Goal: Transaction & Acquisition: Obtain resource

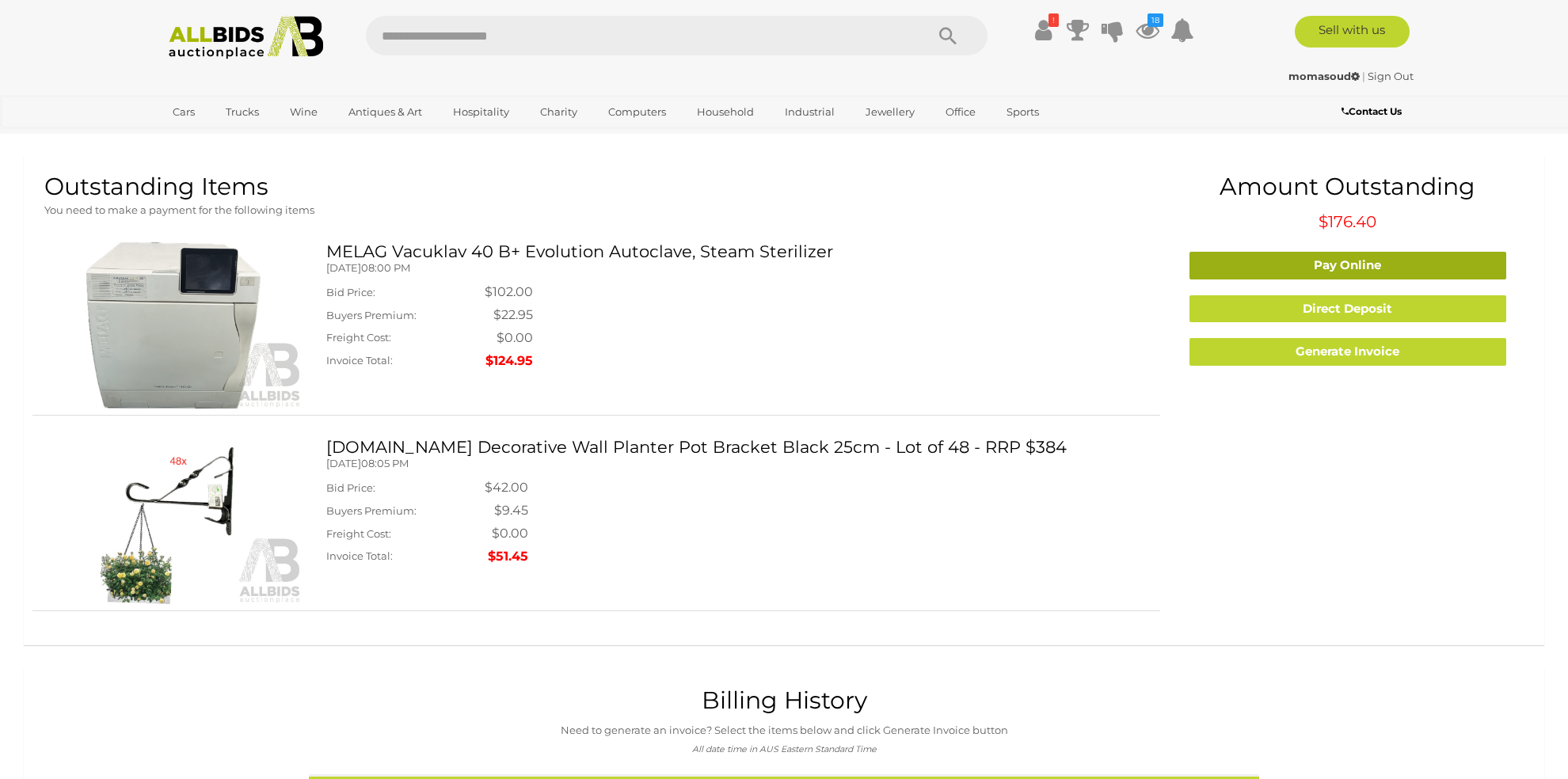
click at [1352, 264] on link "Pay Online" at bounding box center [1347, 266] width 317 height 28
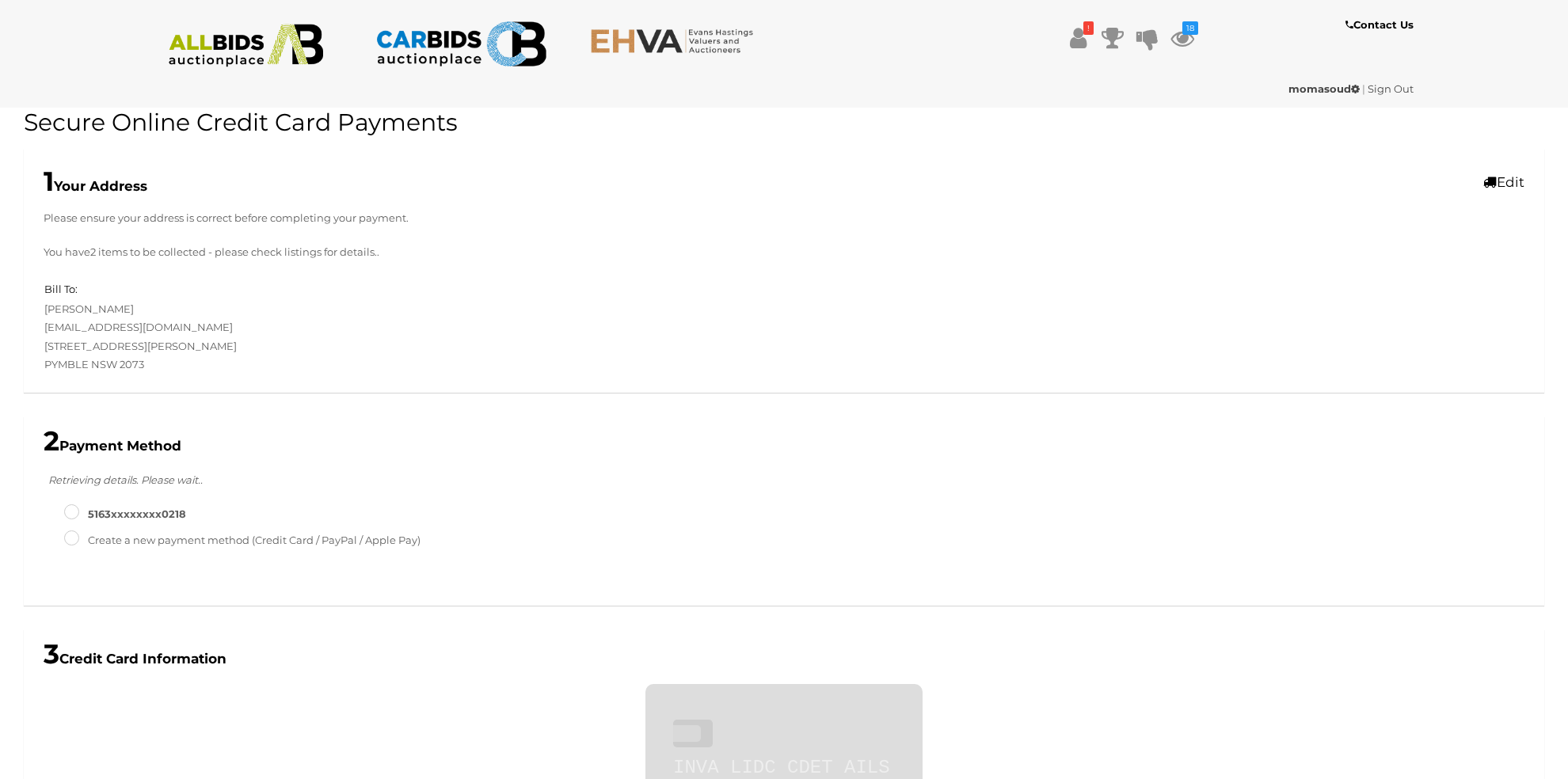
scroll to position [470, 0]
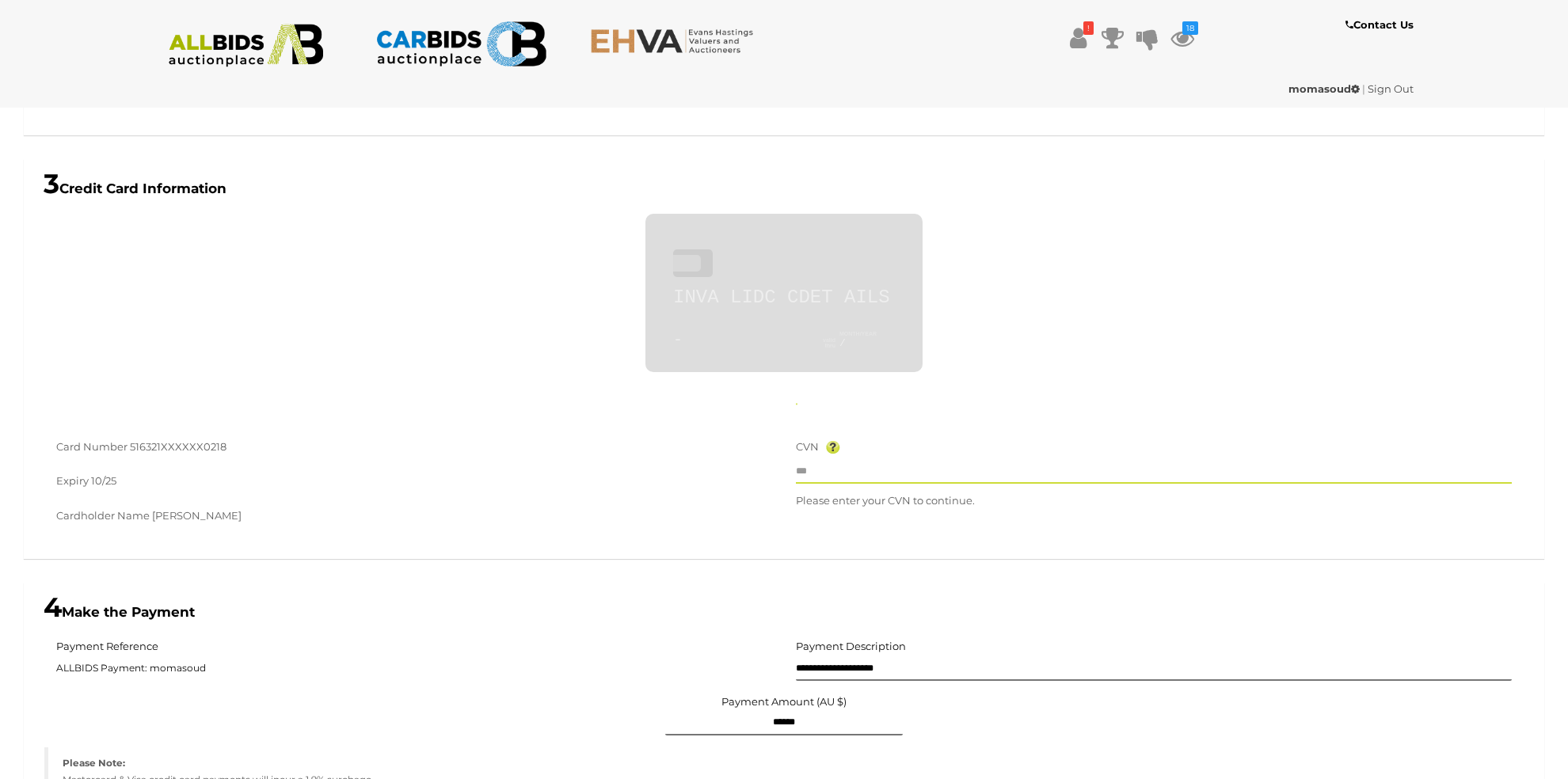
click at [843, 465] on input "text" at bounding box center [1154, 472] width 716 height 24
type input "**********"
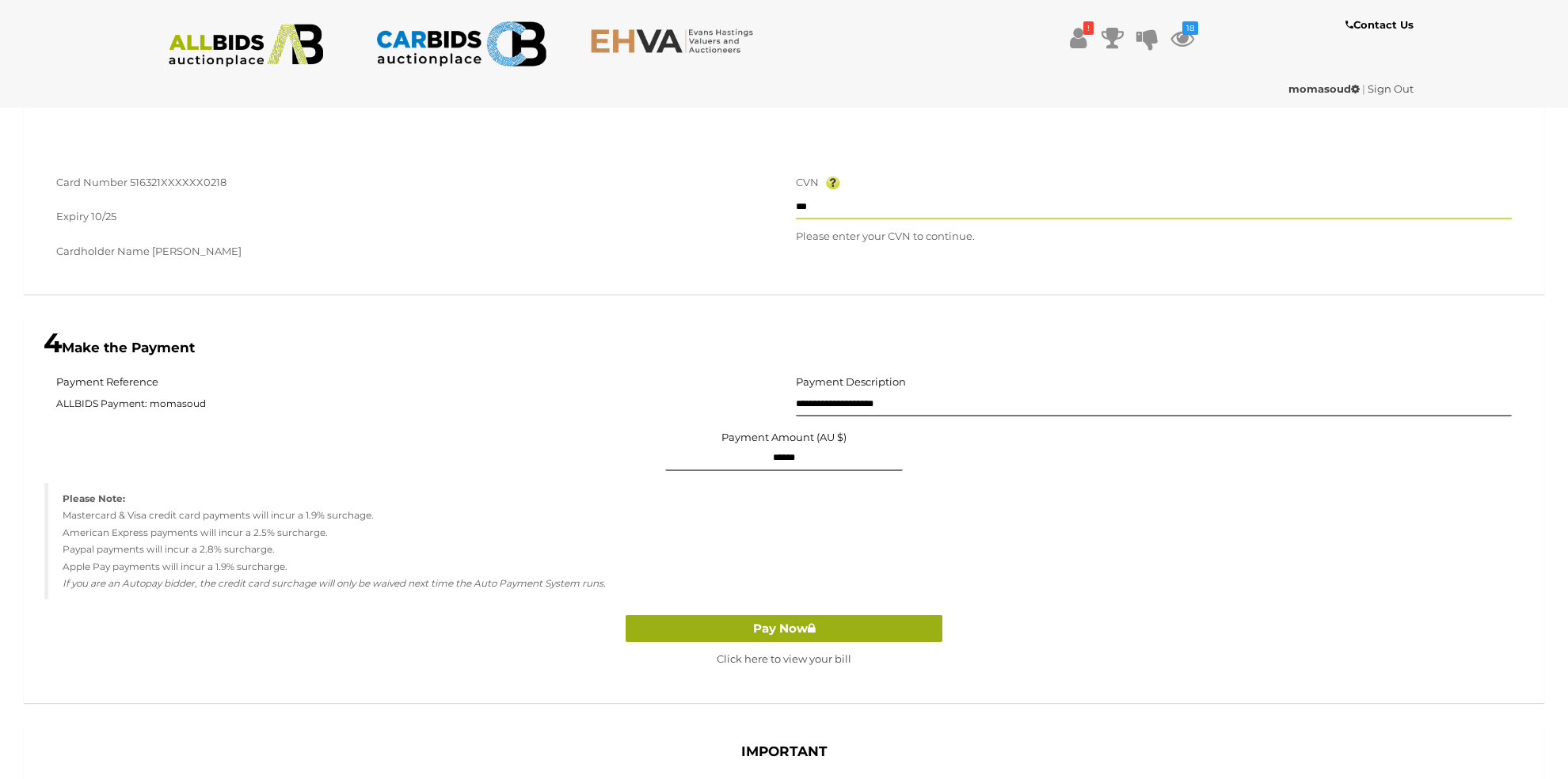
type input "***"
click at [786, 630] on button "Pay Now" at bounding box center [784, 629] width 317 height 28
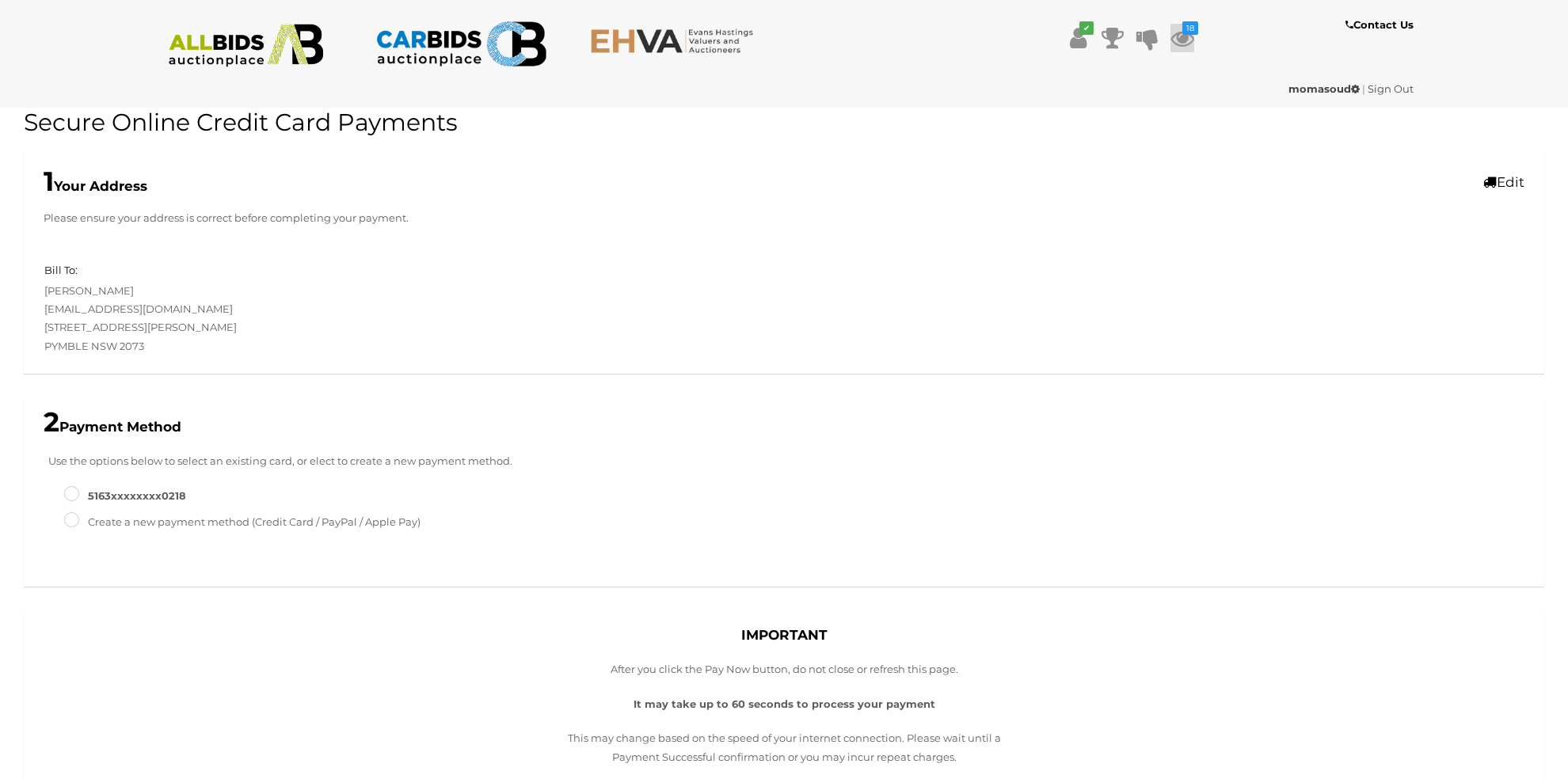
click at [1188, 39] on icon at bounding box center [1182, 38] width 24 height 29
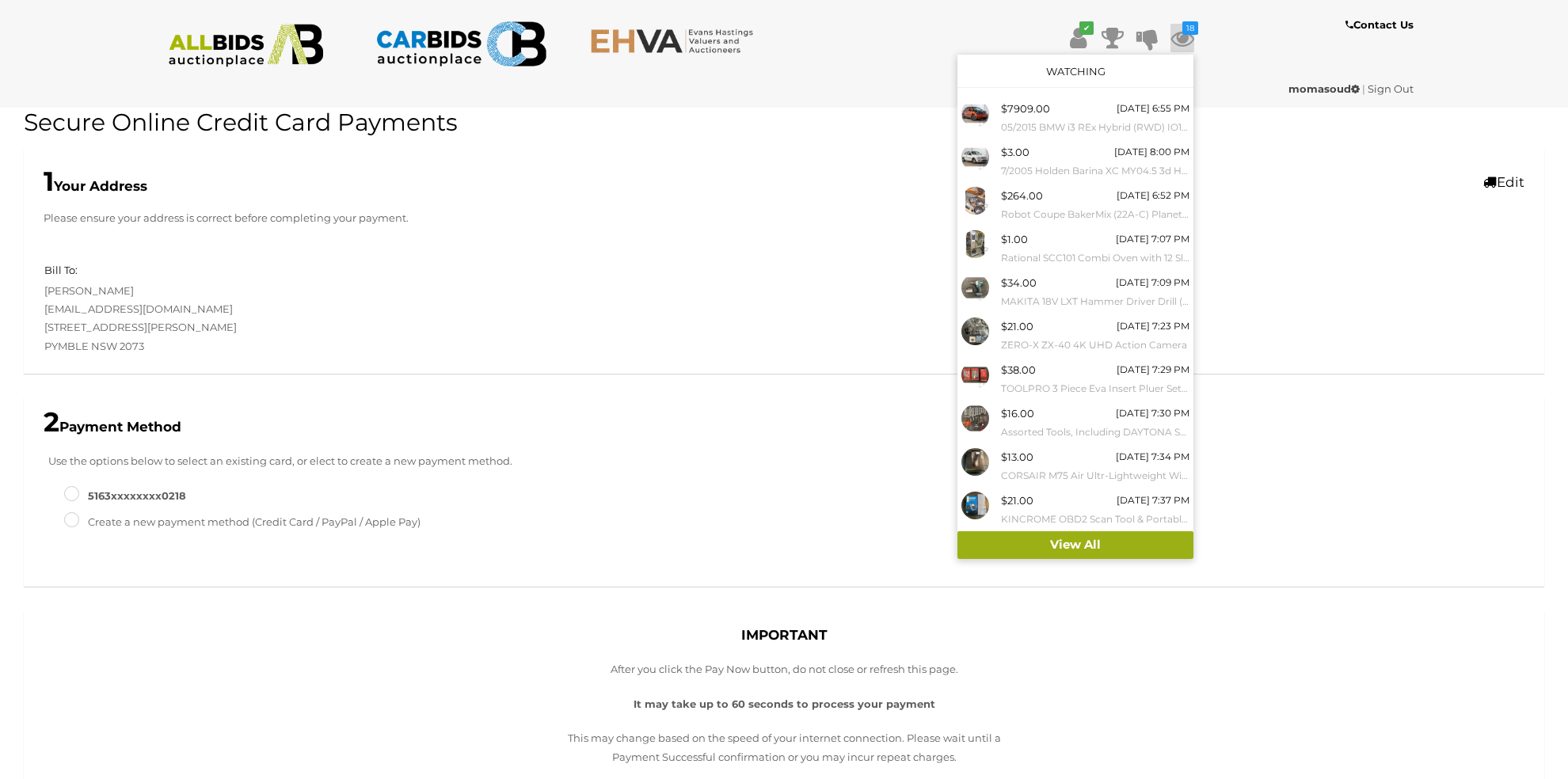
click at [1132, 538] on link "View All" at bounding box center [1075, 545] width 236 height 28
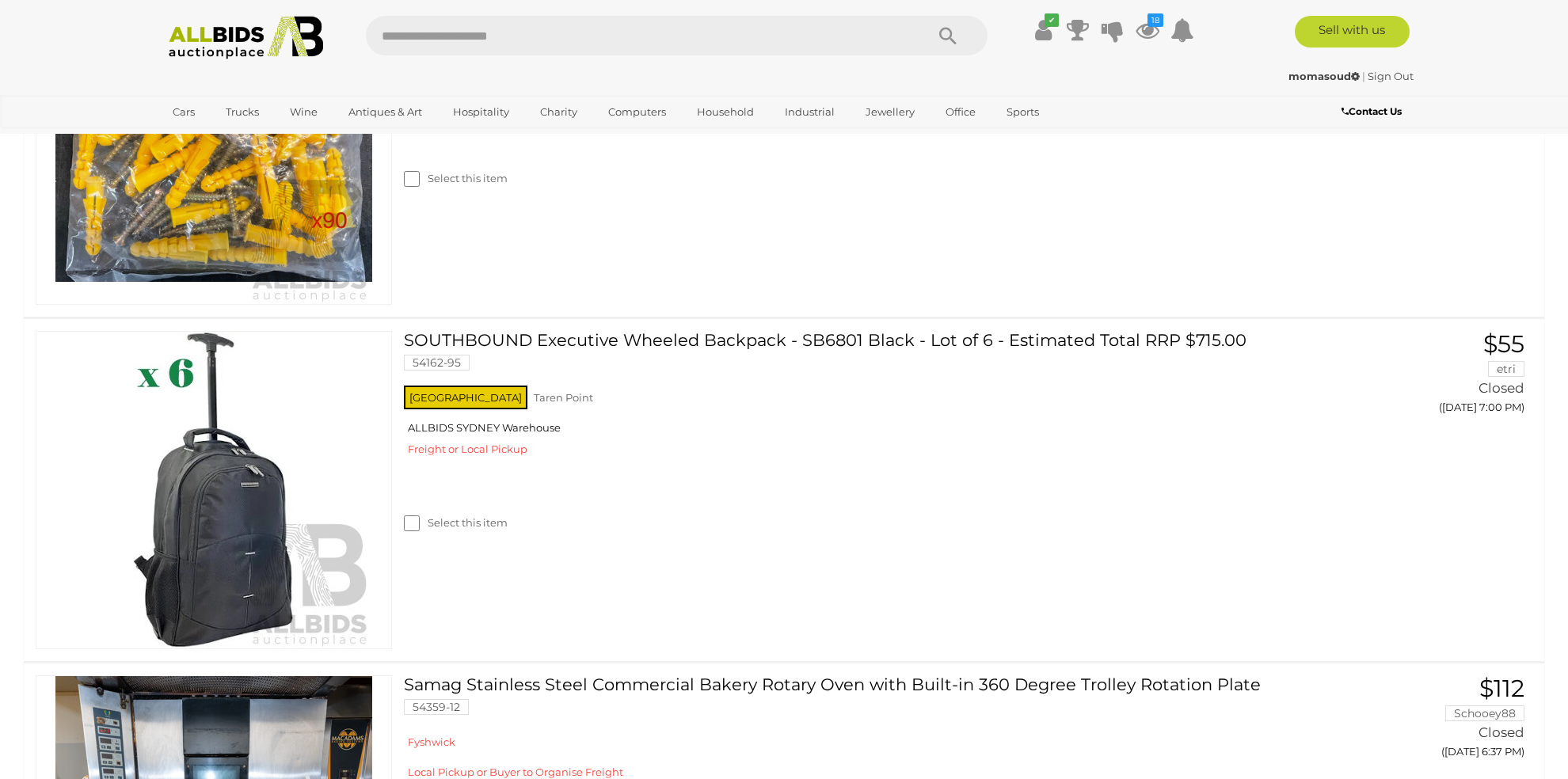
scroll to position [9597, 0]
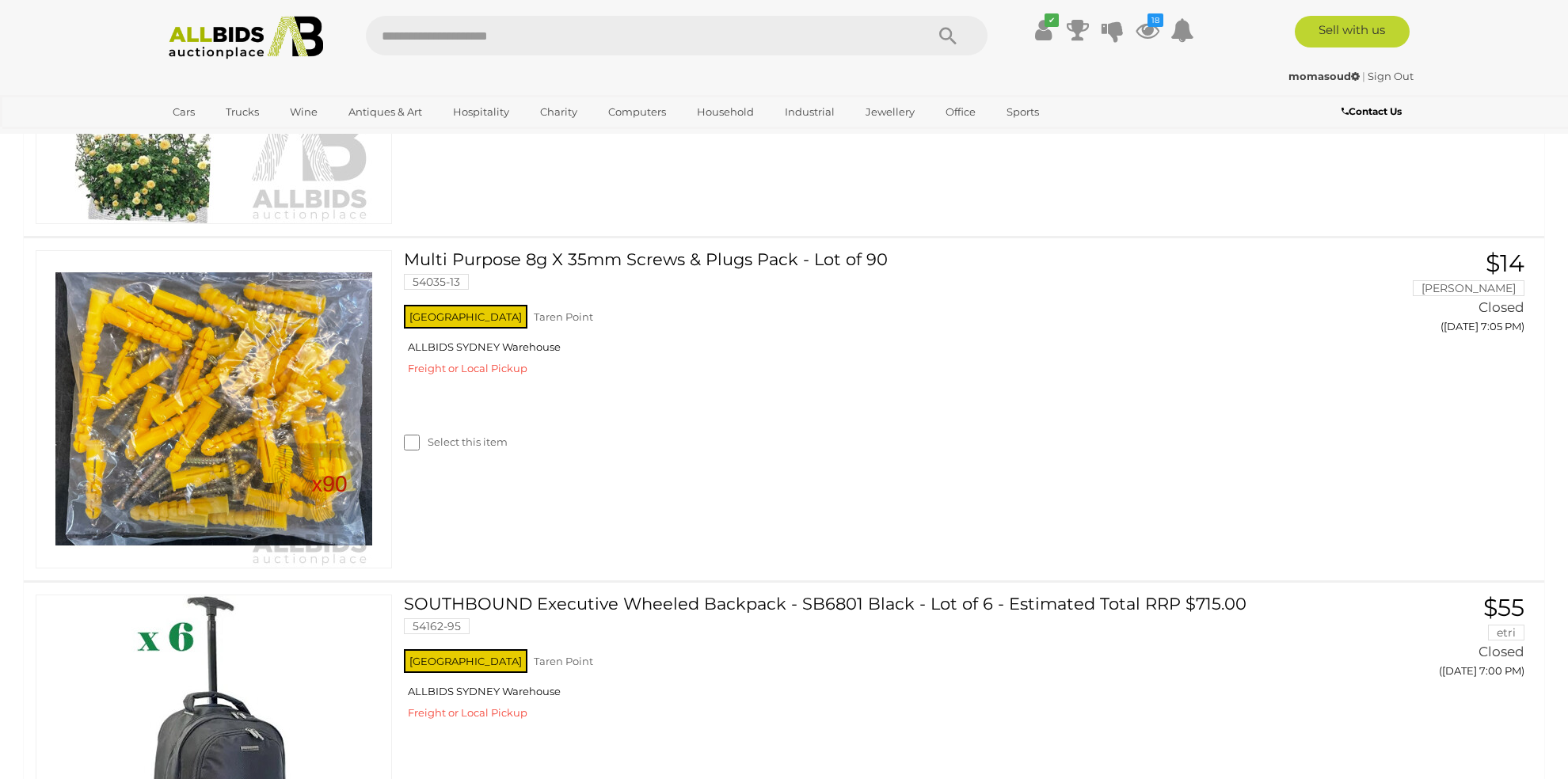
click at [421, 106] on label "Select this item" at bounding box center [456, 98] width 104 height 15
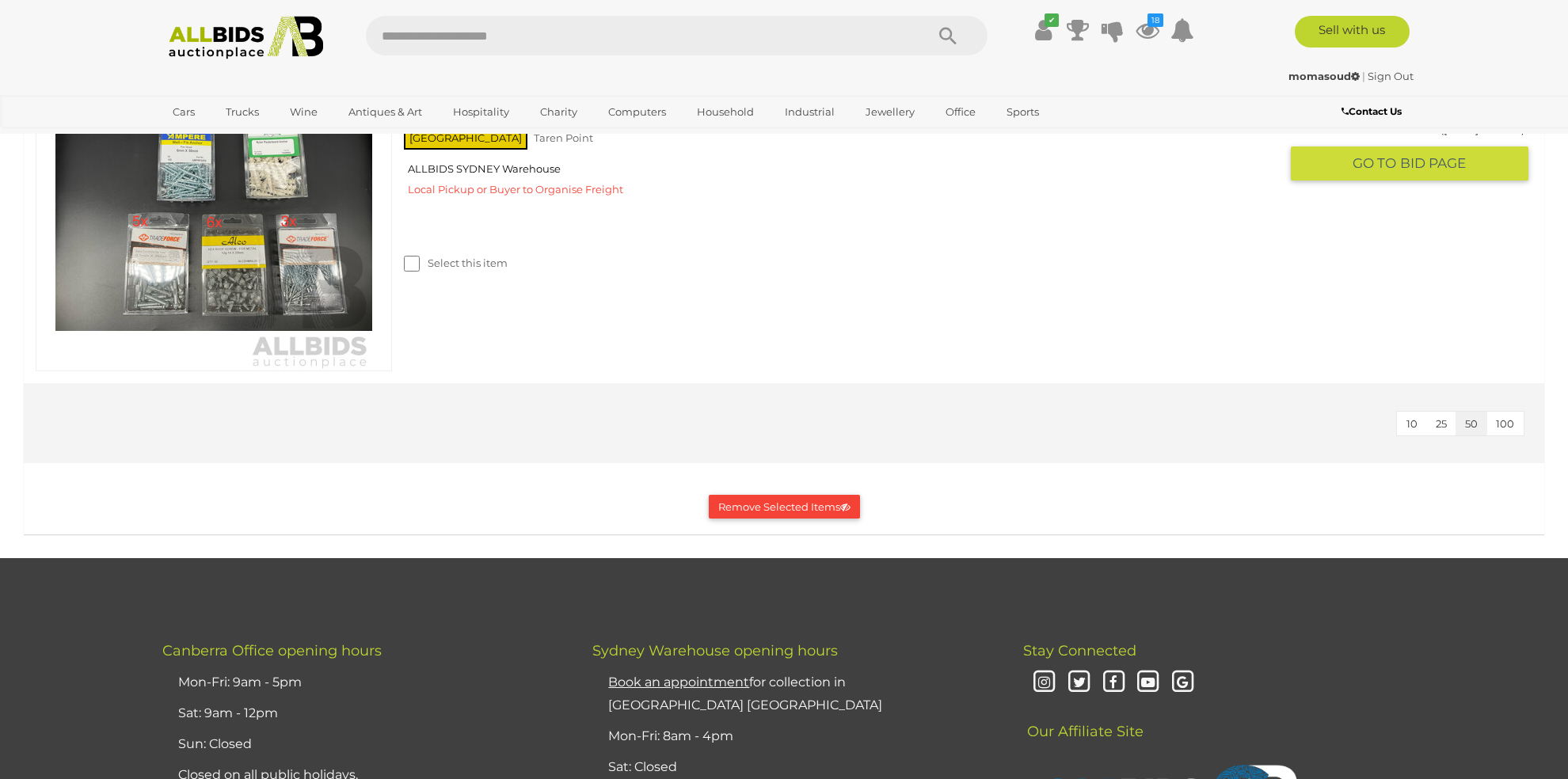
scroll to position [12206, 0]
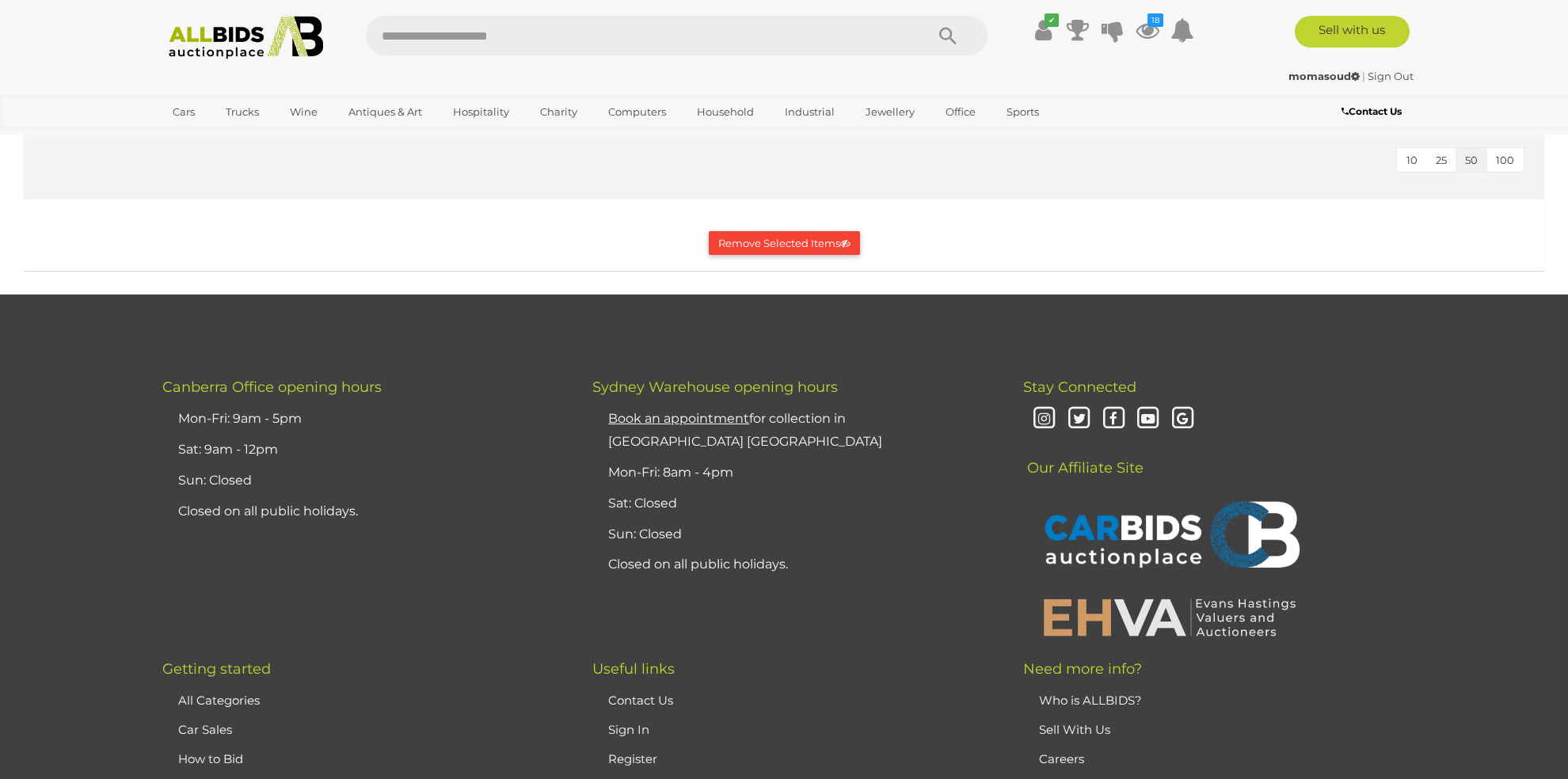
click at [786, 256] on button "Remove Selected Items" at bounding box center [784, 243] width 151 height 25
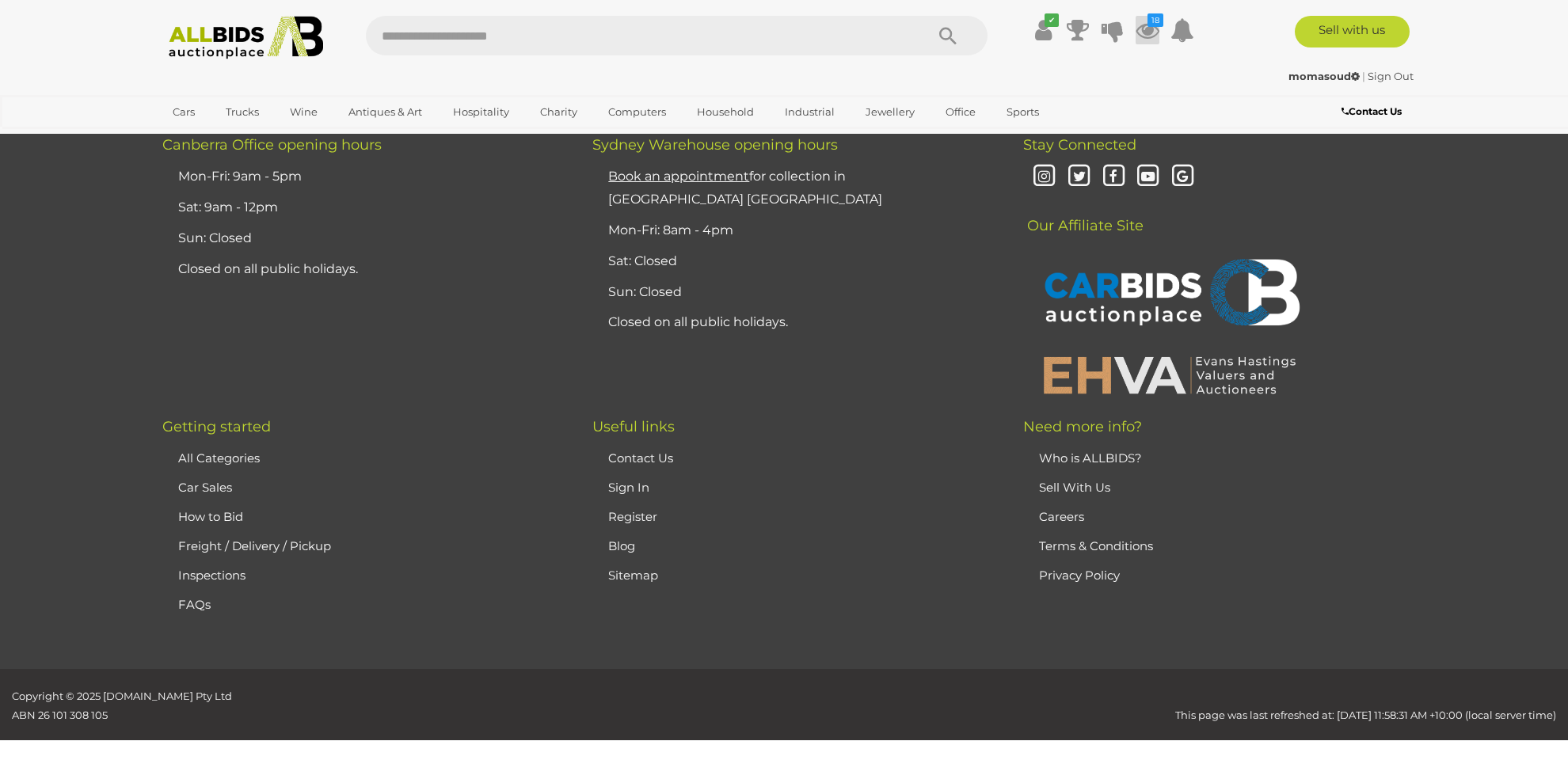
scroll to position [0, 0]
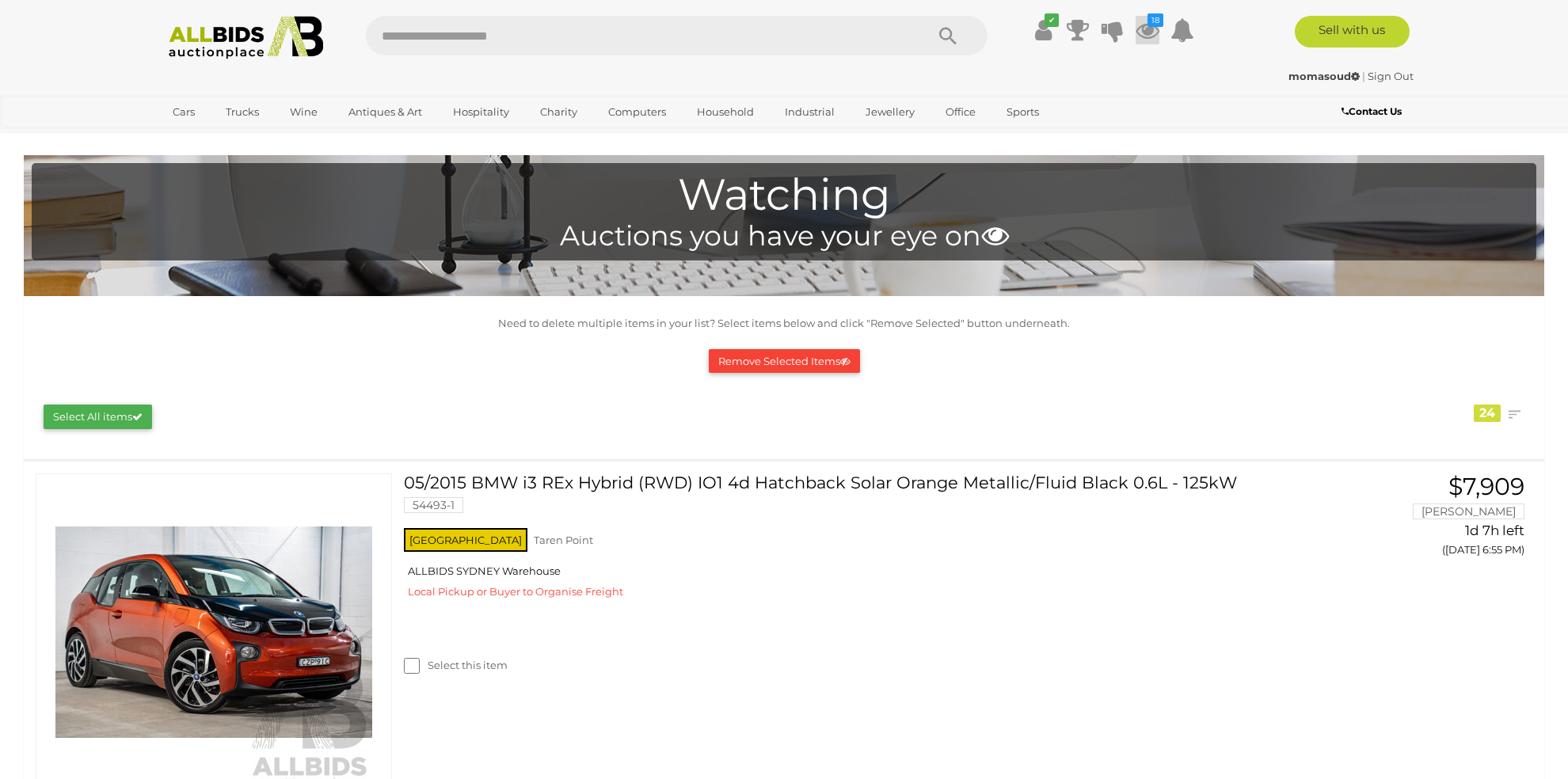
click at [1150, 29] on icon at bounding box center [1147, 30] width 24 height 29
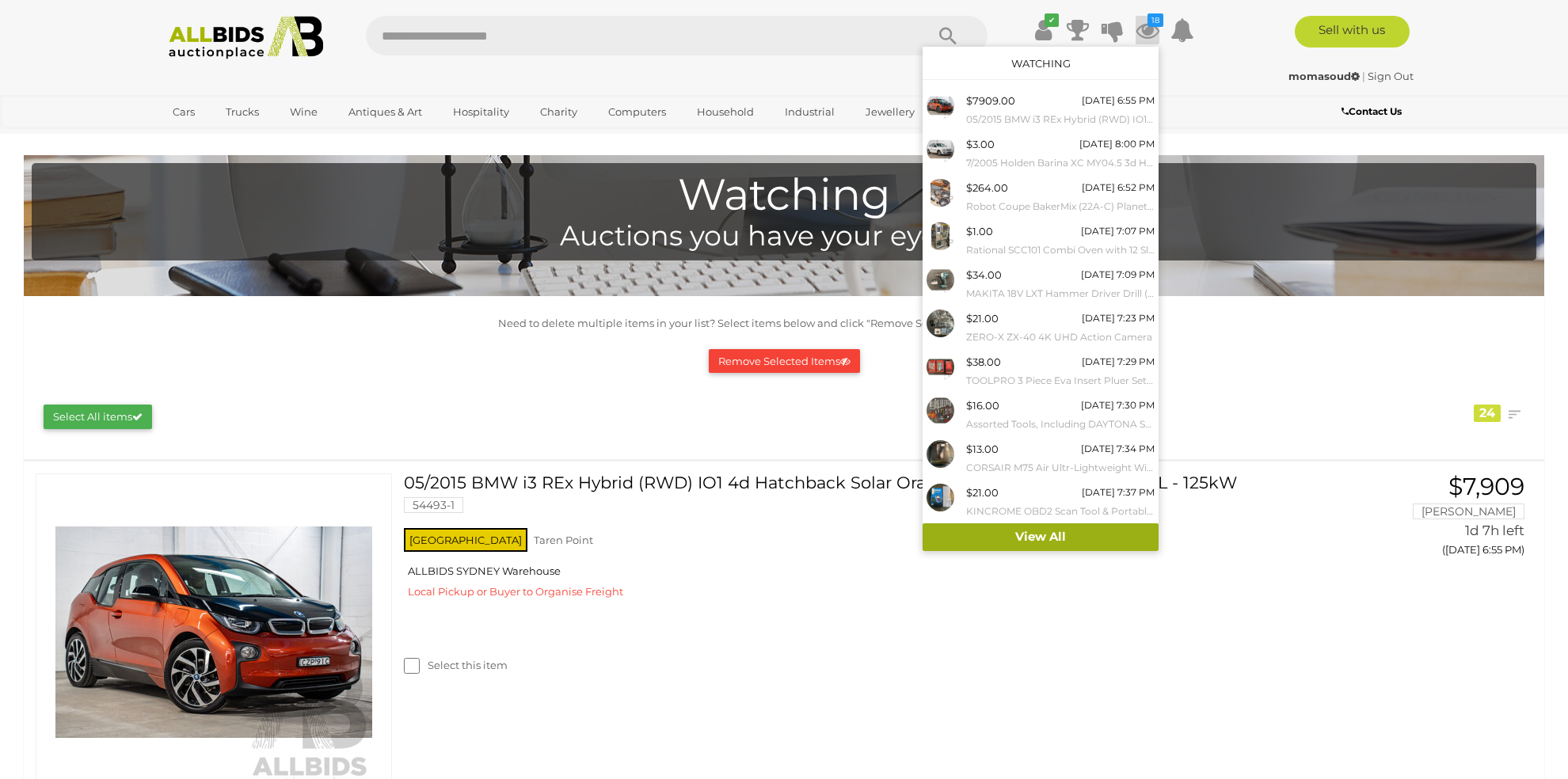
click at [1042, 535] on link "View All" at bounding box center [1040, 537] width 236 height 28
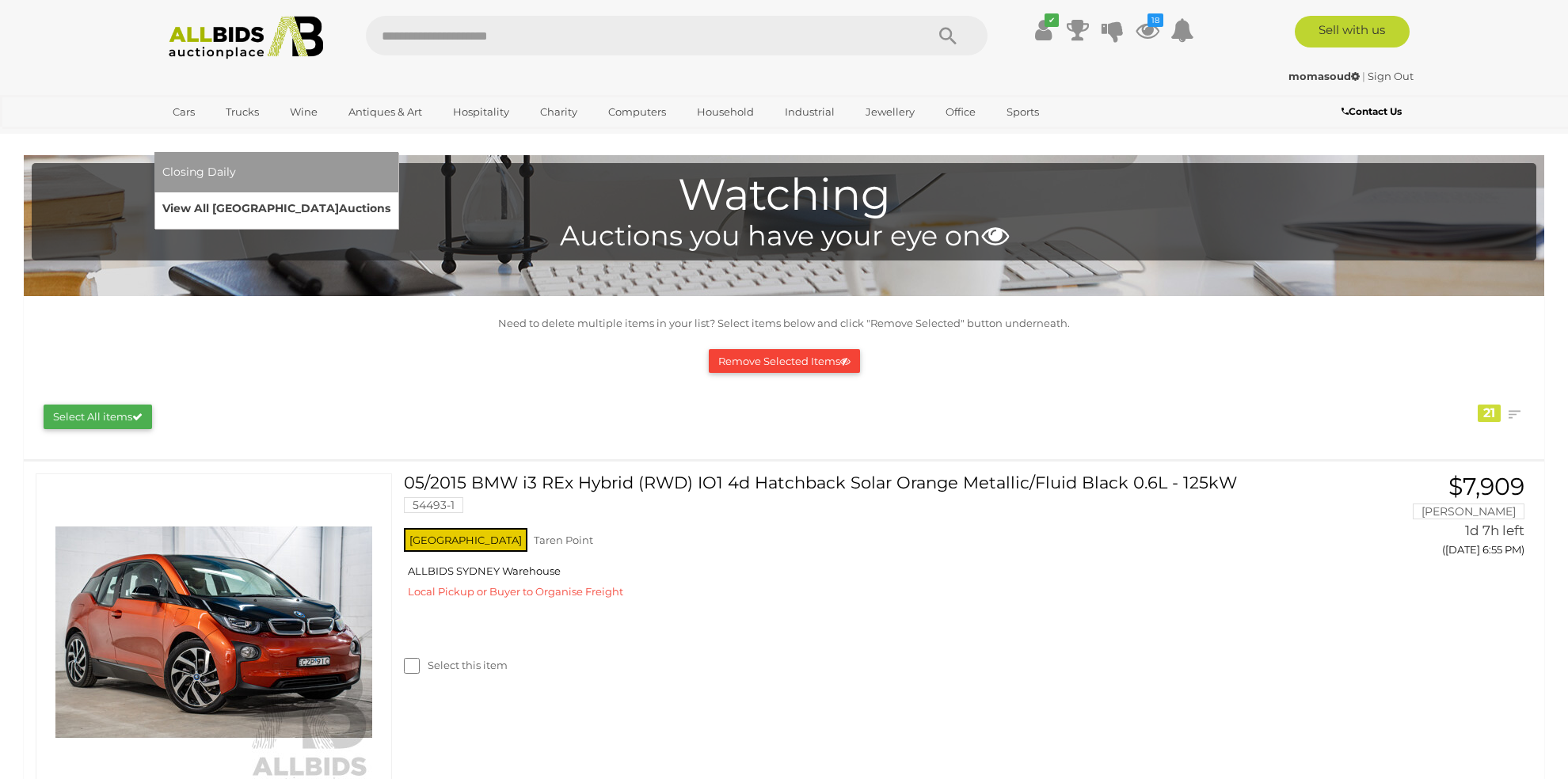
click at [390, 196] on link "View All Sydney Auctions" at bounding box center [276, 208] width 228 height 25
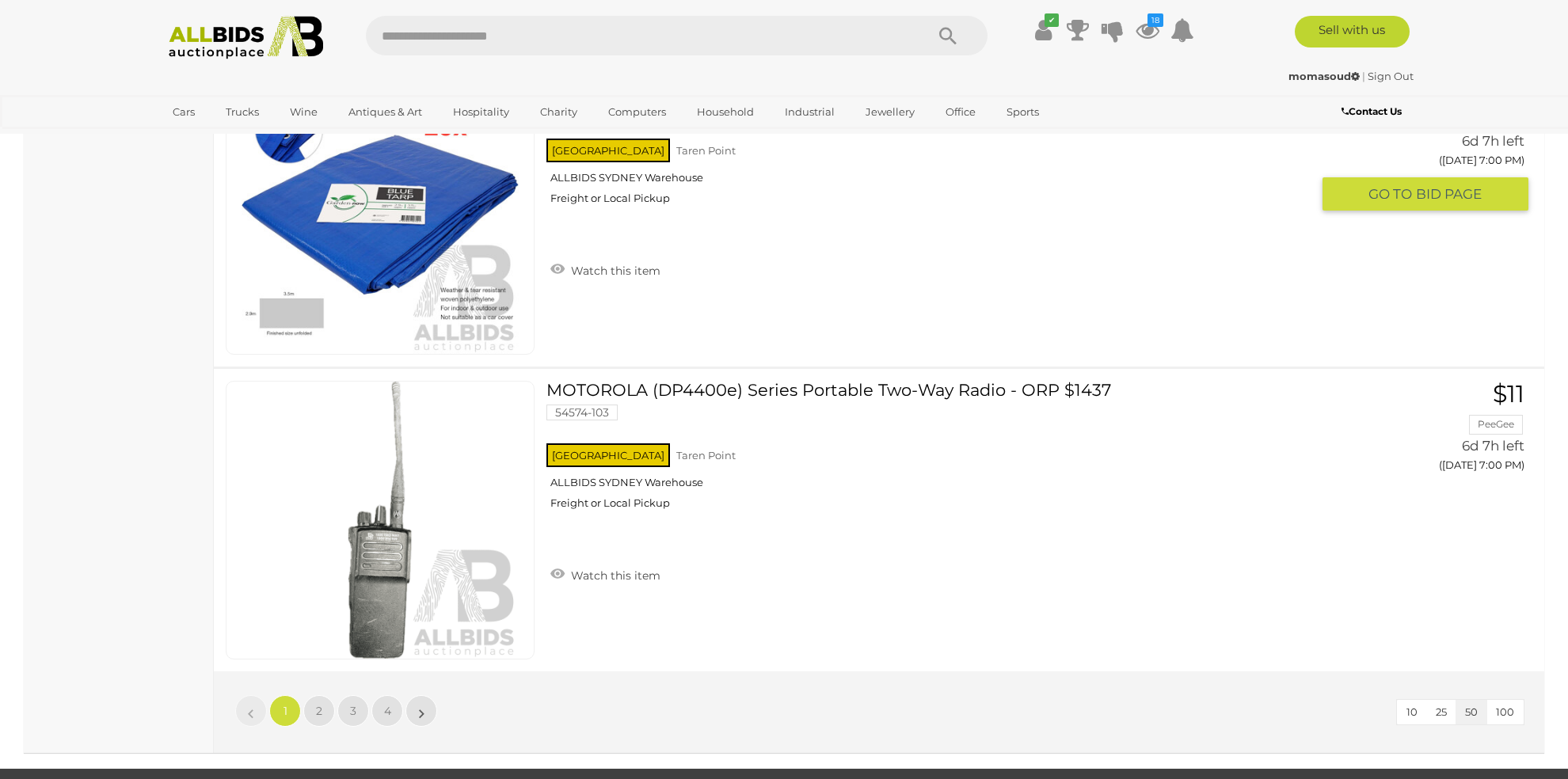
scroll to position [14511, 0]
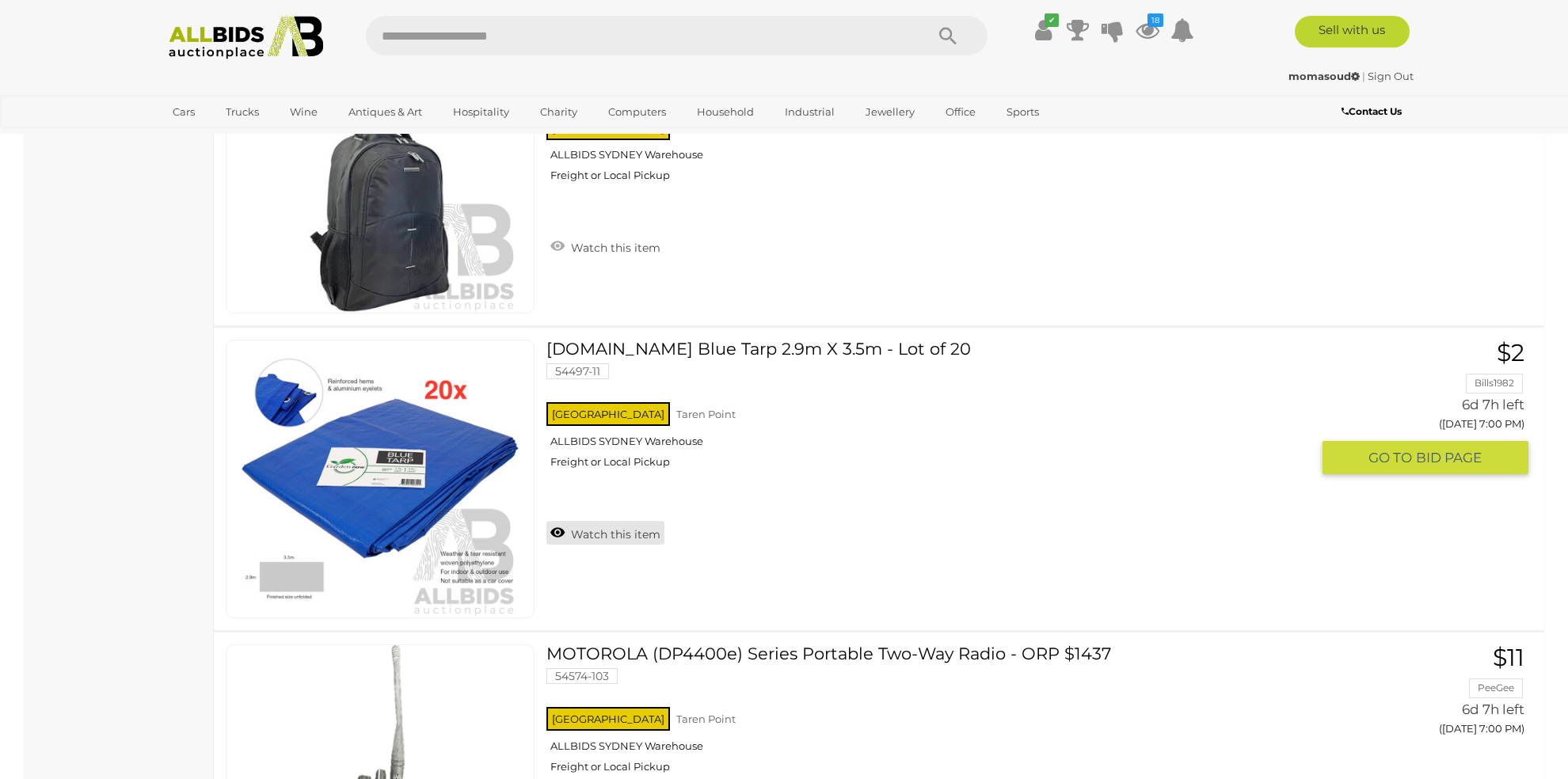
click at [606, 521] on link "Watch this item" at bounding box center [605, 533] width 118 height 24
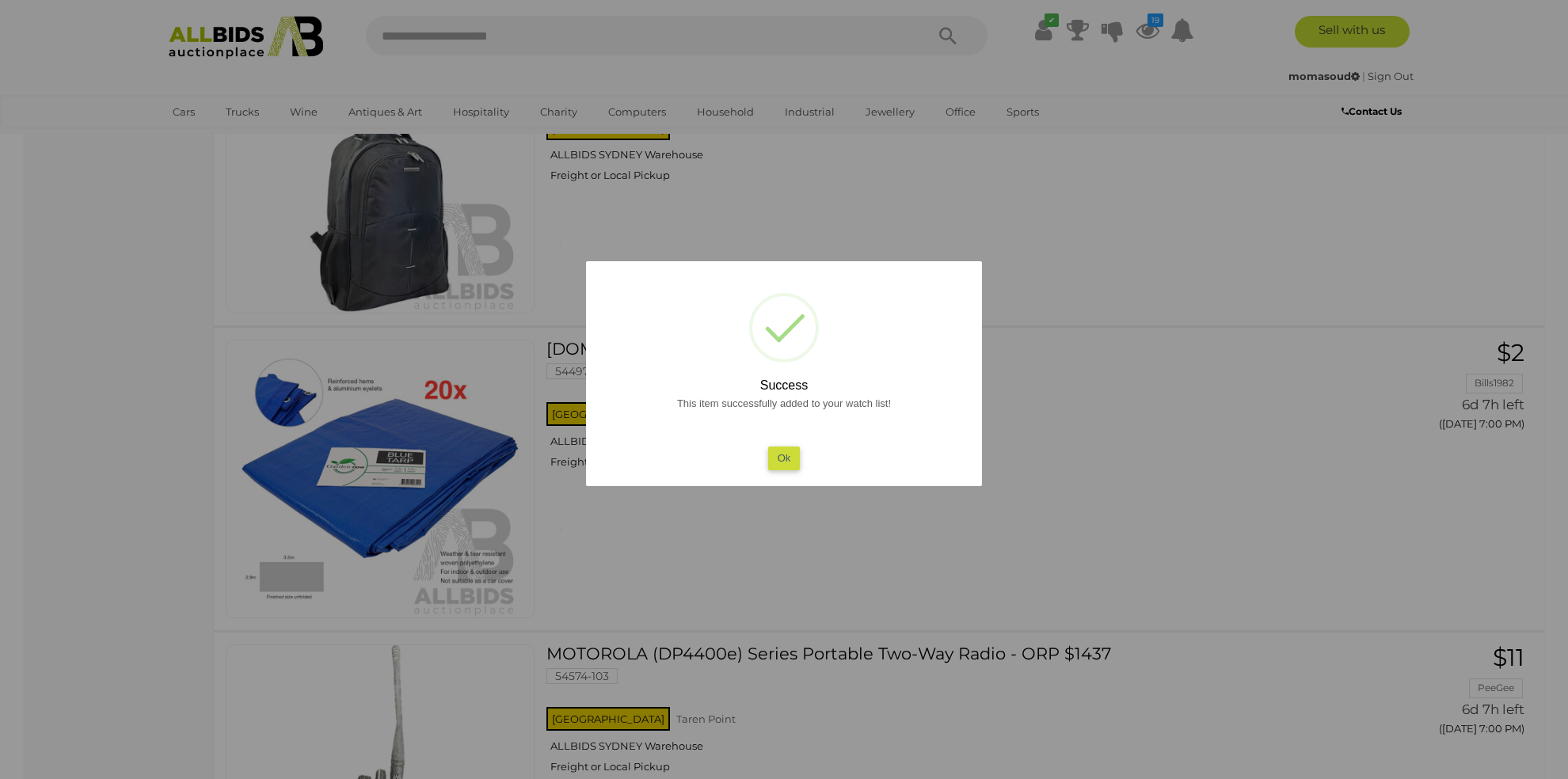
click at [782, 453] on button "Ok" at bounding box center [784, 457] width 33 height 23
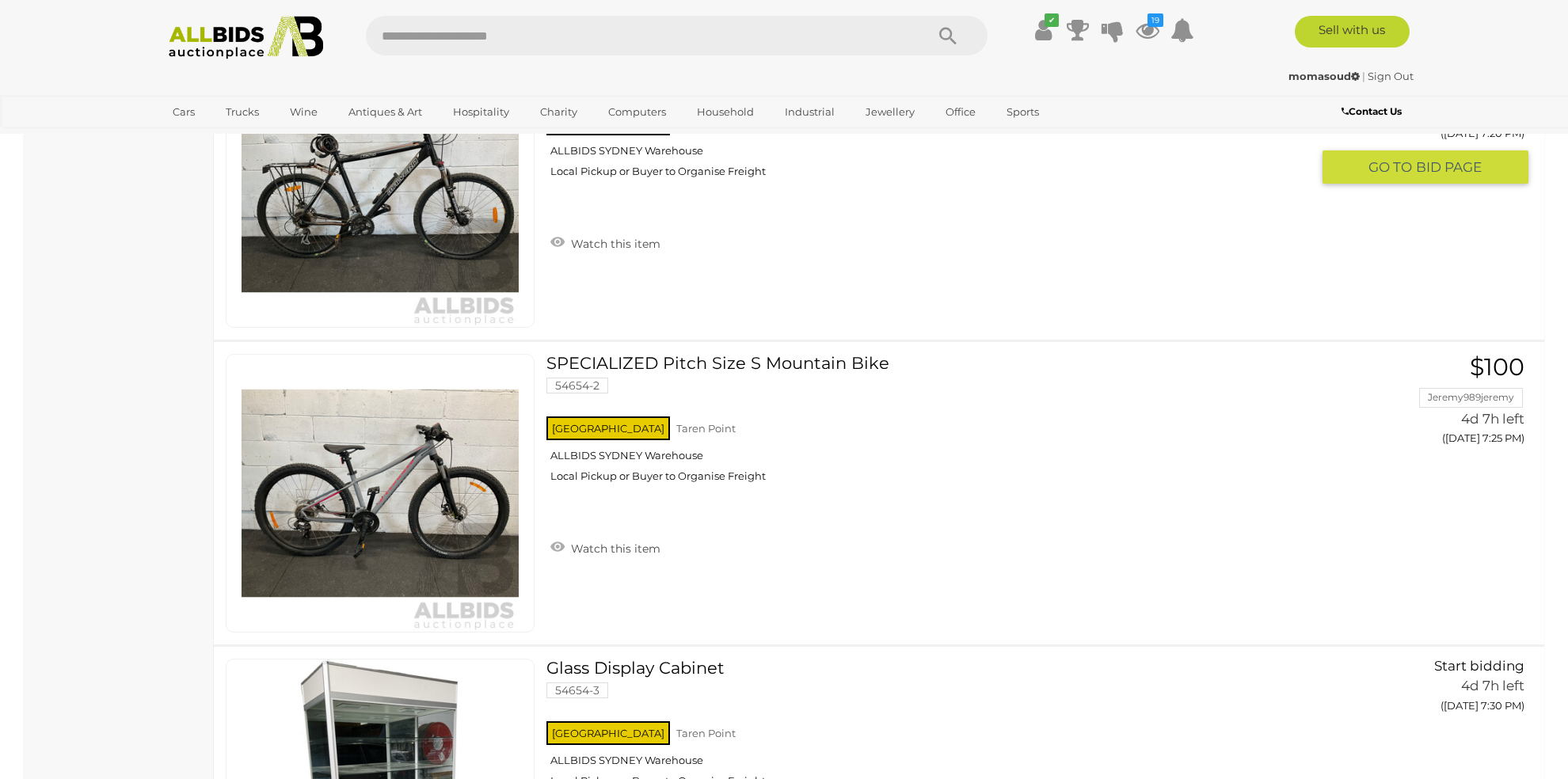
scroll to position [8443, 0]
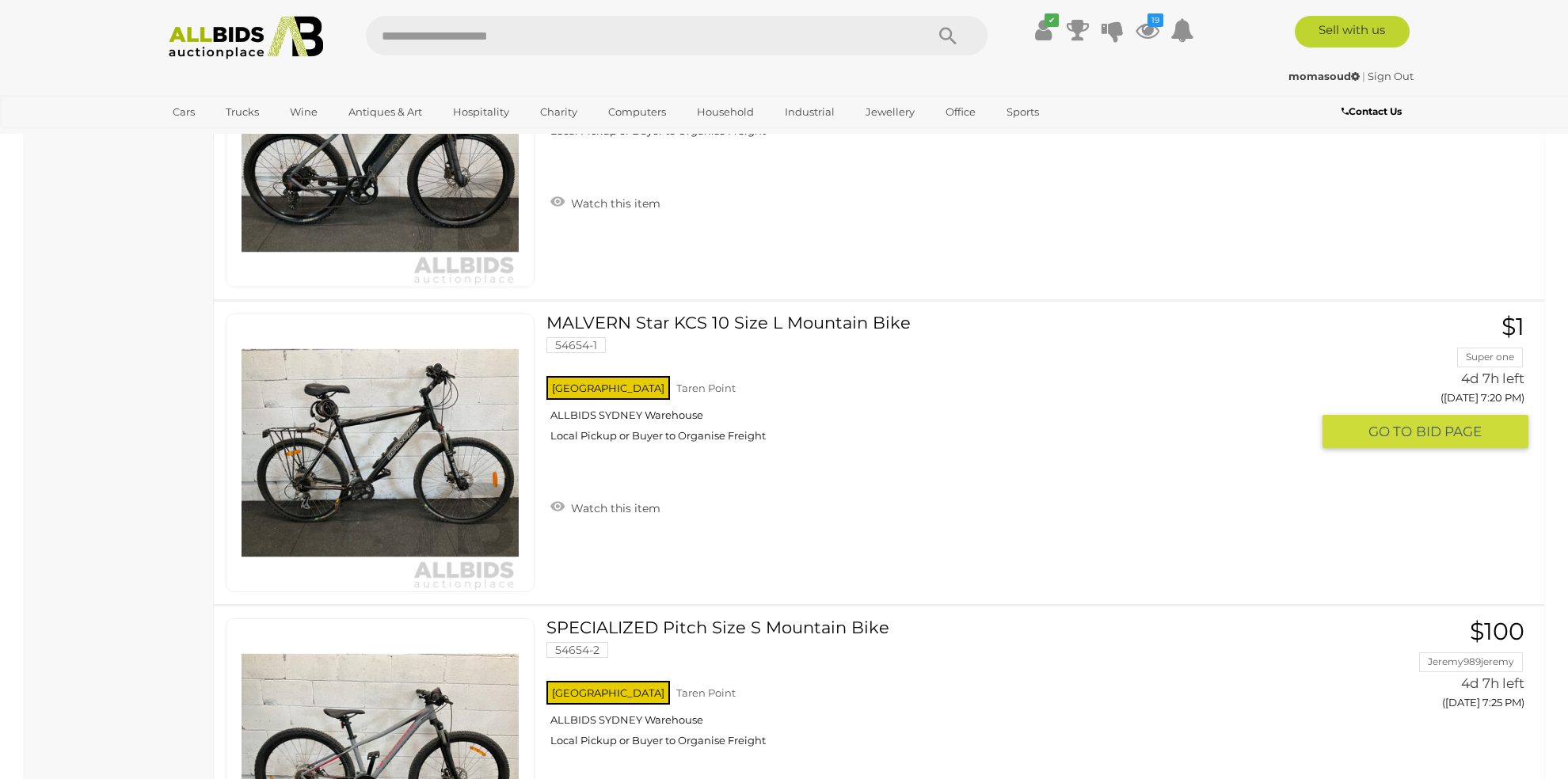
click at [620, 495] on link "Watch this item" at bounding box center [605, 507] width 118 height 24
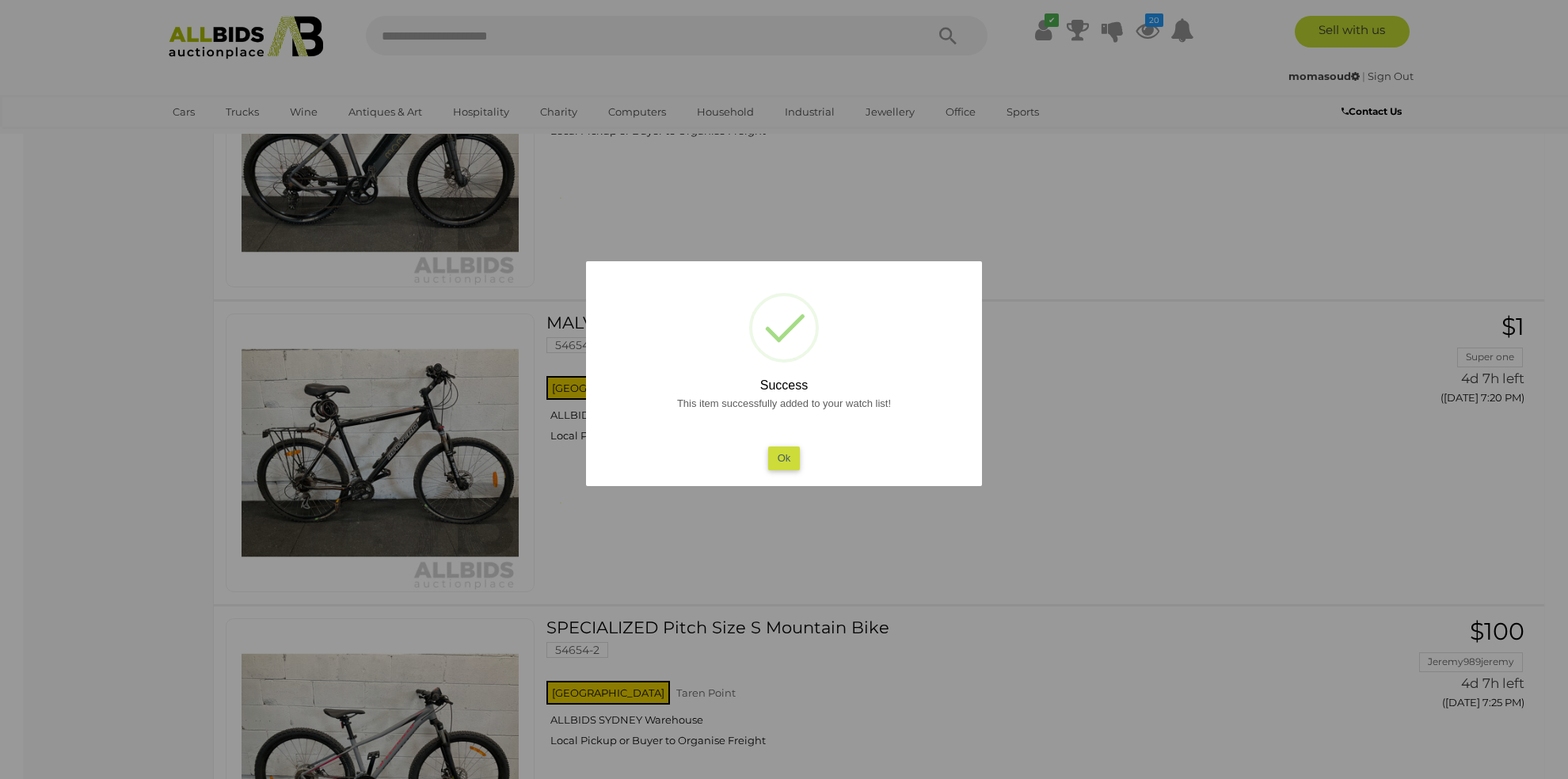
click at [792, 460] on button "Ok" at bounding box center [784, 457] width 33 height 23
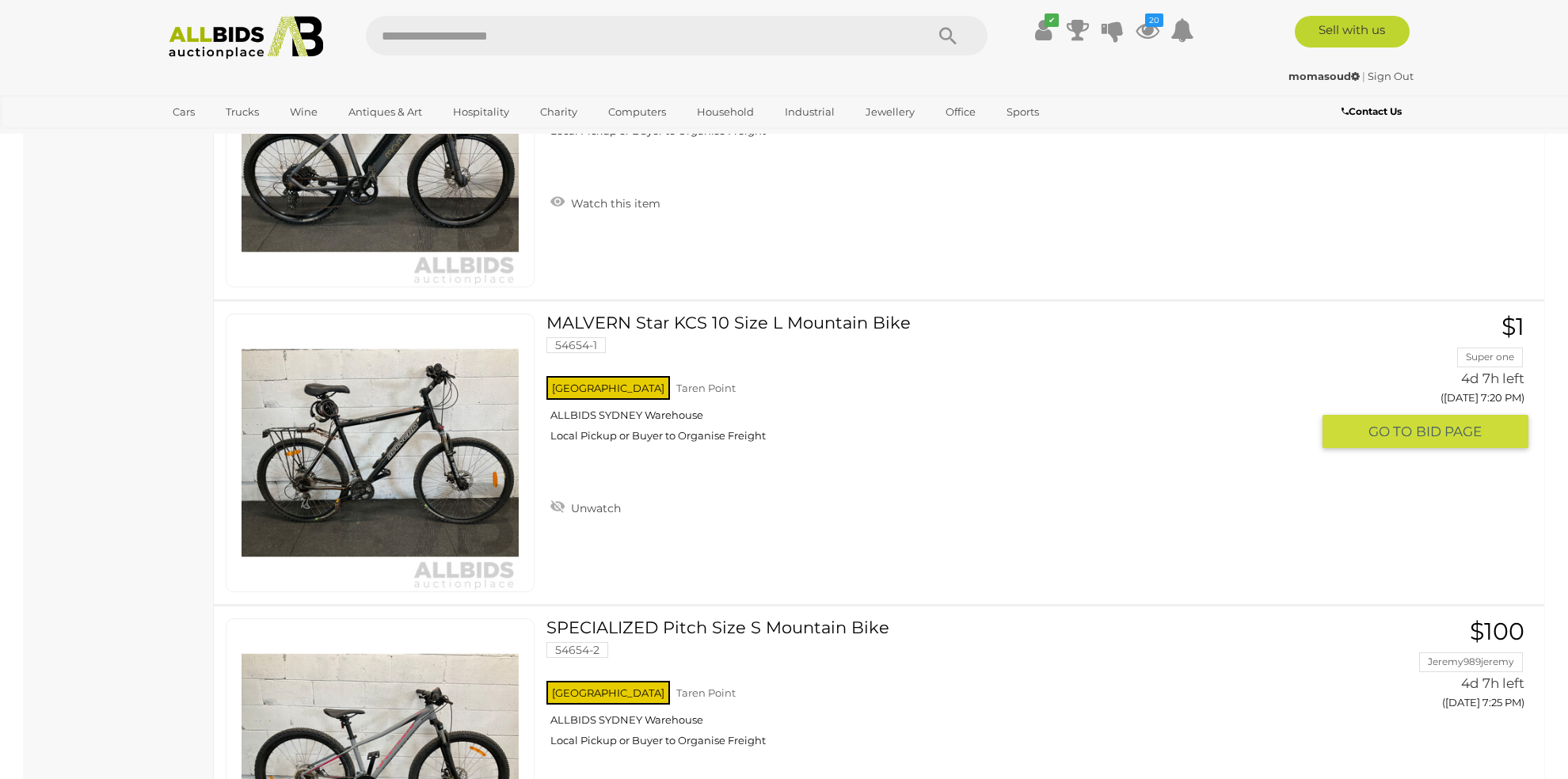
scroll to position [8179, 0]
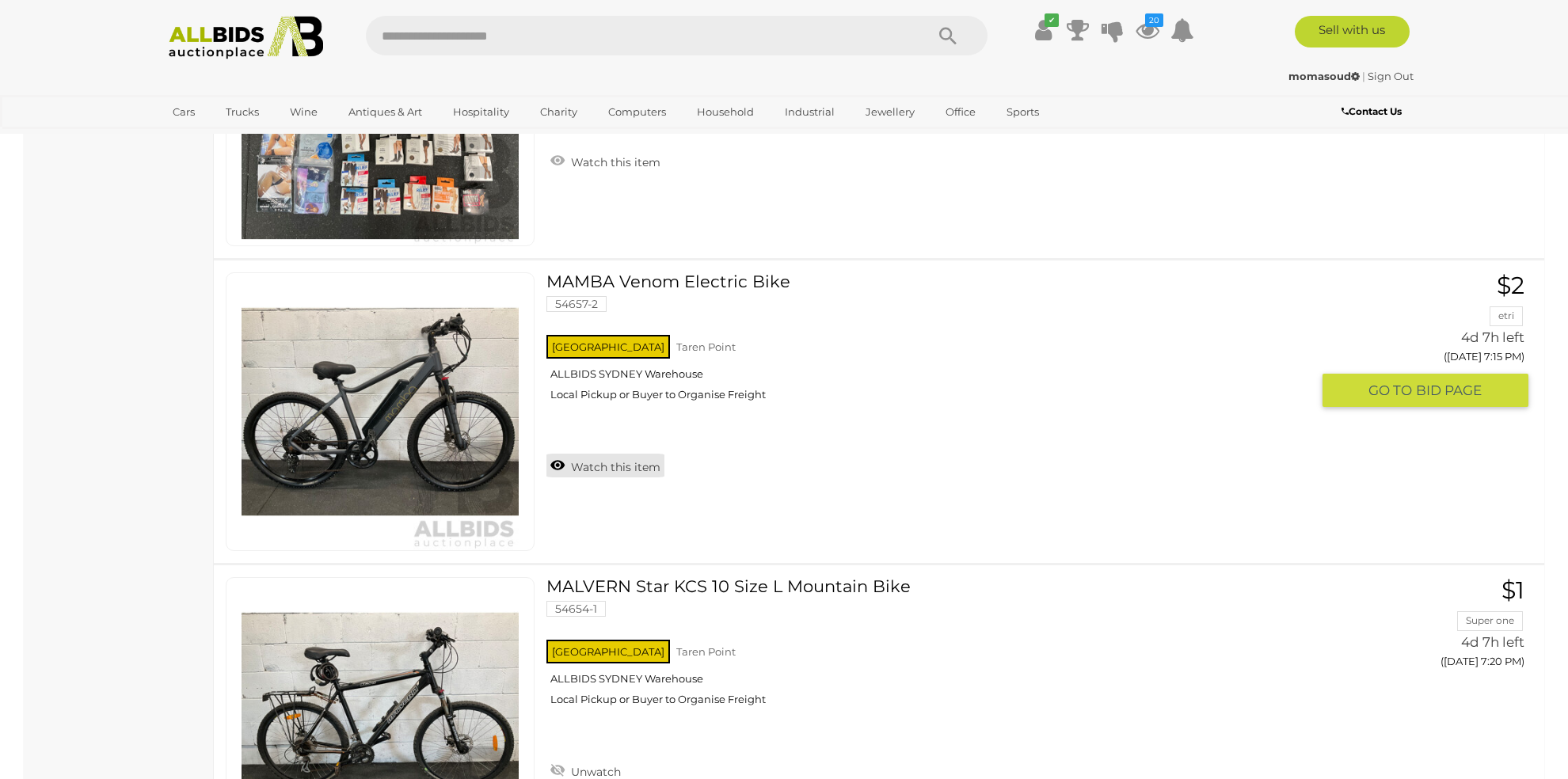
click at [634, 453] on link "Watch this item" at bounding box center [605, 465] width 118 height 24
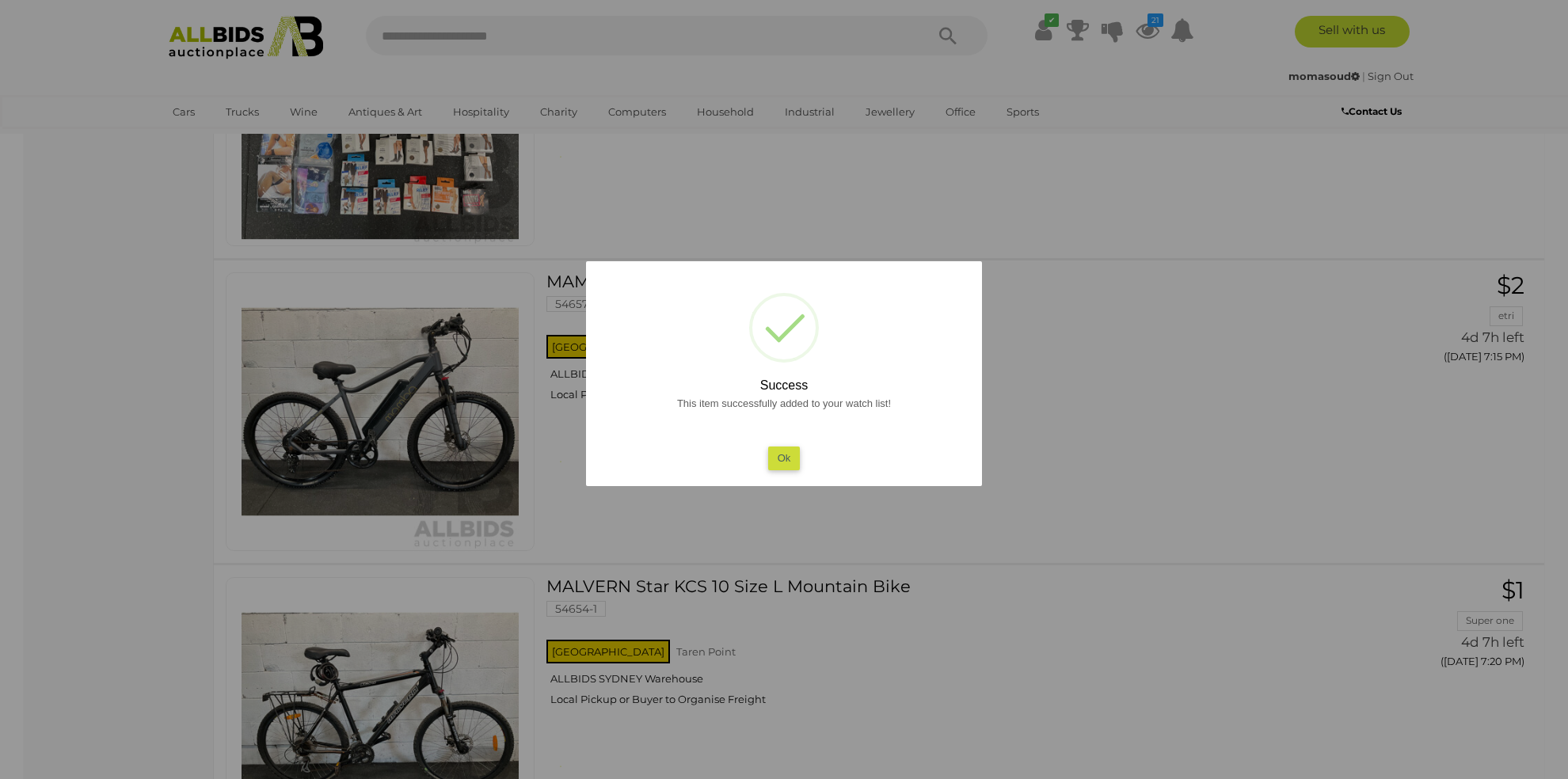
click at [780, 452] on button "Ok" at bounding box center [784, 457] width 33 height 23
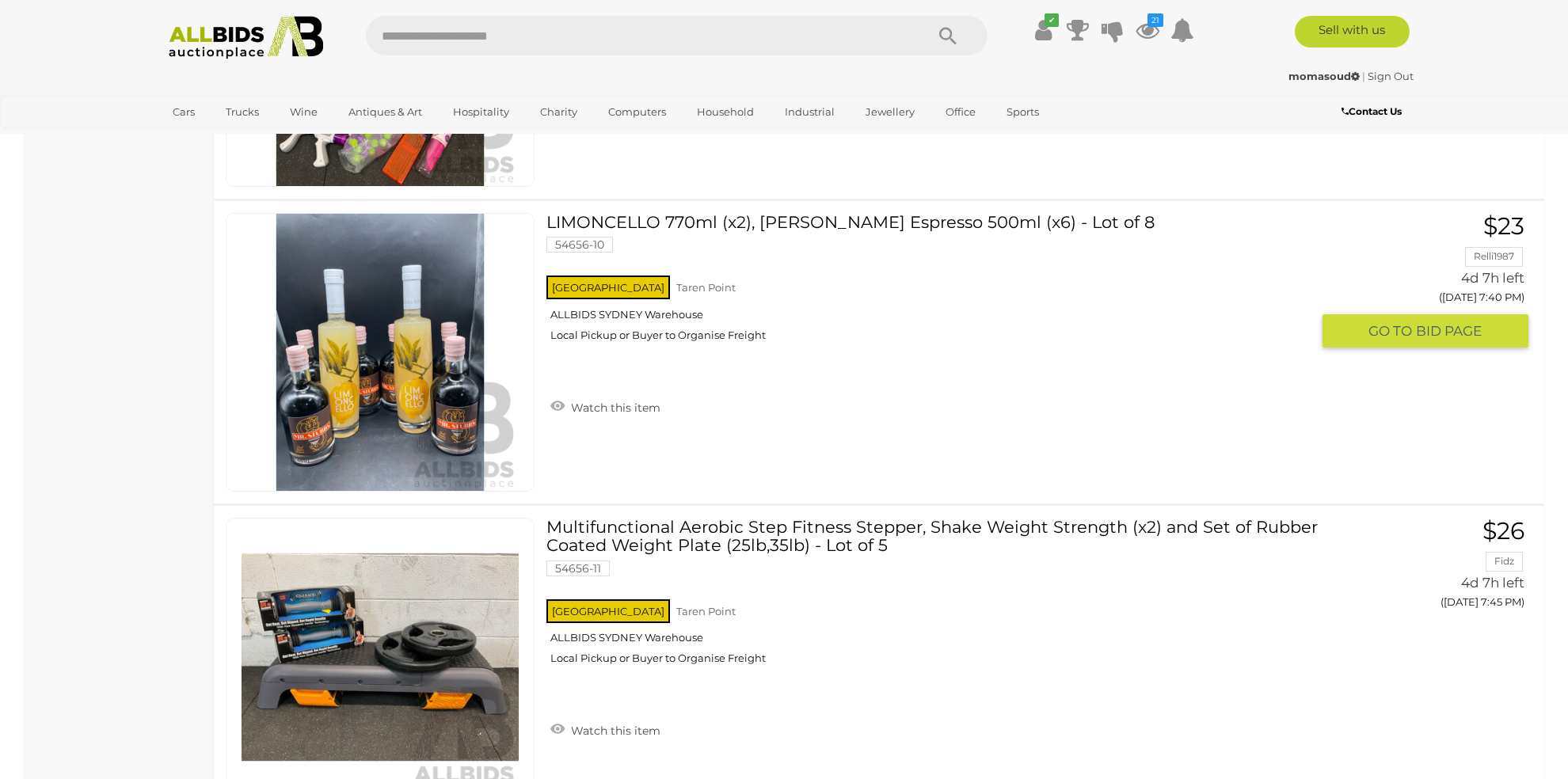
scroll to position [10025, 0]
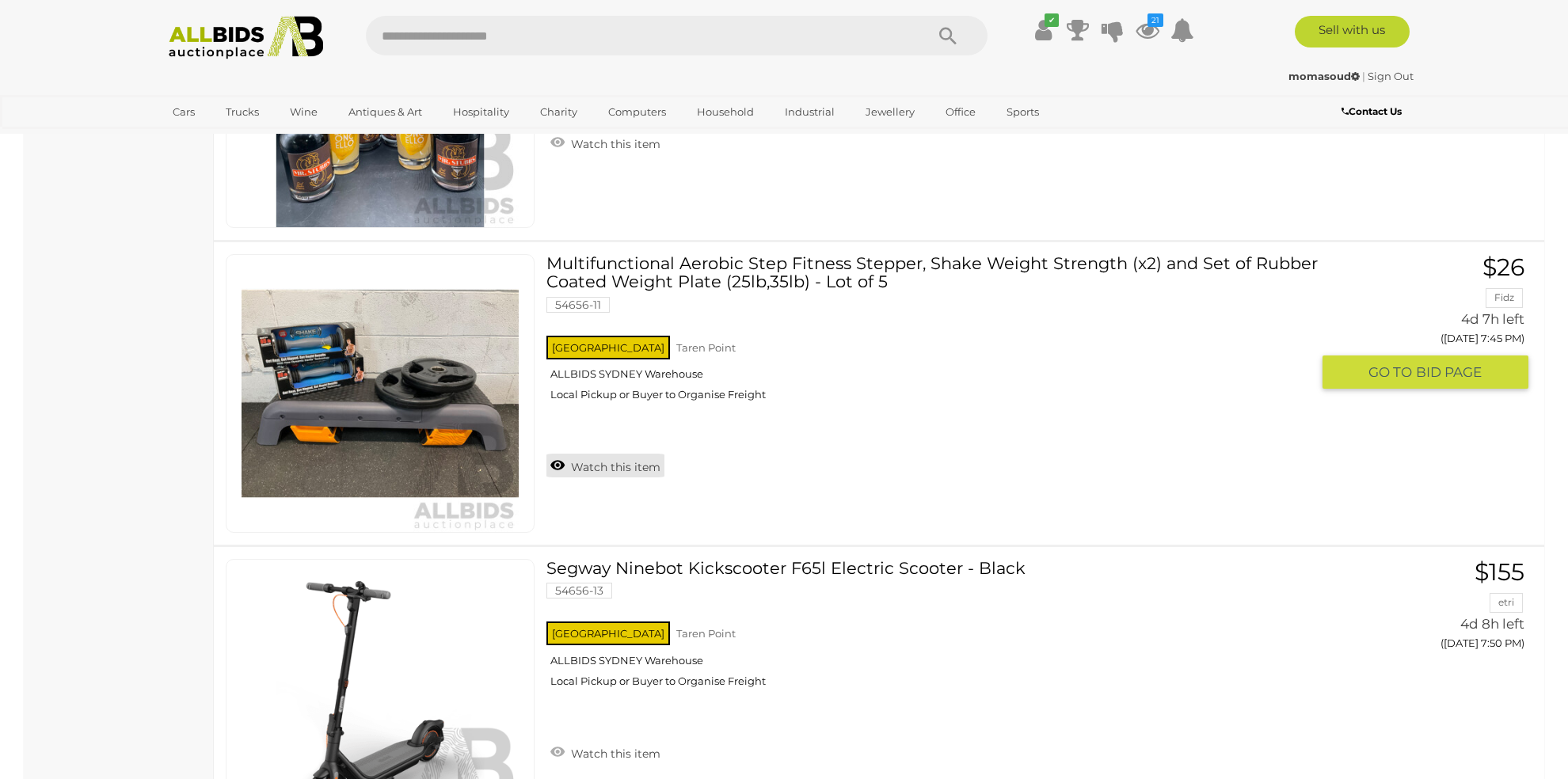
click at [638, 453] on link "Watch this item" at bounding box center [605, 465] width 118 height 24
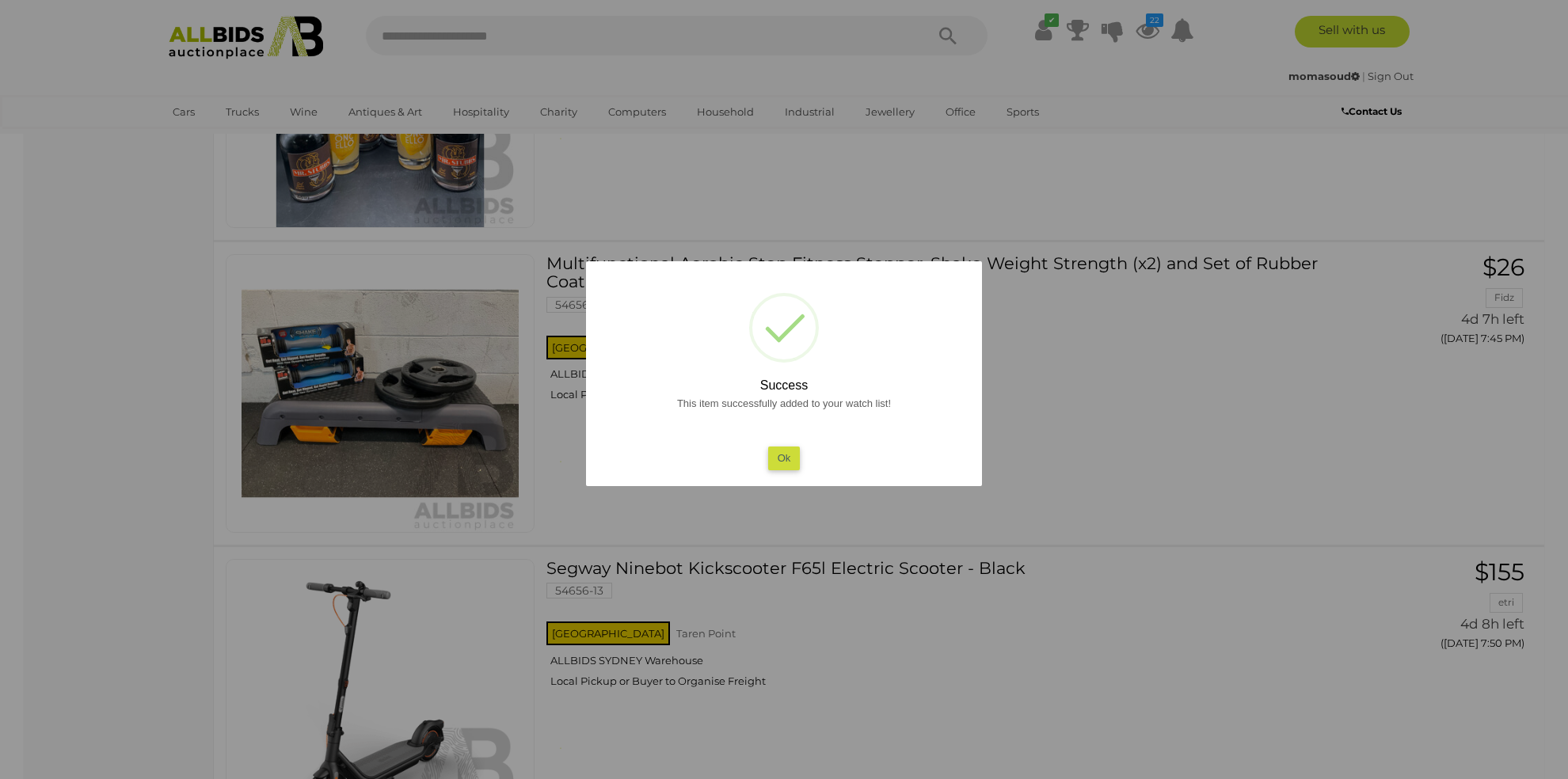
click at [776, 453] on button "Ok" at bounding box center [784, 457] width 33 height 23
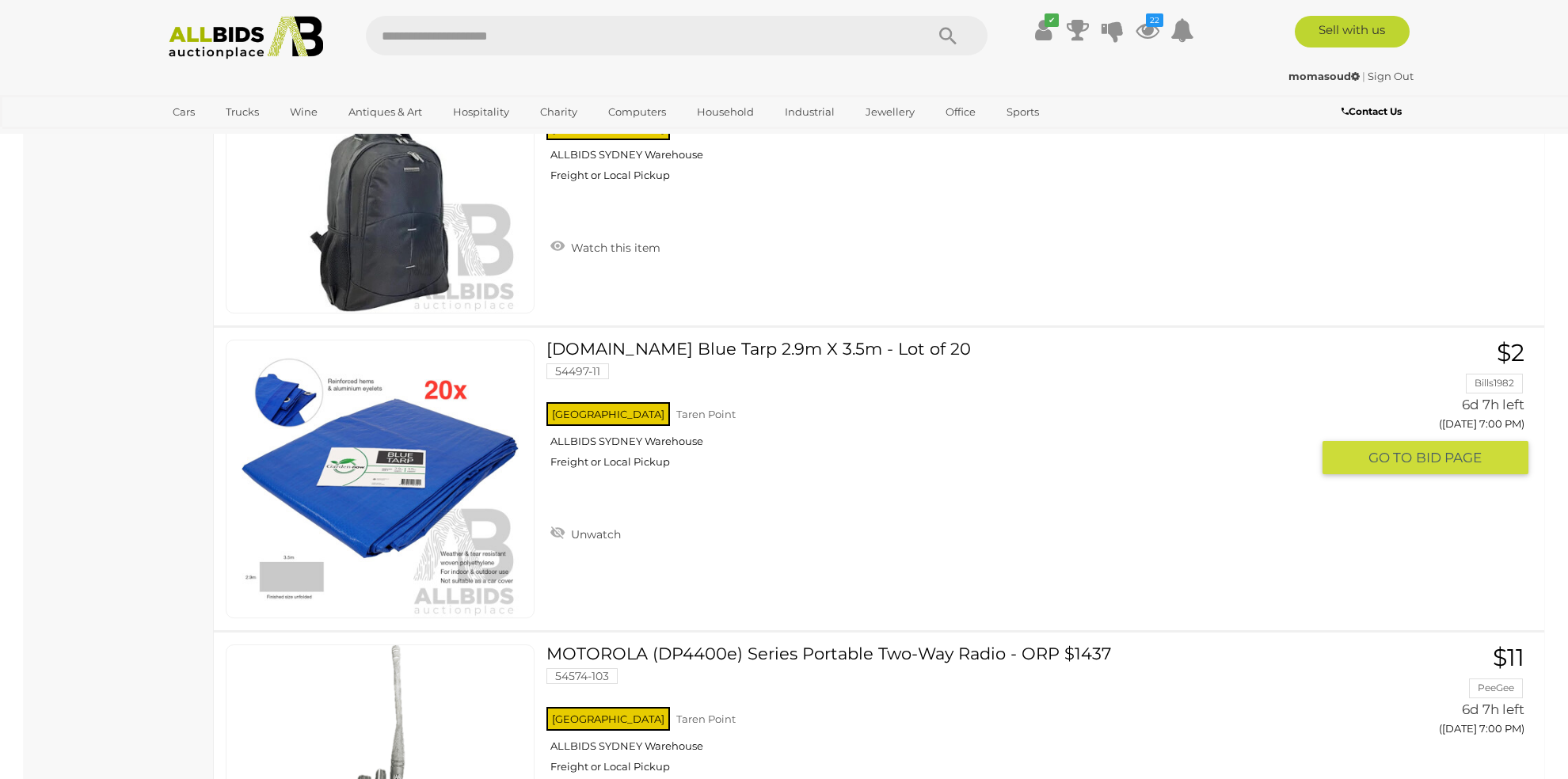
scroll to position [14775, 0]
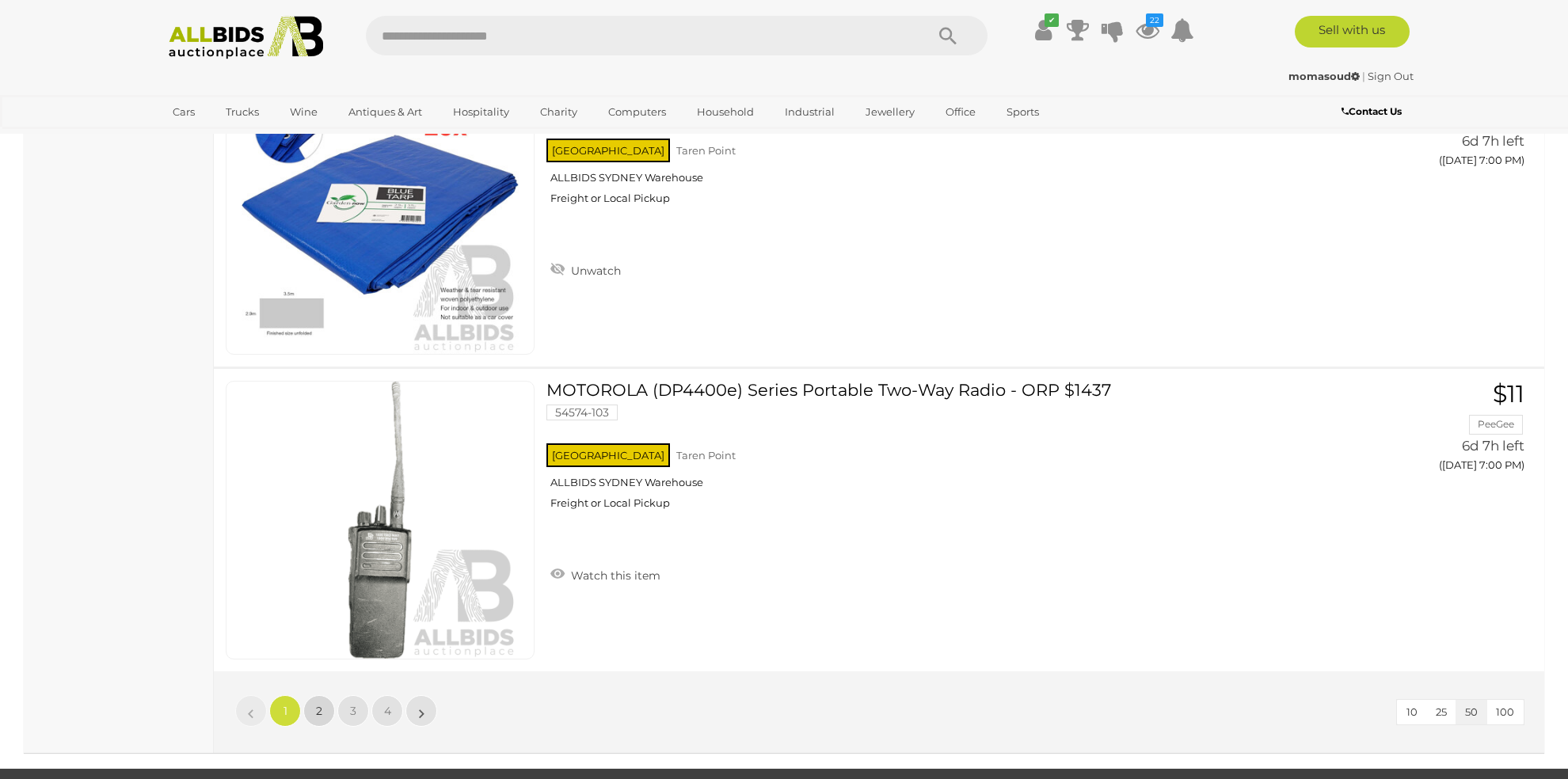
click at [319, 704] on span "2" at bounding box center [319, 711] width 6 height 14
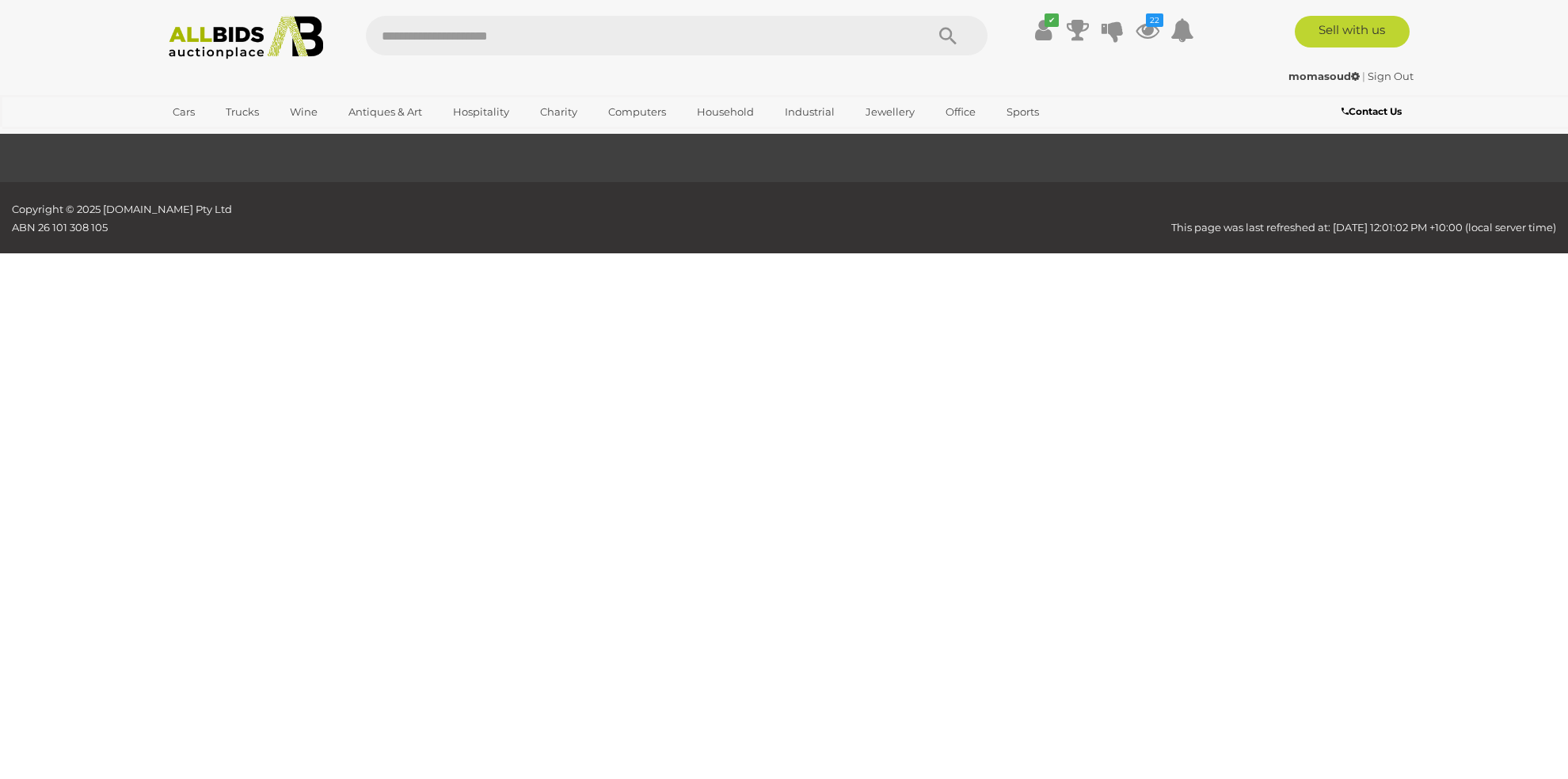
scroll to position [50, 0]
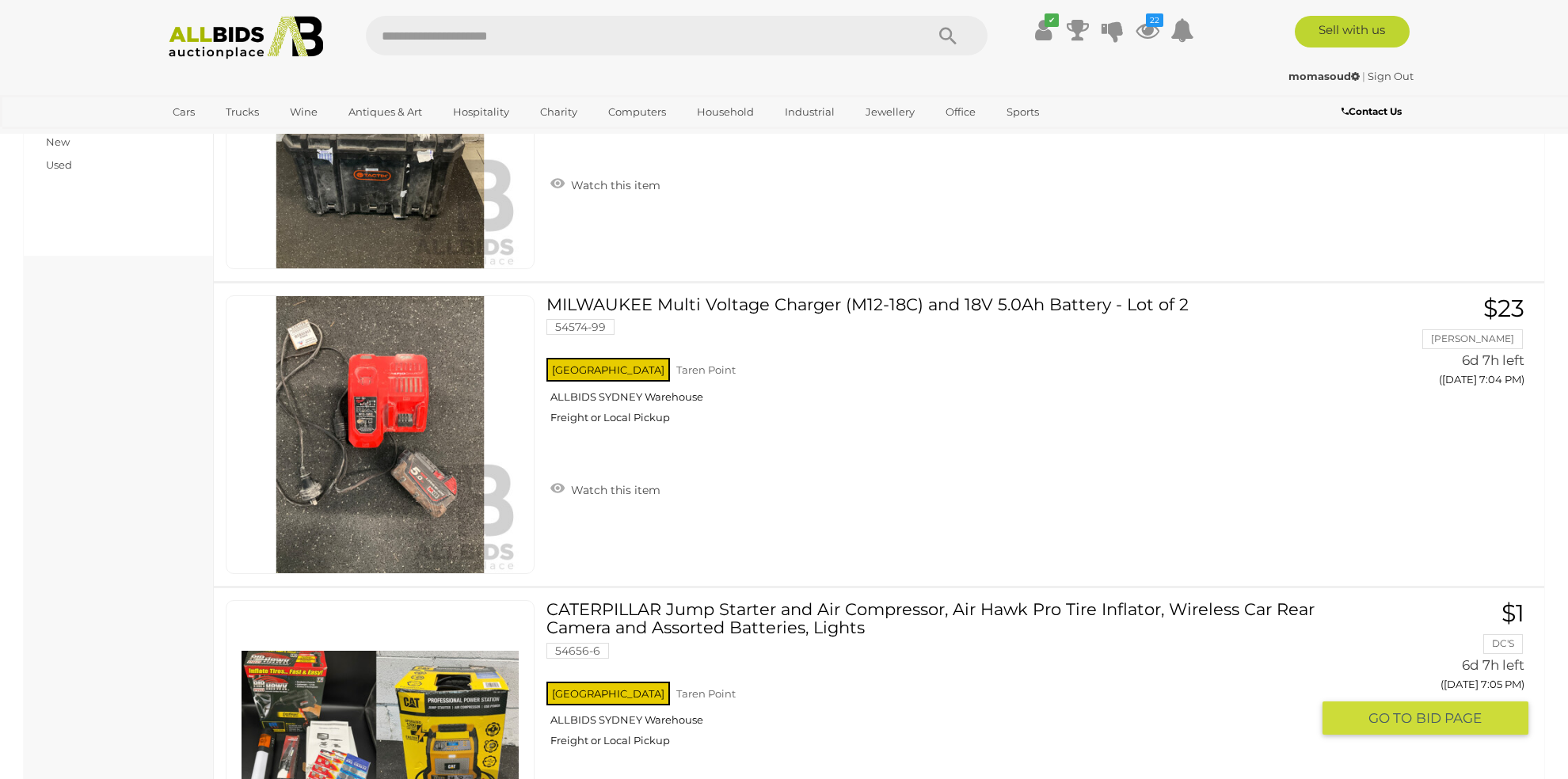
scroll to position [1371, 0]
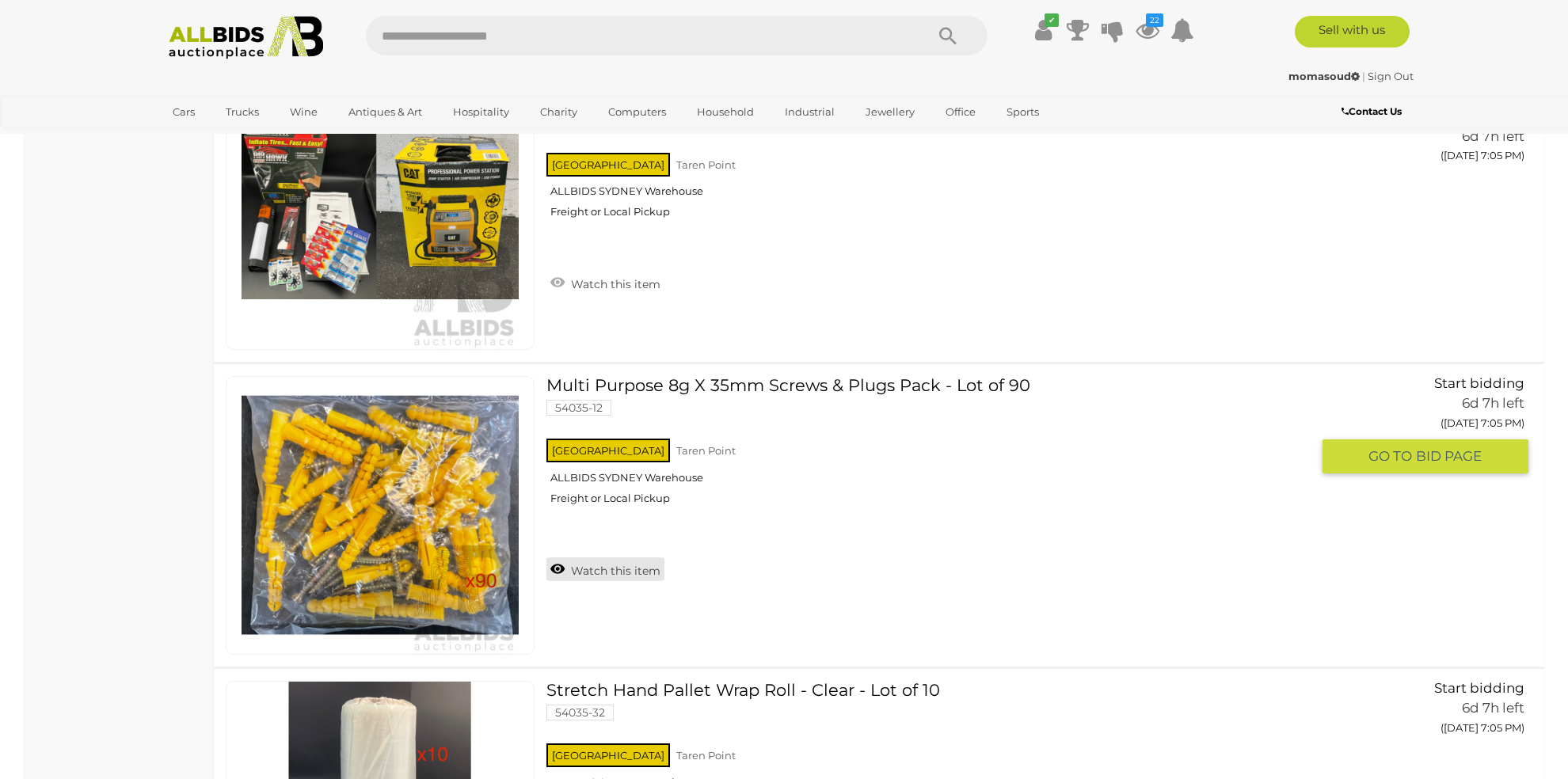
click at [619, 565] on link "Watch this item" at bounding box center [605, 569] width 118 height 24
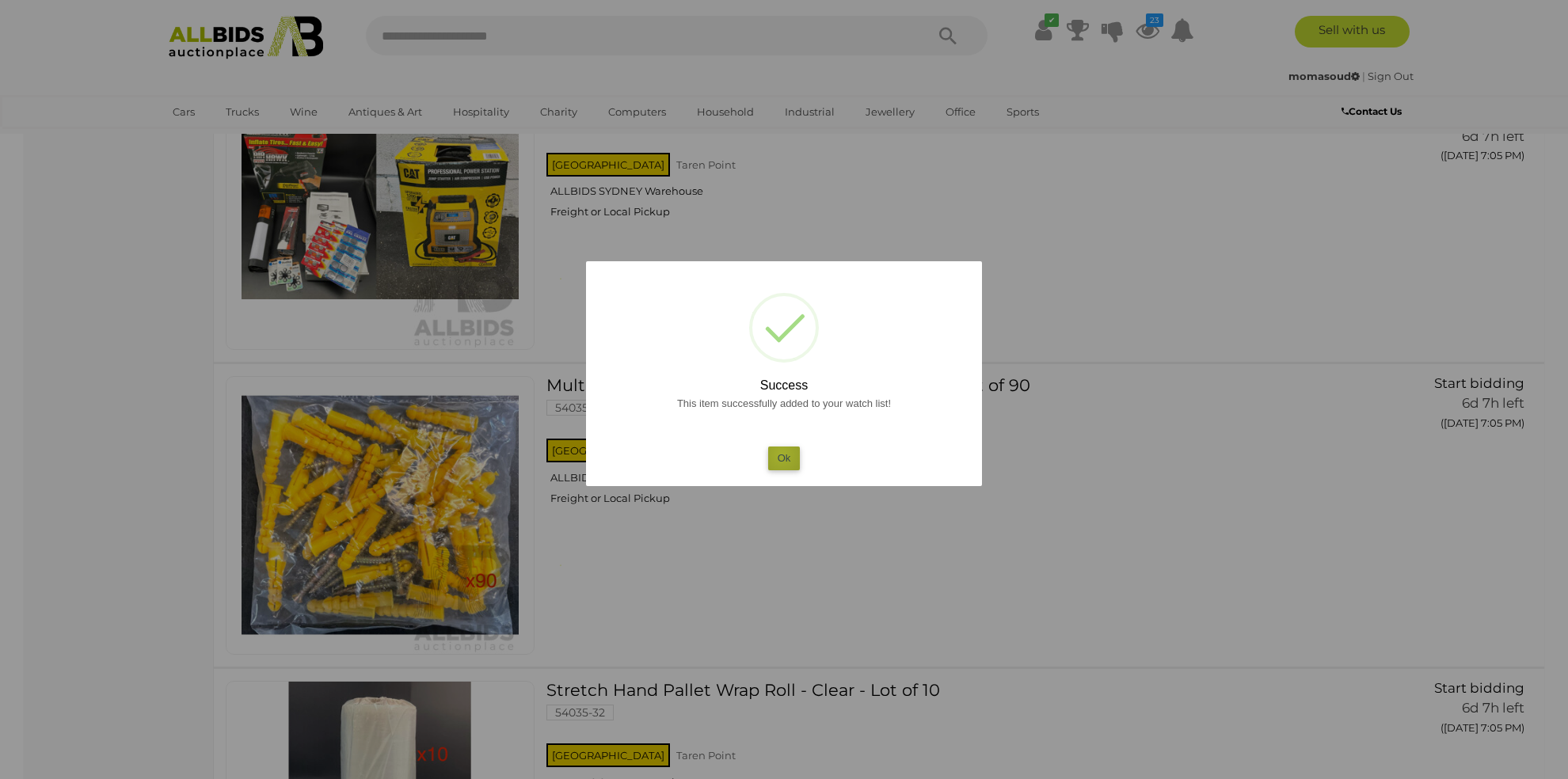
click at [782, 454] on button "Ok" at bounding box center [784, 457] width 33 height 23
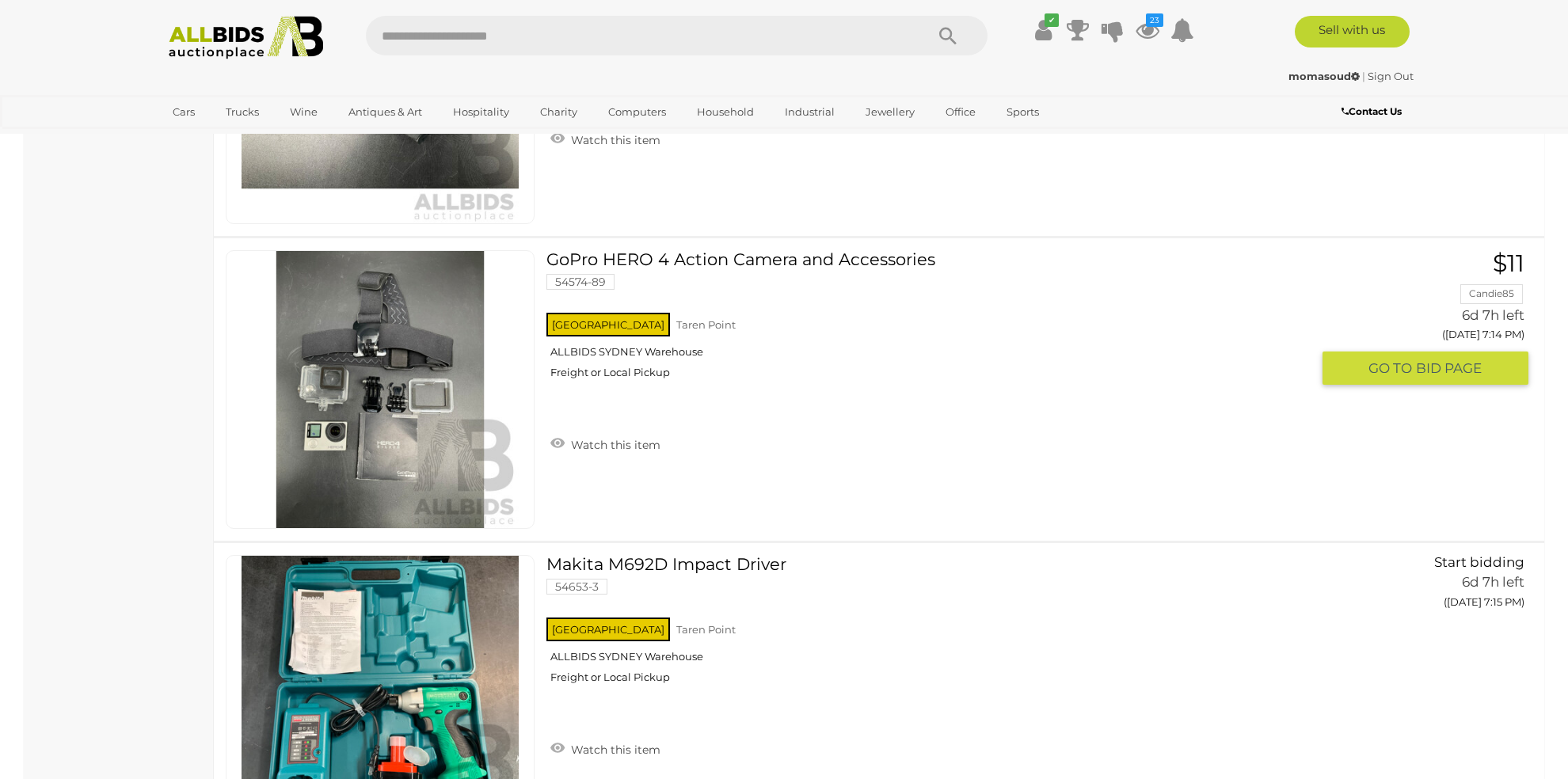
scroll to position [6332, 0]
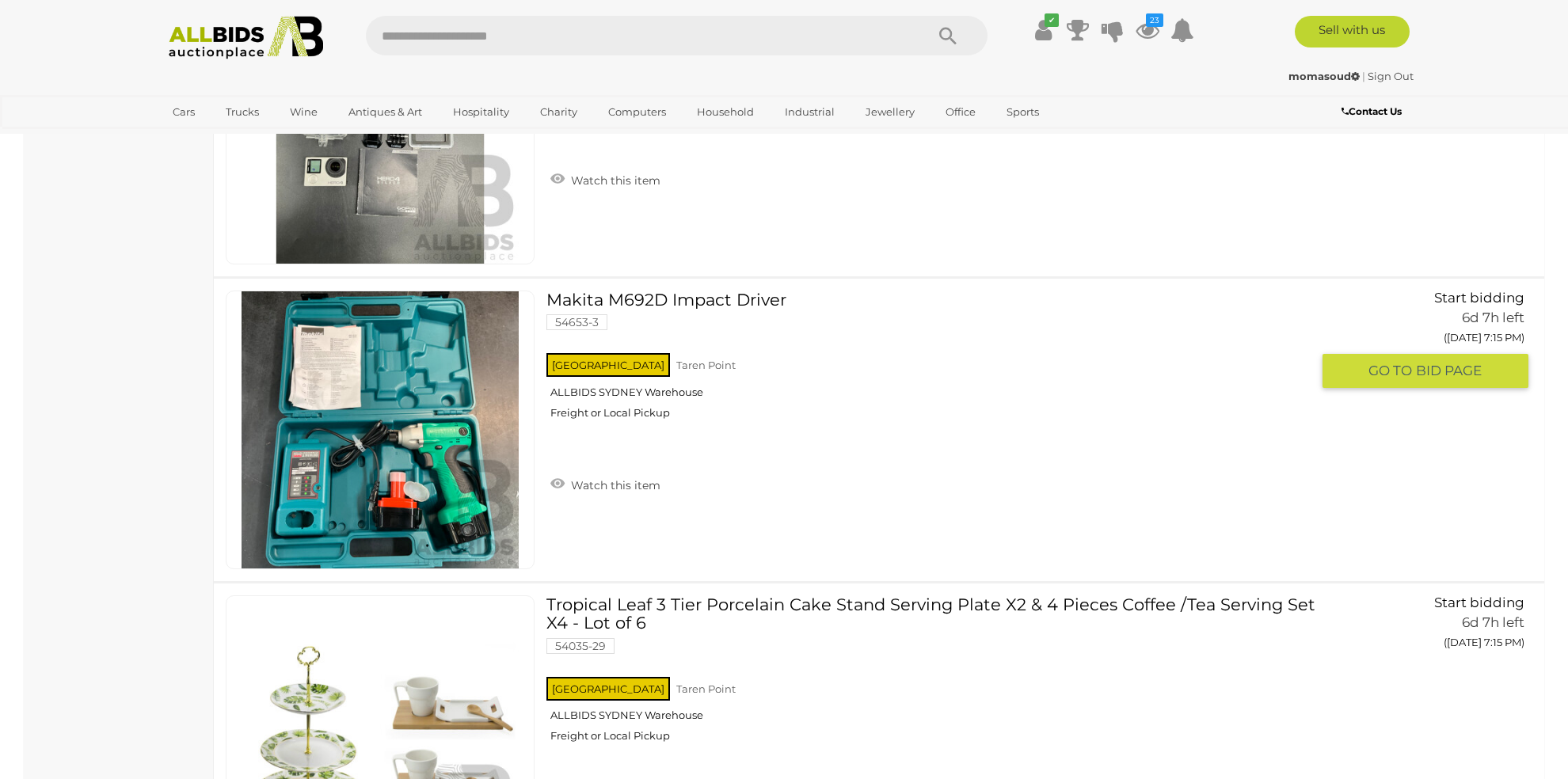
drag, startPoint x: 658, startPoint y: 282, endPoint x: 610, endPoint y: 465, distance: 189.2
click at [610, 478] on span "Watch this item" at bounding box center [614, 485] width 94 height 14
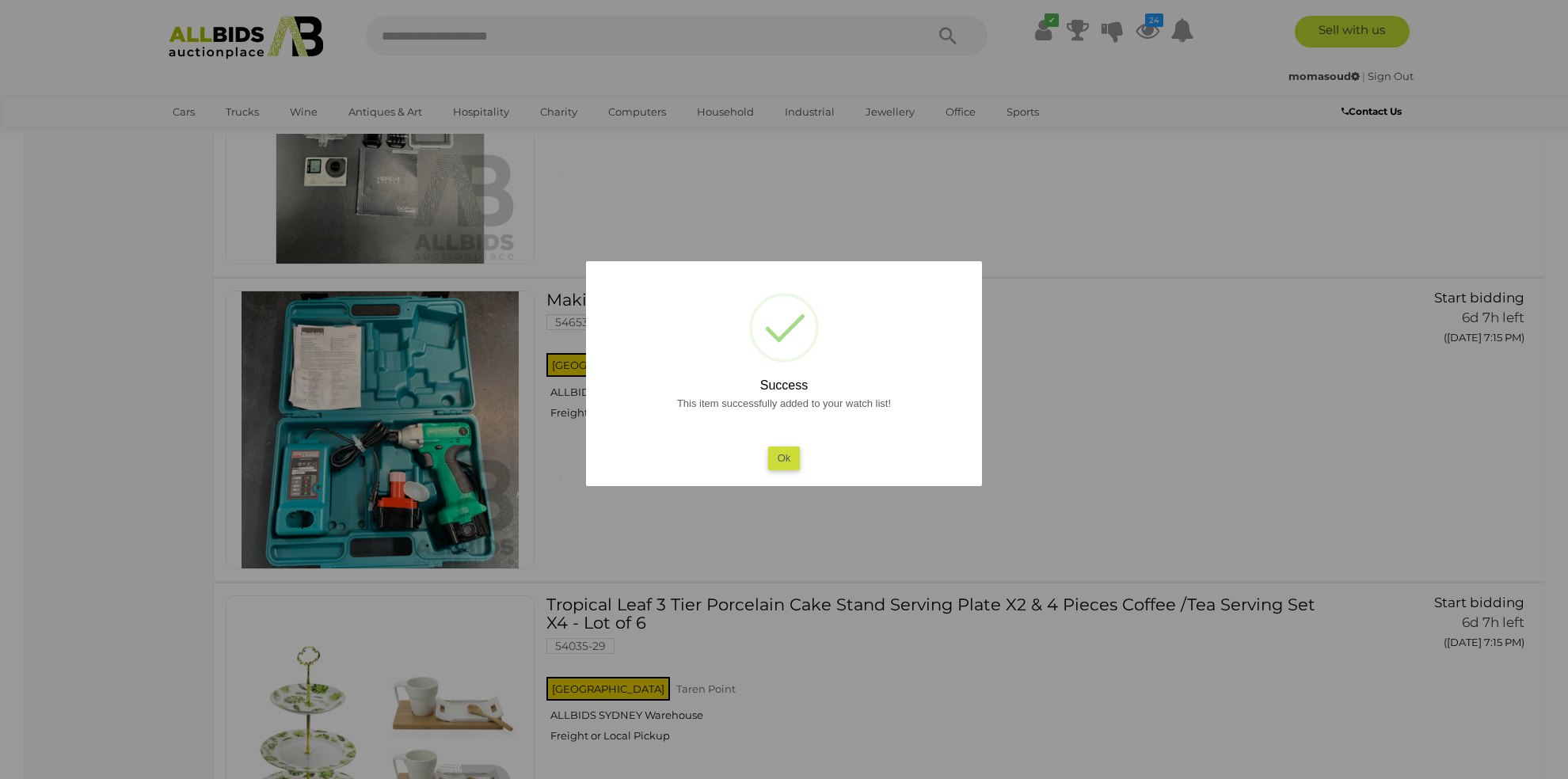
click at [792, 457] on button "Ok" at bounding box center [784, 457] width 33 height 23
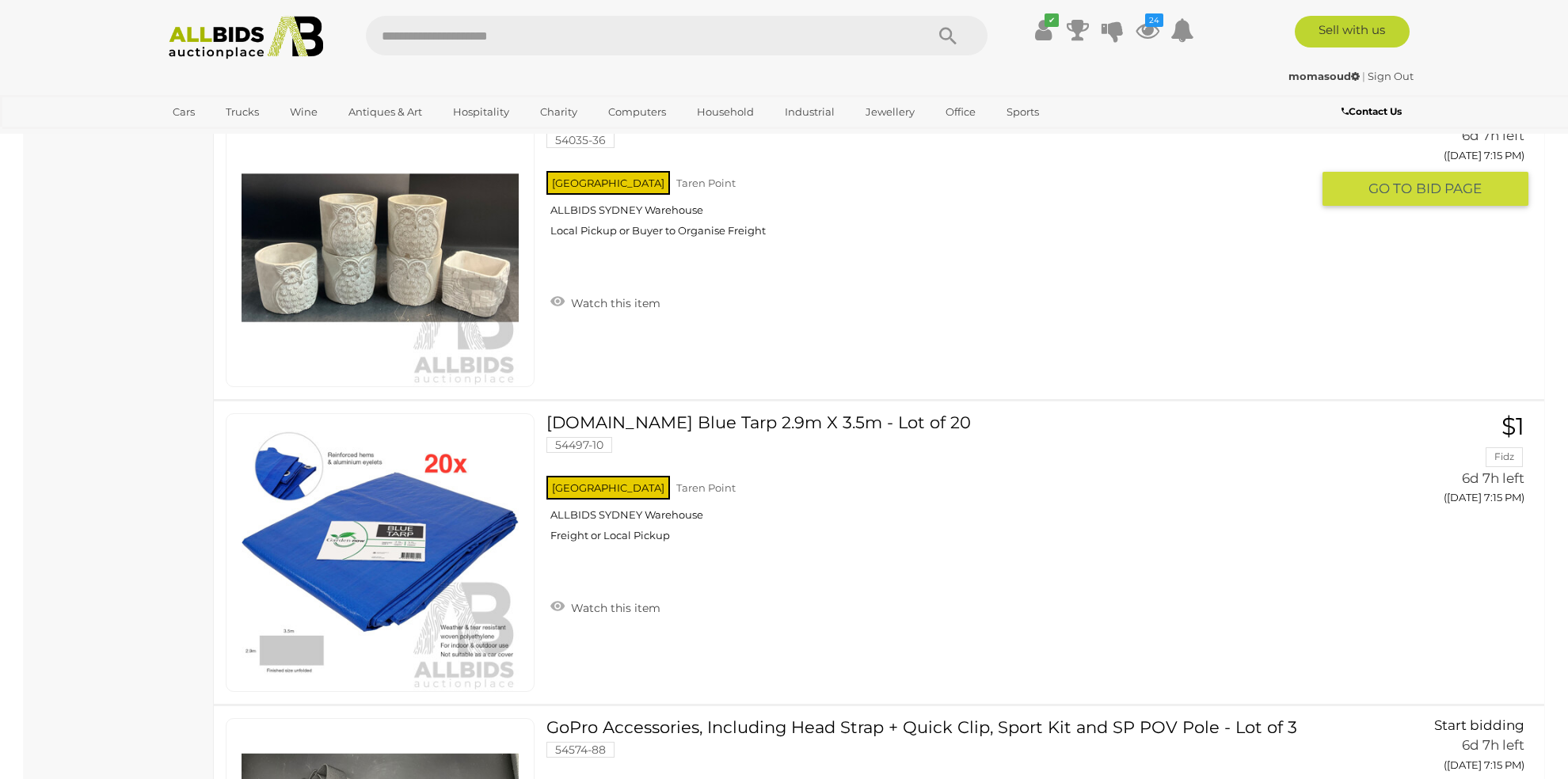
scroll to position [7388, 0]
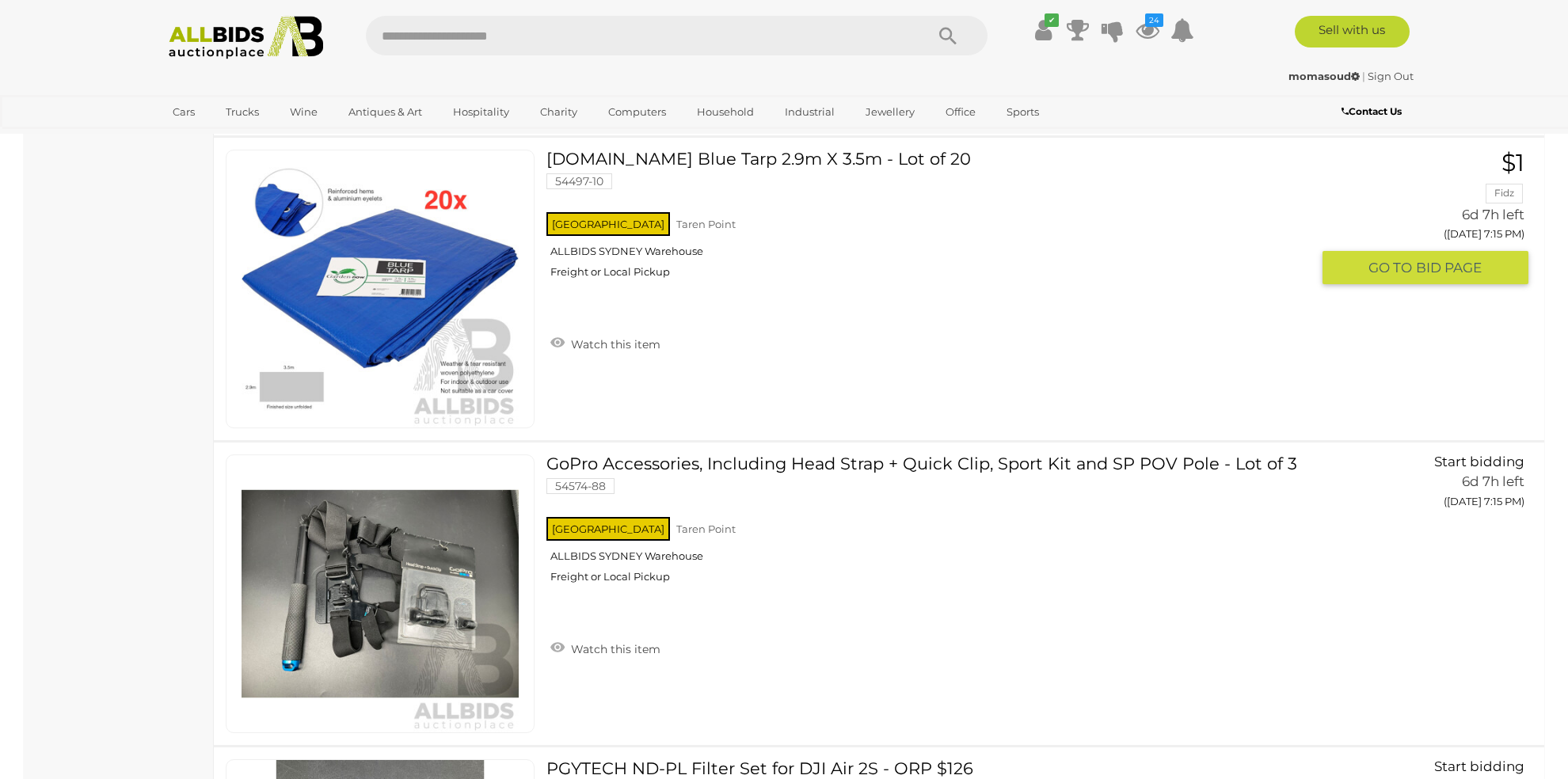
click at [622, 331] on link "Watch this item" at bounding box center [605, 343] width 118 height 24
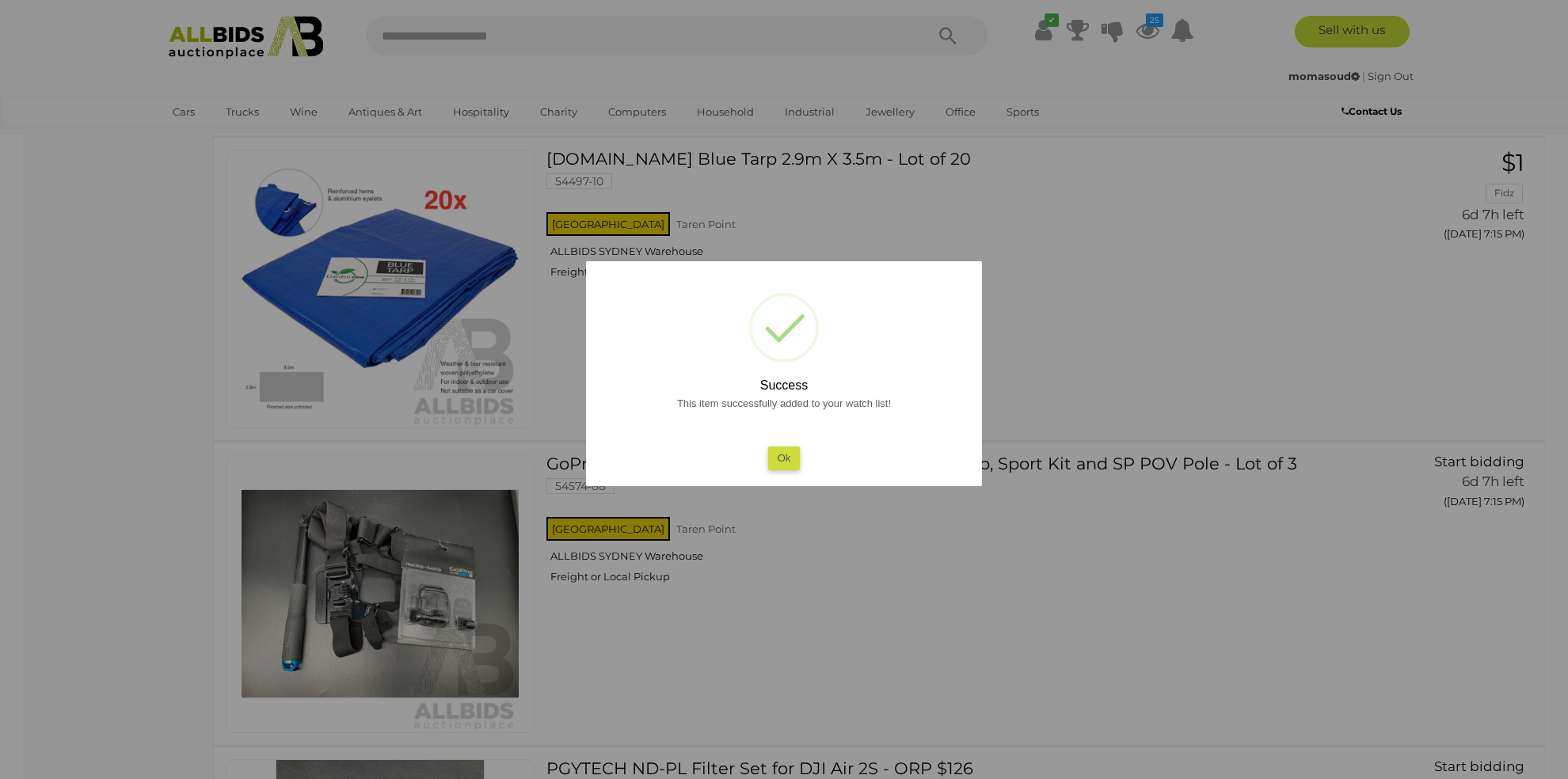
click at [788, 453] on button "Ok" at bounding box center [784, 457] width 33 height 23
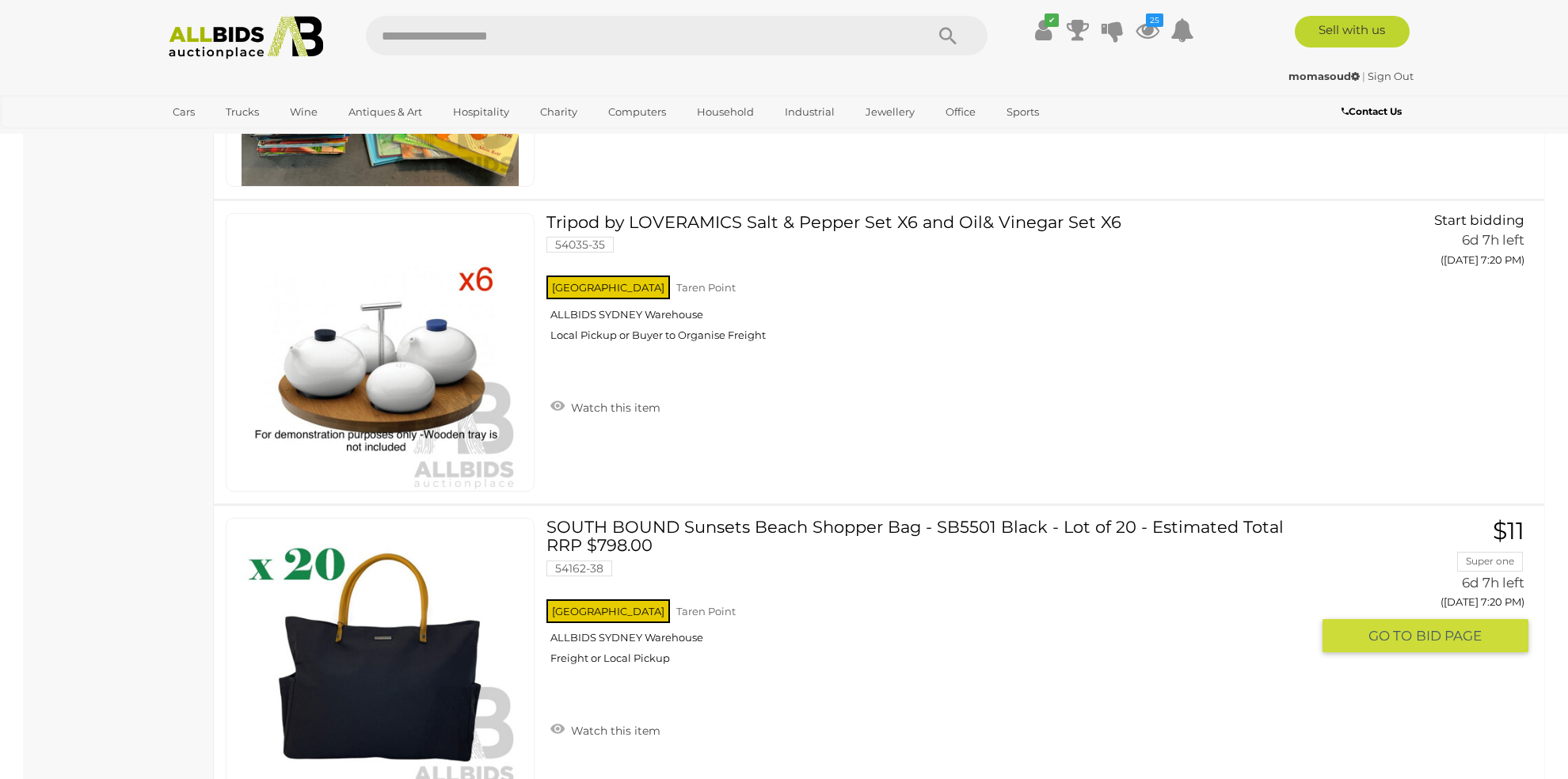
scroll to position [10025, 0]
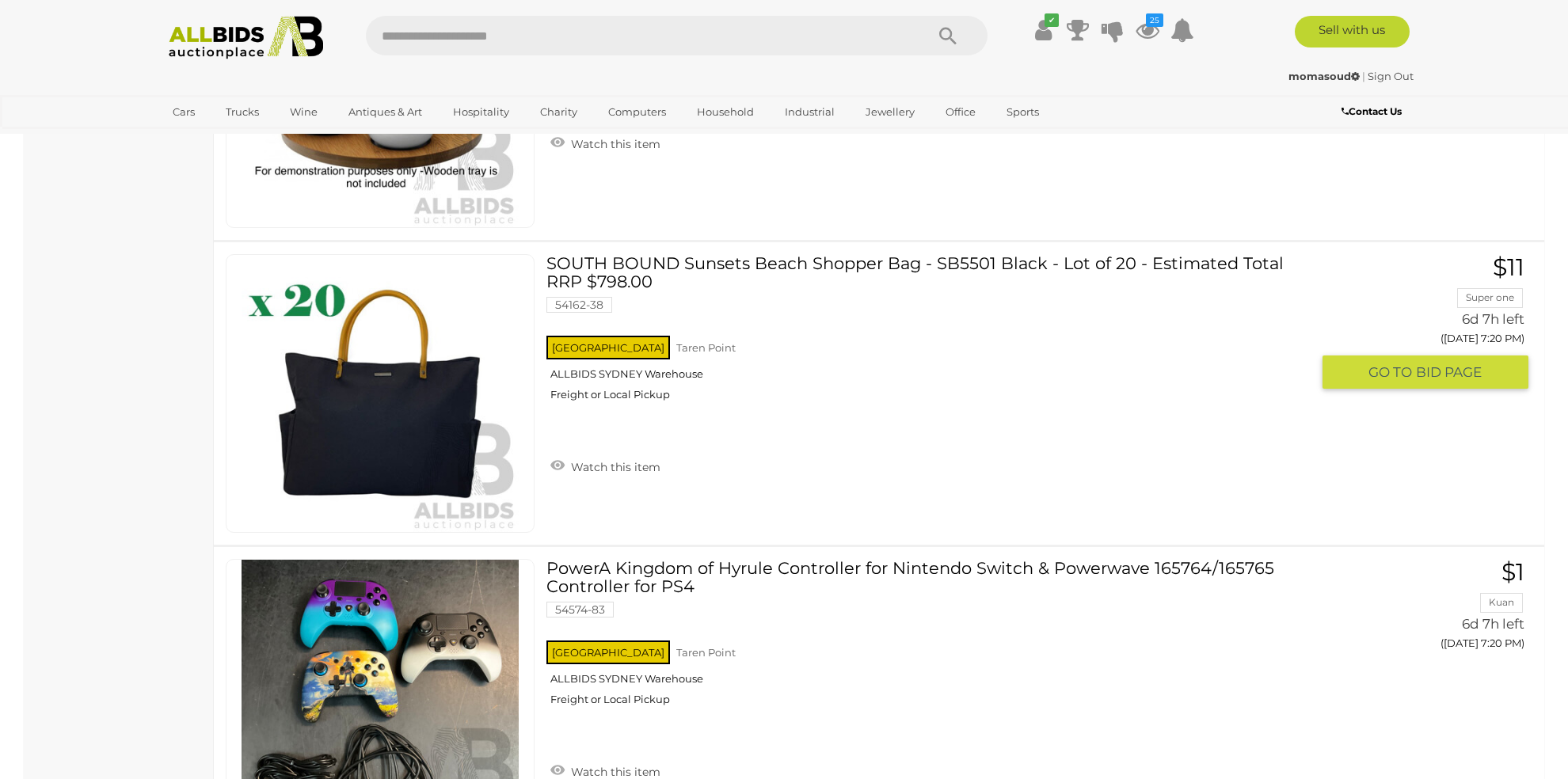
click at [630, 453] on link "Watch this item" at bounding box center [605, 465] width 118 height 24
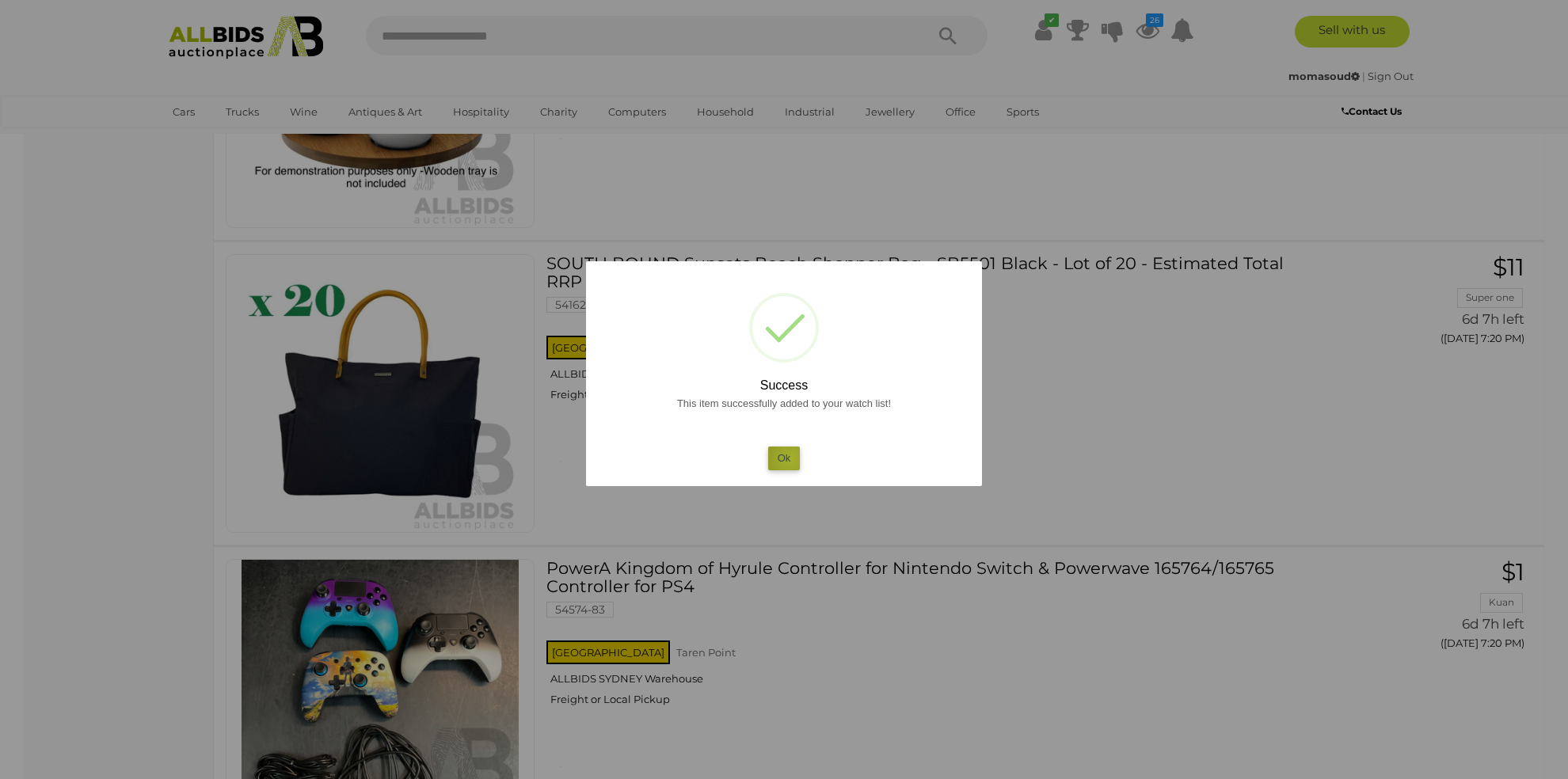
click at [791, 457] on button "Ok" at bounding box center [784, 457] width 33 height 23
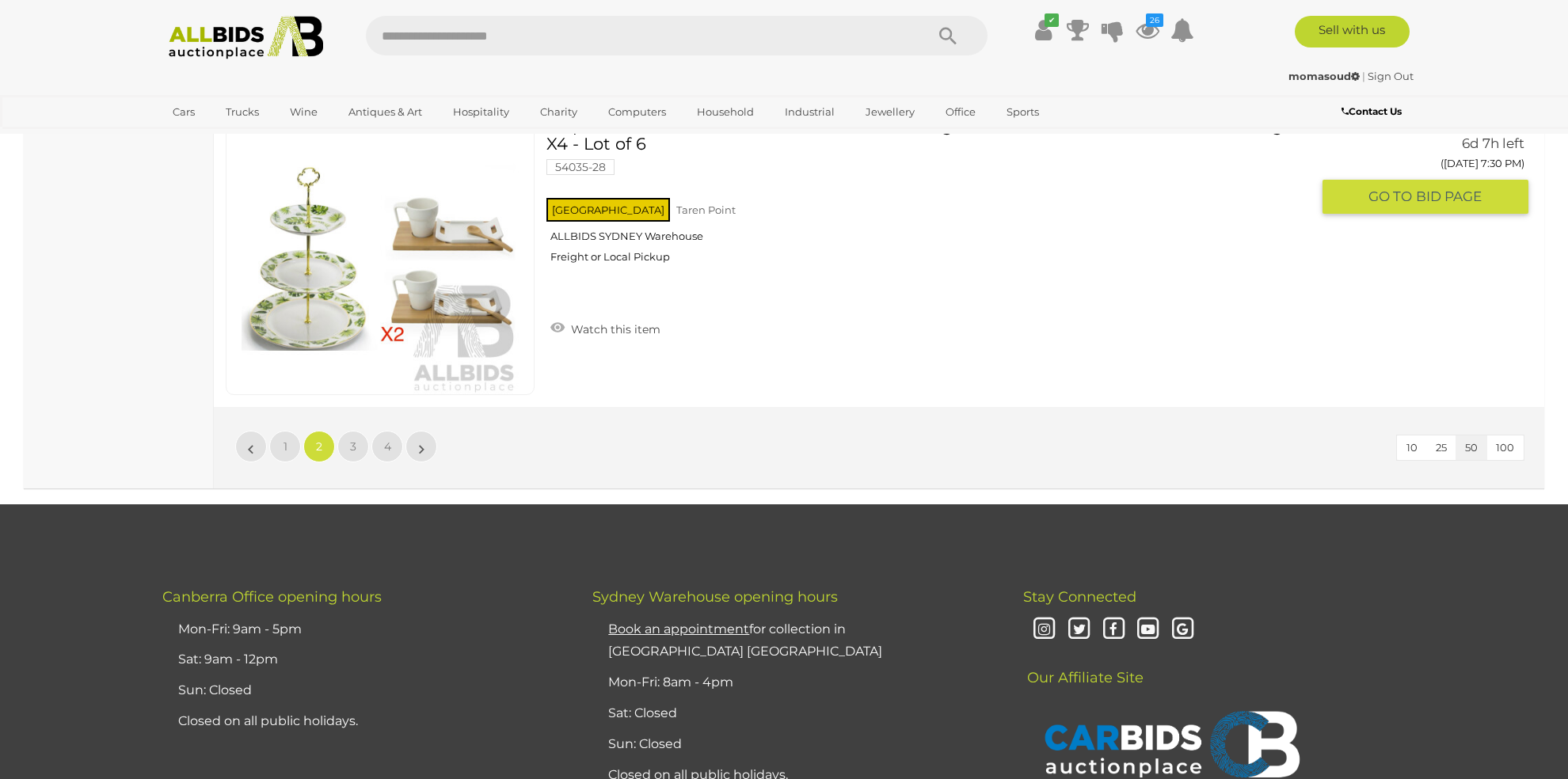
scroll to position [14775, 0]
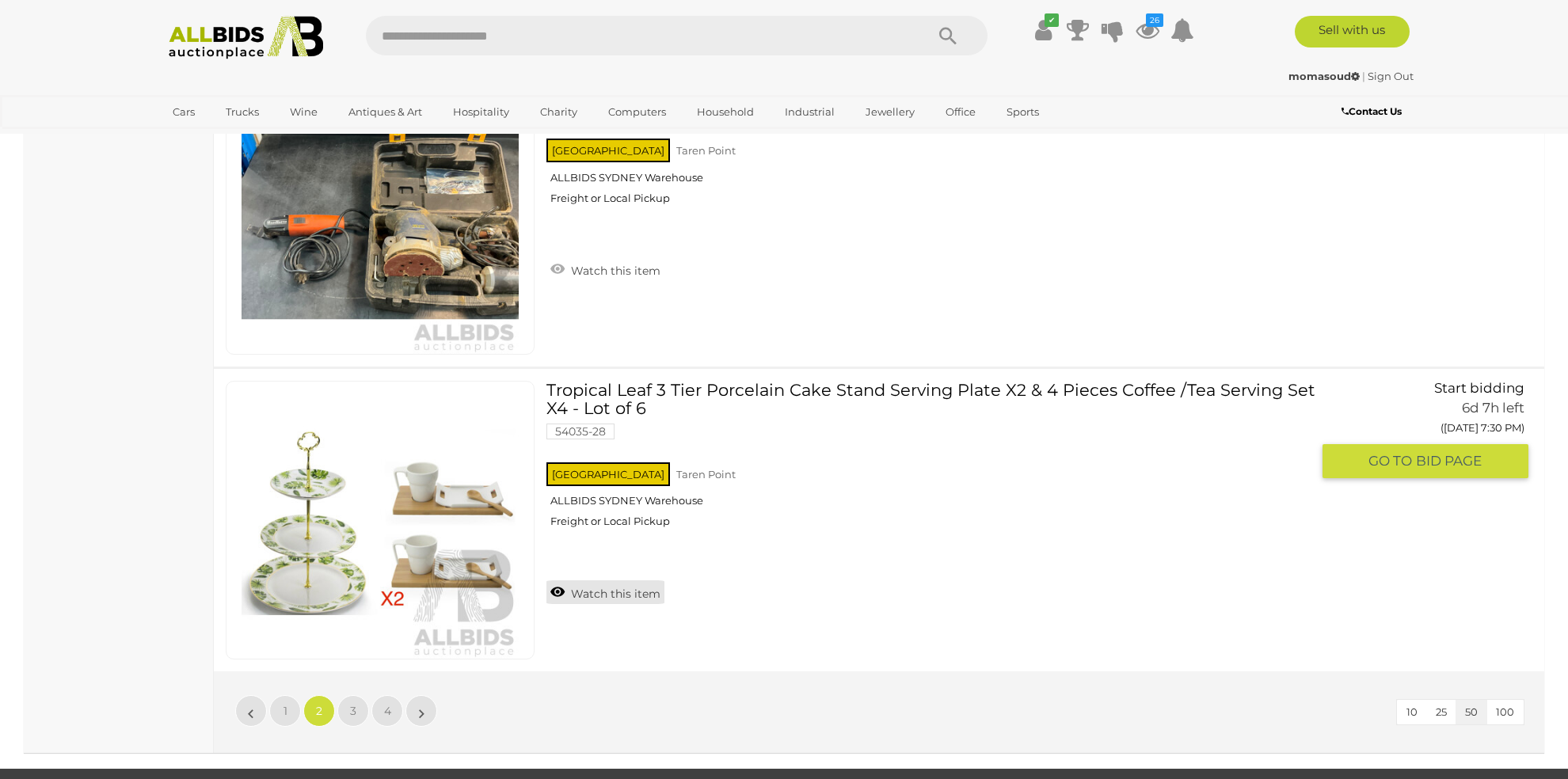
click at [626, 580] on link "Watch this item" at bounding box center [605, 592] width 118 height 24
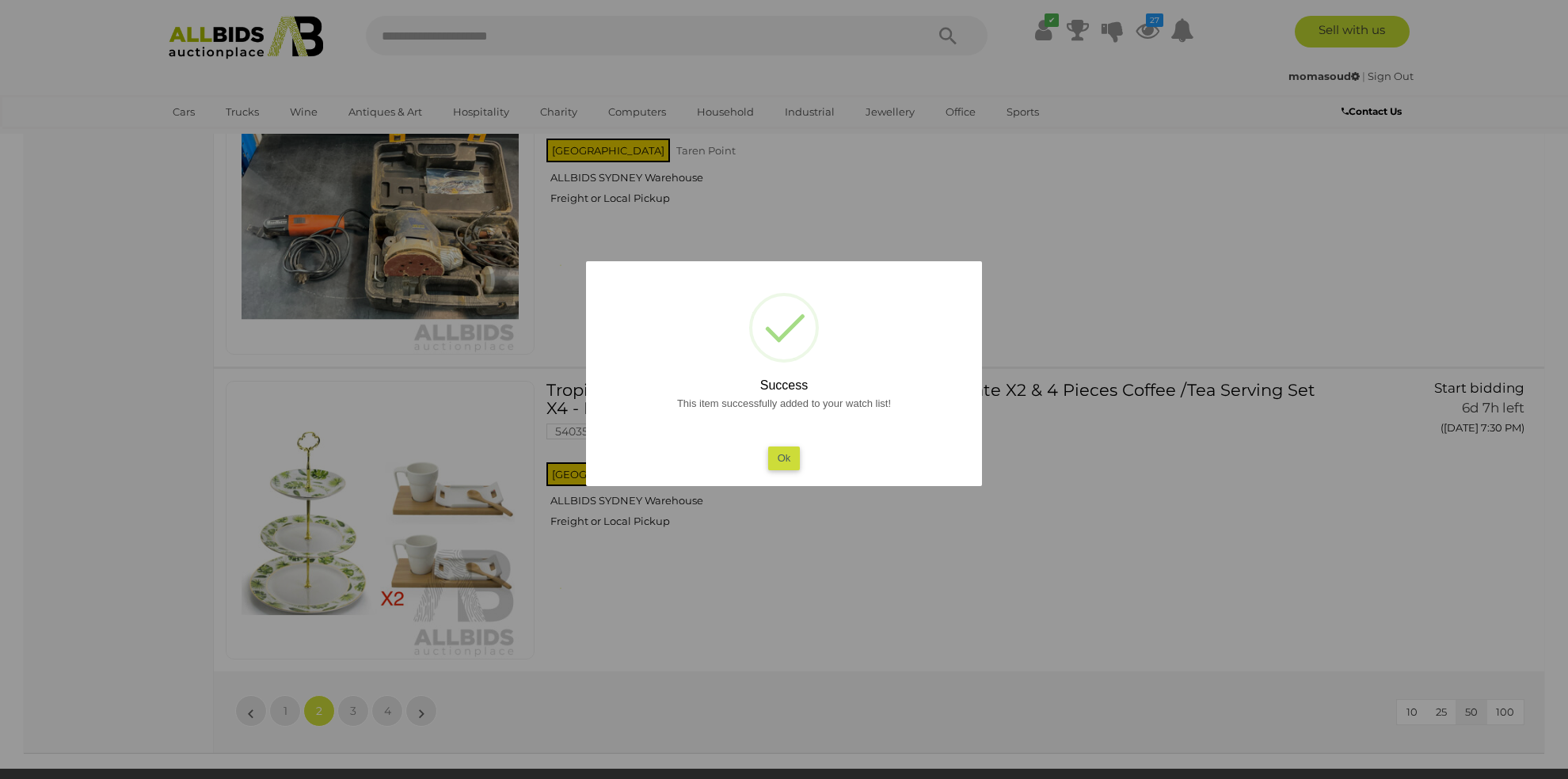
click at [782, 453] on button "Ok" at bounding box center [784, 457] width 33 height 23
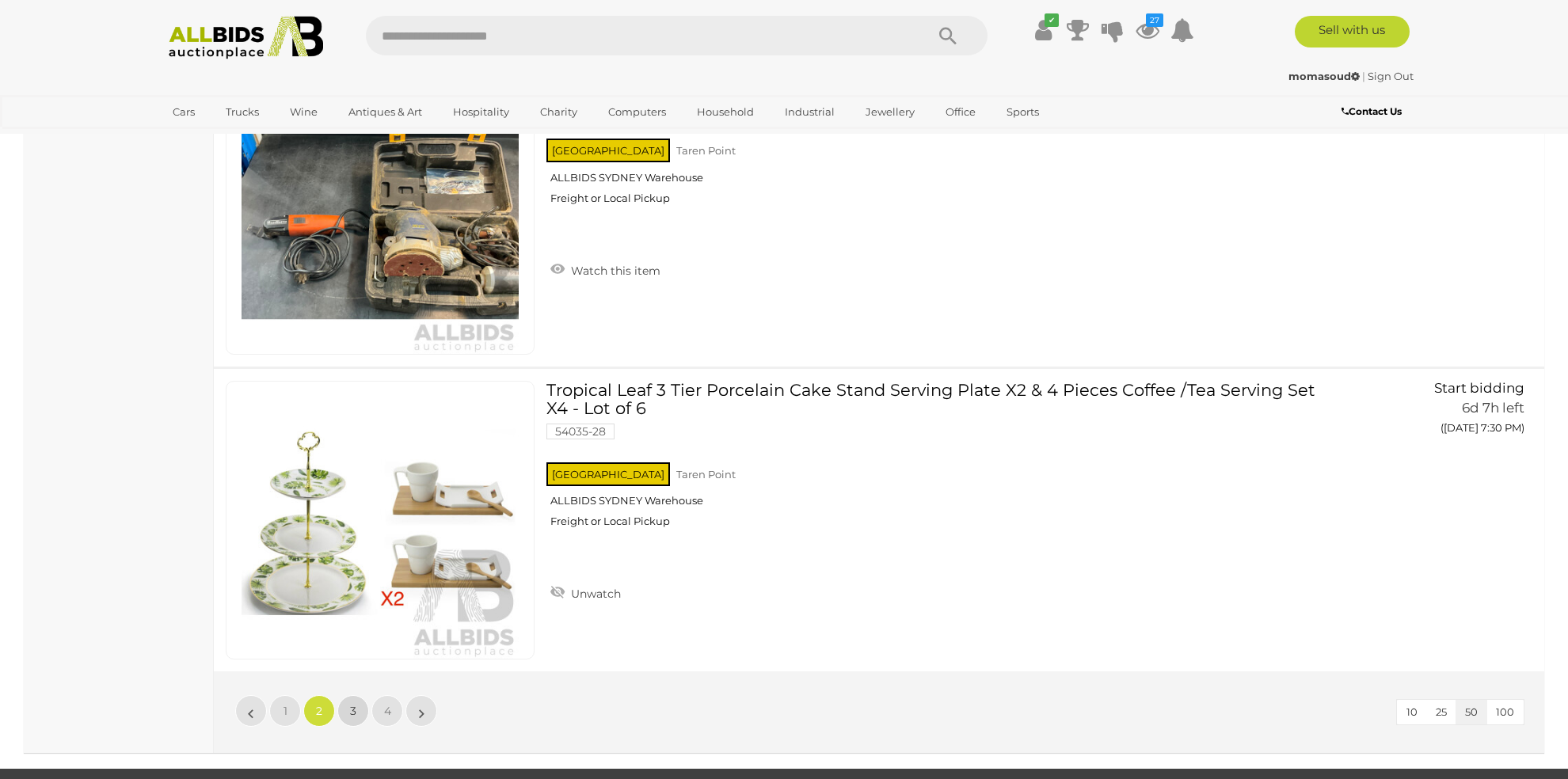
click at [356, 695] on link "3" at bounding box center [354, 711] width 32 height 32
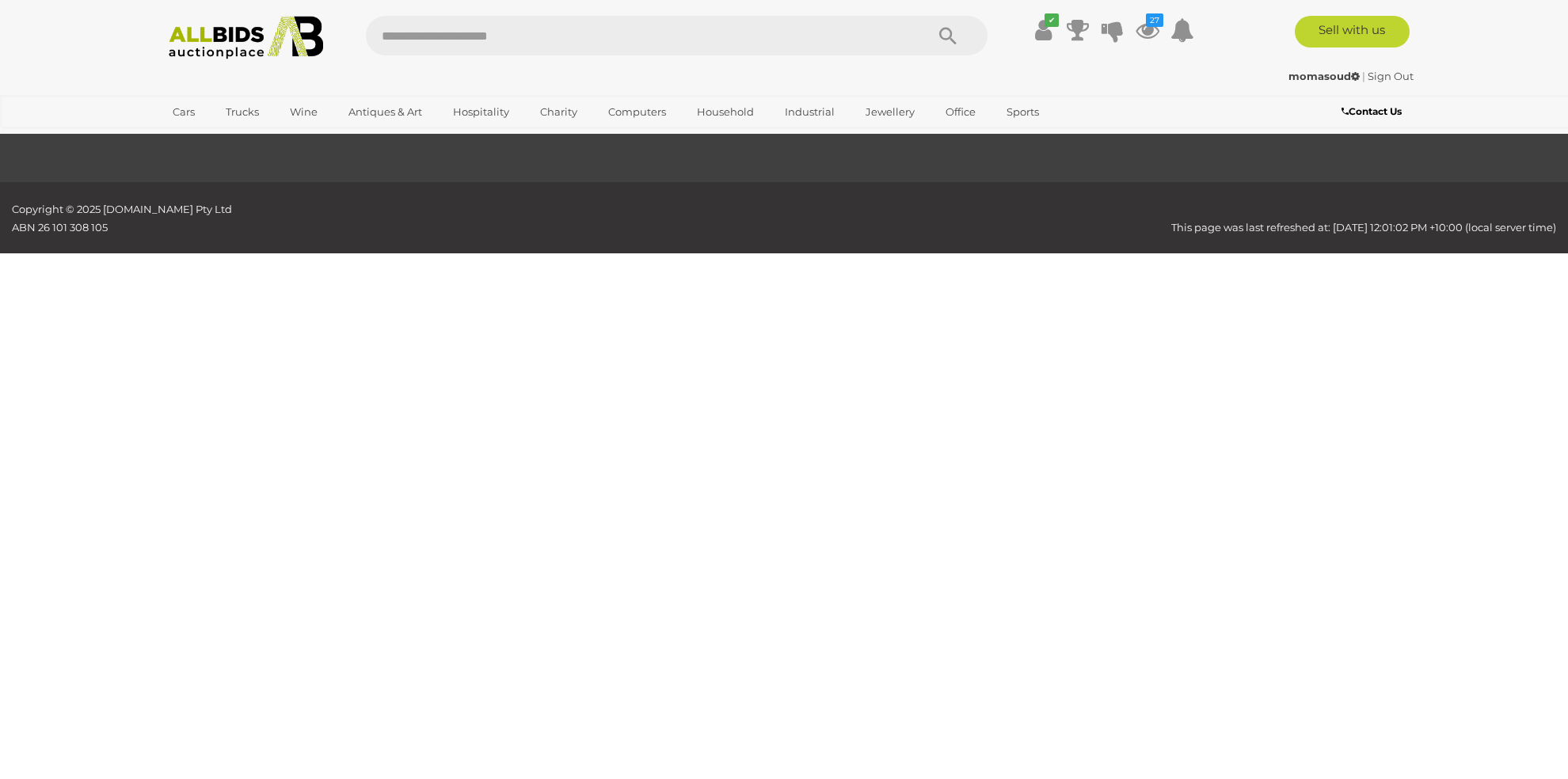
scroll to position [50, 0]
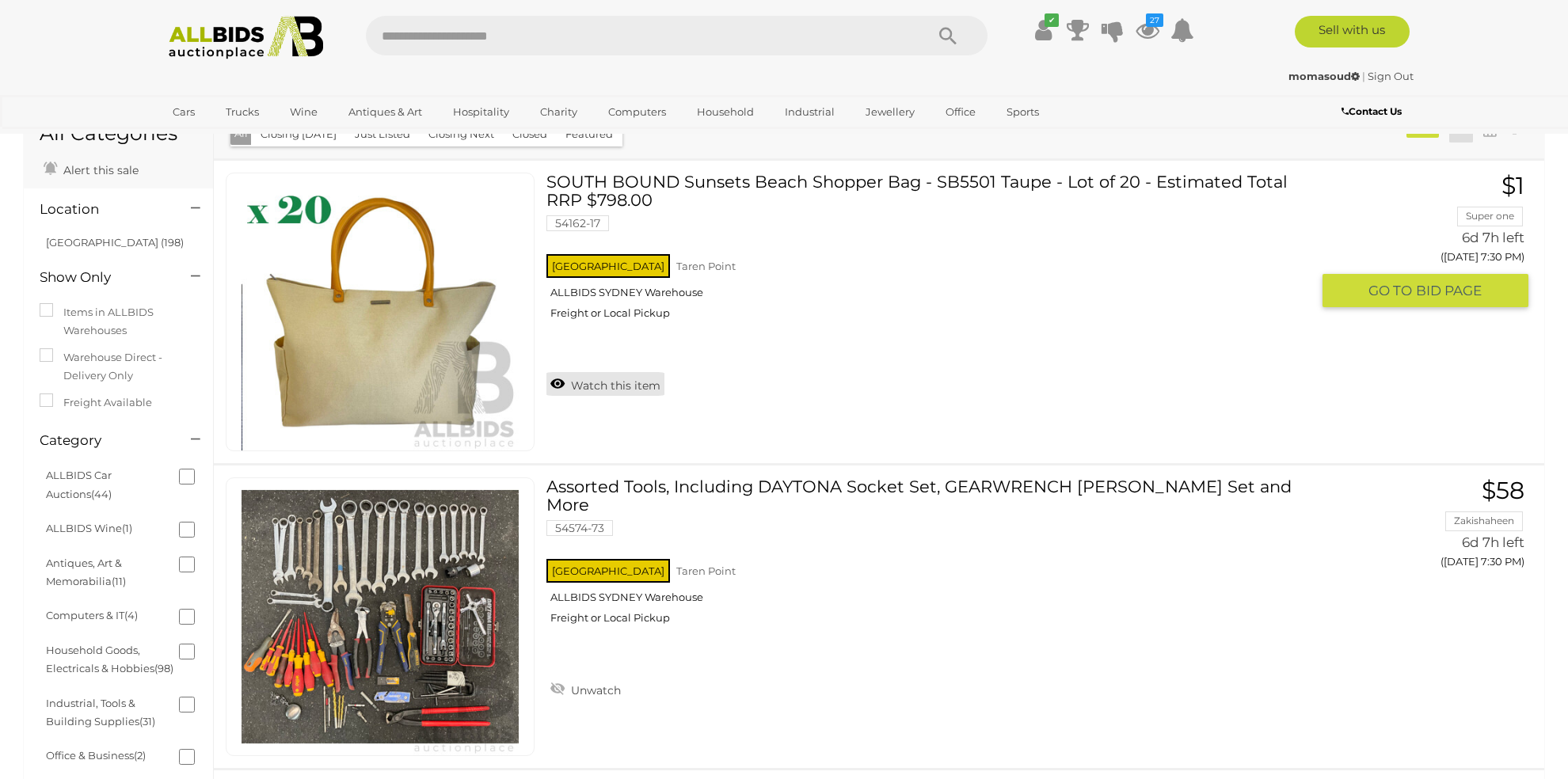
click at [630, 381] on link "Watch this item" at bounding box center [605, 384] width 118 height 24
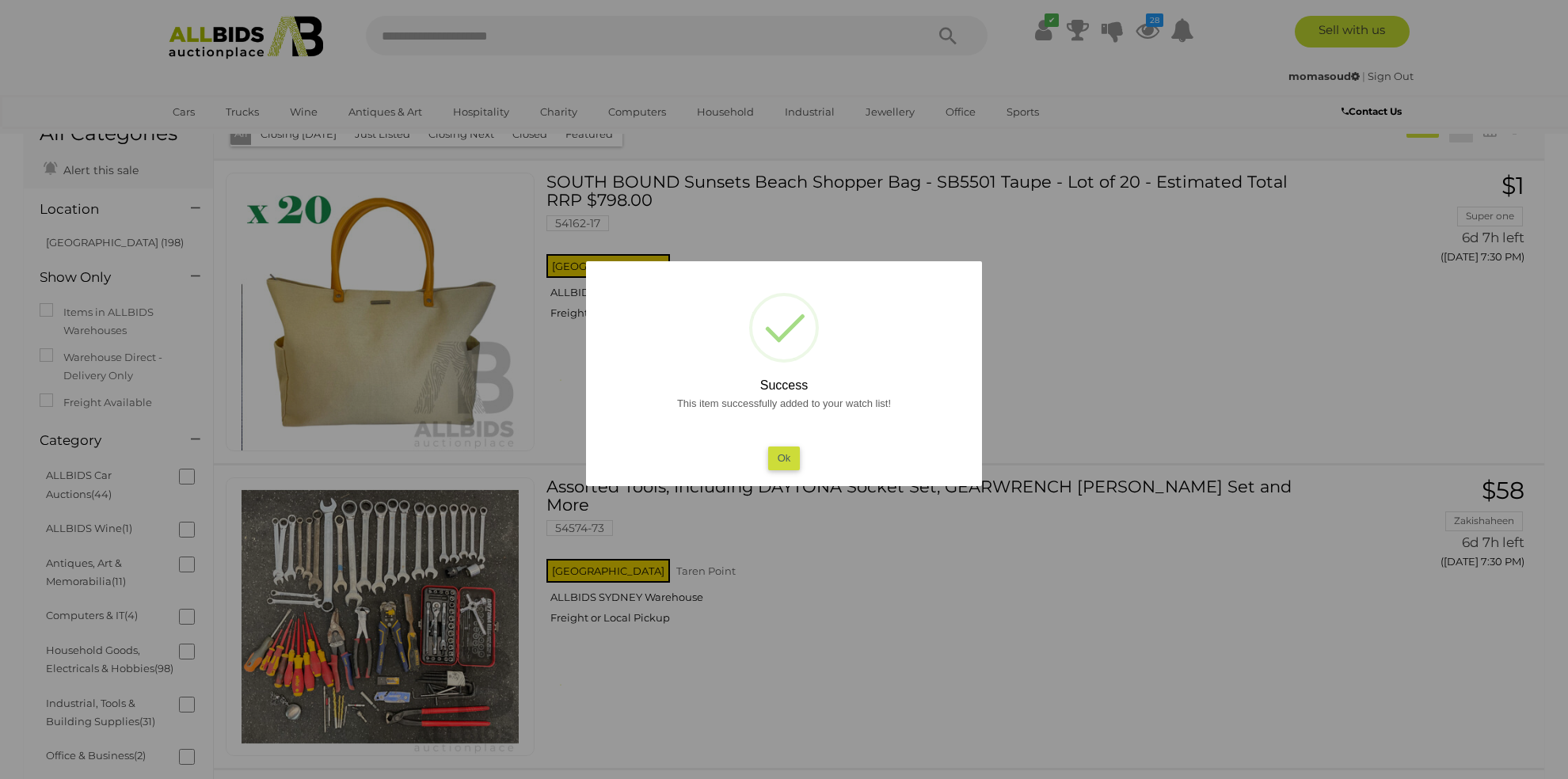
click at [785, 458] on button "Ok" at bounding box center [784, 457] width 33 height 23
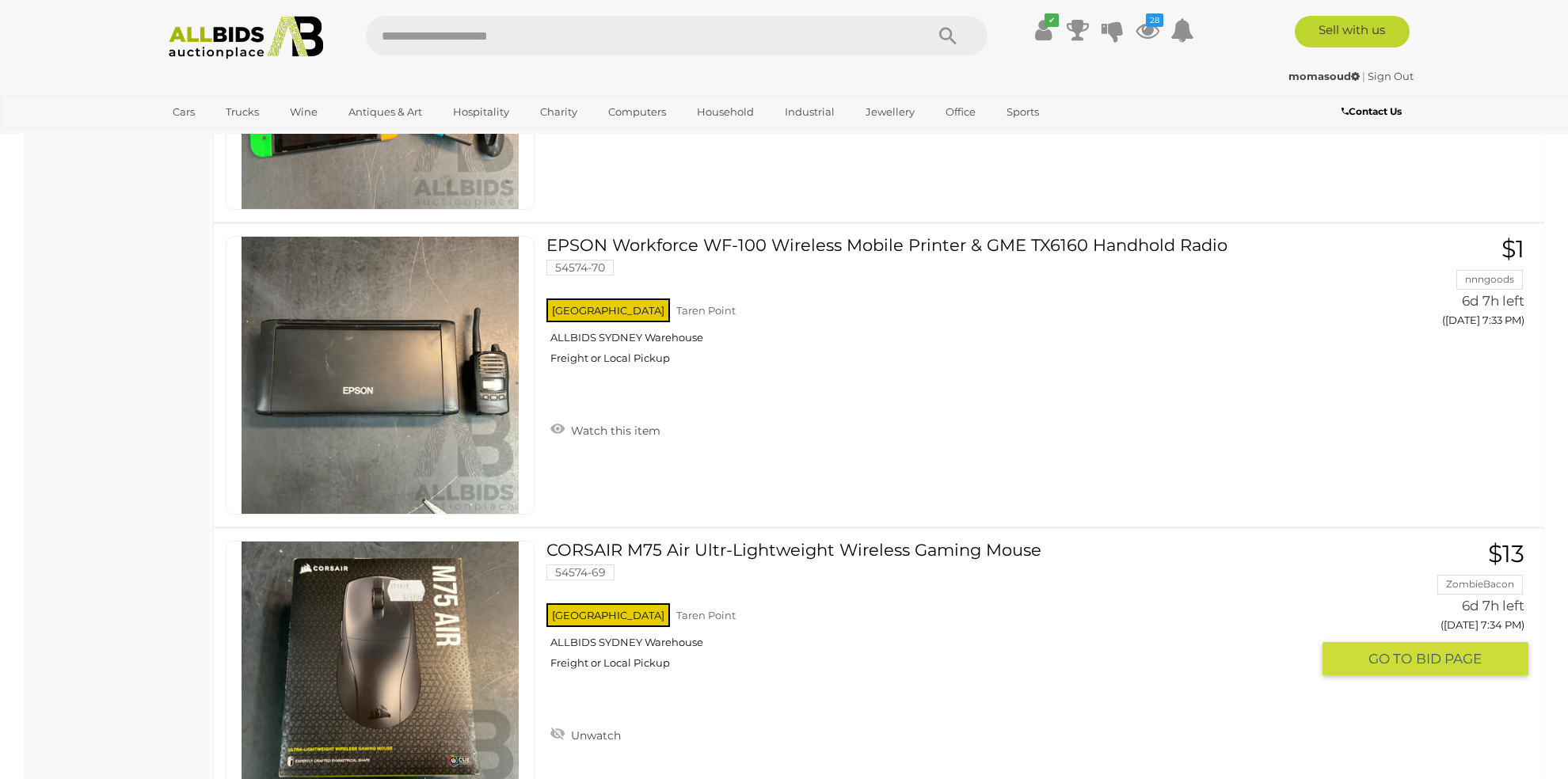
scroll to position [1371, 0]
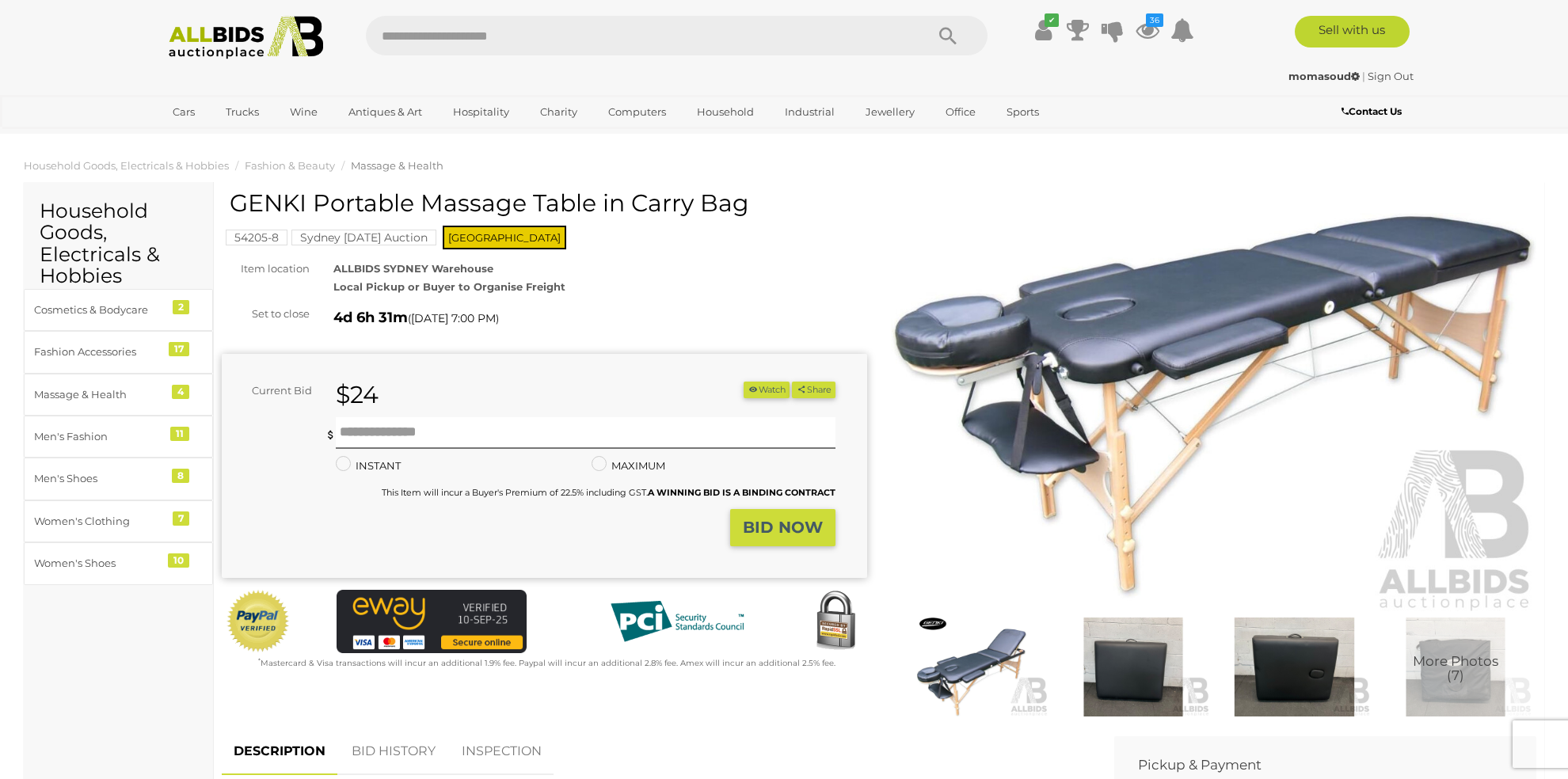
click at [1168, 334] on img at bounding box center [1213, 405] width 646 height 416
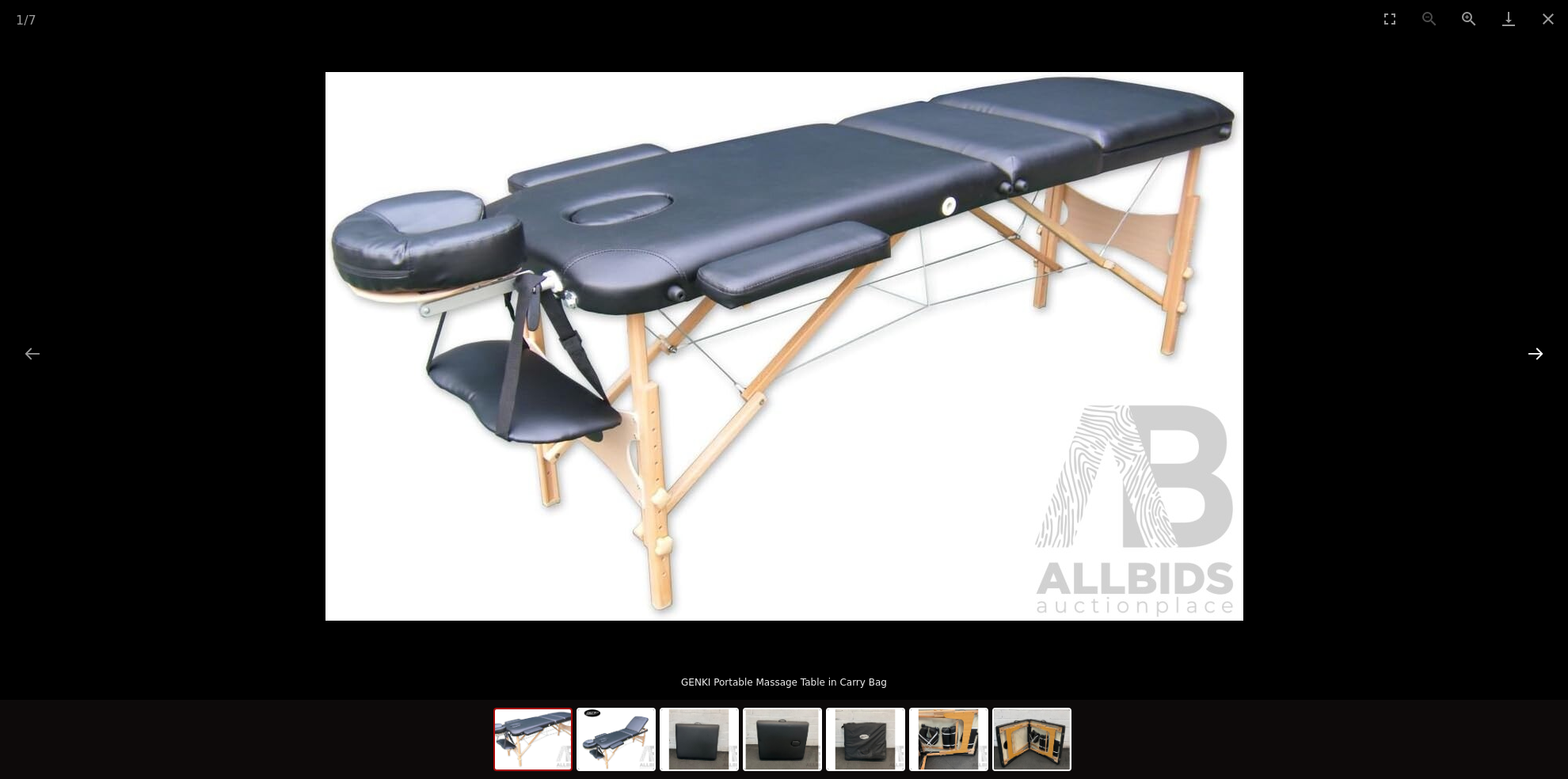
click at [1532, 348] on button "Next slide" at bounding box center [1535, 354] width 34 height 31
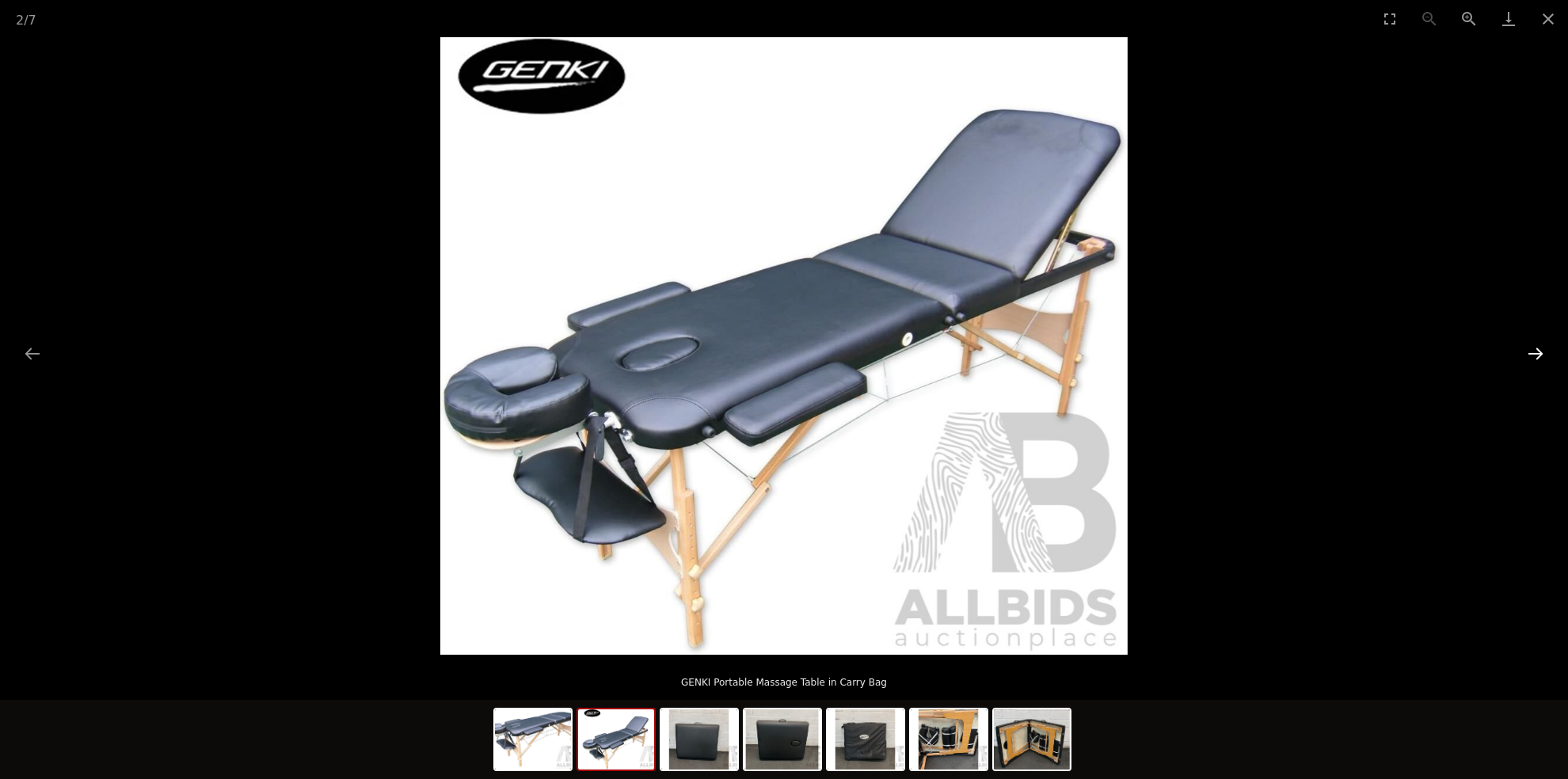
click at [1533, 348] on button "Next slide" at bounding box center [1535, 354] width 34 height 31
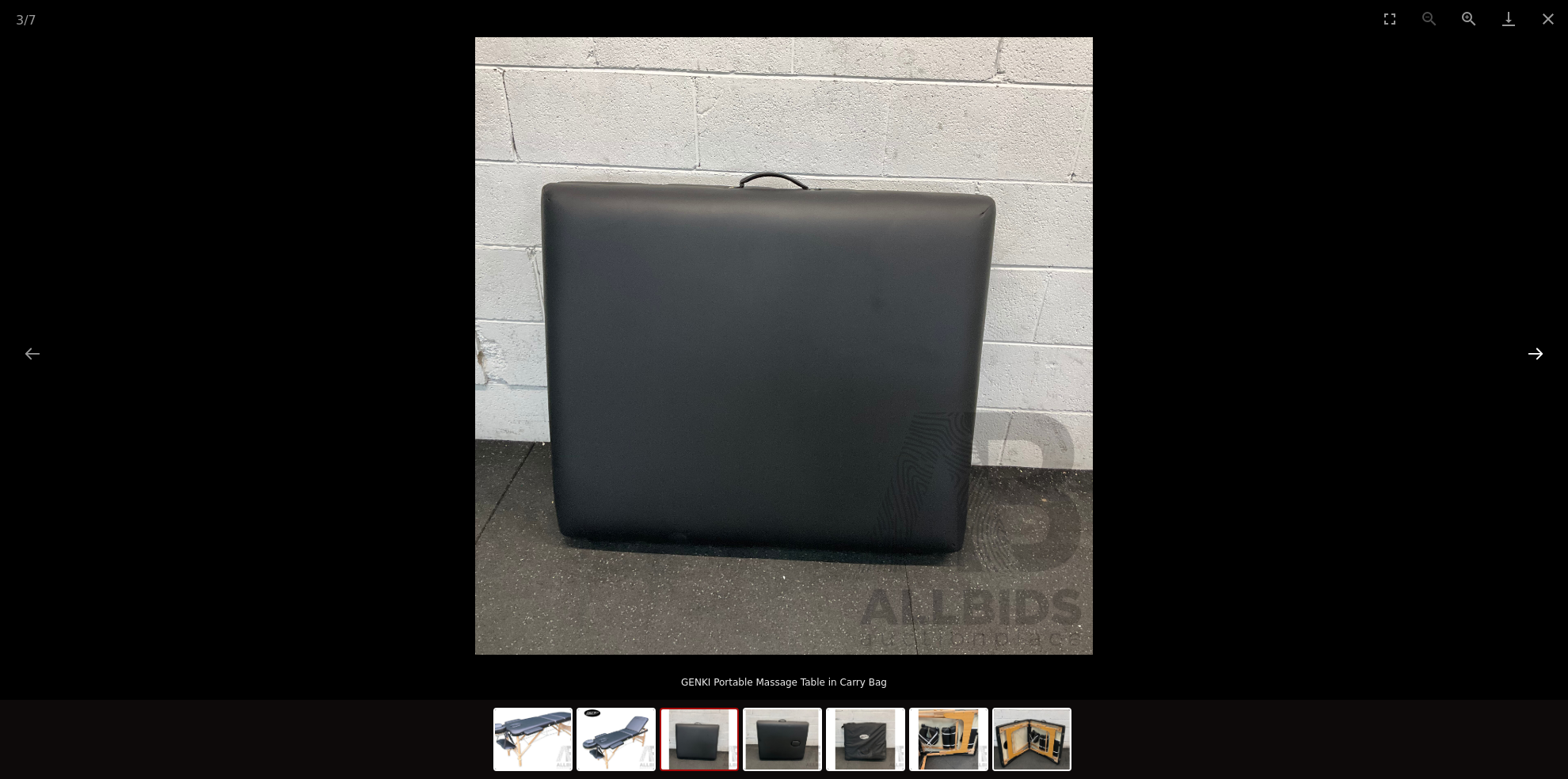
click at [1533, 348] on button "Next slide" at bounding box center [1535, 354] width 34 height 31
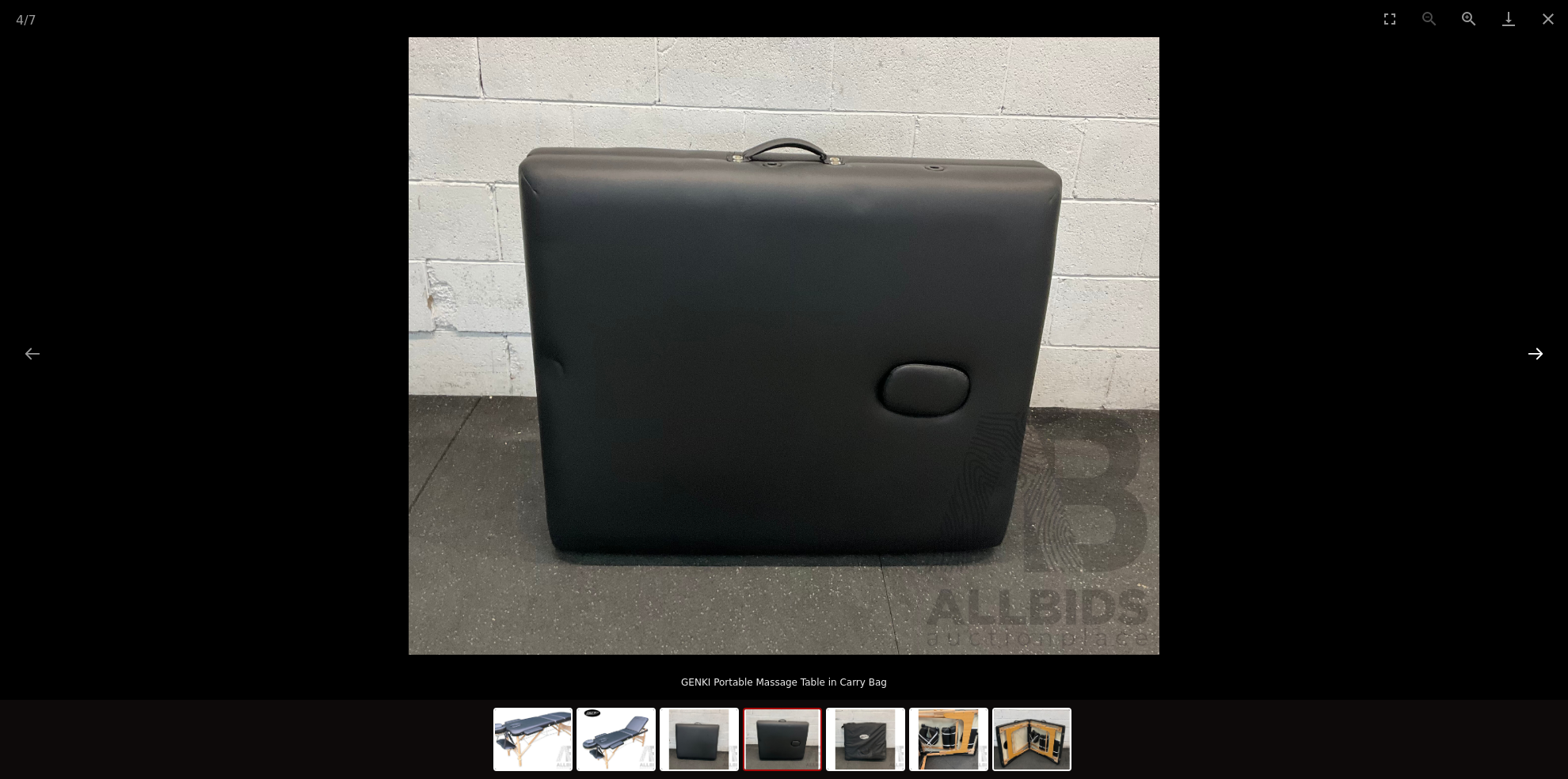
click at [1533, 348] on button "Next slide" at bounding box center [1535, 354] width 34 height 31
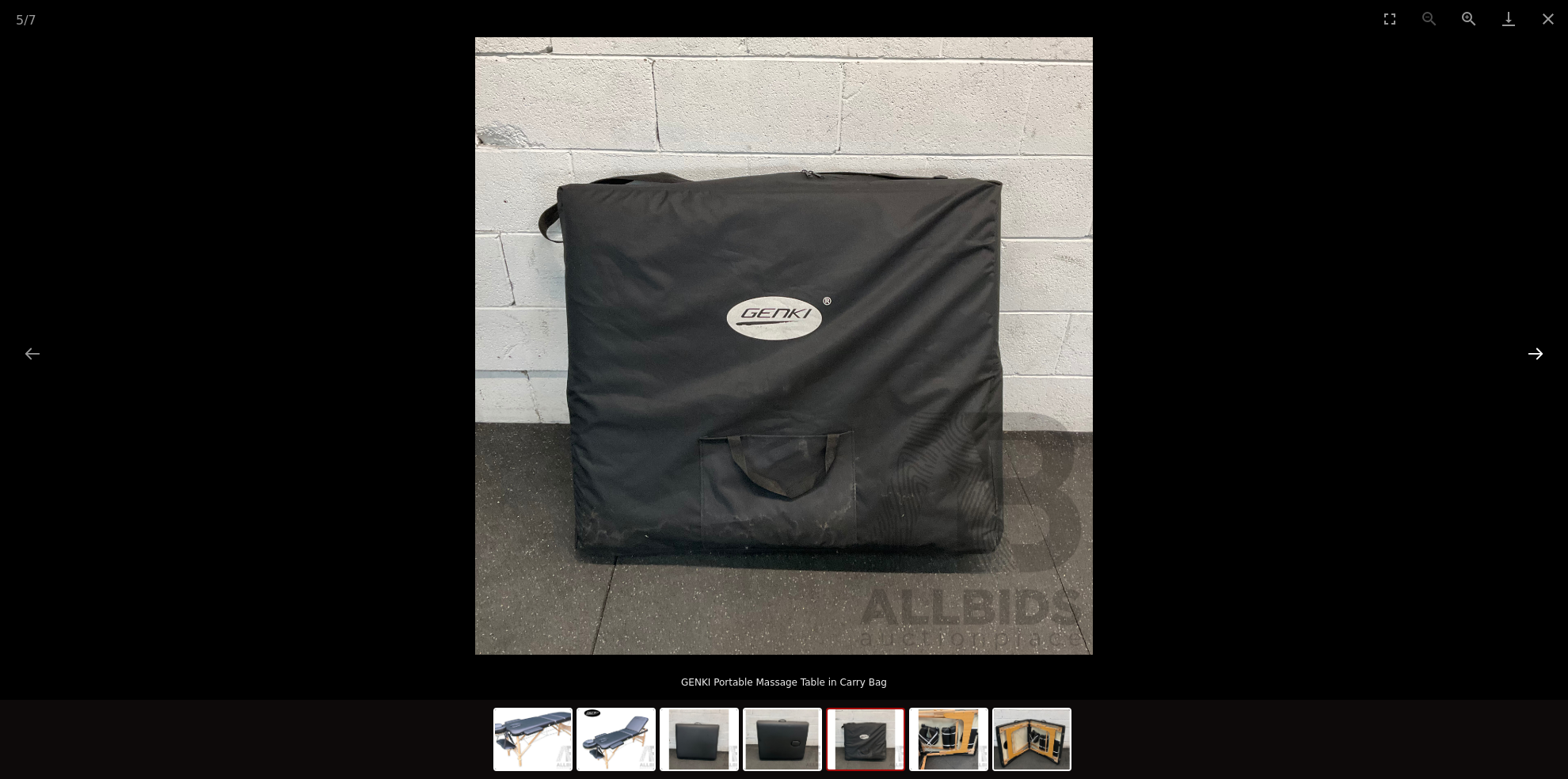
click at [1533, 348] on button "Next slide" at bounding box center [1535, 354] width 34 height 31
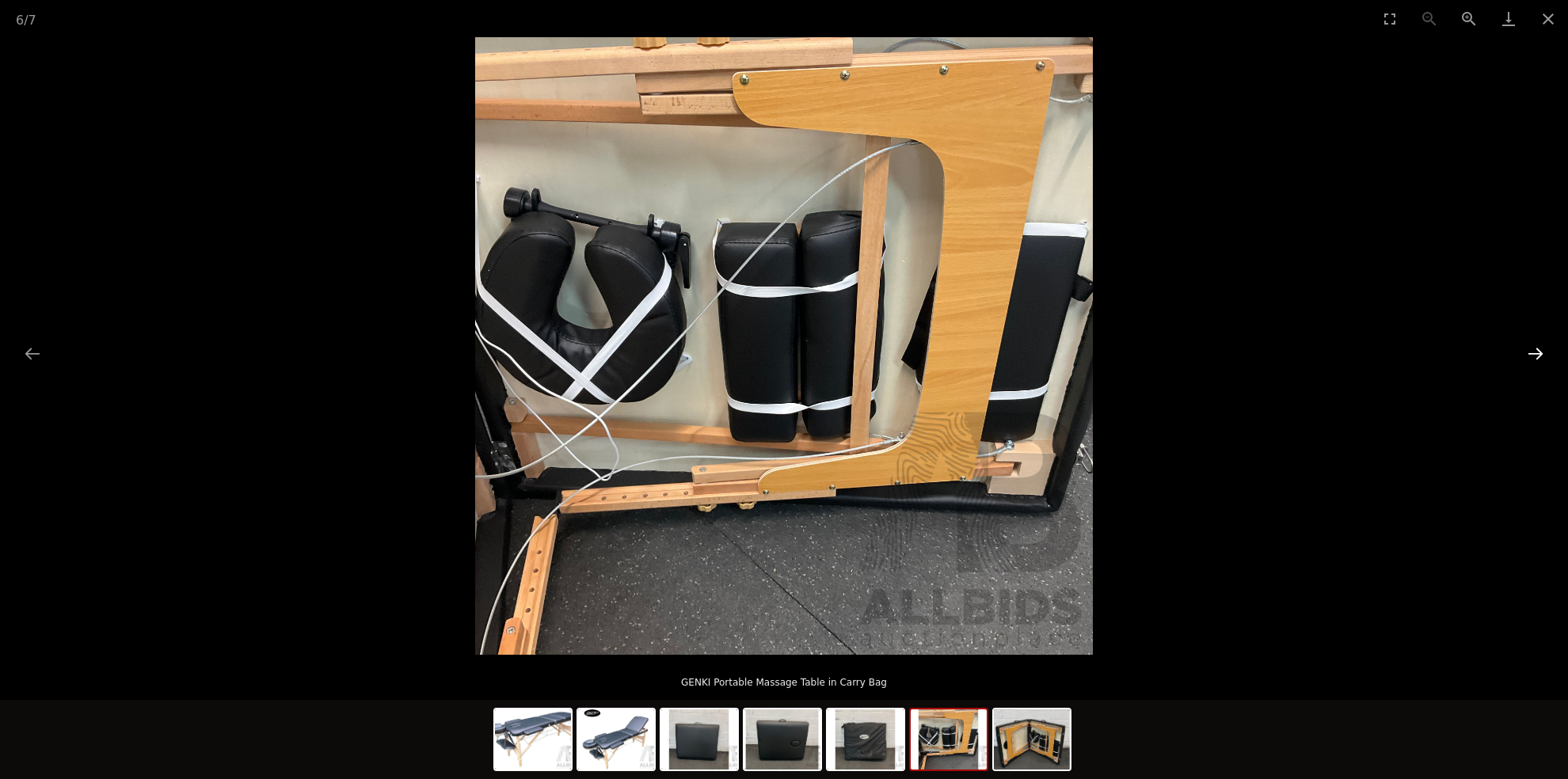
click at [1533, 348] on button "Next slide" at bounding box center [1535, 354] width 34 height 31
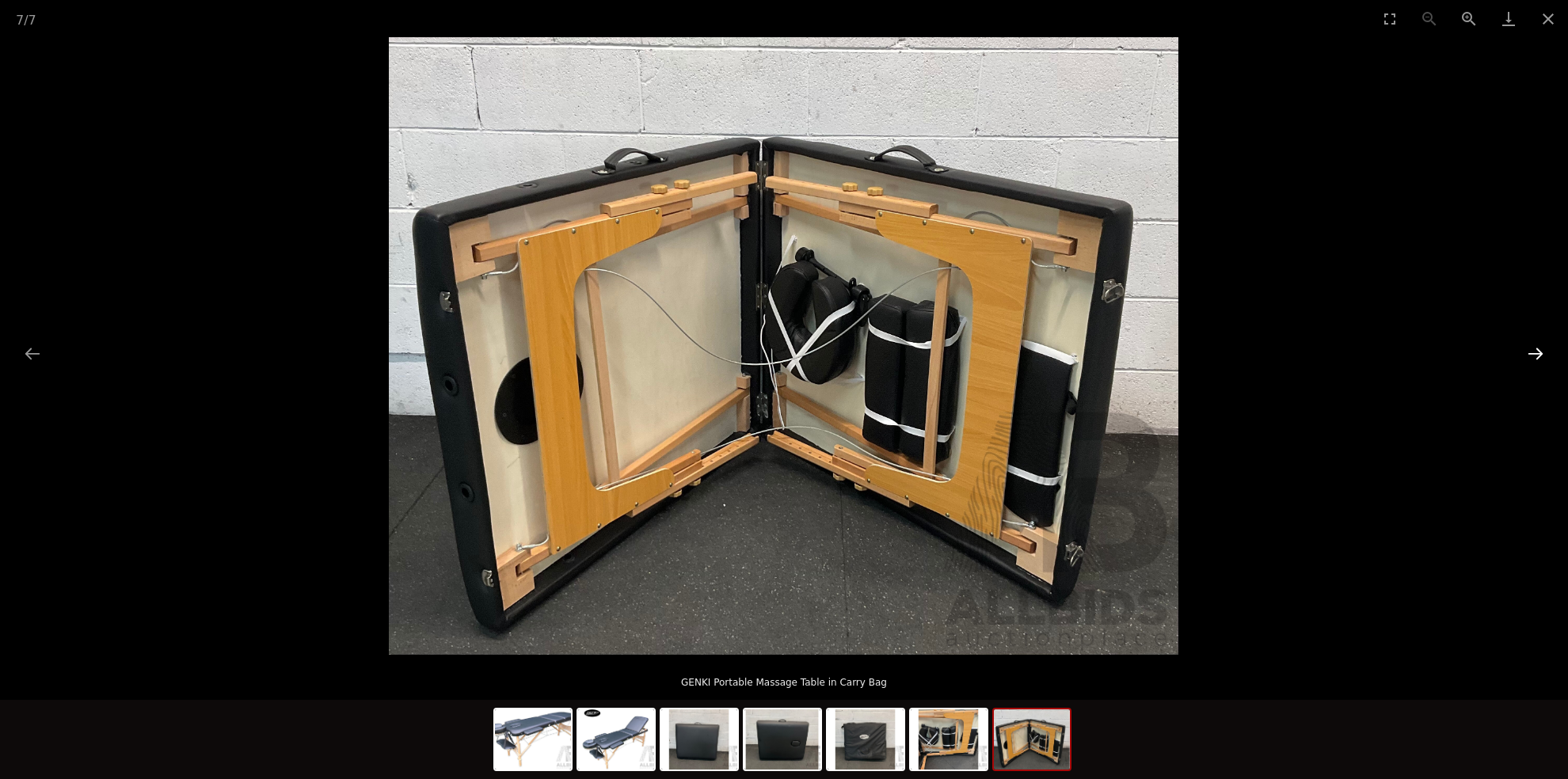
click at [1533, 348] on button "Next slide" at bounding box center [1535, 354] width 34 height 31
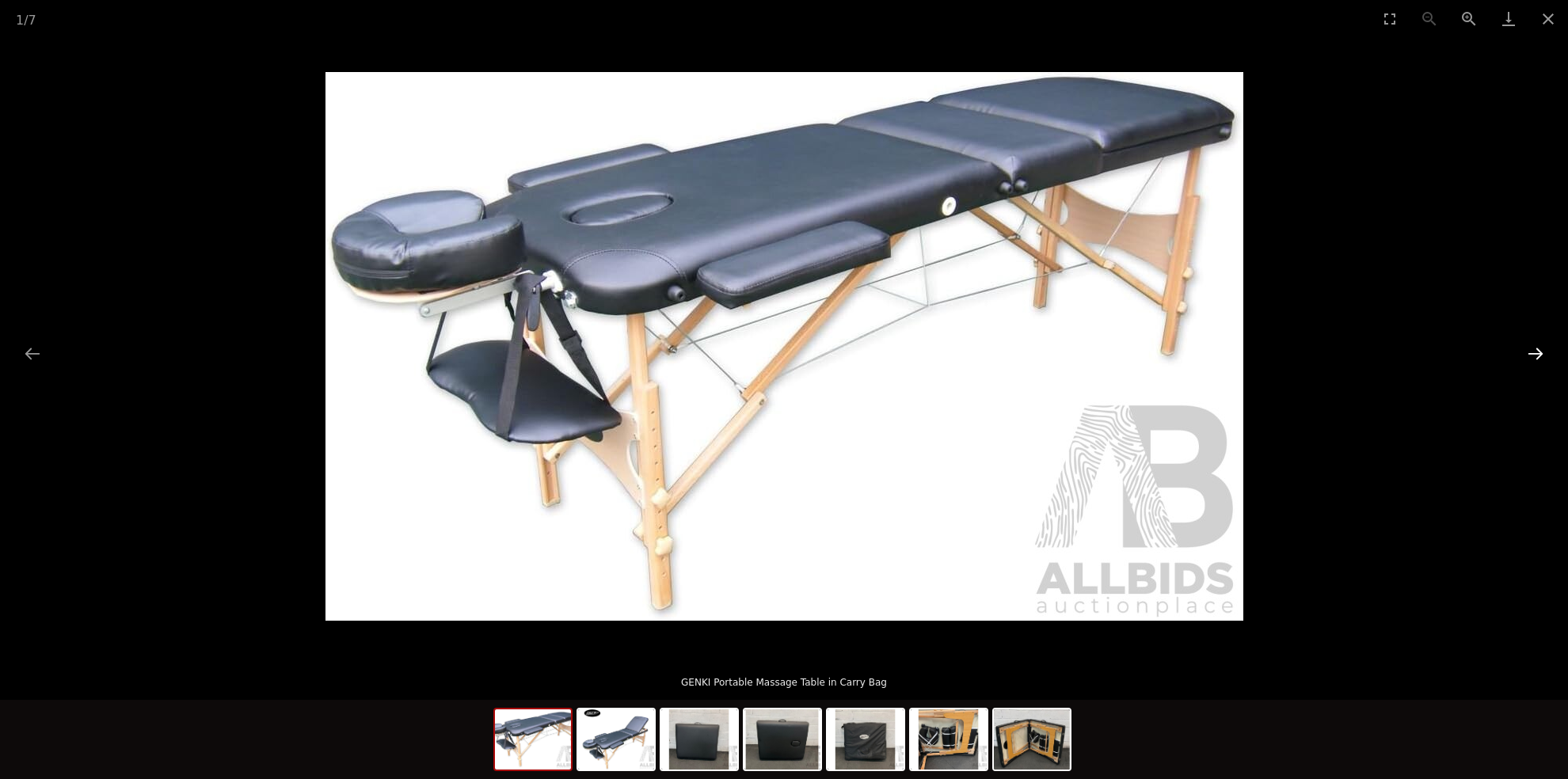
click at [1533, 348] on button "Next slide" at bounding box center [1535, 354] width 34 height 31
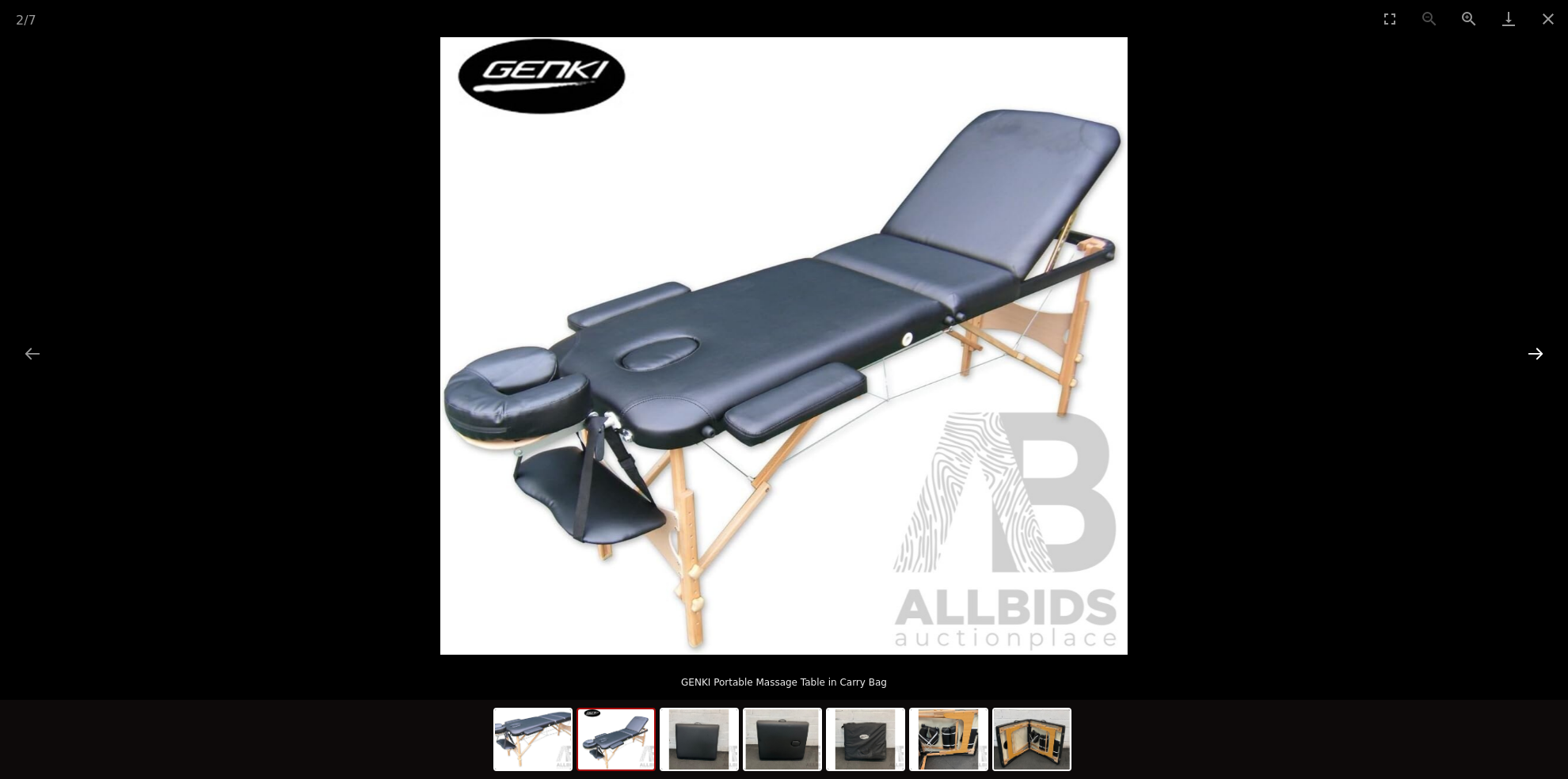
click at [1533, 348] on button "Next slide" at bounding box center [1535, 354] width 34 height 31
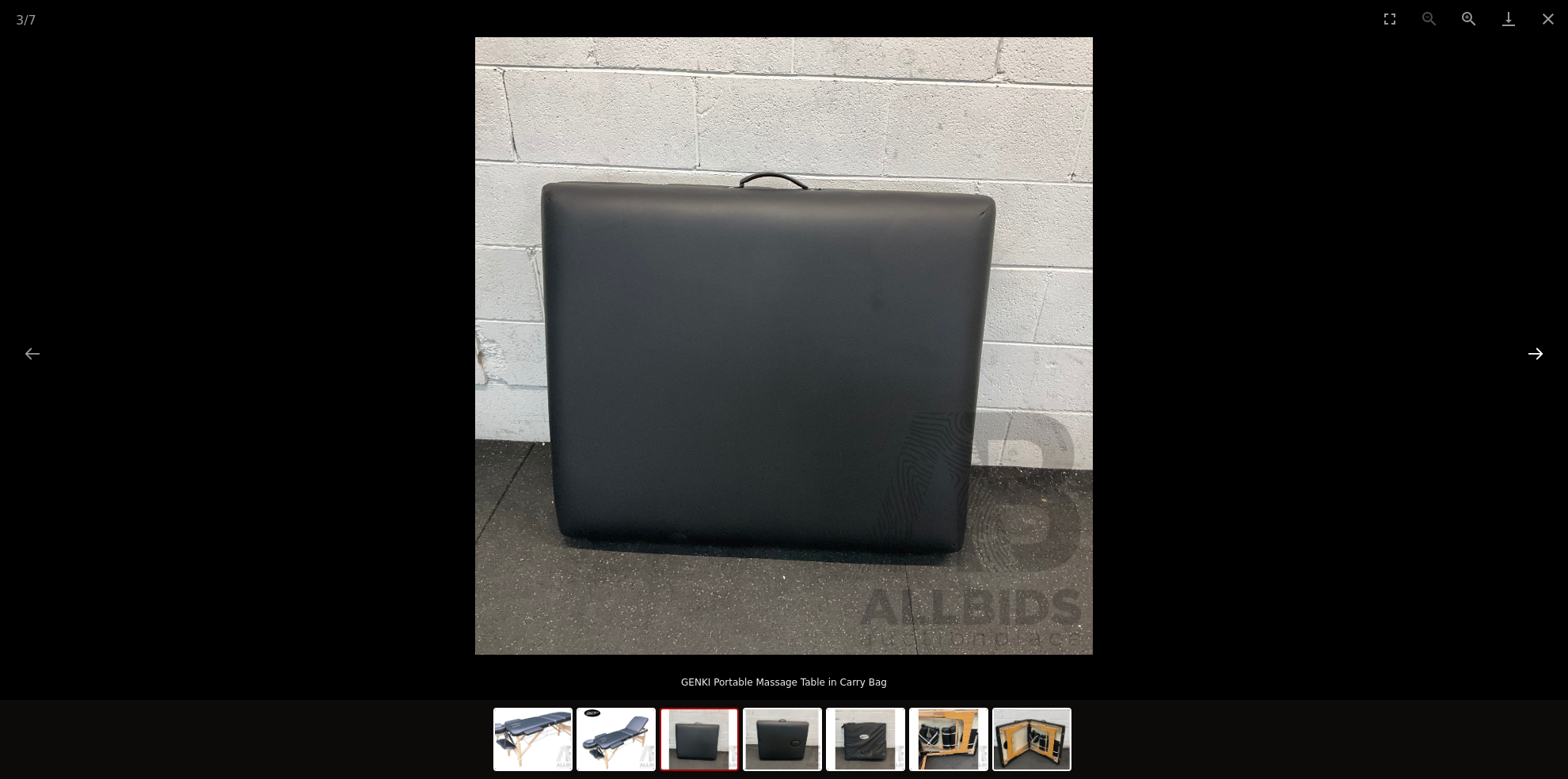
click at [1533, 348] on button "Next slide" at bounding box center [1535, 354] width 34 height 31
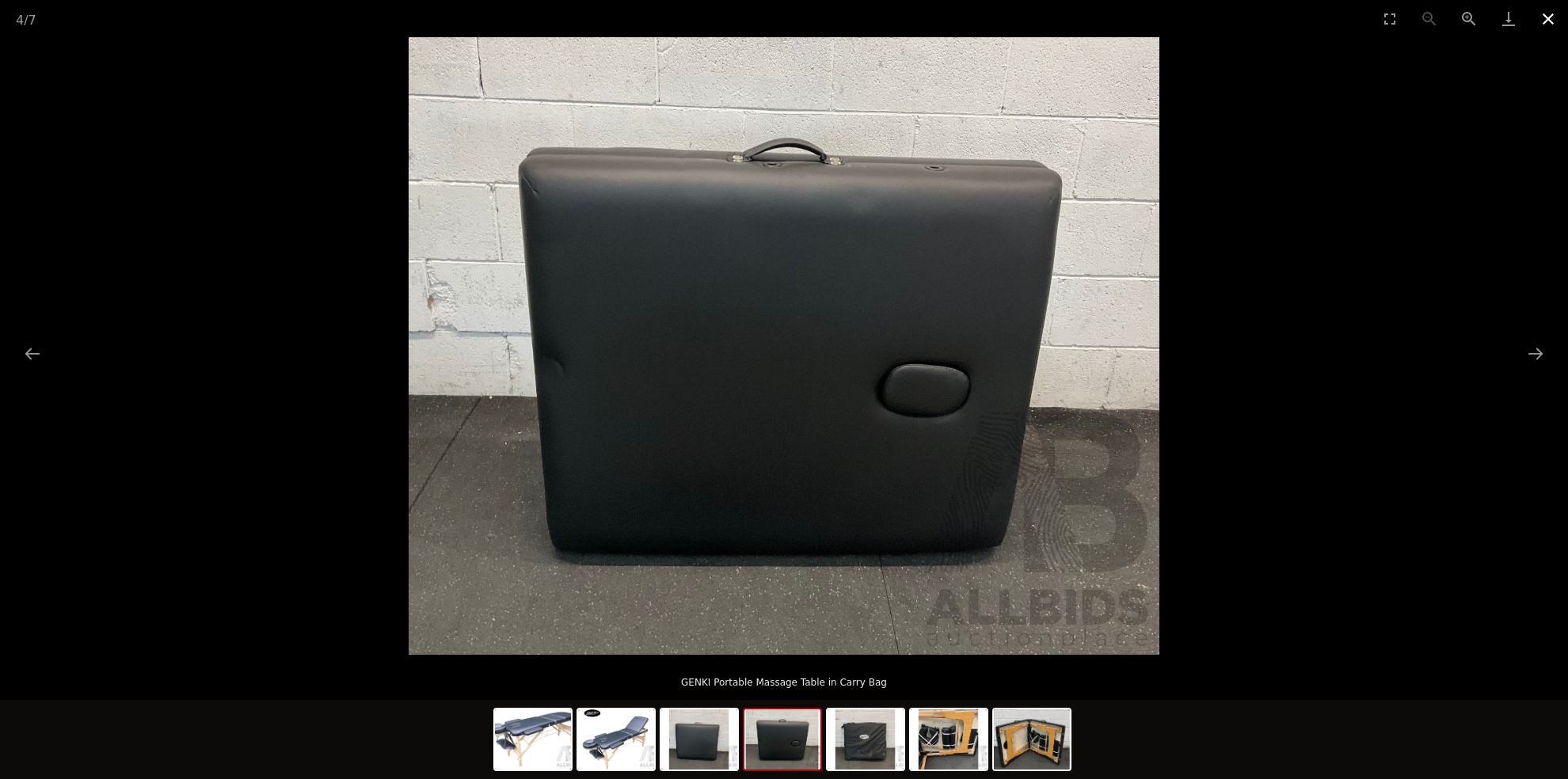
click at [1550, 18] on button "Close gallery" at bounding box center [1547, 18] width 39 height 38
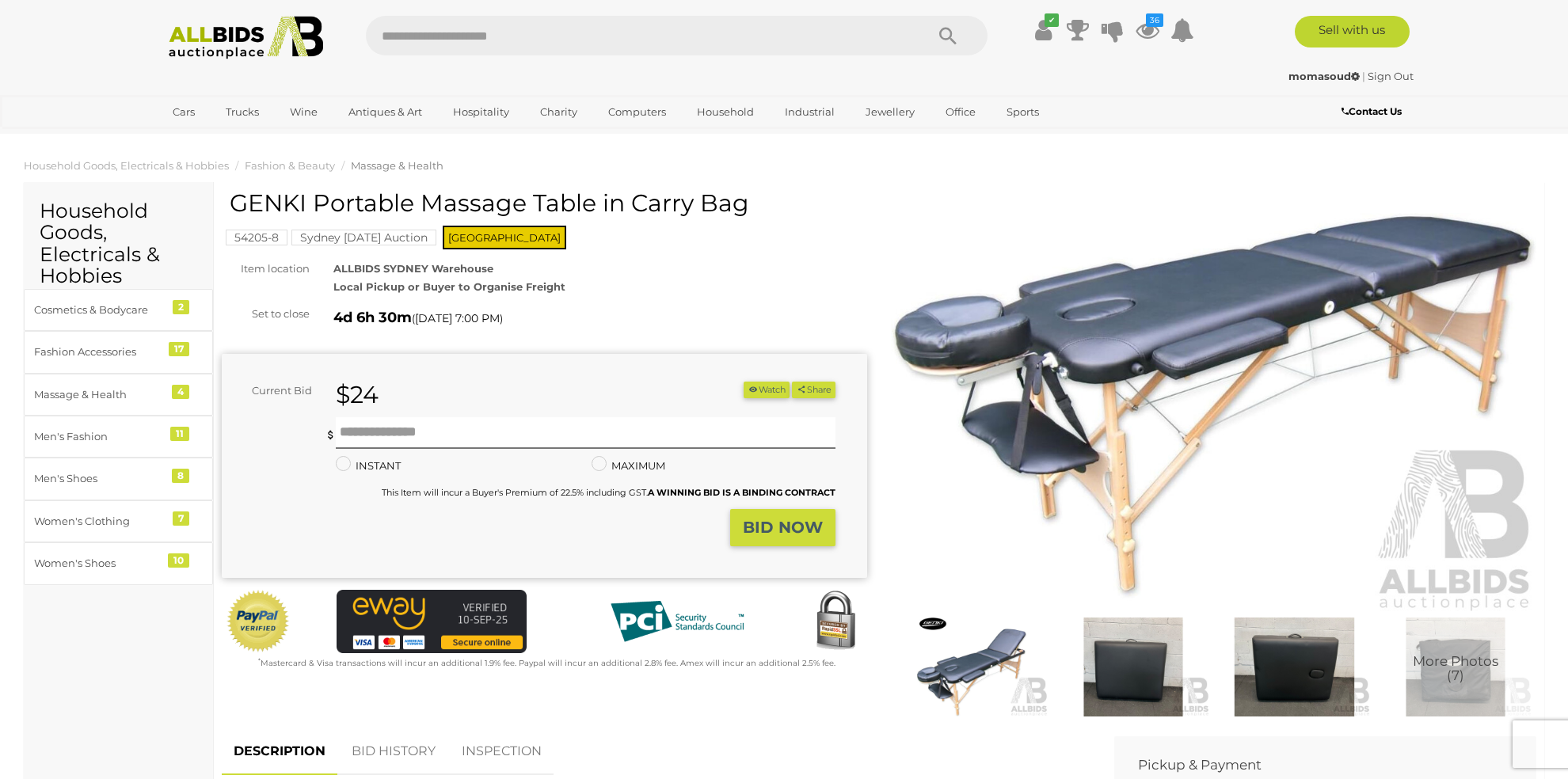
click at [764, 386] on button "Watch" at bounding box center [766, 390] width 46 height 17
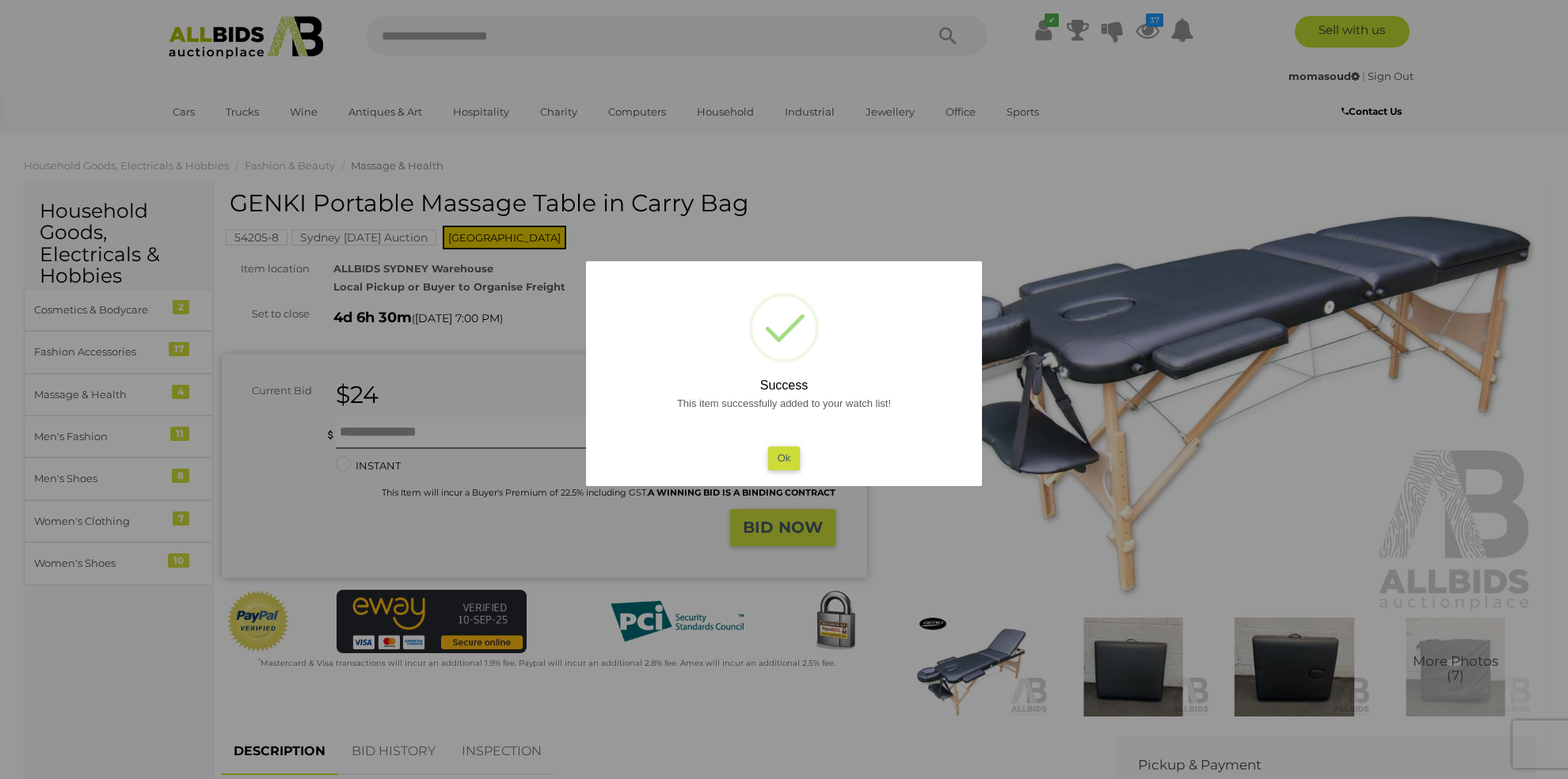
click at [805, 457] on div "This item successfully added to your watch list! Ok" at bounding box center [783, 432] width 364 height 76
click at [791, 461] on button "Ok" at bounding box center [784, 457] width 33 height 23
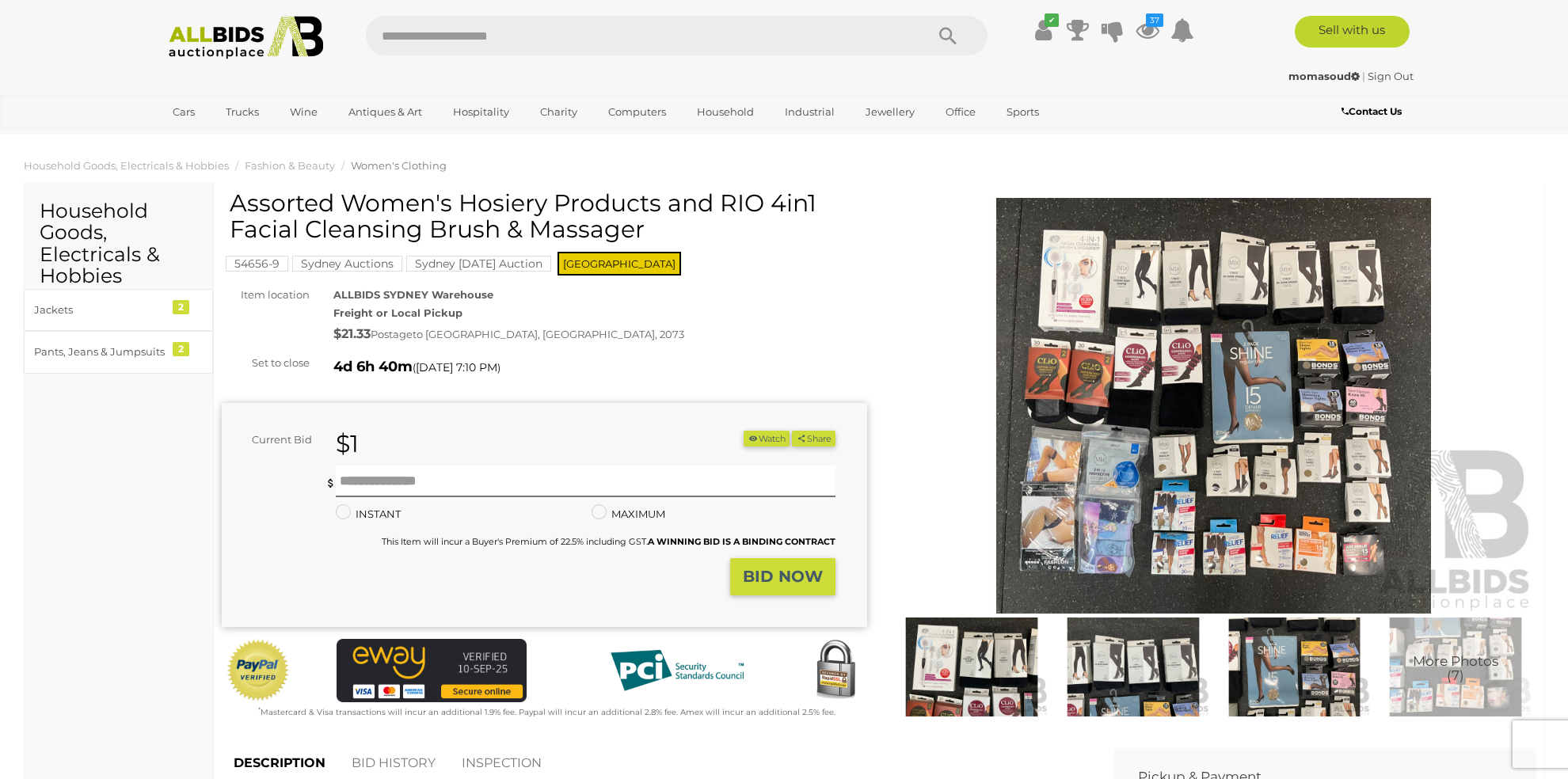
click at [1149, 242] on img at bounding box center [1213, 405] width 646 height 416
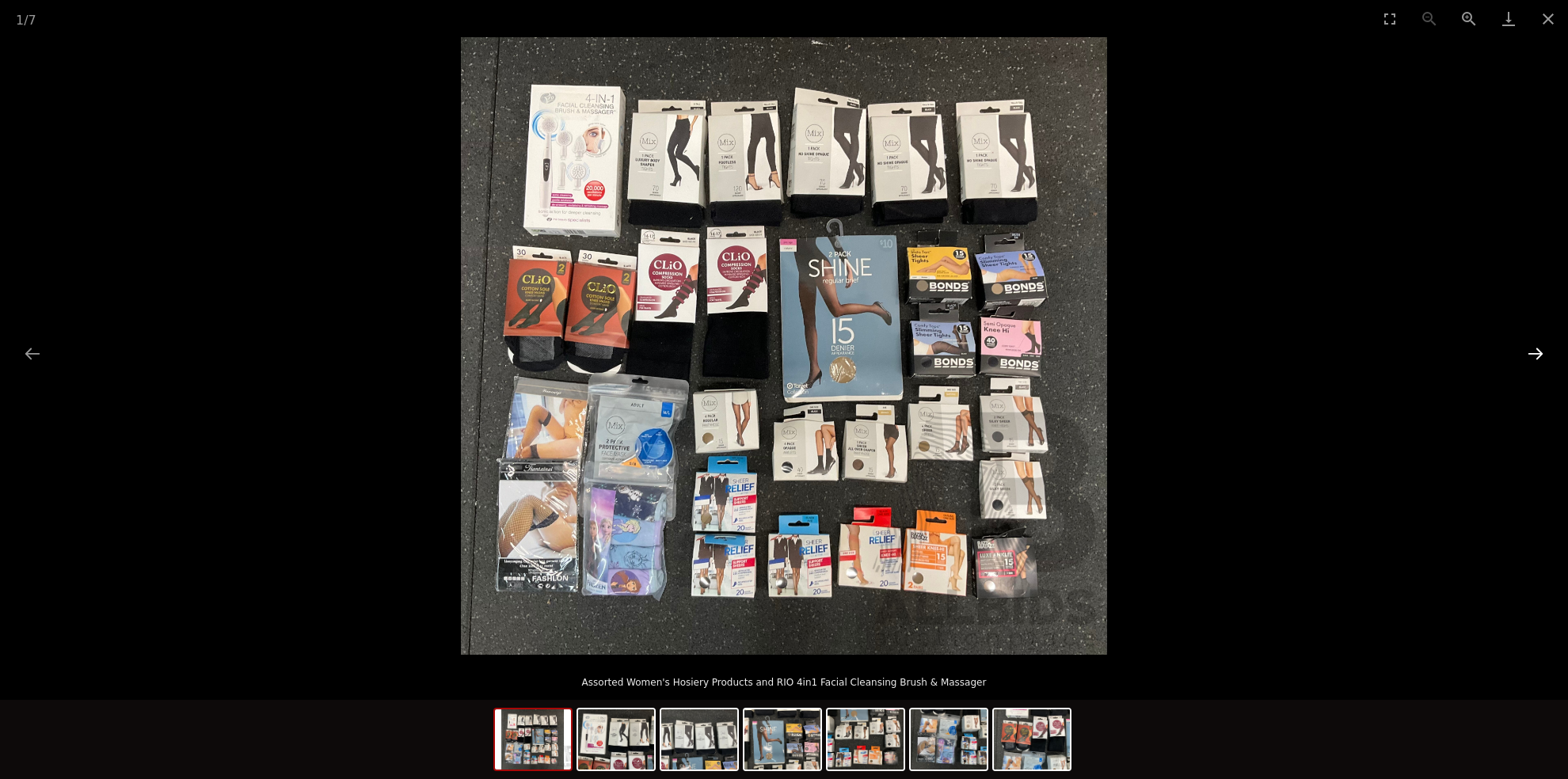
click at [1534, 352] on button "Next slide" at bounding box center [1535, 354] width 34 height 31
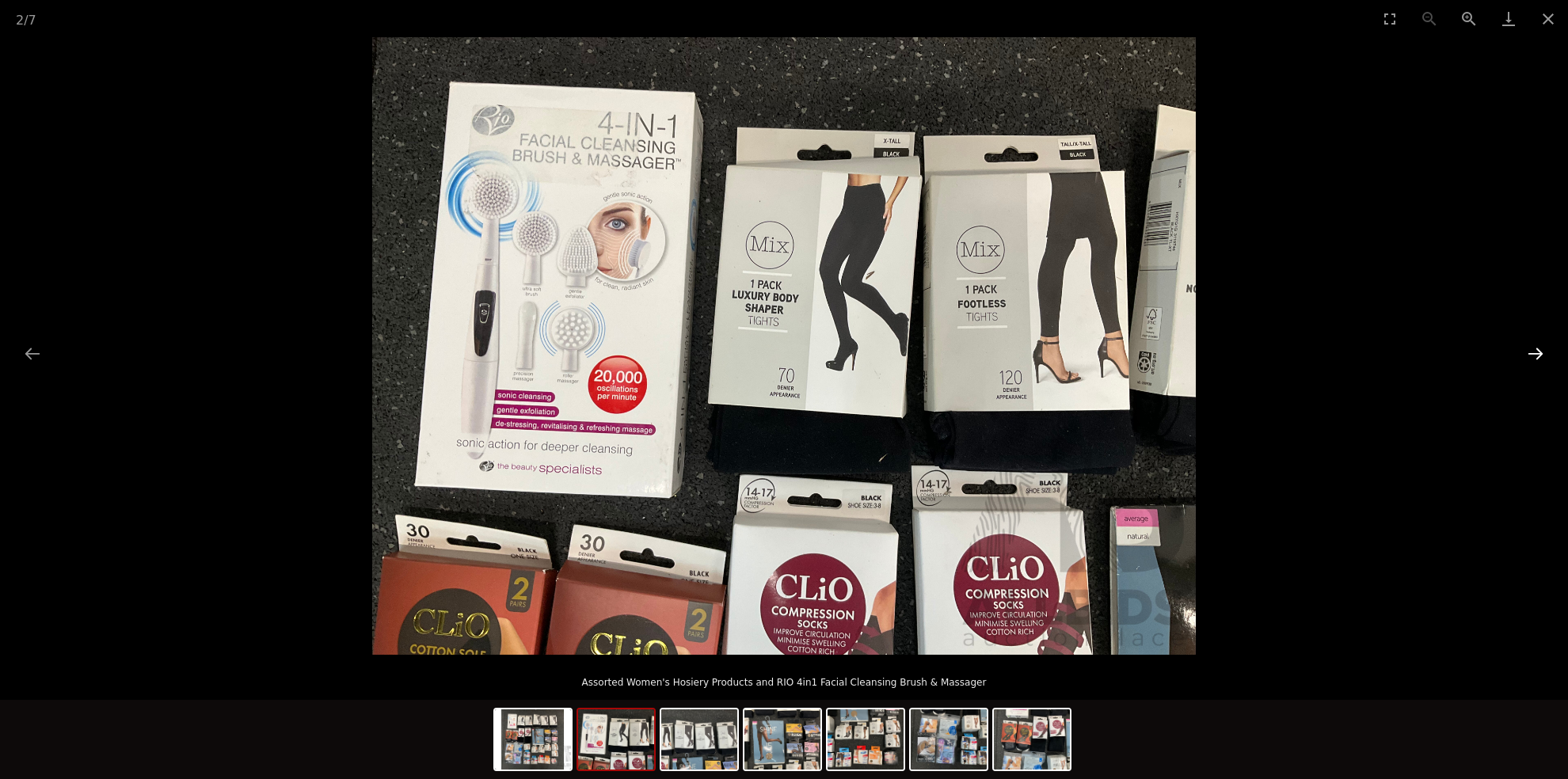
click at [1534, 352] on button "Next slide" at bounding box center [1535, 354] width 34 height 31
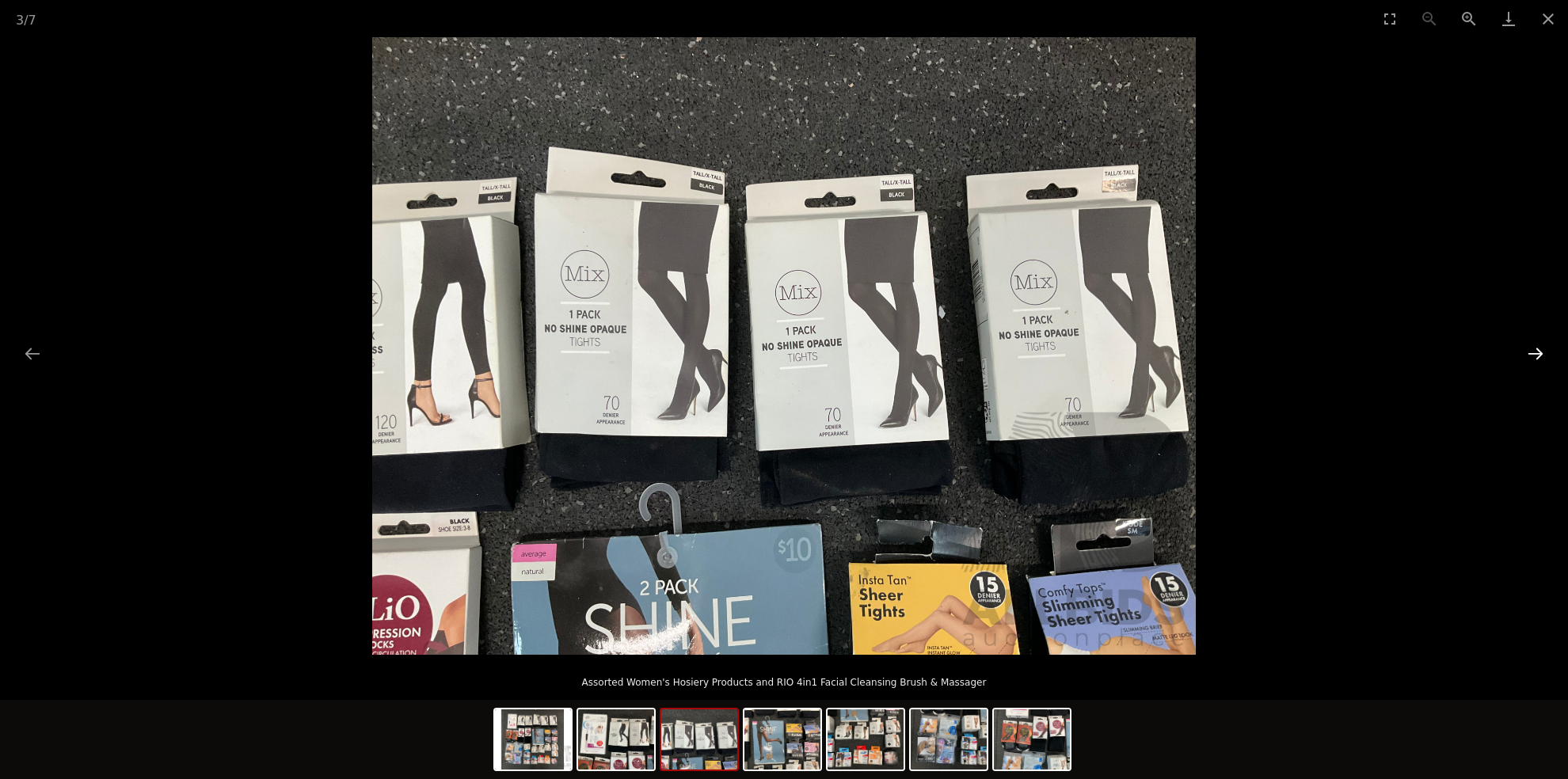
click at [1535, 355] on button "Next slide" at bounding box center [1535, 354] width 34 height 31
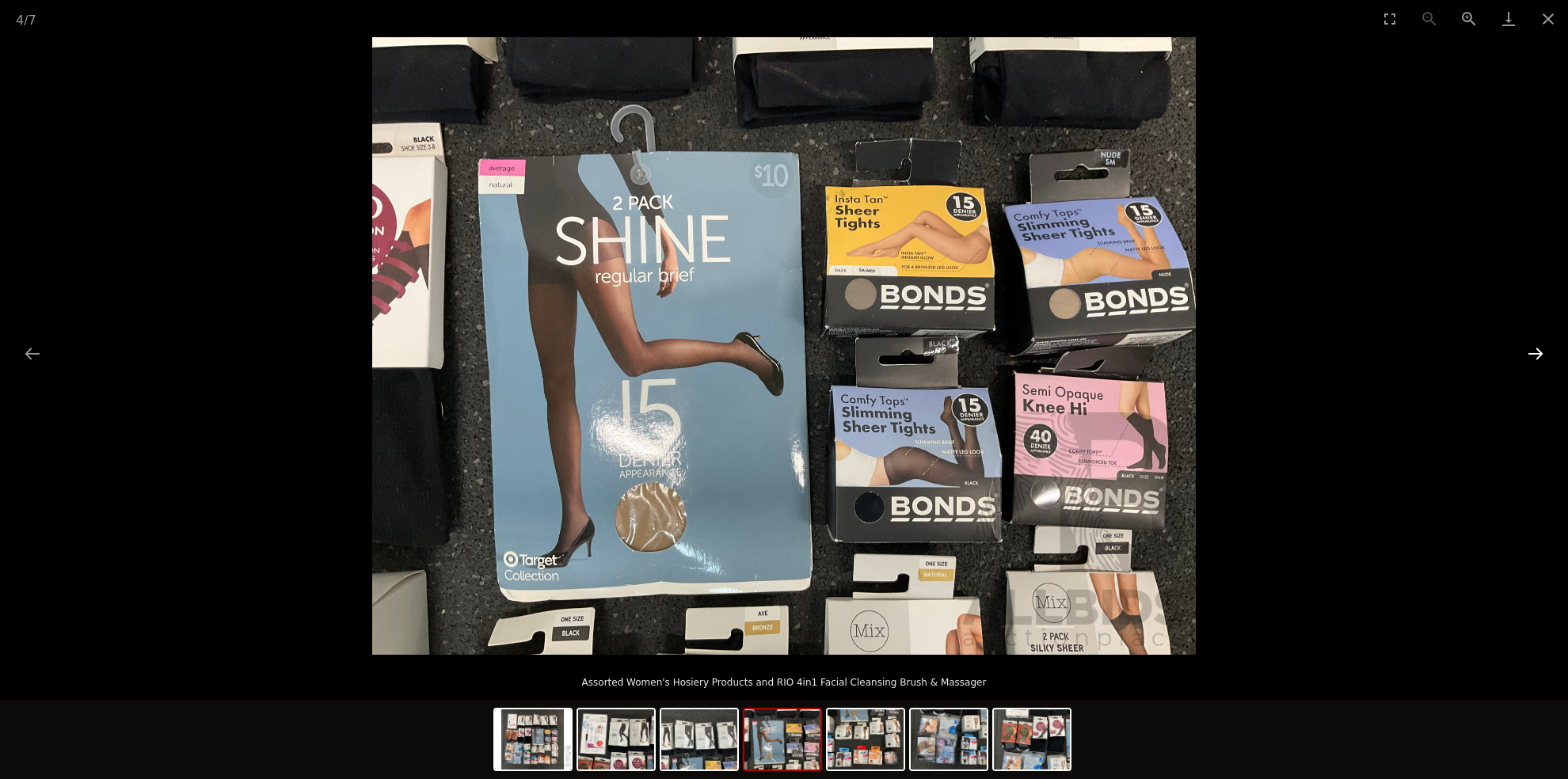
click at [1535, 357] on button "Next slide" at bounding box center [1535, 354] width 34 height 31
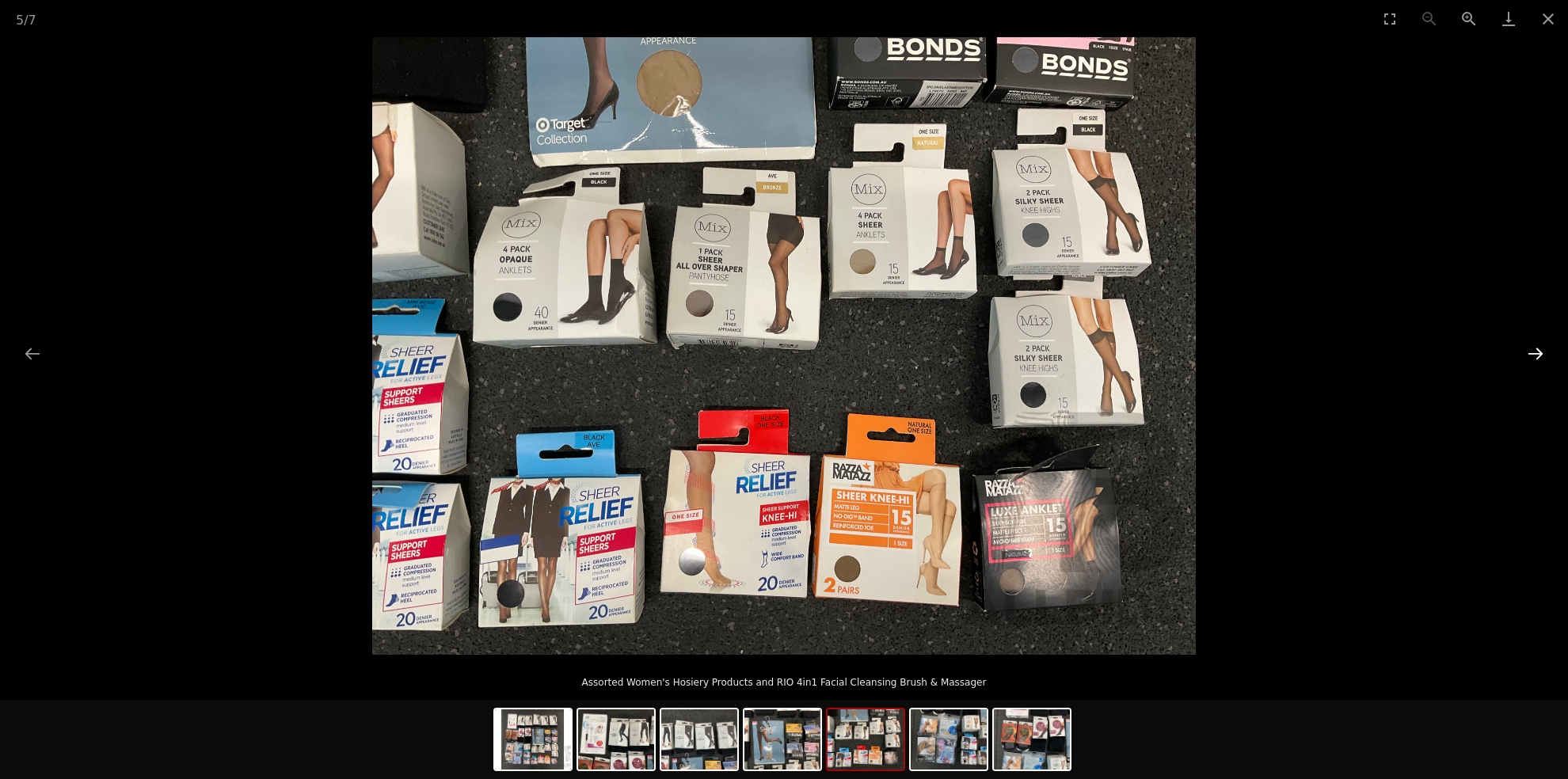
click at [1537, 358] on button "Next slide" at bounding box center [1535, 354] width 34 height 31
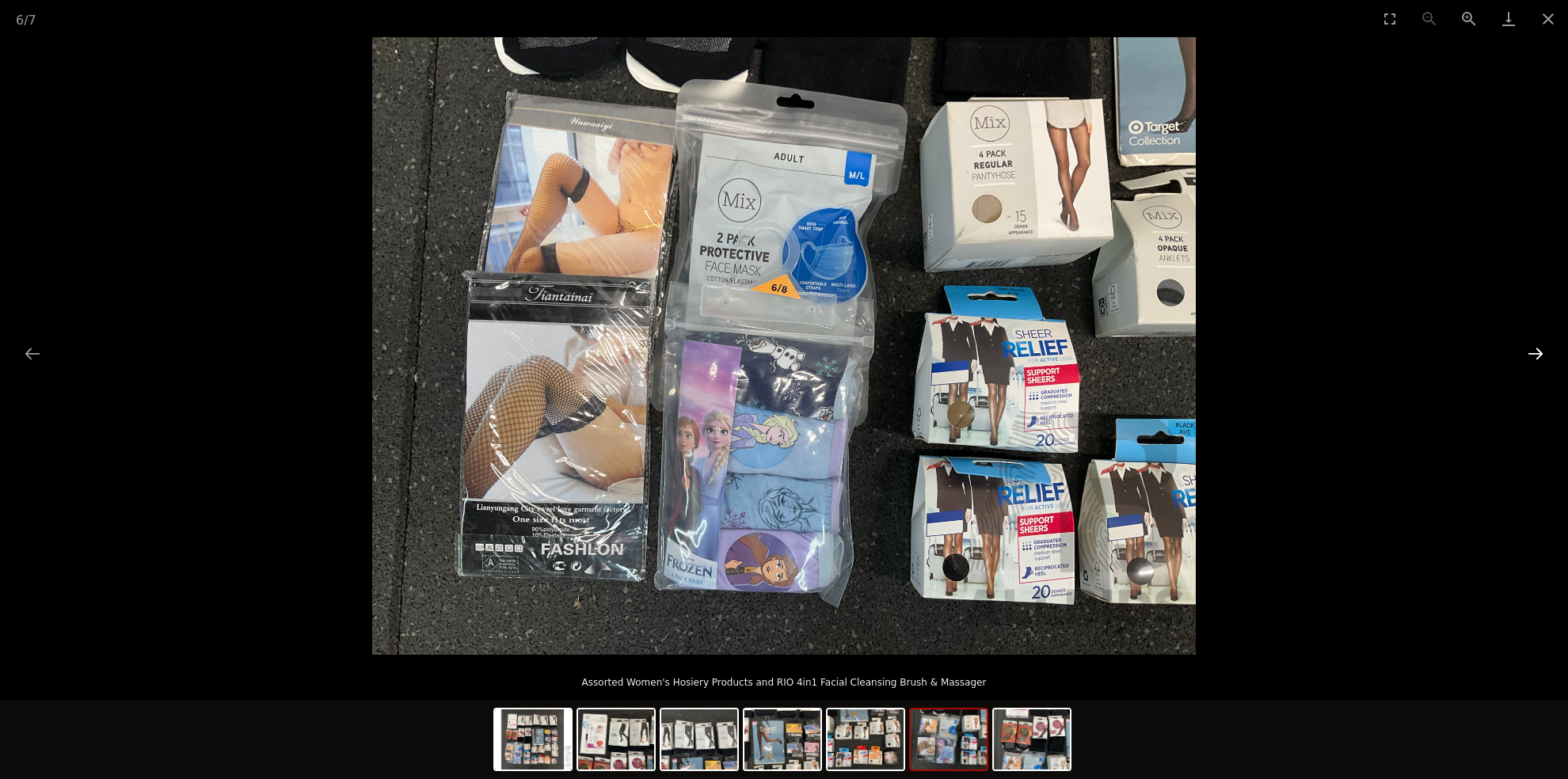
click at [1537, 358] on button "Next slide" at bounding box center [1535, 354] width 34 height 31
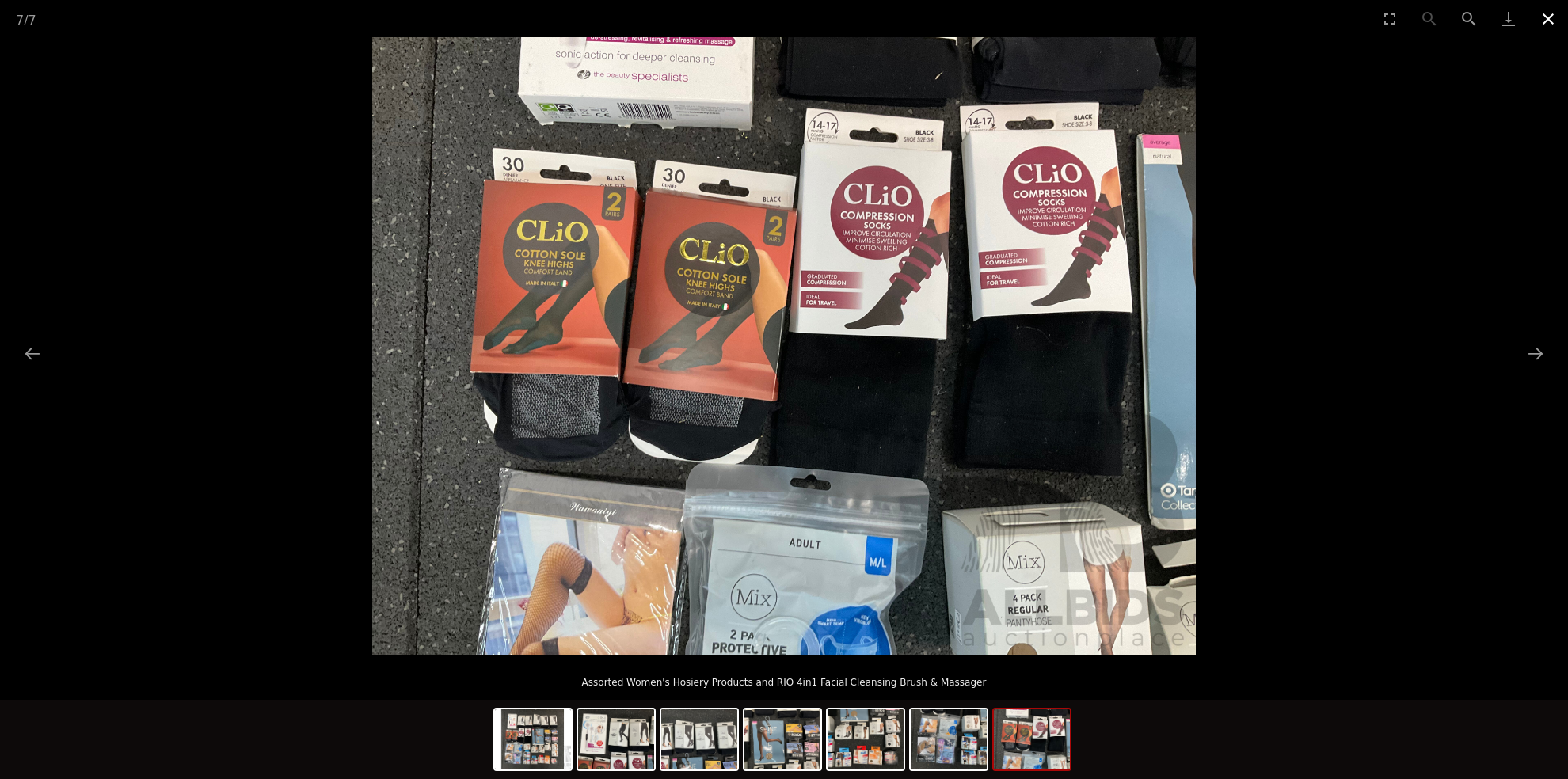
click at [1543, 15] on button "Close gallery" at bounding box center [1547, 18] width 39 height 38
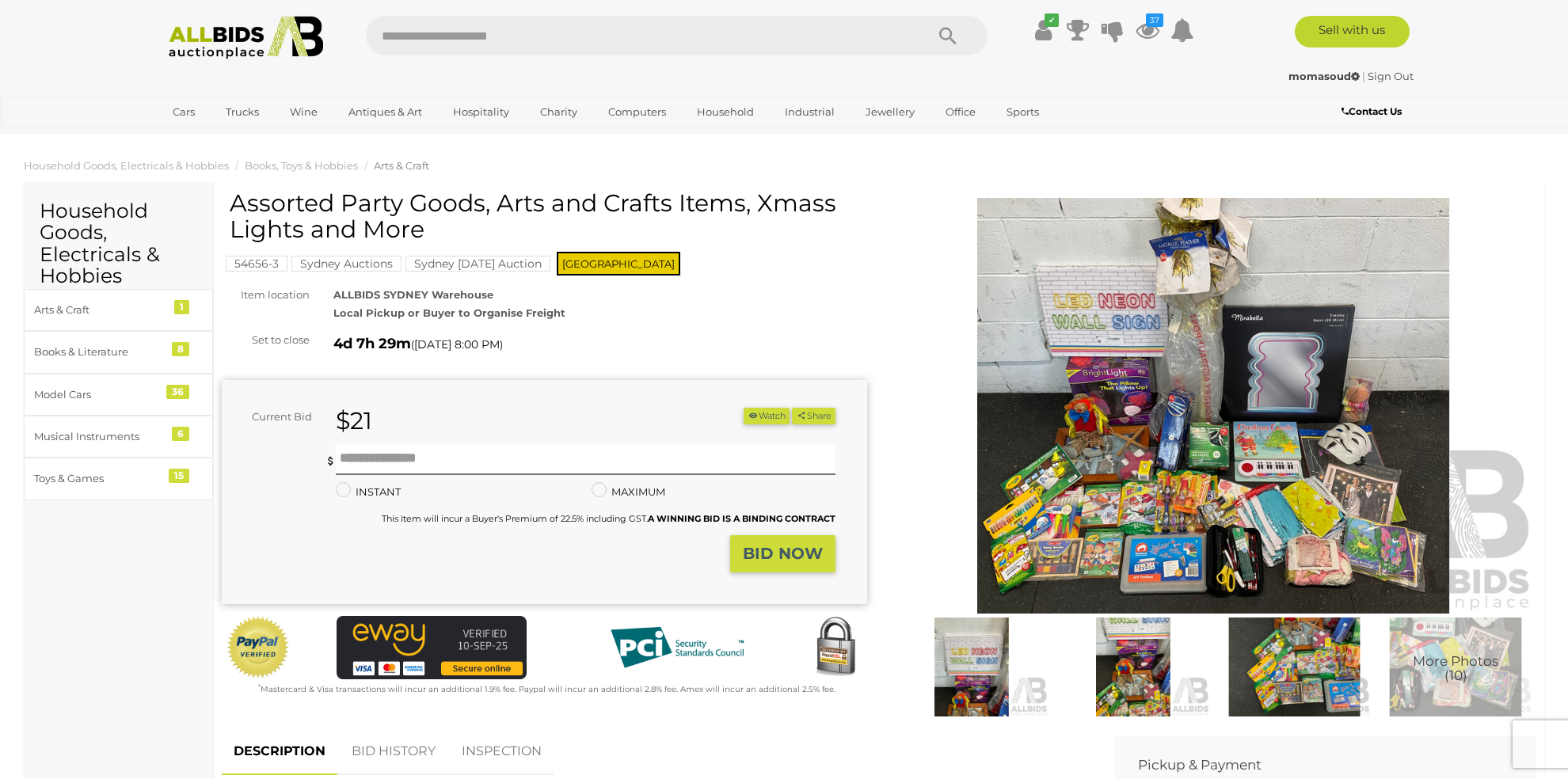
click at [1137, 284] on img at bounding box center [1213, 405] width 646 height 416
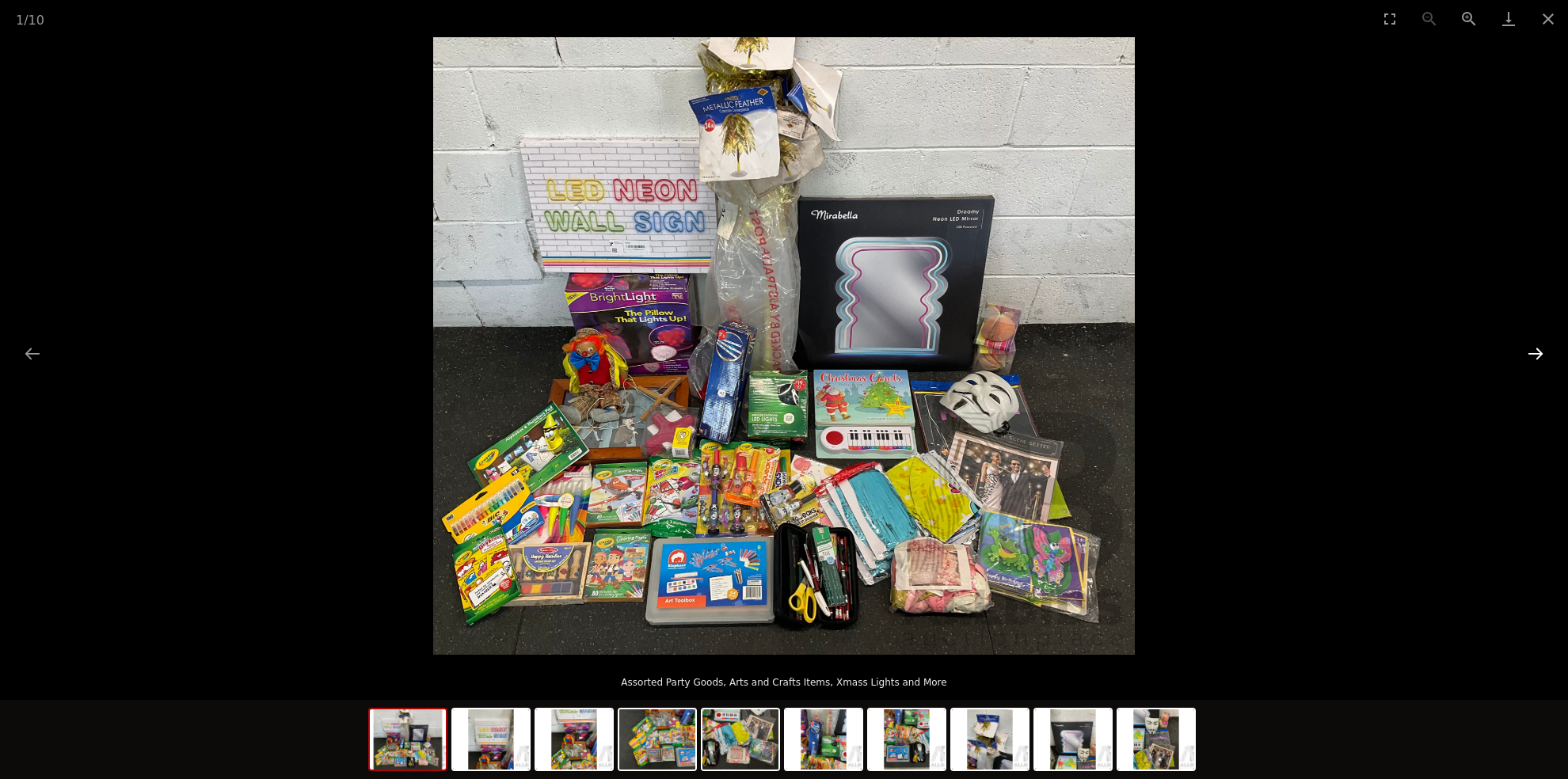
click at [1533, 353] on button "Next slide" at bounding box center [1535, 354] width 34 height 31
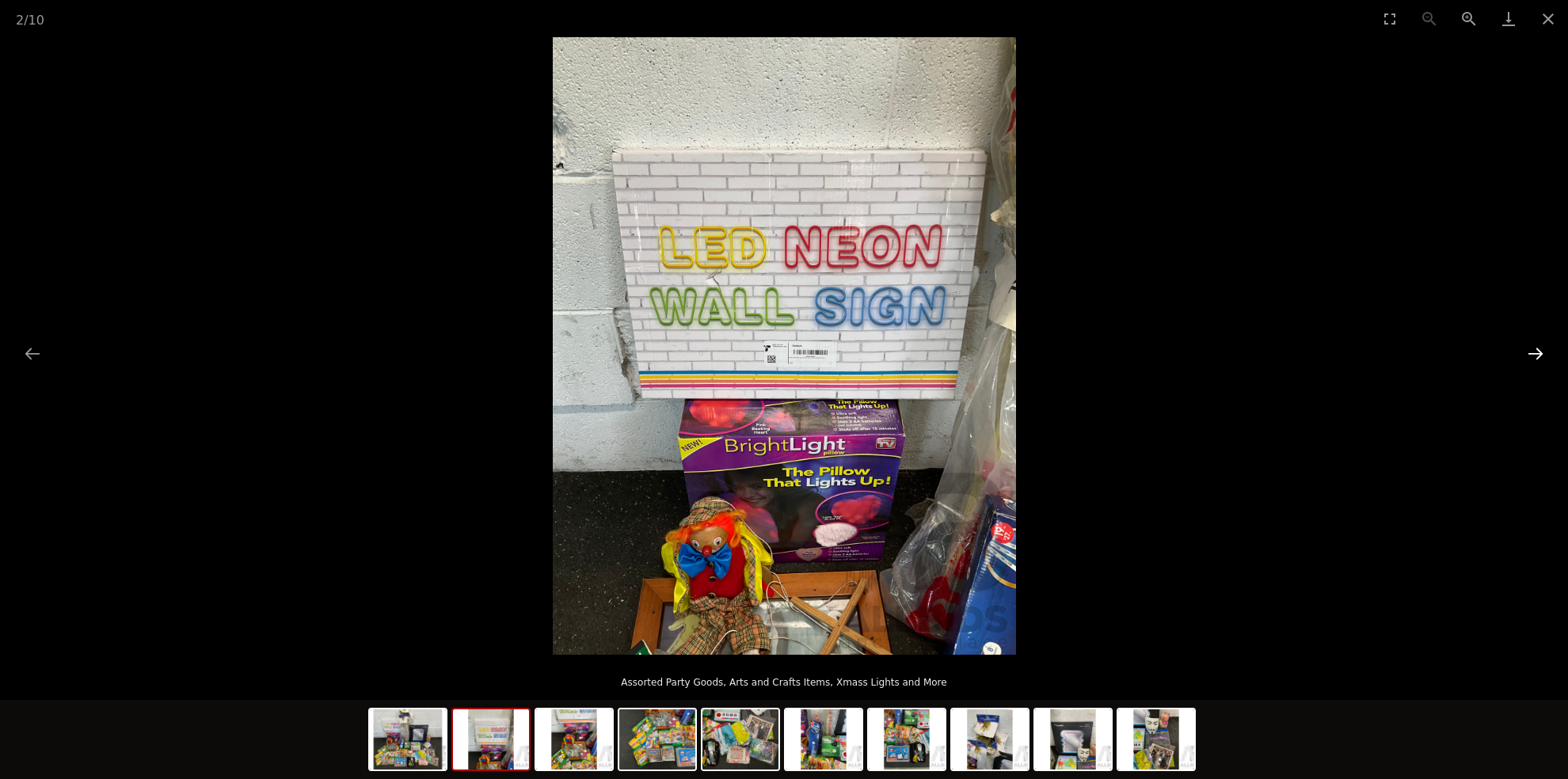
click at [1533, 352] on button "Next slide" at bounding box center [1535, 354] width 34 height 31
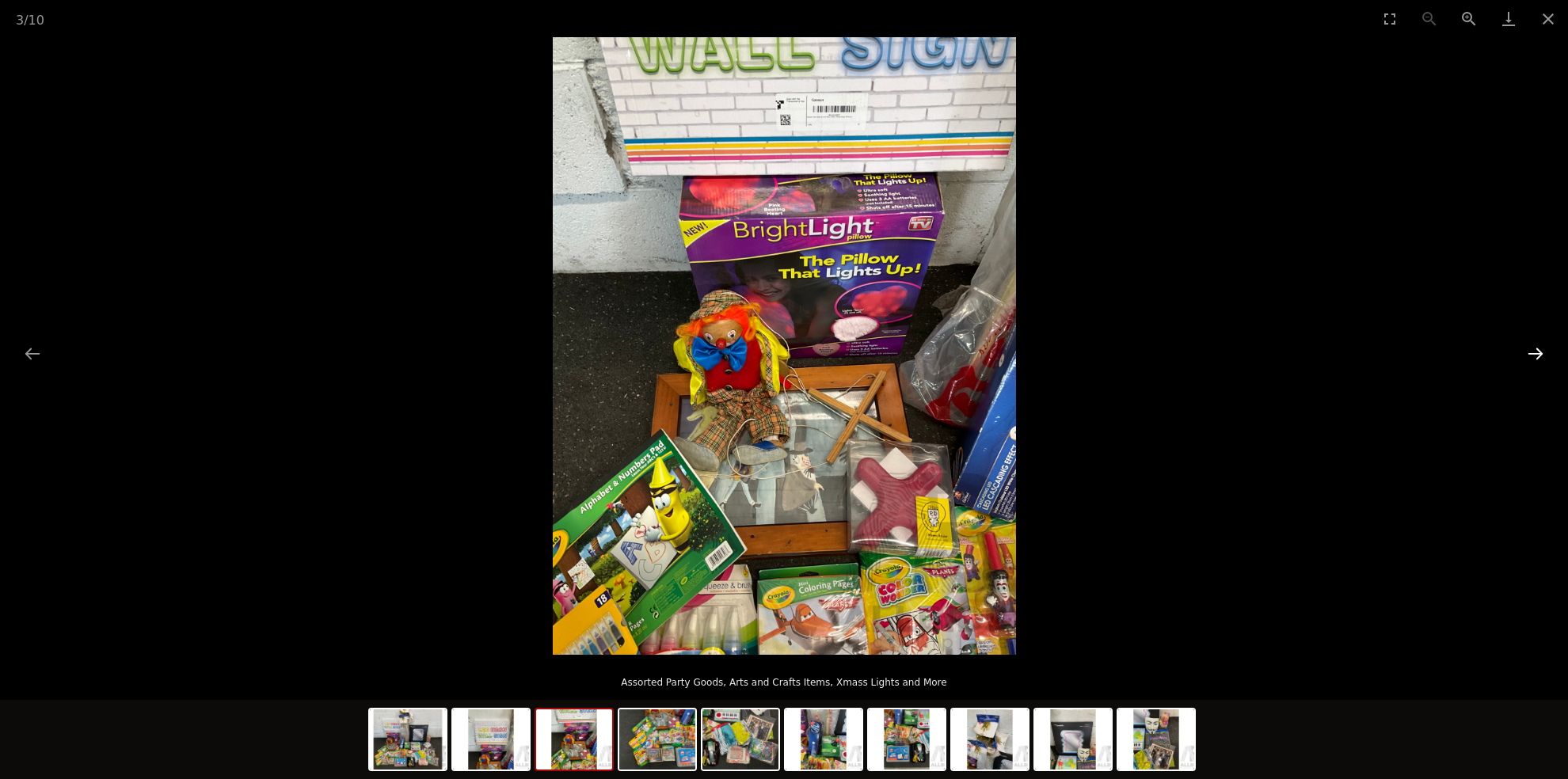
click at [1533, 352] on button "Next slide" at bounding box center [1535, 354] width 34 height 31
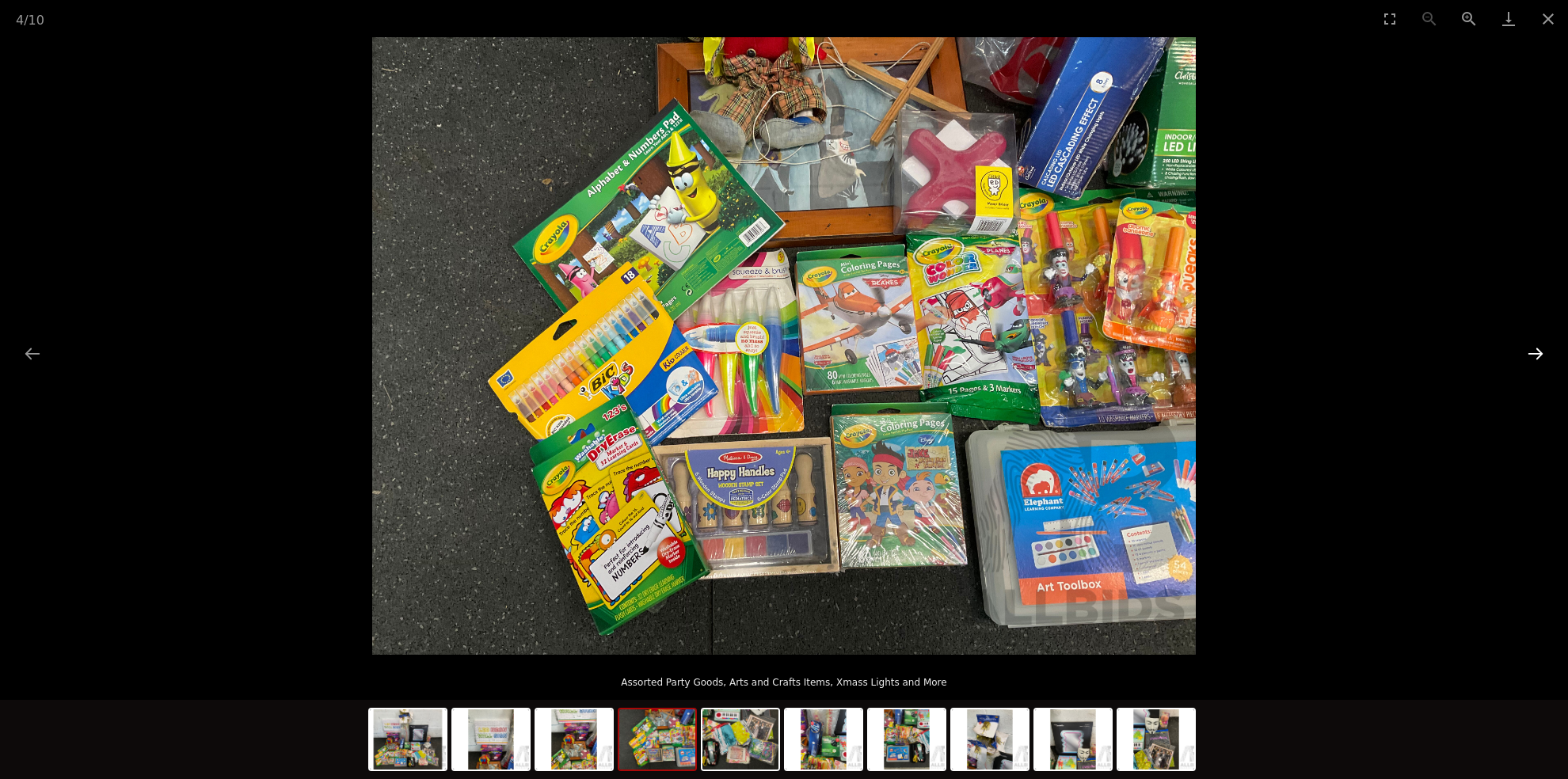
click at [1533, 352] on button "Next slide" at bounding box center [1535, 354] width 34 height 31
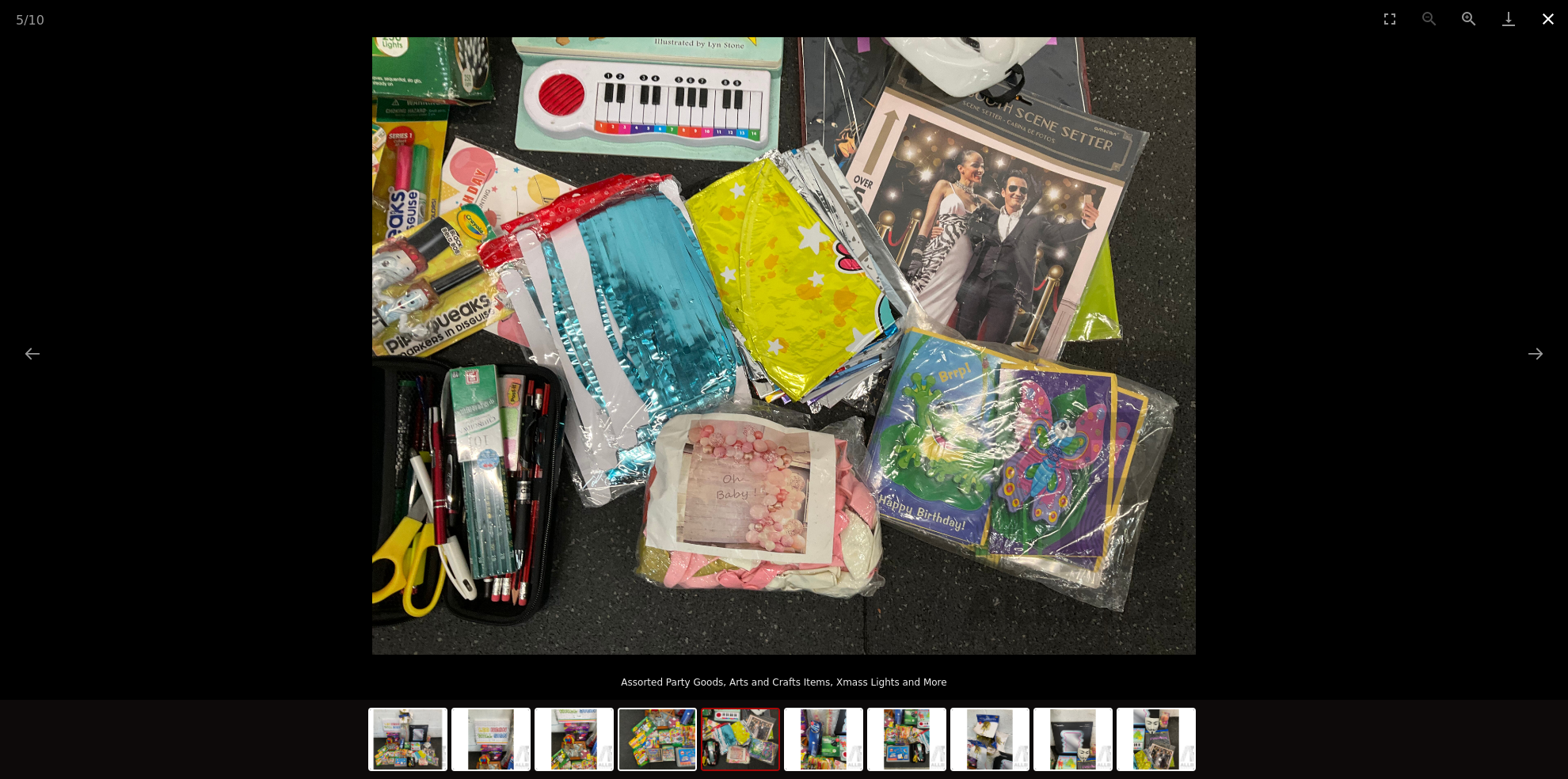
click at [1549, 20] on button "Close gallery" at bounding box center [1547, 18] width 39 height 38
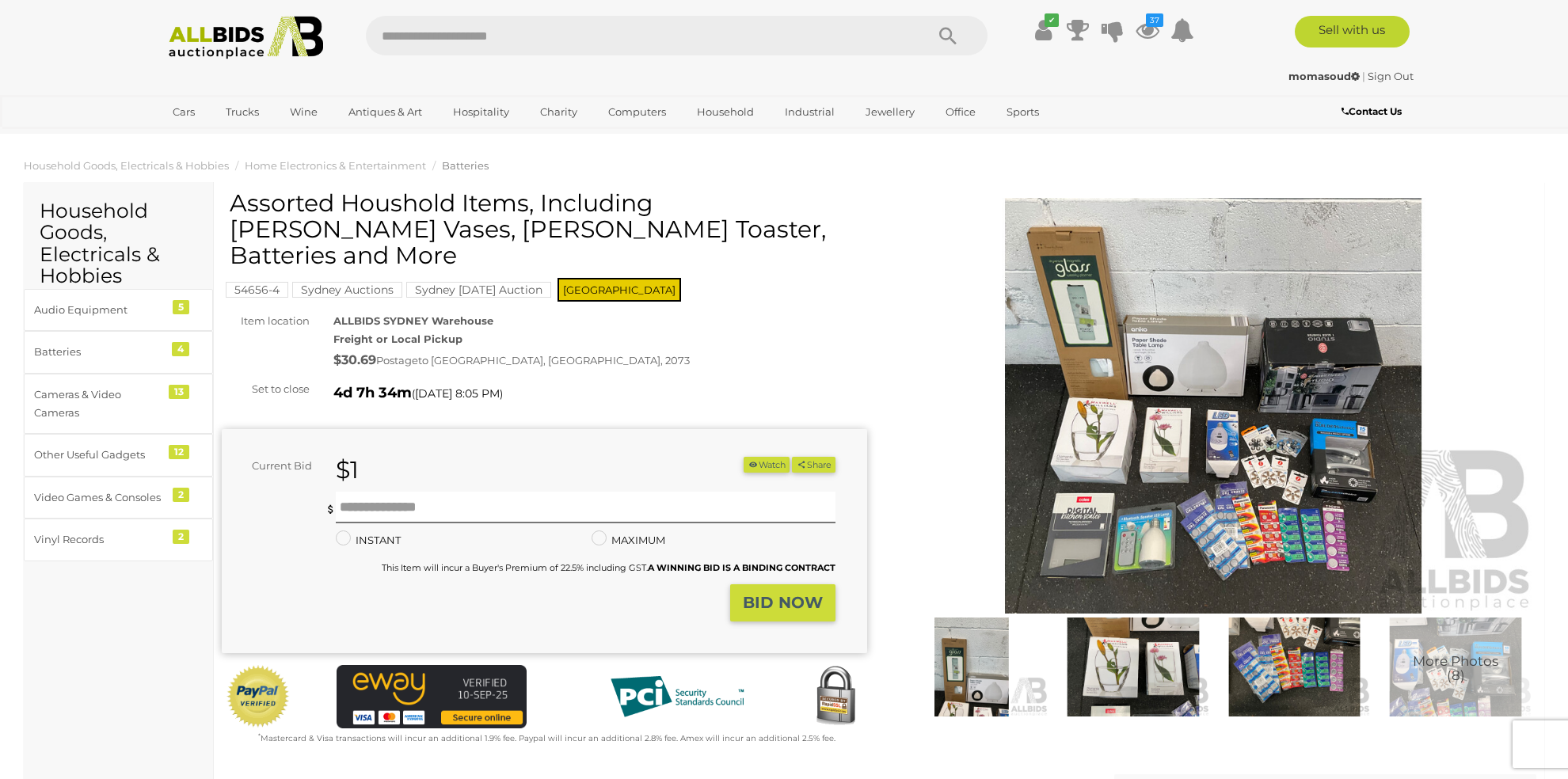
click at [1108, 325] on img at bounding box center [1213, 405] width 646 height 416
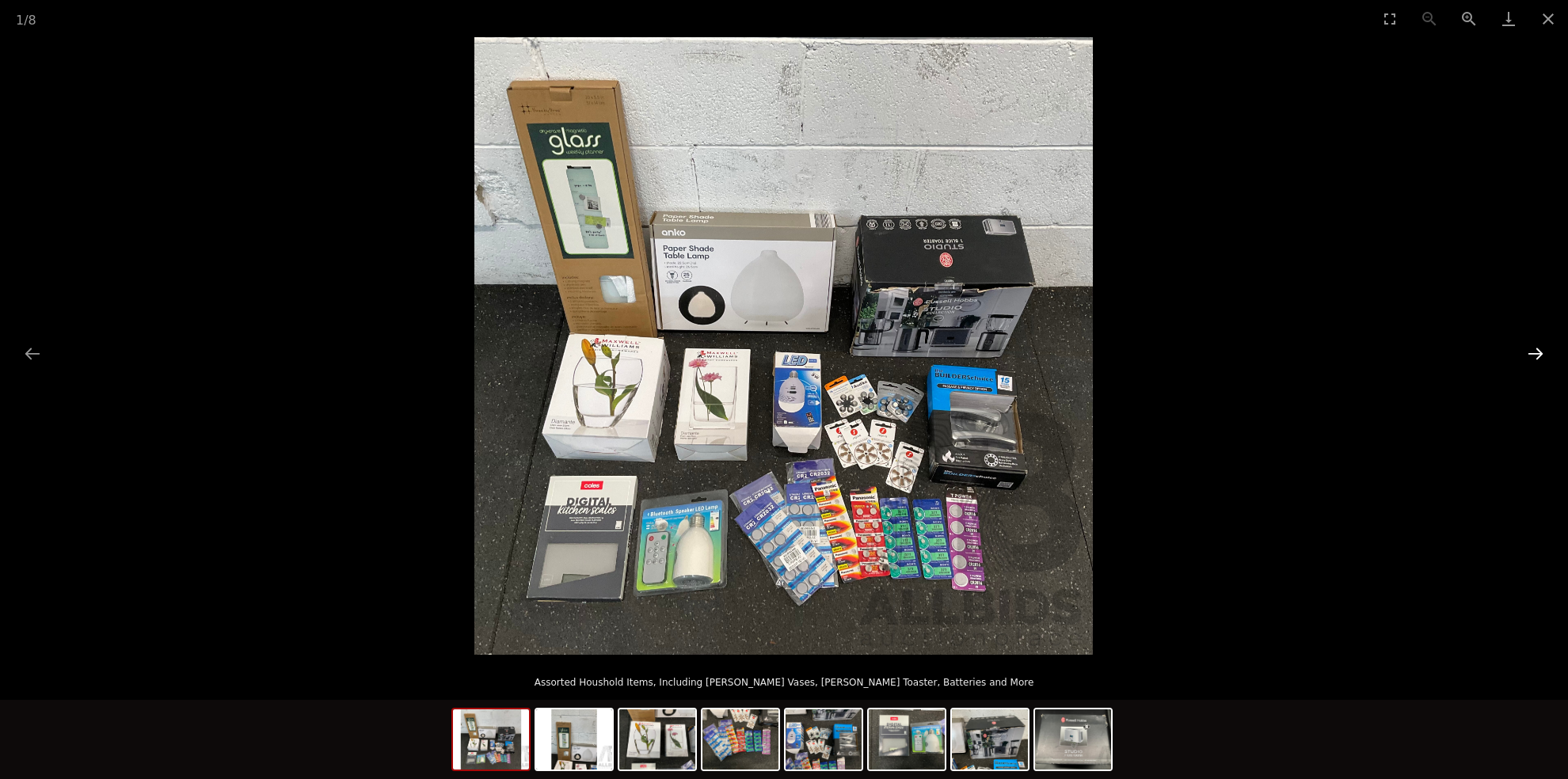
click at [1540, 352] on button "Next slide" at bounding box center [1535, 354] width 34 height 31
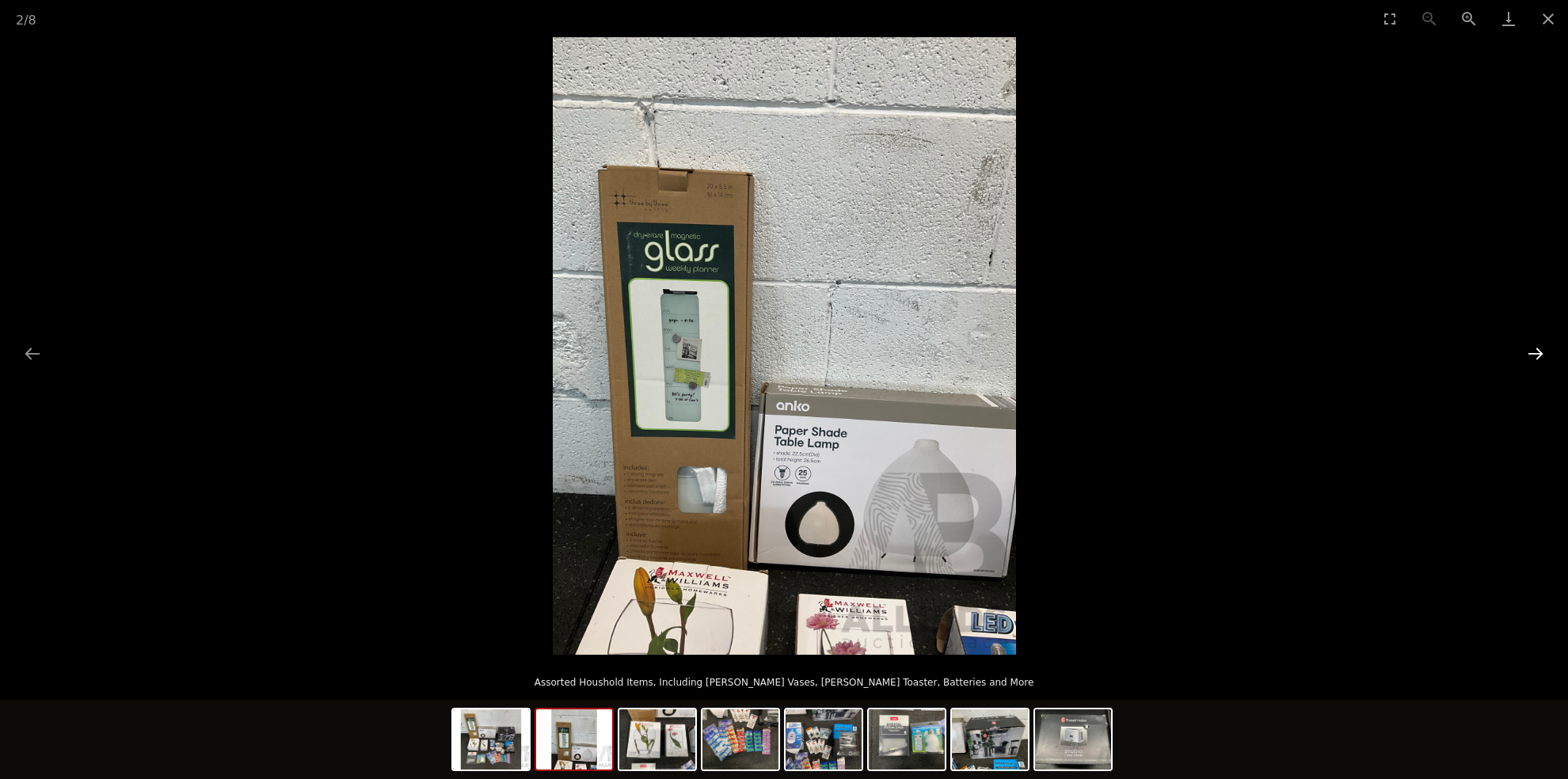
click at [1540, 352] on button "Next slide" at bounding box center [1535, 354] width 34 height 31
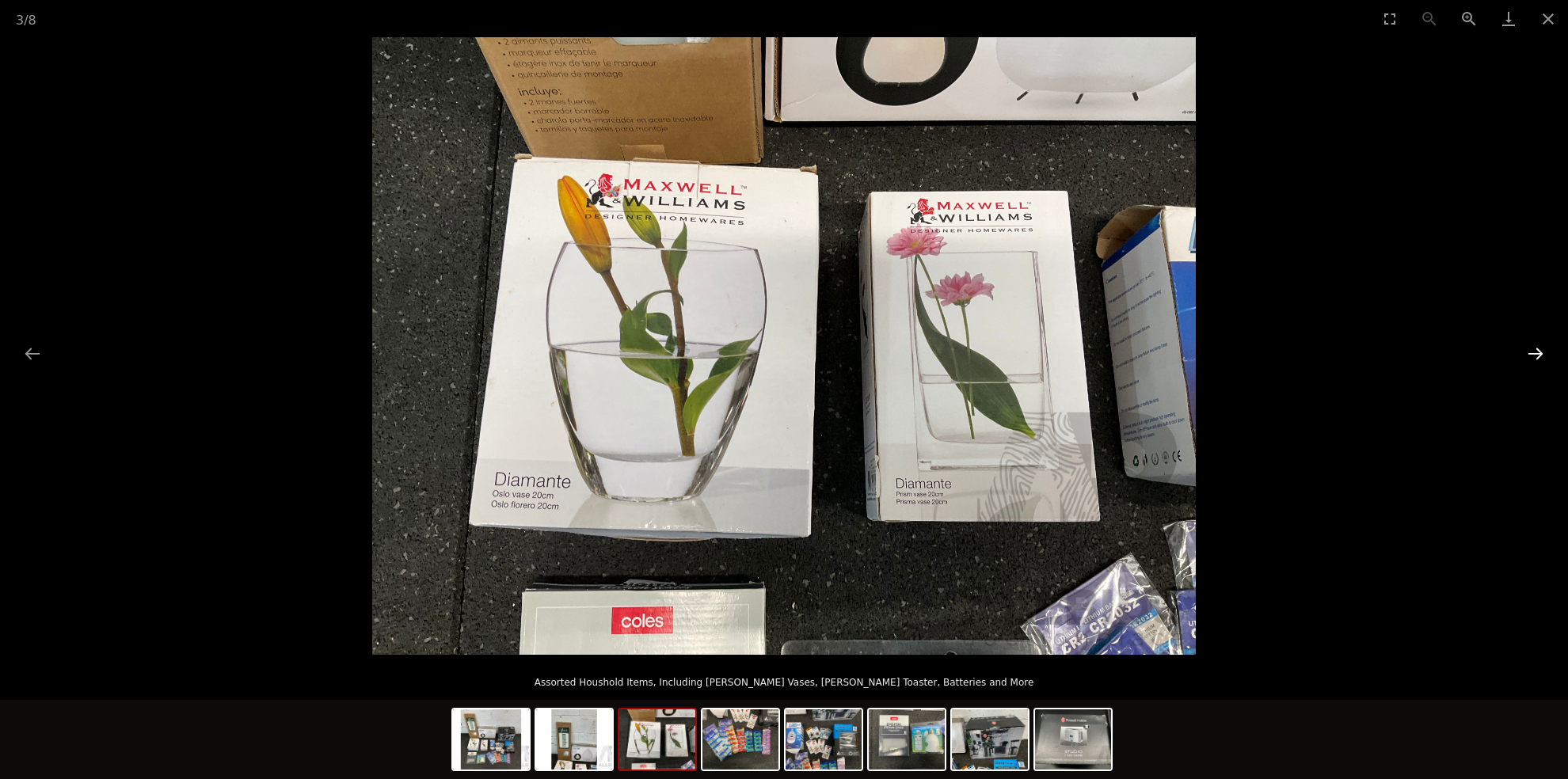
click at [1540, 352] on button "Next slide" at bounding box center [1535, 354] width 34 height 31
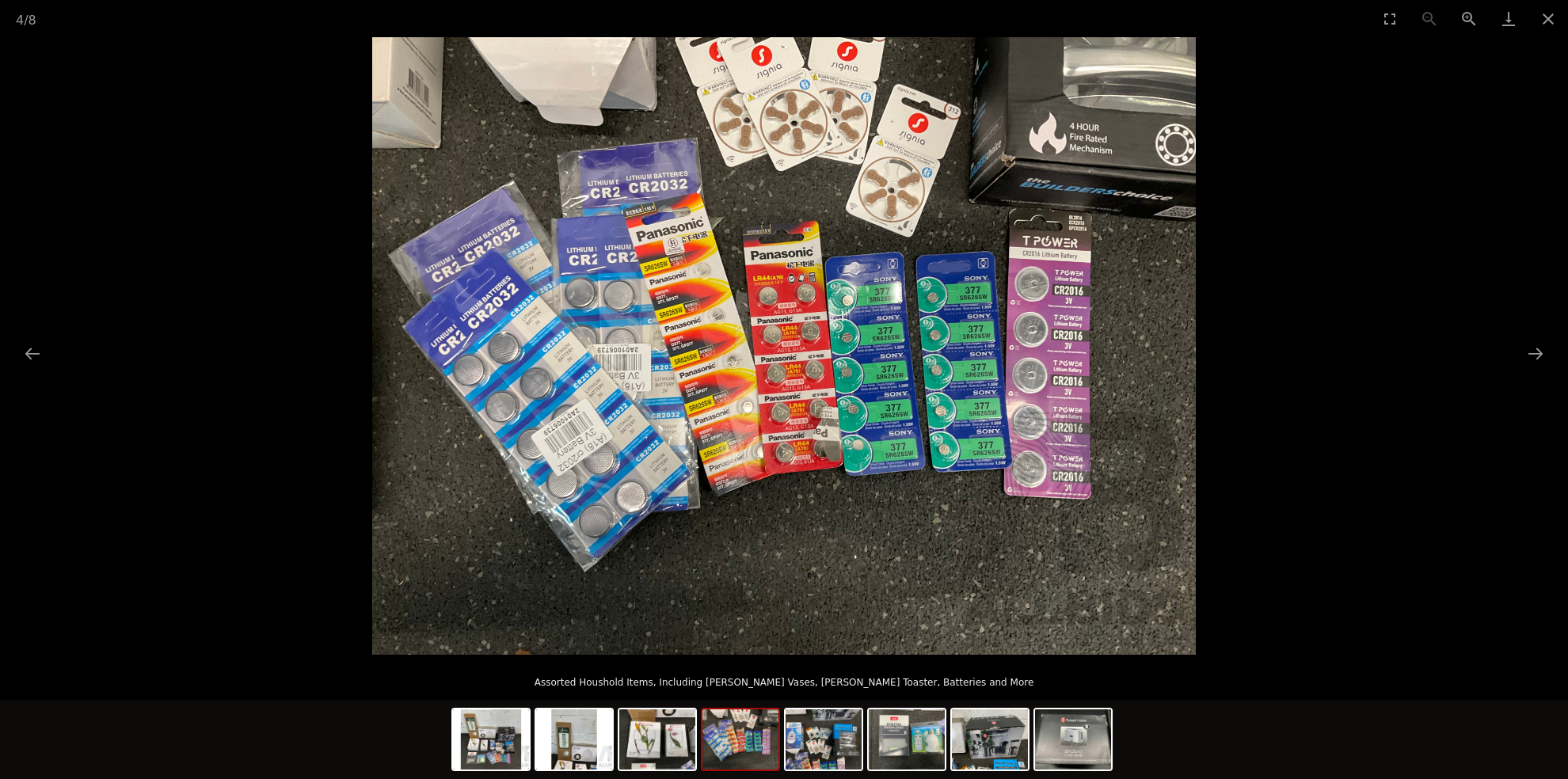
click at [586, 381] on img at bounding box center [783, 346] width 823 height 617
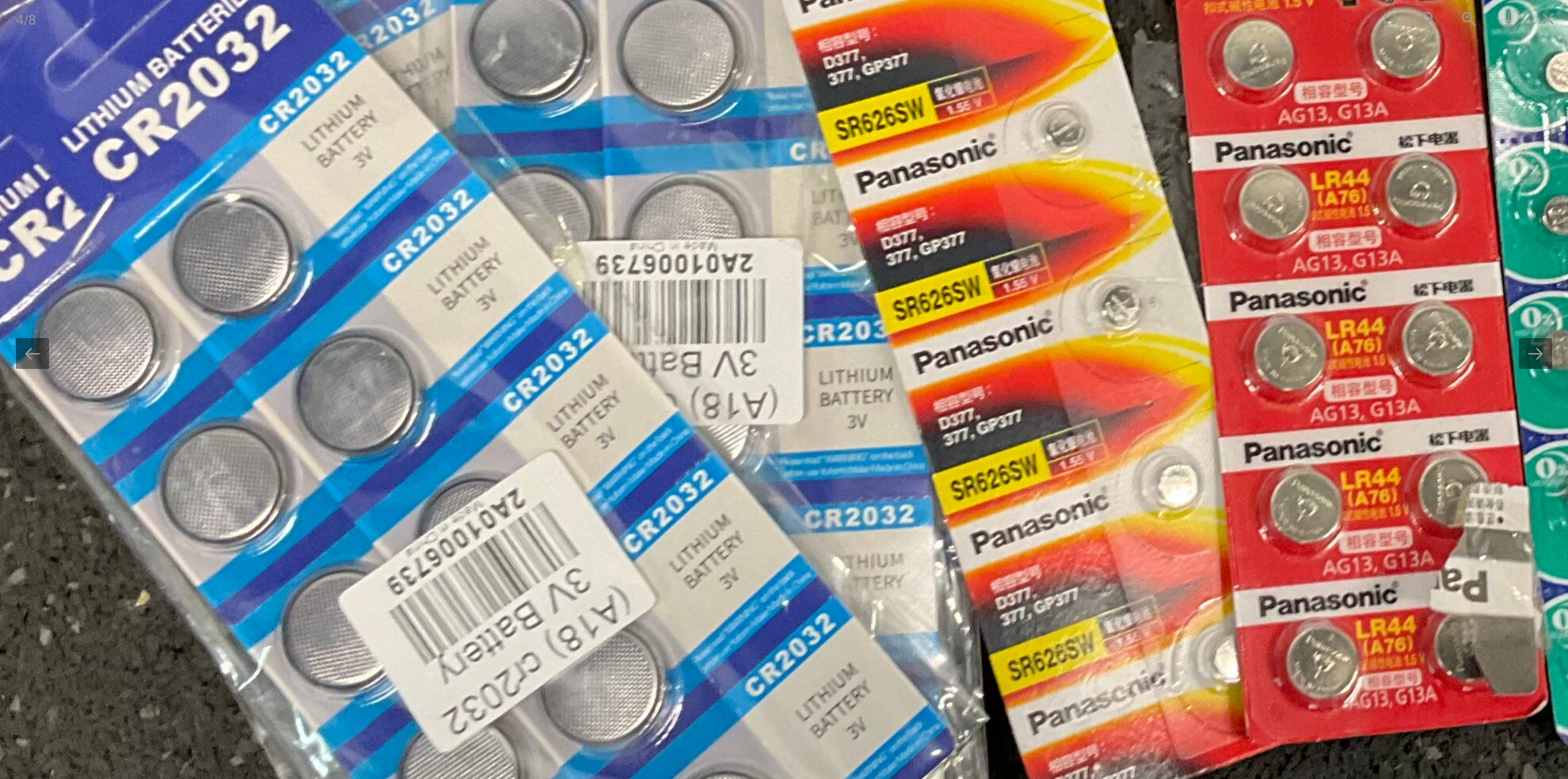
drag, startPoint x: 649, startPoint y: 473, endPoint x: 594, endPoint y: 368, distance: 118.5
click at [602, 387] on img at bounding box center [1318, 248] width 3192 height 2394
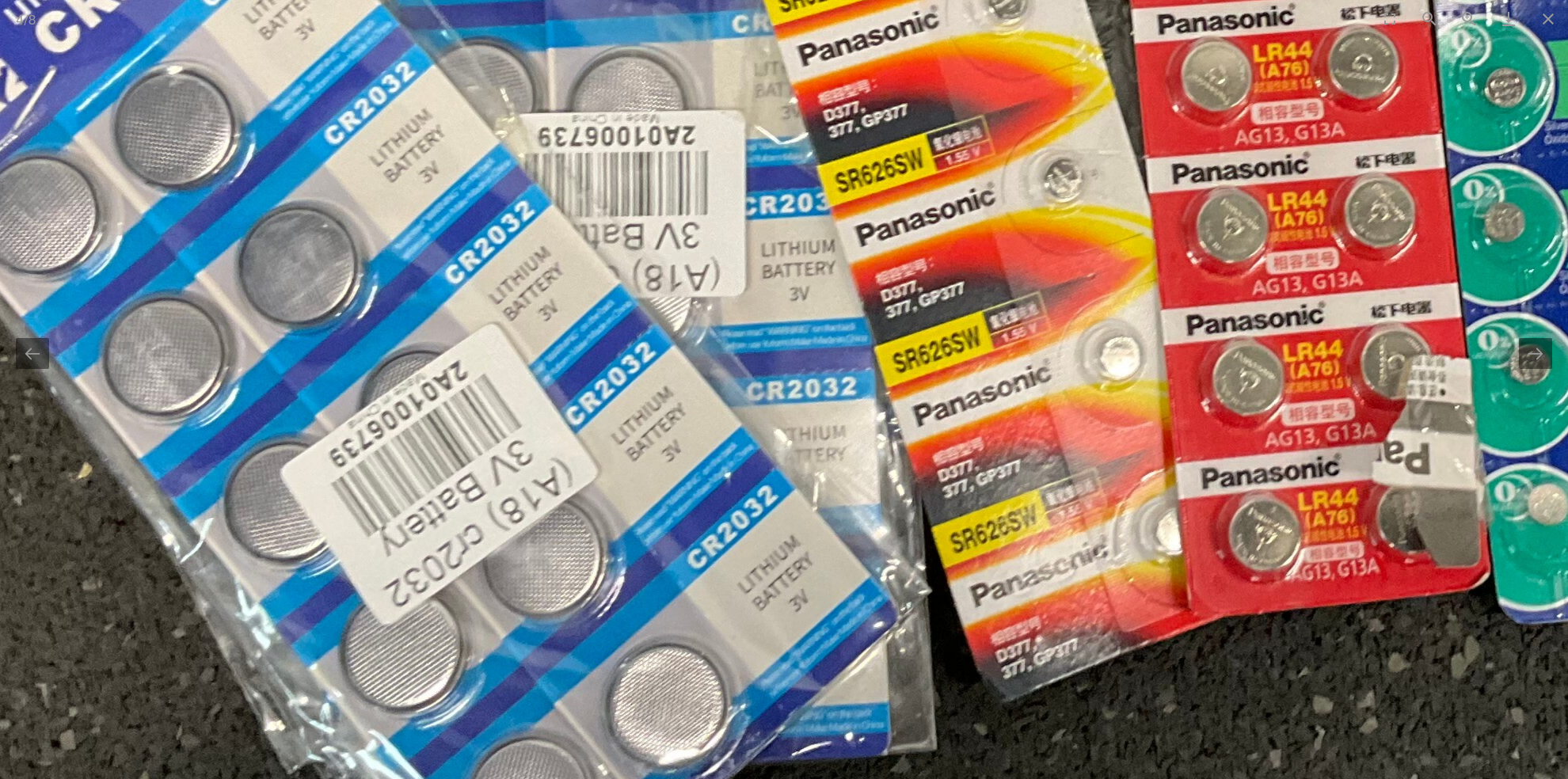
drag, startPoint x: 670, startPoint y: 465, endPoint x: 634, endPoint y: 384, distance: 88.6
click at [637, 392] on img at bounding box center [1260, 120] width 3192 height 2394
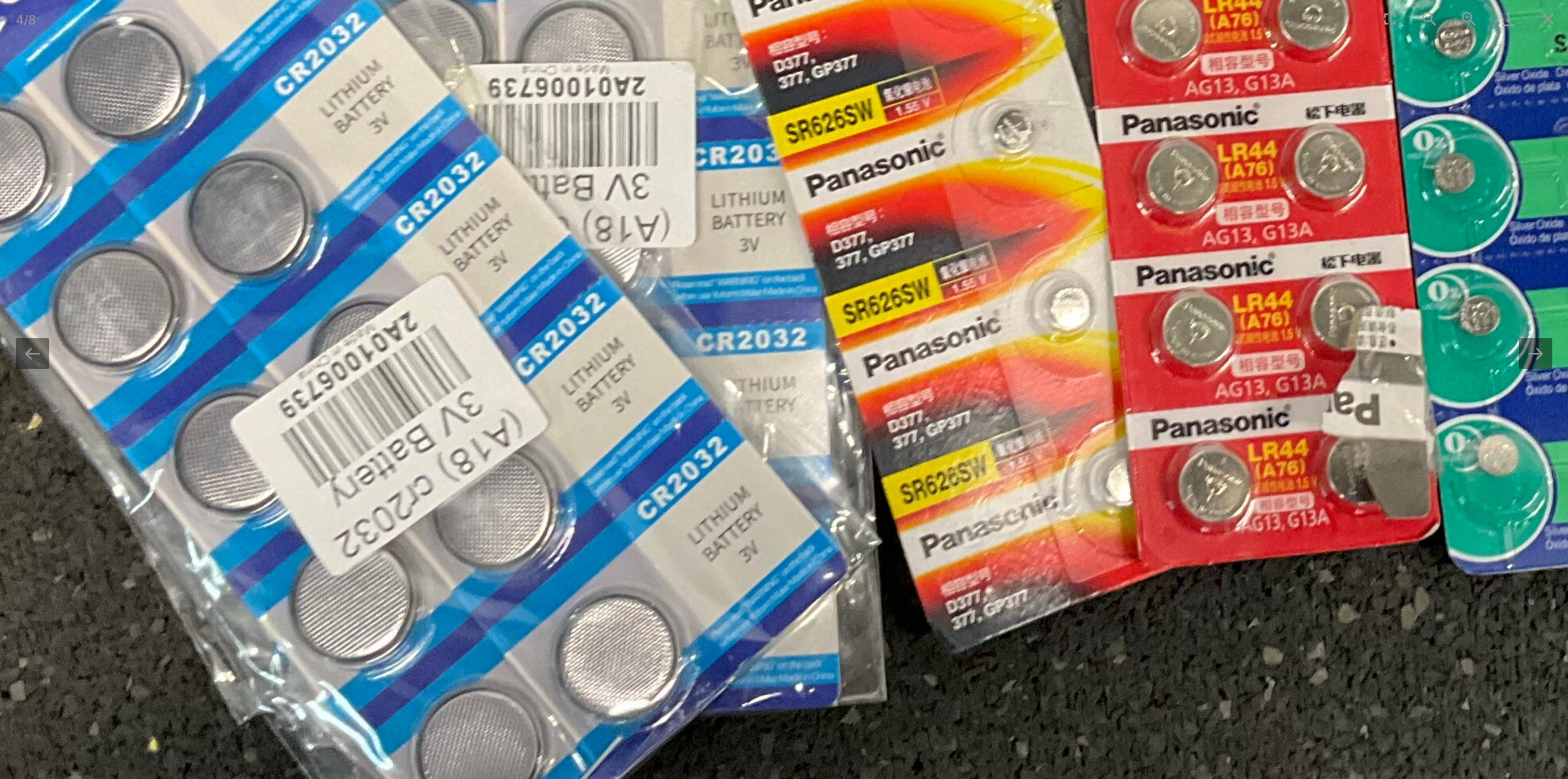
drag, startPoint x: 677, startPoint y: 450, endPoint x: 646, endPoint y: 473, distance: 38.6
click at [646, 473] on img at bounding box center [1210, 71] width 3192 height 2394
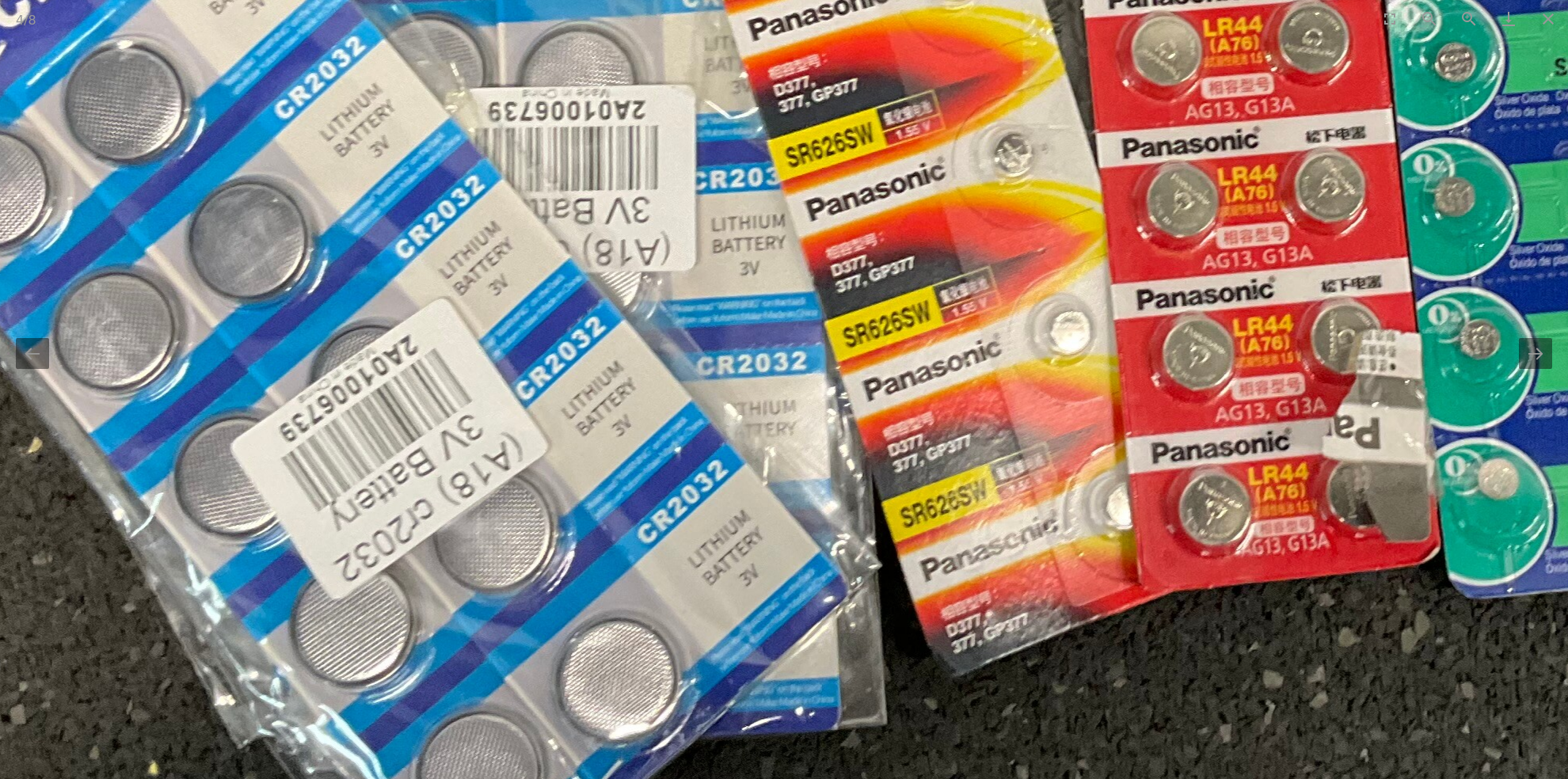
drag, startPoint x: 658, startPoint y: 382, endPoint x: 658, endPoint y: 463, distance: 81.0
click at [658, 462] on img at bounding box center [1210, 94] width 3192 height 2394
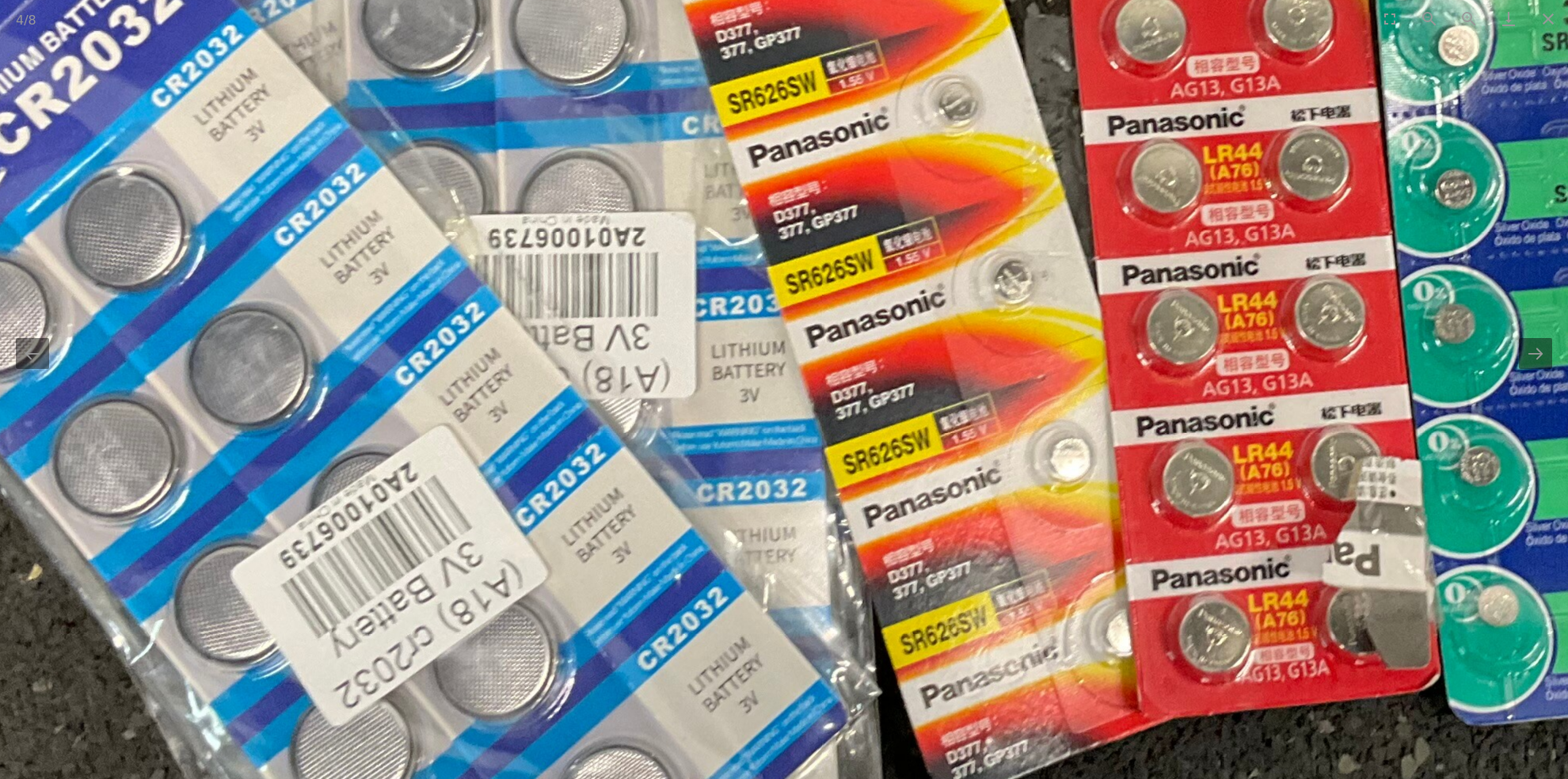
drag, startPoint x: 660, startPoint y: 410, endPoint x: 674, endPoint y: 473, distance: 64.5
click at [672, 468] on img at bounding box center [1210, 222] width 3192 height 2394
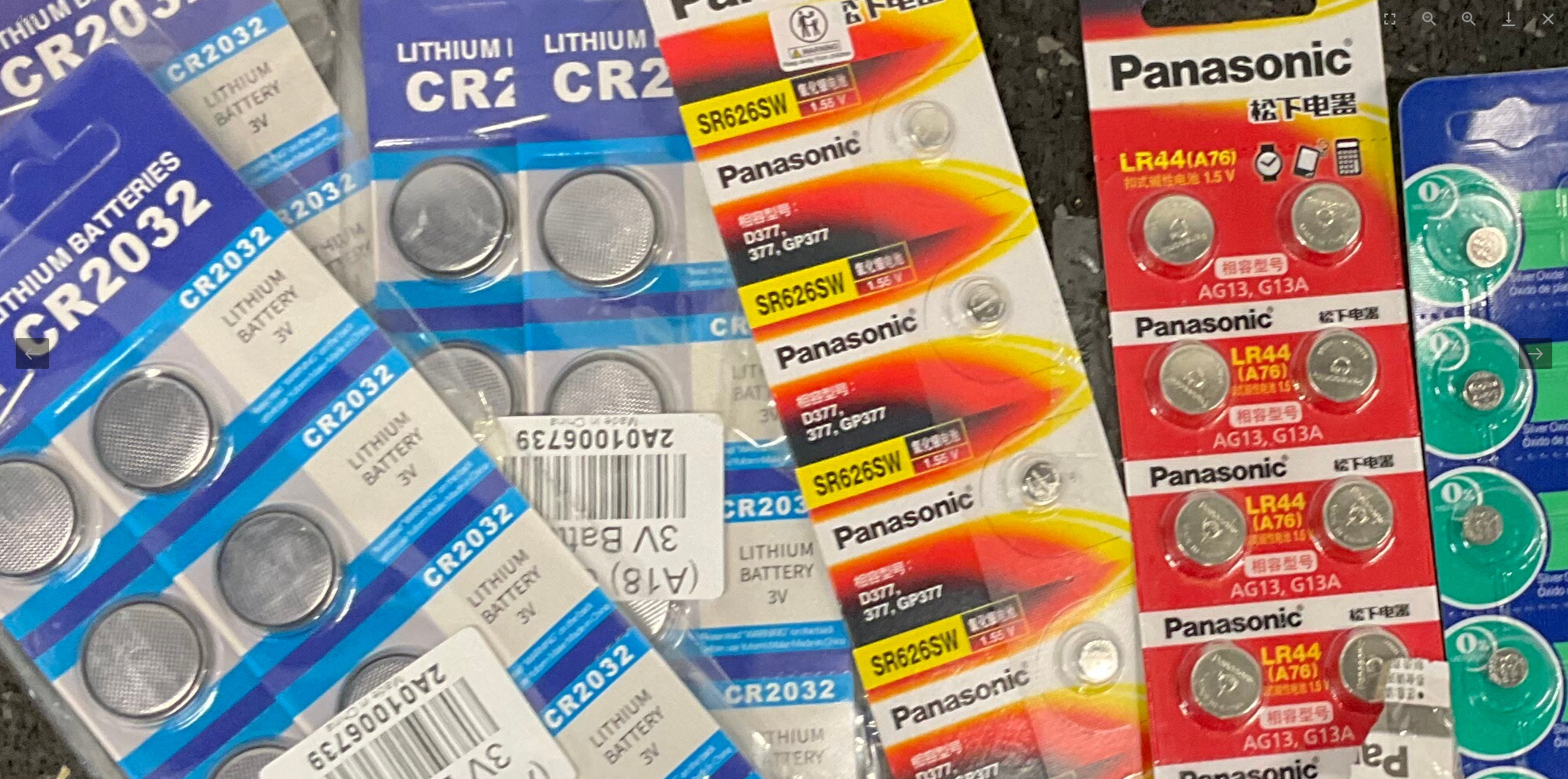
drag, startPoint x: 618, startPoint y: 275, endPoint x: 636, endPoint y: 357, distance: 84.0
click at [635, 356] on img at bounding box center [1239, 423] width 3192 height 2394
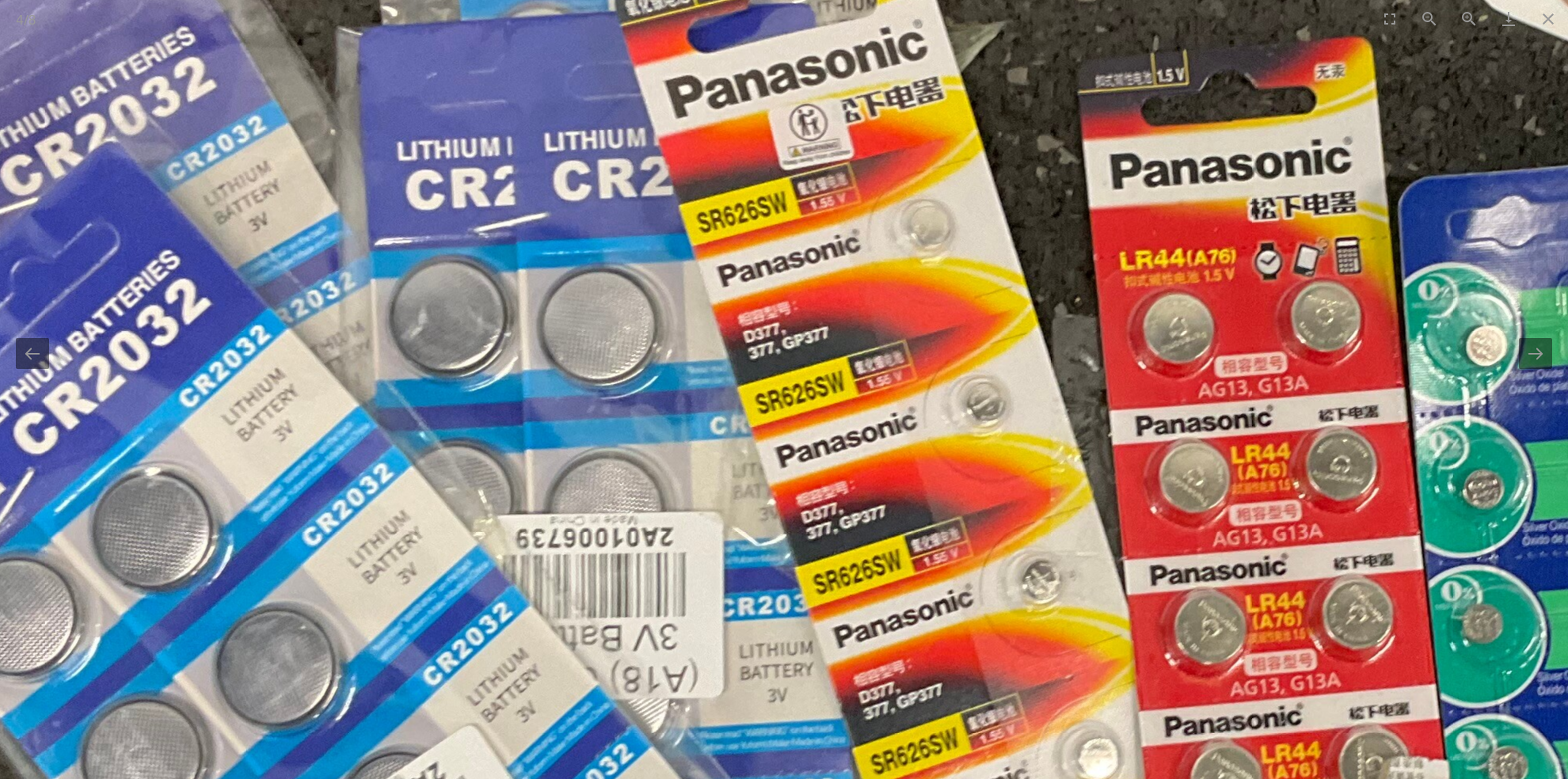
drag, startPoint x: 623, startPoint y: 295, endPoint x: 608, endPoint y: 349, distance: 56.0
click at [608, 348] on img at bounding box center [1238, 521] width 3192 height 2394
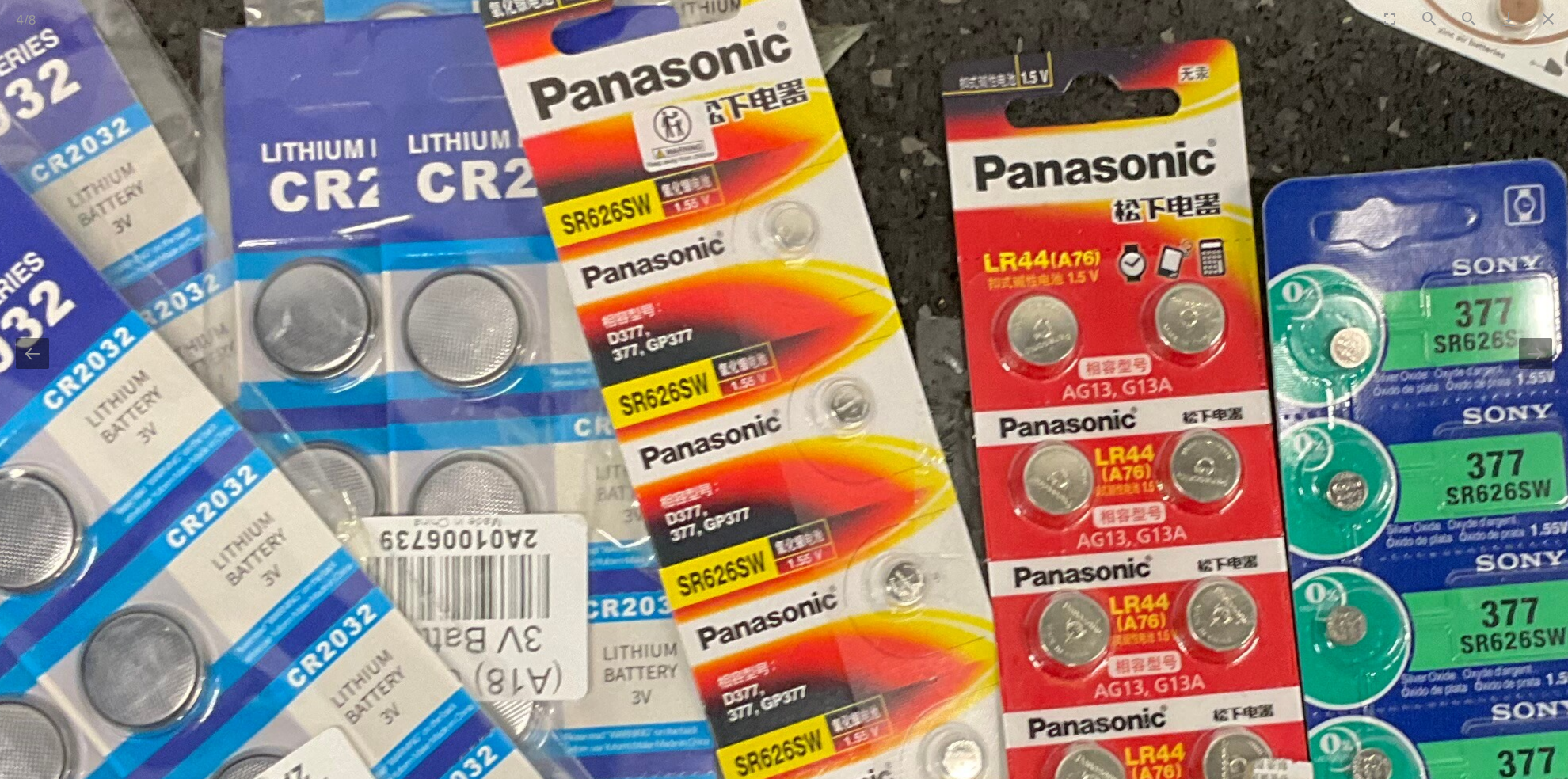
drag, startPoint x: 801, startPoint y: 343, endPoint x: 649, endPoint y: 289, distance: 161.3
click at [651, 289] on img at bounding box center [1102, 524] width 3192 height 2394
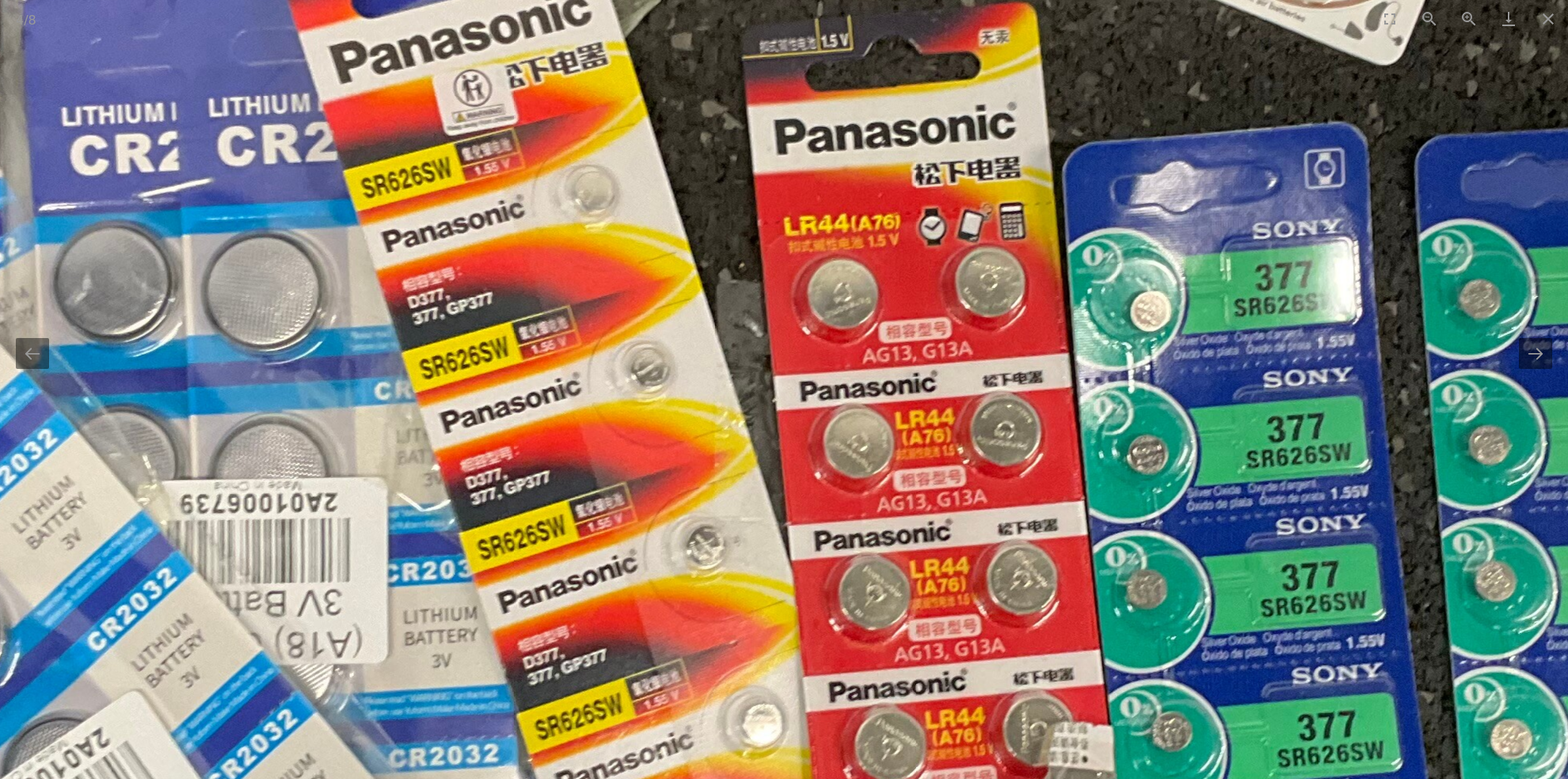
drag, startPoint x: 779, startPoint y: 361, endPoint x: 692, endPoint y: 281, distance: 118.2
click at [693, 282] on img at bounding box center [902, 487] width 3192 height 2394
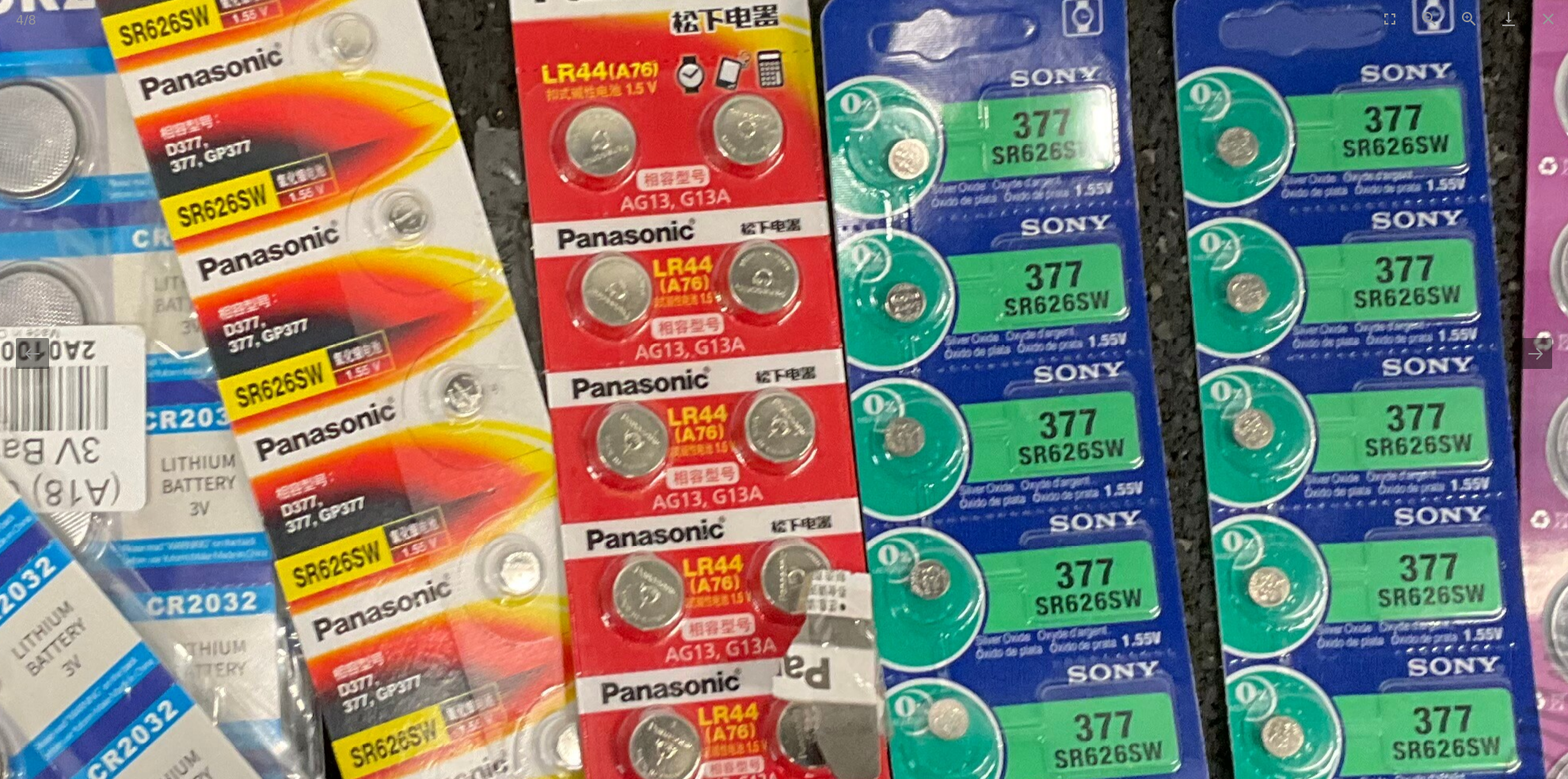
drag, startPoint x: 744, startPoint y: 348, endPoint x: 575, endPoint y: 310, distance: 173.2
click at [601, 314] on img at bounding box center [661, 334] width 3192 height 2394
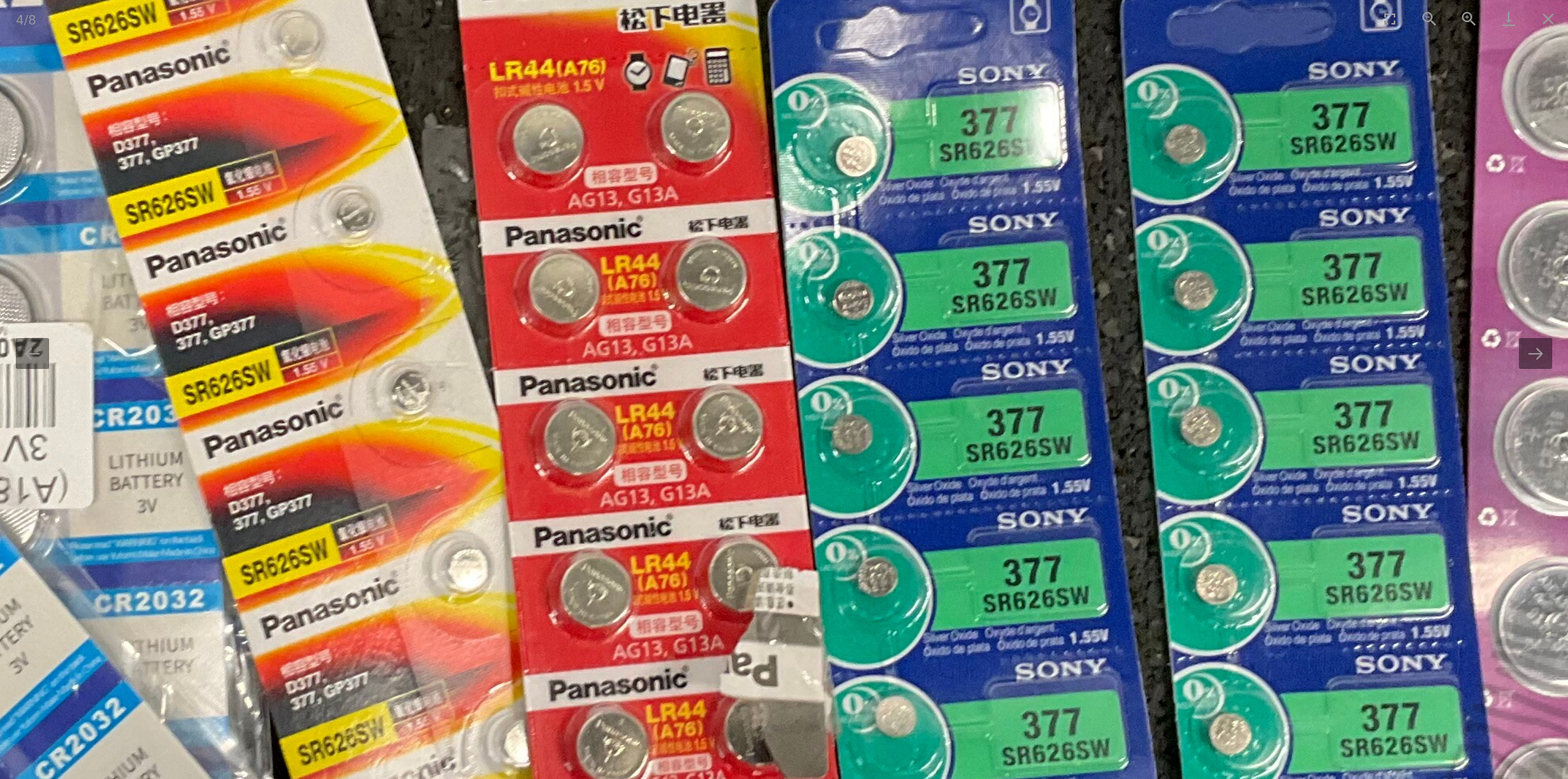
drag, startPoint x: 780, startPoint y: 348, endPoint x: 696, endPoint y: 280, distance: 108.1
click at [717, 298] on img at bounding box center [609, 332] width 3192 height 2394
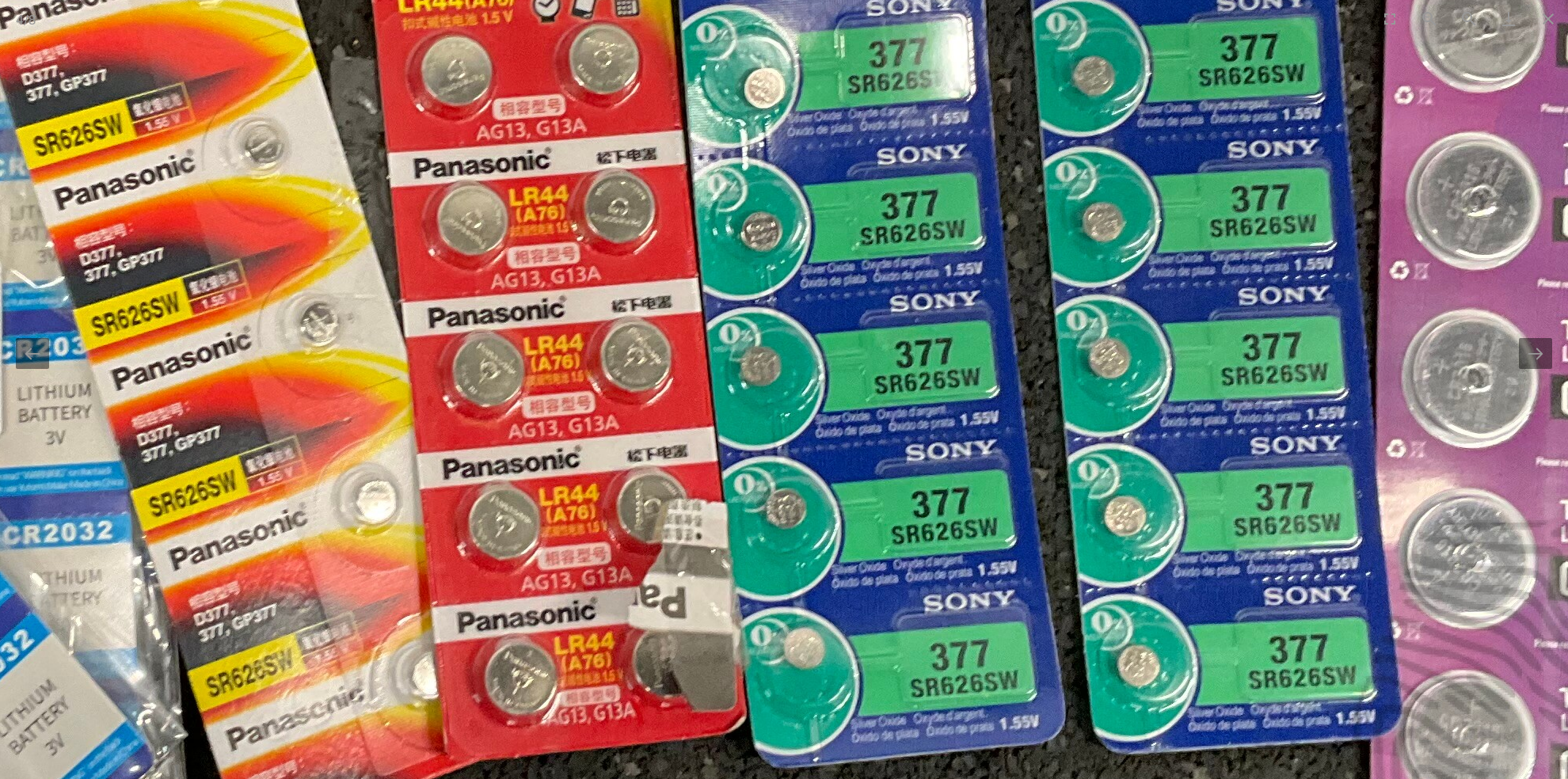
drag, startPoint x: 775, startPoint y: 346, endPoint x: 699, endPoint y: 284, distance: 98.1
click at [700, 285] on img at bounding box center [517, 264] width 3192 height 2394
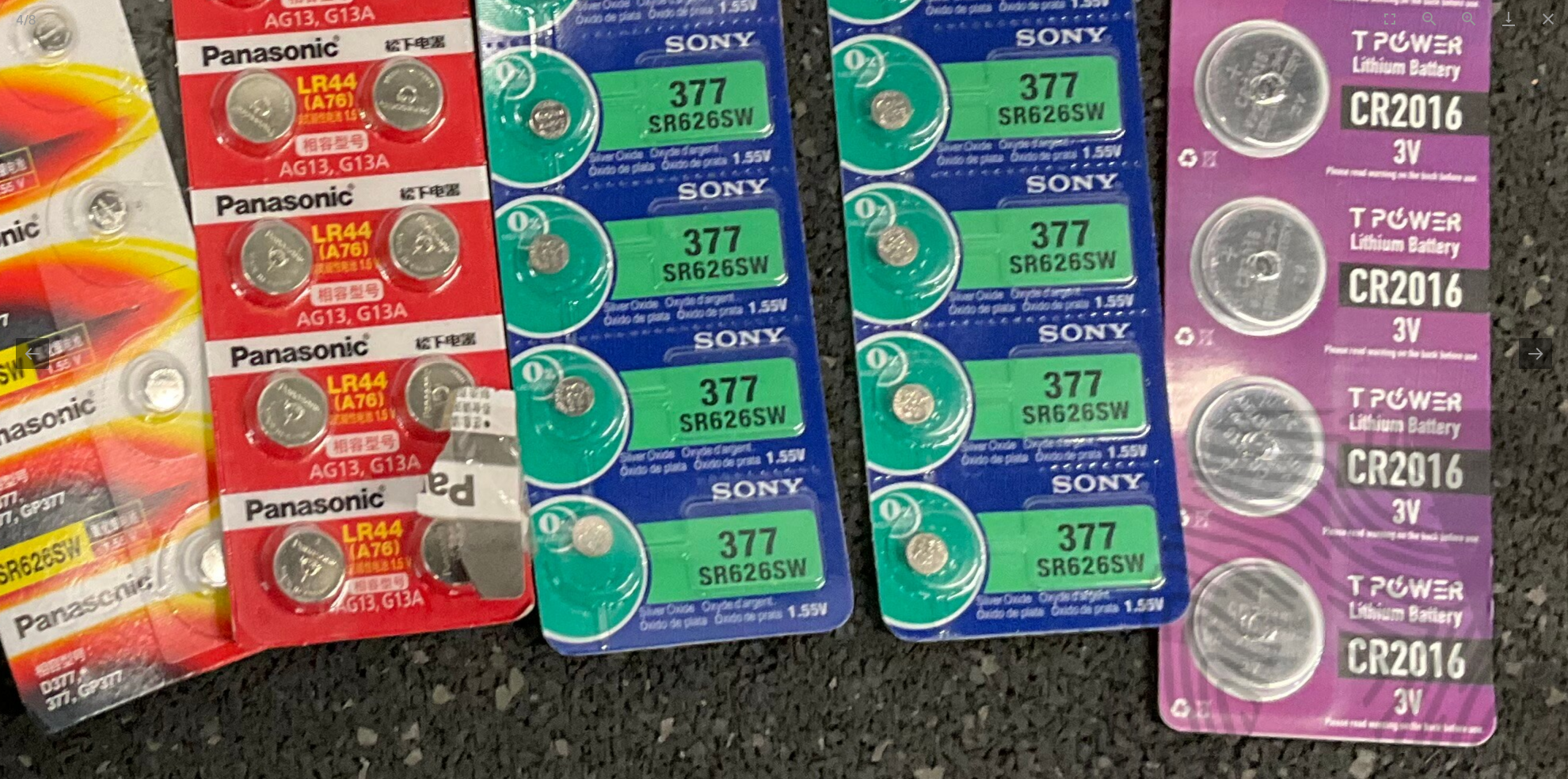
drag, startPoint x: 794, startPoint y: 326, endPoint x: 648, endPoint y: 286, distance: 151.4
click at [650, 286] on img at bounding box center [306, 152] width 3192 height 2394
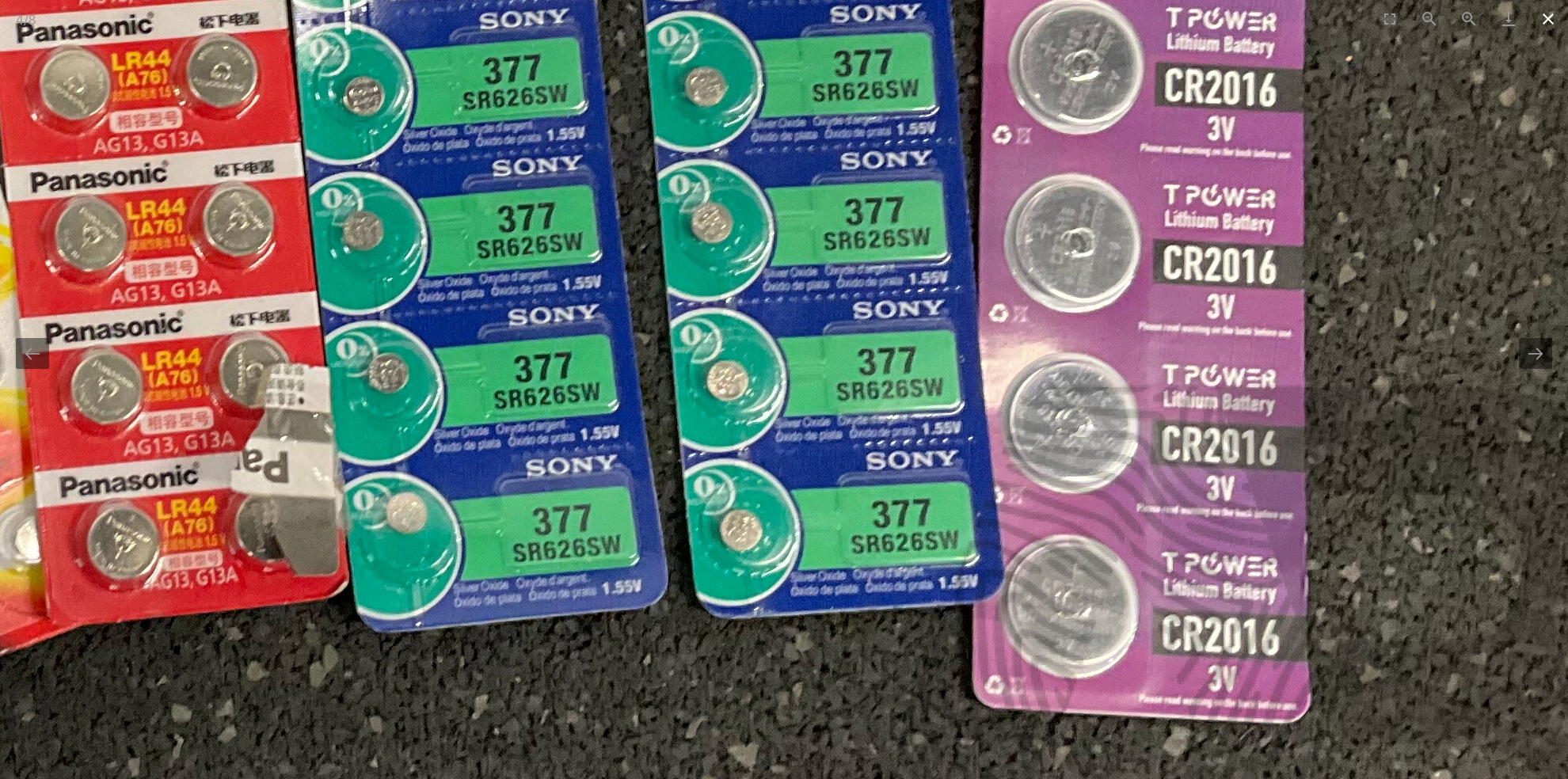
click at [1550, 17] on button "Close gallery" at bounding box center [1547, 18] width 39 height 38
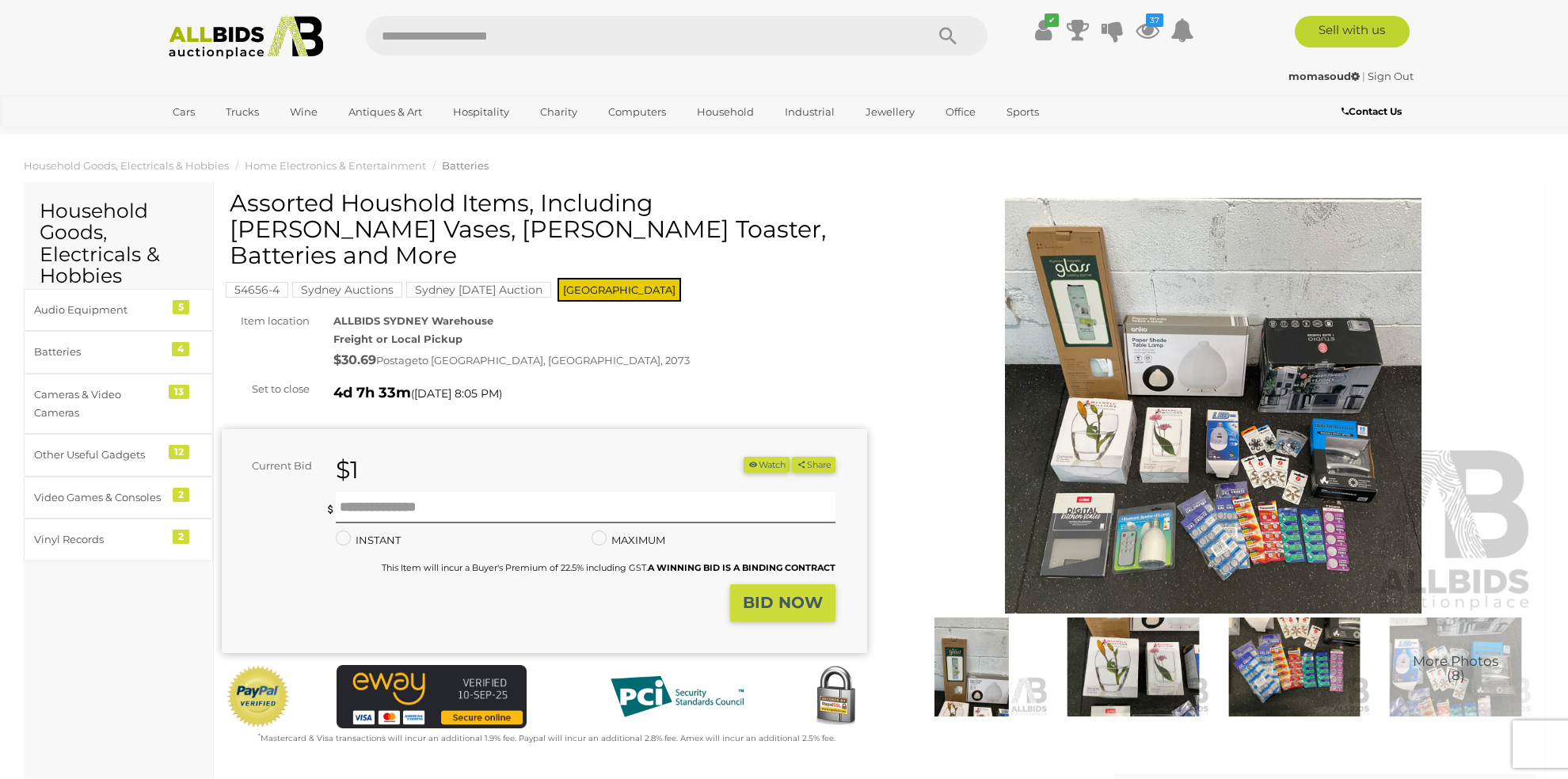
click at [762, 463] on button "Watch" at bounding box center [766, 465] width 46 height 17
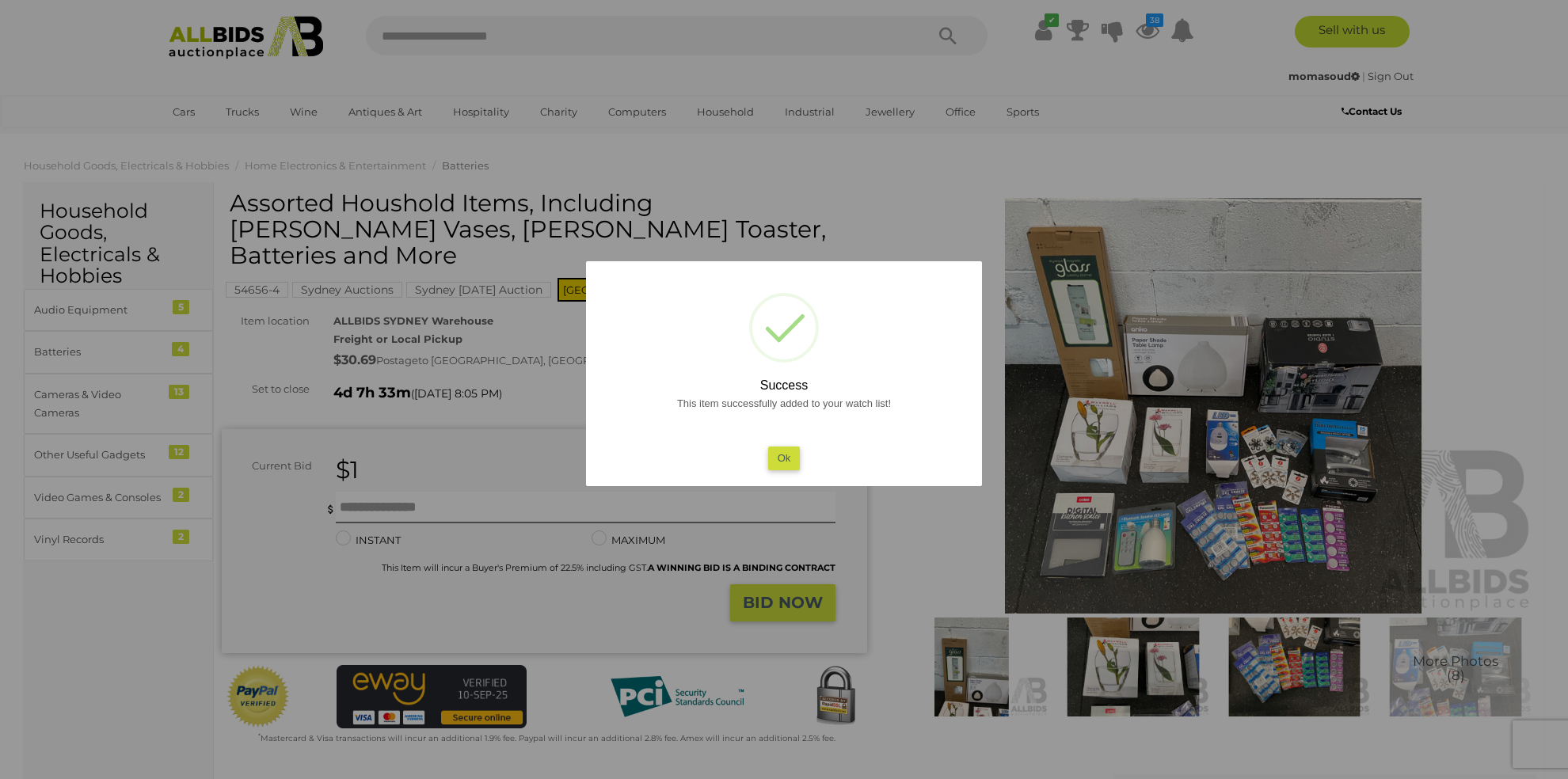
click at [787, 456] on button "Ok" at bounding box center [784, 457] width 33 height 23
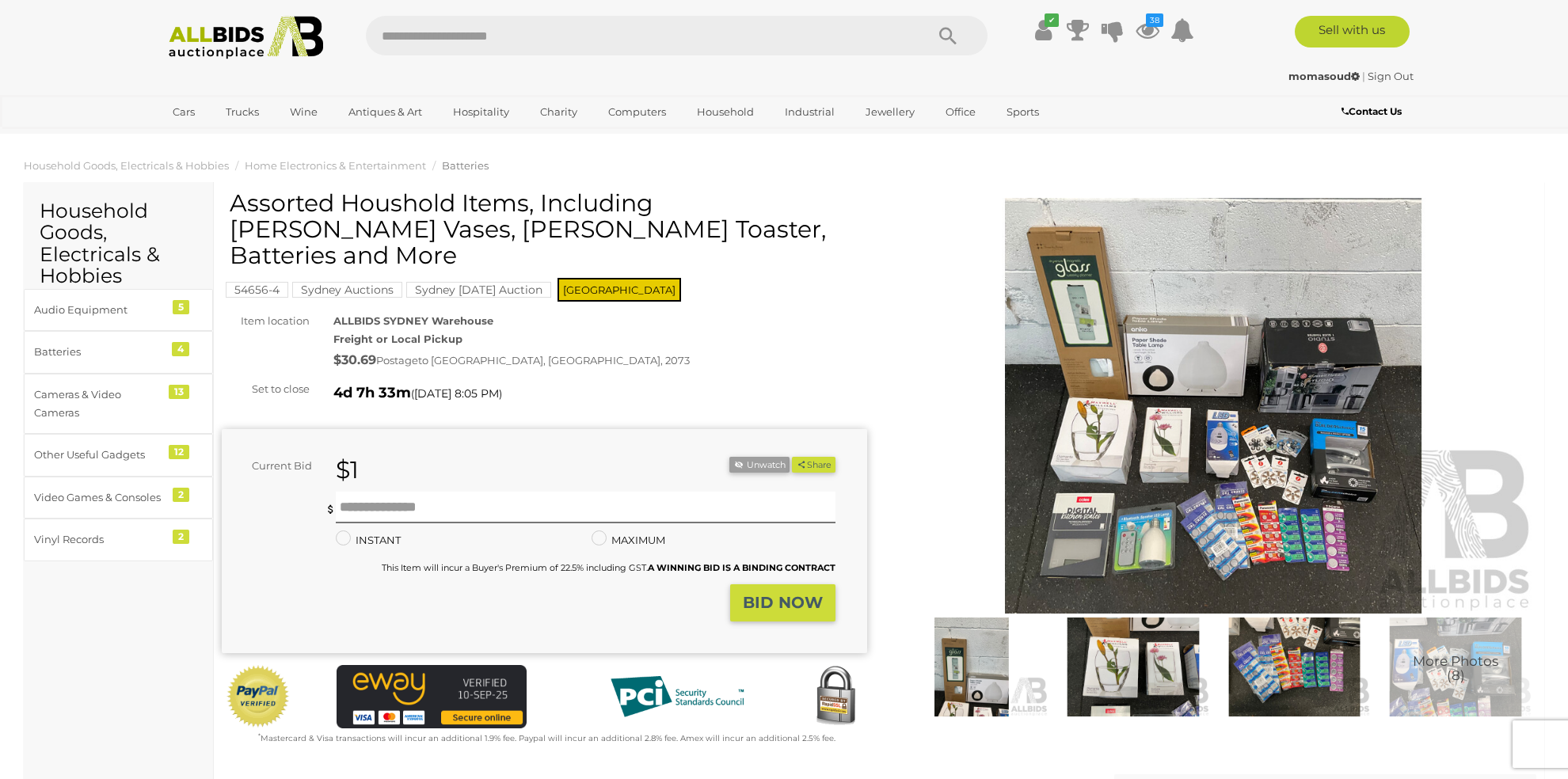
click at [1134, 460] on img at bounding box center [1213, 405] width 646 height 416
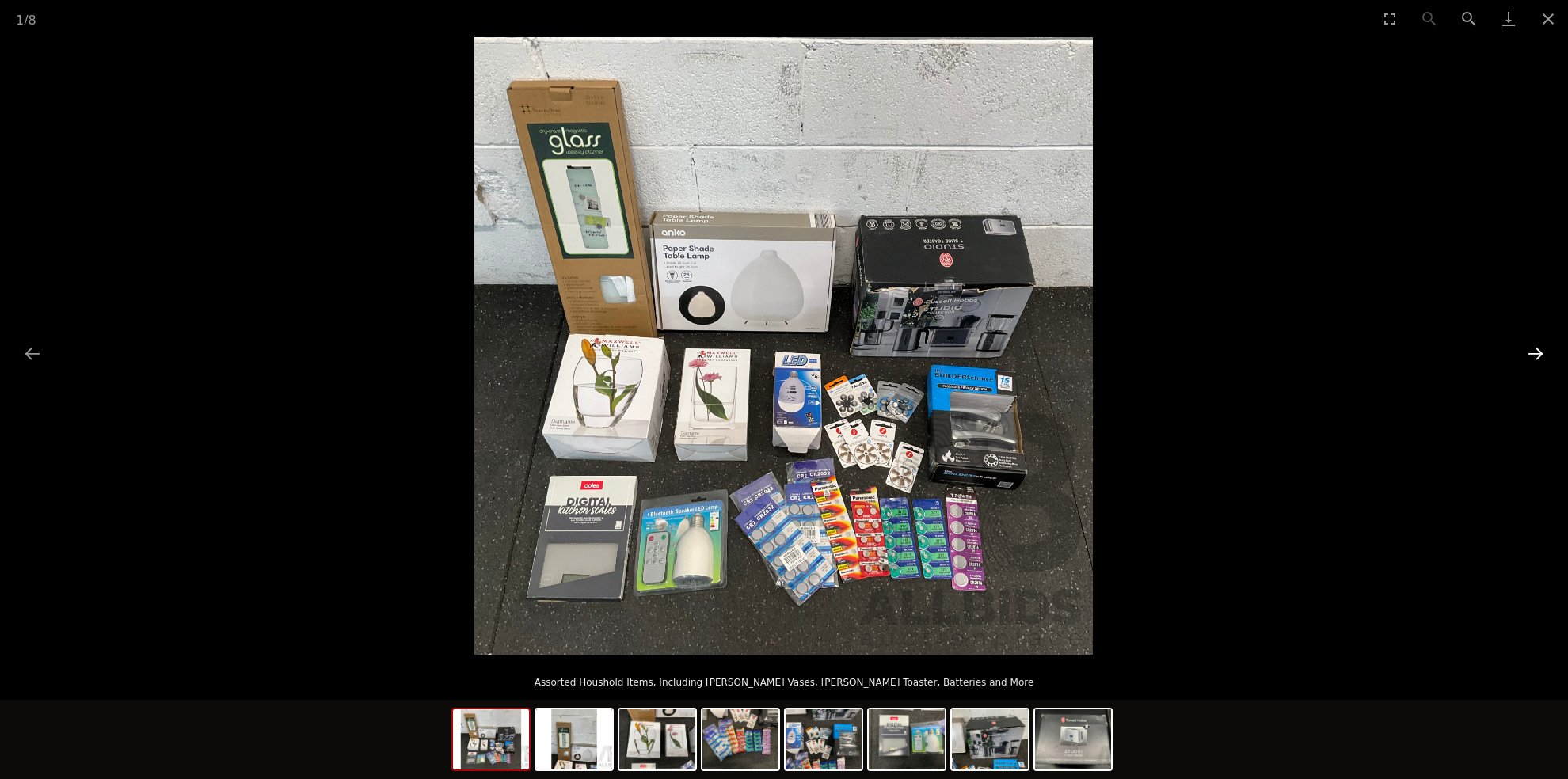
click at [1534, 351] on button "Next slide" at bounding box center [1535, 354] width 34 height 31
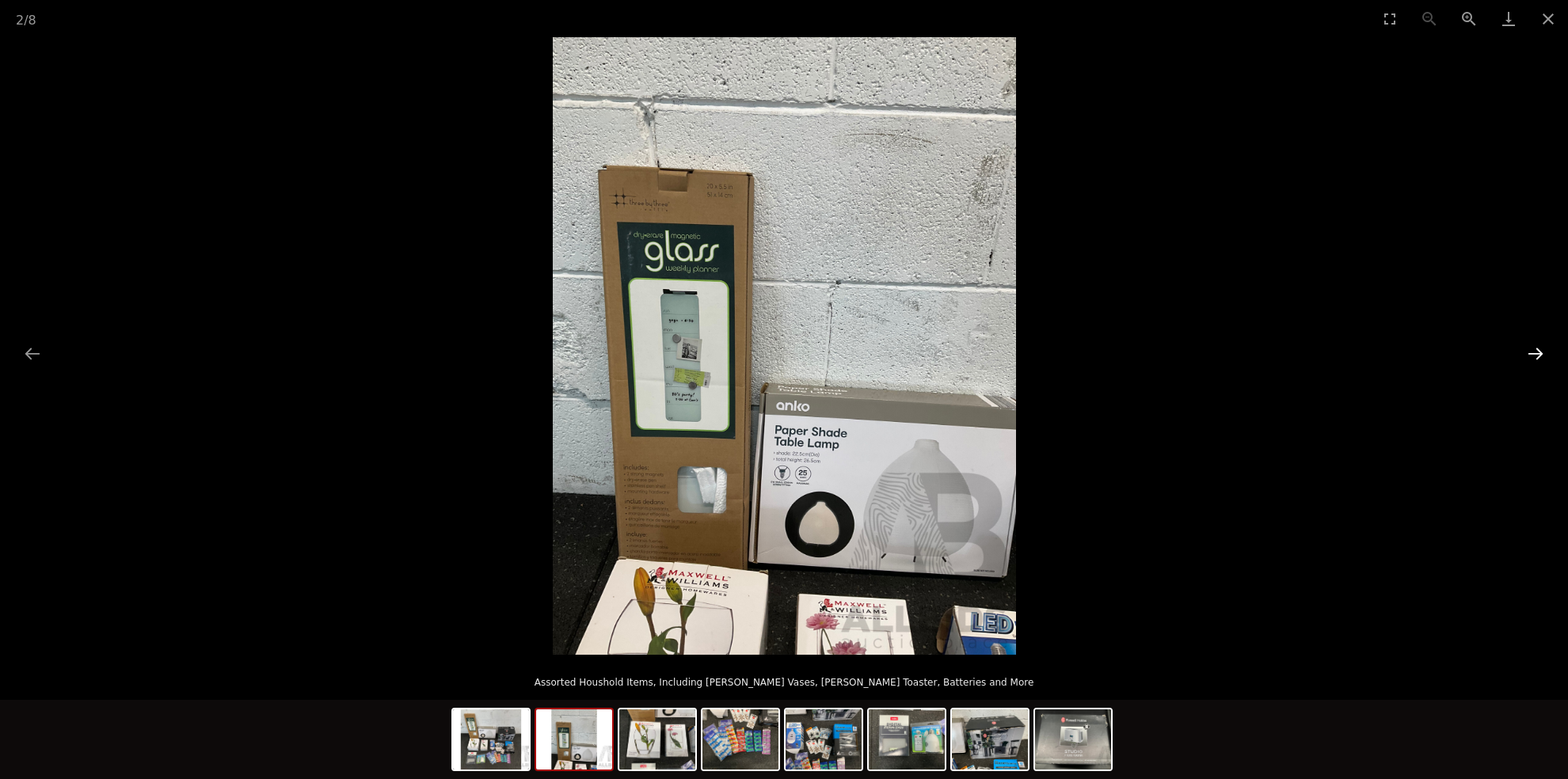
click at [1534, 351] on button "Next slide" at bounding box center [1535, 354] width 34 height 31
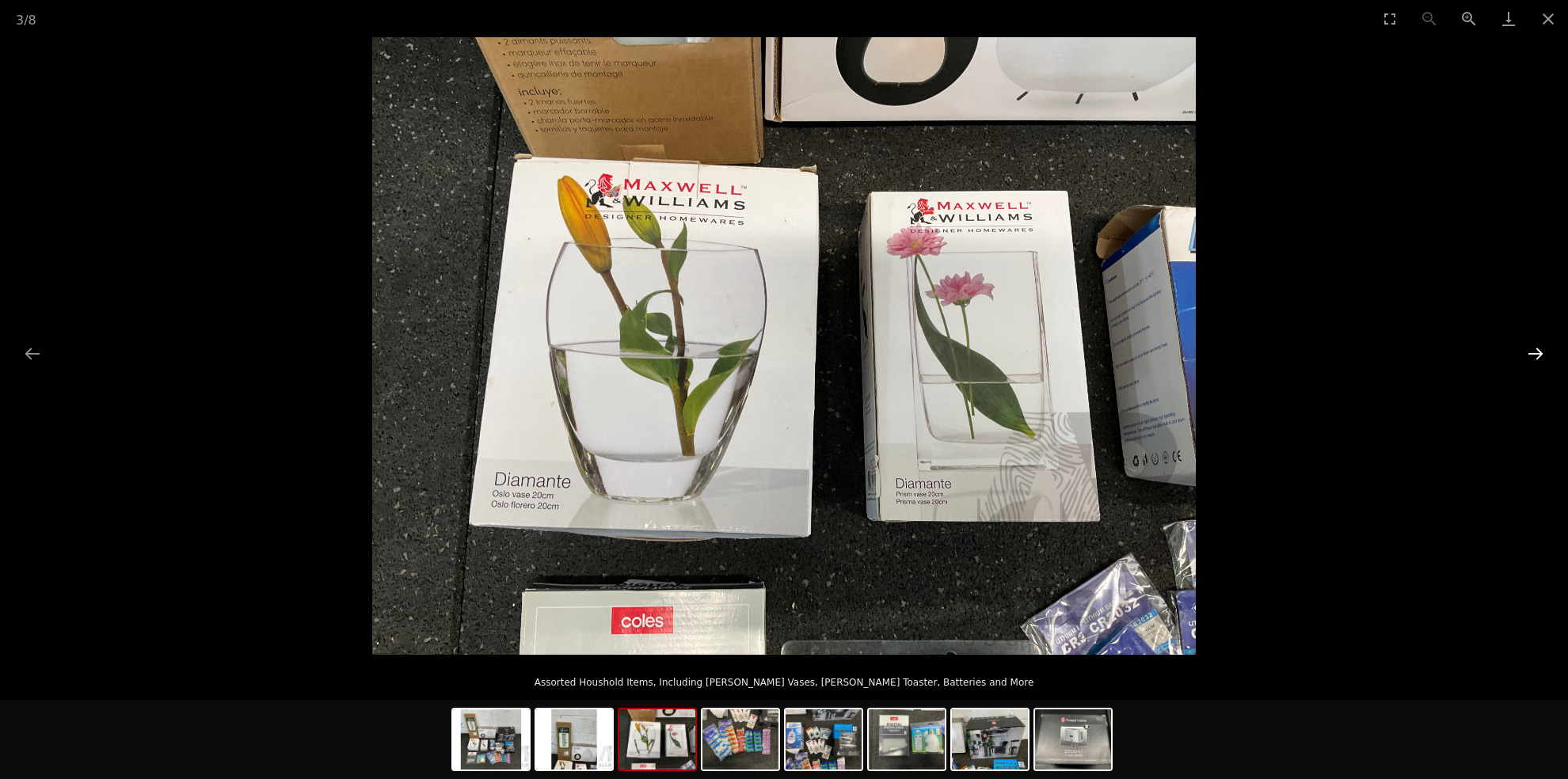
click at [1534, 351] on button "Next slide" at bounding box center [1535, 354] width 34 height 31
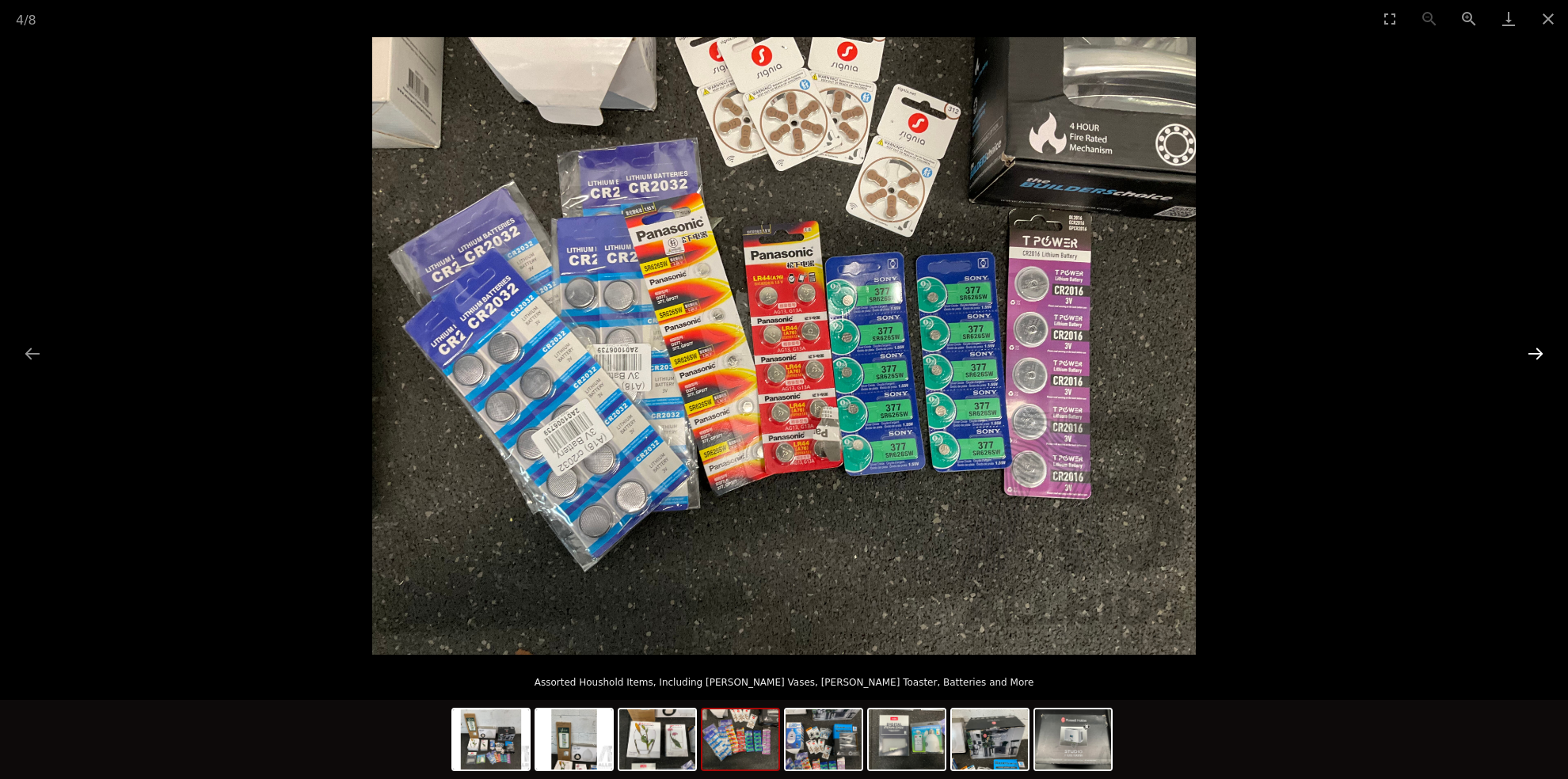
click at [1534, 351] on button "Next slide" at bounding box center [1535, 354] width 34 height 31
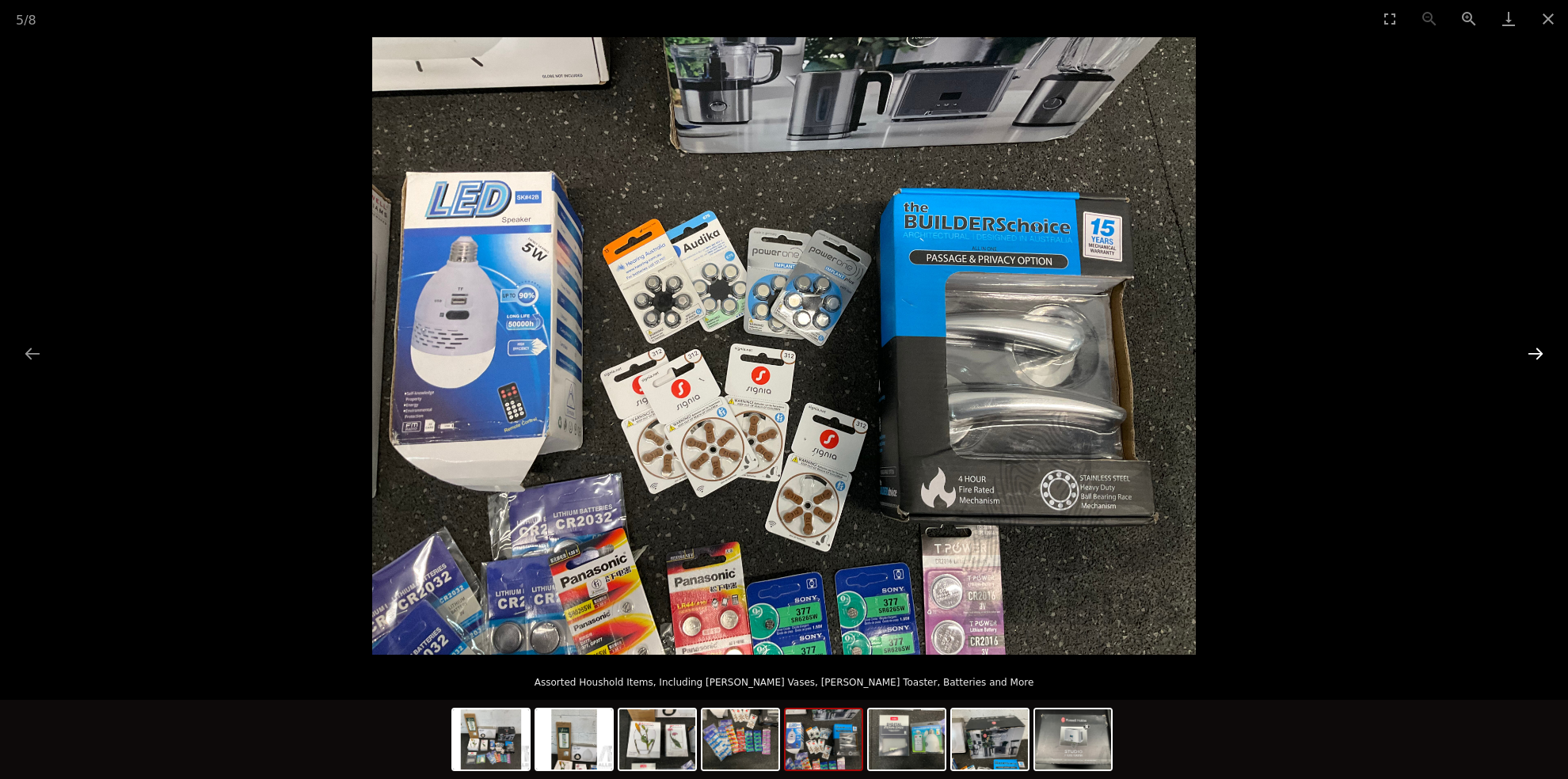
click at [1534, 351] on button "Next slide" at bounding box center [1535, 354] width 34 height 31
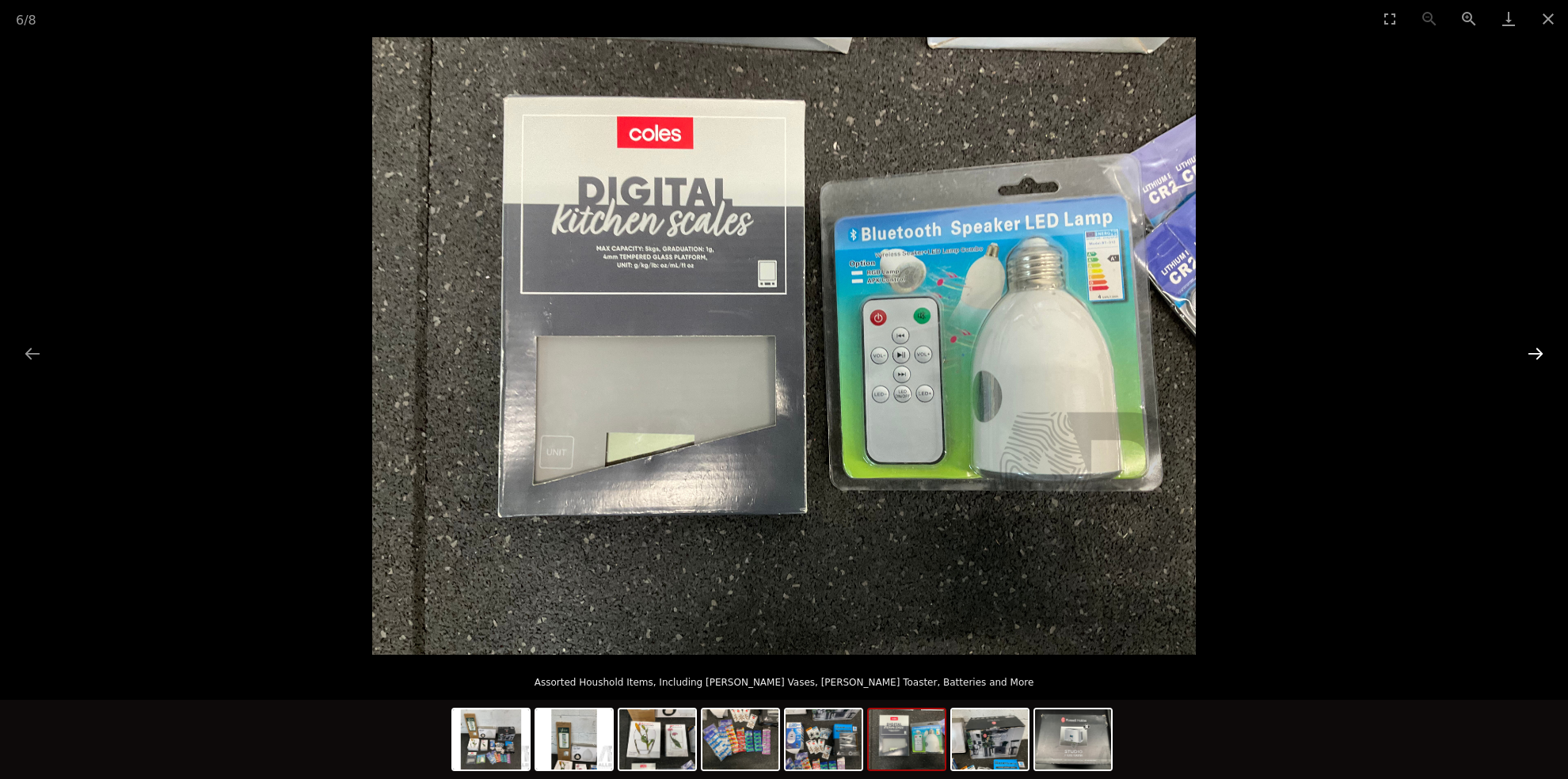
click at [1534, 351] on button "Next slide" at bounding box center [1535, 354] width 34 height 31
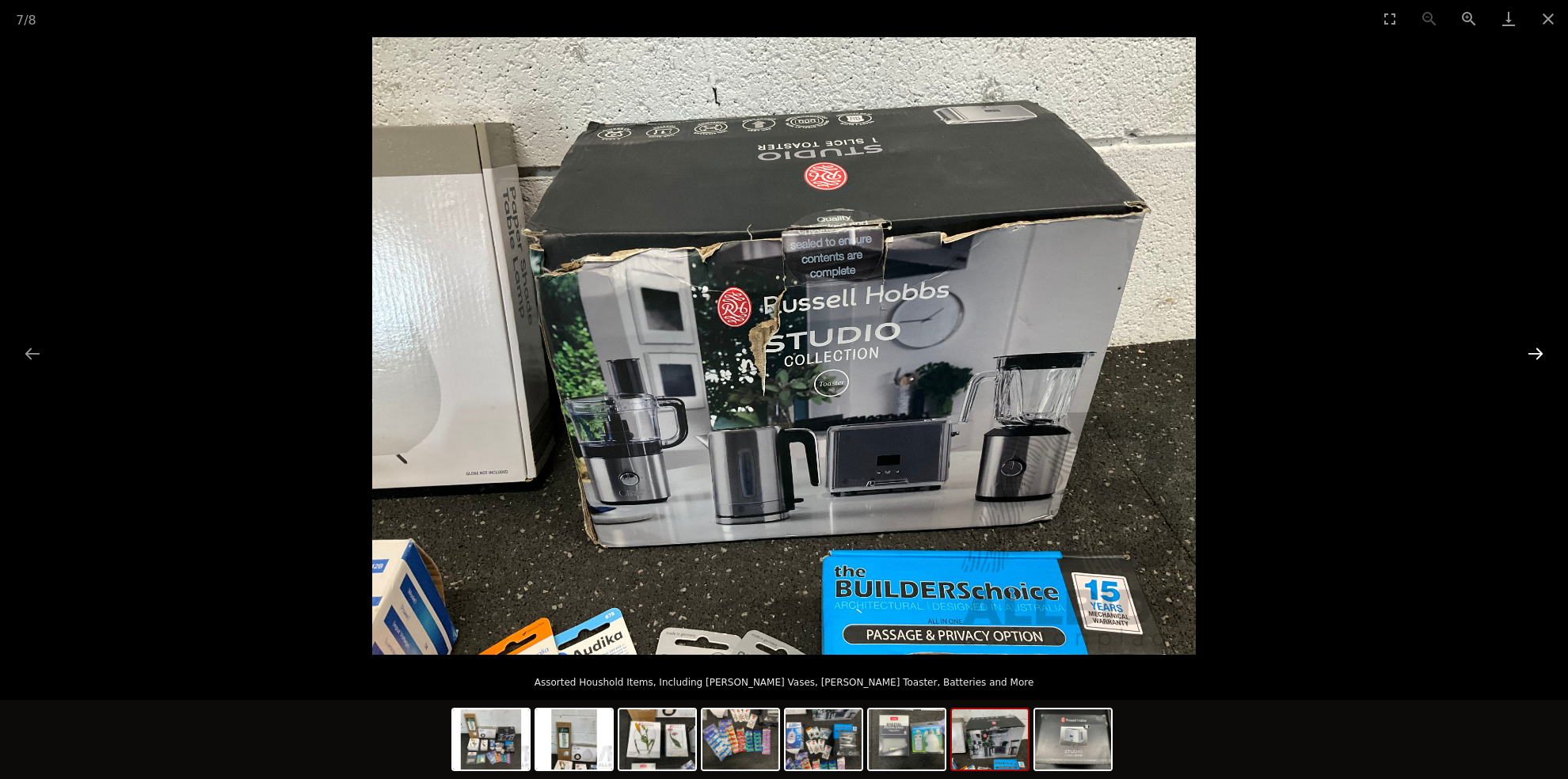
click at [1534, 351] on button "Next slide" at bounding box center [1535, 354] width 34 height 31
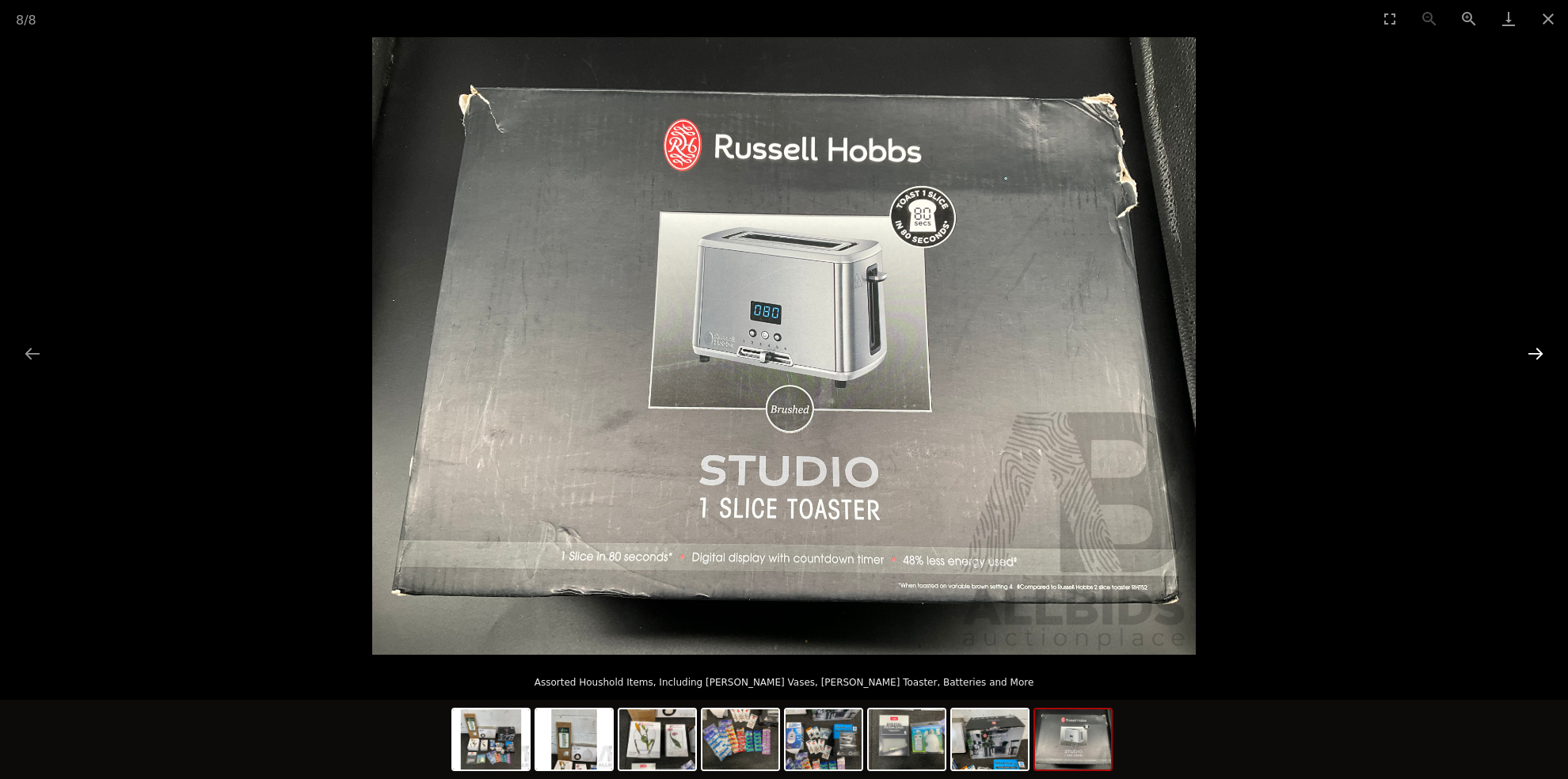
click at [1534, 351] on button "Next slide" at bounding box center [1535, 354] width 34 height 31
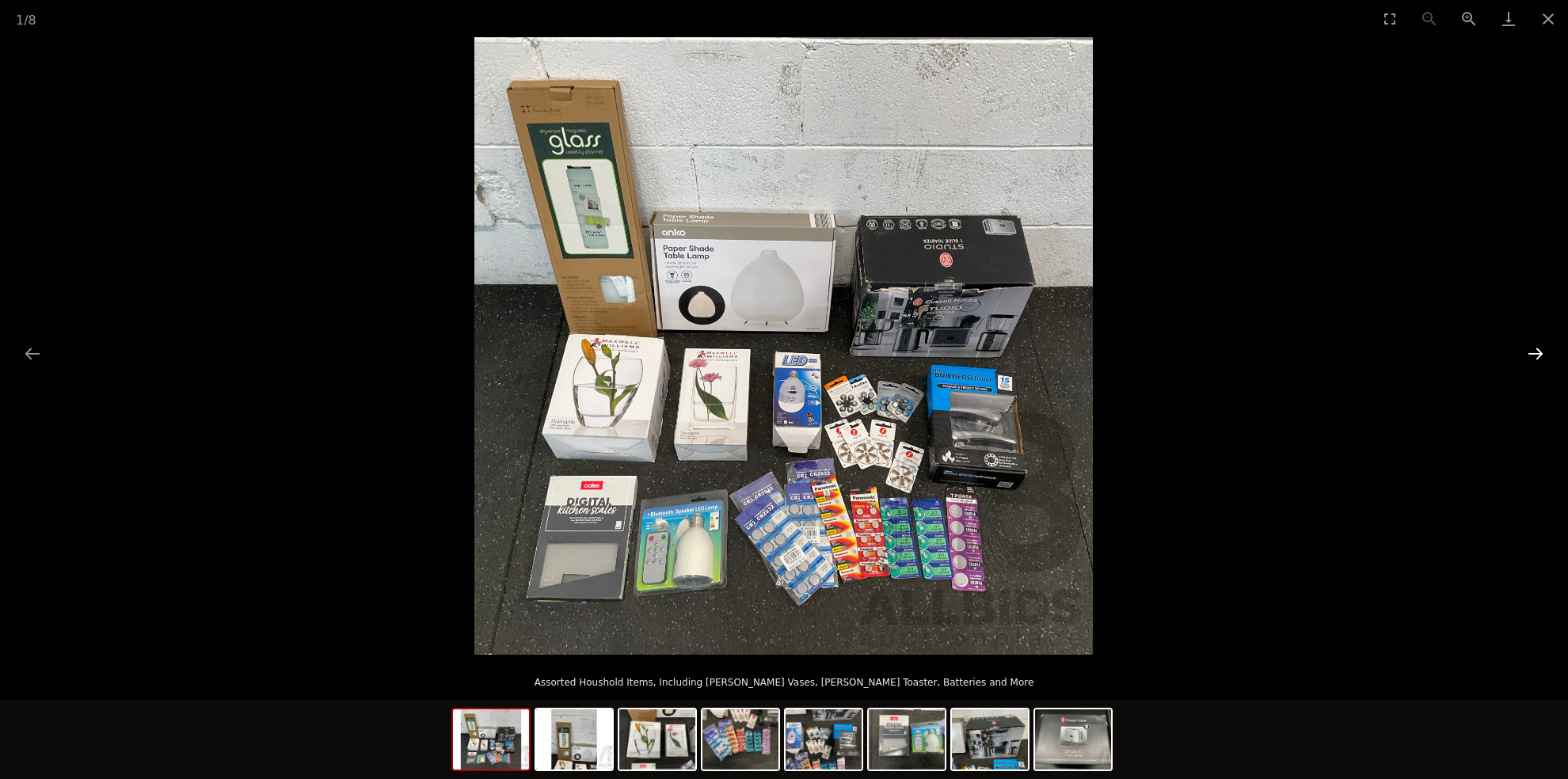
click at [1534, 351] on button "Next slide" at bounding box center [1535, 354] width 34 height 31
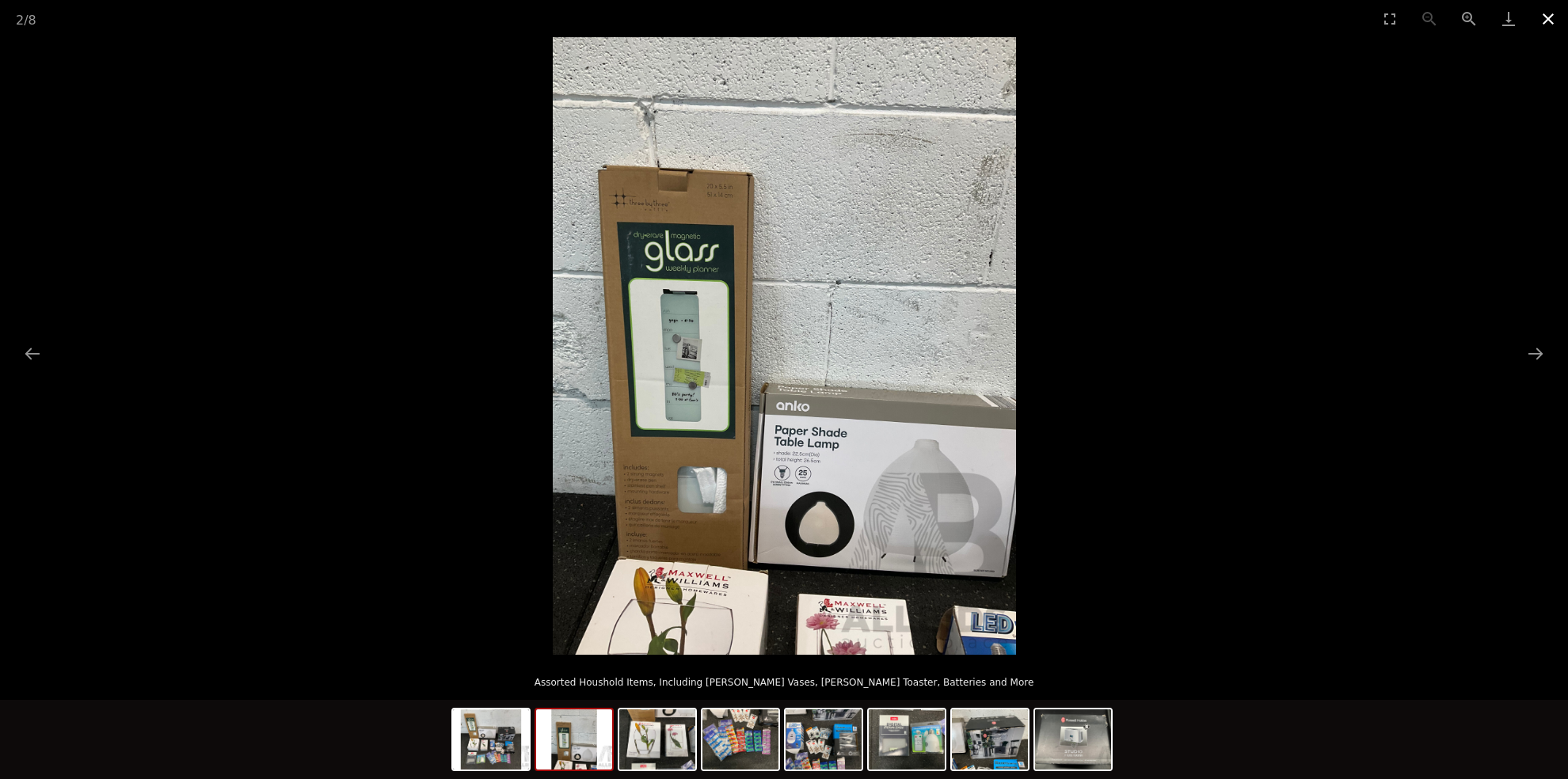
click at [1552, 19] on button "Close gallery" at bounding box center [1547, 18] width 39 height 38
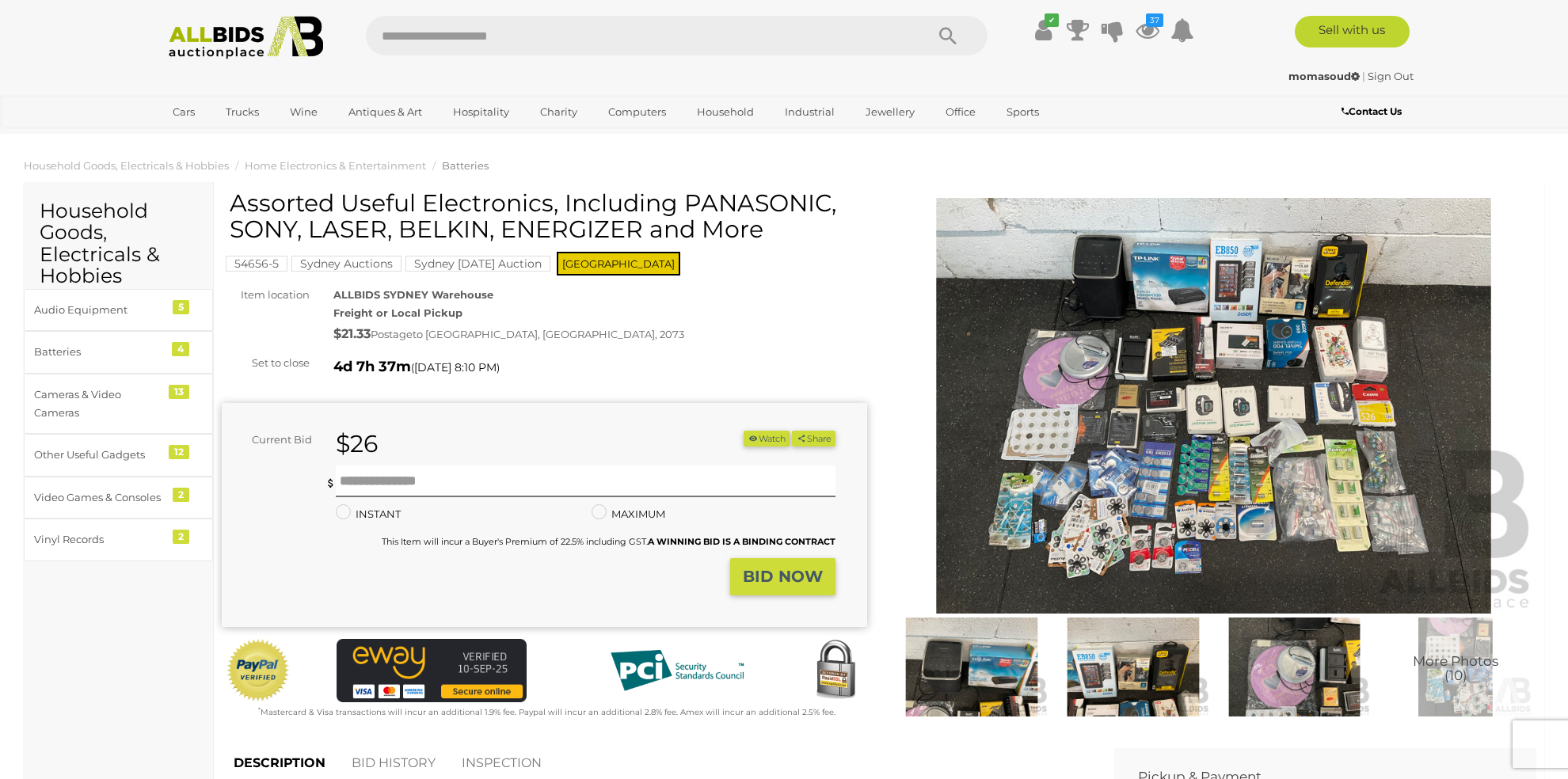
click at [1150, 356] on img at bounding box center [1213, 405] width 646 height 416
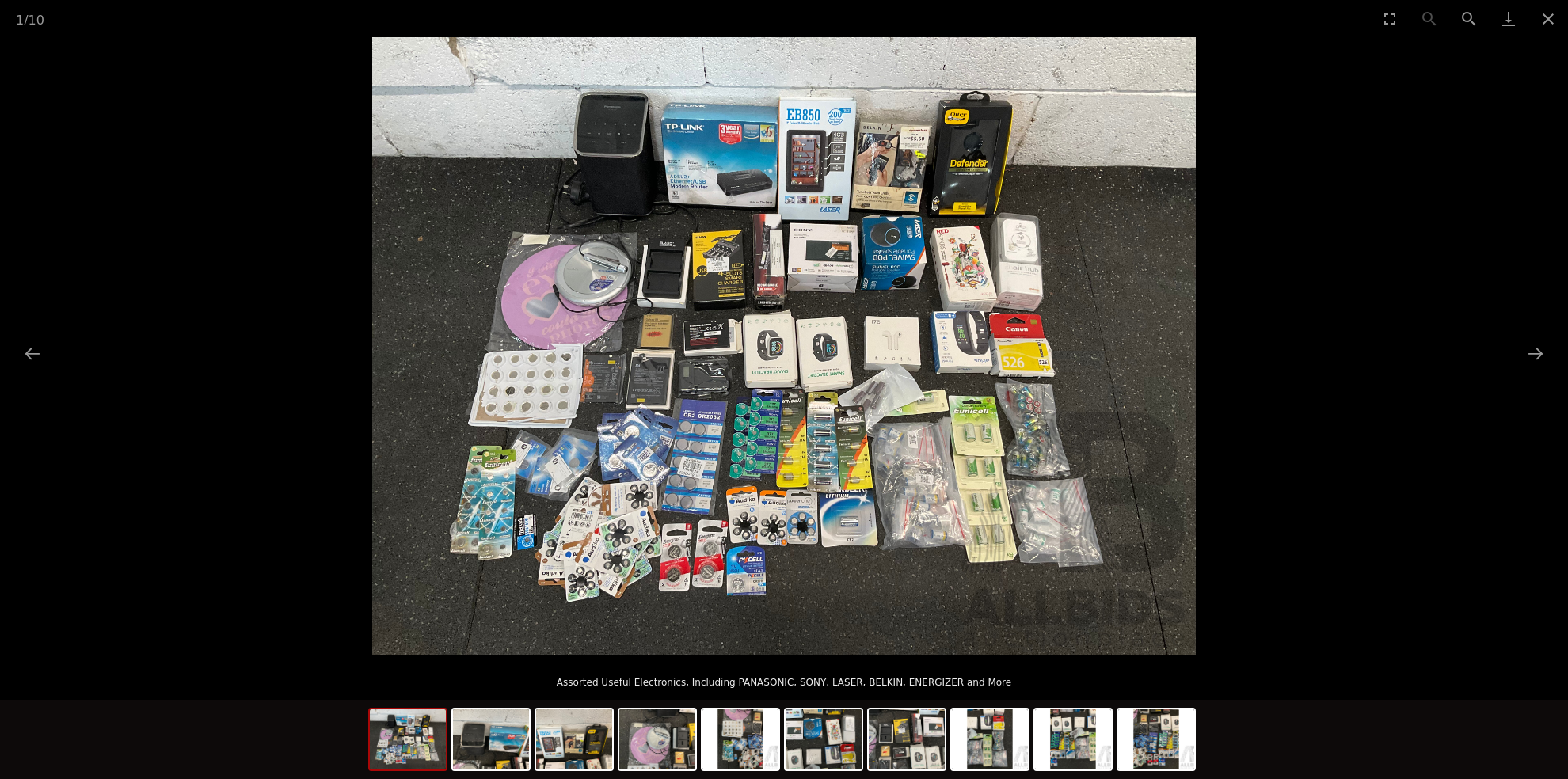
click at [845, 378] on img at bounding box center [783, 346] width 823 height 617
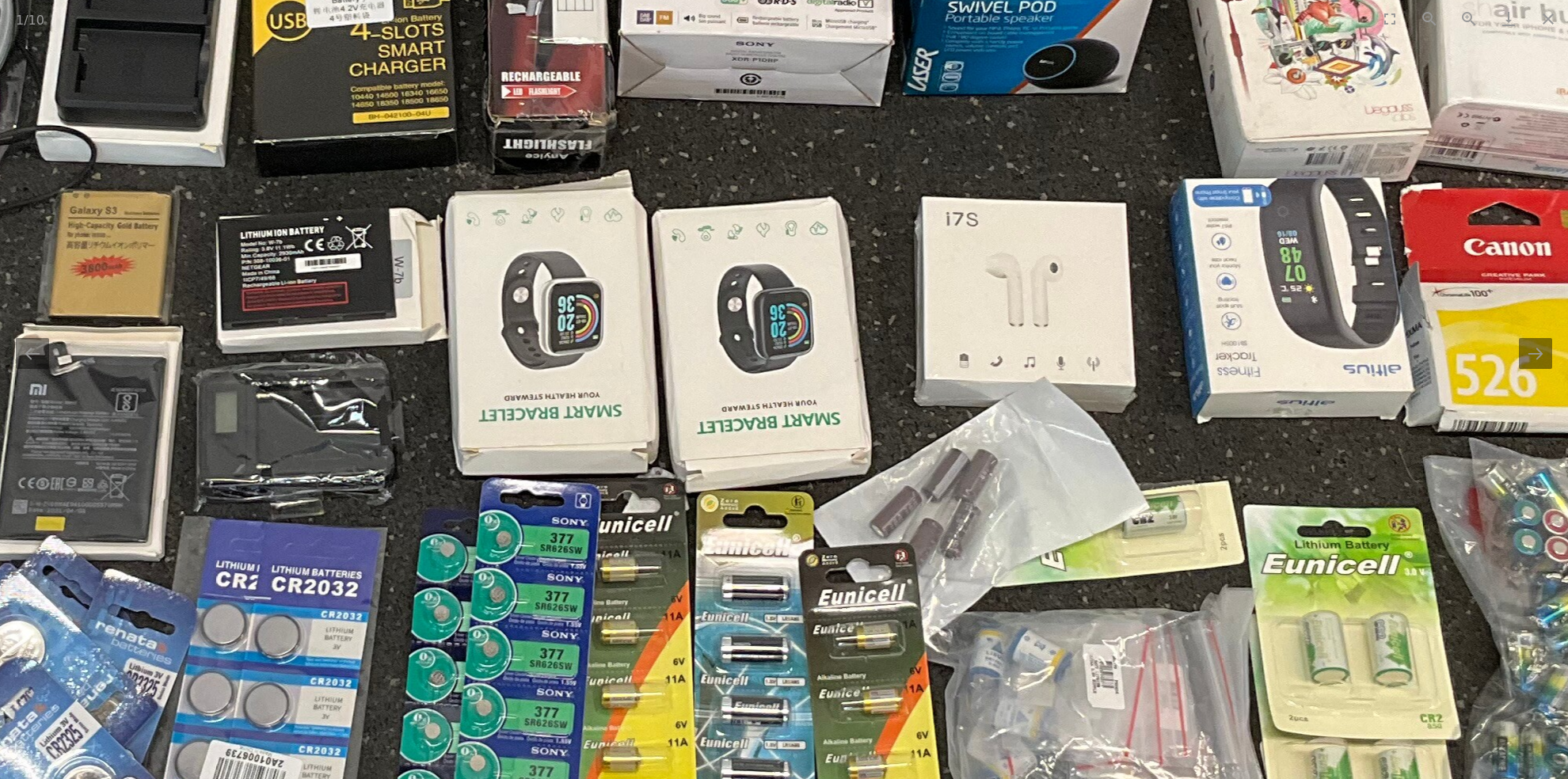
drag, startPoint x: 879, startPoint y: 542, endPoint x: 842, endPoint y: 388, distance: 158.4
click at [845, 421] on img at bounding box center [605, 313] width 3192 height 2394
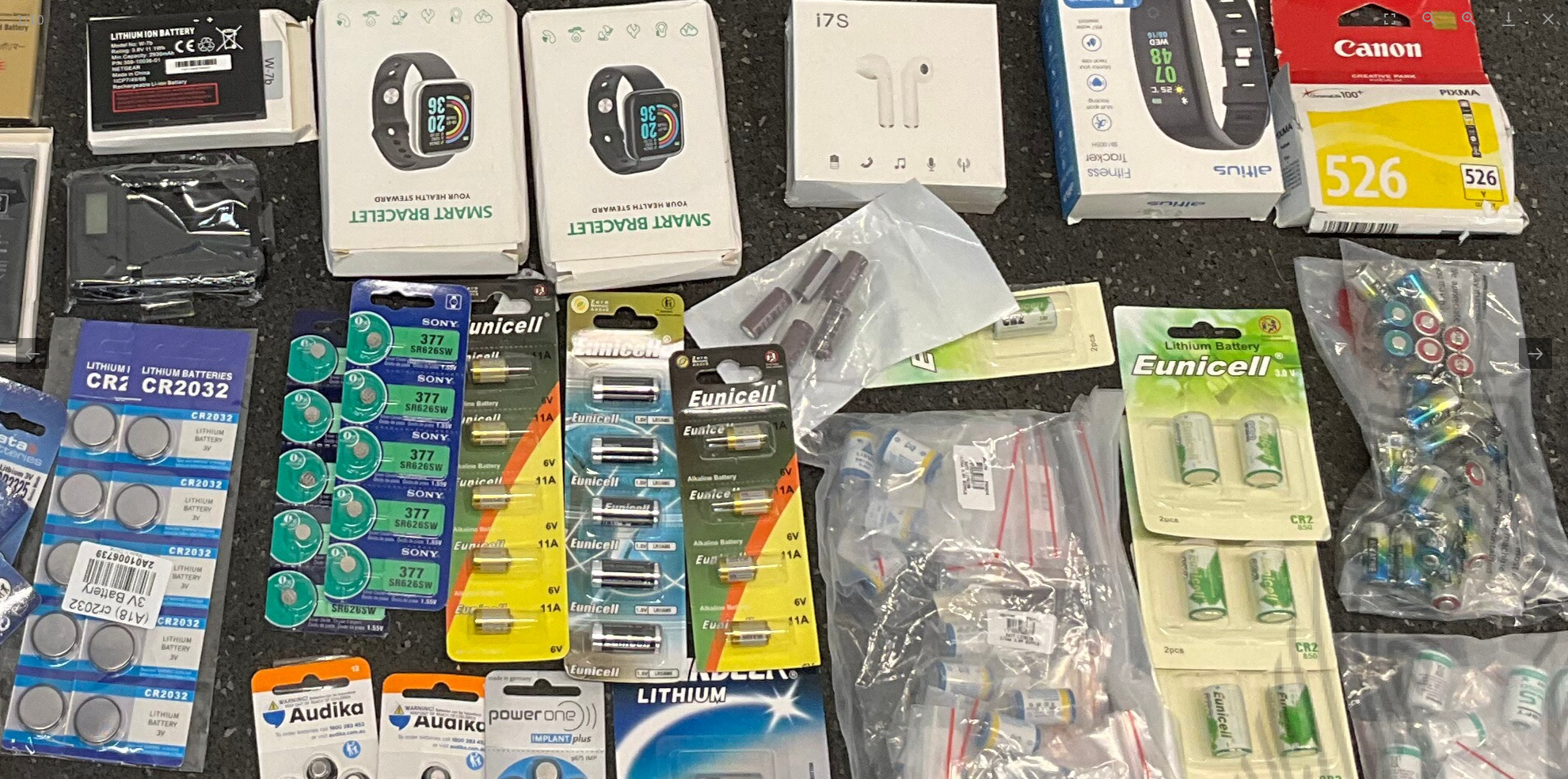
drag, startPoint x: 1106, startPoint y: 457, endPoint x: 888, endPoint y: 429, distance: 219.8
click at [889, 430] on img at bounding box center [476, 114] width 3192 height 2394
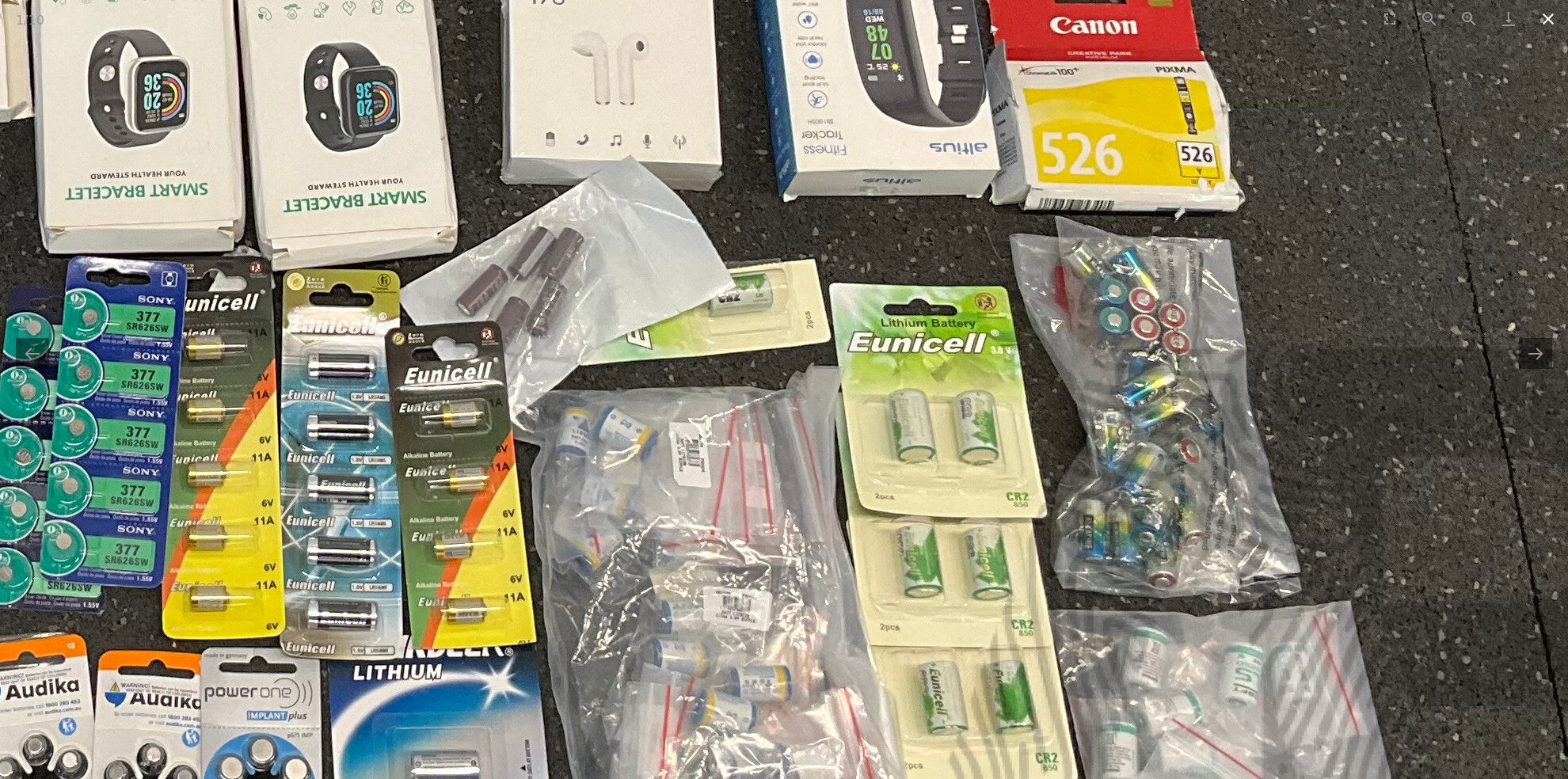
click at [1547, 17] on button "Close gallery" at bounding box center [1547, 18] width 39 height 38
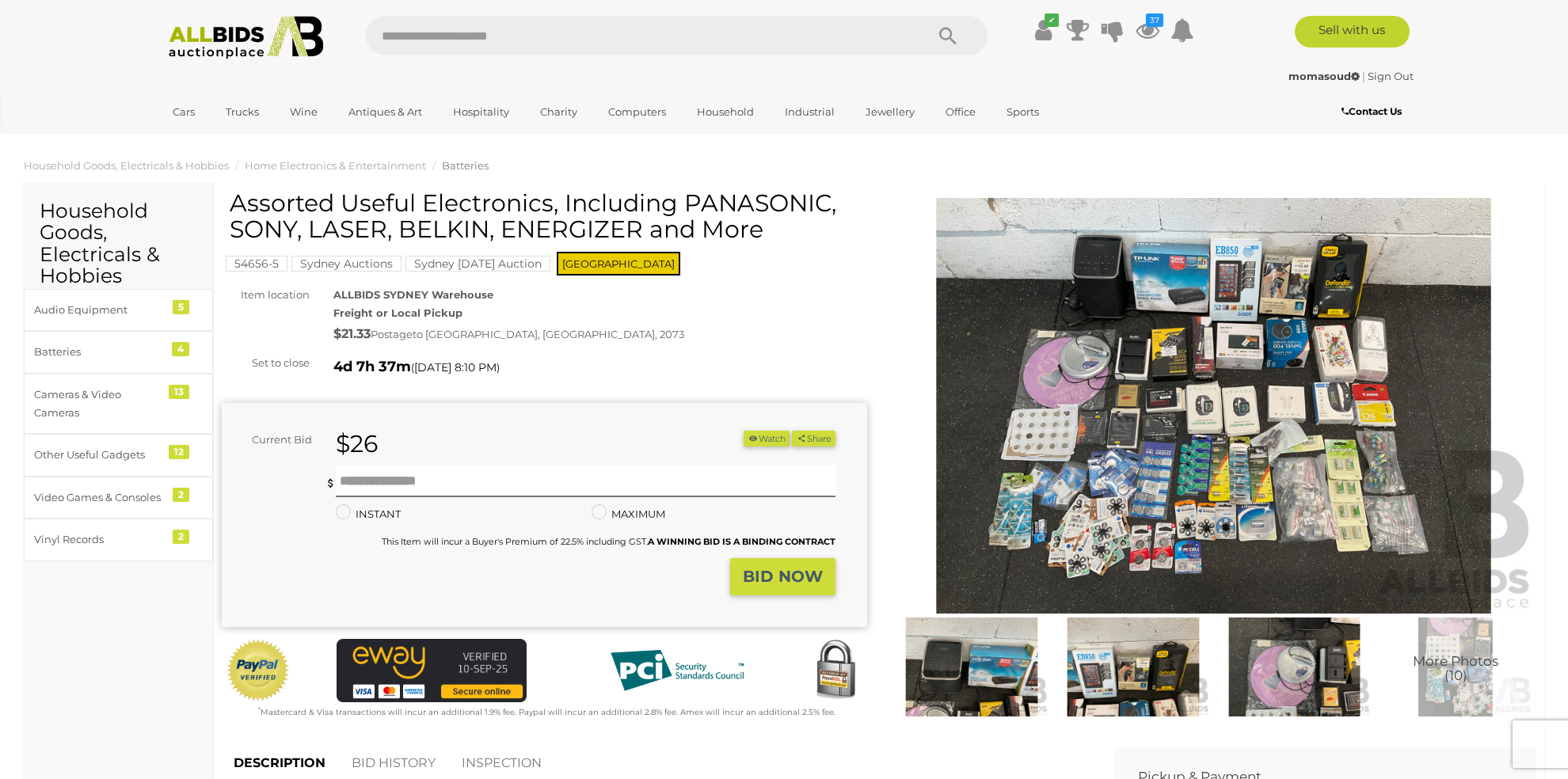
click at [761, 441] on button "Watch" at bounding box center [766, 438] width 46 height 17
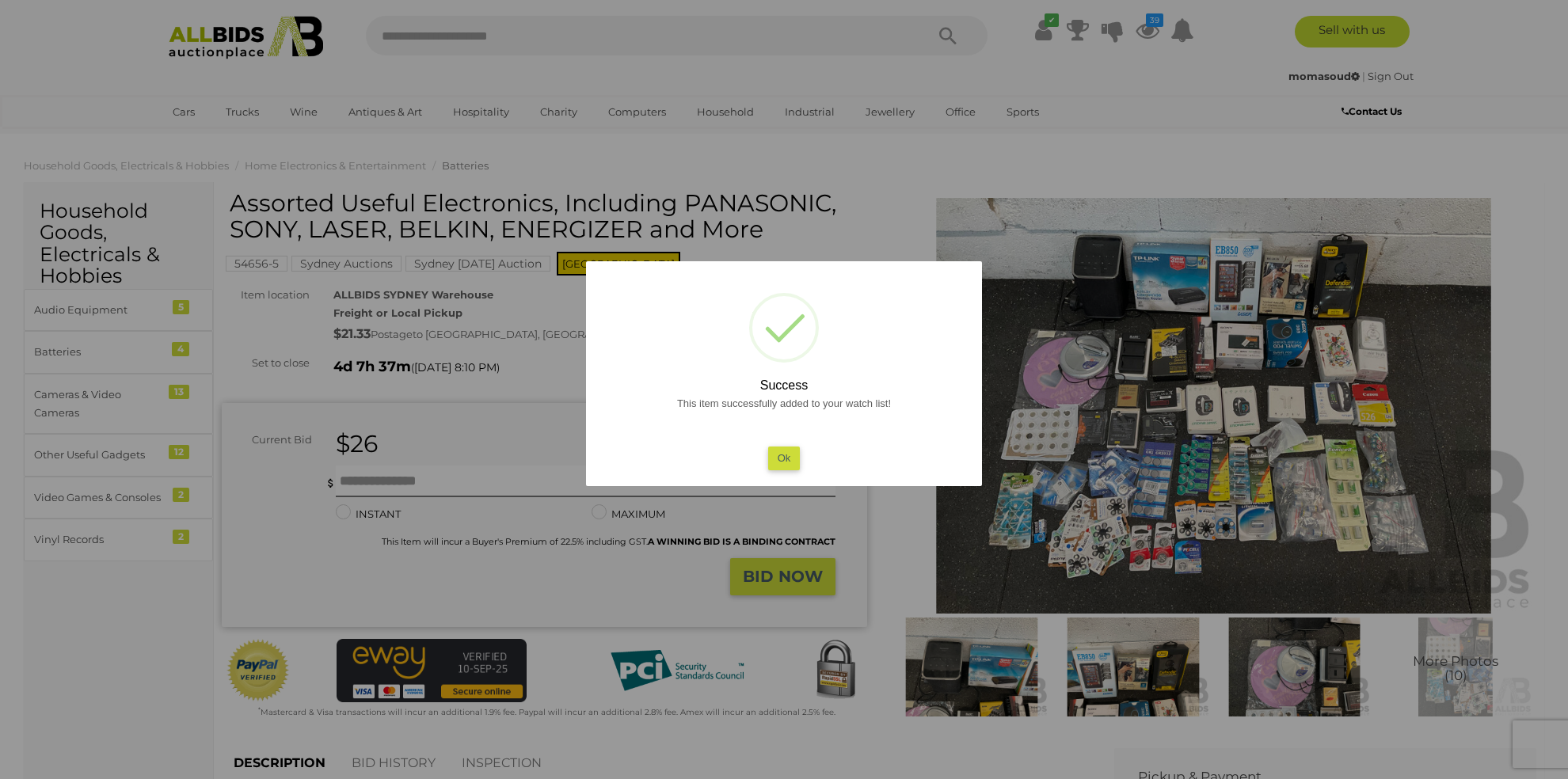
click at [779, 461] on button "Ok" at bounding box center [784, 457] width 33 height 23
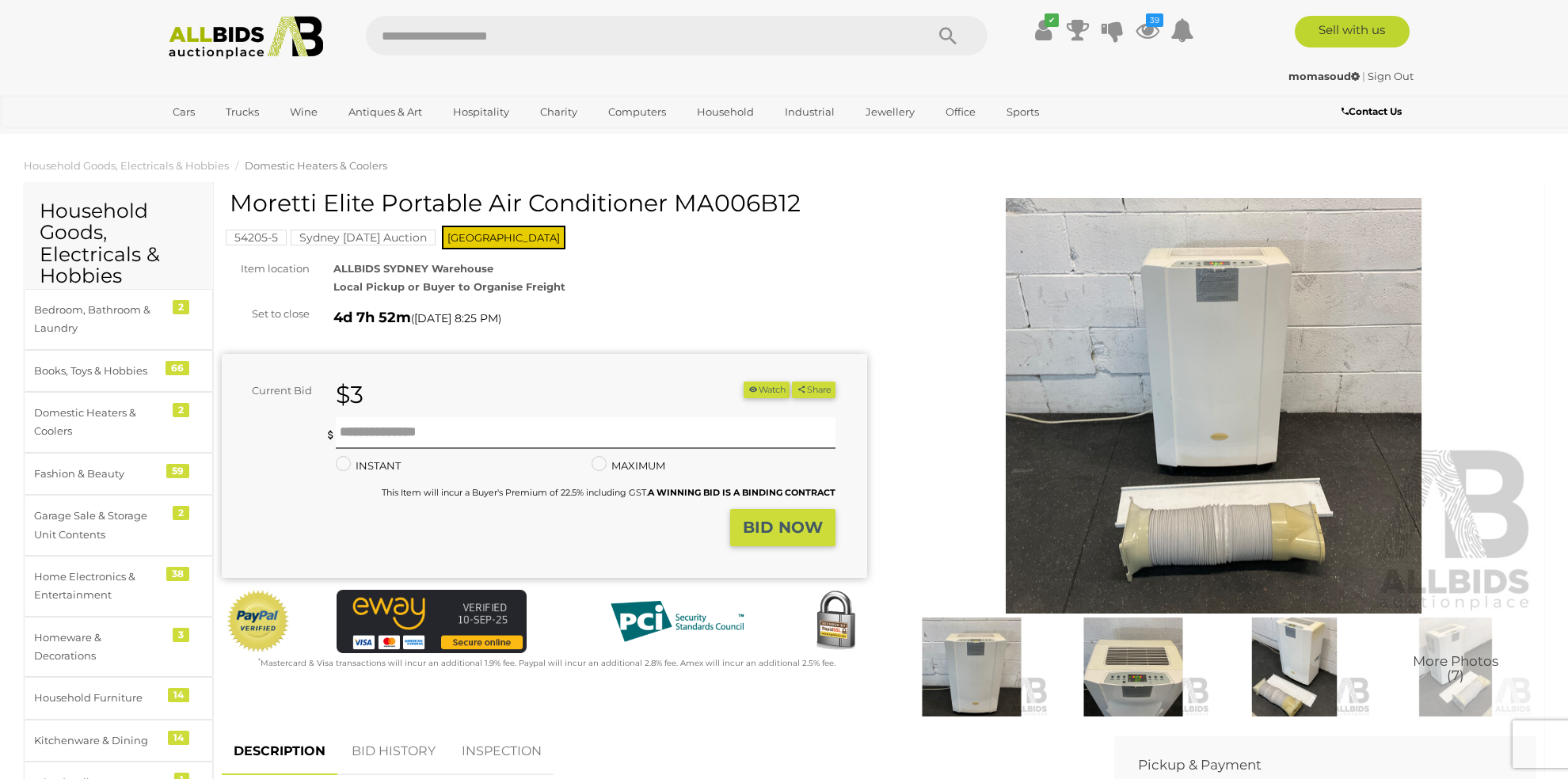
click at [1207, 298] on img at bounding box center [1213, 405] width 646 height 416
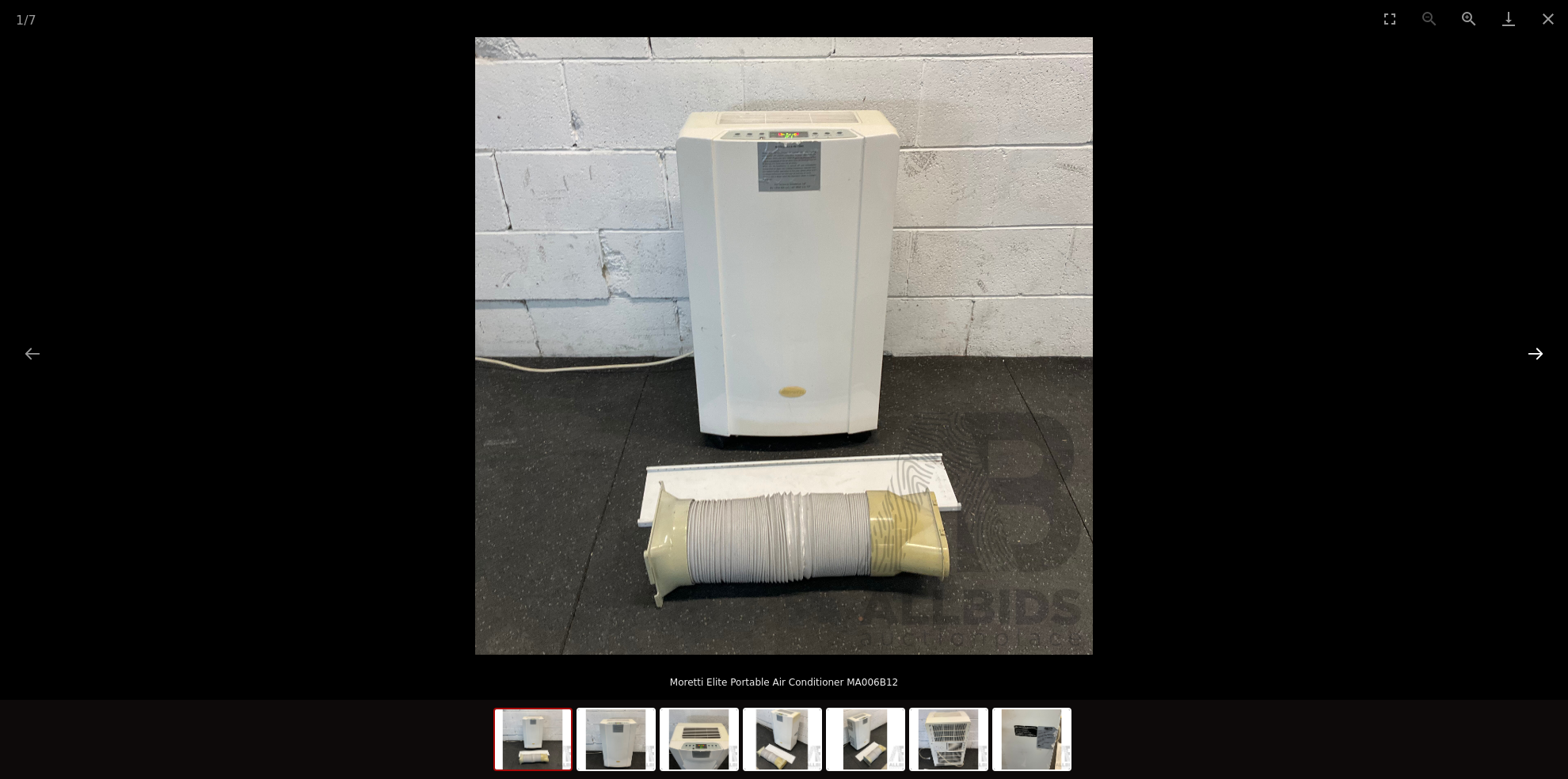
click at [1538, 355] on button "Next slide" at bounding box center [1535, 354] width 34 height 31
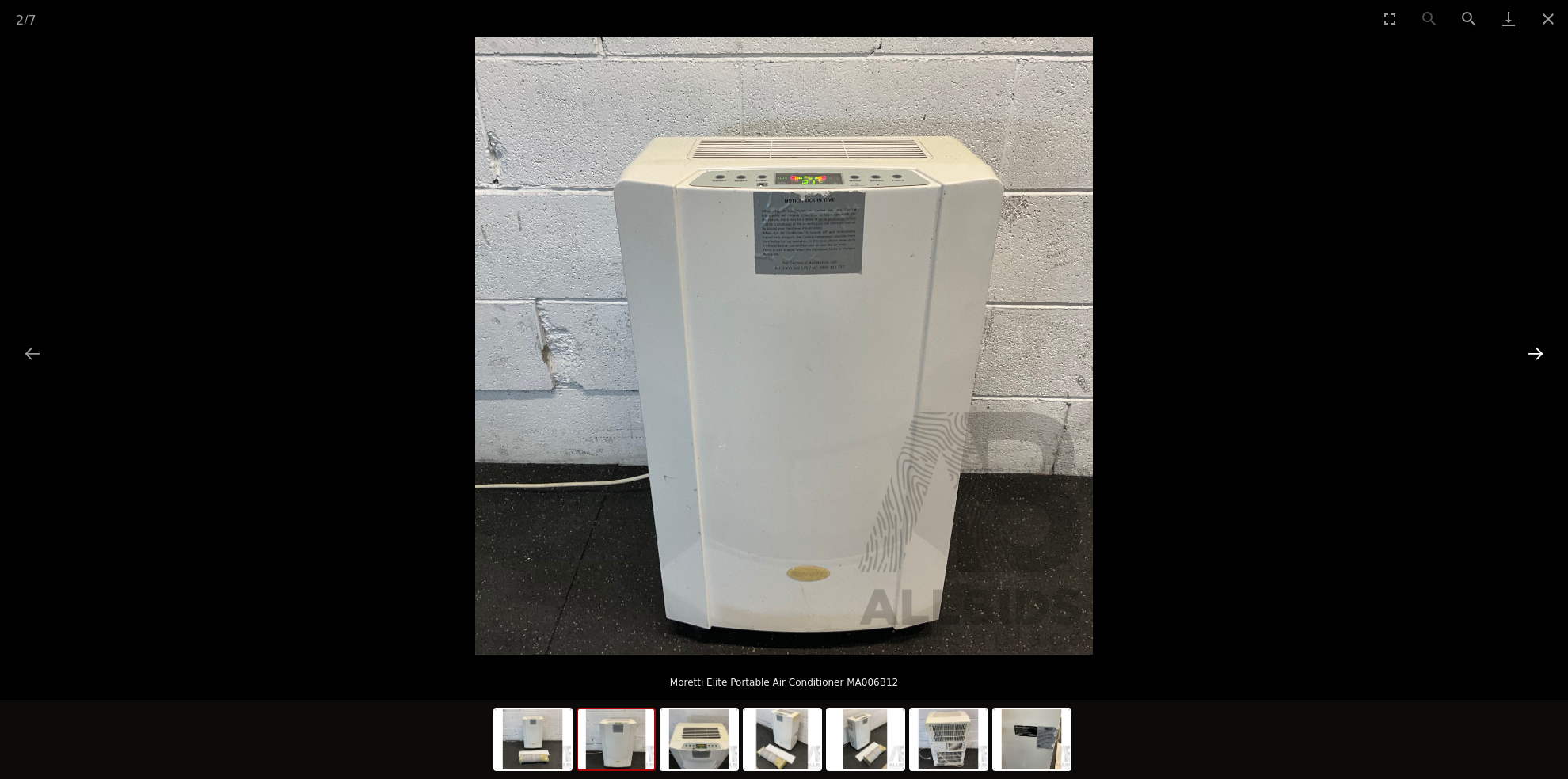
click at [1538, 355] on button "Next slide" at bounding box center [1535, 354] width 34 height 31
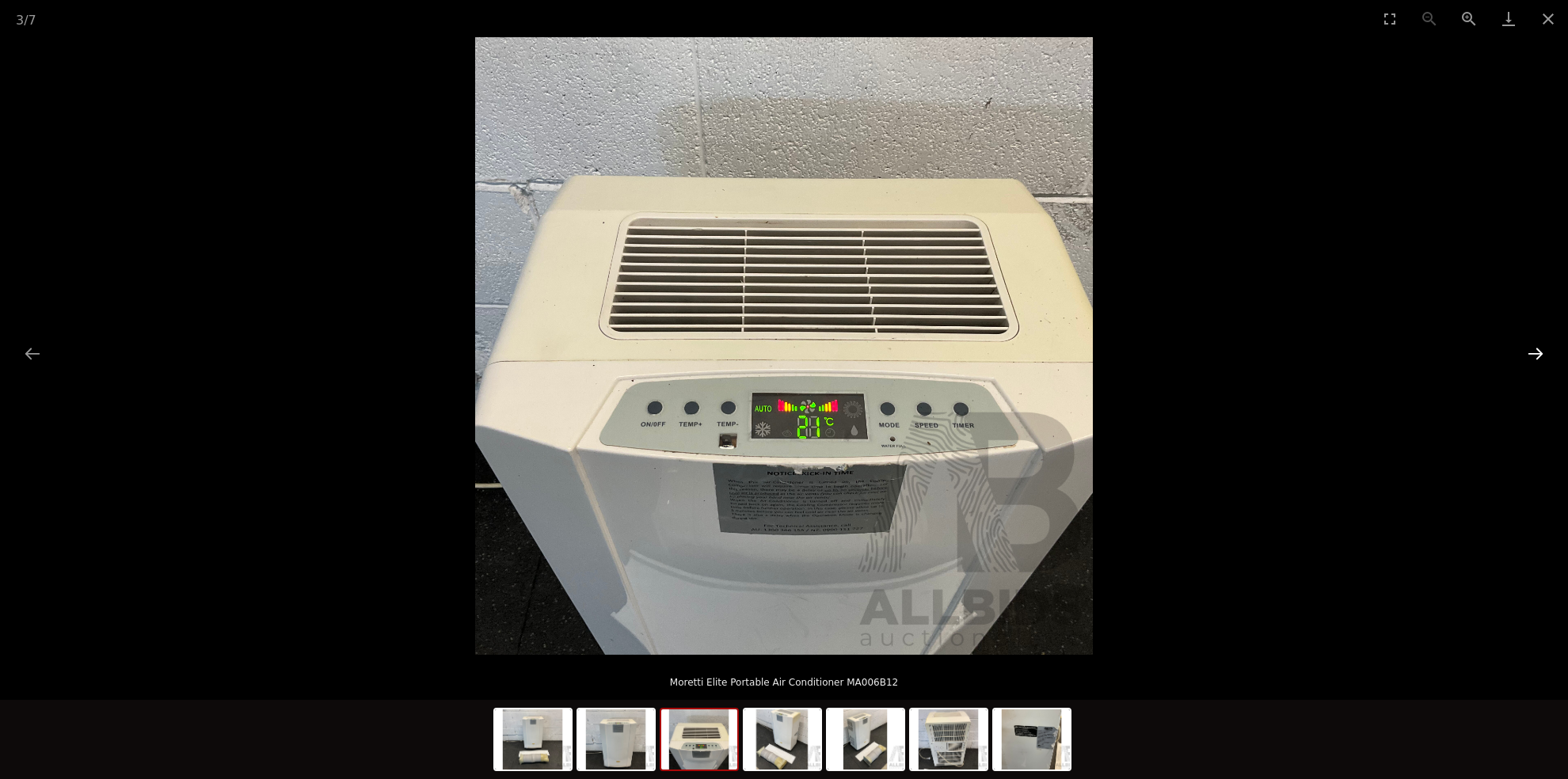
click at [1538, 355] on button "Next slide" at bounding box center [1535, 354] width 34 height 31
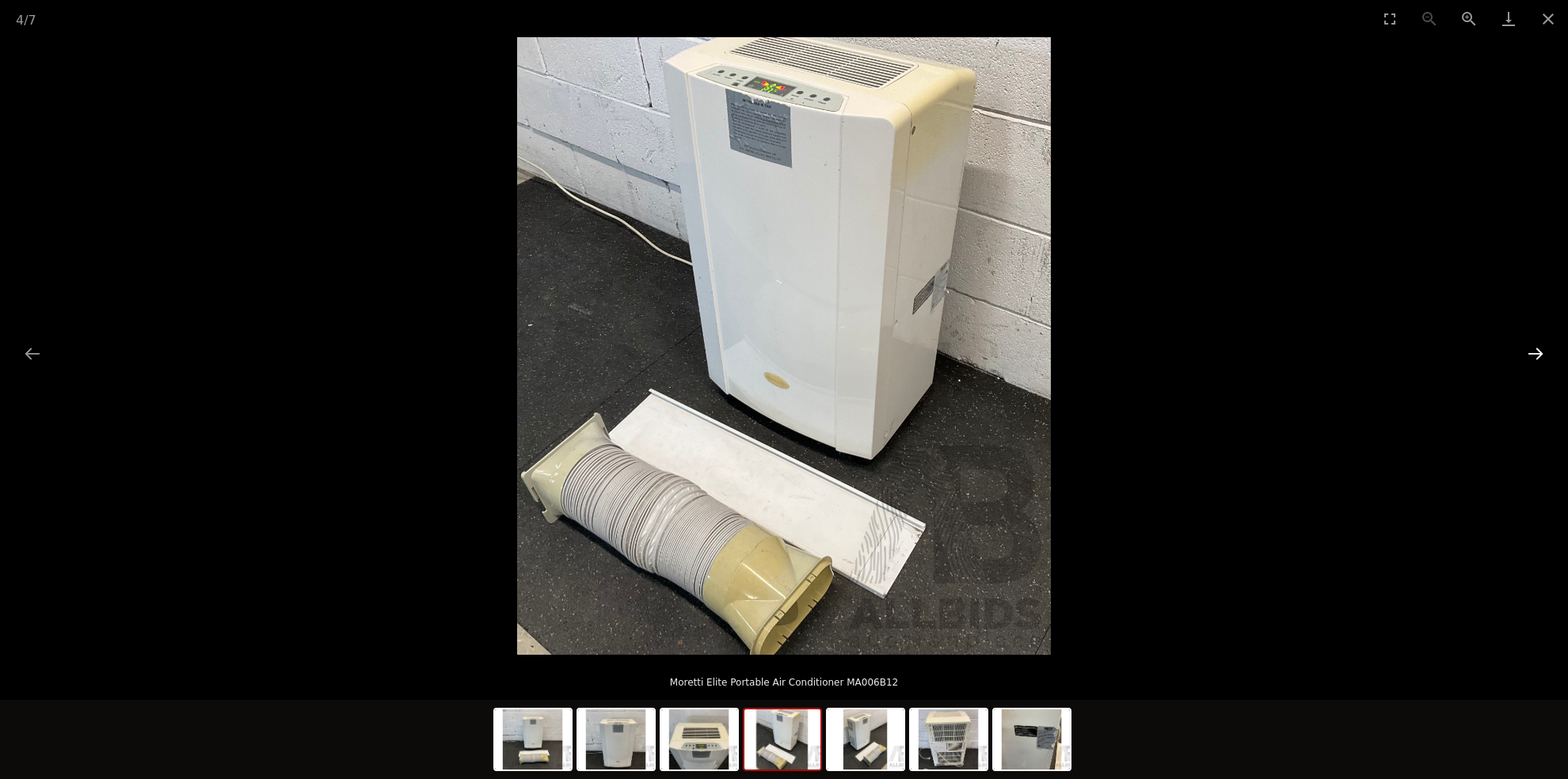
click at [1538, 355] on button "Next slide" at bounding box center [1535, 354] width 34 height 31
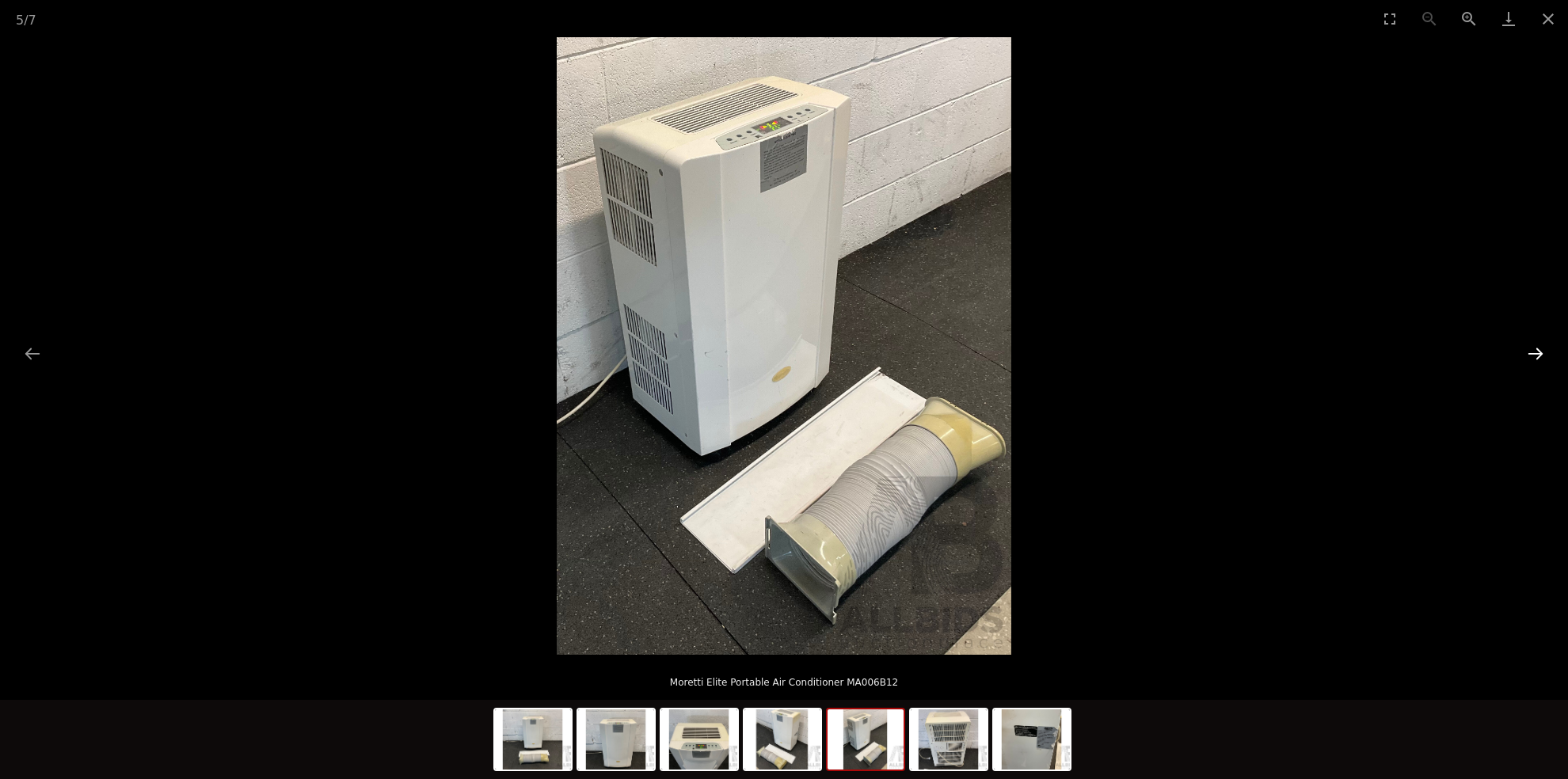
click at [1536, 354] on button "Next slide" at bounding box center [1535, 354] width 34 height 31
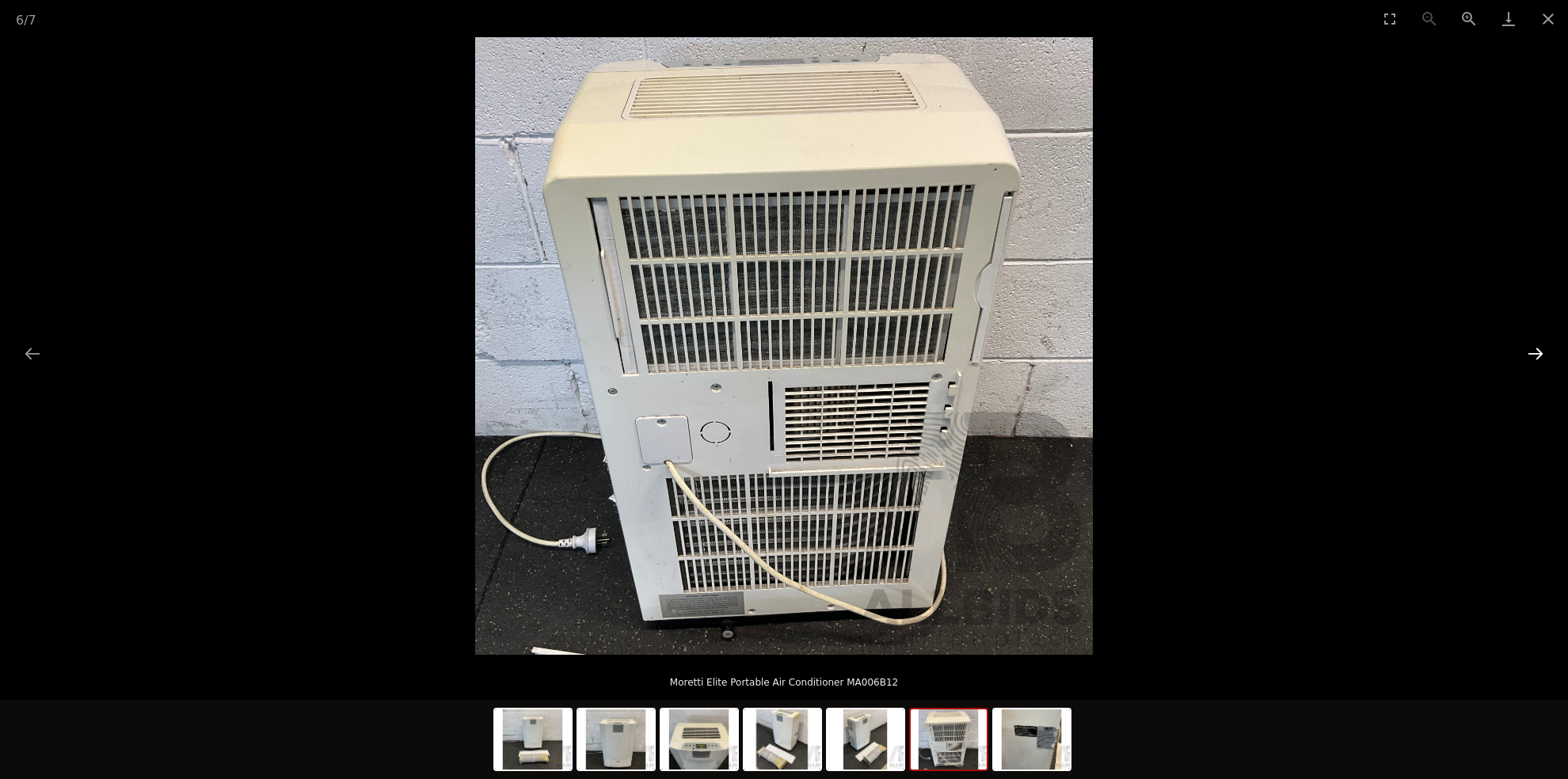
click at [1536, 354] on button "Next slide" at bounding box center [1535, 354] width 34 height 31
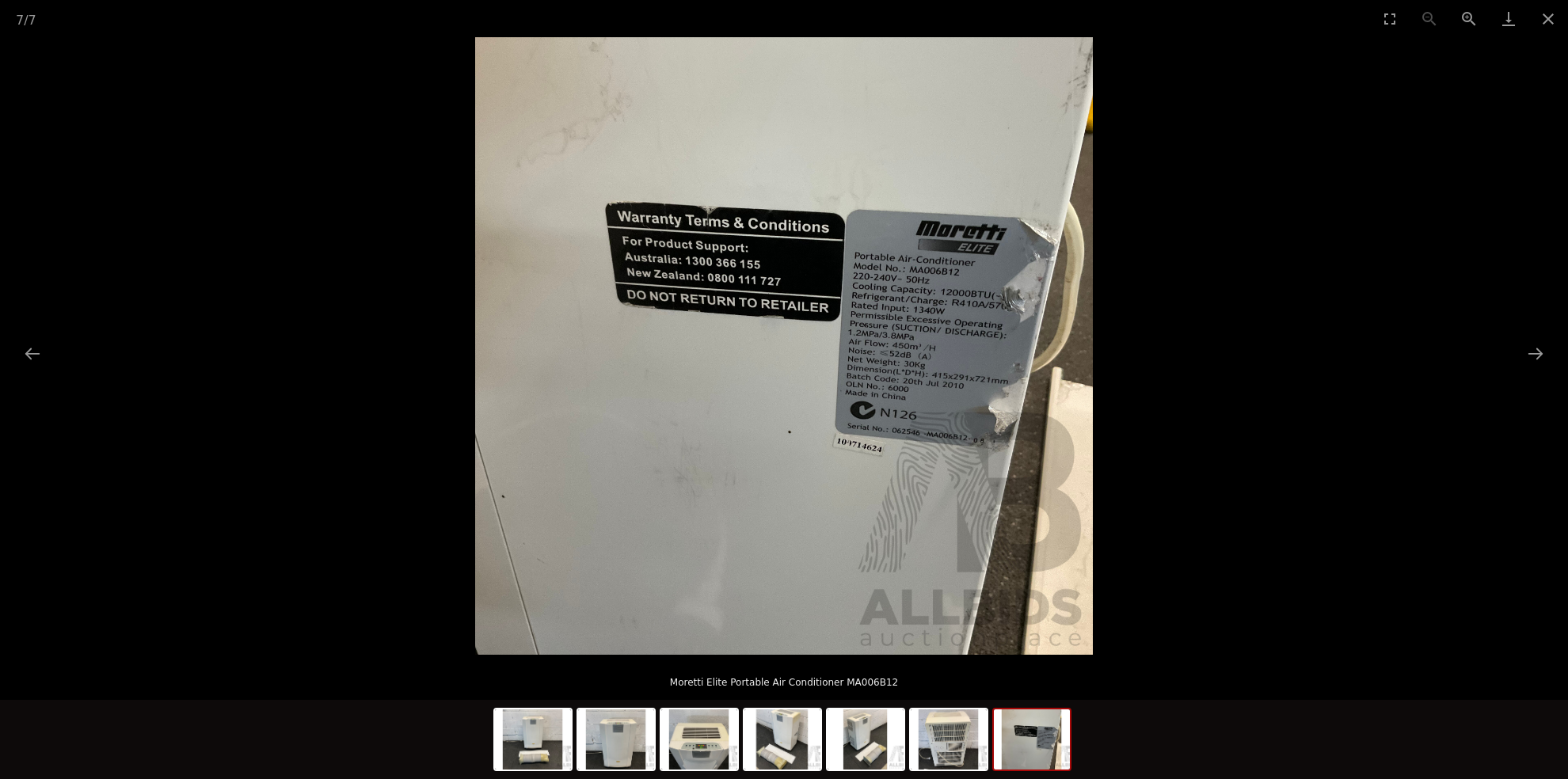
click at [897, 343] on img at bounding box center [784, 346] width 618 height 617
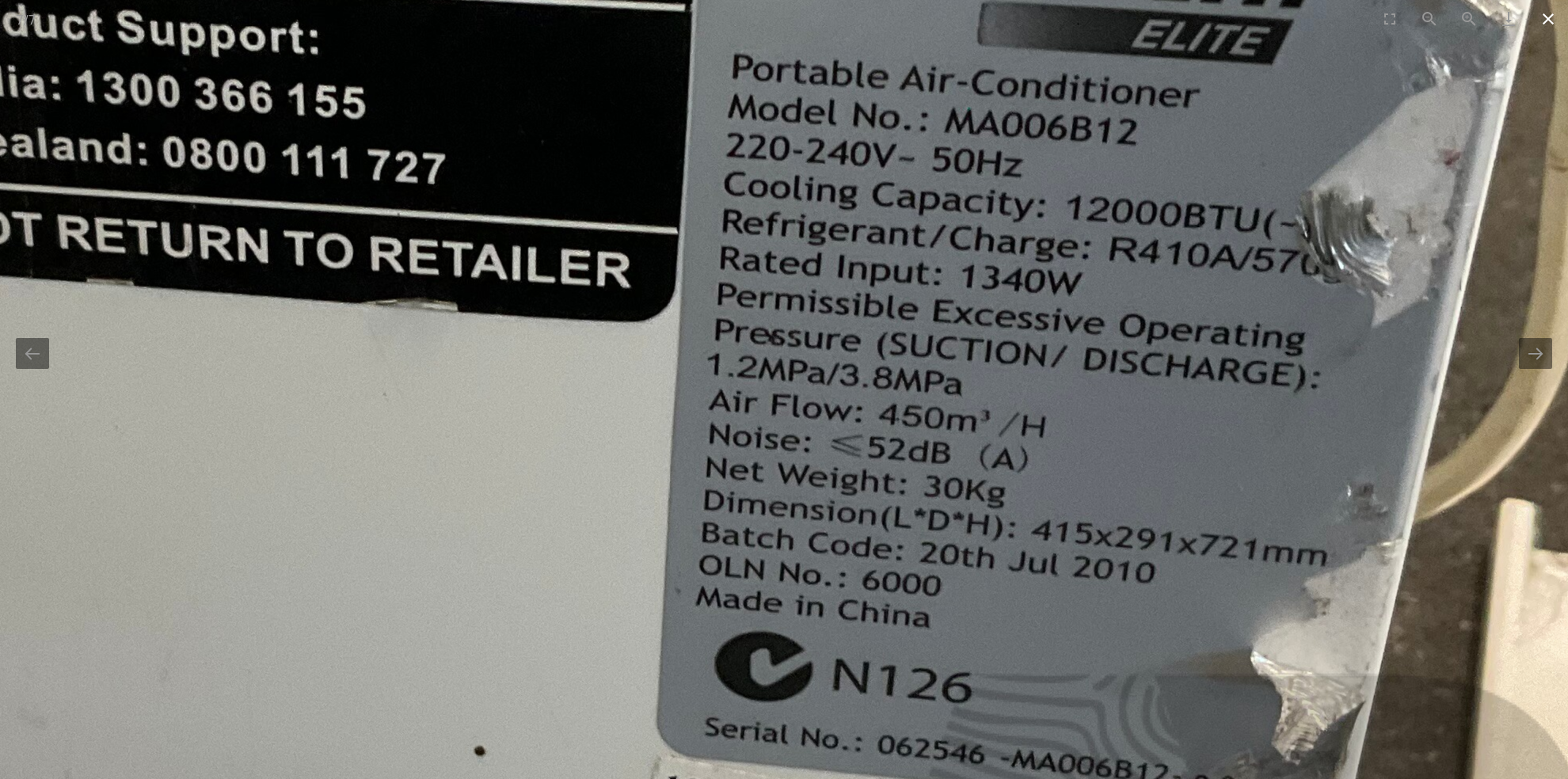
click at [1550, 18] on button "Close gallery" at bounding box center [1547, 18] width 39 height 38
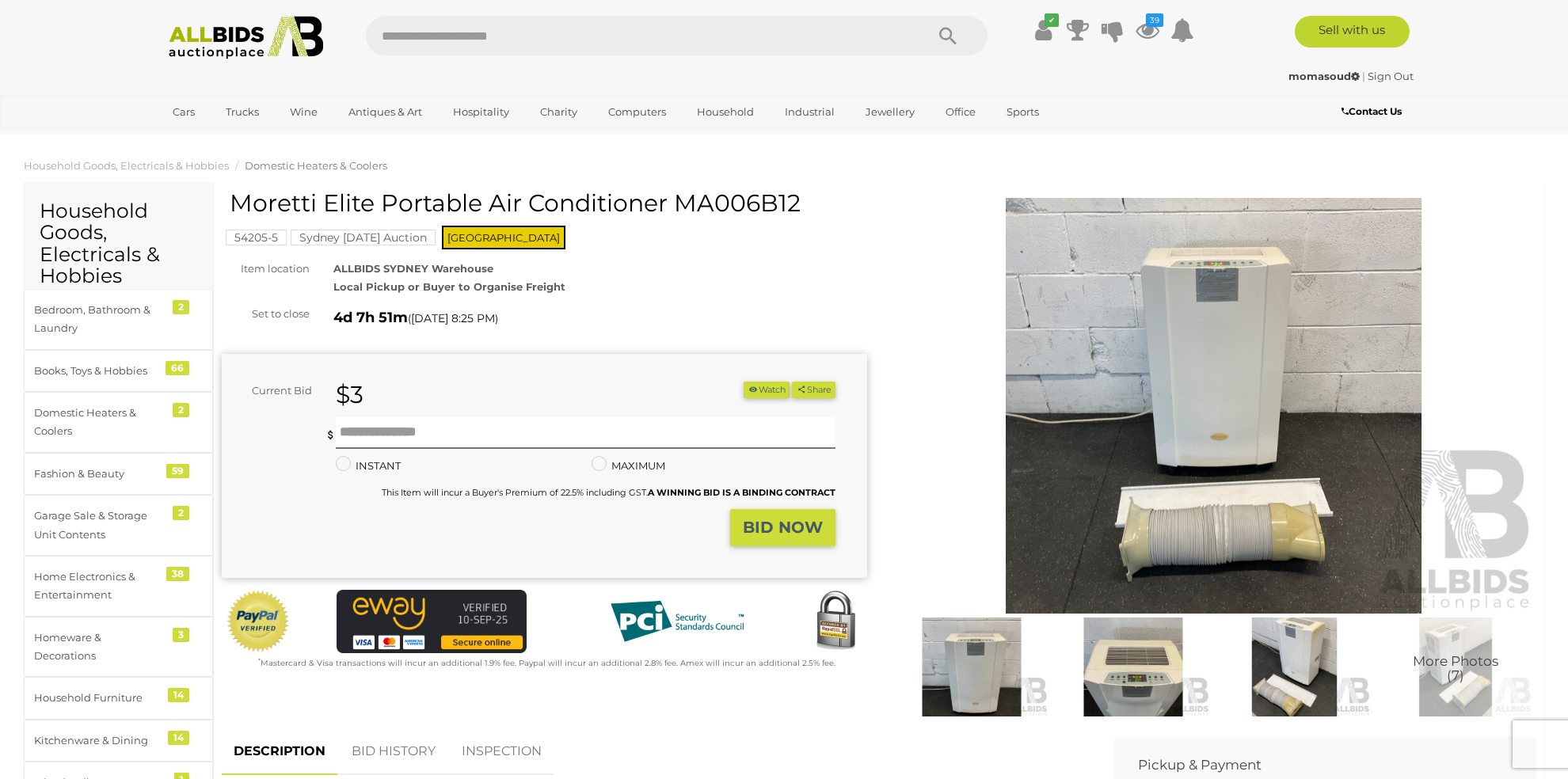
click at [743, 383] on button "Watch" at bounding box center [766, 390] width 46 height 17
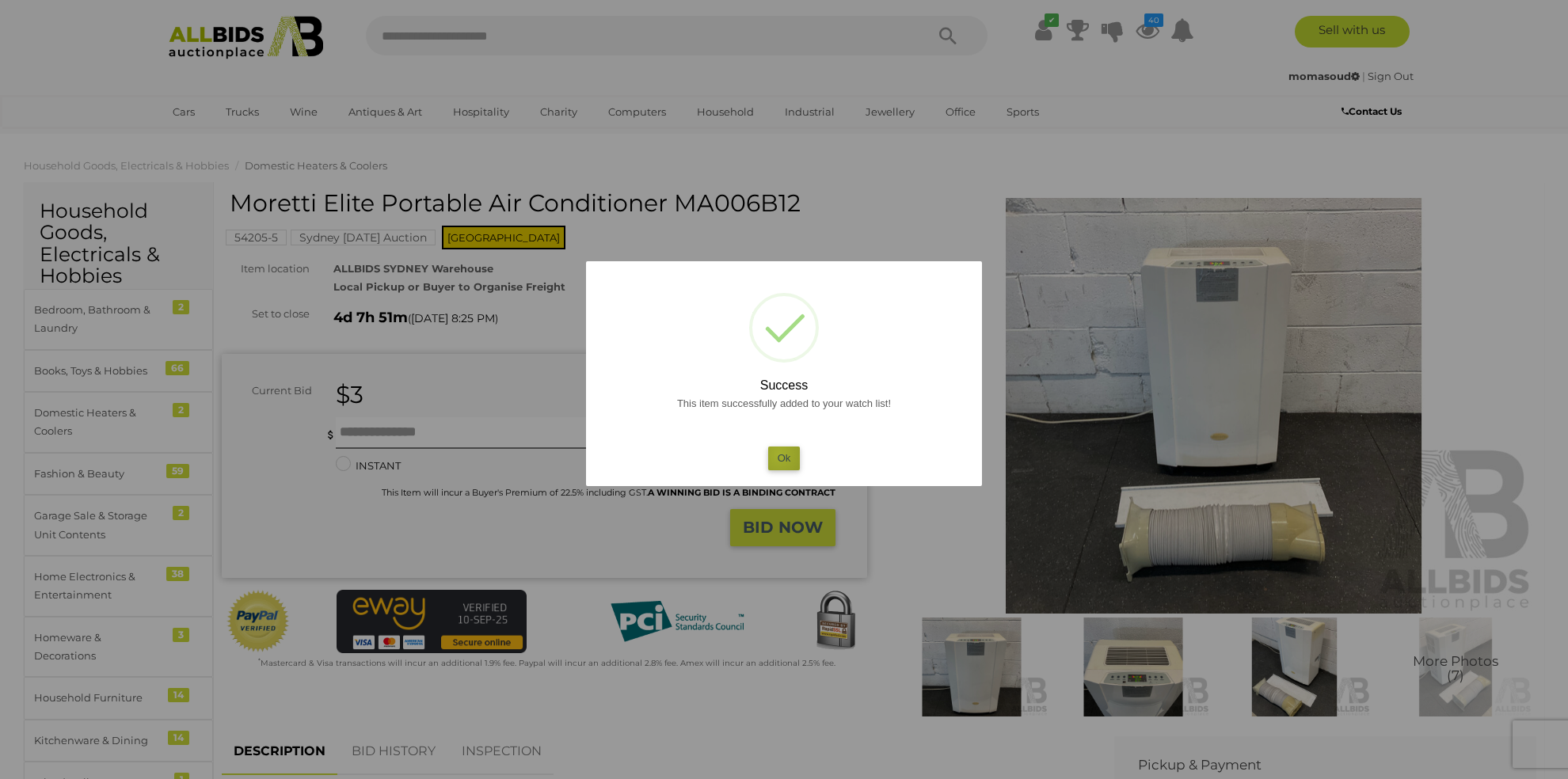
click at [779, 454] on button "Ok" at bounding box center [784, 457] width 33 height 23
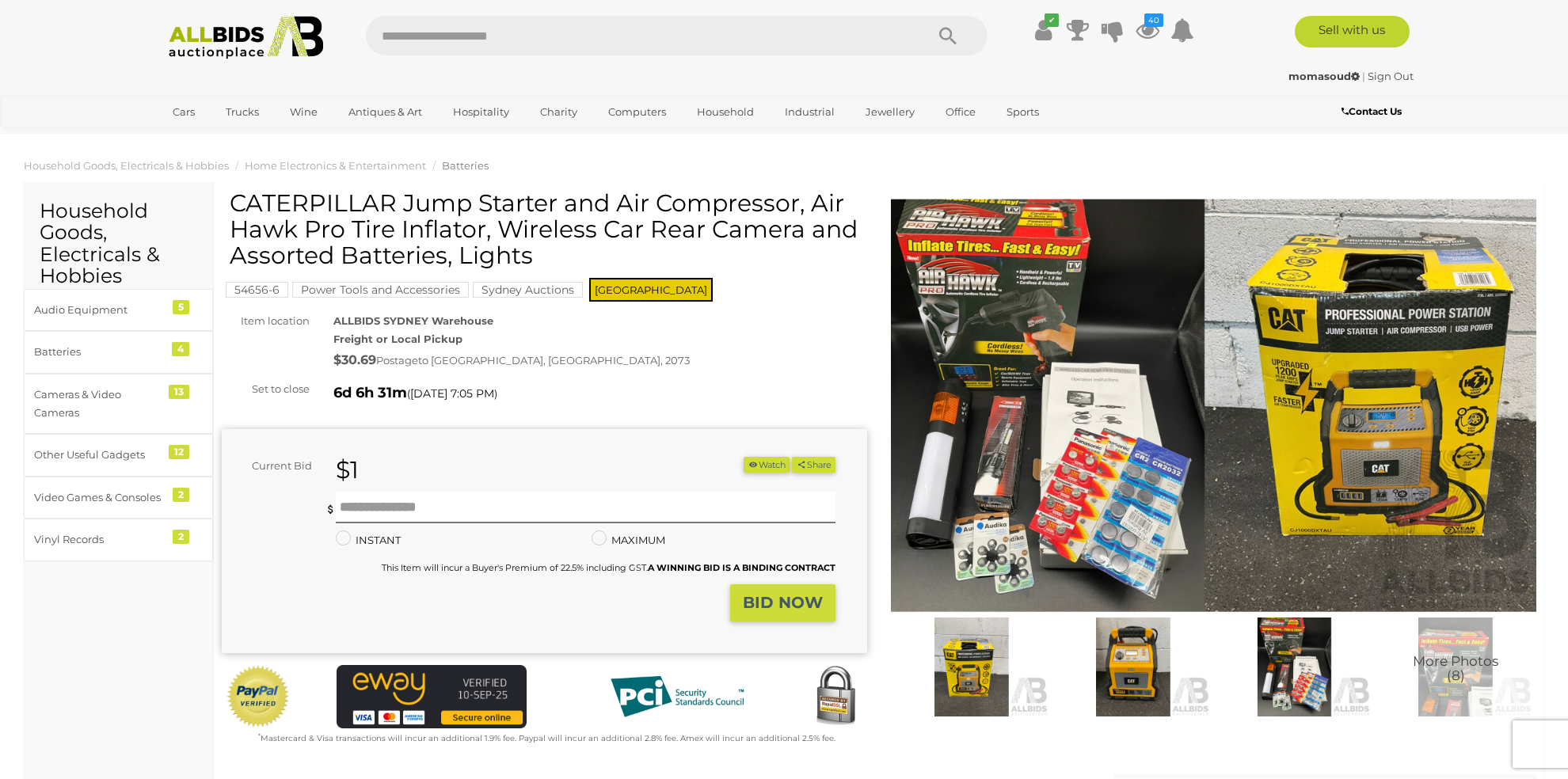
click at [994, 385] on img at bounding box center [1213, 405] width 646 height 416
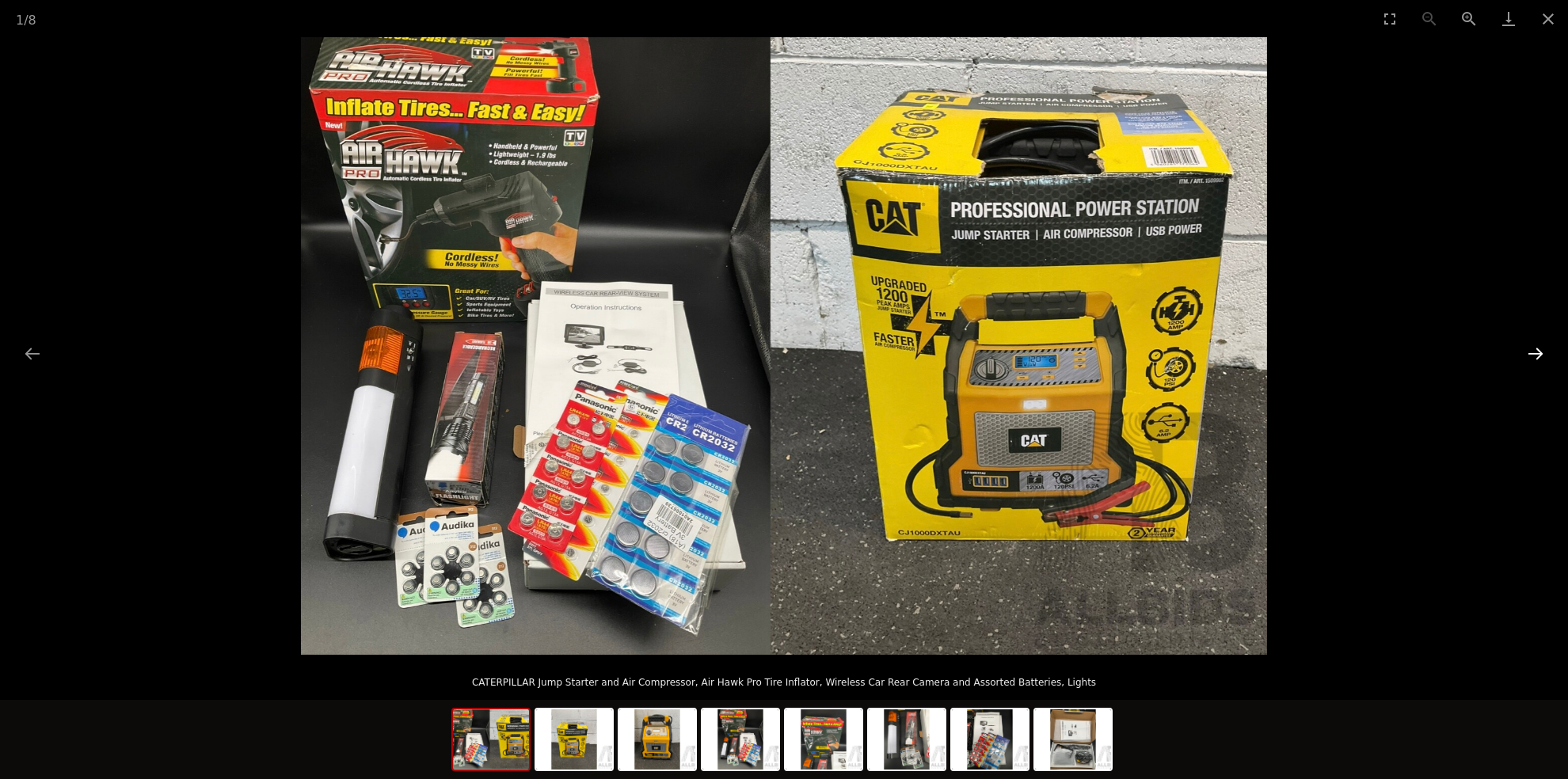
click at [1540, 346] on button "Next slide" at bounding box center [1535, 354] width 34 height 31
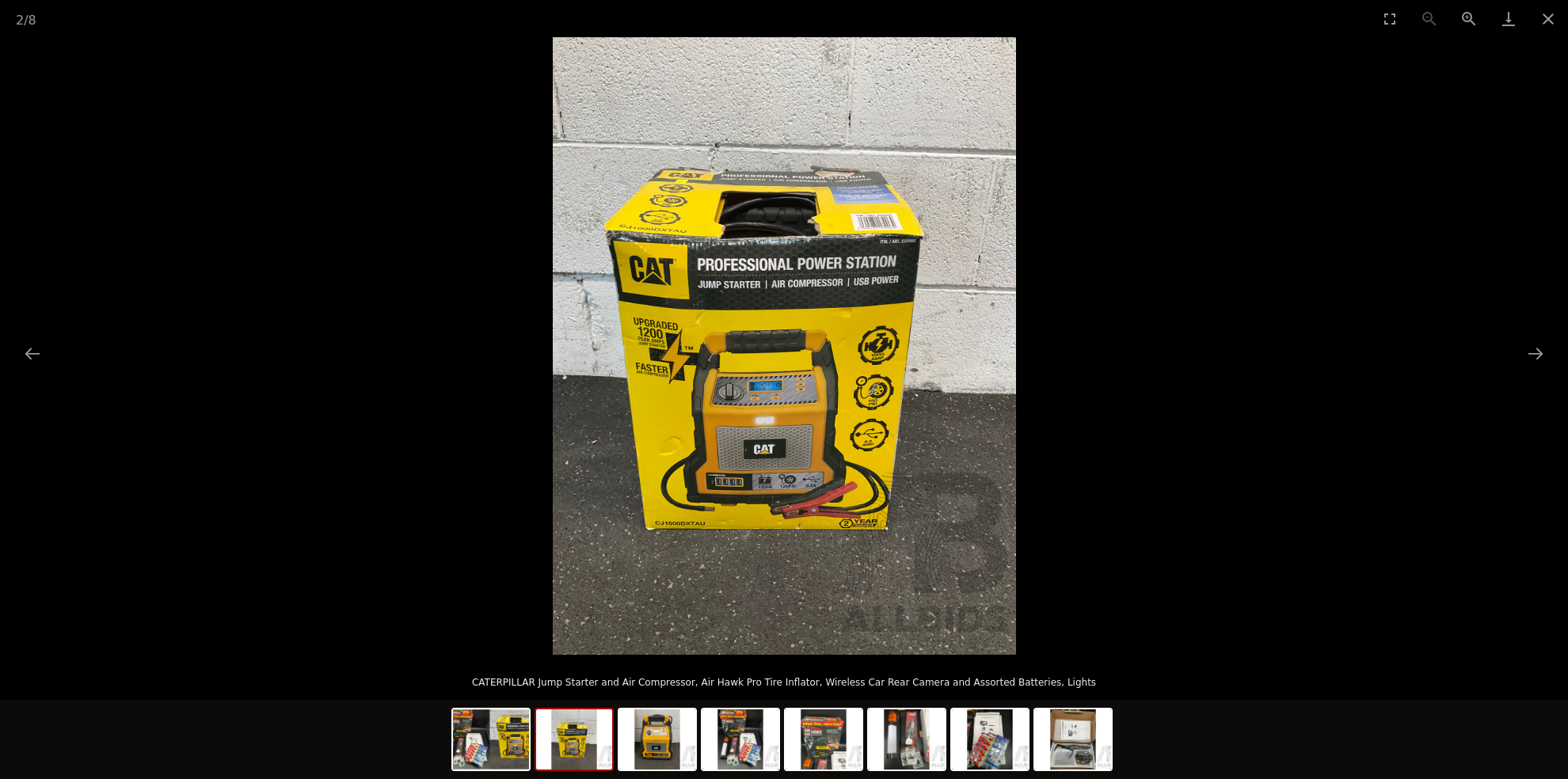
click at [826, 353] on img at bounding box center [784, 346] width 463 height 617
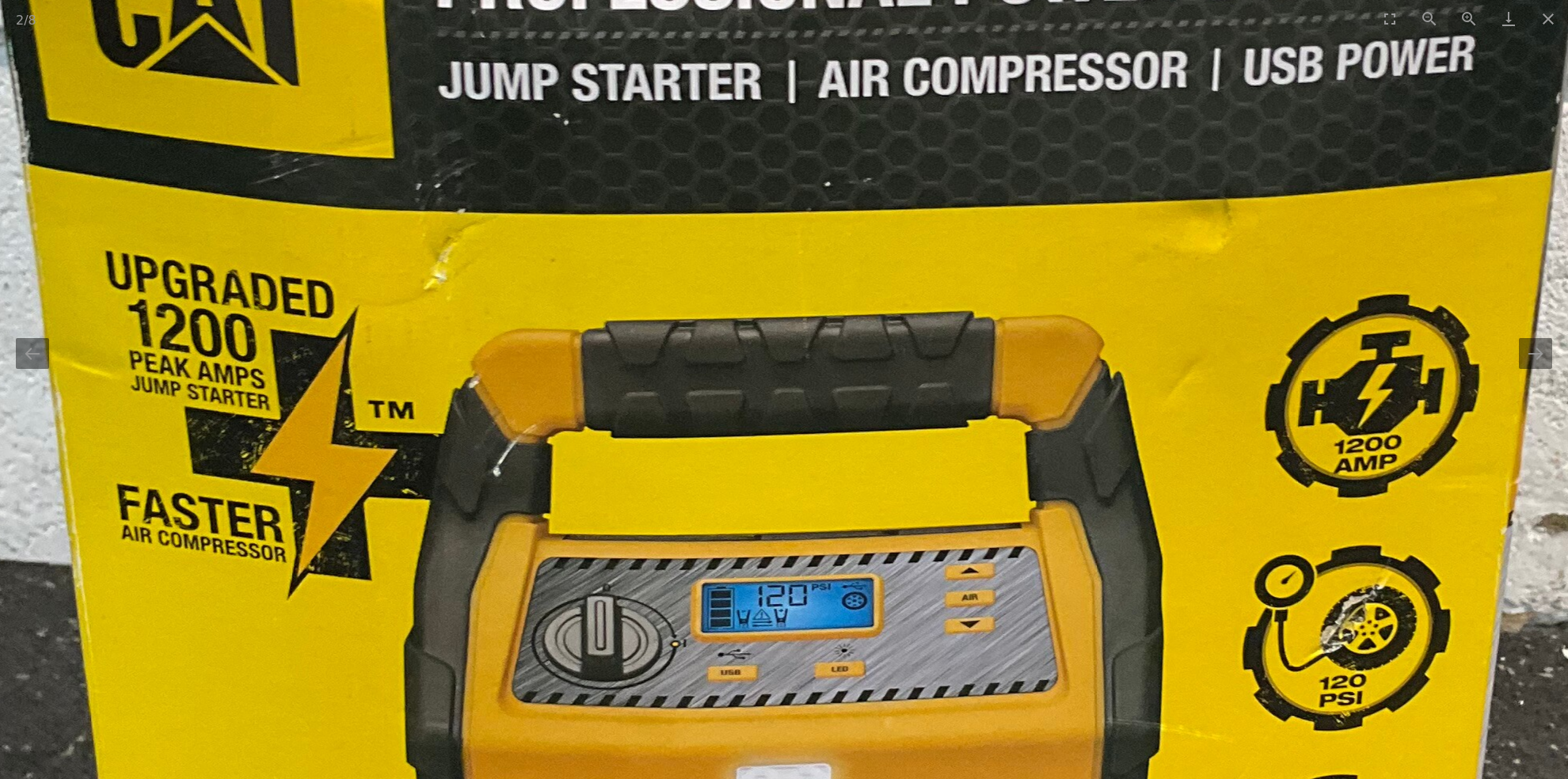
drag, startPoint x: 854, startPoint y: 300, endPoint x: 1129, endPoint y: 292, distance: 275.1
click at [1129, 292] on img at bounding box center [884, 399] width 2394 height 3191
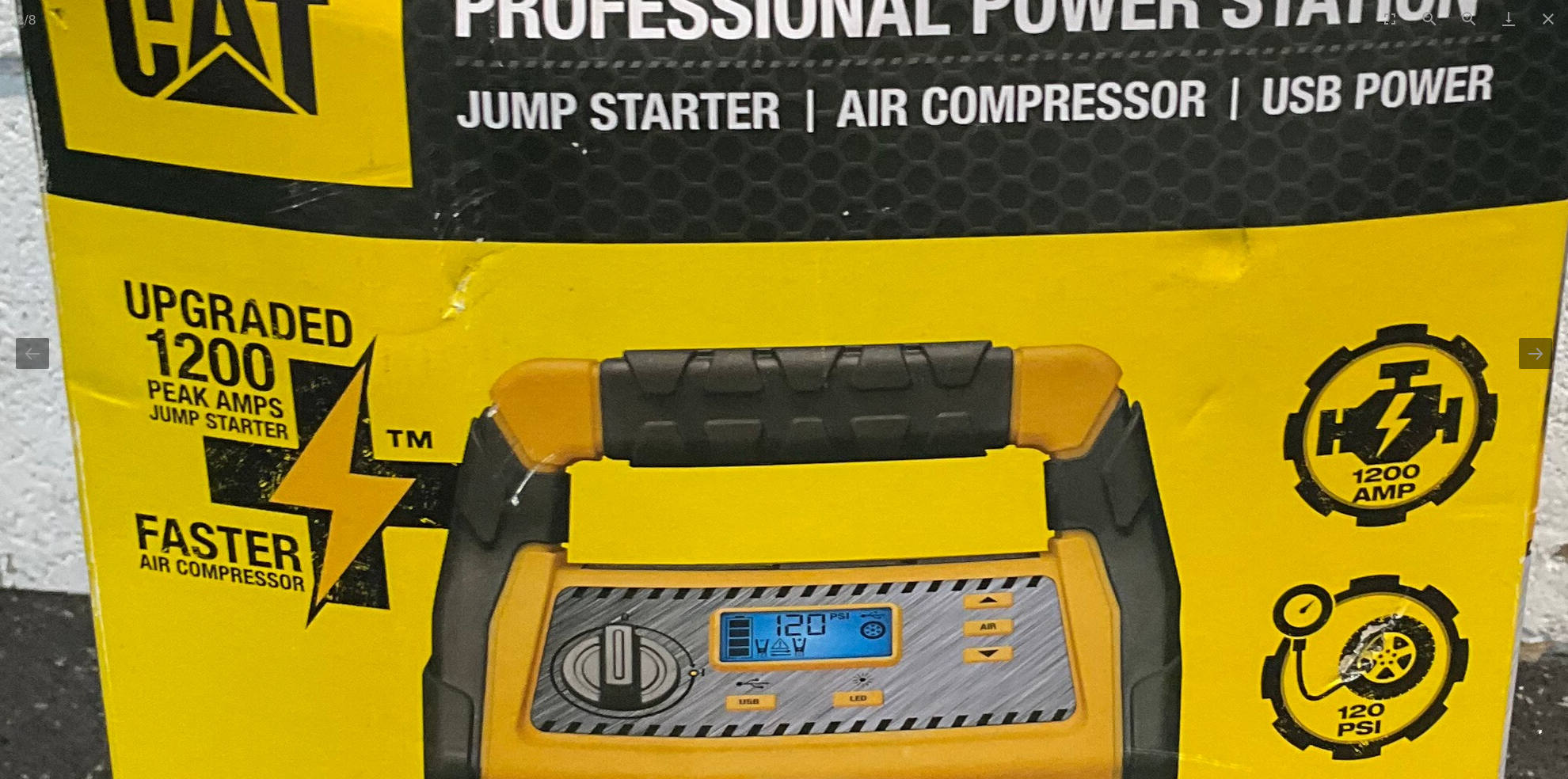
drag, startPoint x: 1046, startPoint y: 258, endPoint x: 1057, endPoint y: 378, distance: 120.5
click at [1057, 378] on img at bounding box center [902, 428] width 2394 height 3191
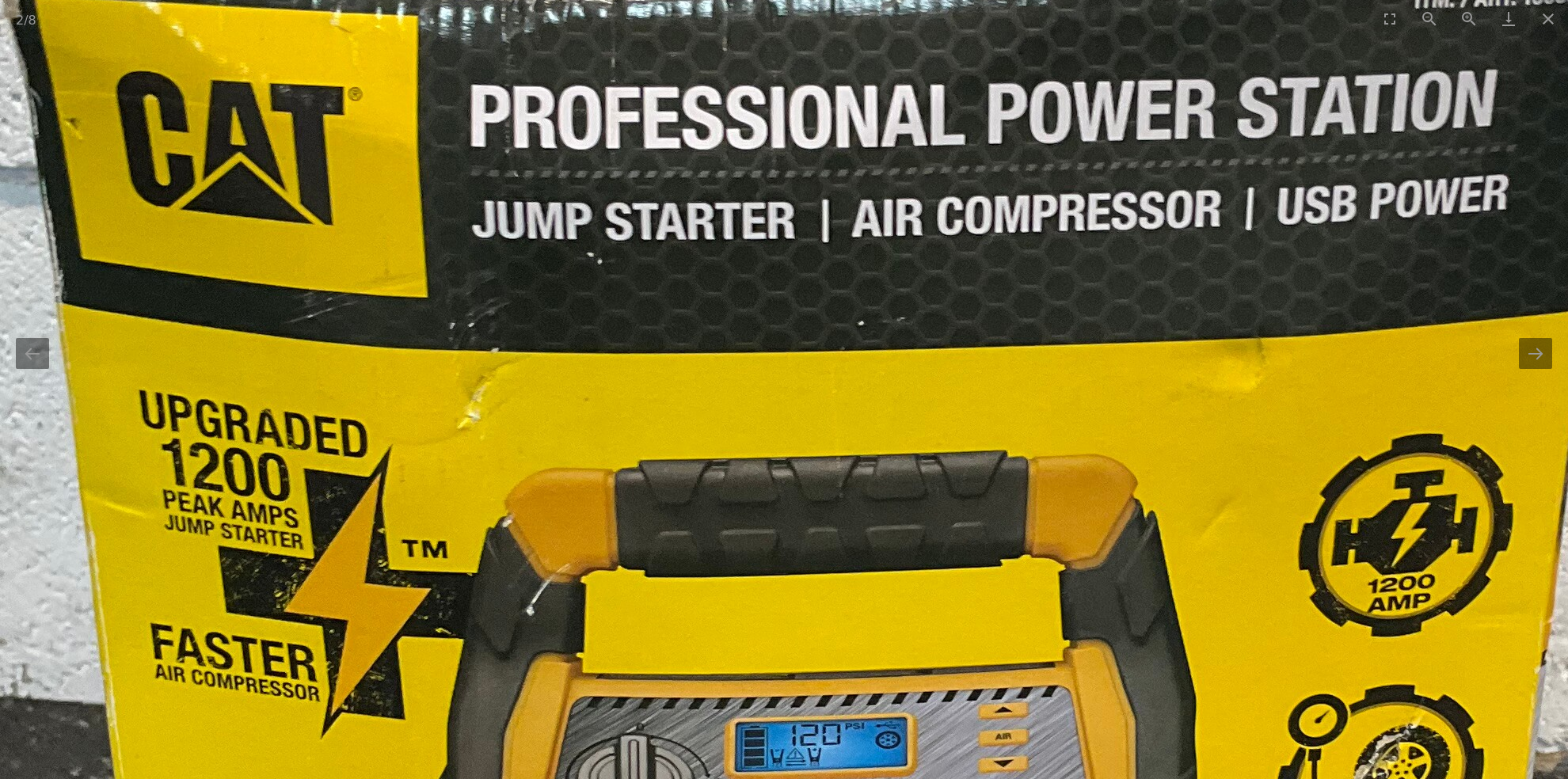
click at [1139, 329] on img at bounding box center [918, 538] width 2394 height 3191
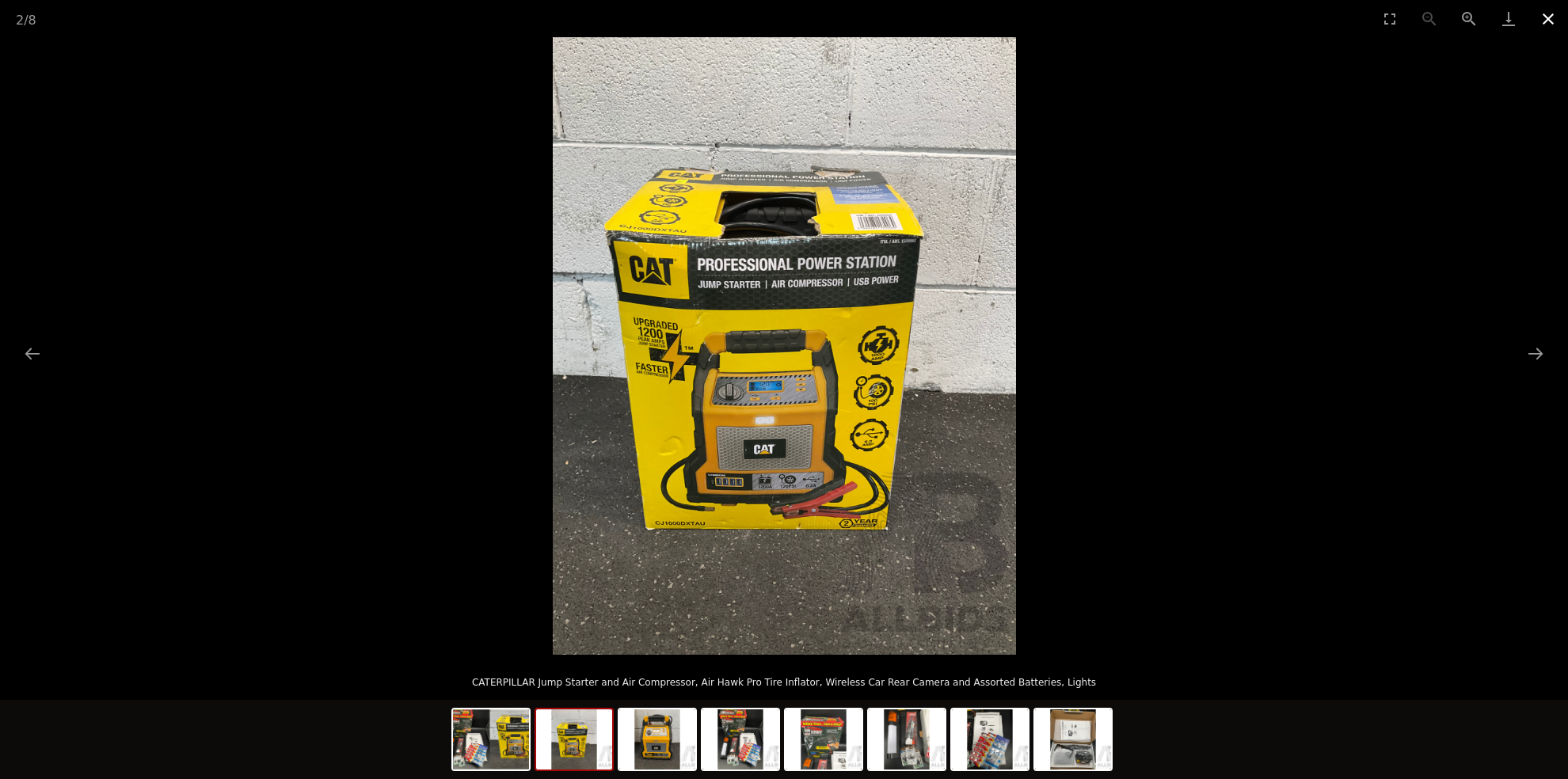
click at [1538, 19] on button "Close gallery" at bounding box center [1547, 18] width 39 height 38
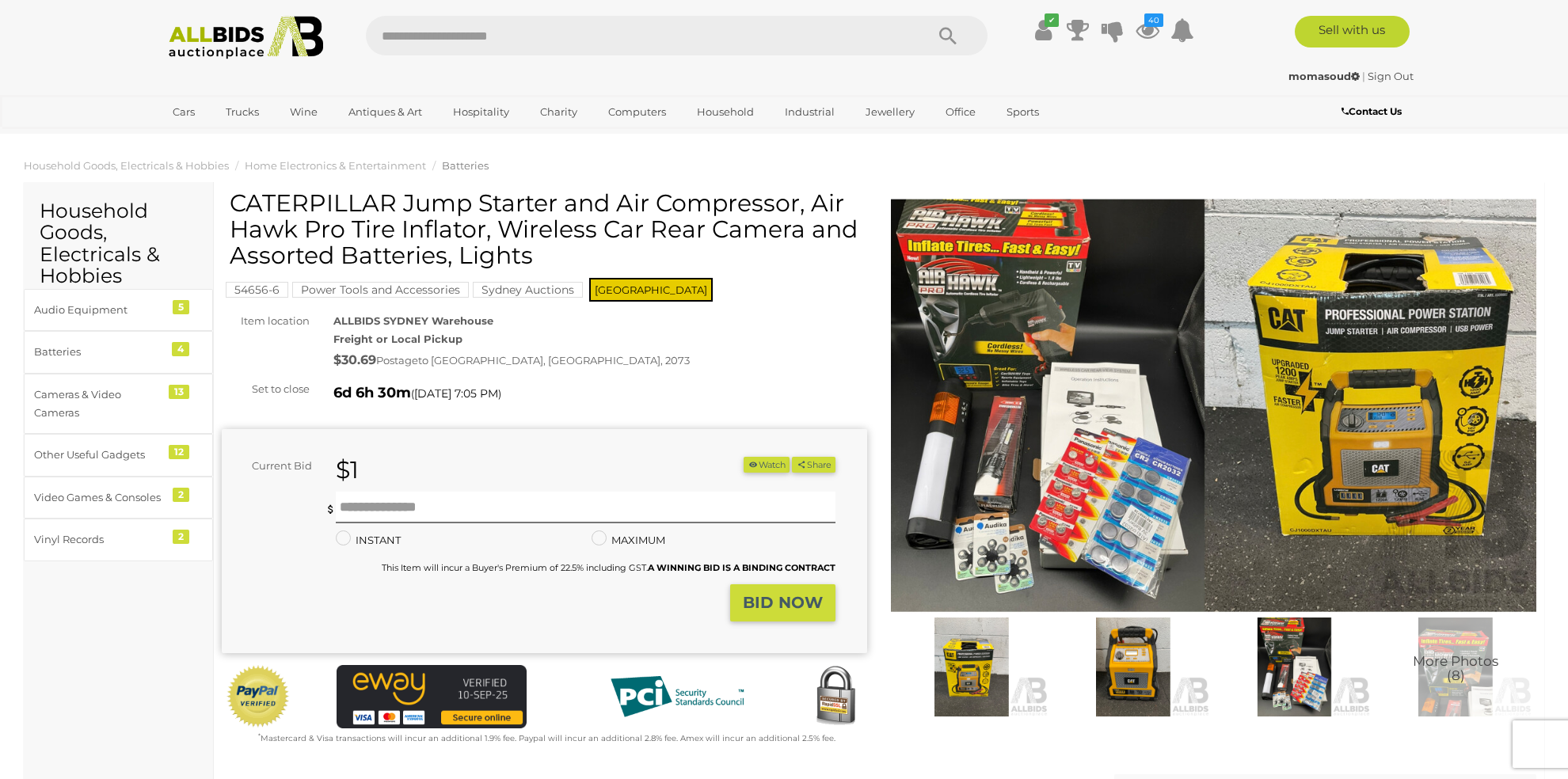
click at [762, 465] on button "Watch" at bounding box center [766, 465] width 46 height 17
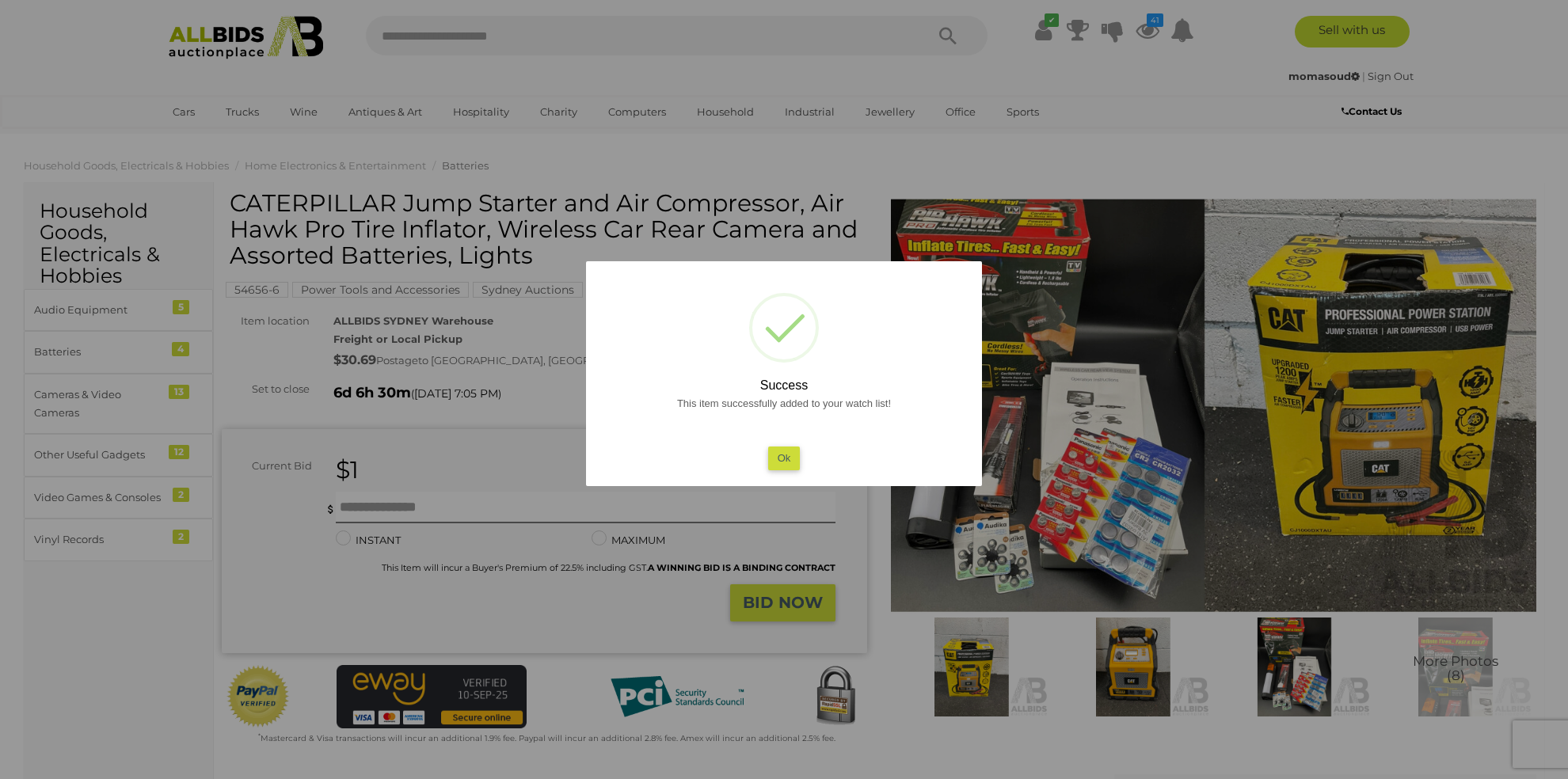
click at [788, 460] on button "Ok" at bounding box center [784, 457] width 33 height 23
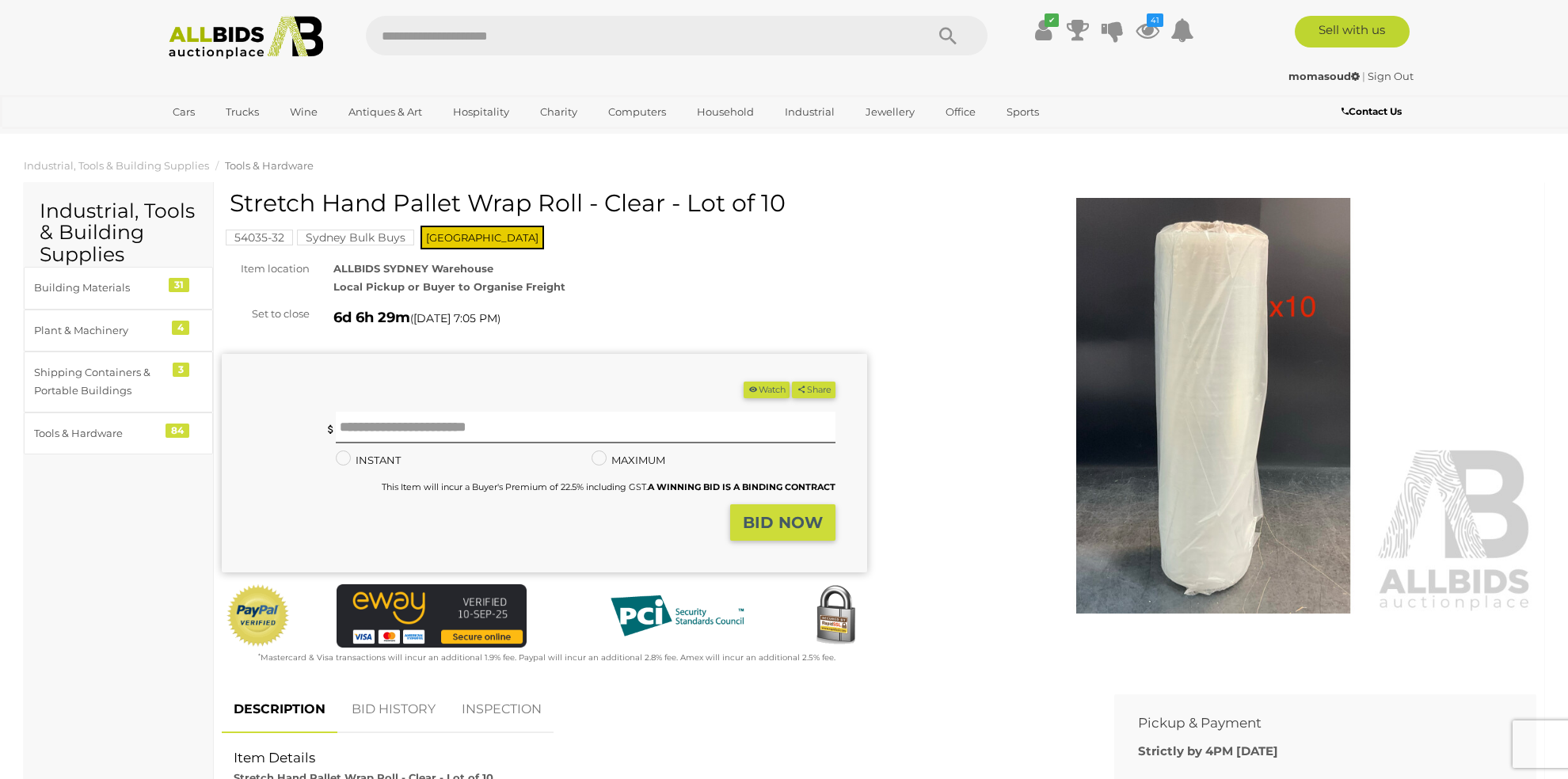
click at [750, 390] on icon "button" at bounding box center [753, 389] width 11 height 9
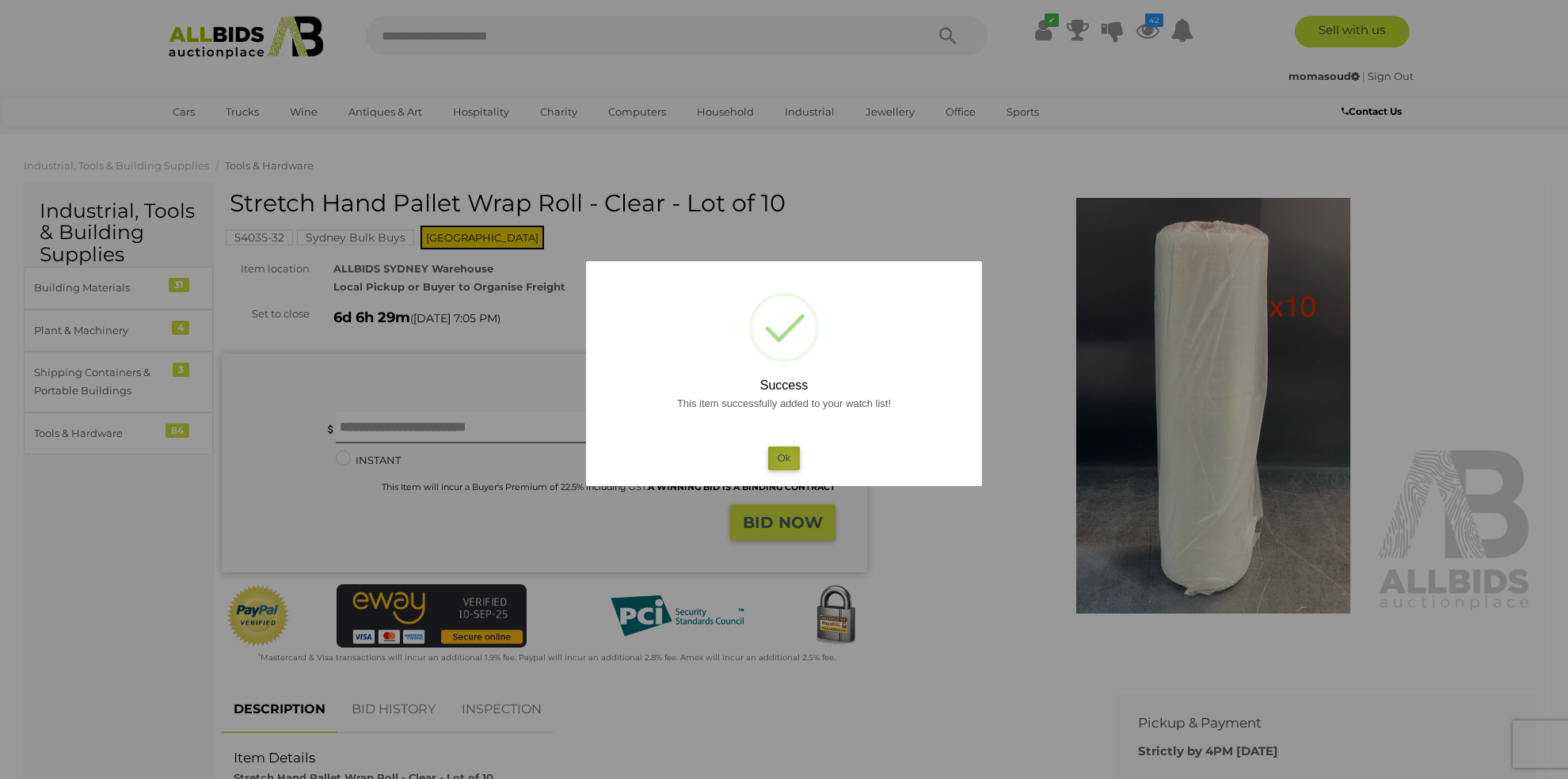
click at [788, 461] on button "Ok" at bounding box center [784, 457] width 33 height 23
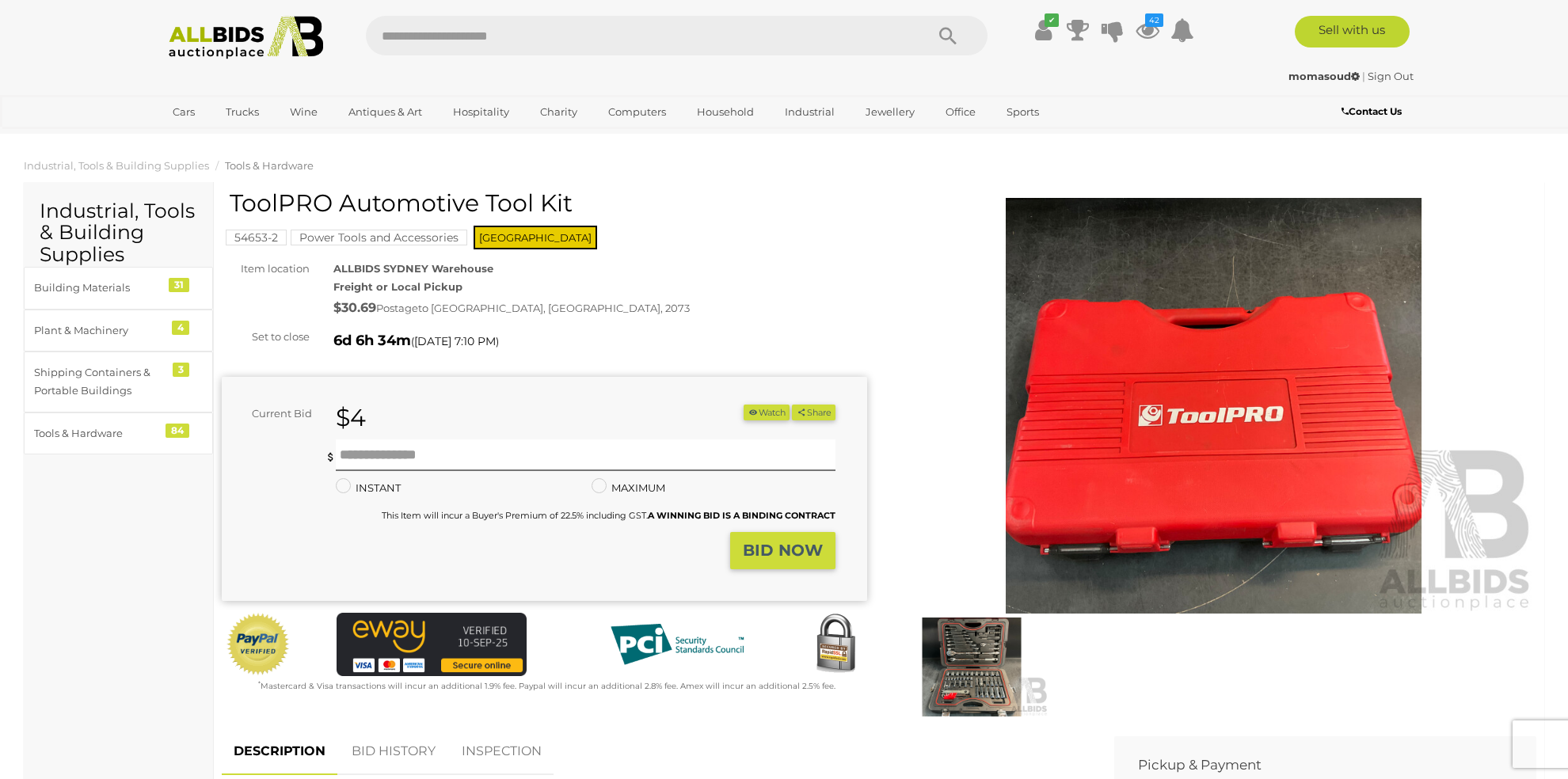
click at [1234, 374] on img at bounding box center [1213, 405] width 646 height 416
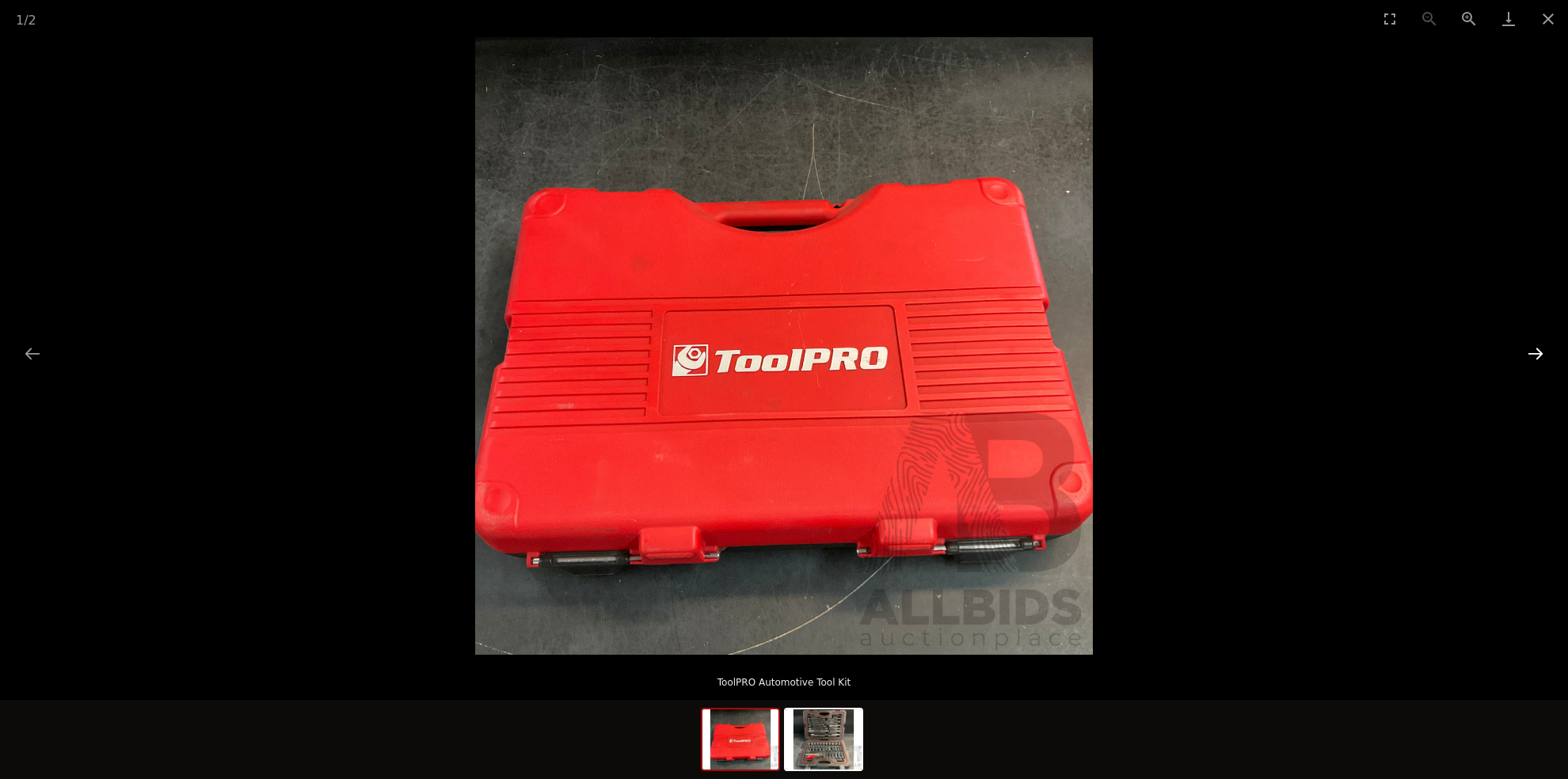
click at [1540, 351] on button "Next slide" at bounding box center [1535, 354] width 34 height 31
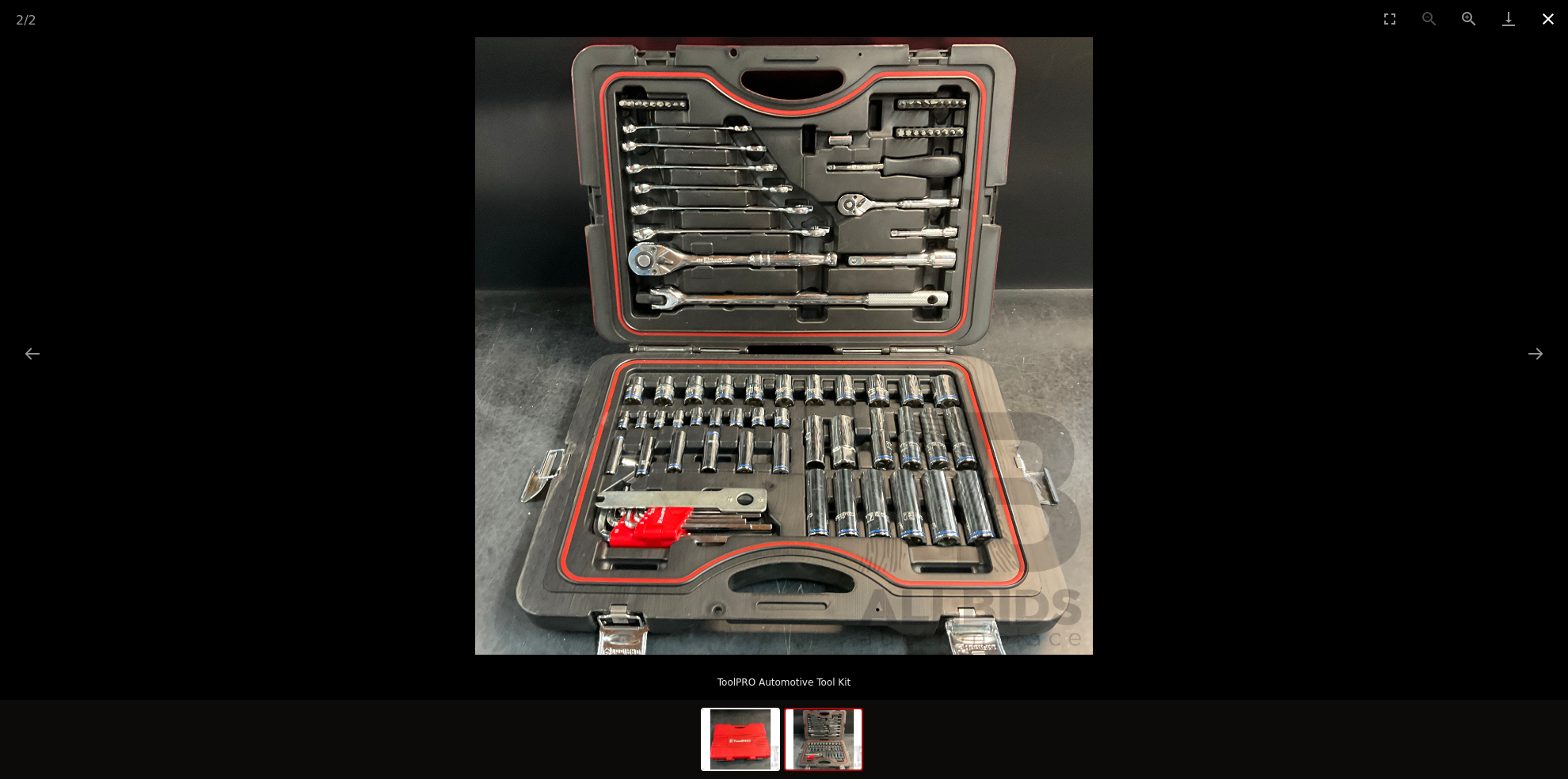
click at [1546, 14] on button "Close gallery" at bounding box center [1547, 18] width 39 height 38
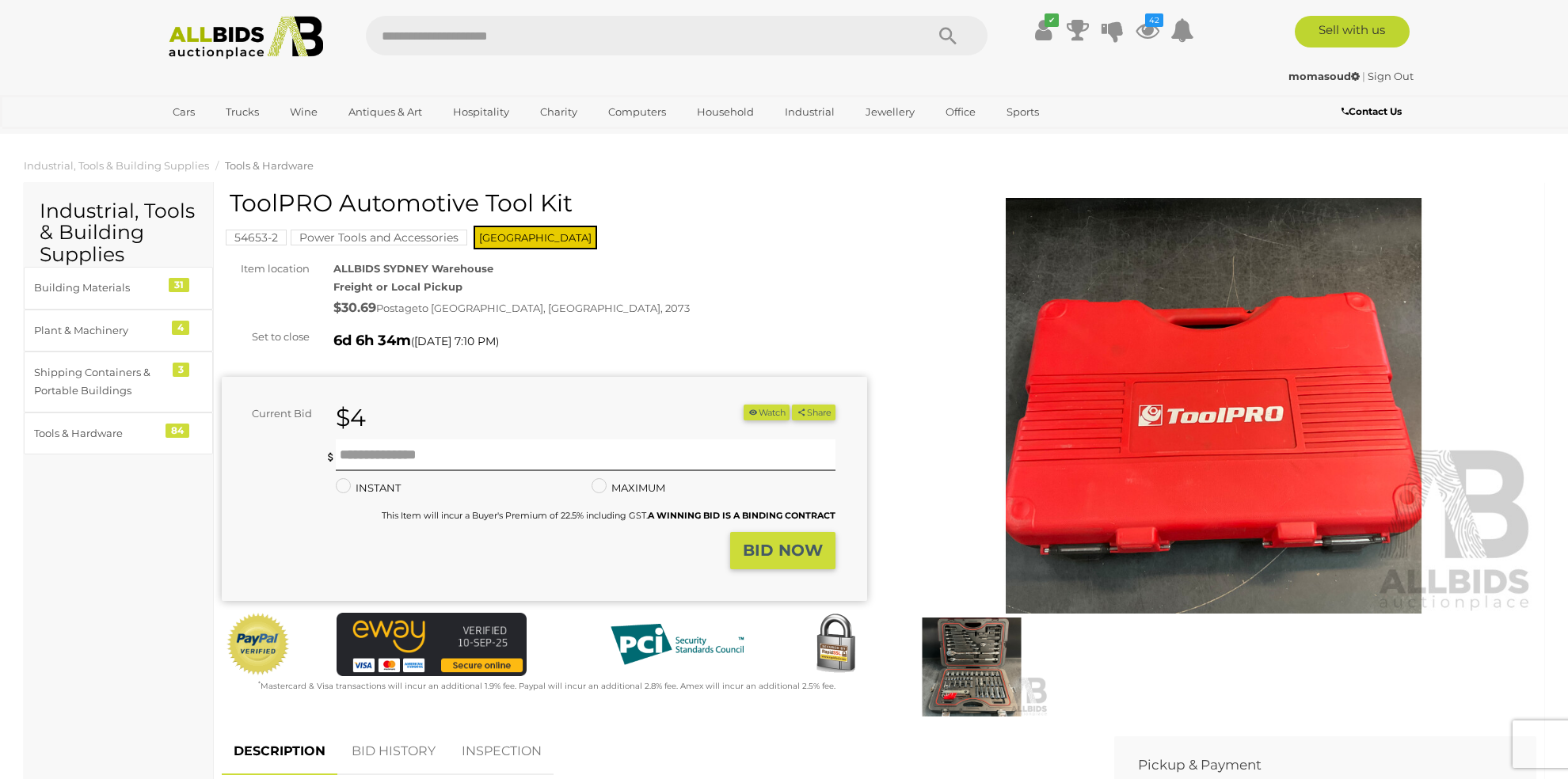
click at [766, 409] on button "Watch" at bounding box center [766, 413] width 46 height 17
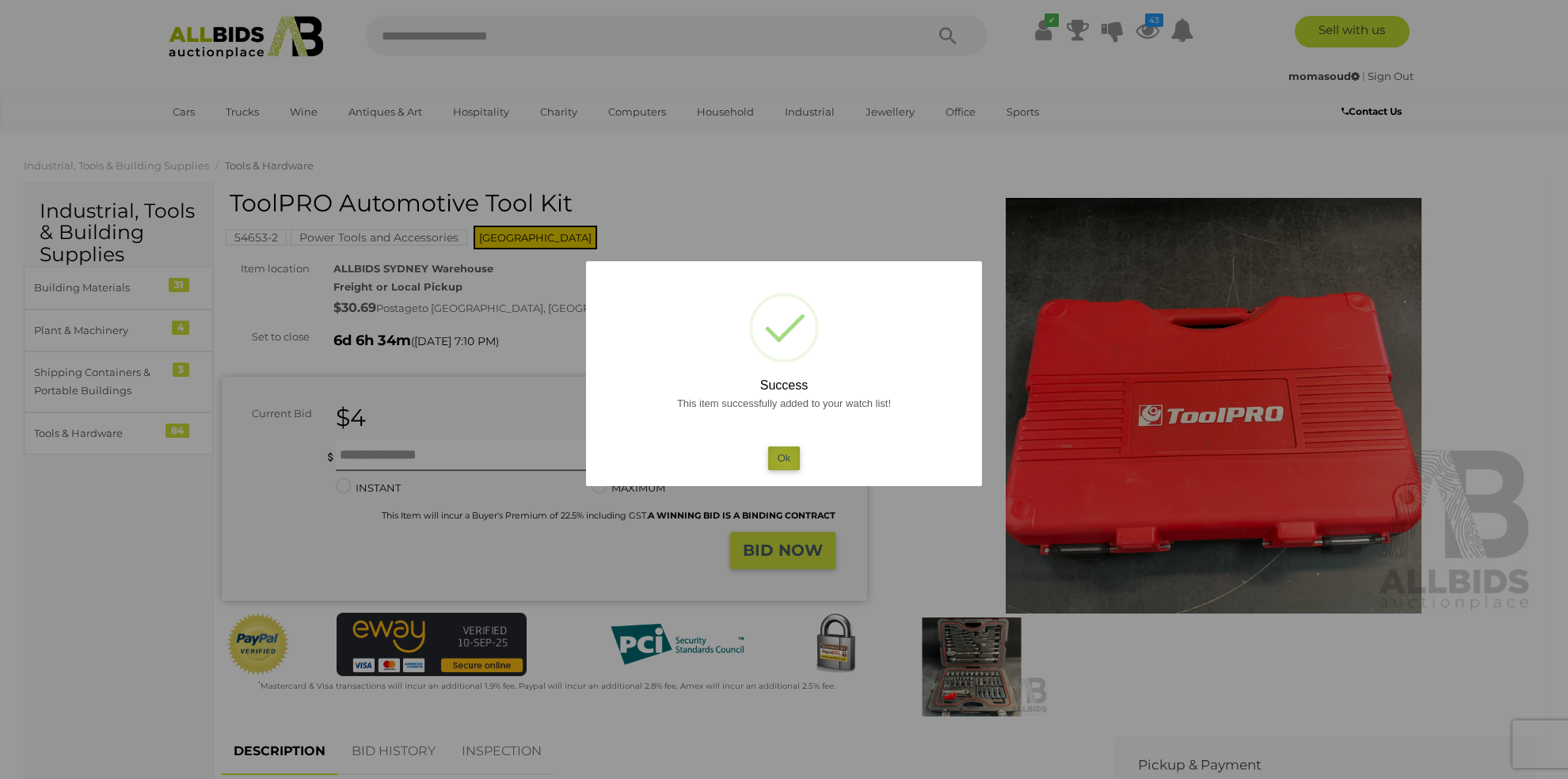
click at [785, 460] on button "Ok" at bounding box center [784, 457] width 33 height 23
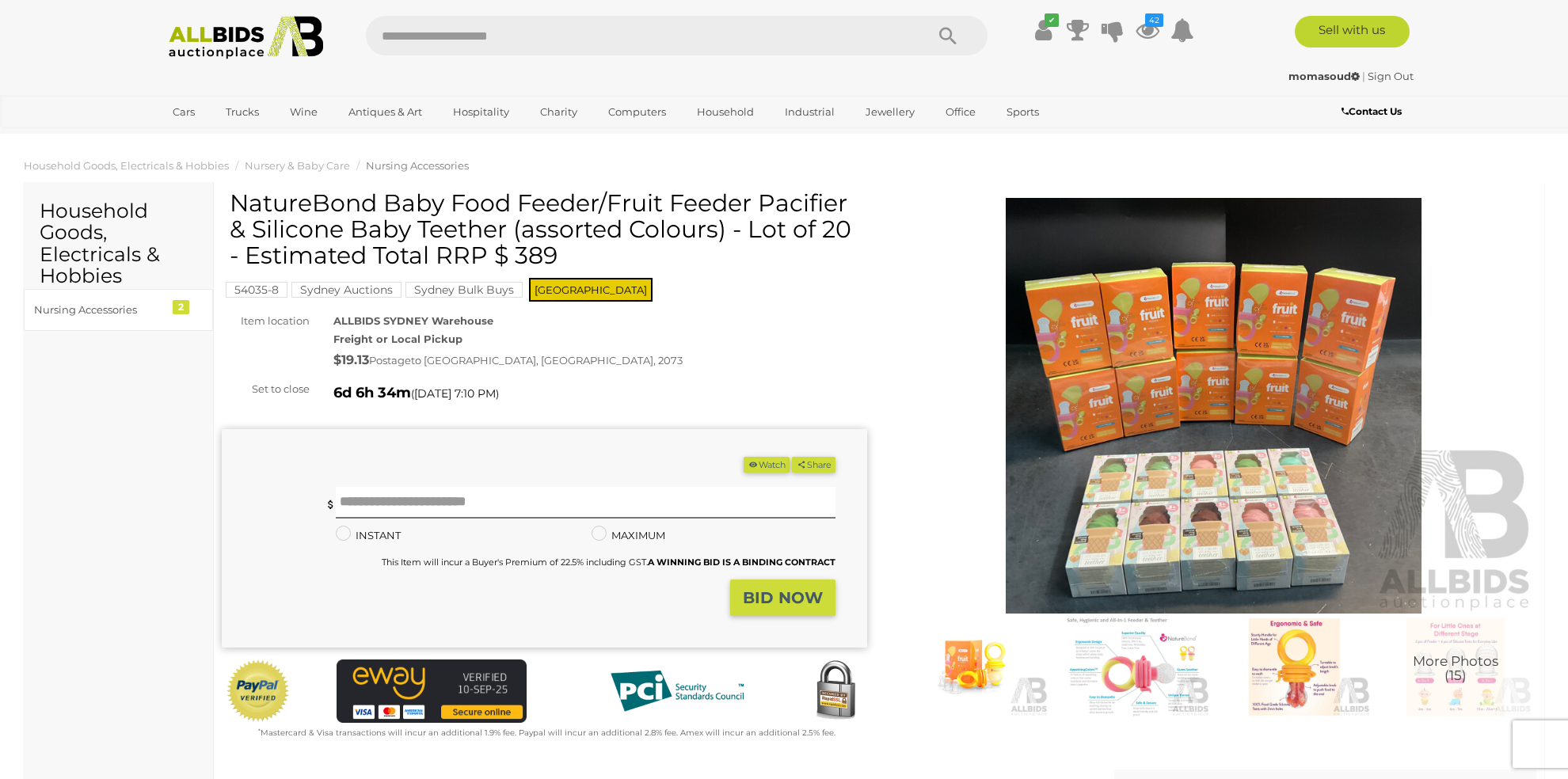
click at [1138, 406] on img at bounding box center [1213, 405] width 646 height 416
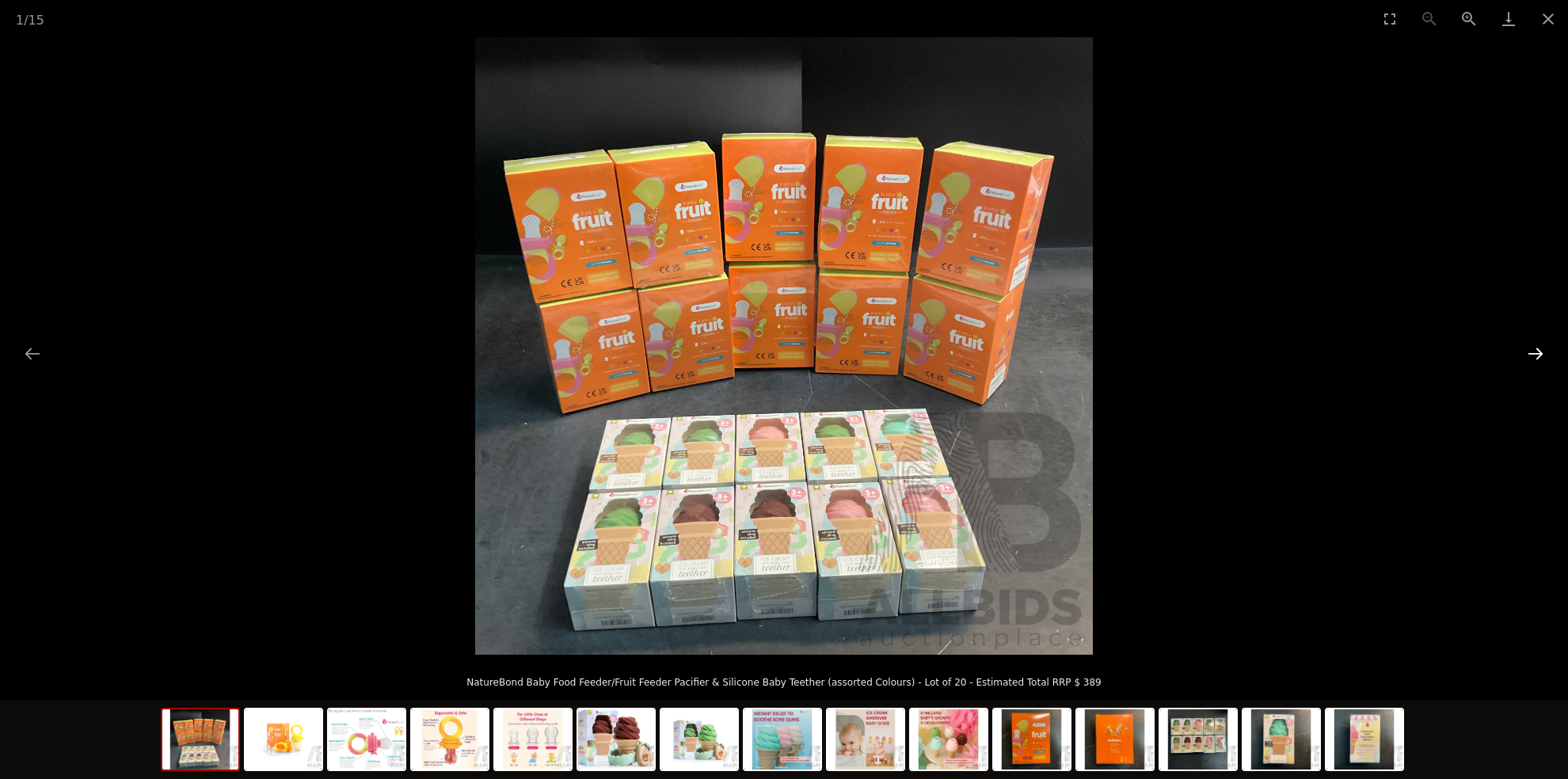
click at [1538, 350] on button "Next slide" at bounding box center [1535, 354] width 34 height 31
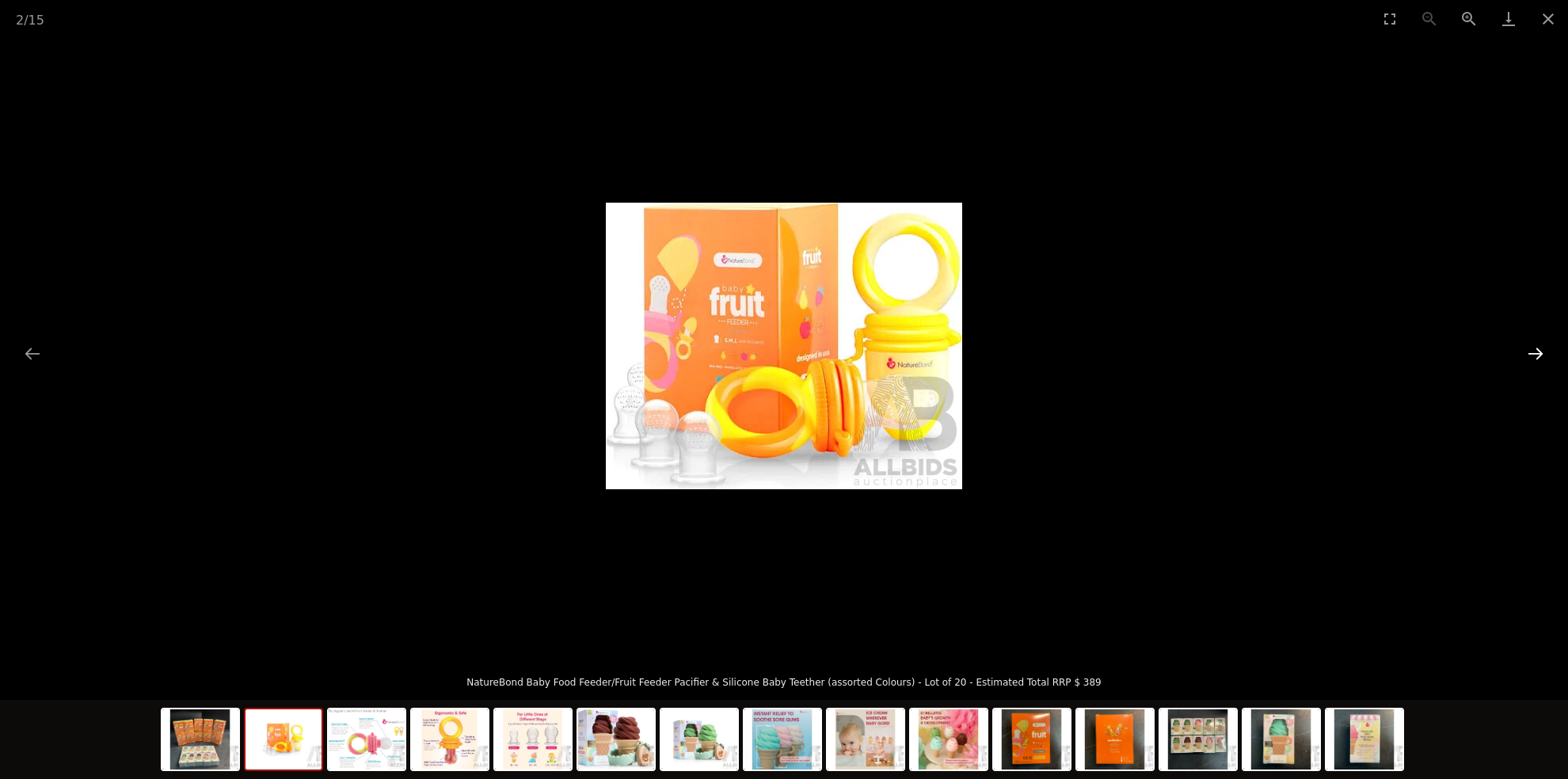
click at [1535, 349] on button "Next slide" at bounding box center [1535, 354] width 34 height 31
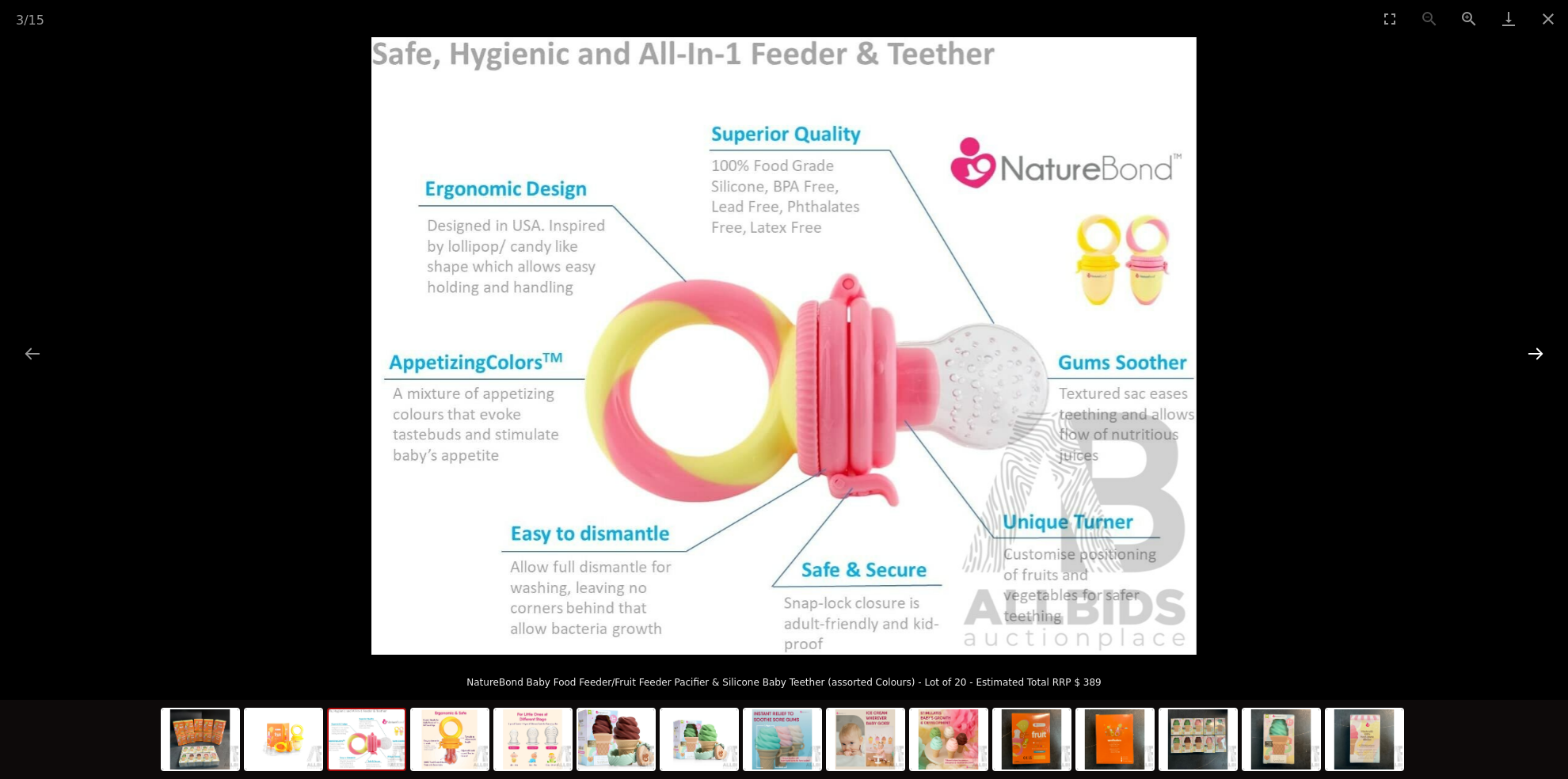
click at [1535, 349] on button "Next slide" at bounding box center [1535, 354] width 34 height 31
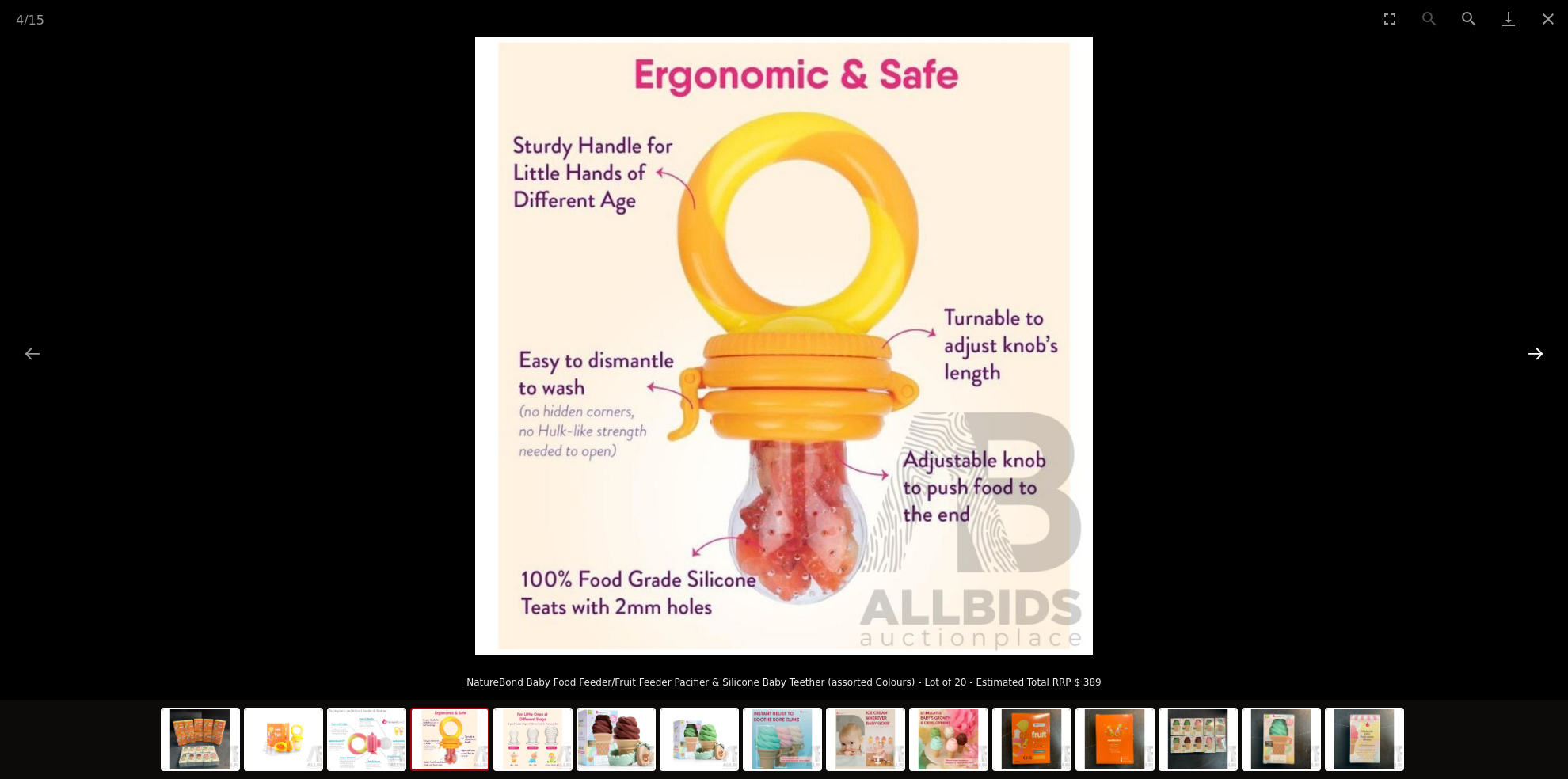
click at [1532, 348] on button "Next slide" at bounding box center [1535, 354] width 34 height 31
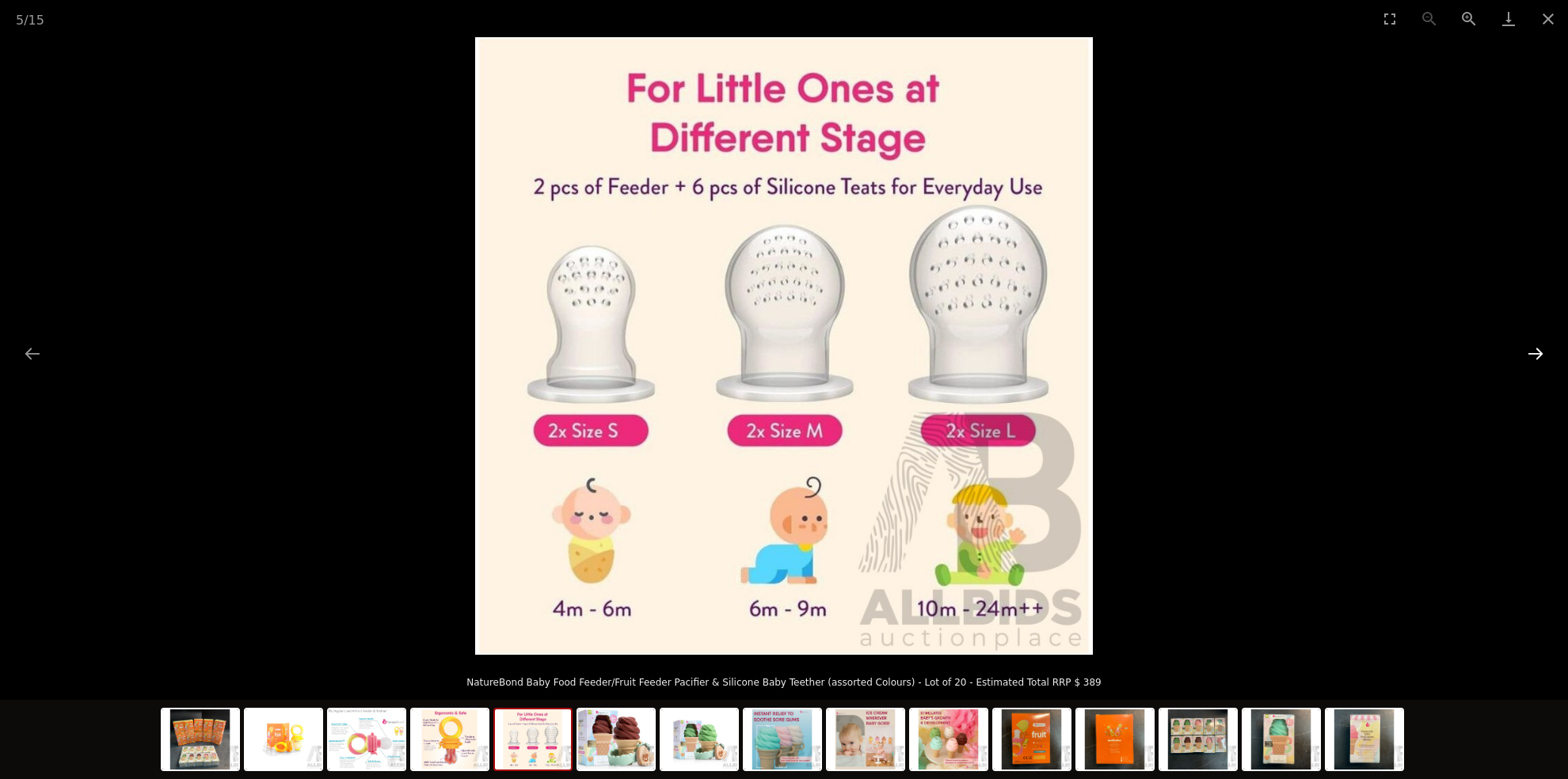
click at [1530, 348] on button "Next slide" at bounding box center [1535, 354] width 34 height 31
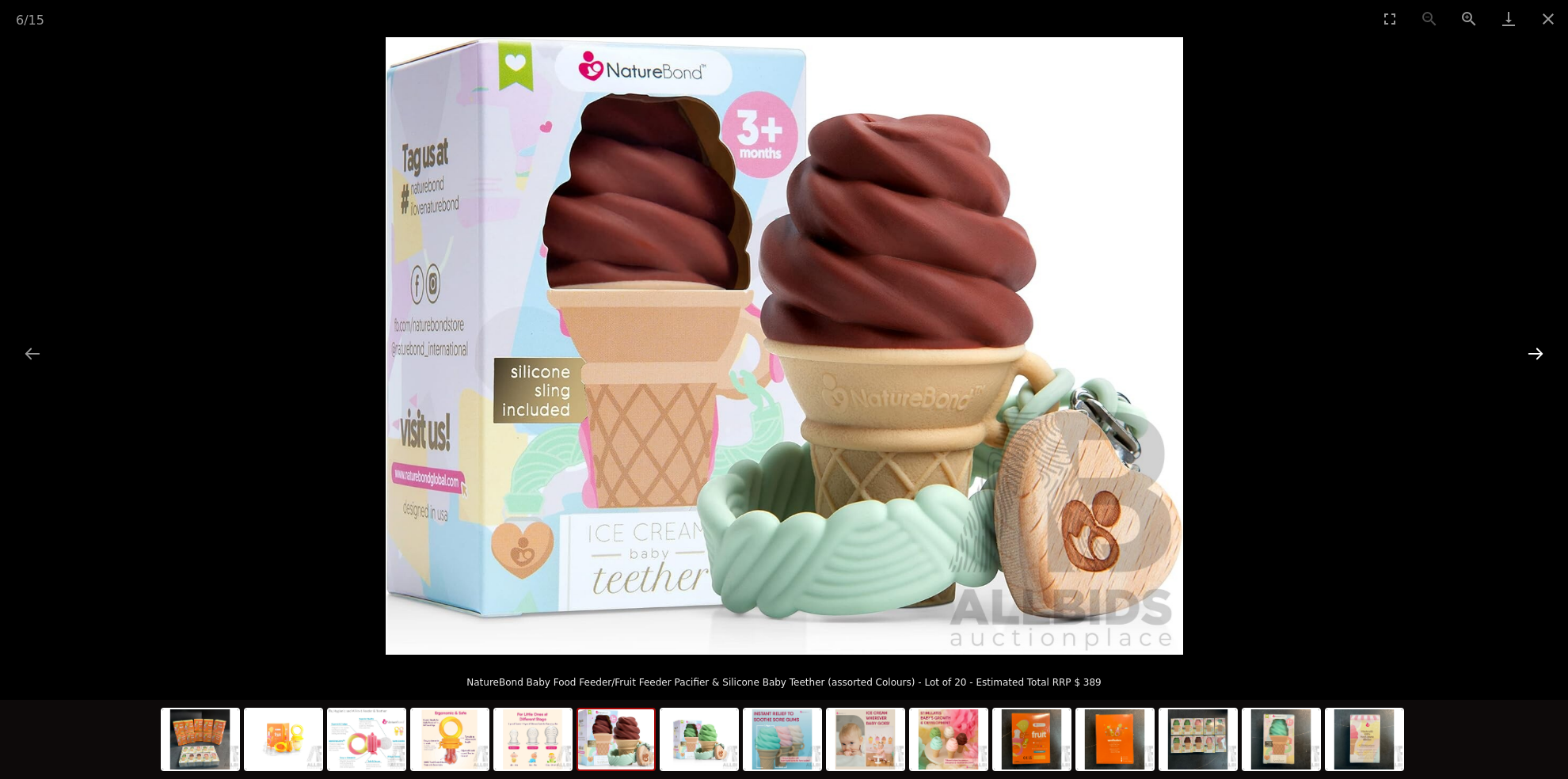
click at [1527, 348] on button "Next slide" at bounding box center [1535, 354] width 34 height 31
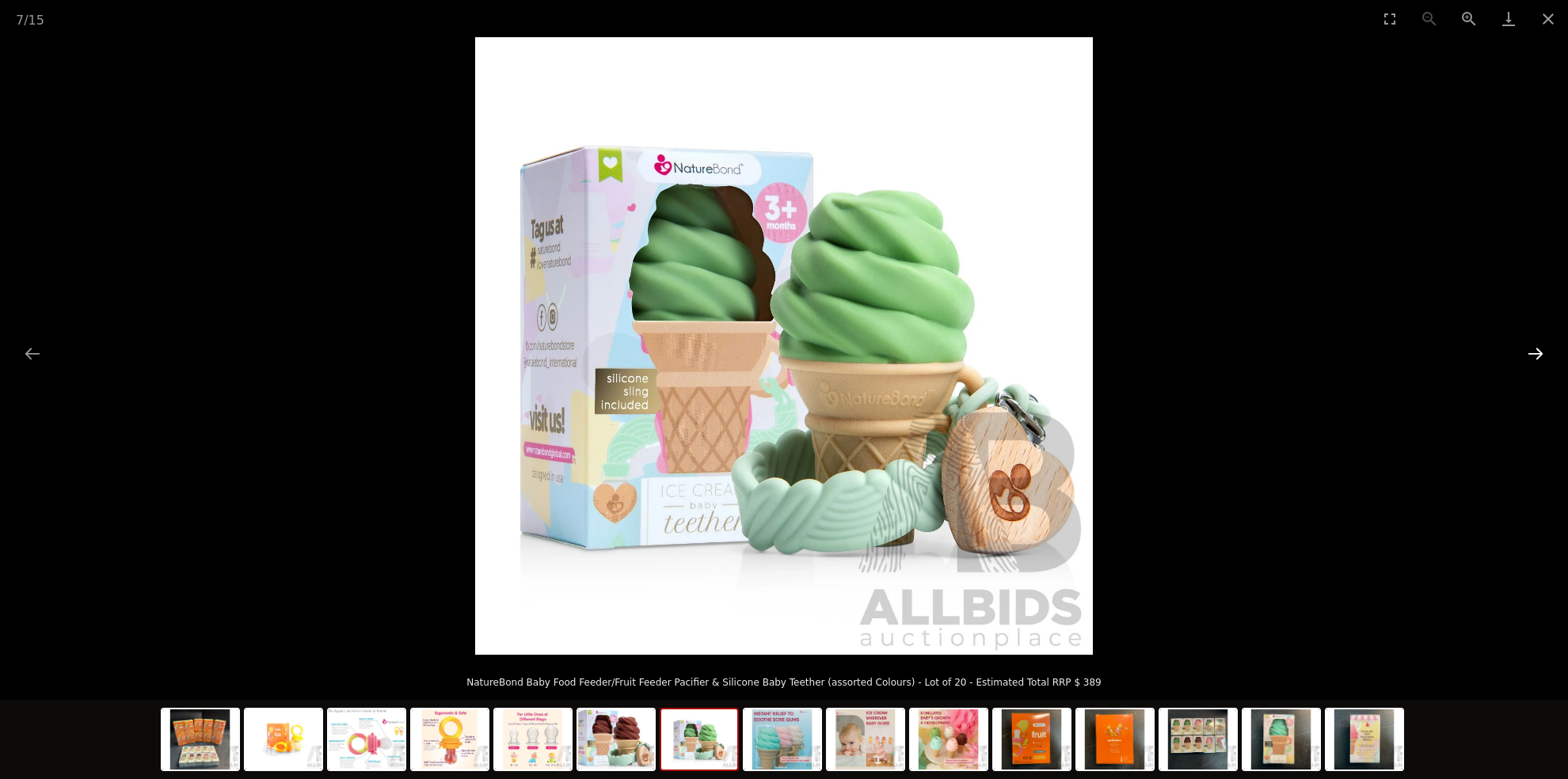
click at [1525, 348] on button "Next slide" at bounding box center [1535, 354] width 34 height 31
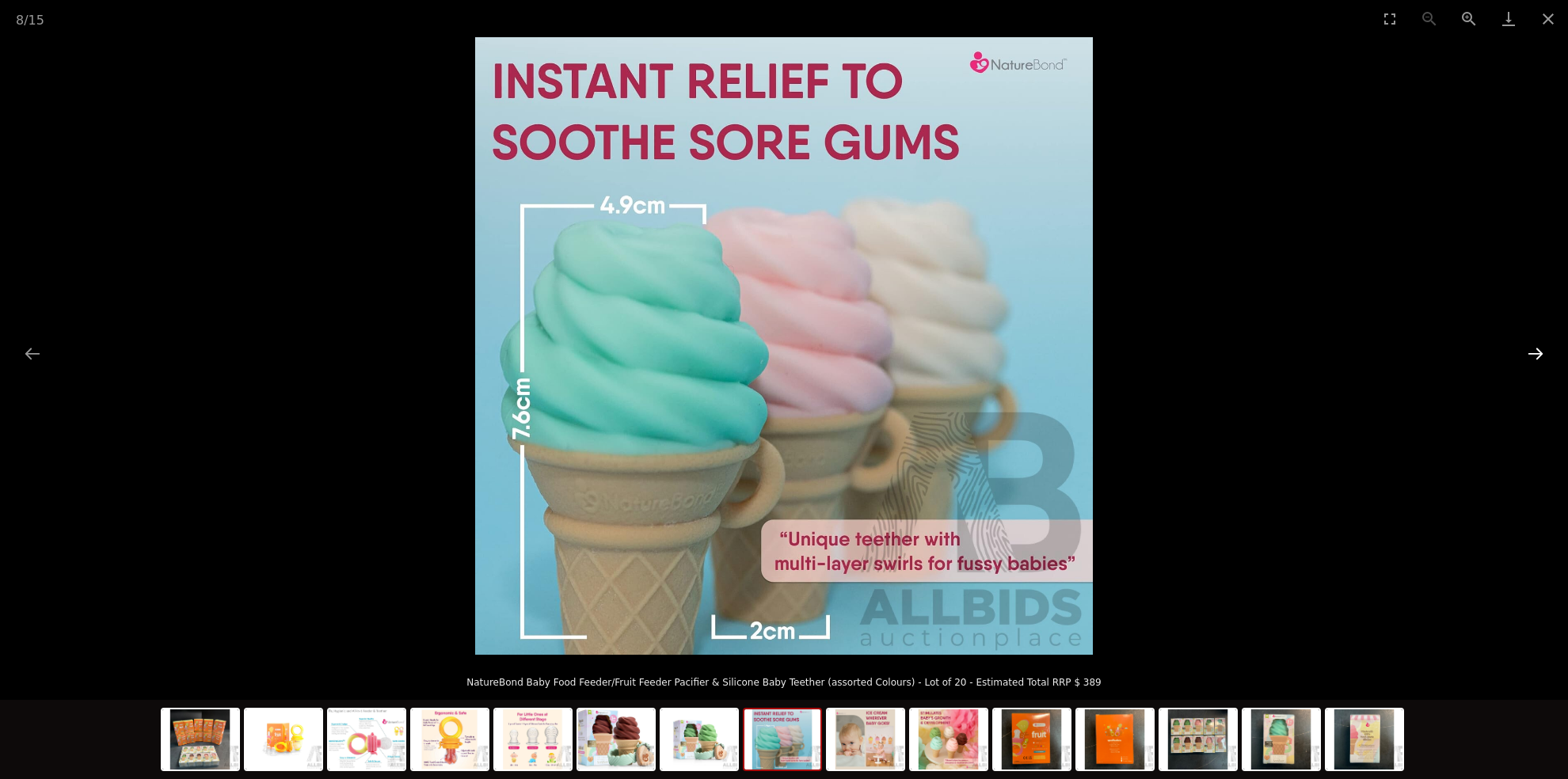
click at [1524, 348] on button "Next slide" at bounding box center [1535, 354] width 34 height 31
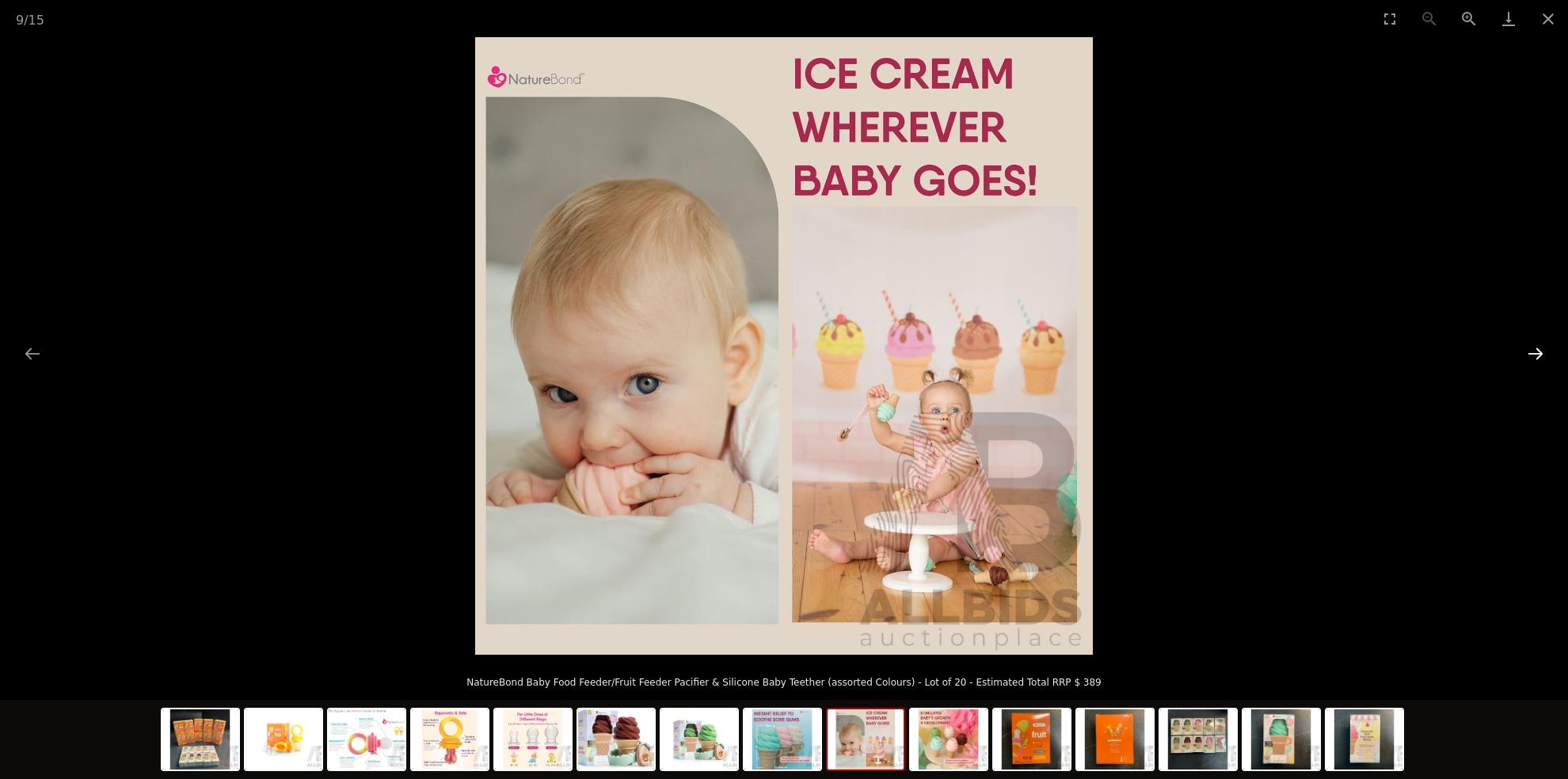
click at [1524, 348] on button "Next slide" at bounding box center [1535, 354] width 34 height 31
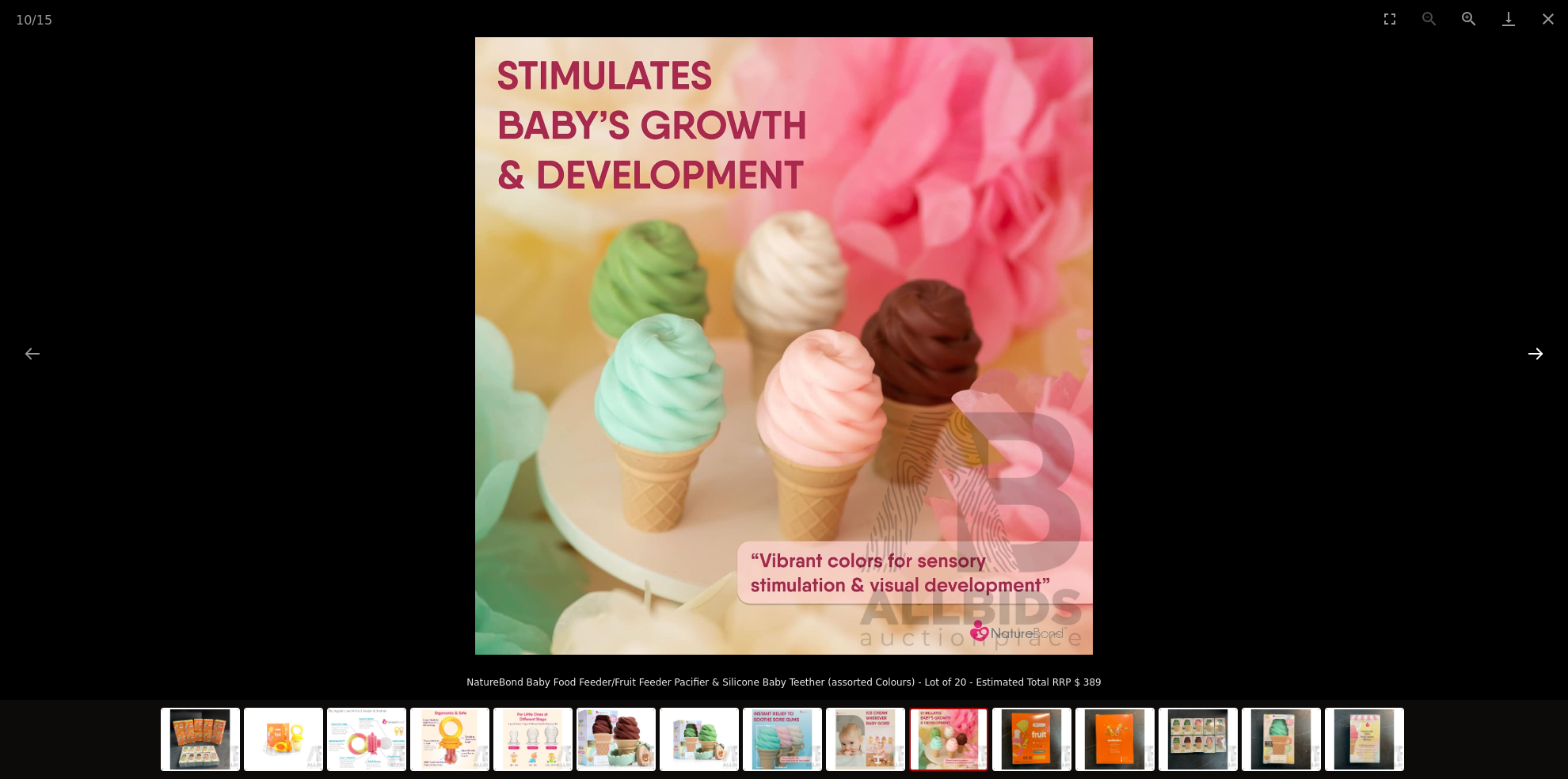
click at [1524, 348] on button "Next slide" at bounding box center [1535, 354] width 34 height 31
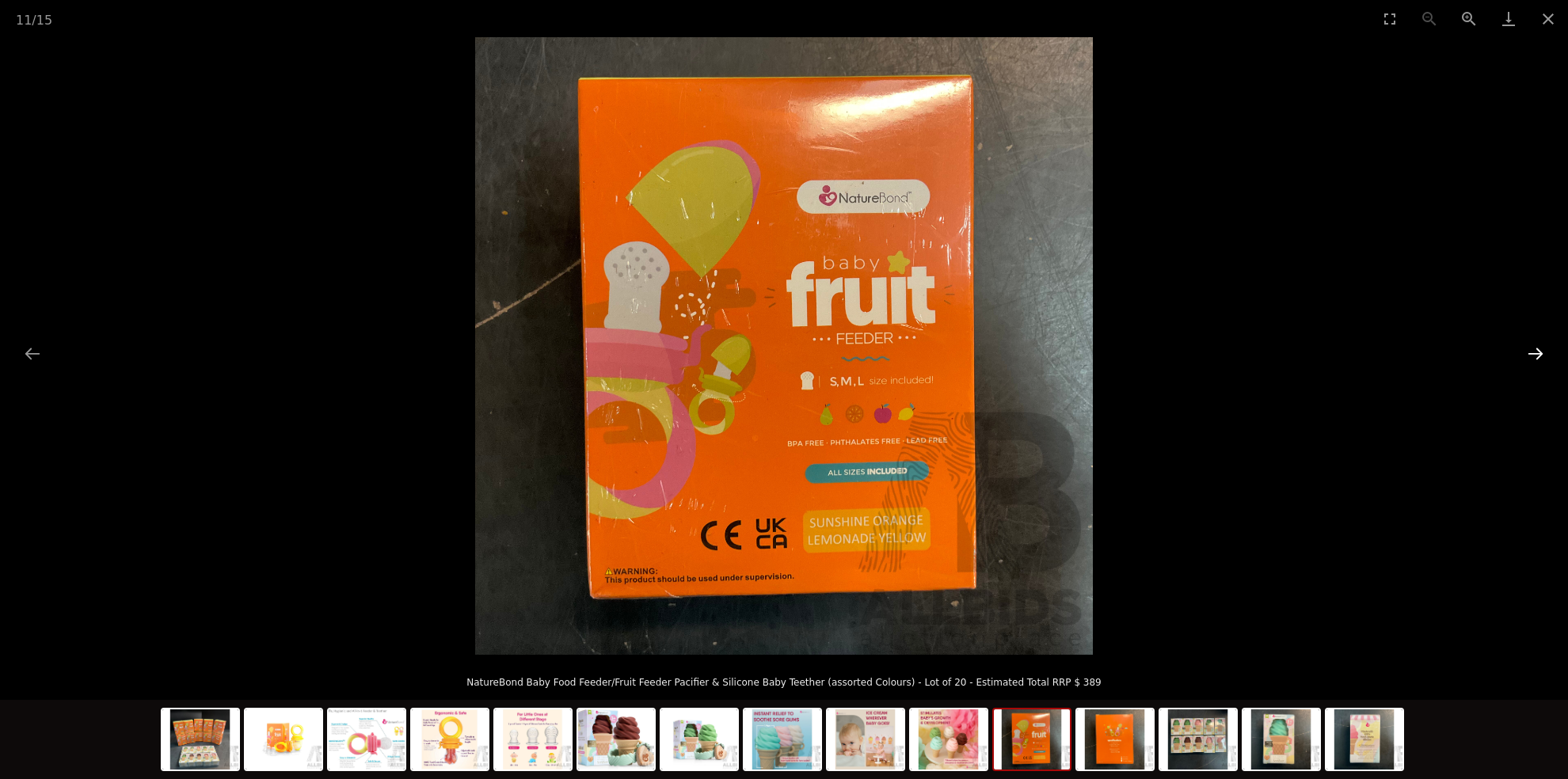
click at [1523, 346] on button "Next slide" at bounding box center [1535, 354] width 34 height 31
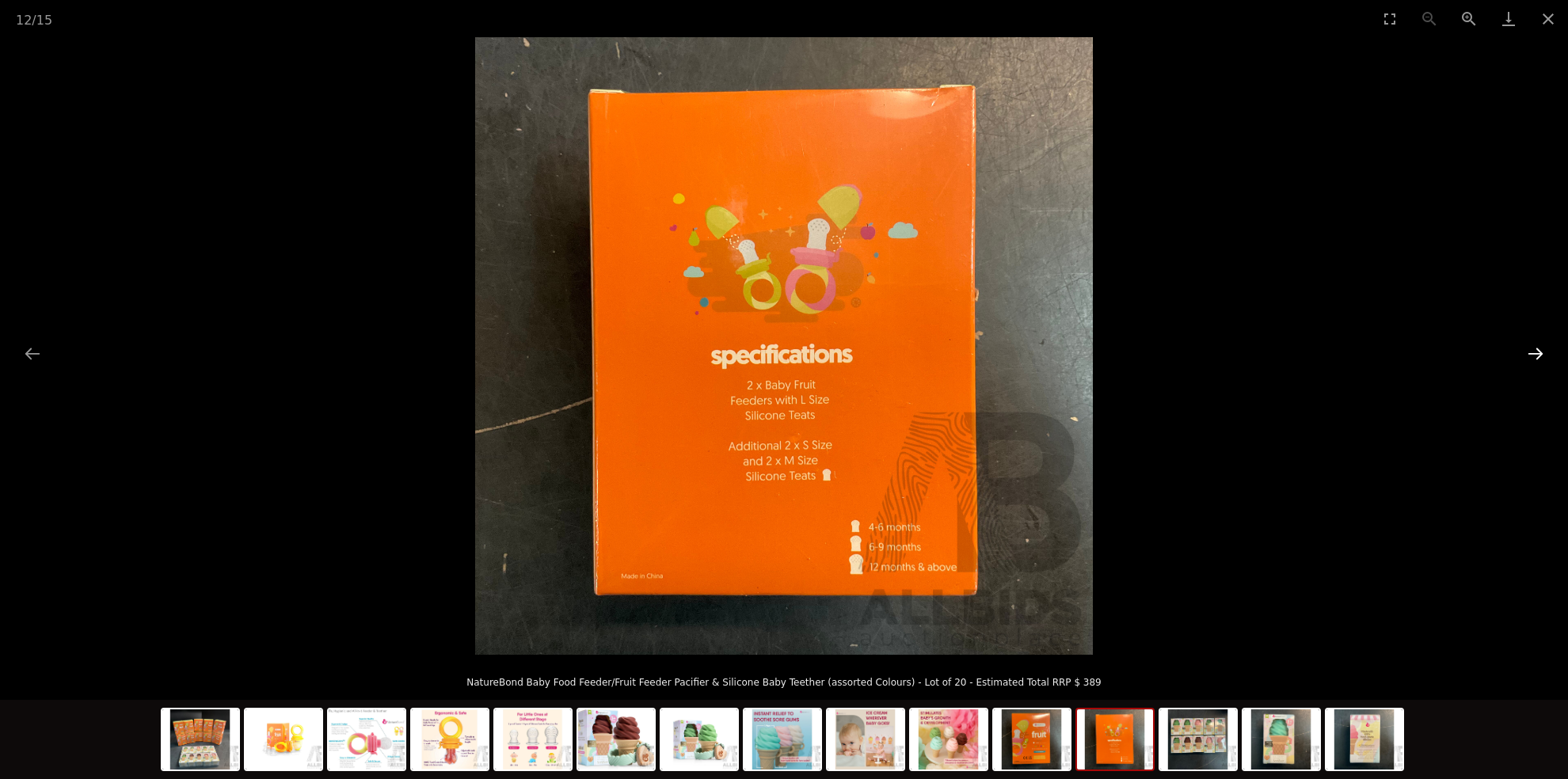
click at [1523, 346] on button "Next slide" at bounding box center [1535, 354] width 34 height 31
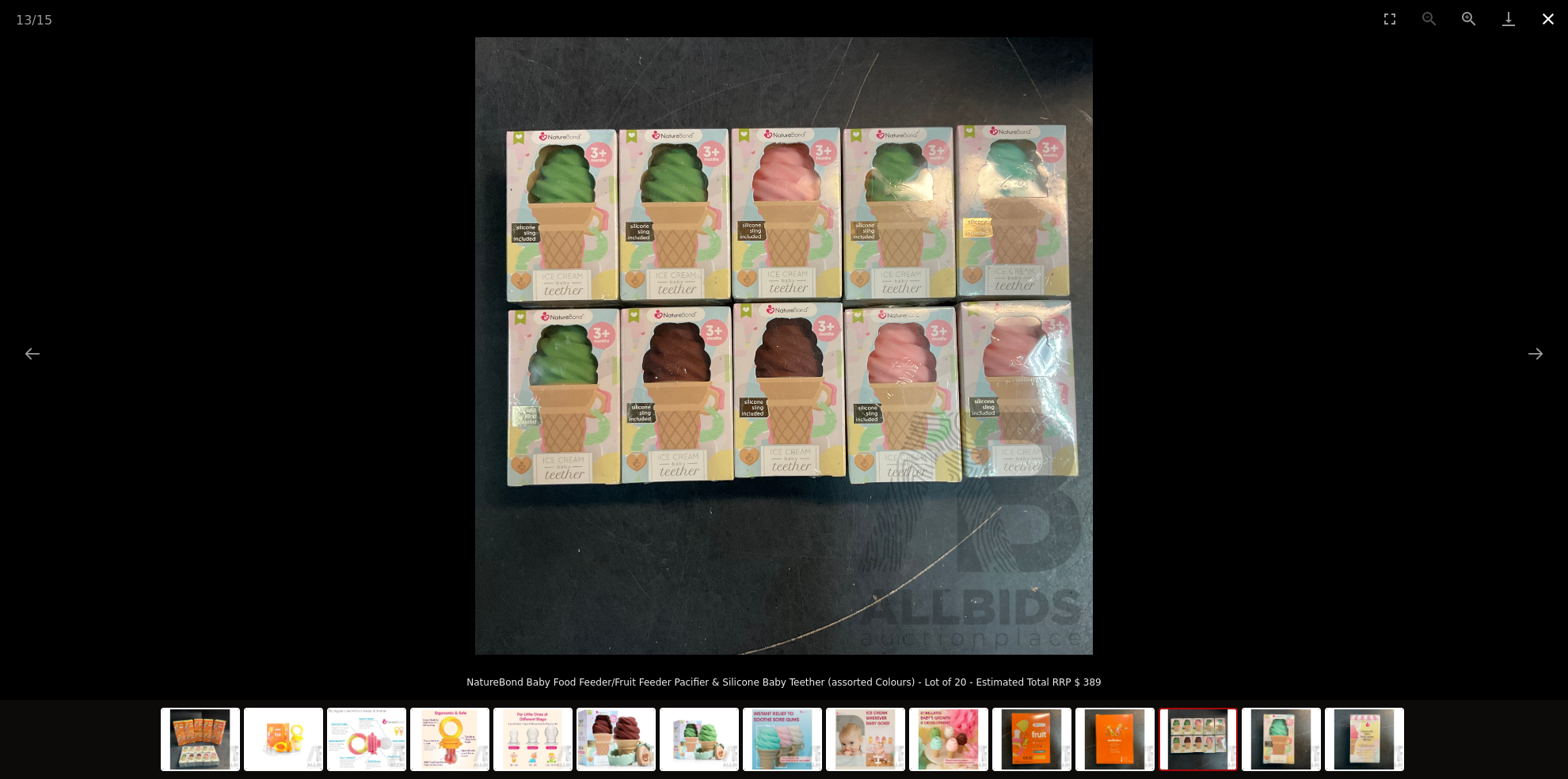
click at [1544, 14] on button "Close gallery" at bounding box center [1547, 18] width 39 height 38
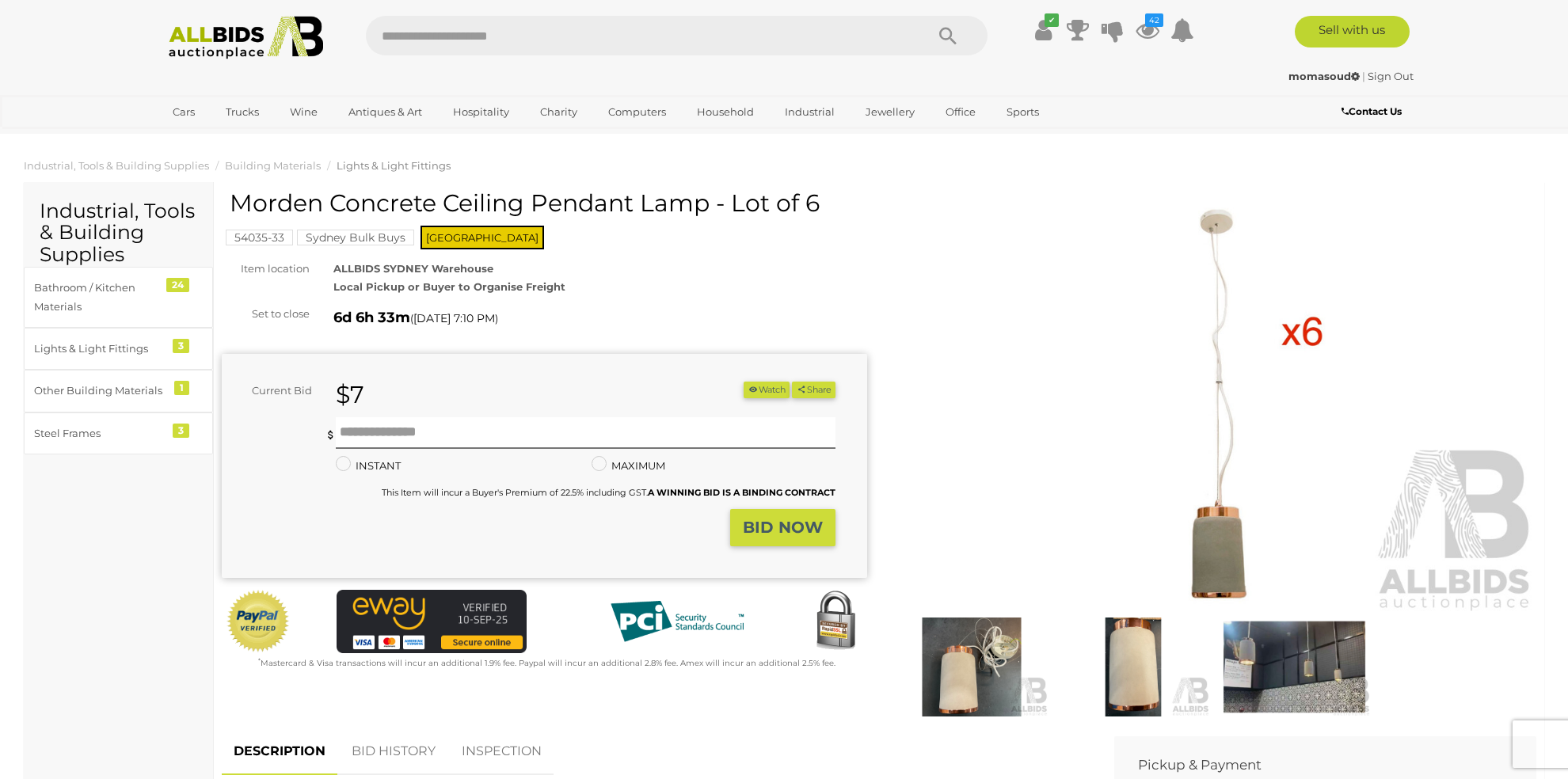
click at [1084, 396] on img at bounding box center [1213, 405] width 646 height 416
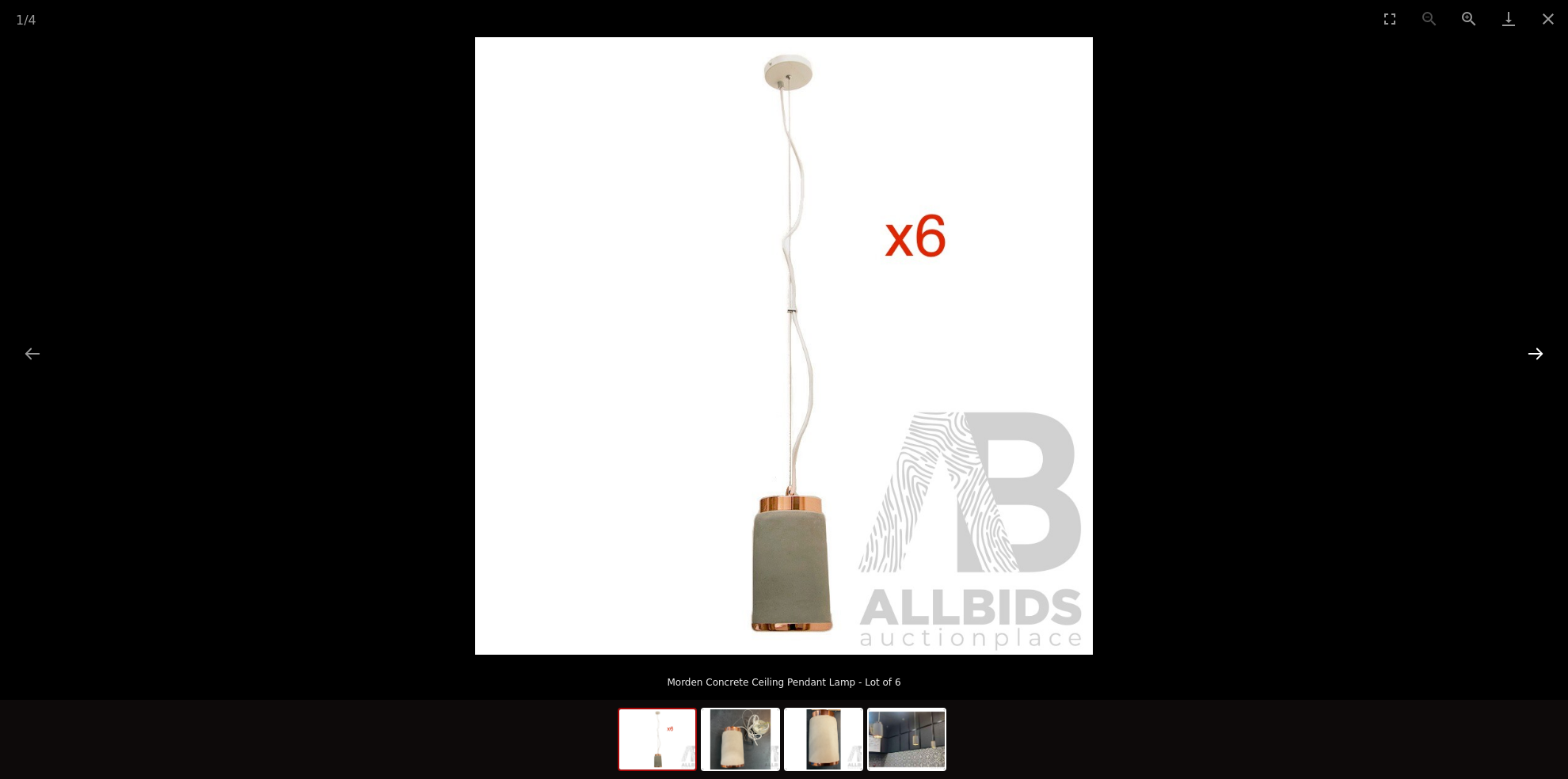
click at [1538, 350] on button "Next slide" at bounding box center [1535, 354] width 34 height 31
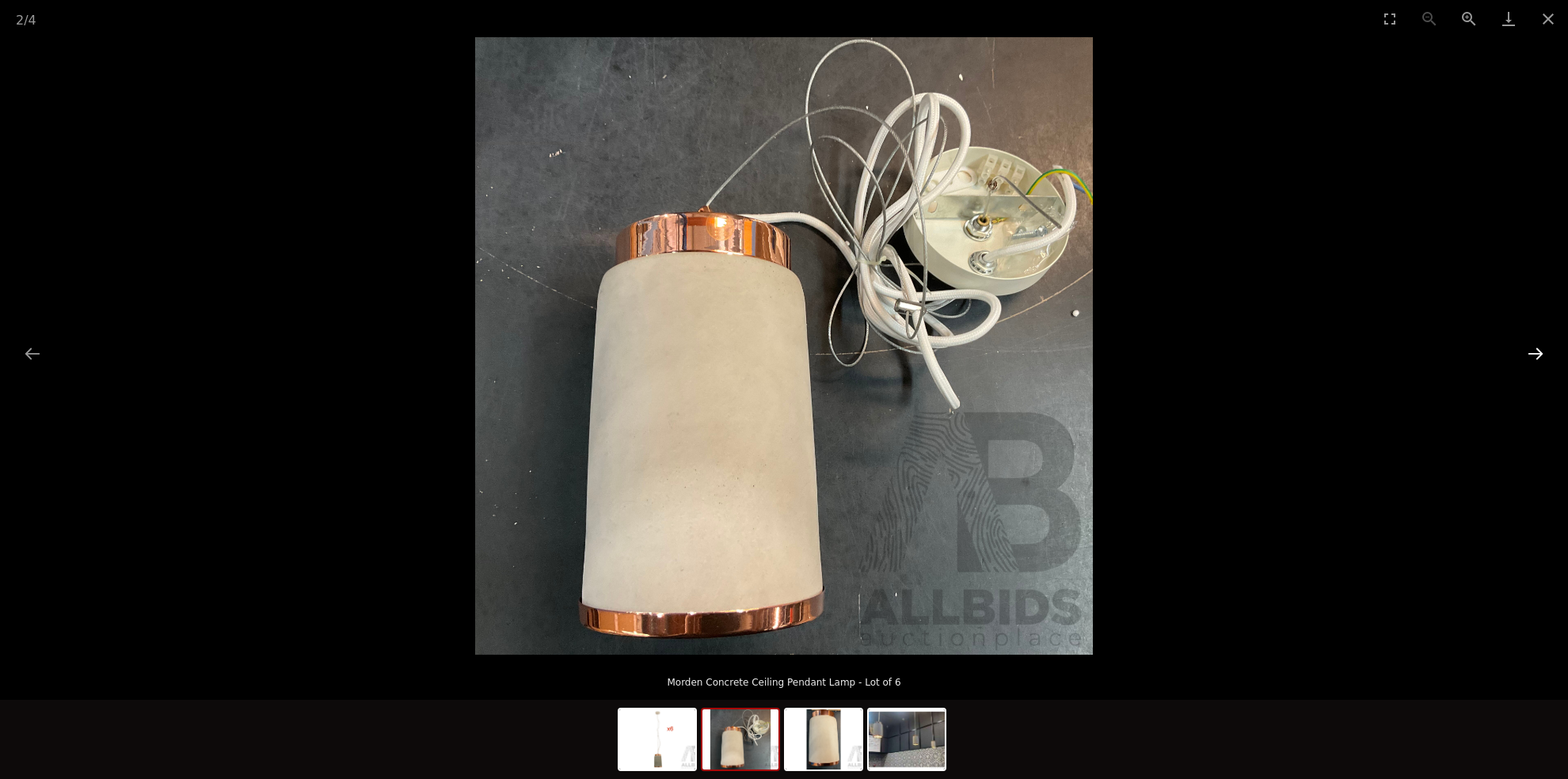
click at [1538, 350] on button "Next slide" at bounding box center [1535, 354] width 34 height 31
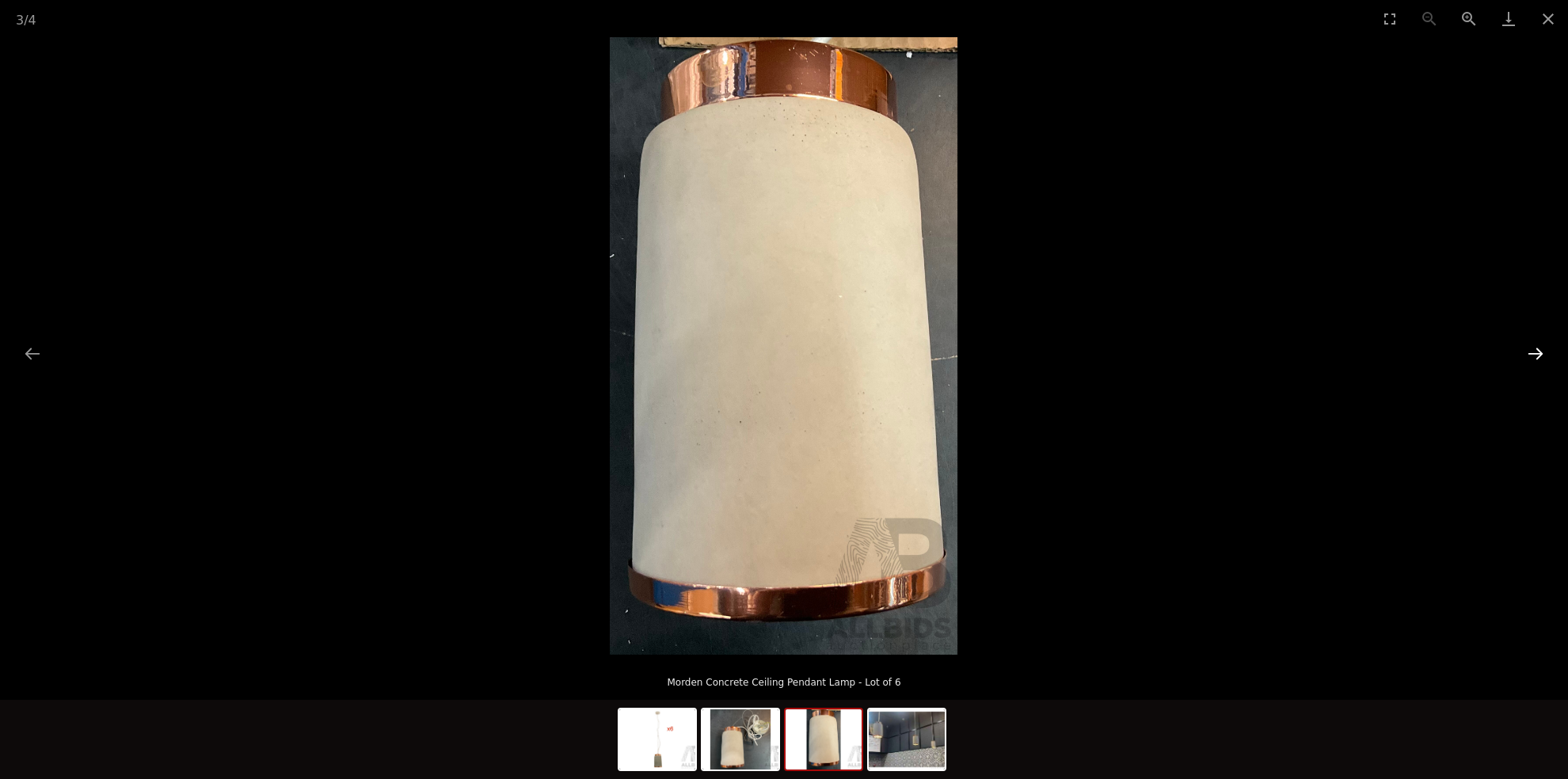
click at [1538, 350] on button "Next slide" at bounding box center [1535, 354] width 34 height 31
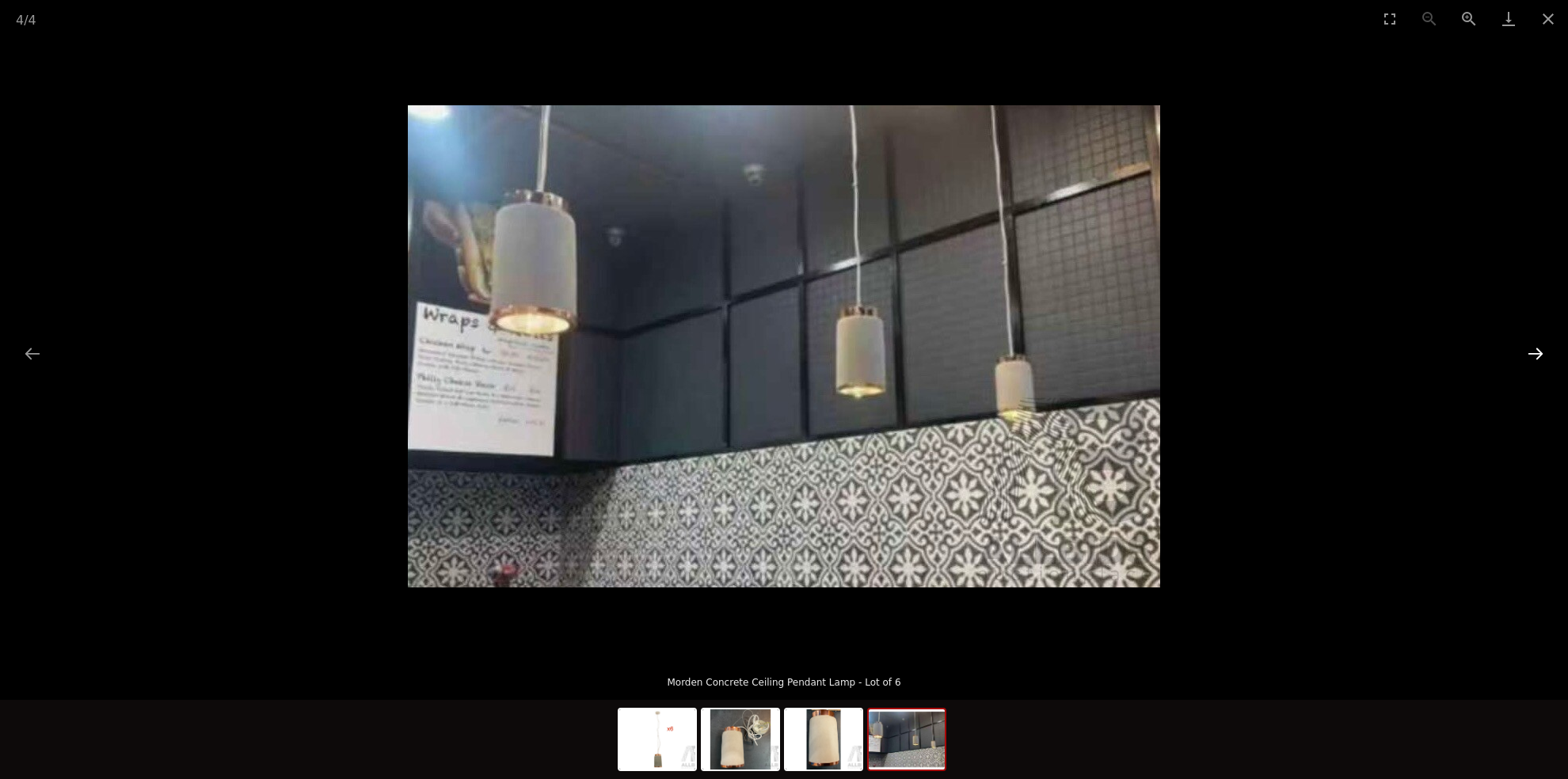
click at [1538, 350] on button "Next slide" at bounding box center [1535, 354] width 34 height 31
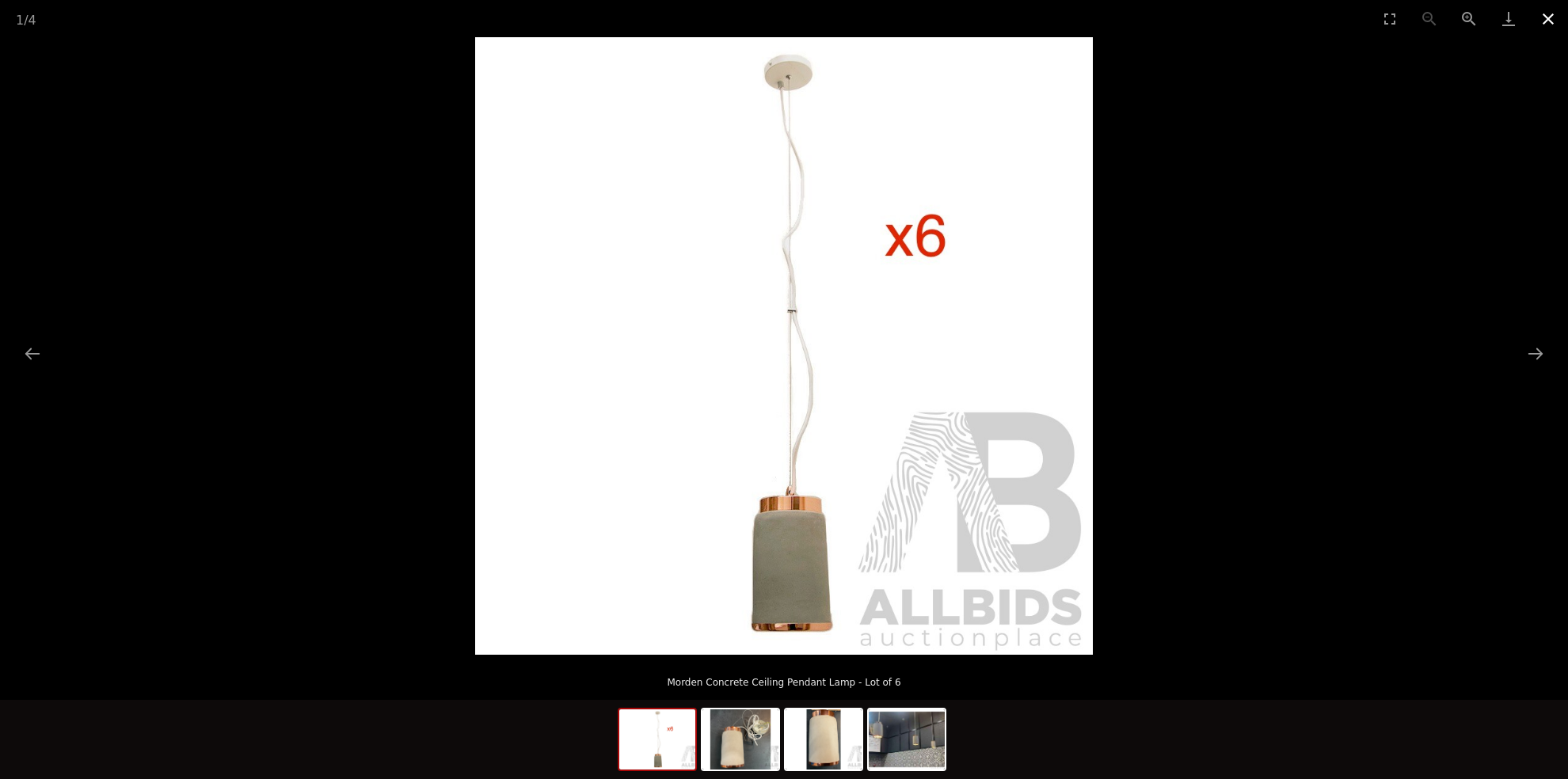
click at [1544, 14] on button "Close gallery" at bounding box center [1547, 18] width 39 height 38
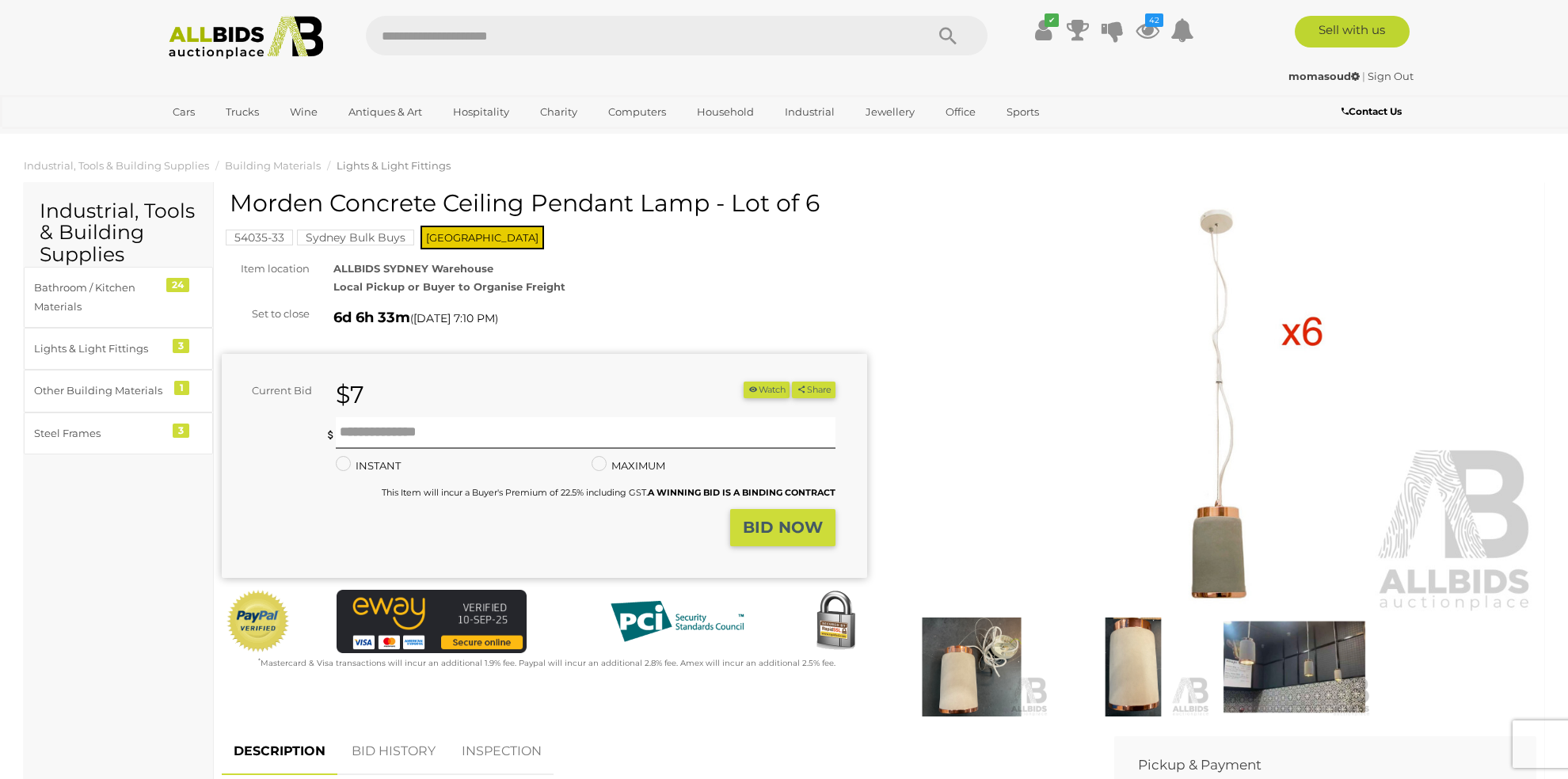
click at [769, 389] on button "Watch" at bounding box center [766, 390] width 46 height 17
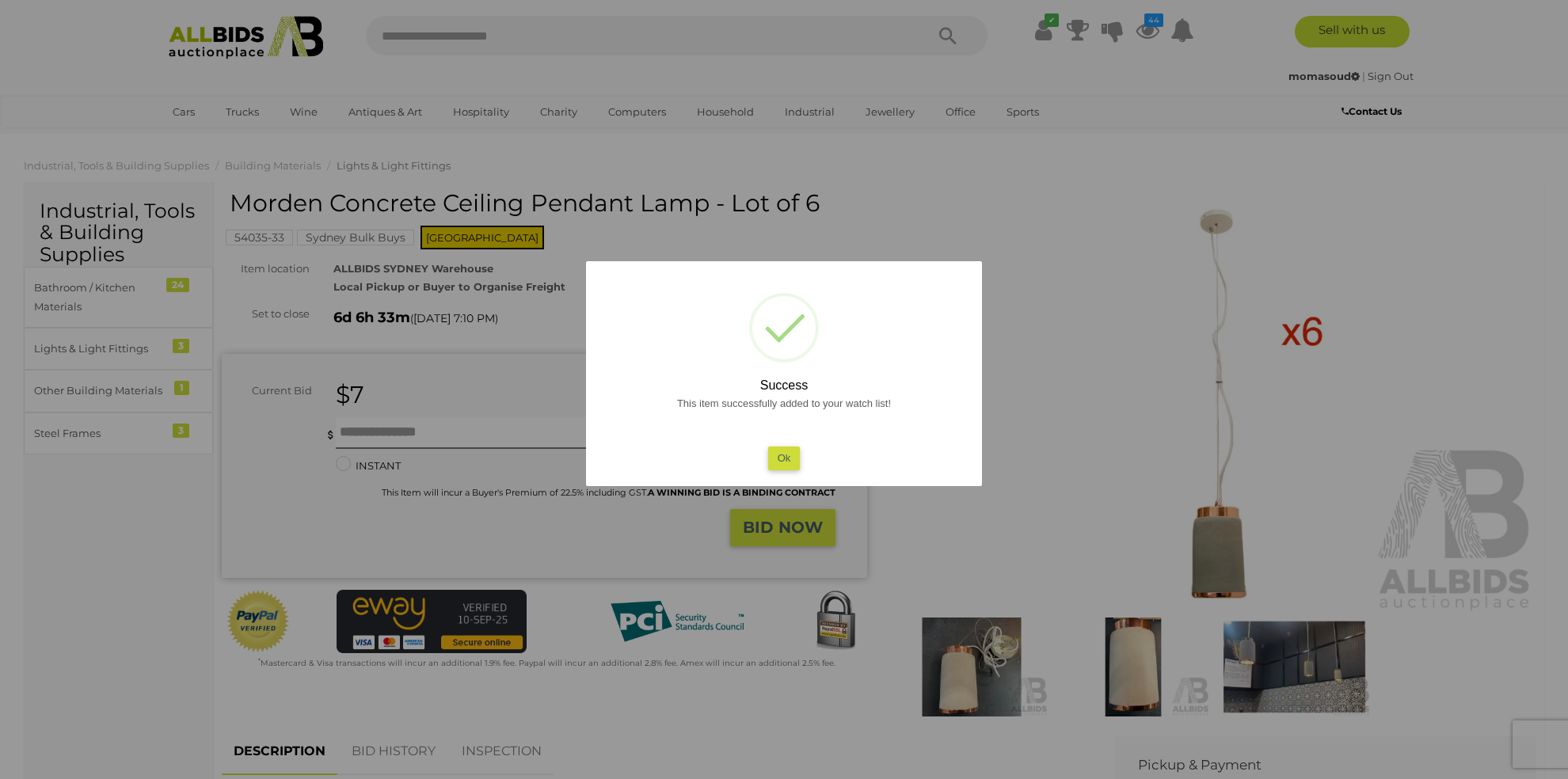
click at [791, 456] on button "Ok" at bounding box center [784, 457] width 33 height 23
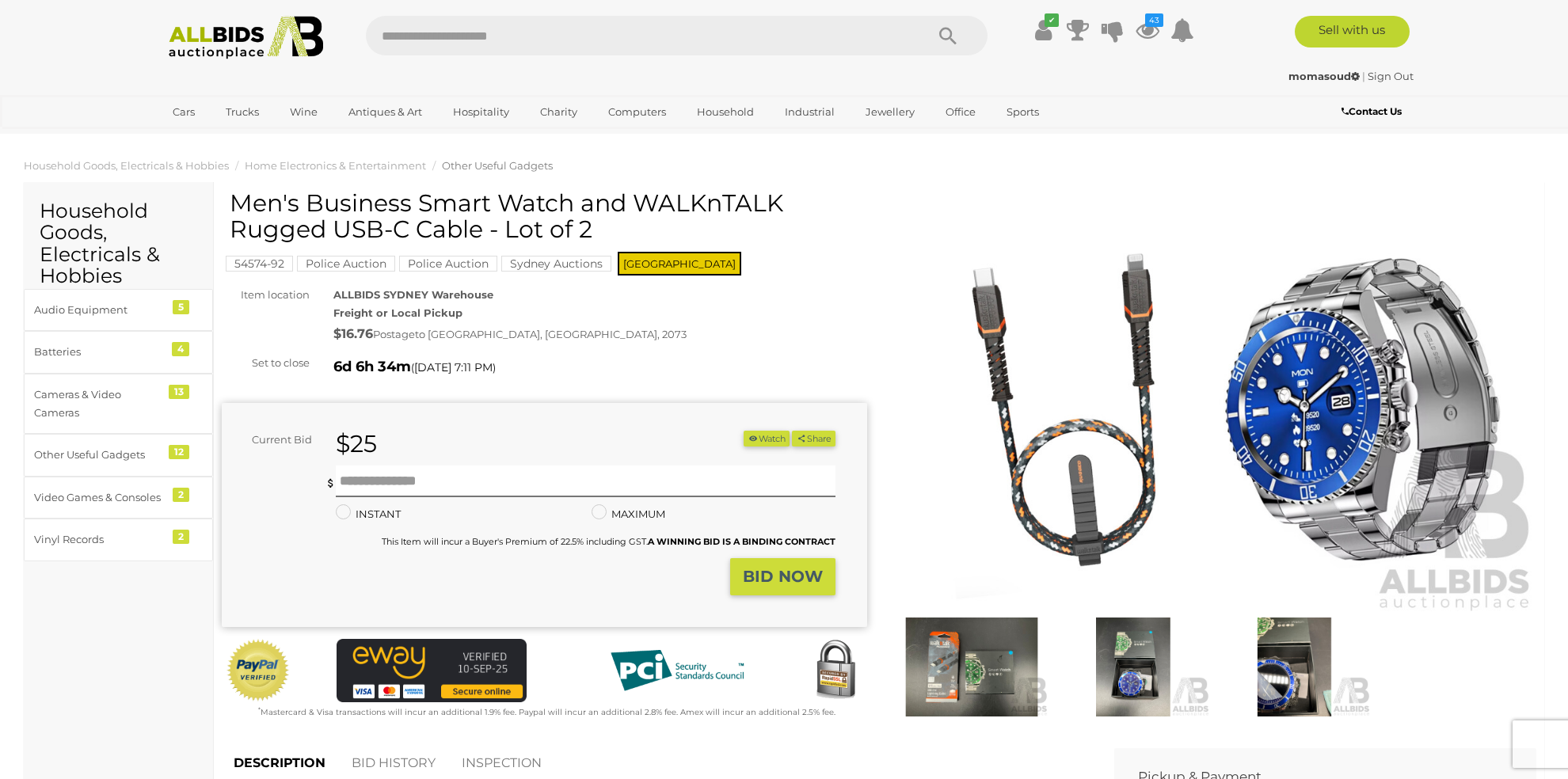
click at [1250, 305] on img at bounding box center [1213, 405] width 646 height 416
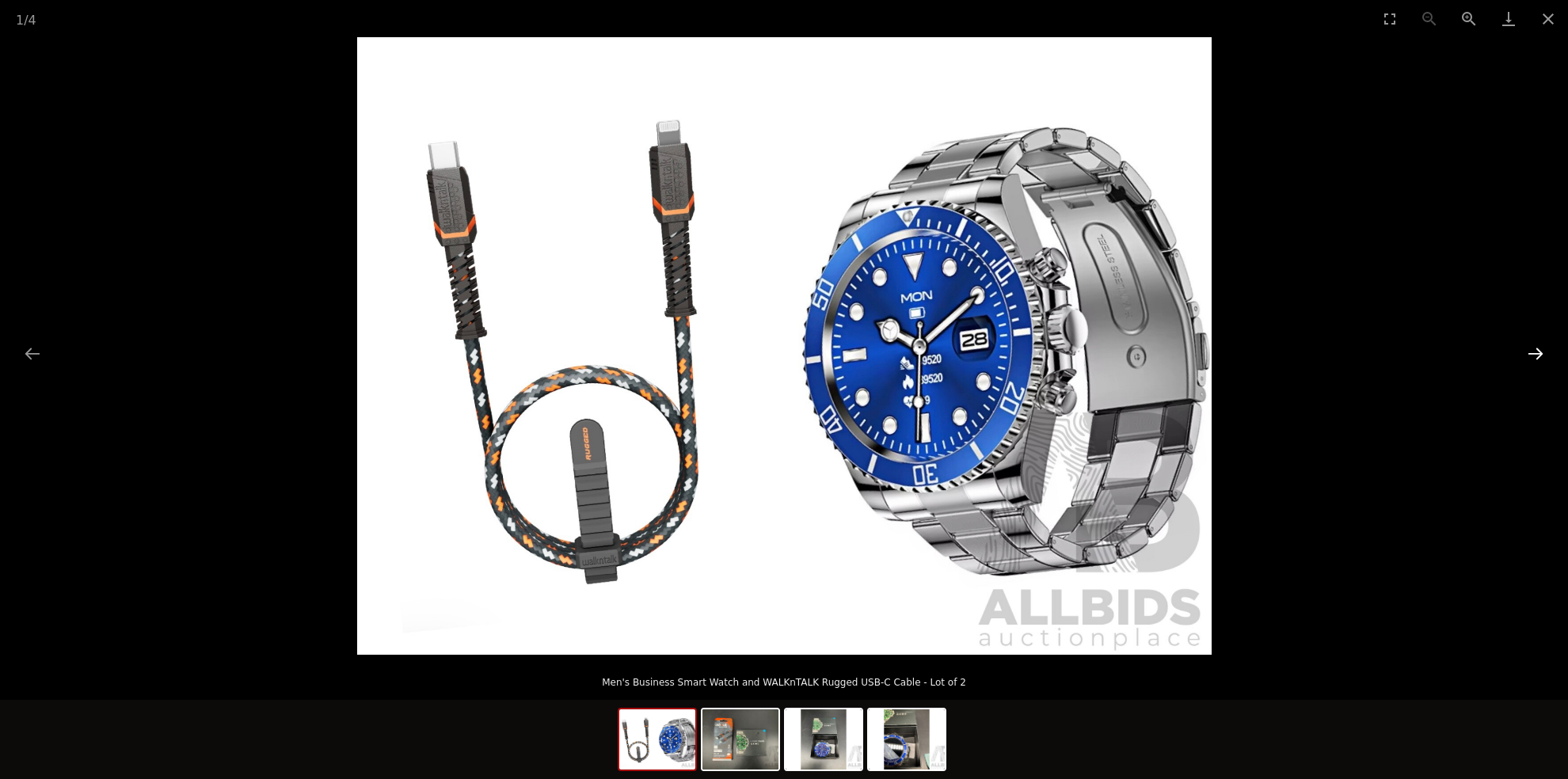
click at [1529, 349] on button "Next slide" at bounding box center [1535, 354] width 34 height 31
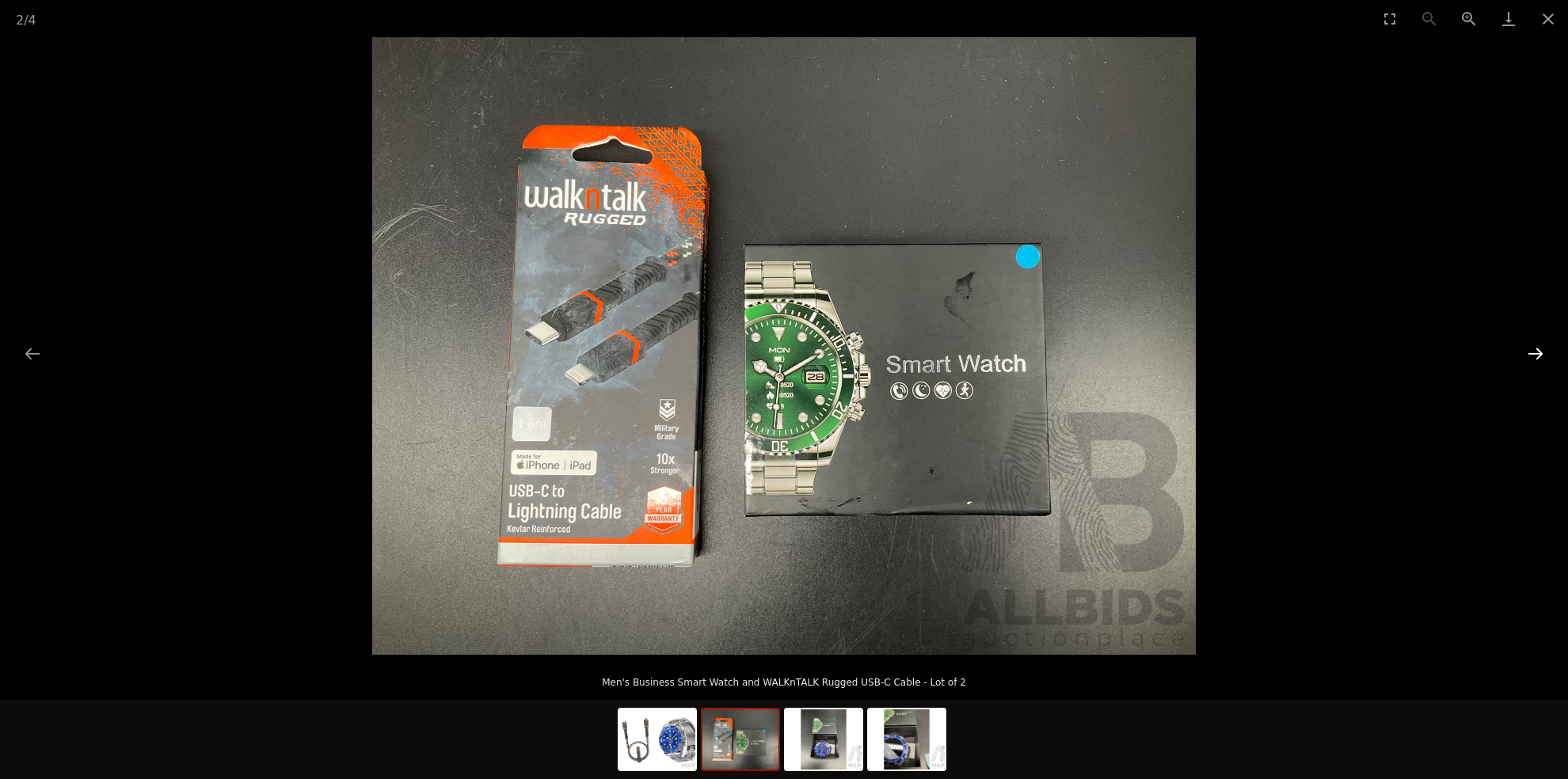
click at [1529, 349] on button "Next slide" at bounding box center [1535, 354] width 34 height 31
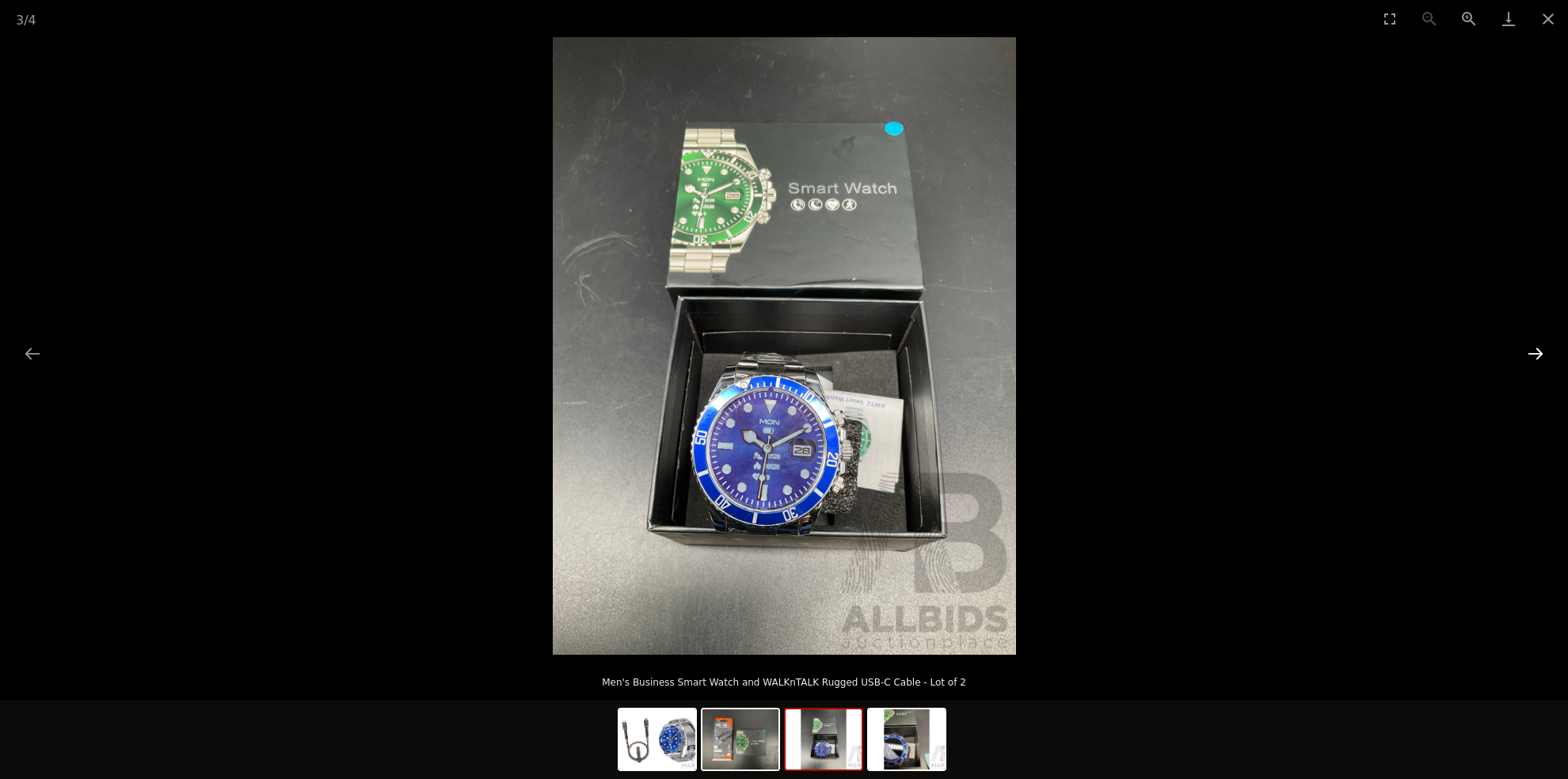
click at [1529, 349] on button "Next slide" at bounding box center [1535, 354] width 34 height 31
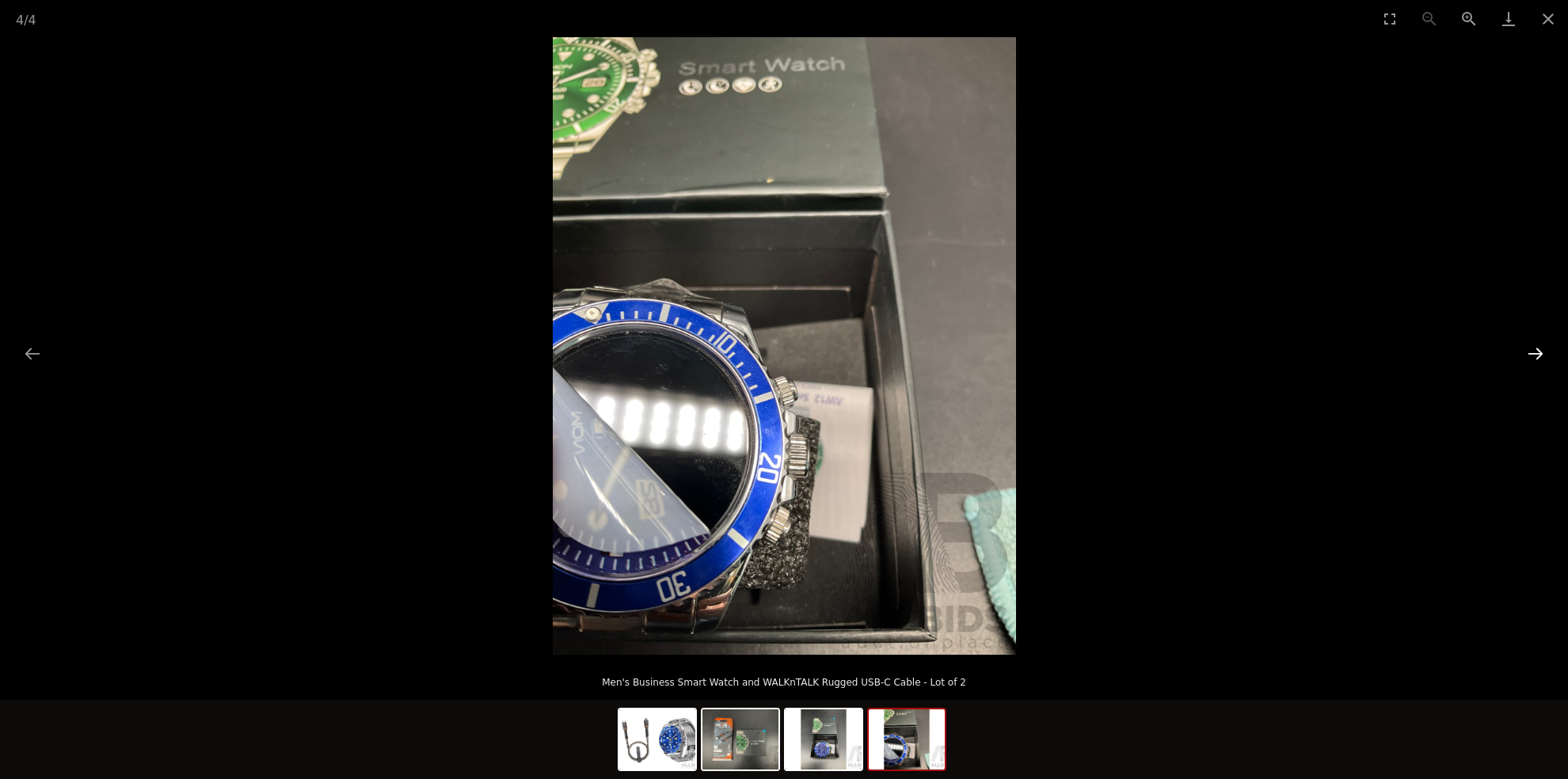
click at [1529, 349] on button "Next slide" at bounding box center [1535, 354] width 34 height 31
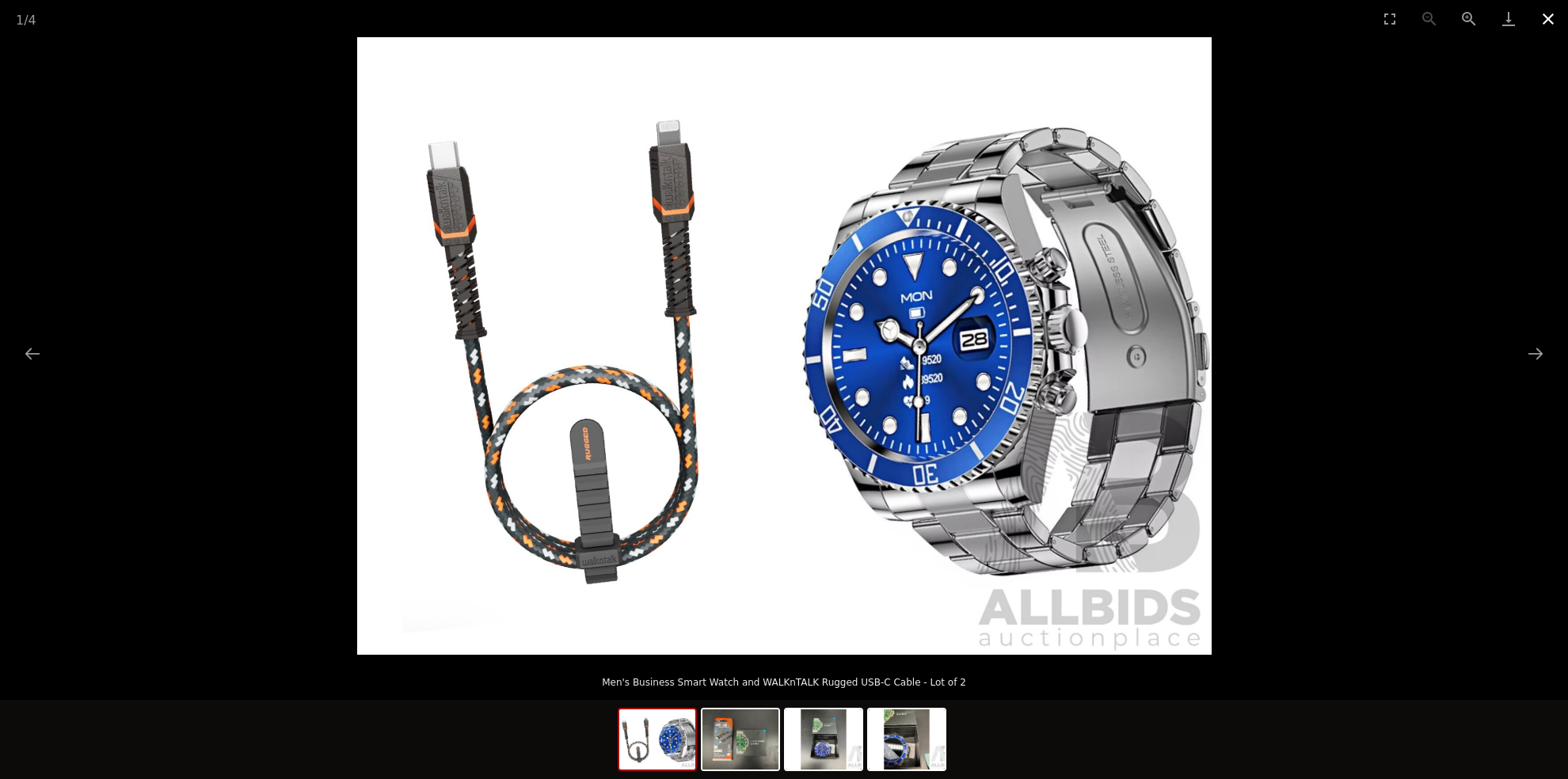
click at [1547, 14] on button "Close gallery" at bounding box center [1547, 18] width 39 height 38
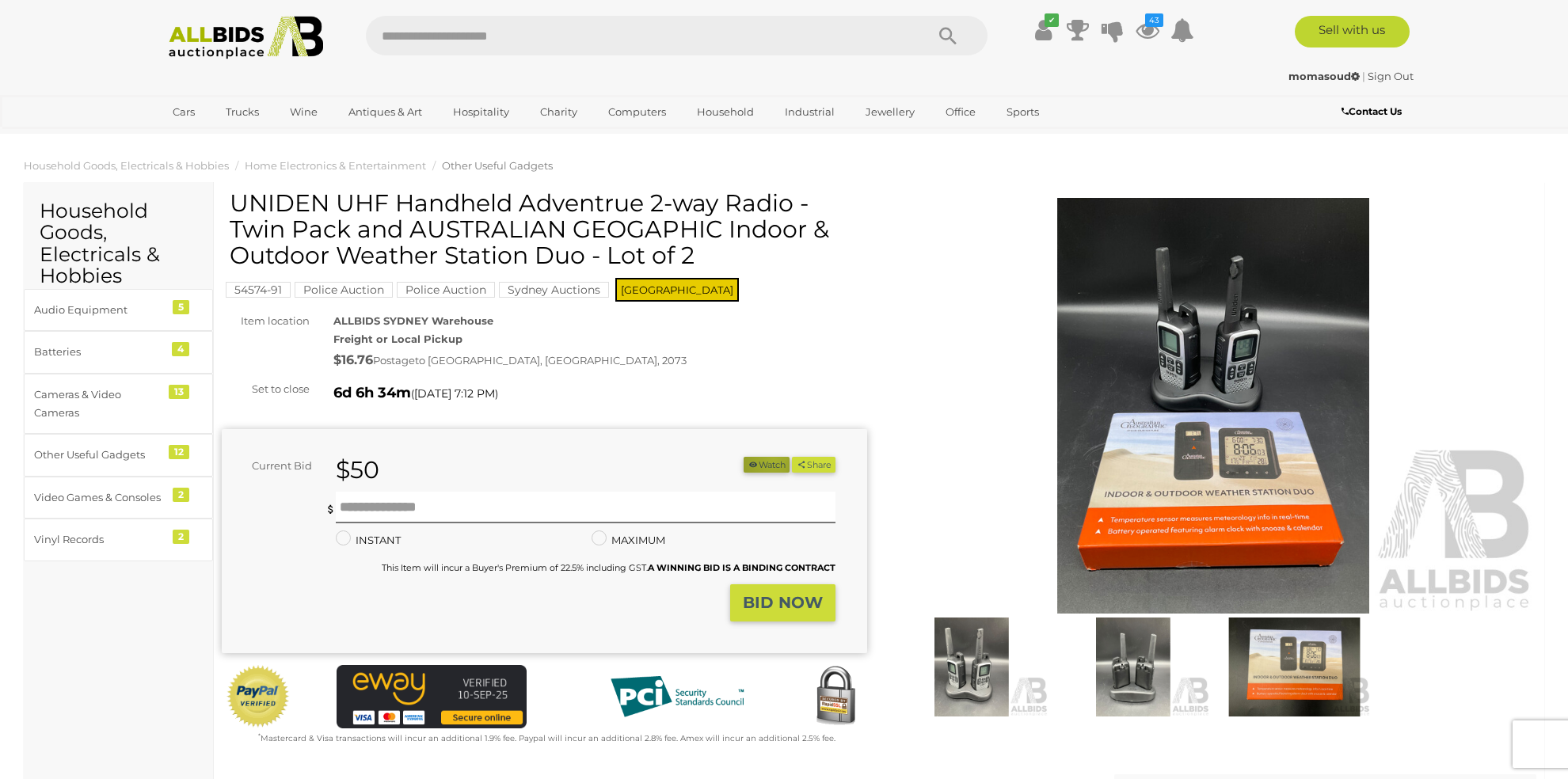
click at [766, 459] on button "Watch" at bounding box center [766, 465] width 46 height 17
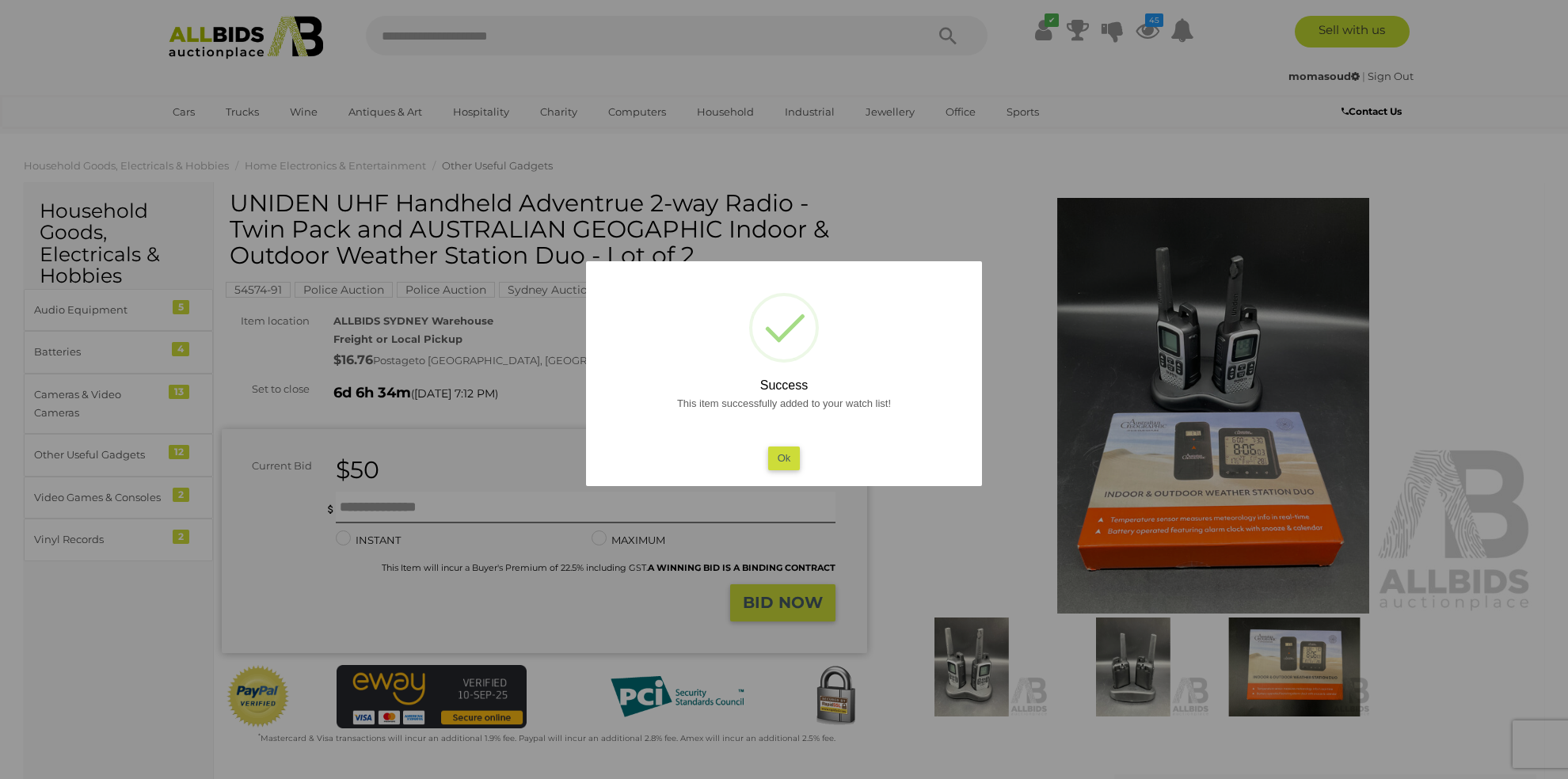
click at [789, 457] on button "Ok" at bounding box center [784, 457] width 33 height 23
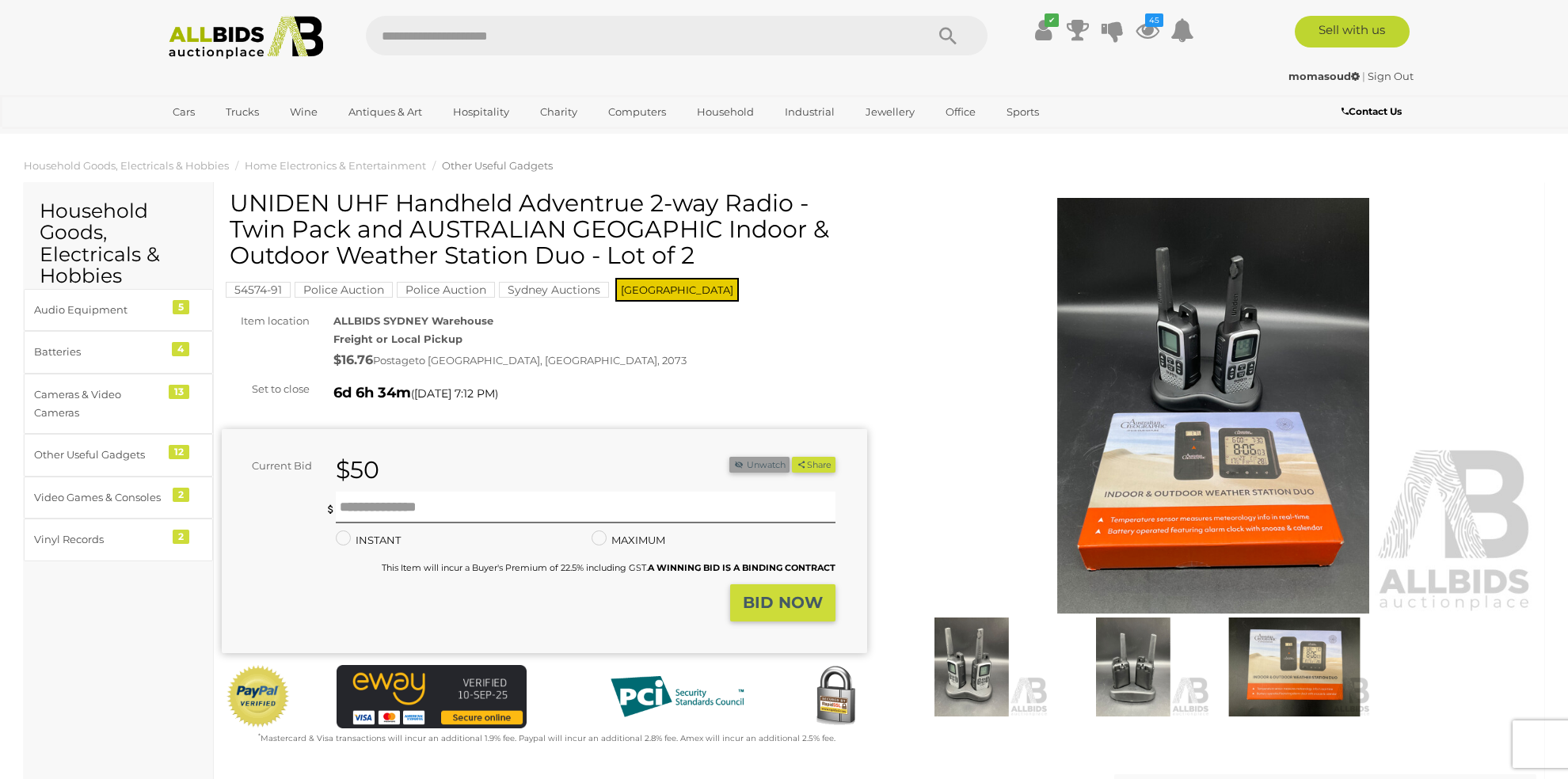
click at [759, 469] on button "Unwatch" at bounding box center [758, 465] width 60 height 17
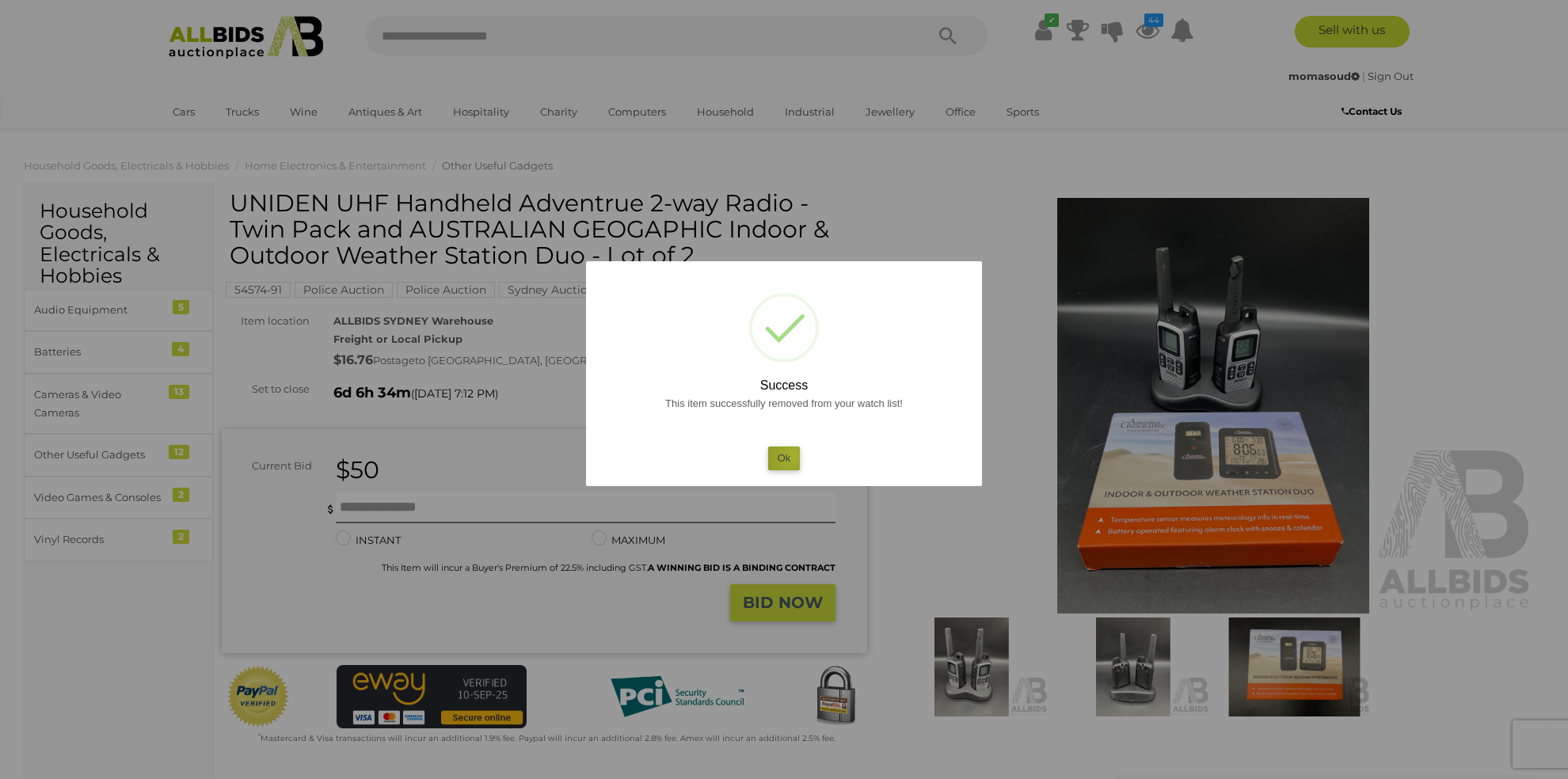
click at [792, 456] on button "Ok" at bounding box center [784, 457] width 33 height 23
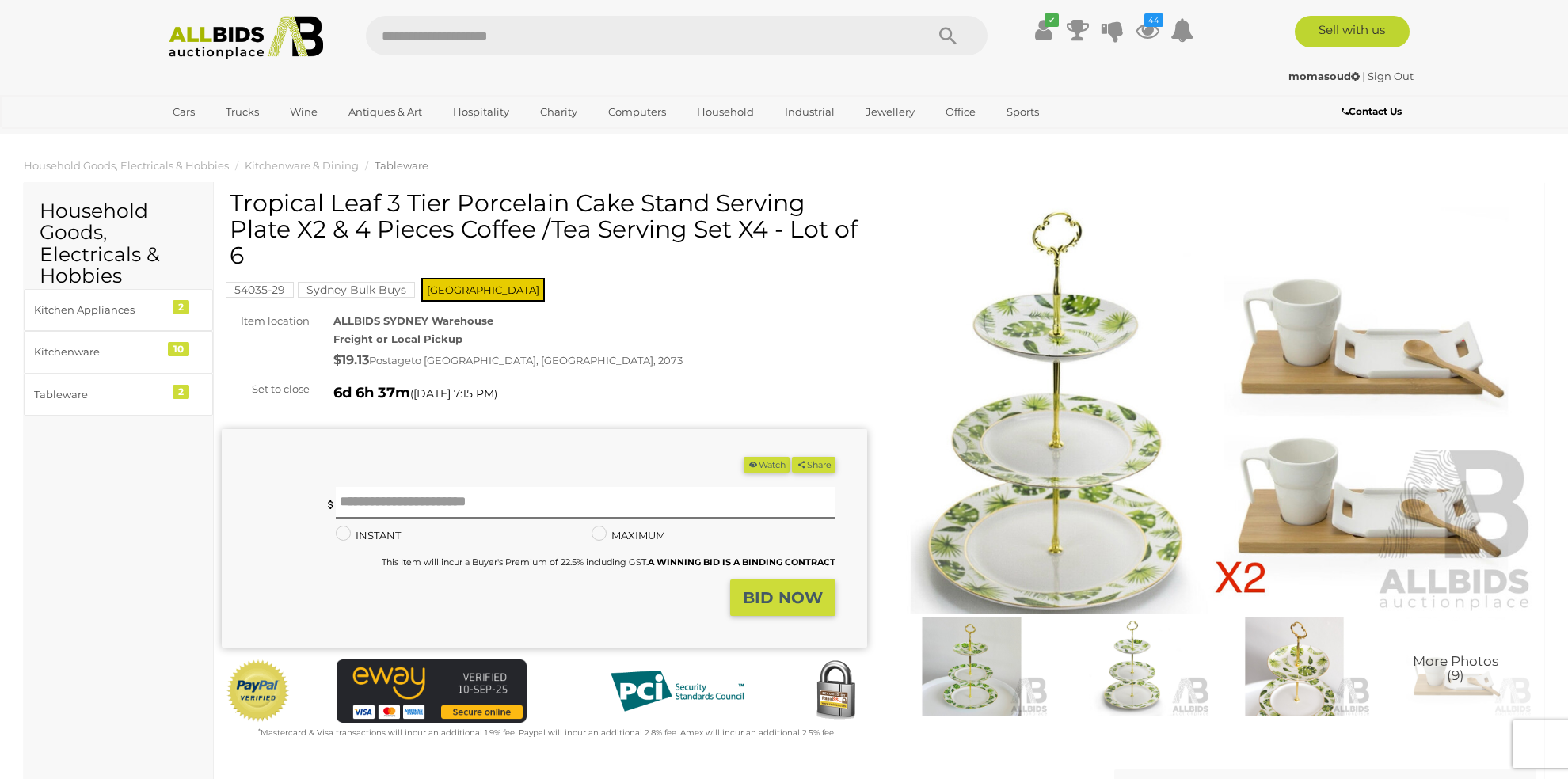
click at [753, 458] on button "Watch" at bounding box center [766, 465] width 46 height 17
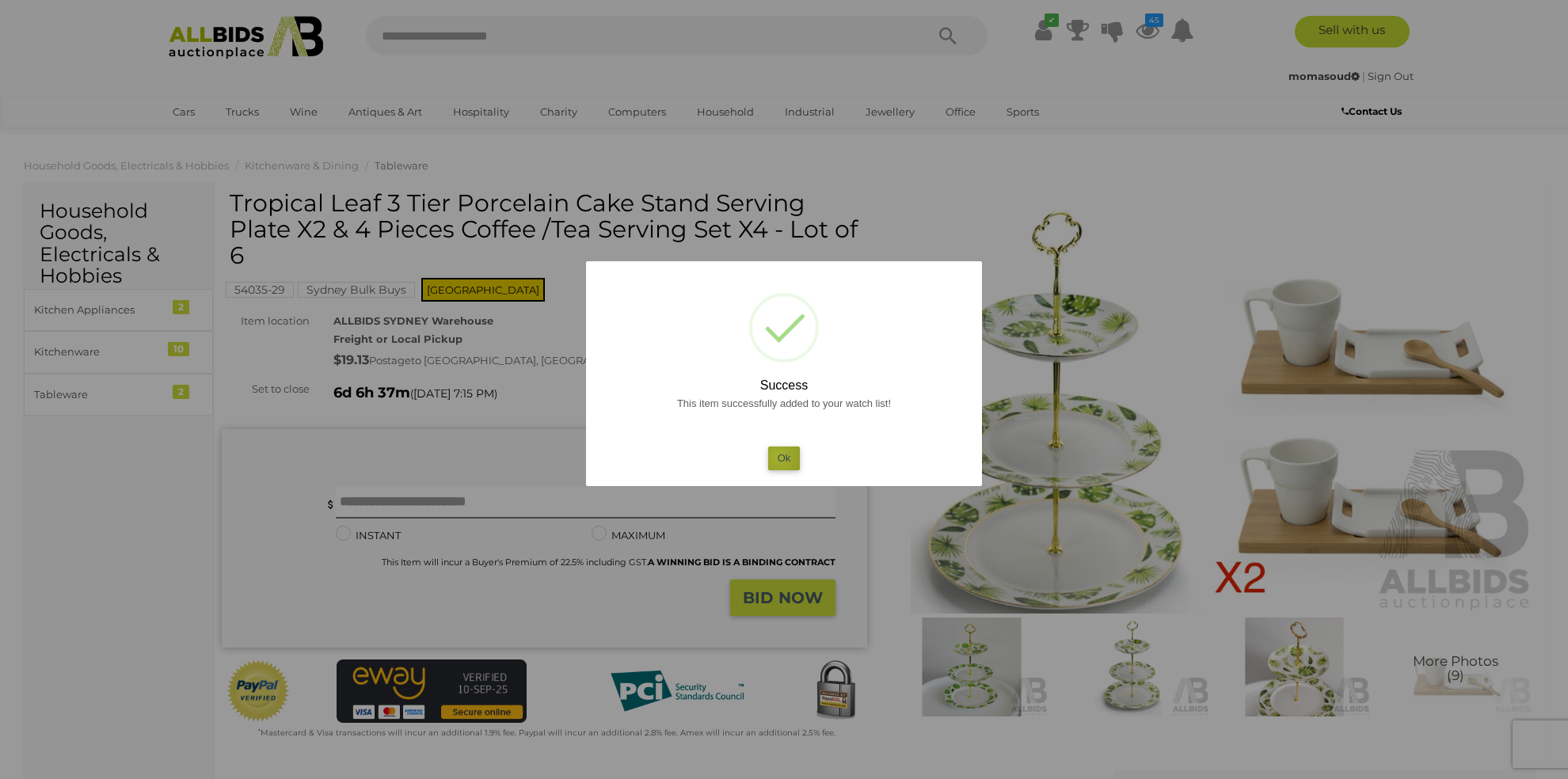
click at [778, 457] on button "Ok" at bounding box center [784, 457] width 33 height 23
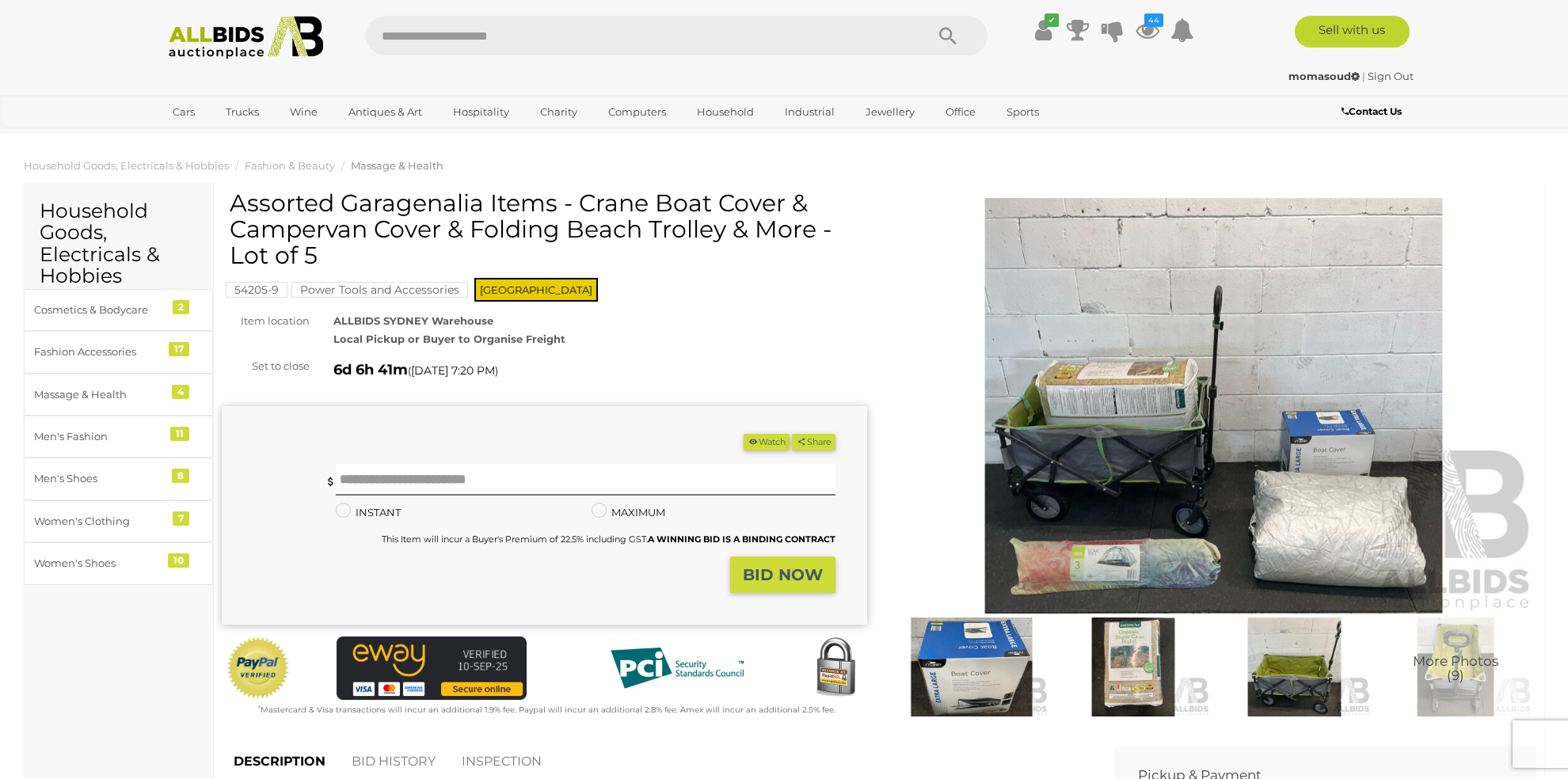
click at [1298, 393] on img at bounding box center [1213, 405] width 646 height 416
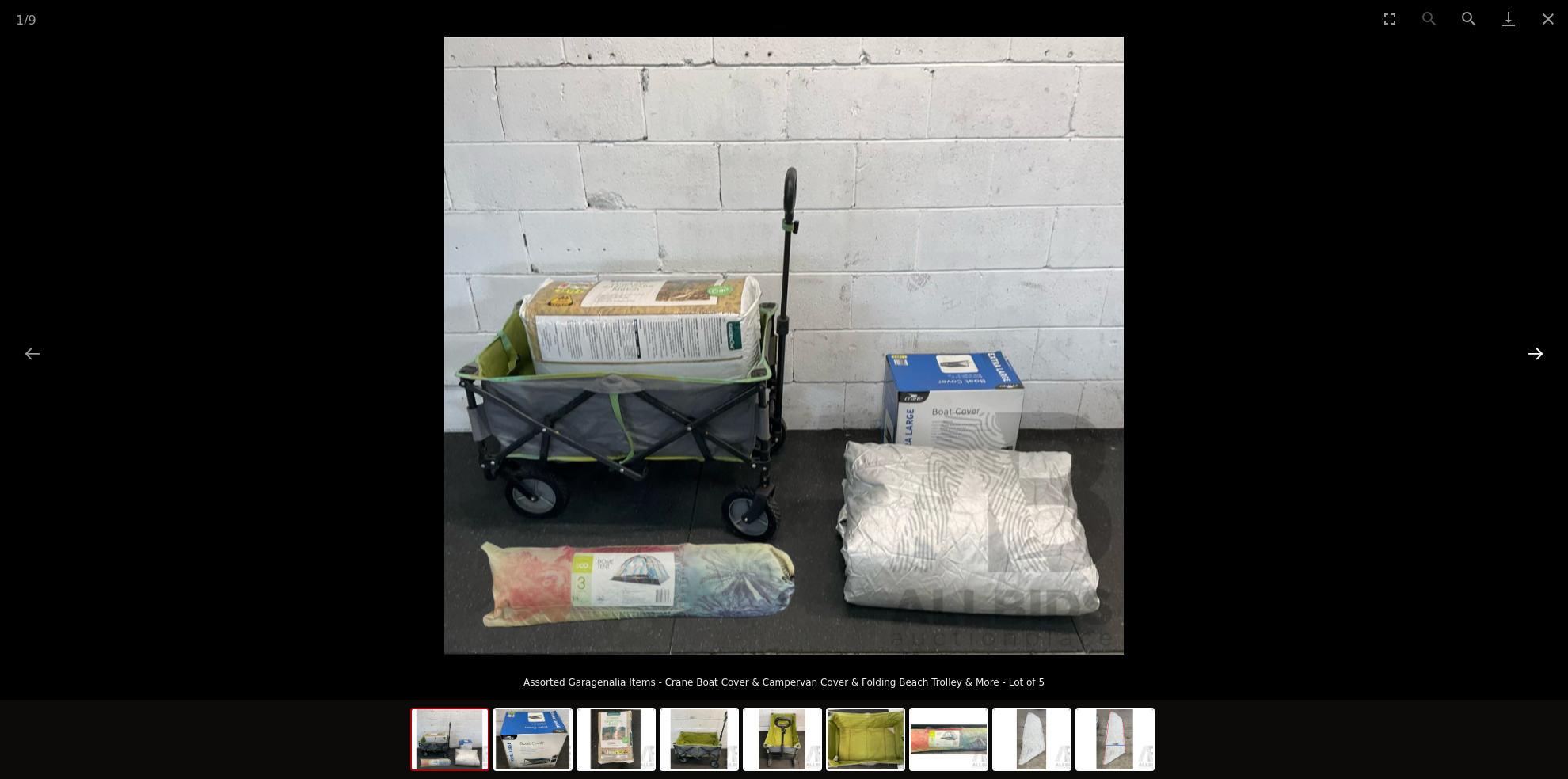
click at [1537, 353] on button "Next slide" at bounding box center [1535, 354] width 34 height 31
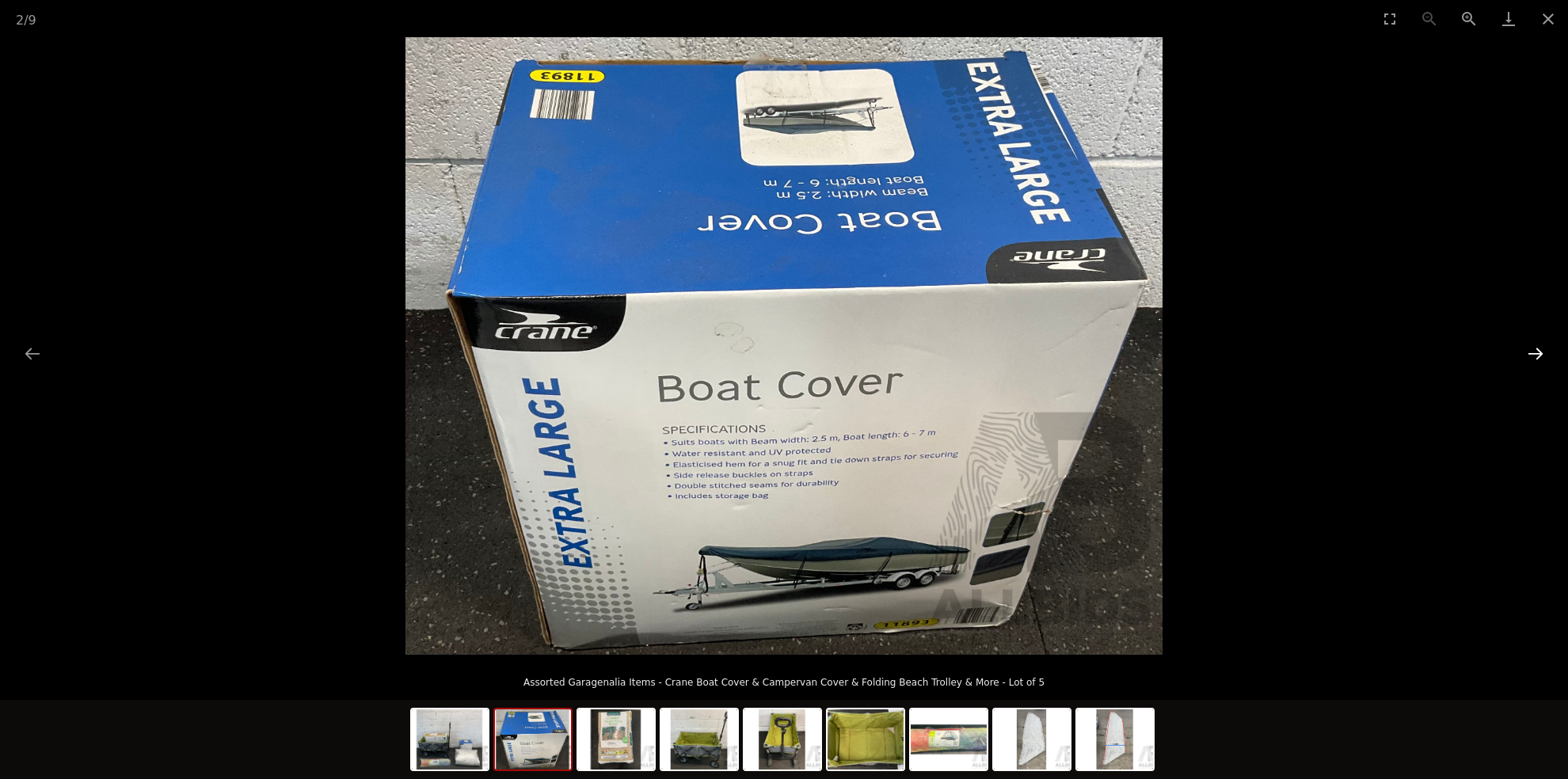
click at [1537, 353] on button "Next slide" at bounding box center [1535, 354] width 34 height 31
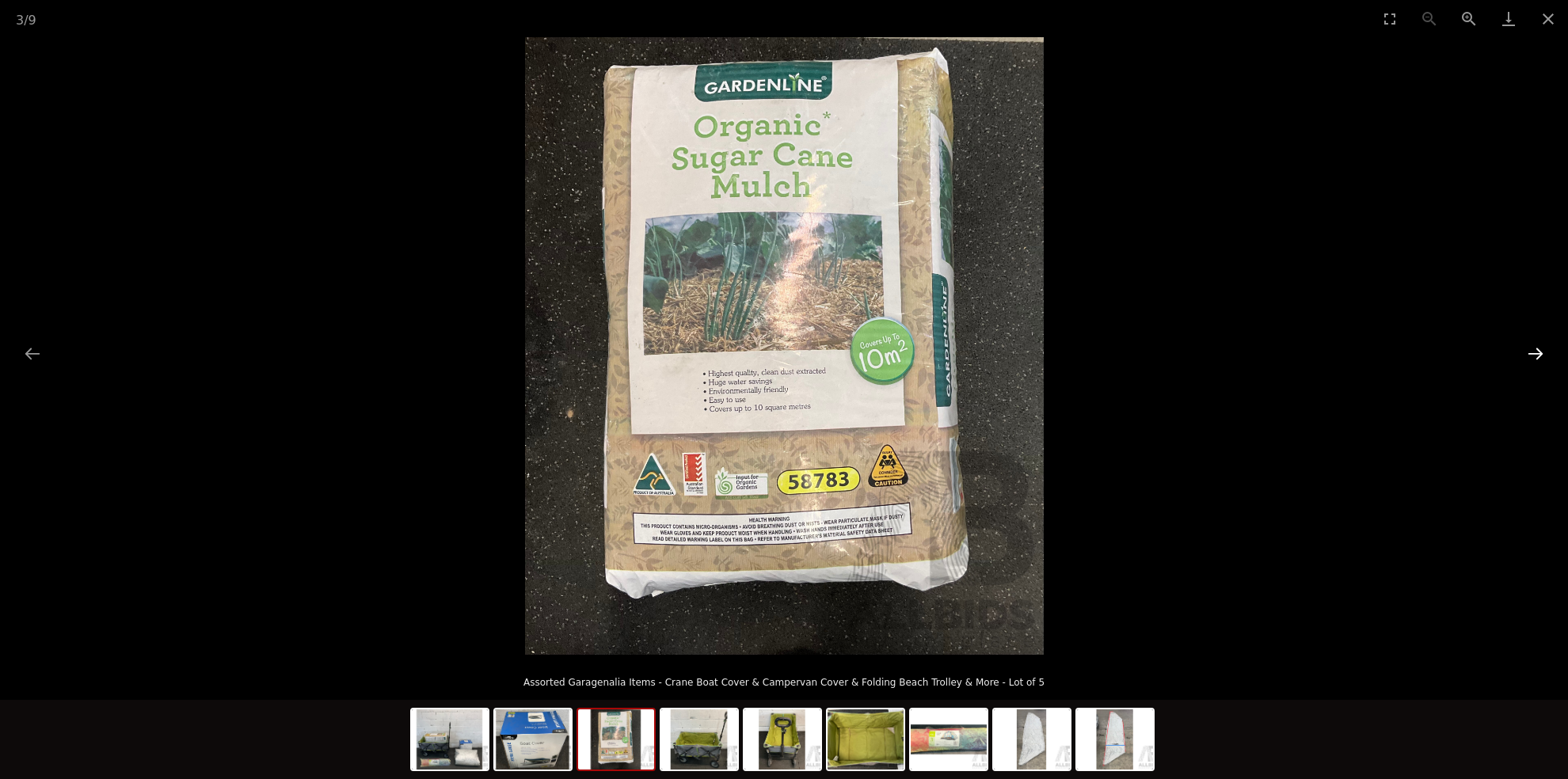
click at [1537, 353] on button "Next slide" at bounding box center [1535, 354] width 34 height 31
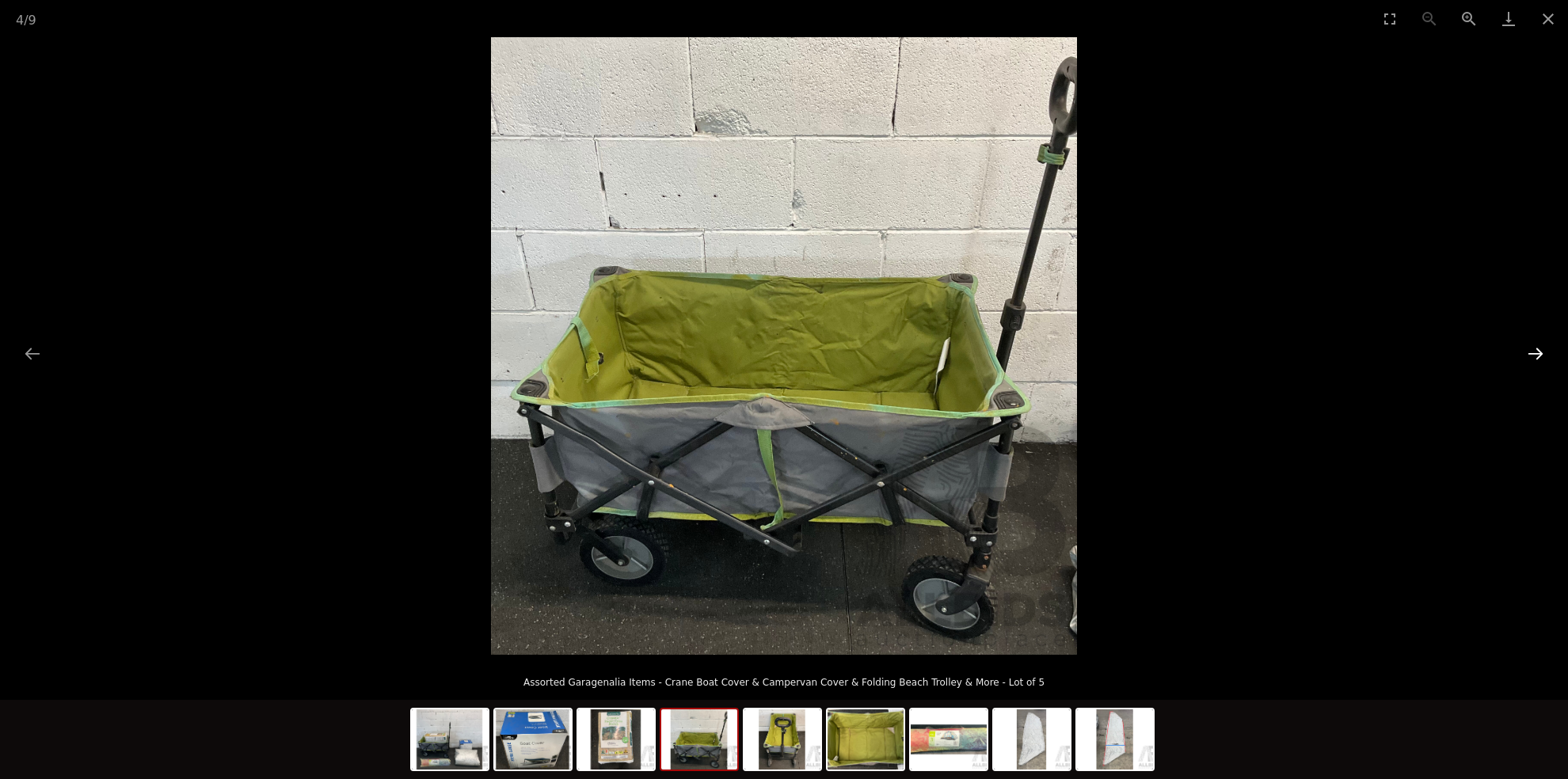
click at [1537, 353] on button "Next slide" at bounding box center [1535, 354] width 34 height 31
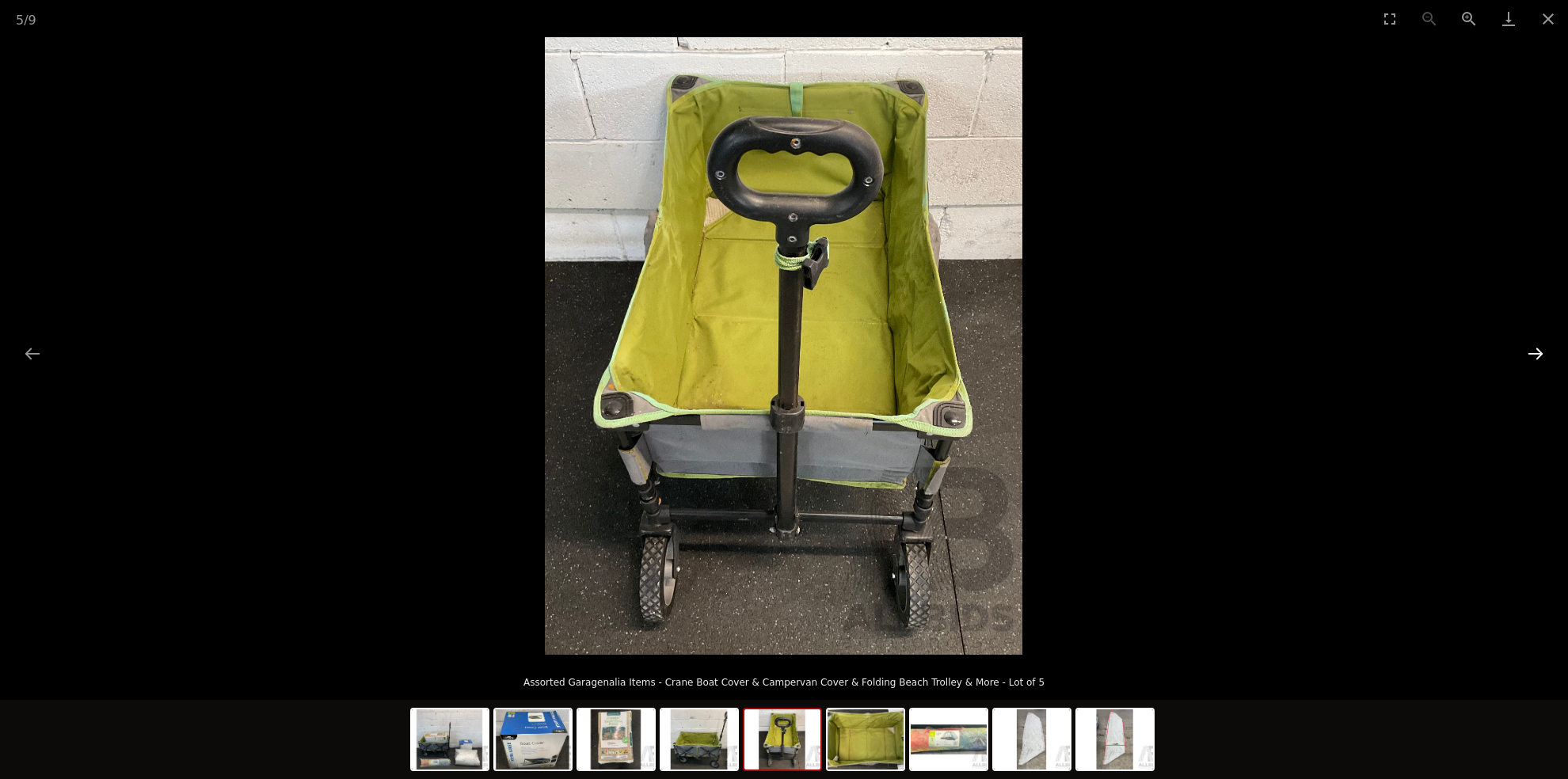
click at [1537, 353] on button "Next slide" at bounding box center [1535, 354] width 34 height 31
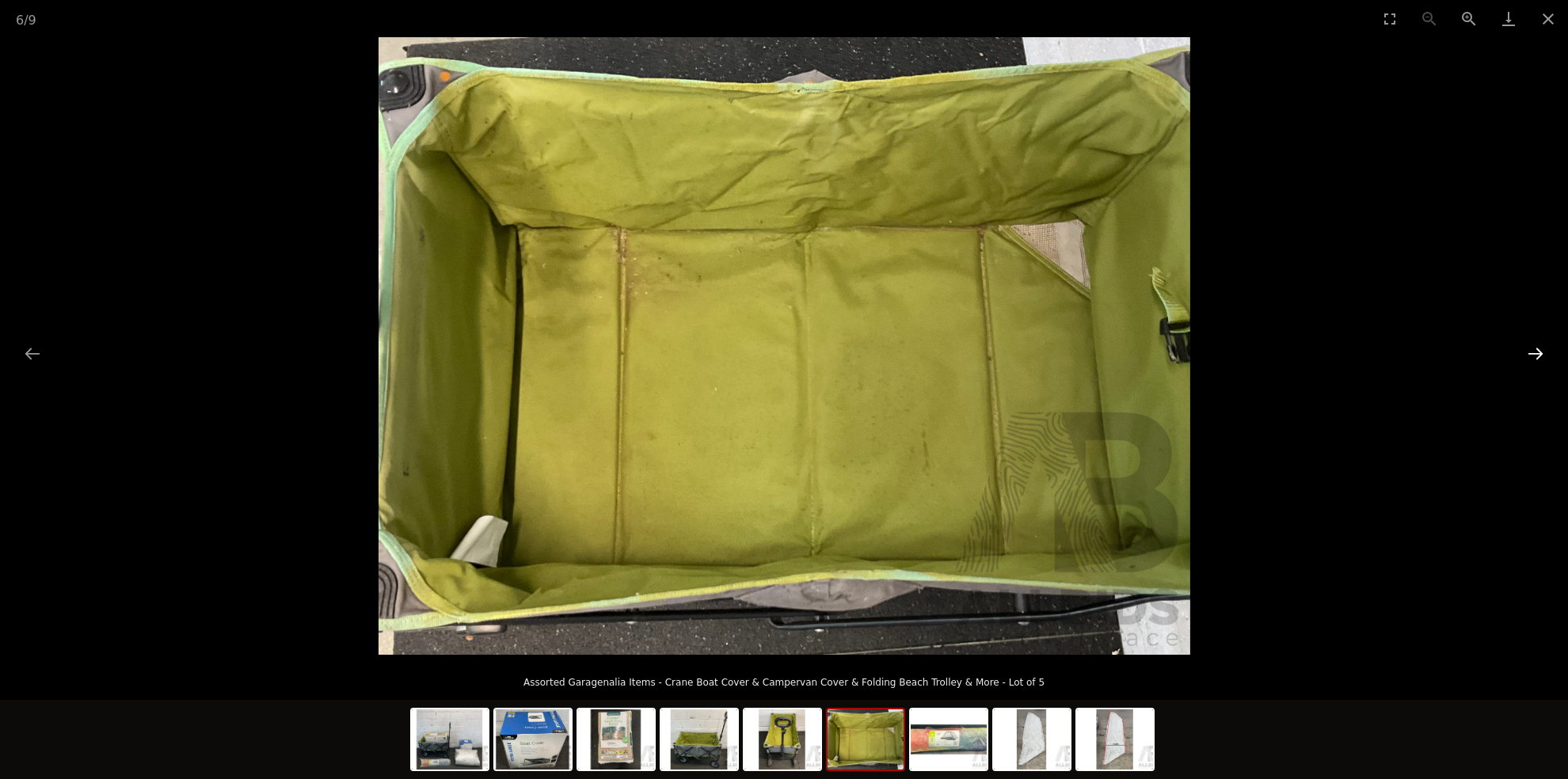
click at [1537, 353] on button "Next slide" at bounding box center [1535, 354] width 34 height 31
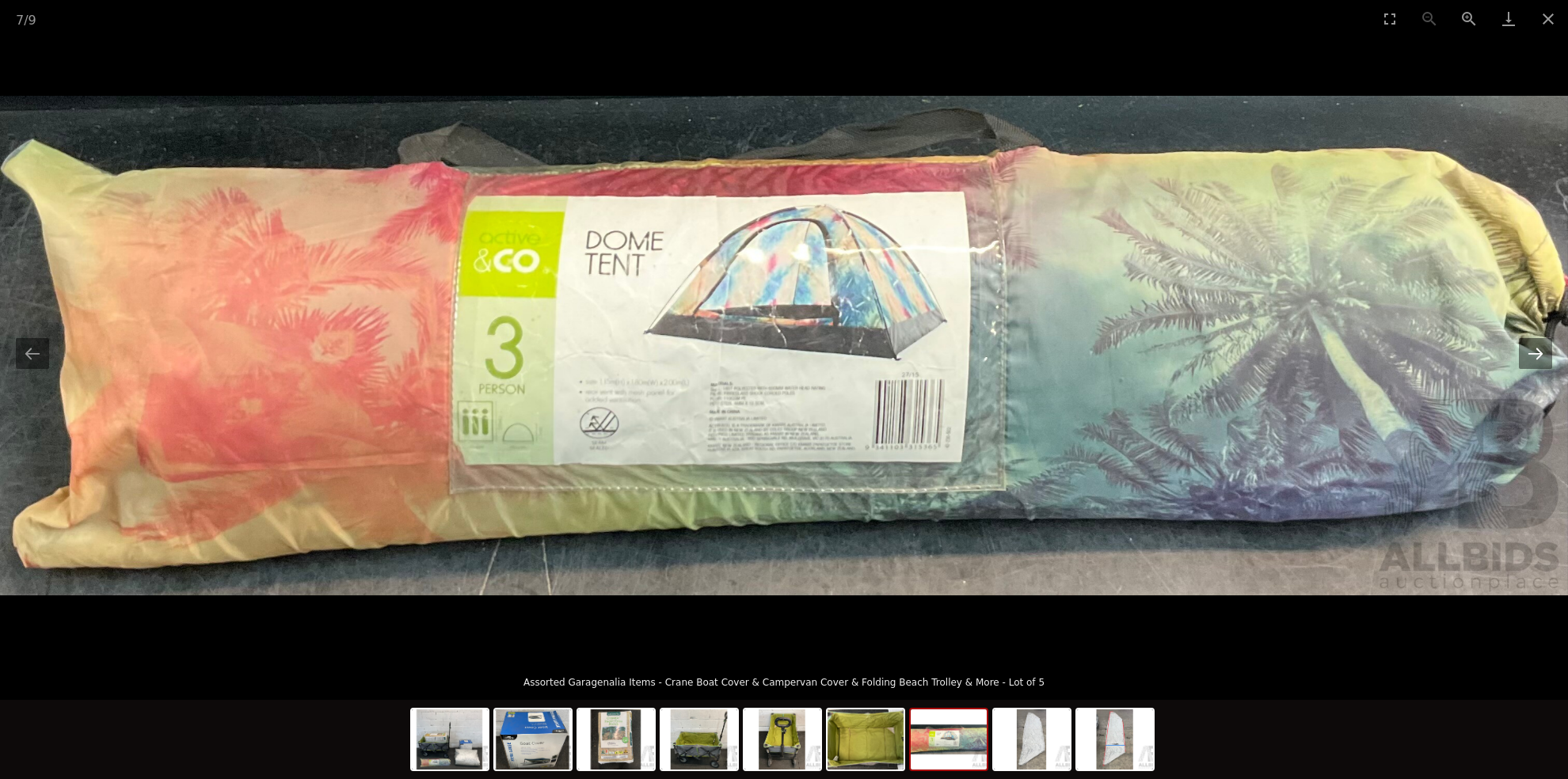
click at [1537, 353] on button "Next slide" at bounding box center [1535, 354] width 34 height 31
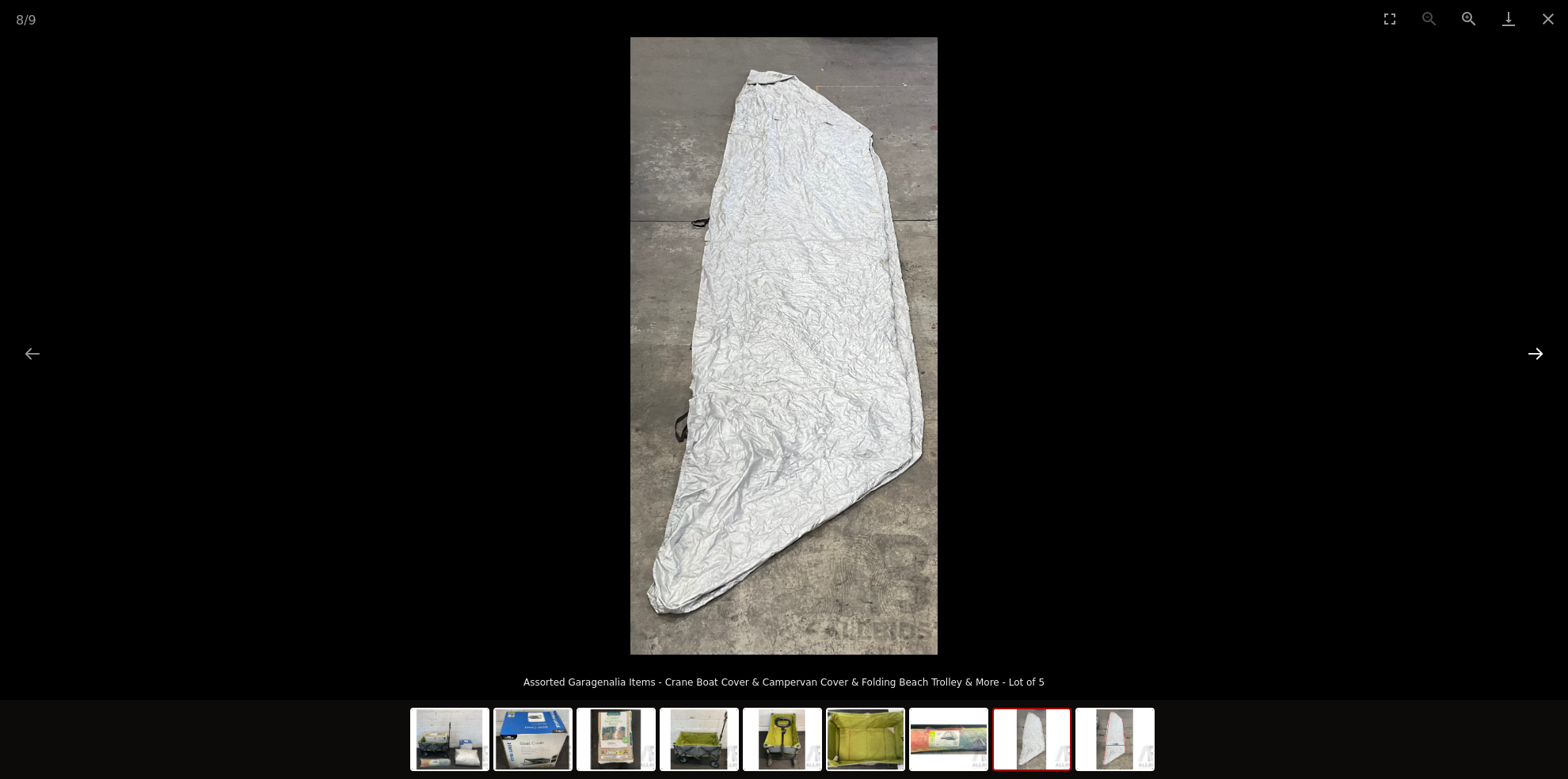
click at [1537, 353] on button "Next slide" at bounding box center [1535, 354] width 34 height 31
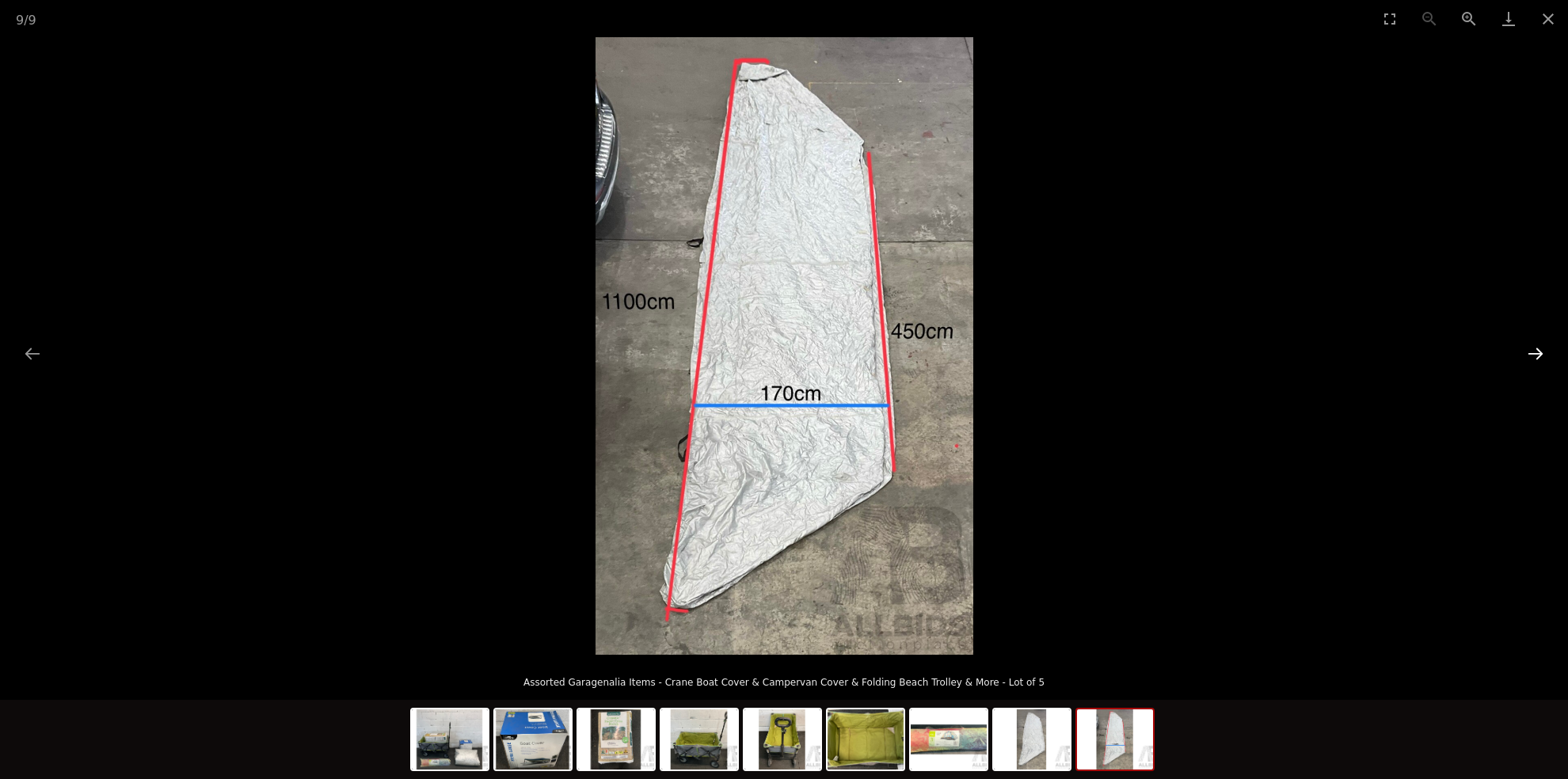
click at [1537, 353] on button "Next slide" at bounding box center [1535, 354] width 34 height 31
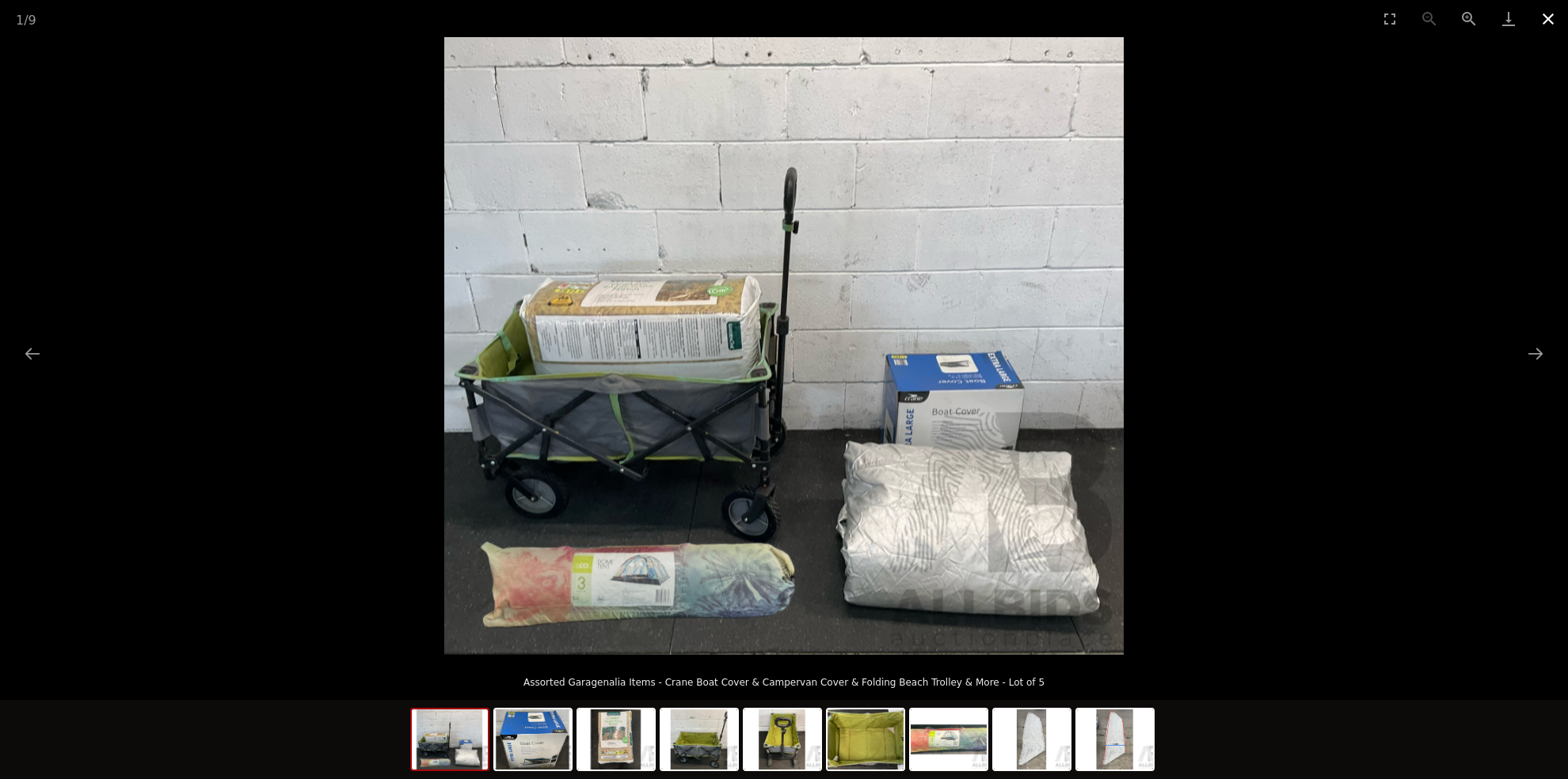
click at [1546, 17] on button "Close gallery" at bounding box center [1547, 18] width 39 height 38
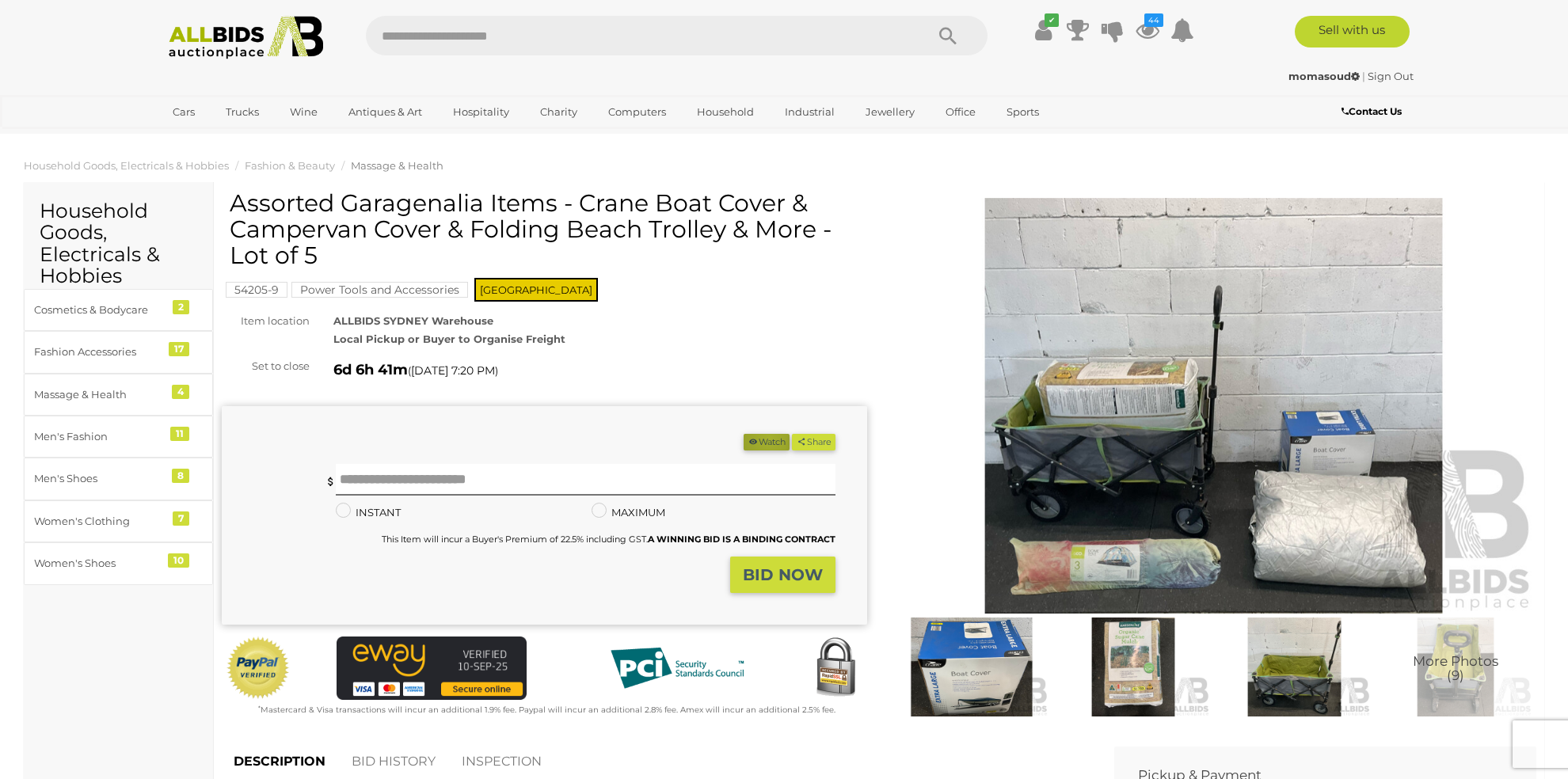
click at [762, 437] on button "Watch" at bounding box center [766, 441] width 46 height 17
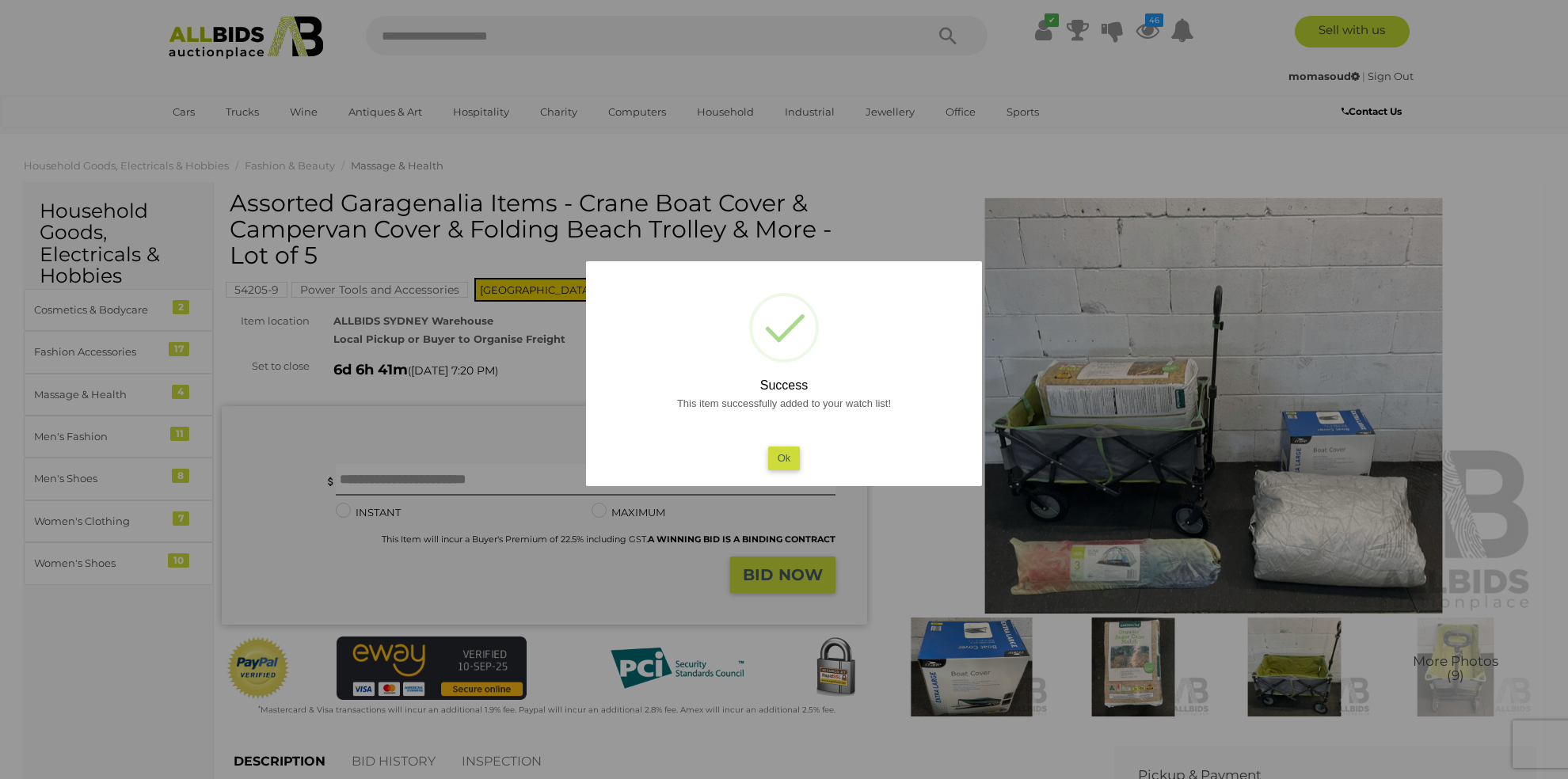
click at [788, 462] on button "Ok" at bounding box center [784, 457] width 33 height 23
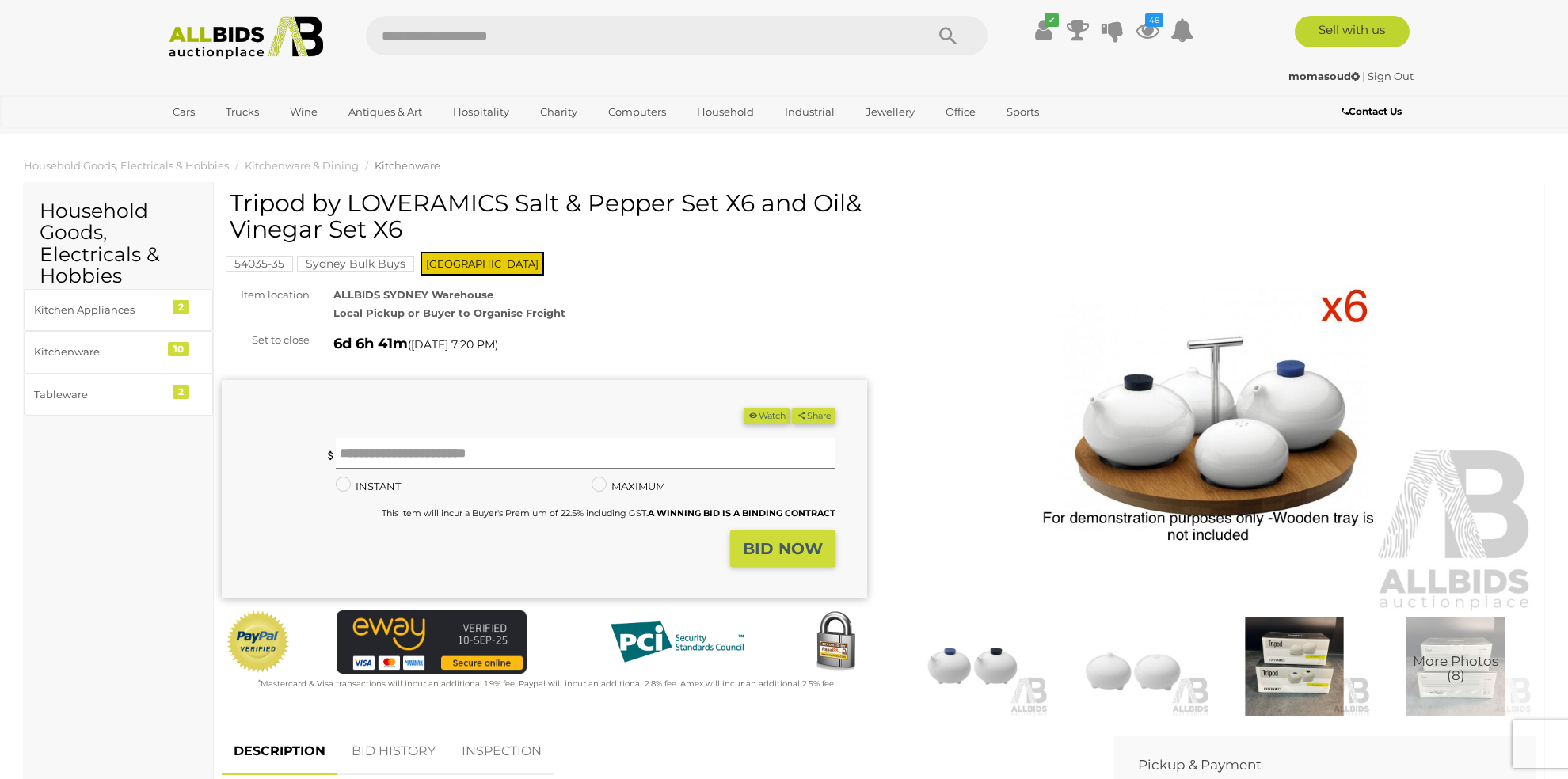
click at [1149, 406] on img at bounding box center [1213, 405] width 646 height 416
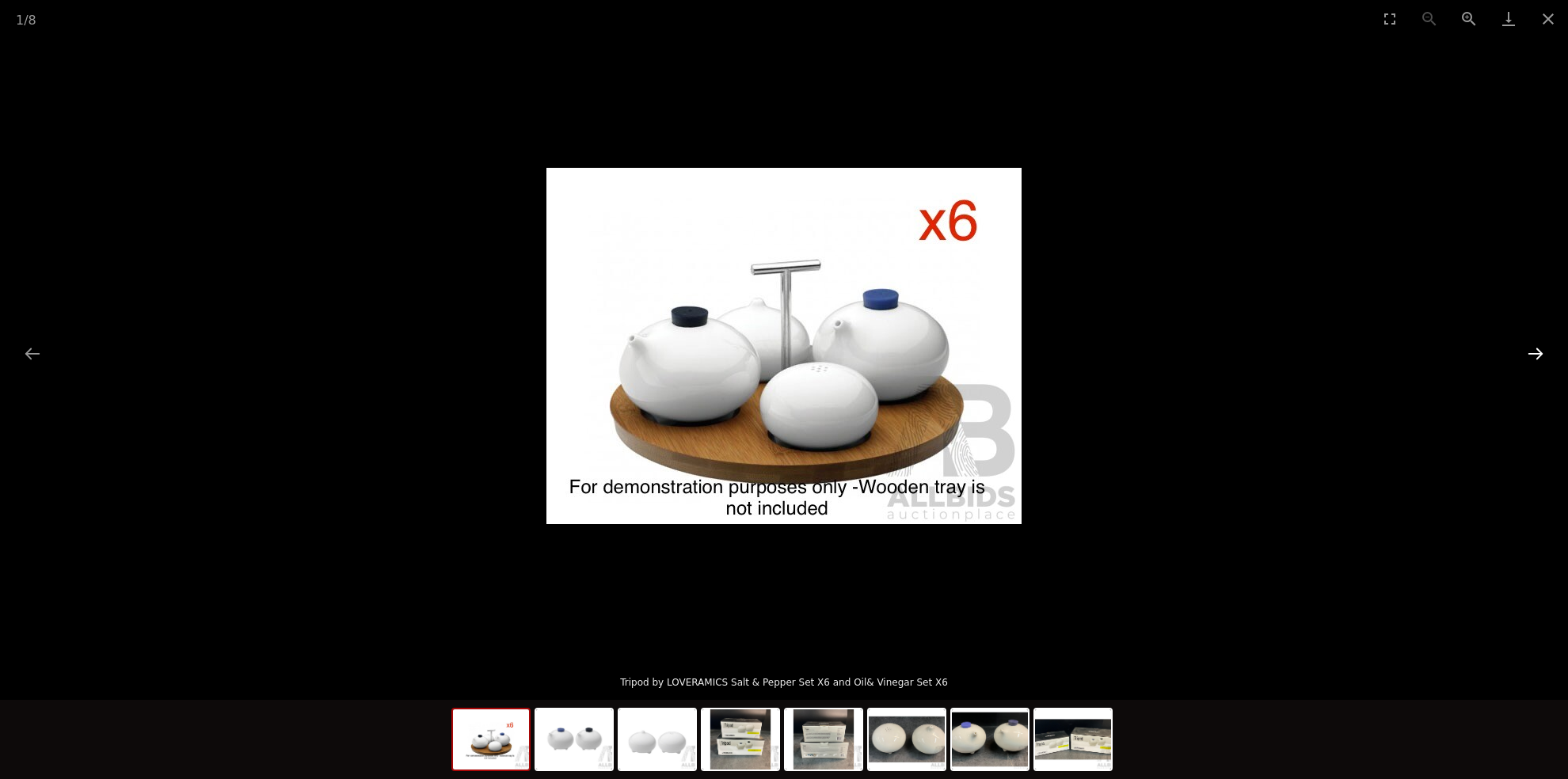
click at [1537, 352] on button "Next slide" at bounding box center [1535, 354] width 34 height 31
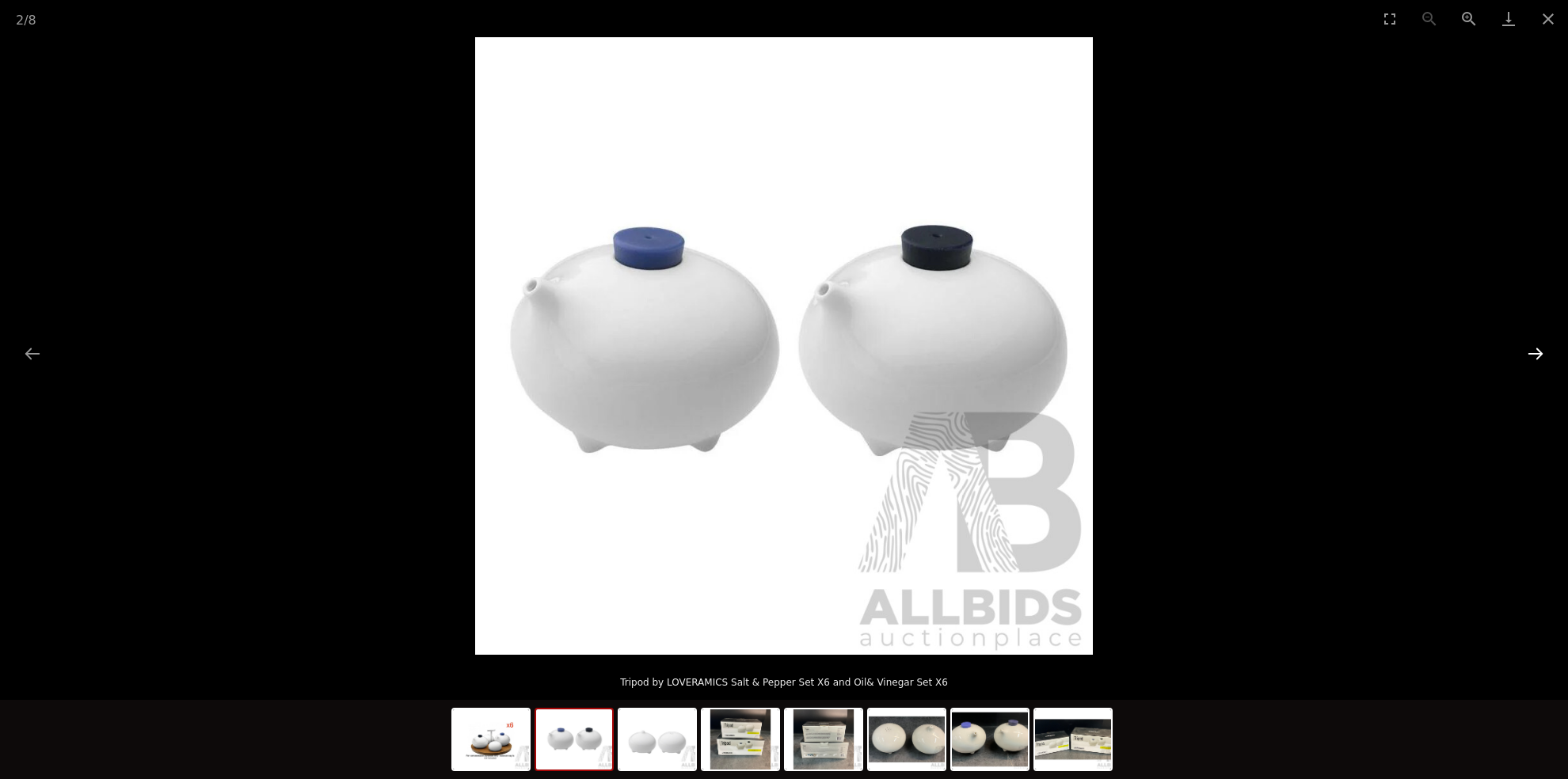
click at [1537, 352] on button "Next slide" at bounding box center [1535, 354] width 34 height 31
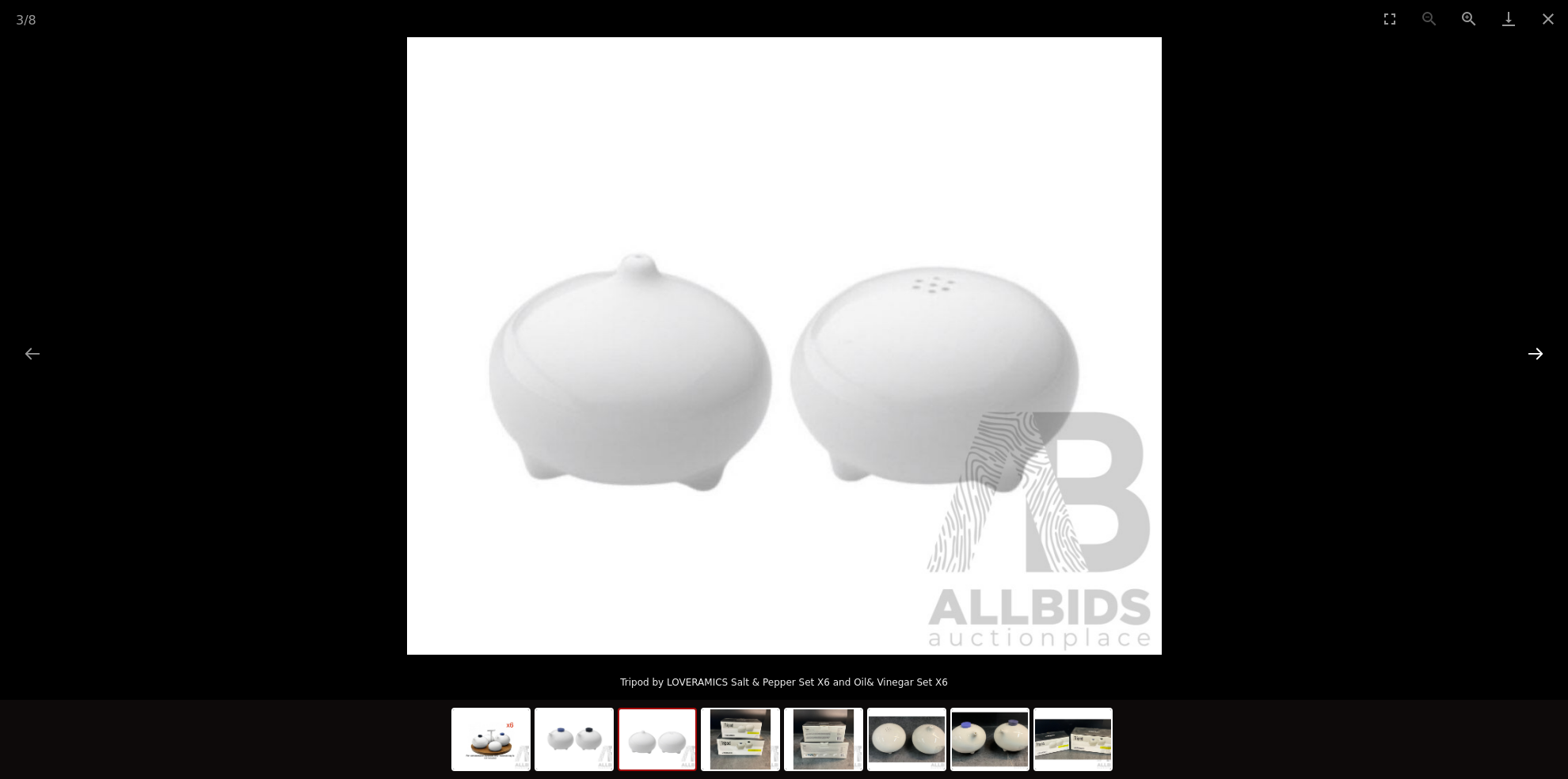
click at [1537, 352] on button "Next slide" at bounding box center [1535, 354] width 34 height 31
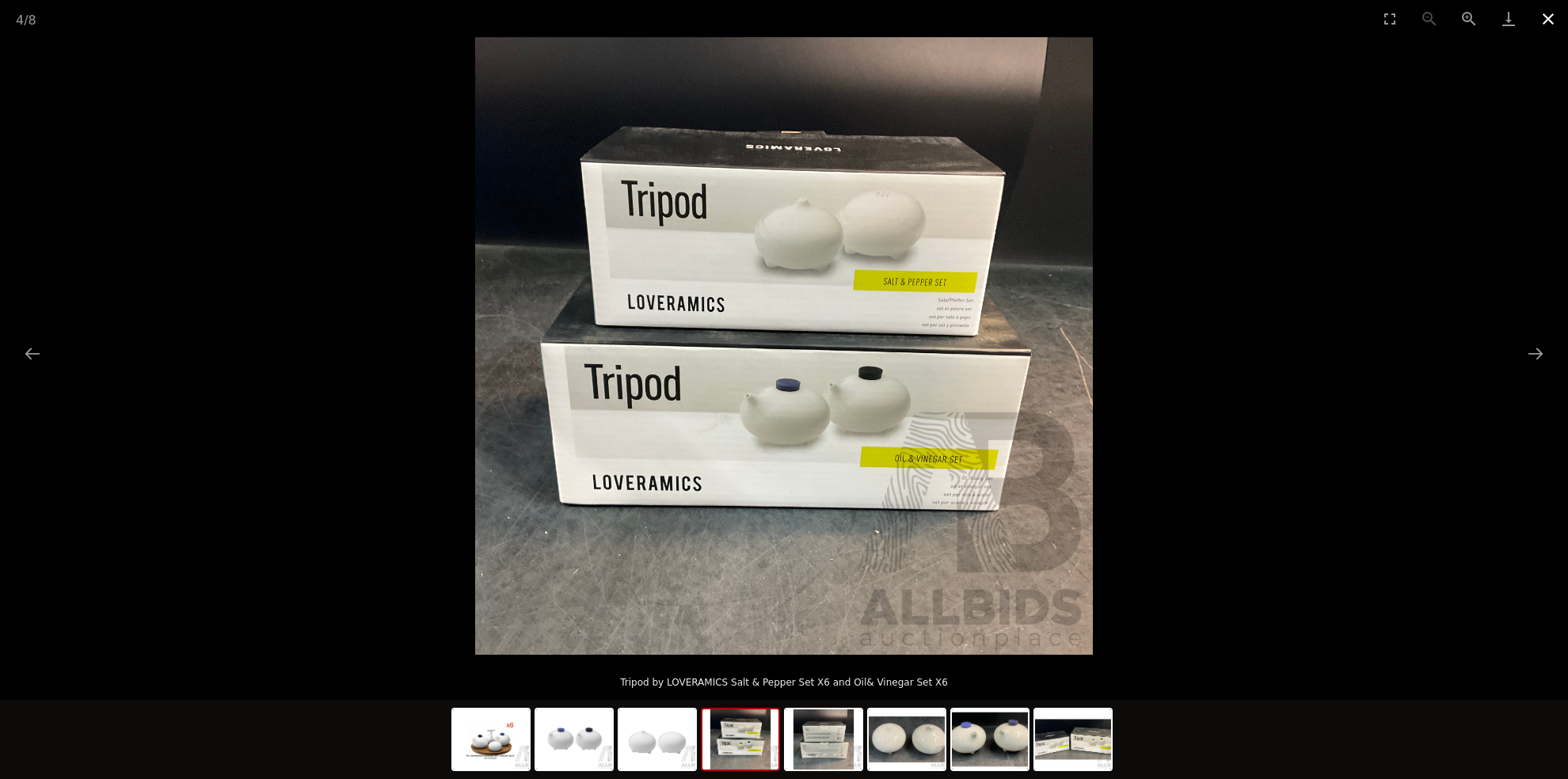
click at [1549, 13] on button "Close gallery" at bounding box center [1547, 18] width 39 height 38
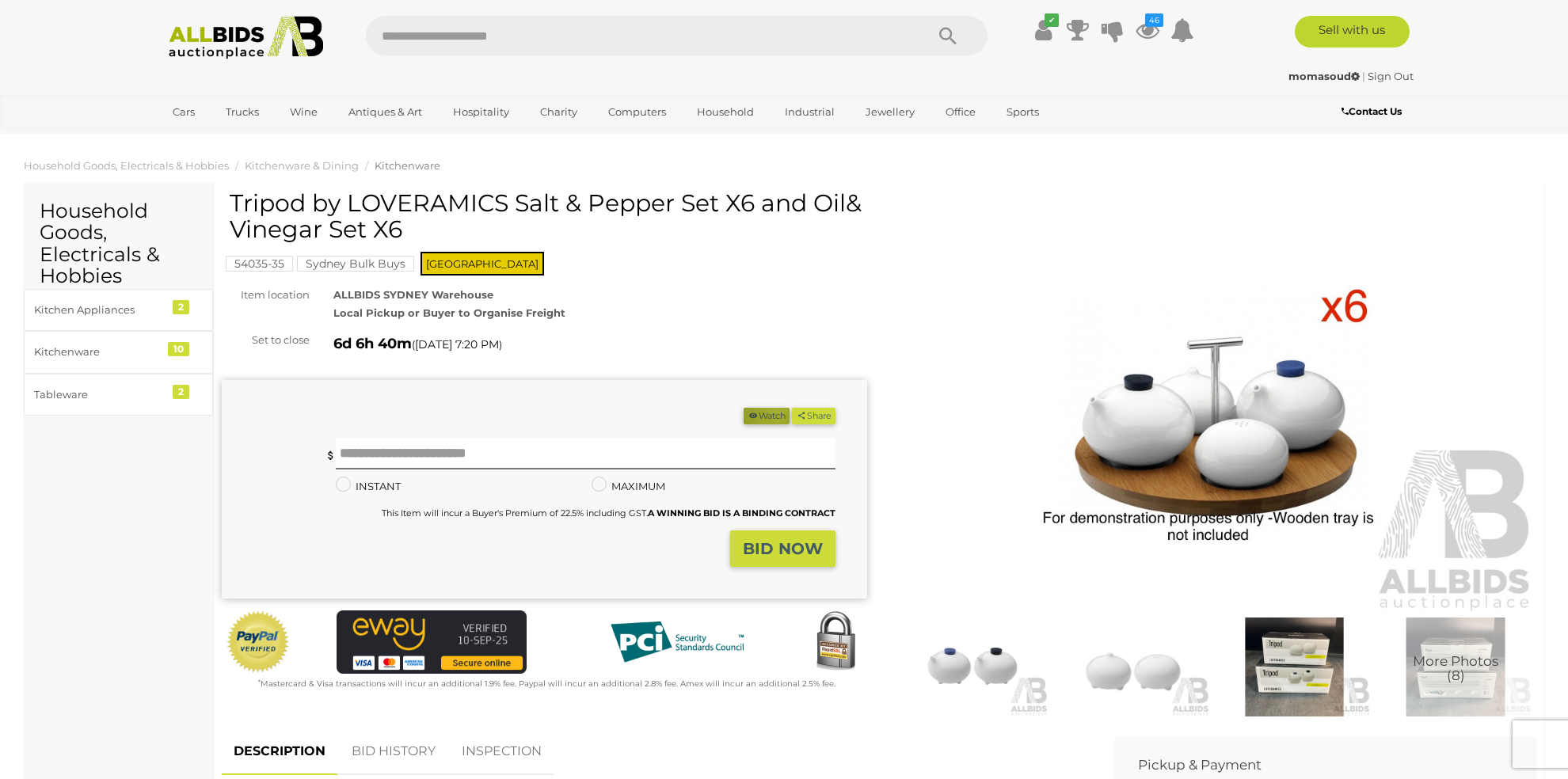
click at [770, 412] on button "Watch" at bounding box center [766, 416] width 46 height 17
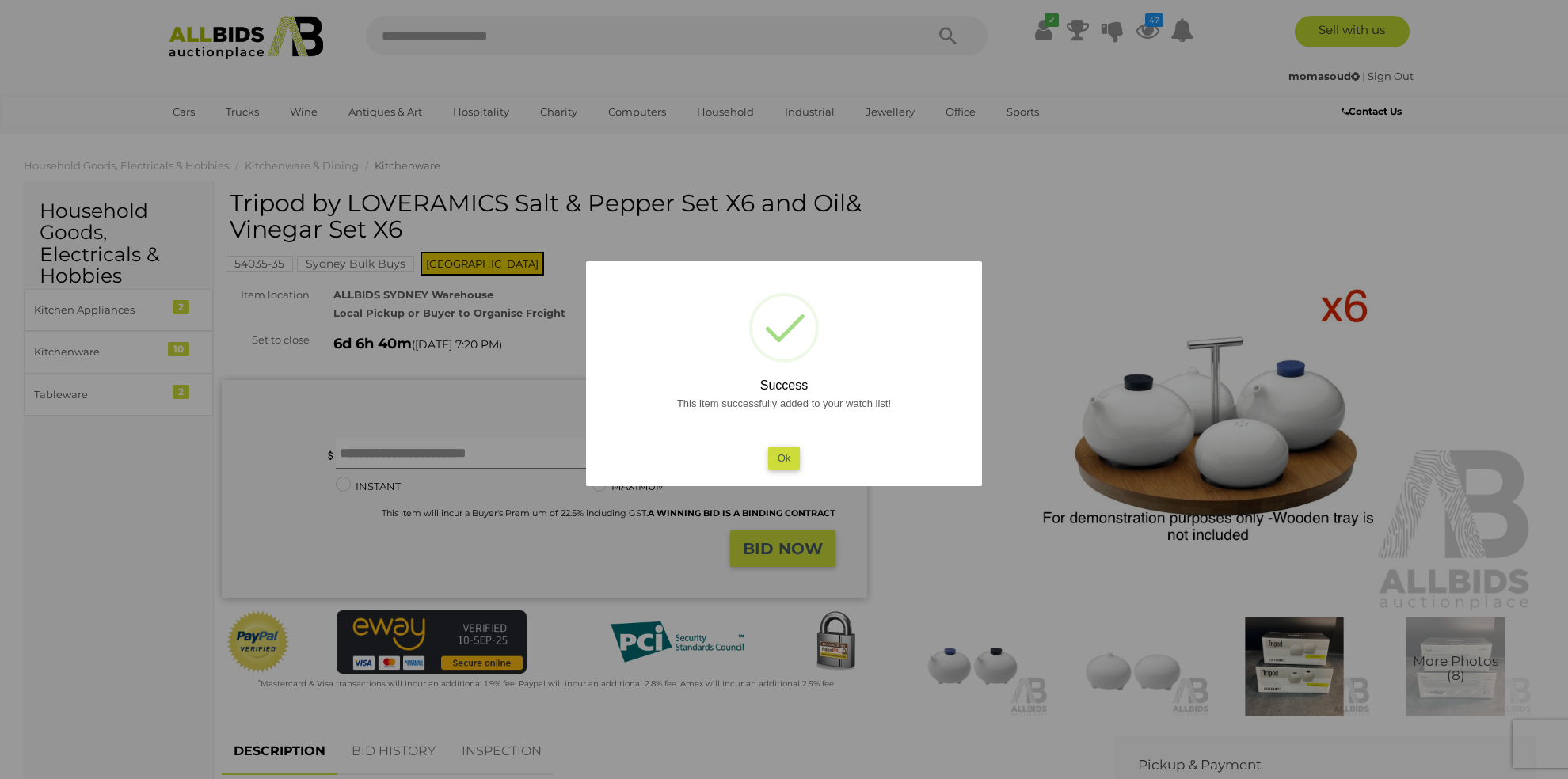
click at [782, 454] on button "Ok" at bounding box center [784, 457] width 33 height 23
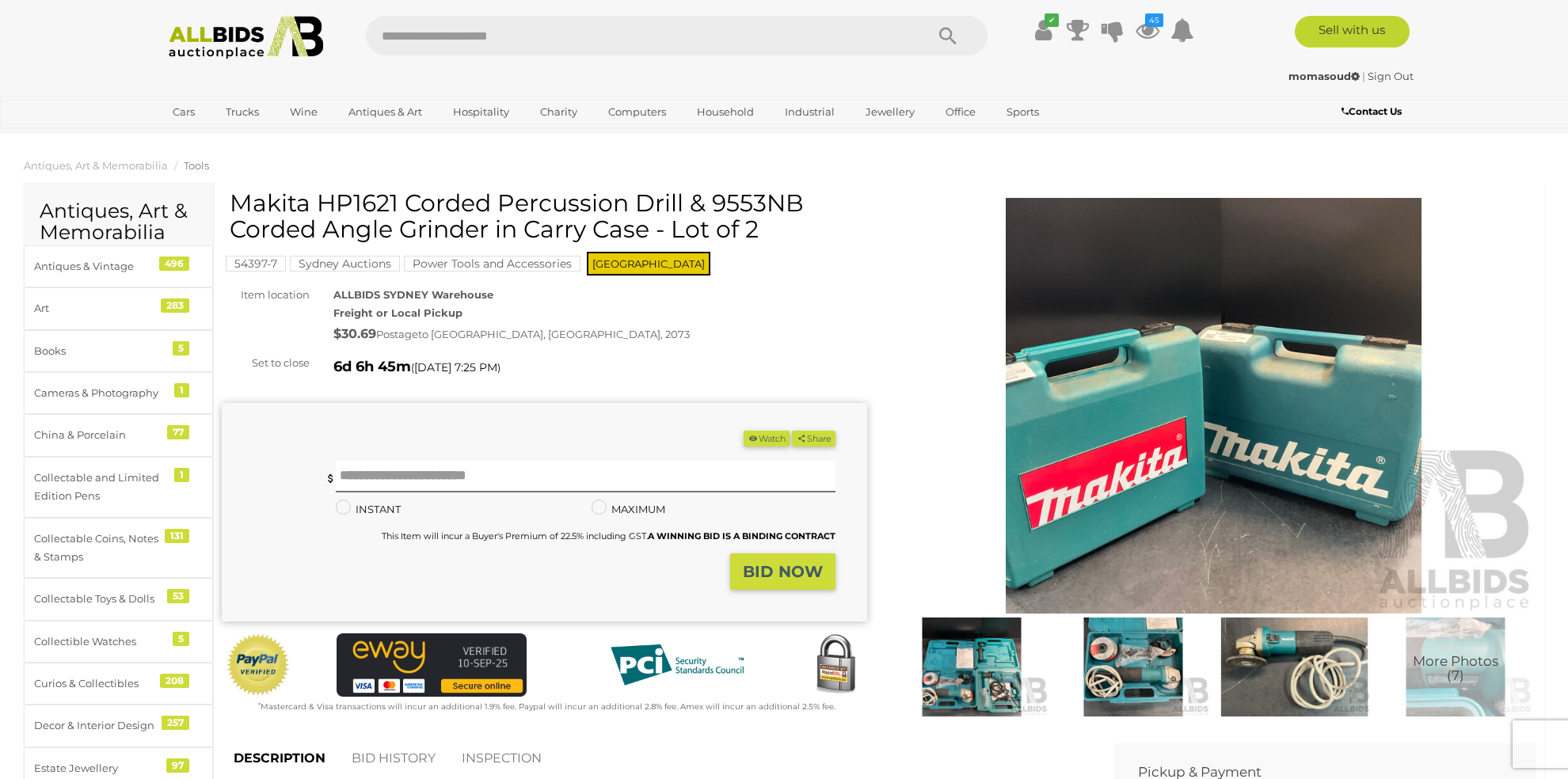
click at [1231, 292] on img at bounding box center [1213, 405] width 646 height 416
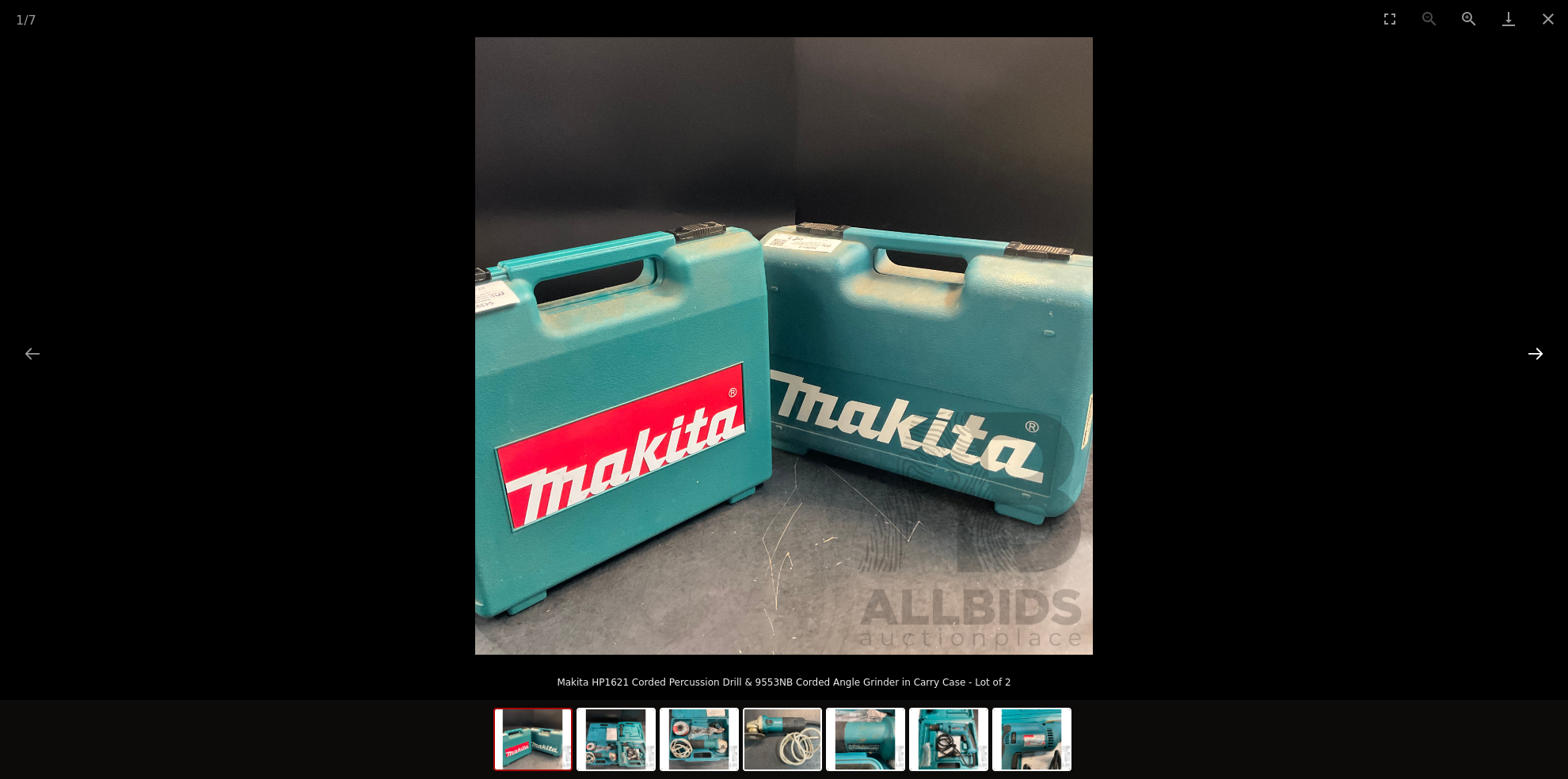
click at [1531, 350] on button "Next slide" at bounding box center [1535, 354] width 34 height 31
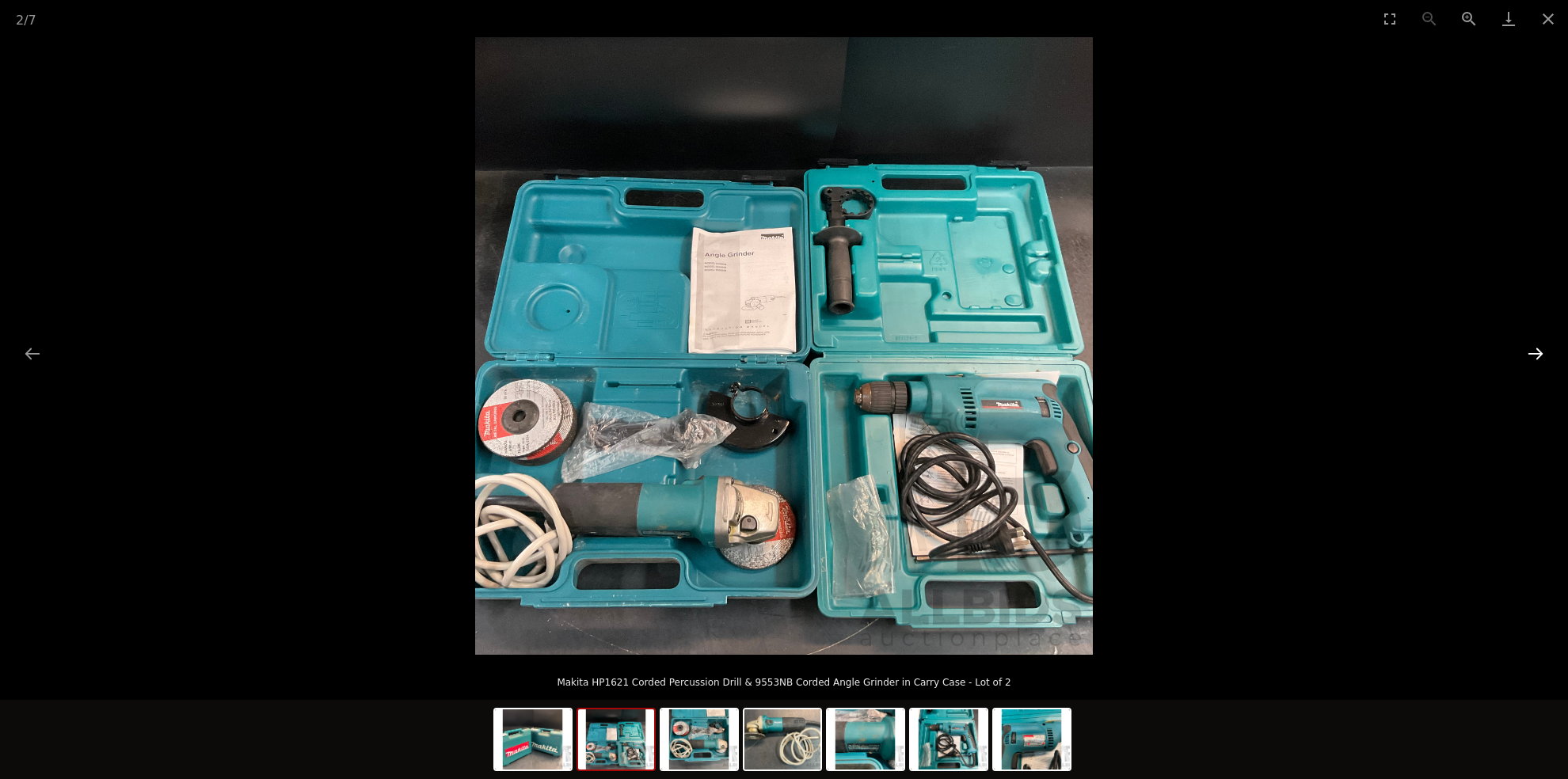
click at [1531, 349] on button "Next slide" at bounding box center [1535, 354] width 34 height 31
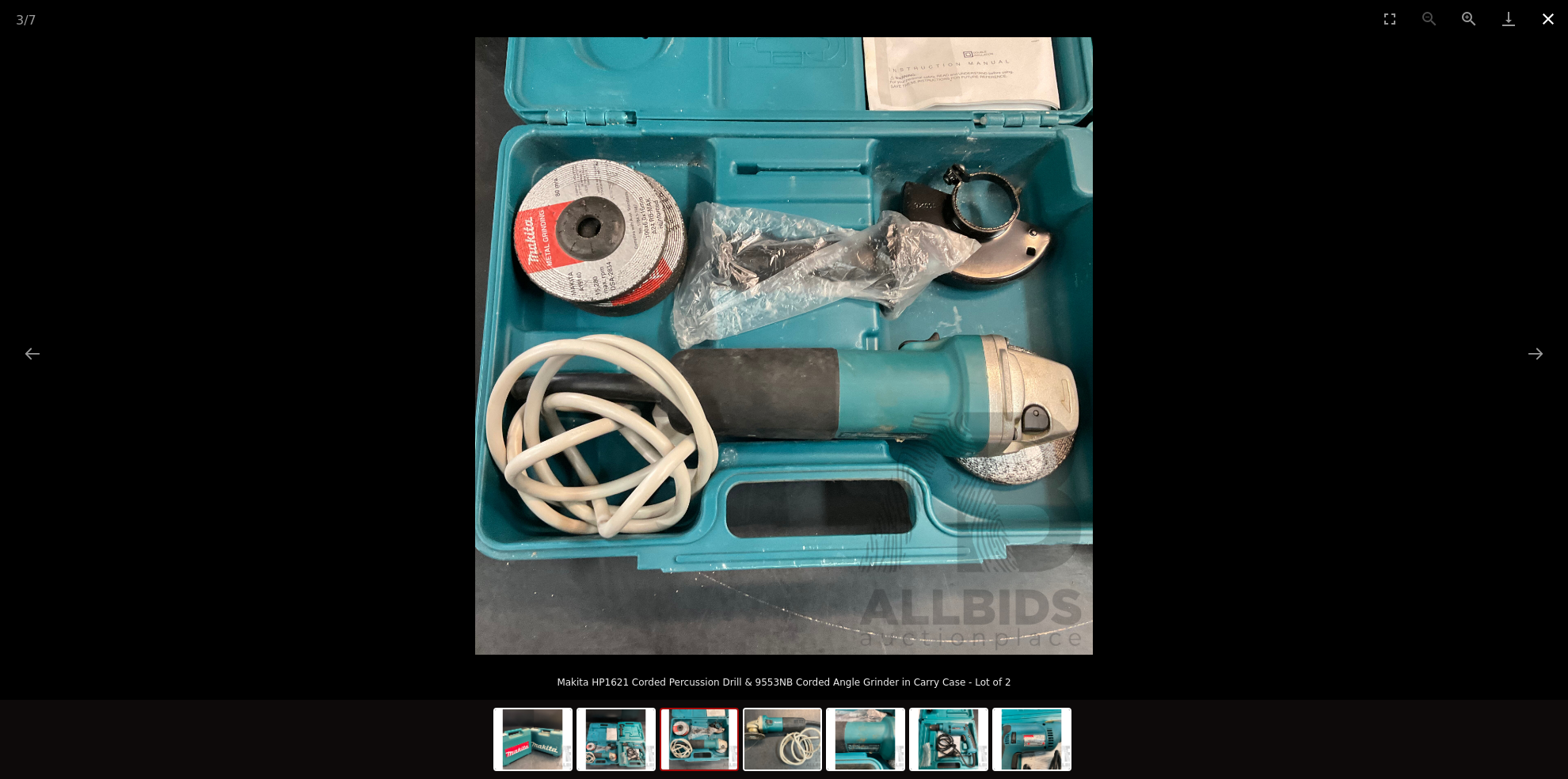
click at [1554, 20] on button "Close gallery" at bounding box center [1547, 18] width 39 height 38
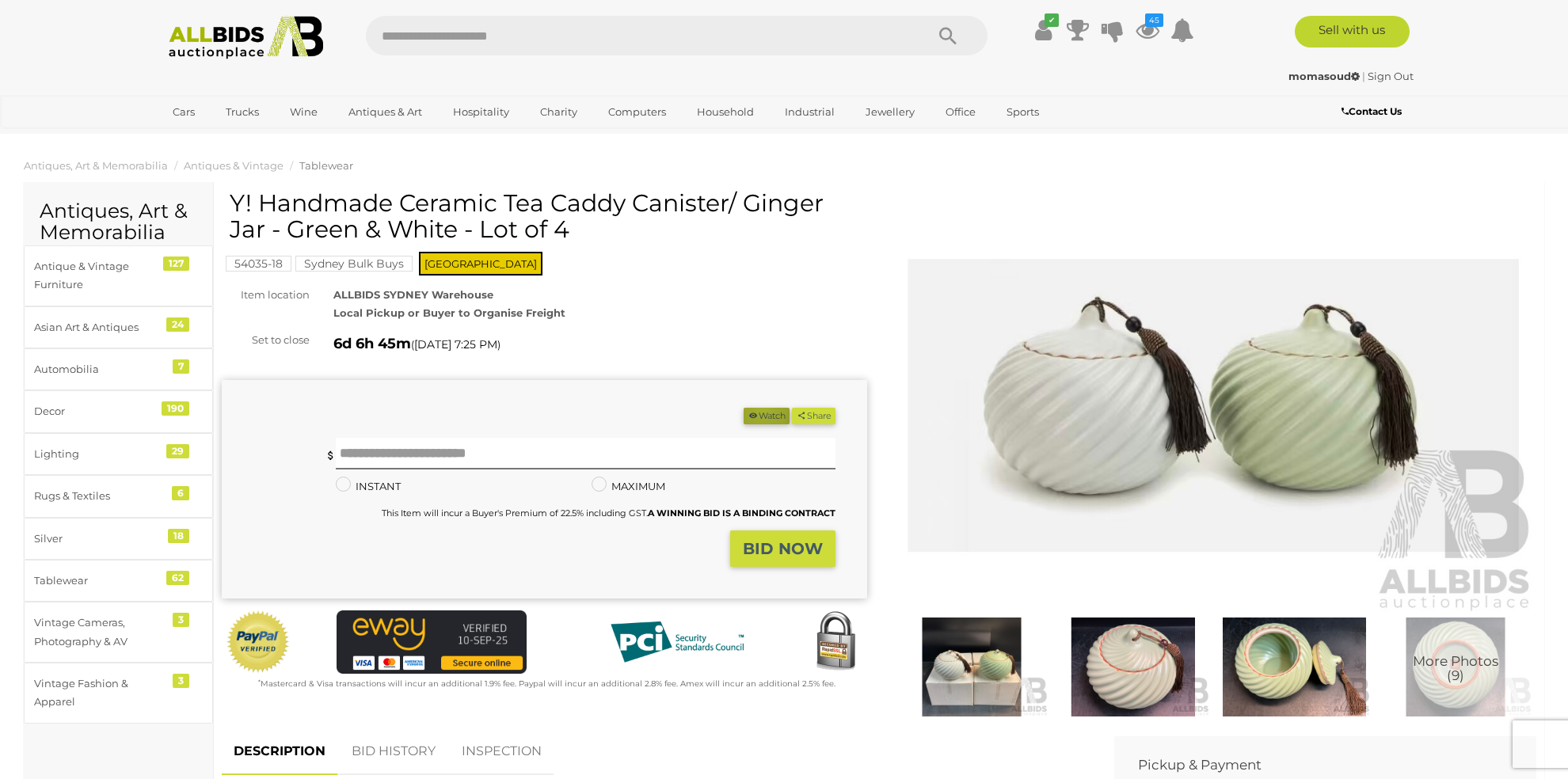
click at [756, 409] on button "Watch" at bounding box center [766, 416] width 46 height 17
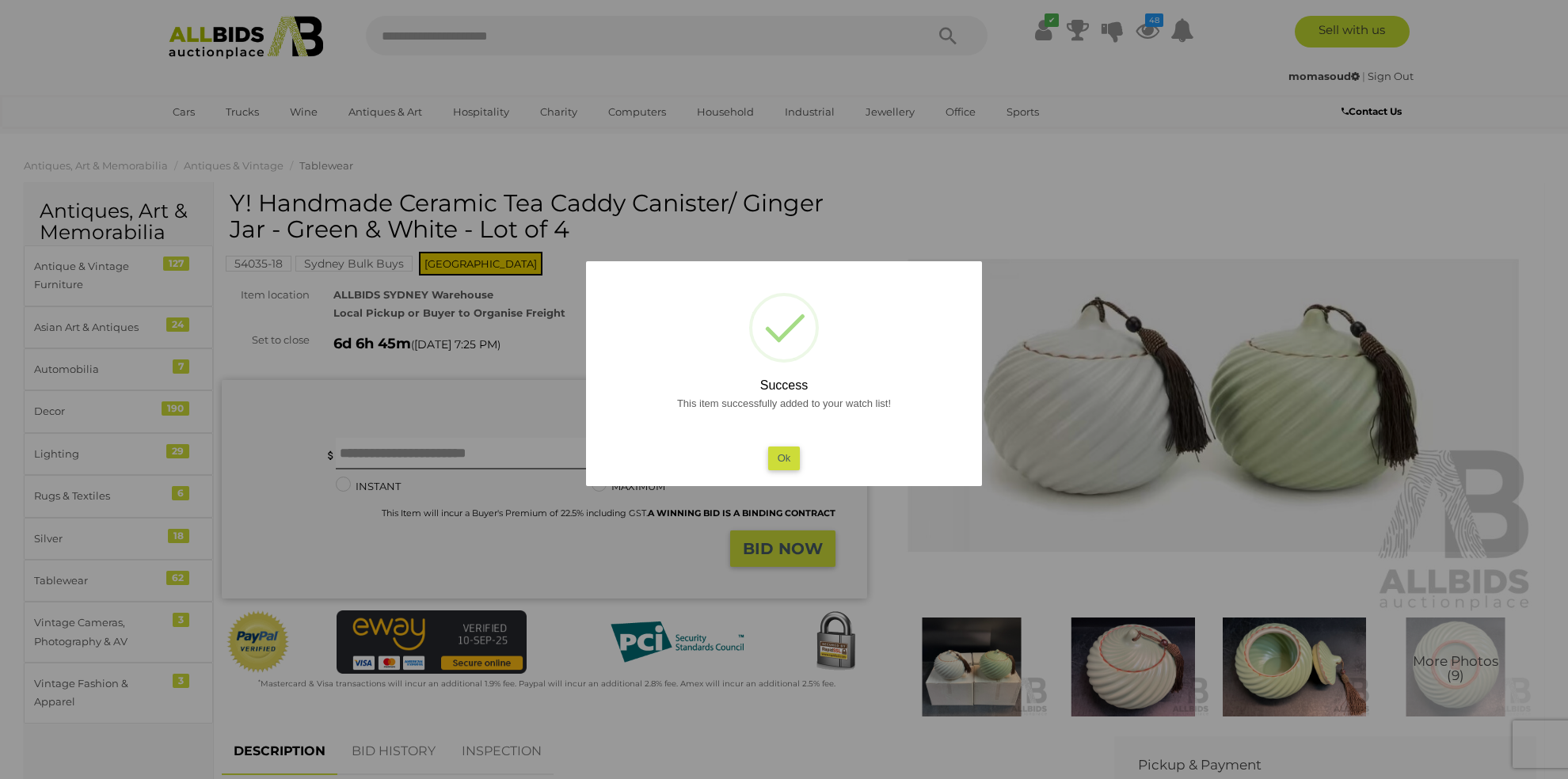
click at [784, 458] on button "Ok" at bounding box center [784, 457] width 33 height 23
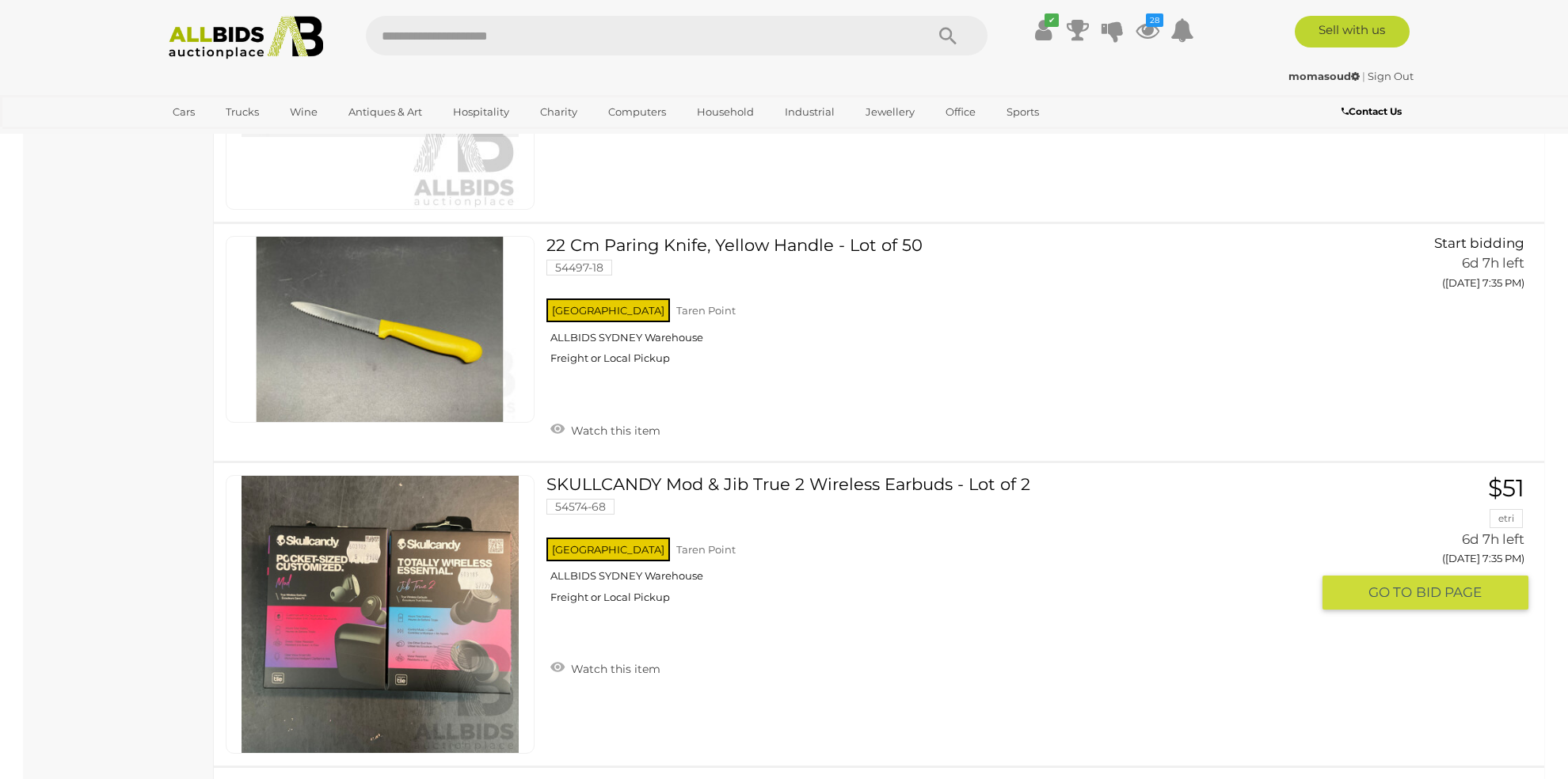
scroll to position [2163, 0]
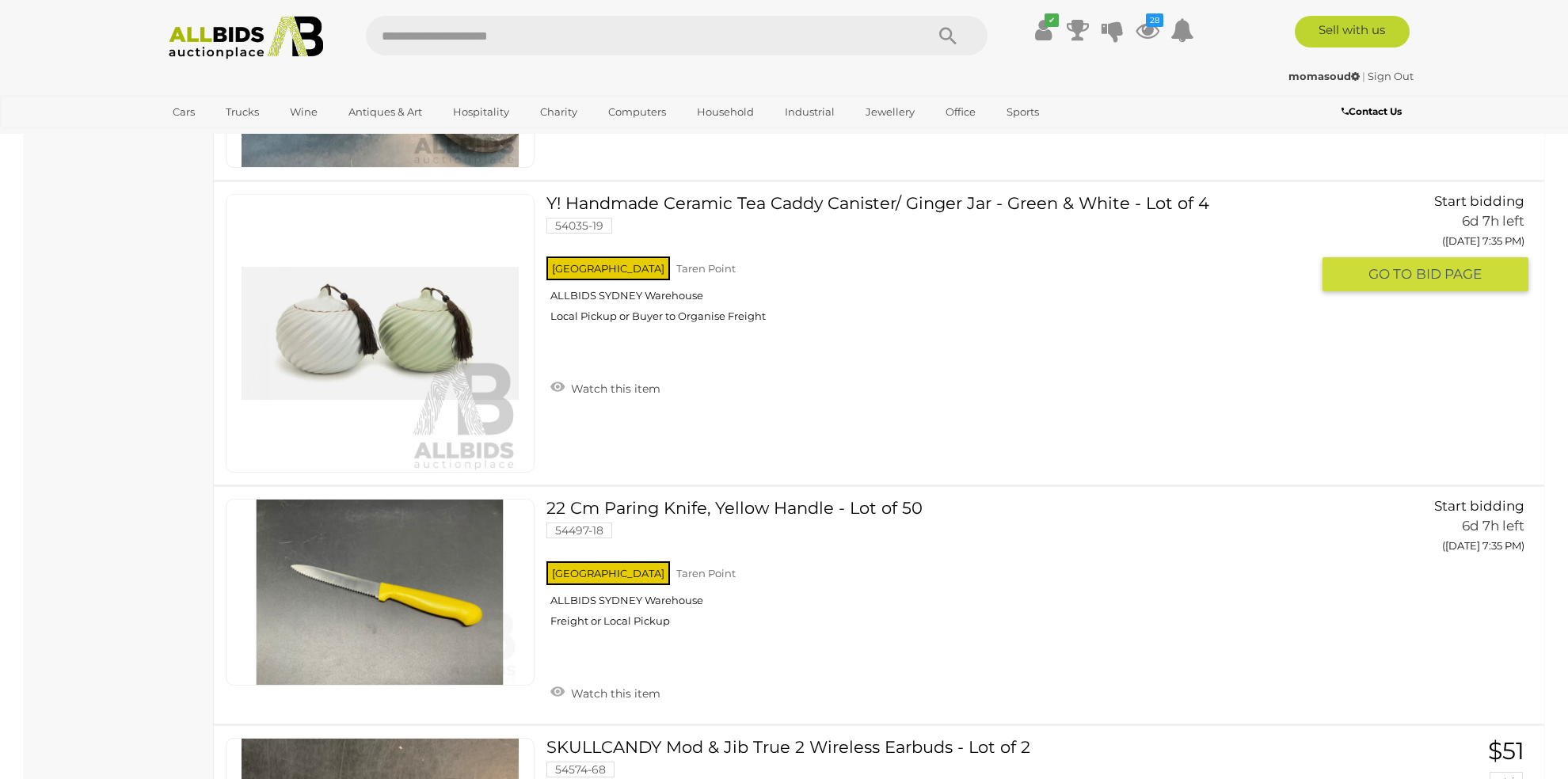
click at [617, 382] on link "Watch this item" at bounding box center [605, 387] width 118 height 24
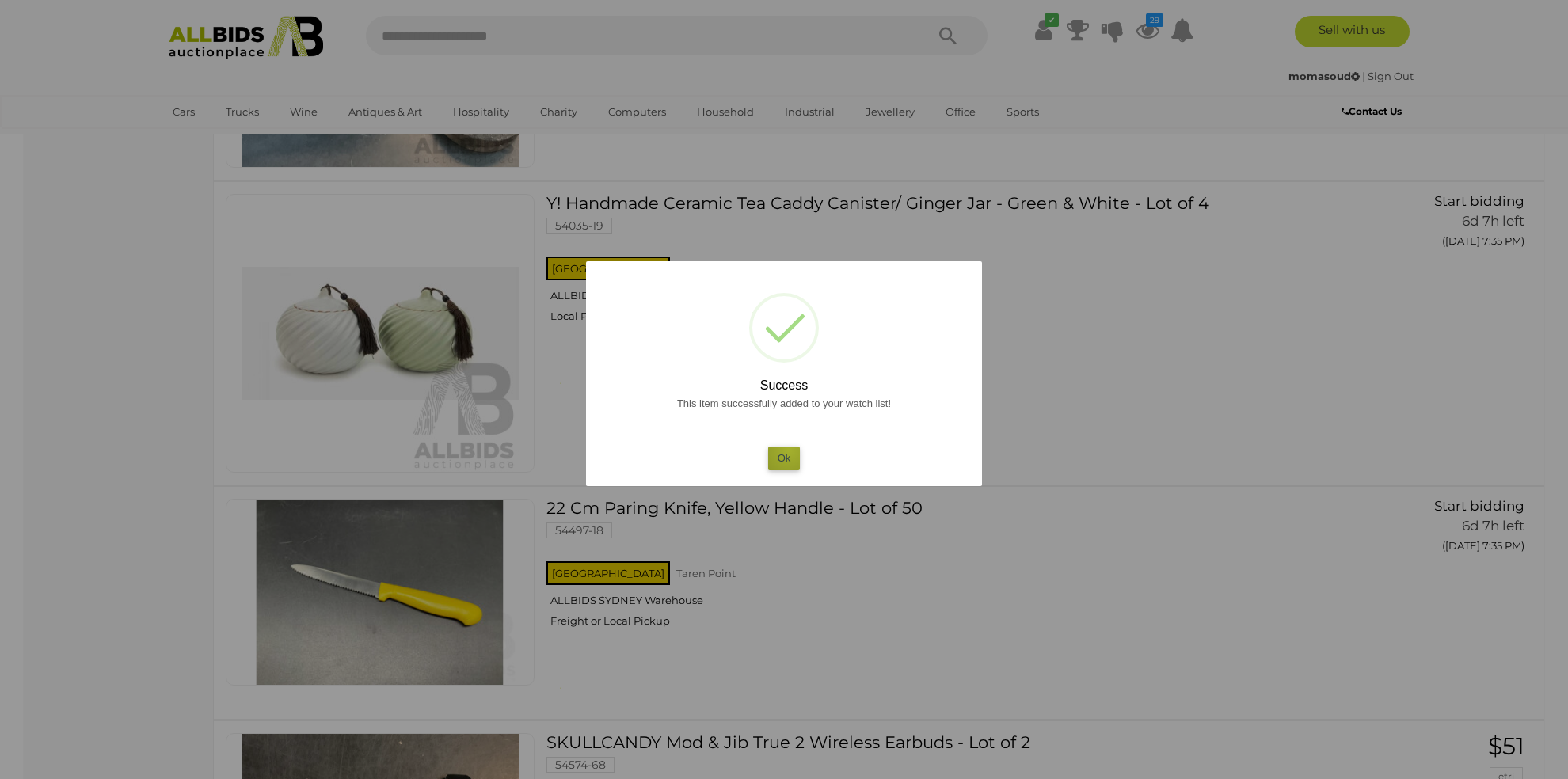
click at [789, 450] on button "Ok" at bounding box center [784, 457] width 33 height 23
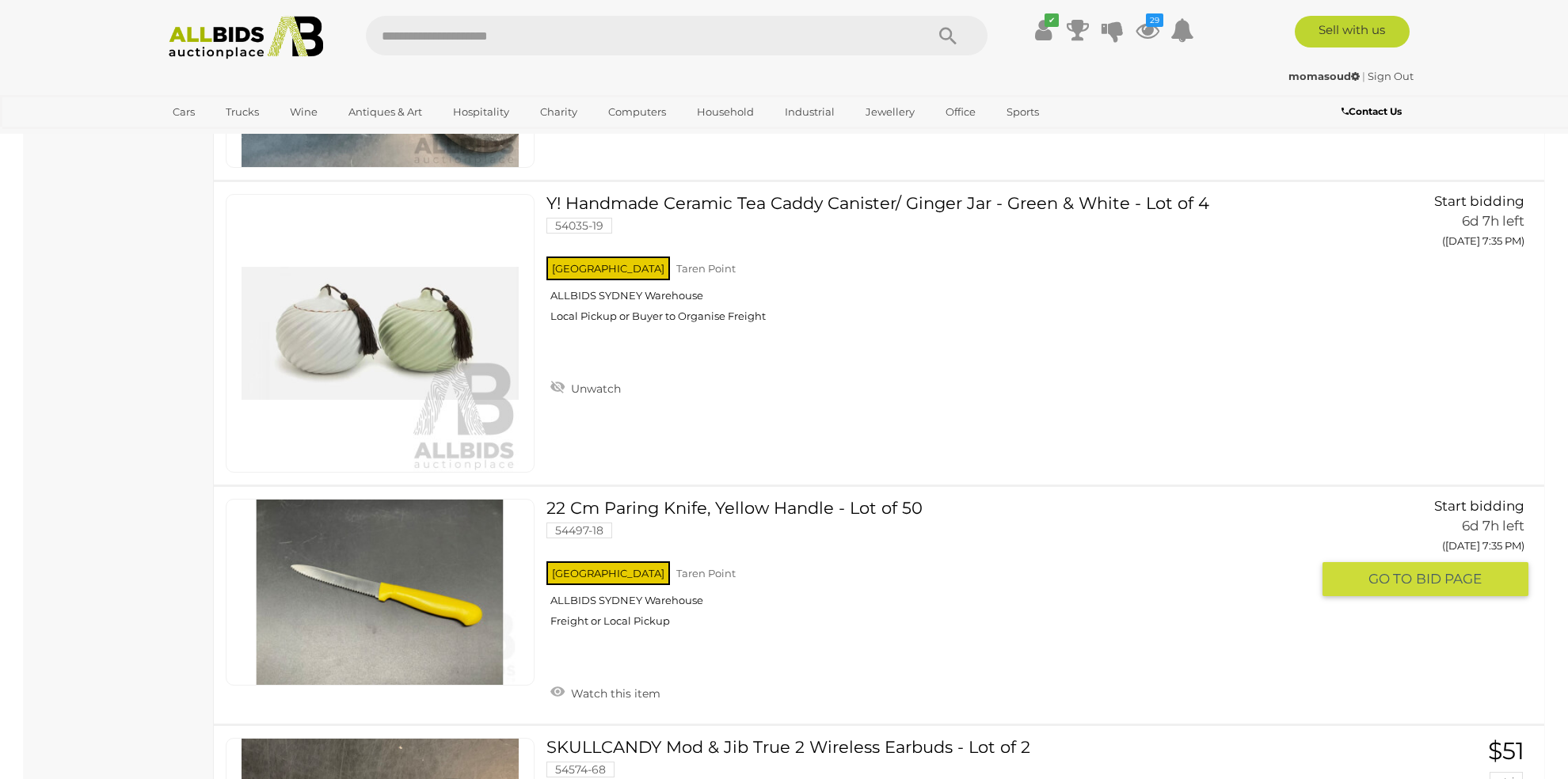
scroll to position [2425, 0]
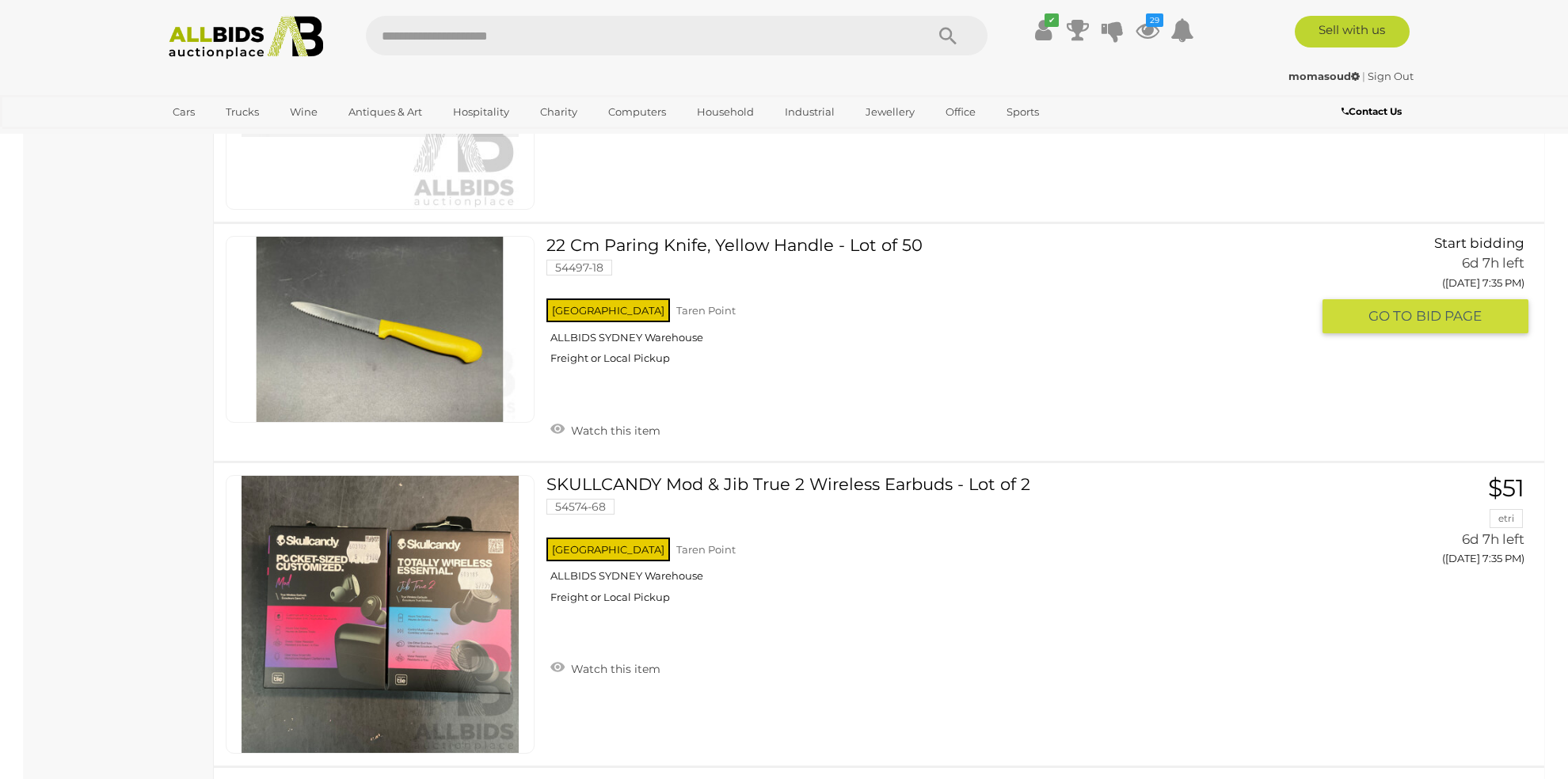
click at [620, 421] on link "Watch this item" at bounding box center [605, 429] width 118 height 24
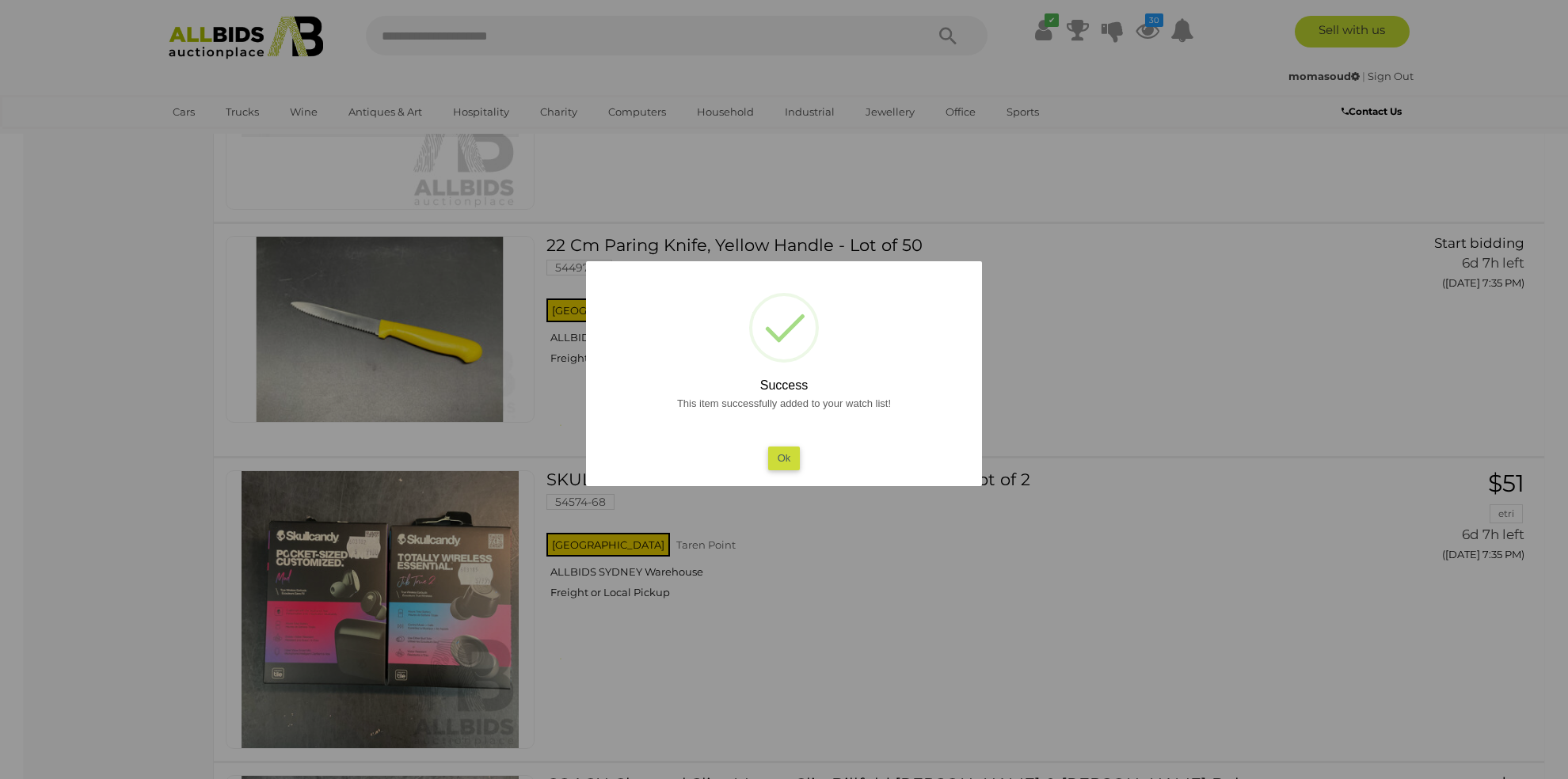
click at [780, 456] on button "Ok" at bounding box center [784, 457] width 33 height 23
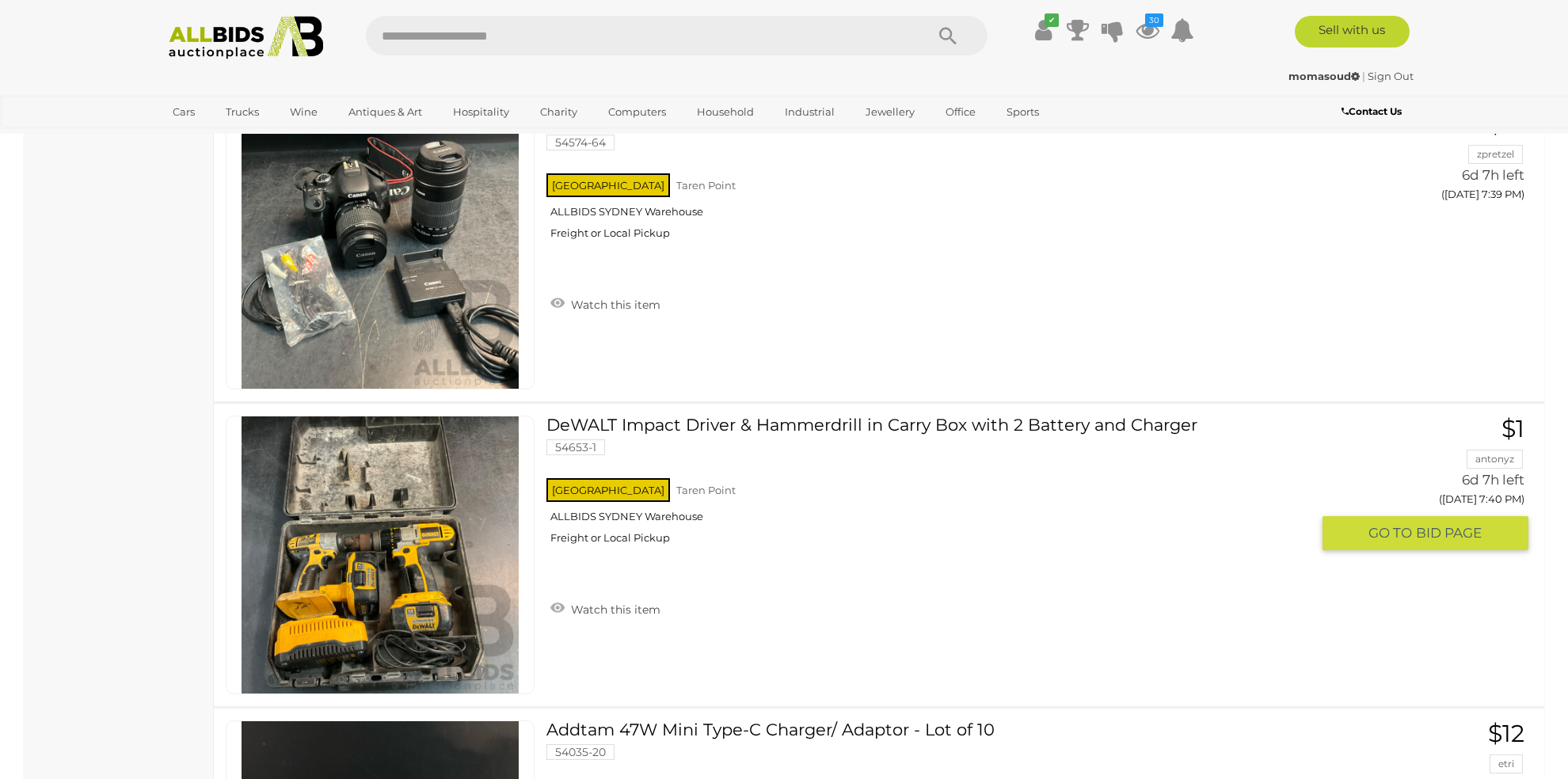
scroll to position [4273, 0]
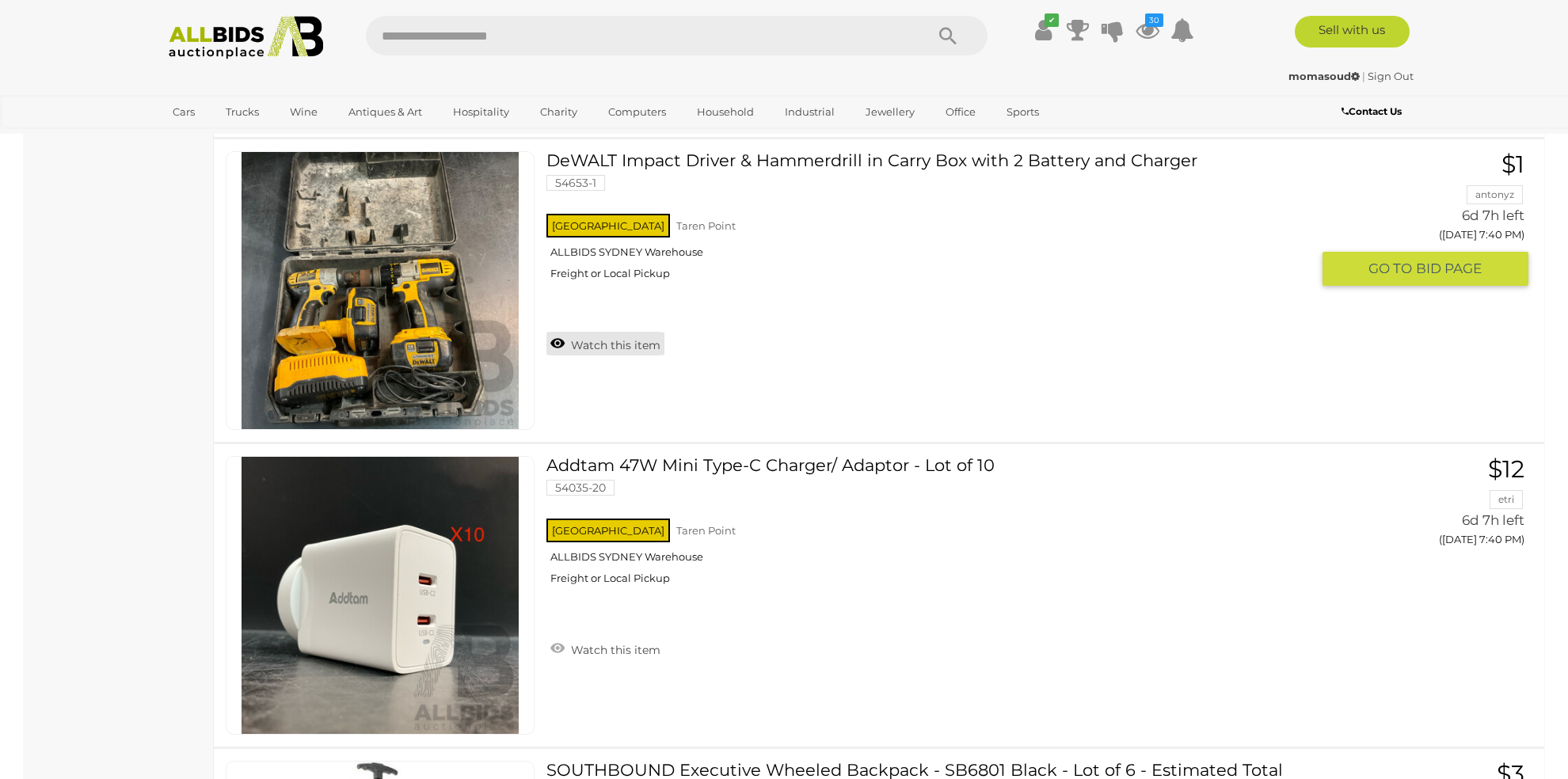
click at [628, 332] on link "Watch this item" at bounding box center [605, 344] width 118 height 24
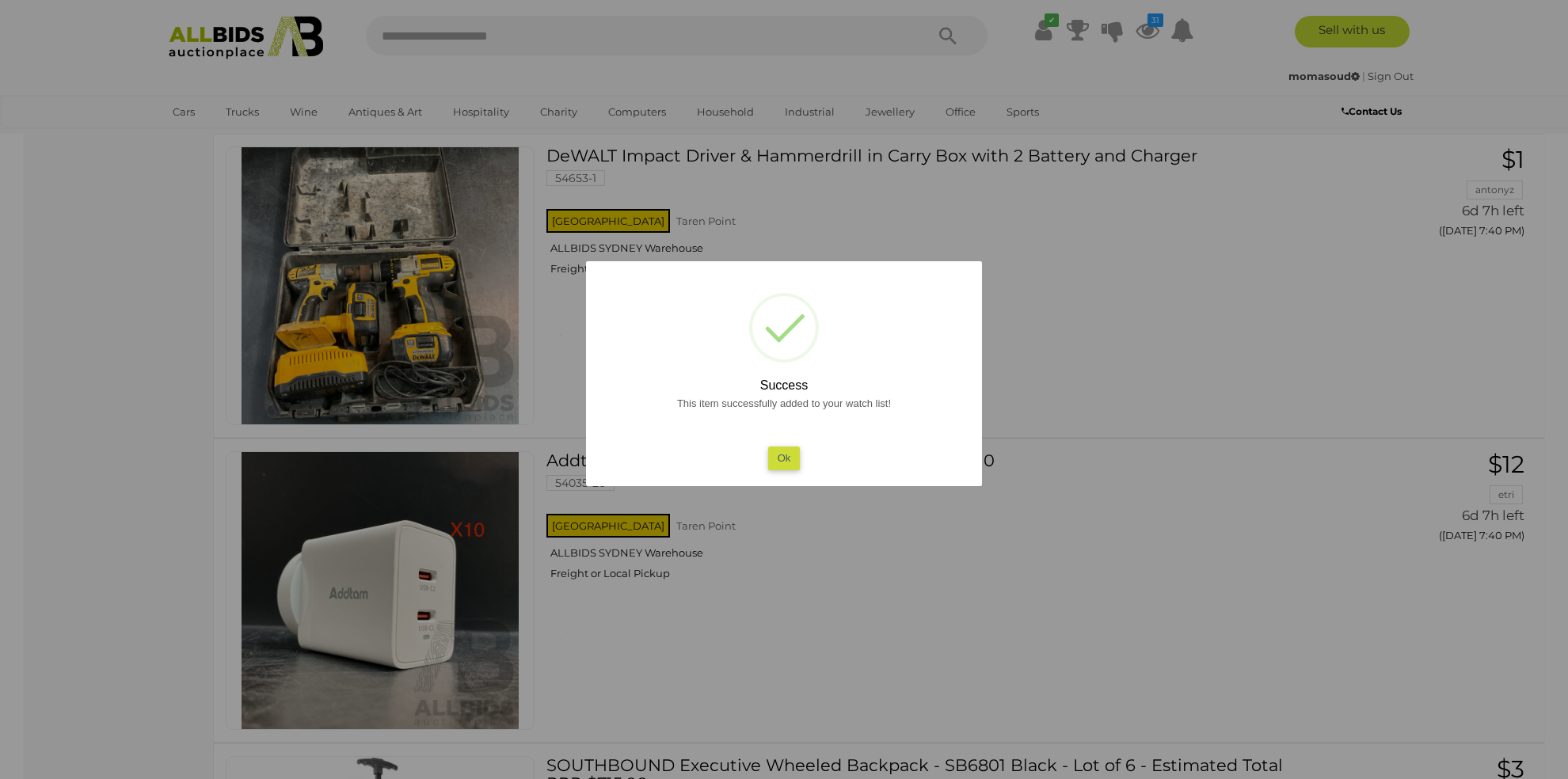
click at [791, 460] on button "Ok" at bounding box center [784, 457] width 33 height 23
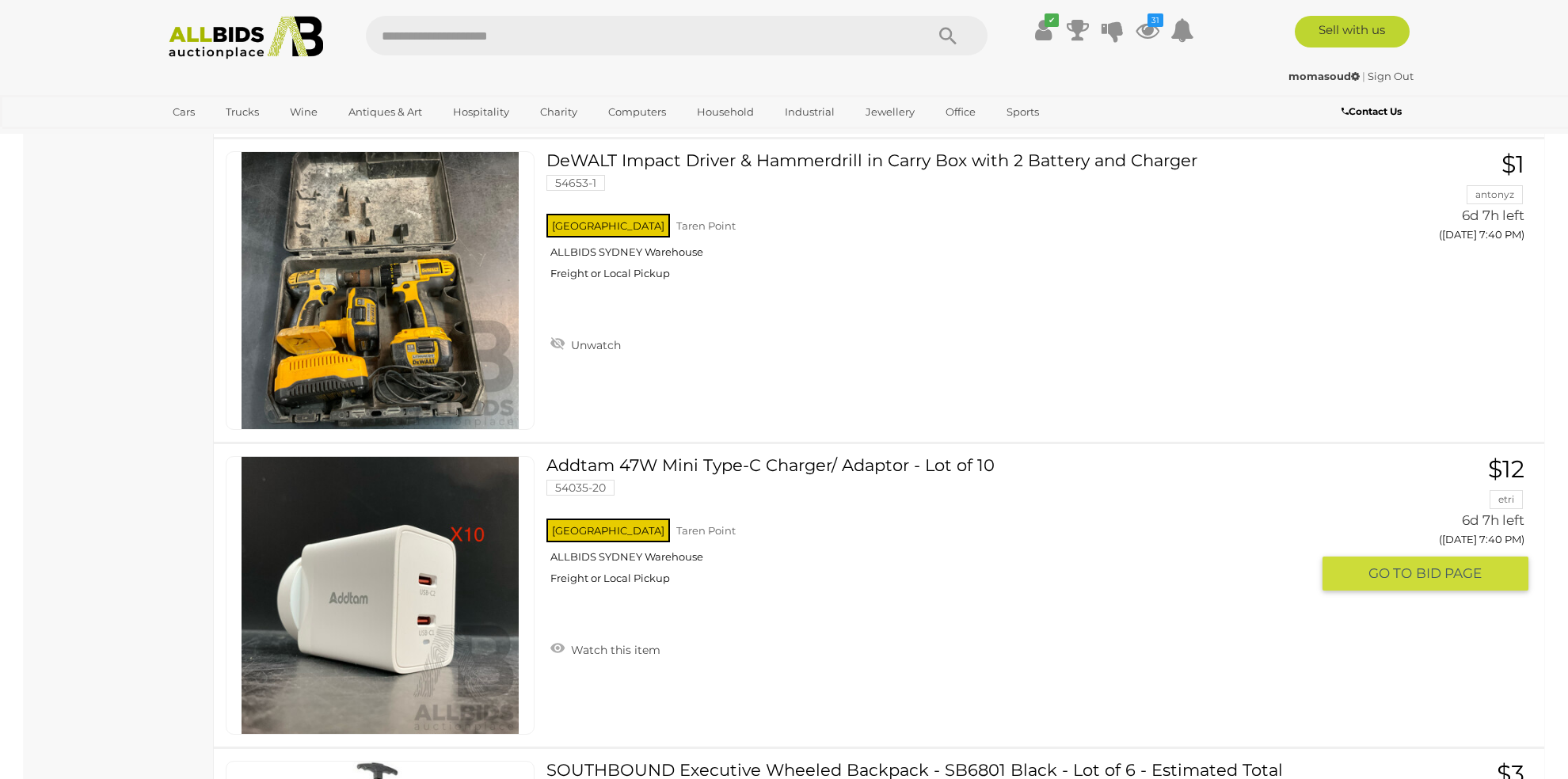
click at [601, 637] on link "Watch this item" at bounding box center [605, 649] width 118 height 24
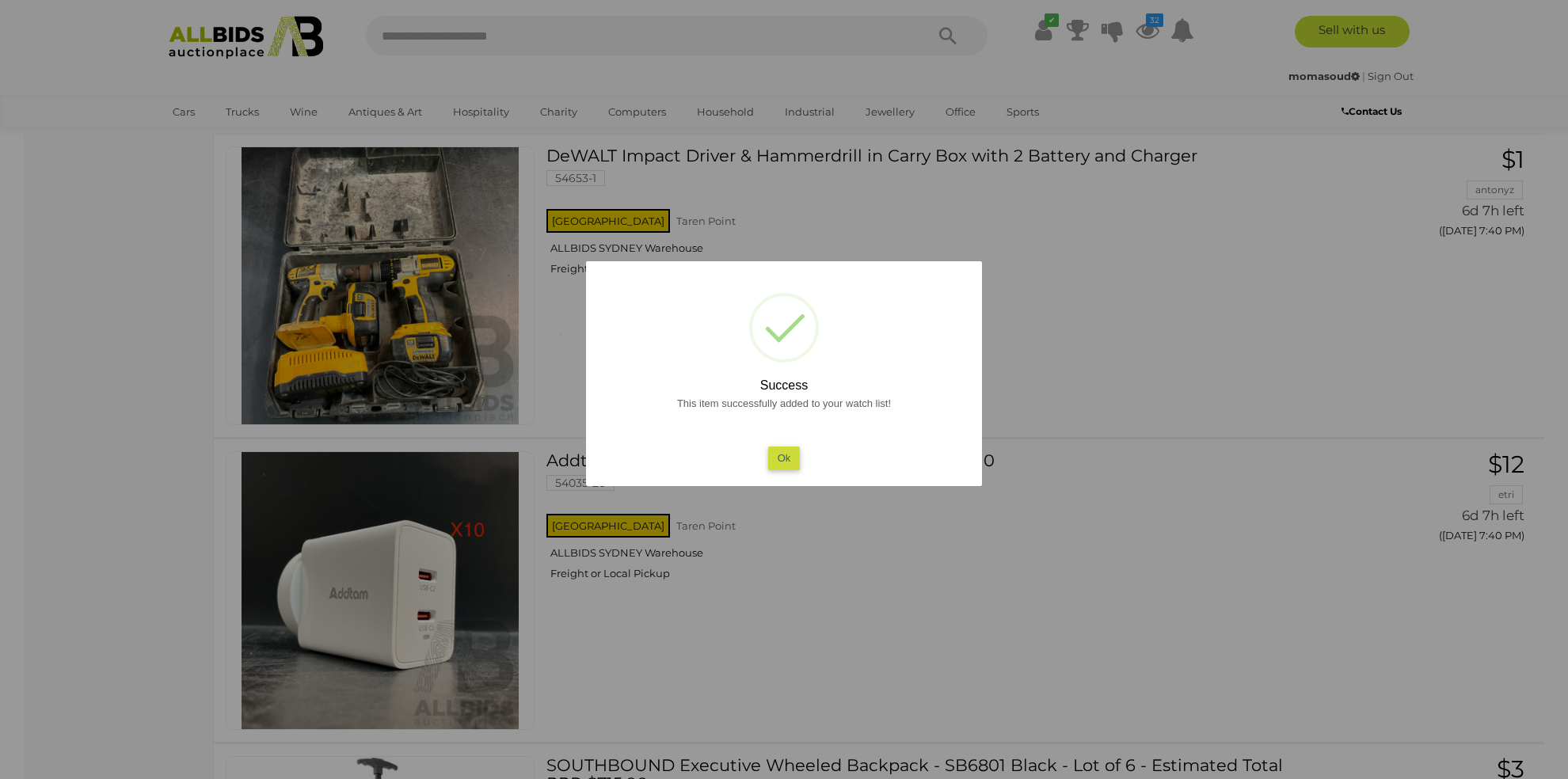
click at [785, 451] on button "Ok" at bounding box center [784, 457] width 33 height 23
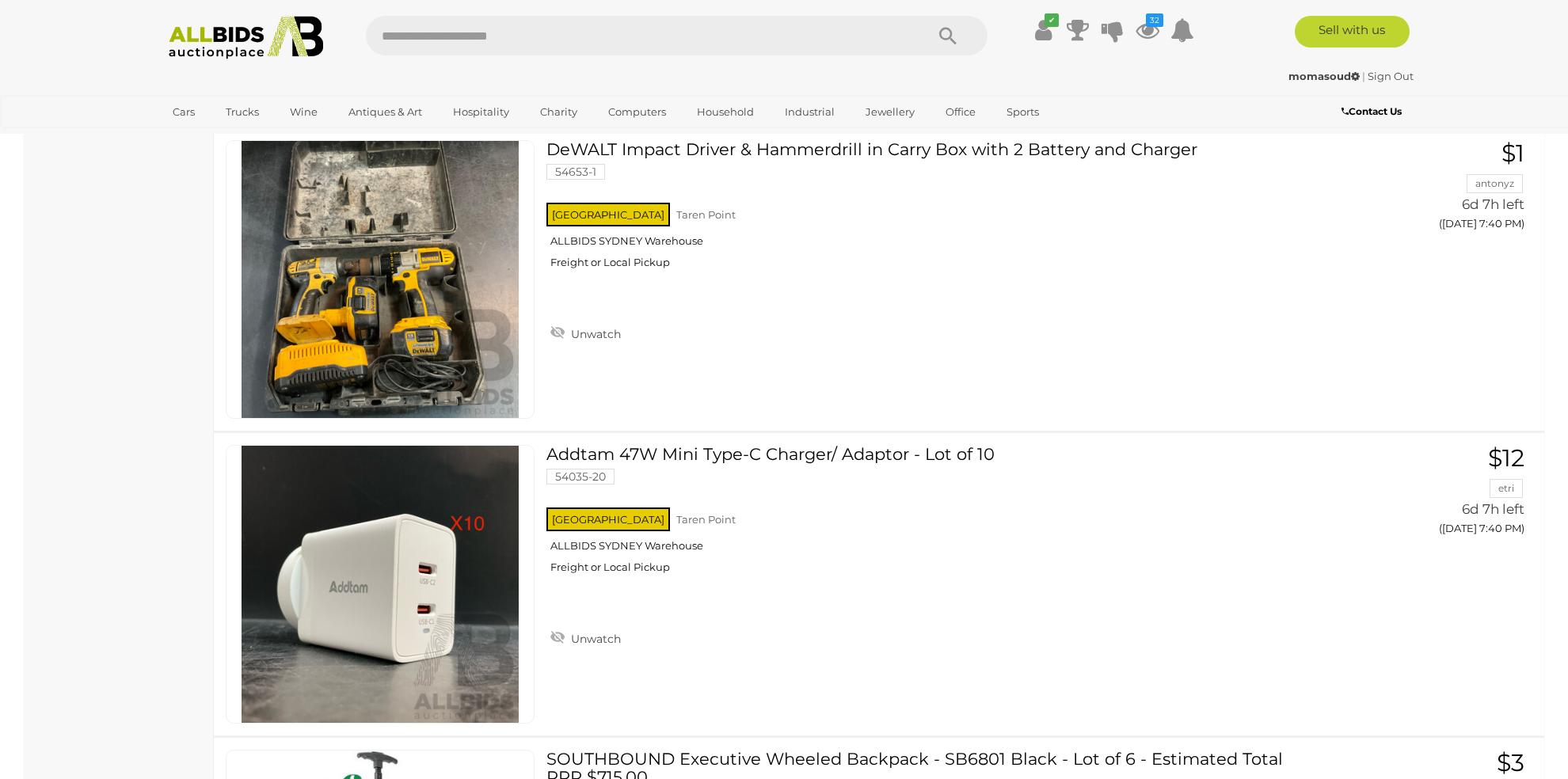
scroll to position [4800, 0]
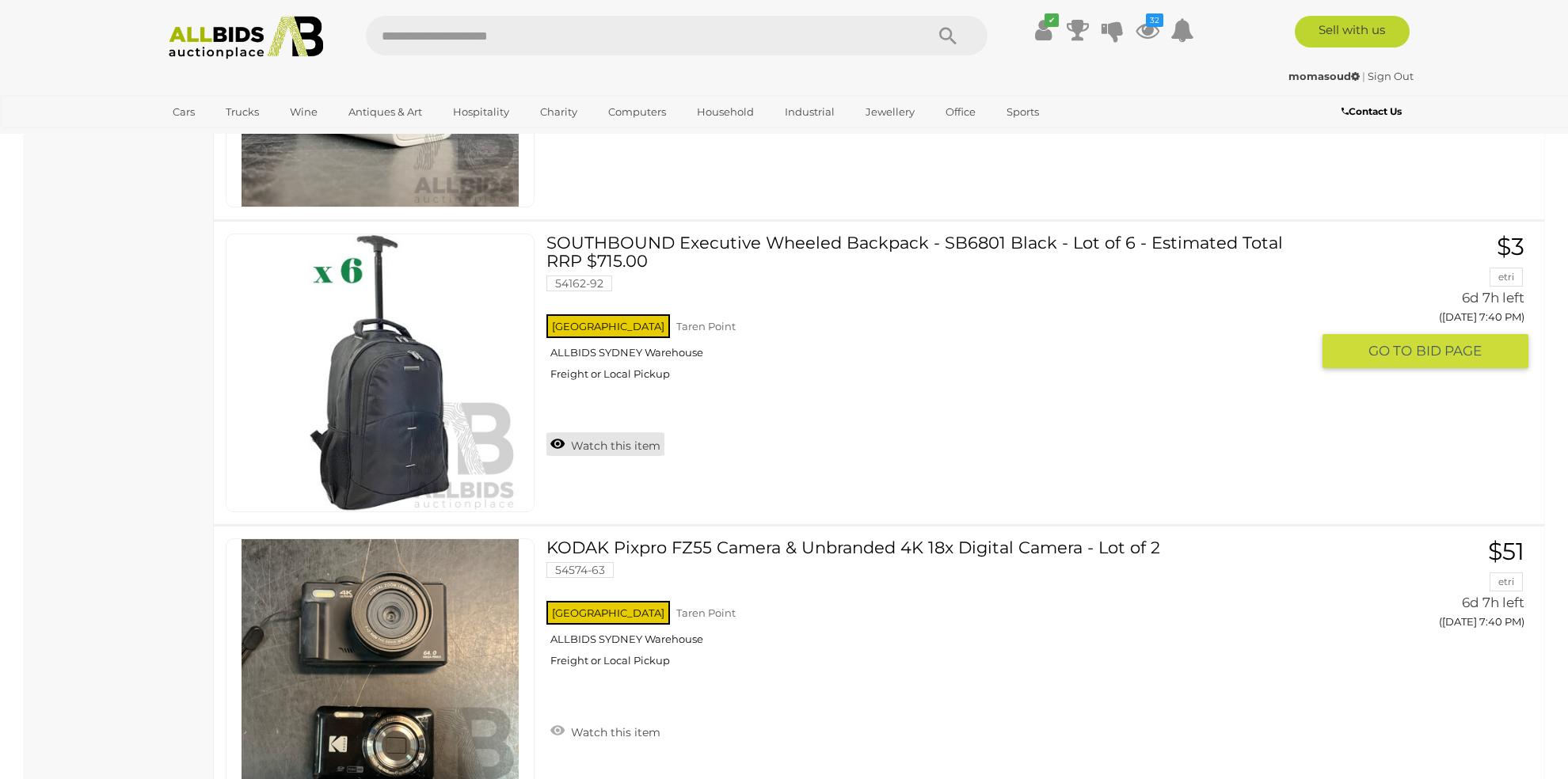
click at [636, 433] on link "Watch this item" at bounding box center [605, 444] width 118 height 24
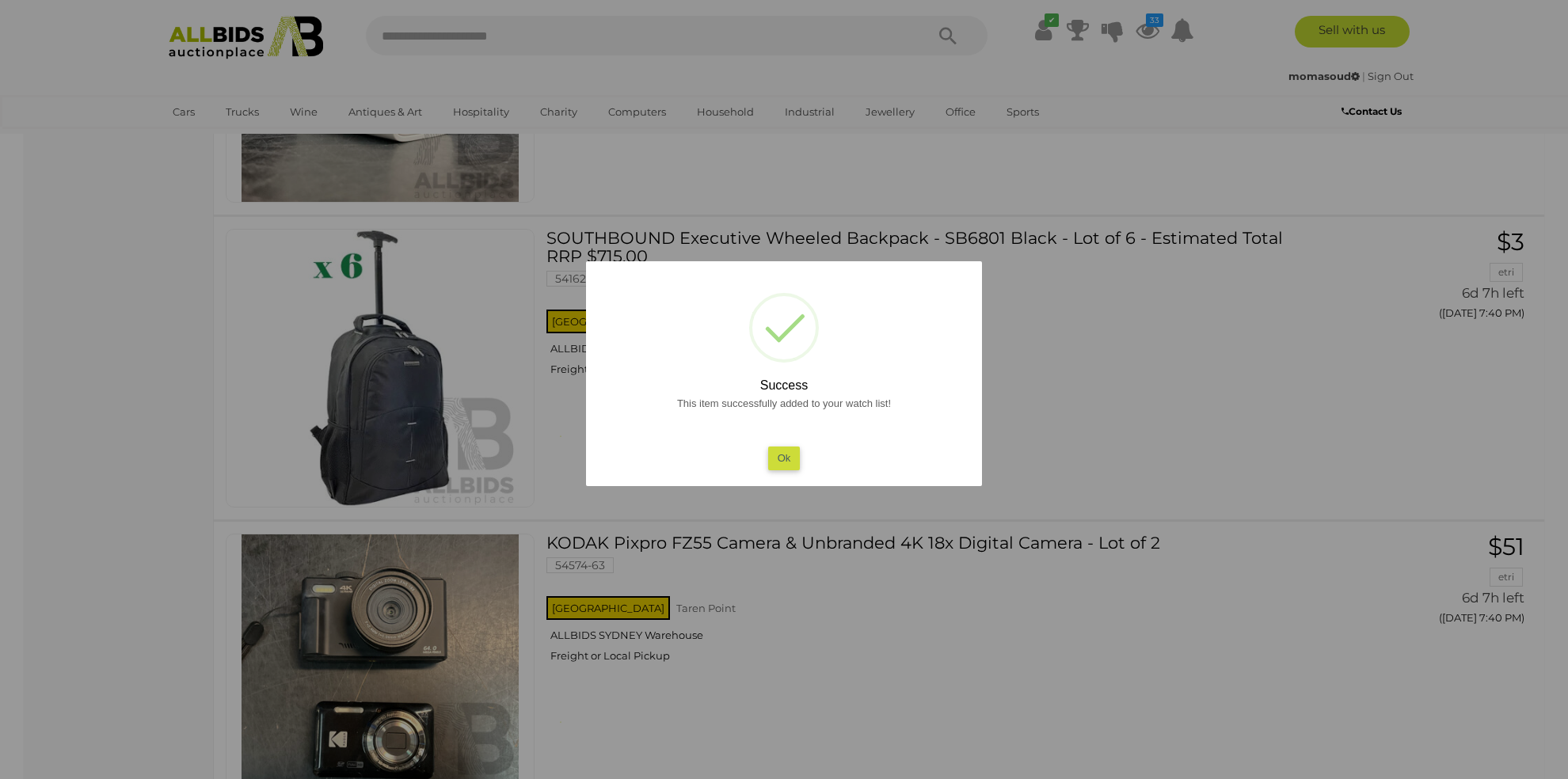
click at [785, 460] on button "Ok" at bounding box center [784, 457] width 33 height 23
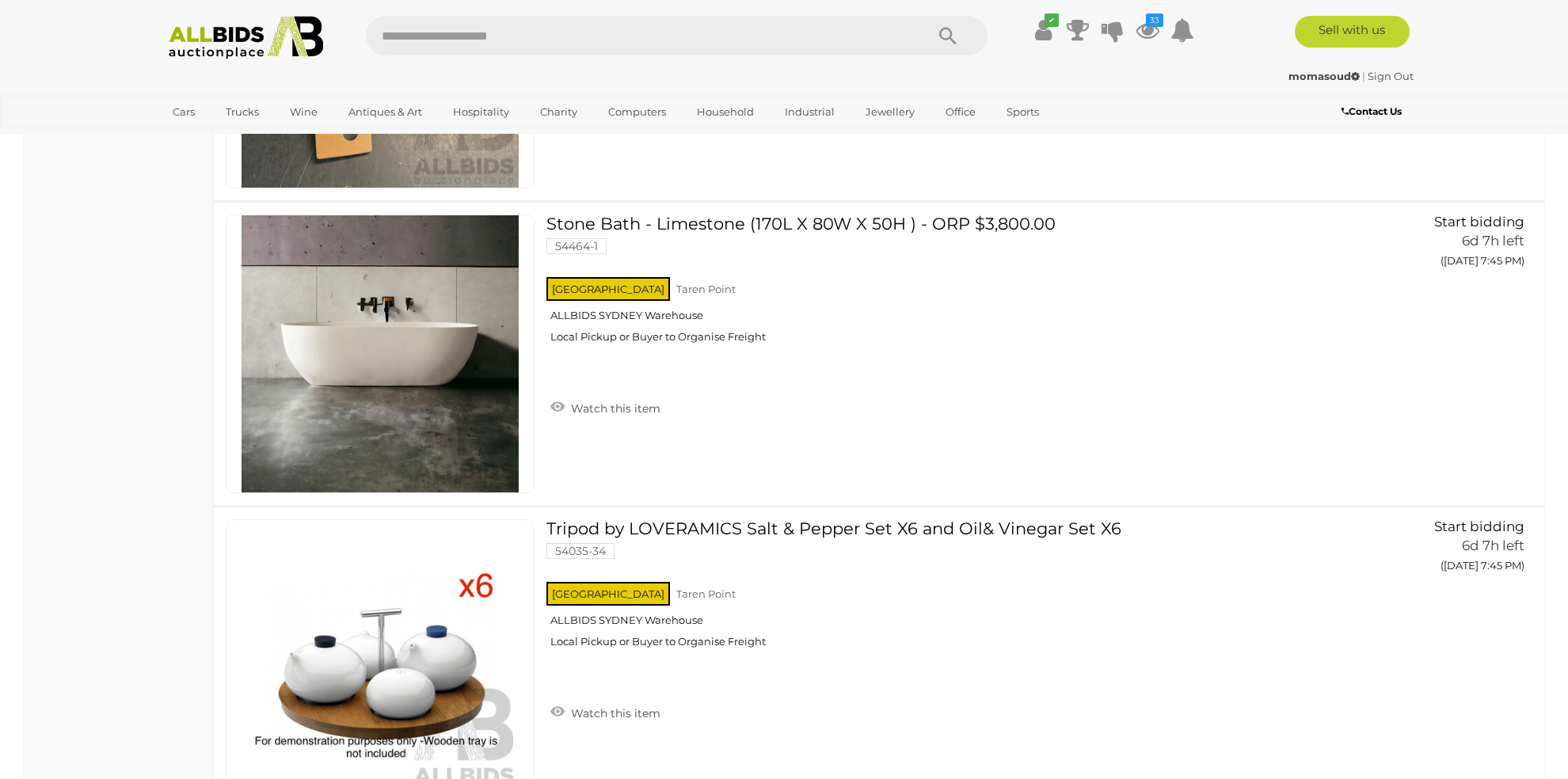
scroll to position [6912, 0]
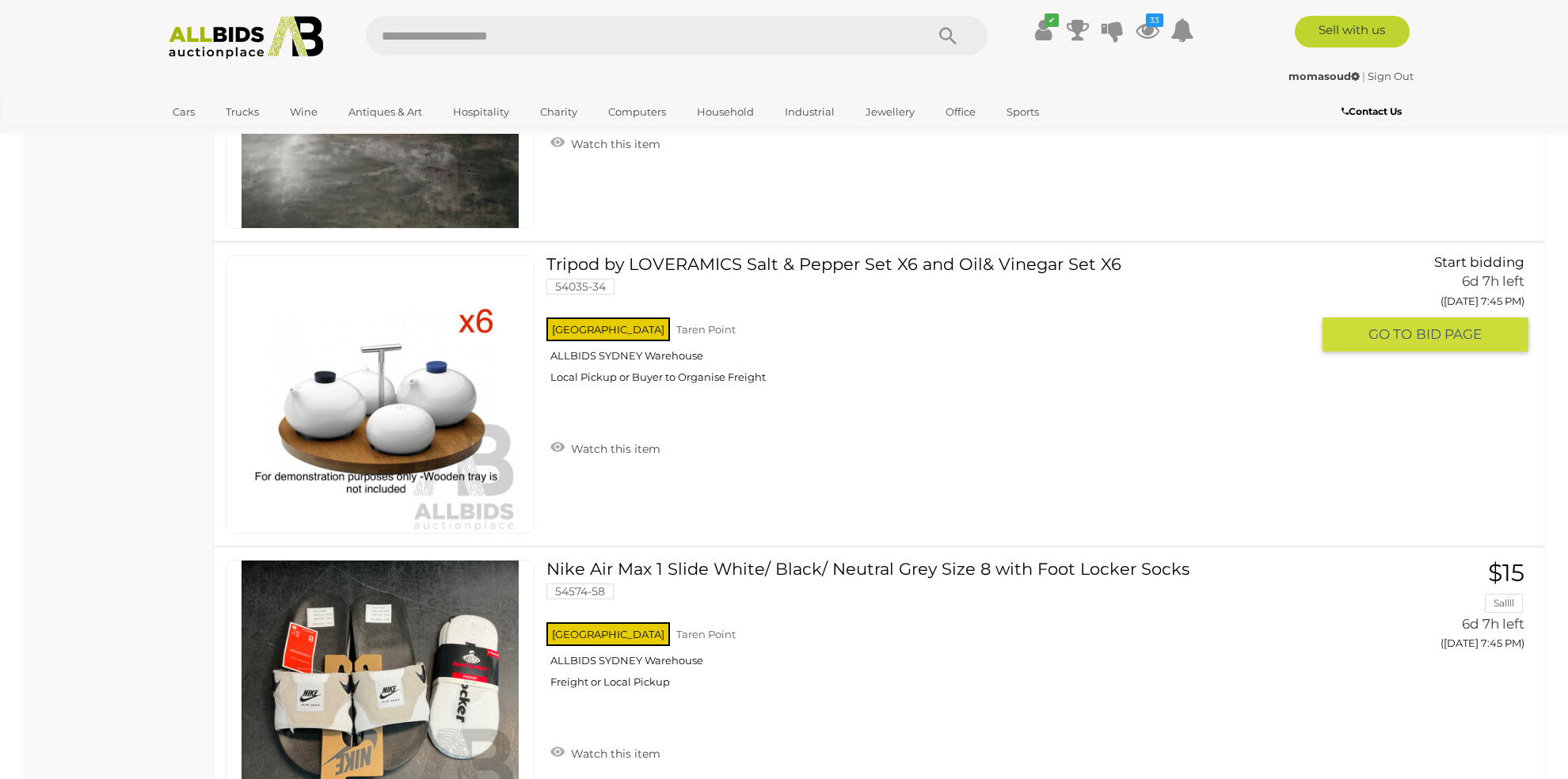
click at [626, 435] on link "Watch this item" at bounding box center [605, 447] width 118 height 24
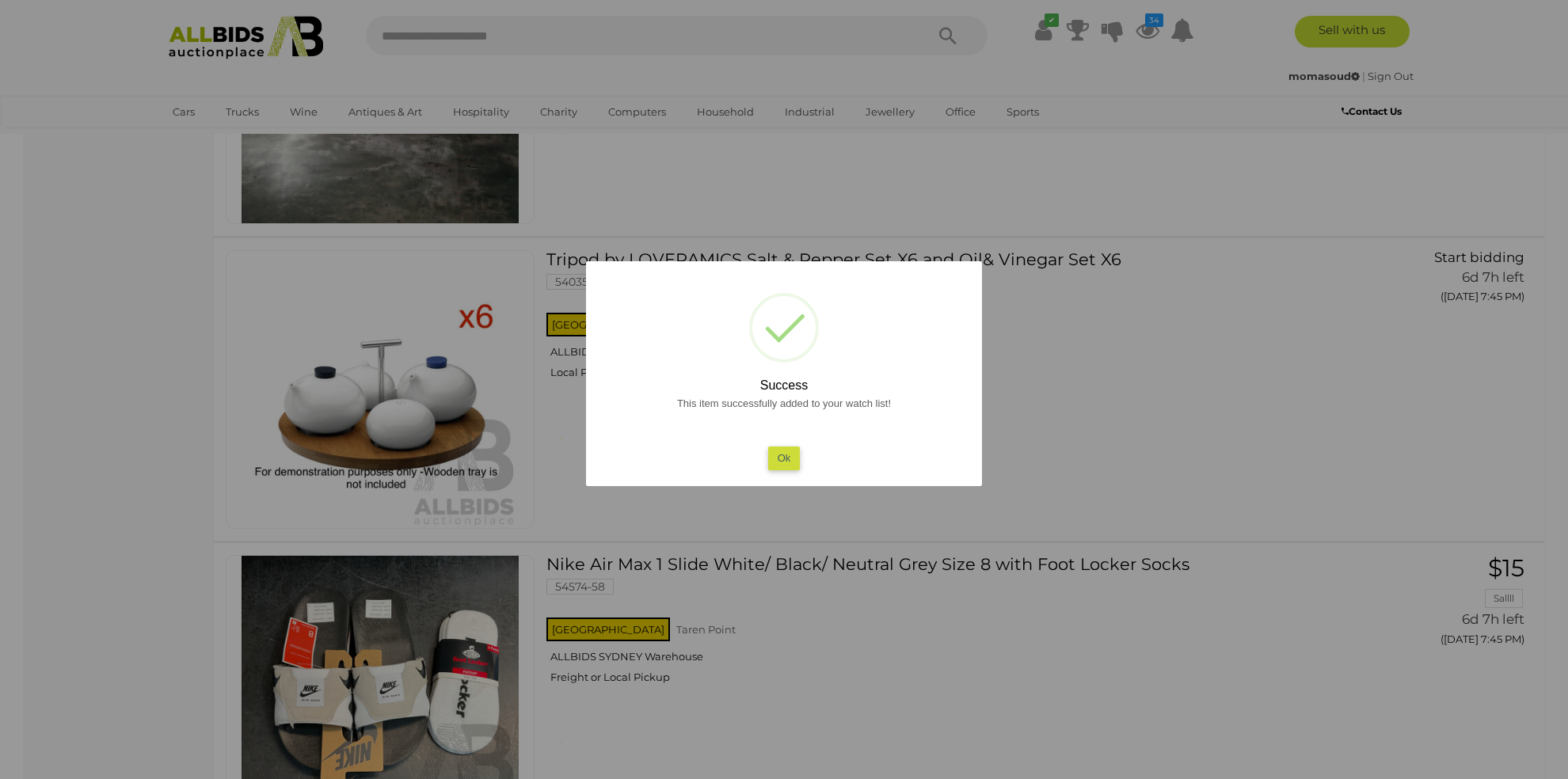
click at [785, 460] on button "Ok" at bounding box center [784, 457] width 33 height 23
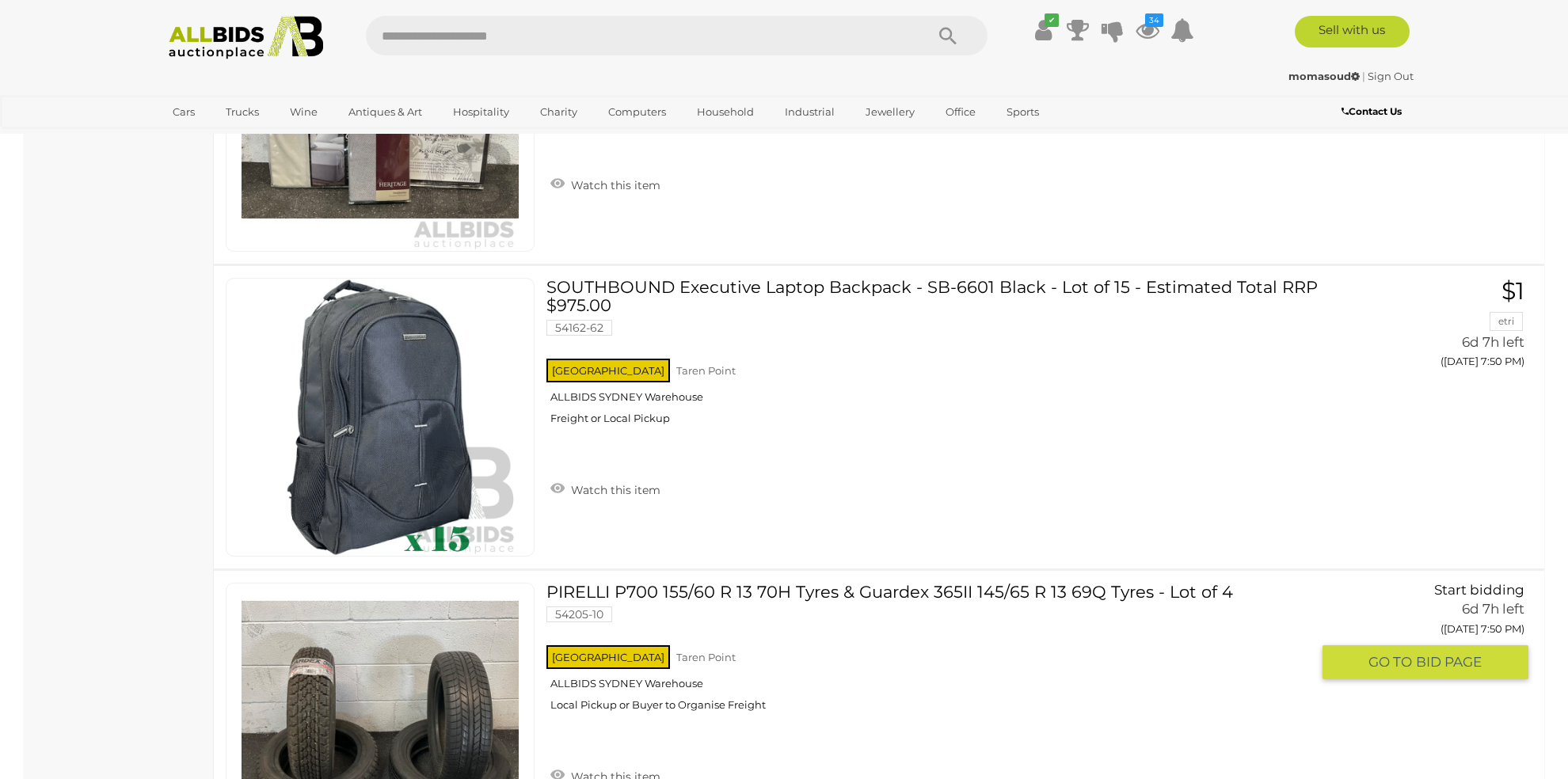
scroll to position [9286, 0]
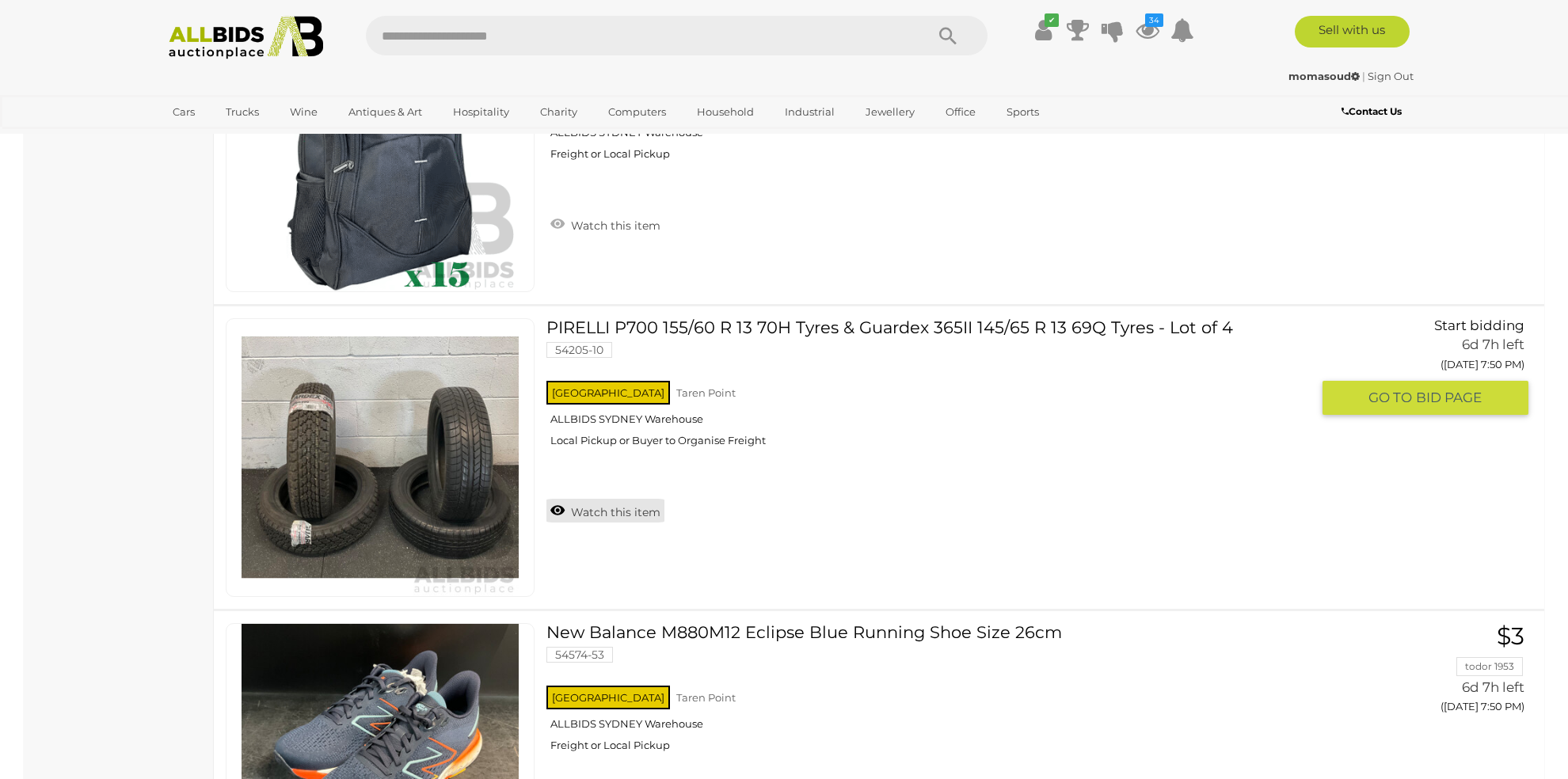
click at [642, 498] on link "Watch this item" at bounding box center [605, 510] width 118 height 24
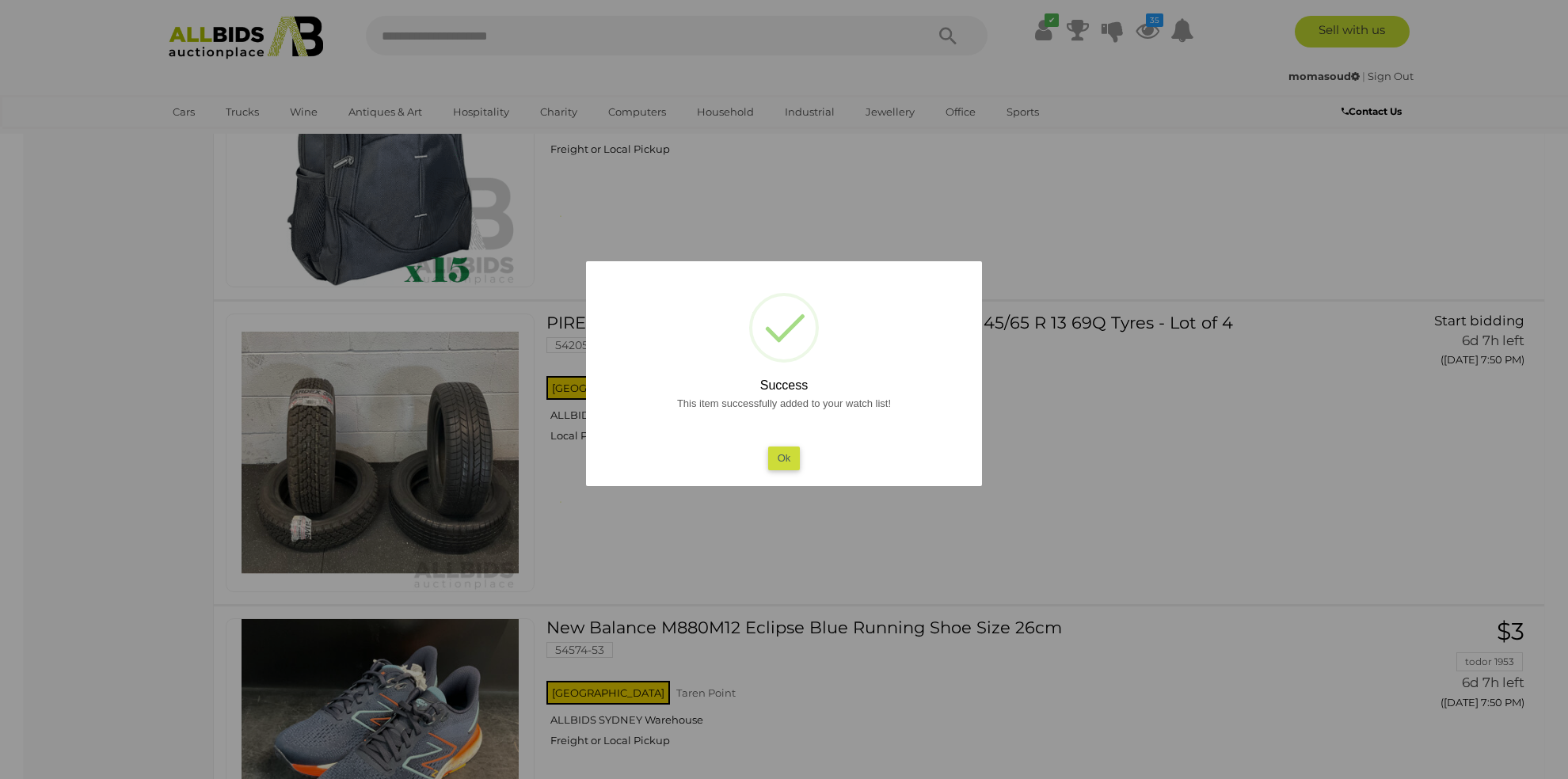
click at [785, 459] on button "Ok" at bounding box center [784, 457] width 33 height 23
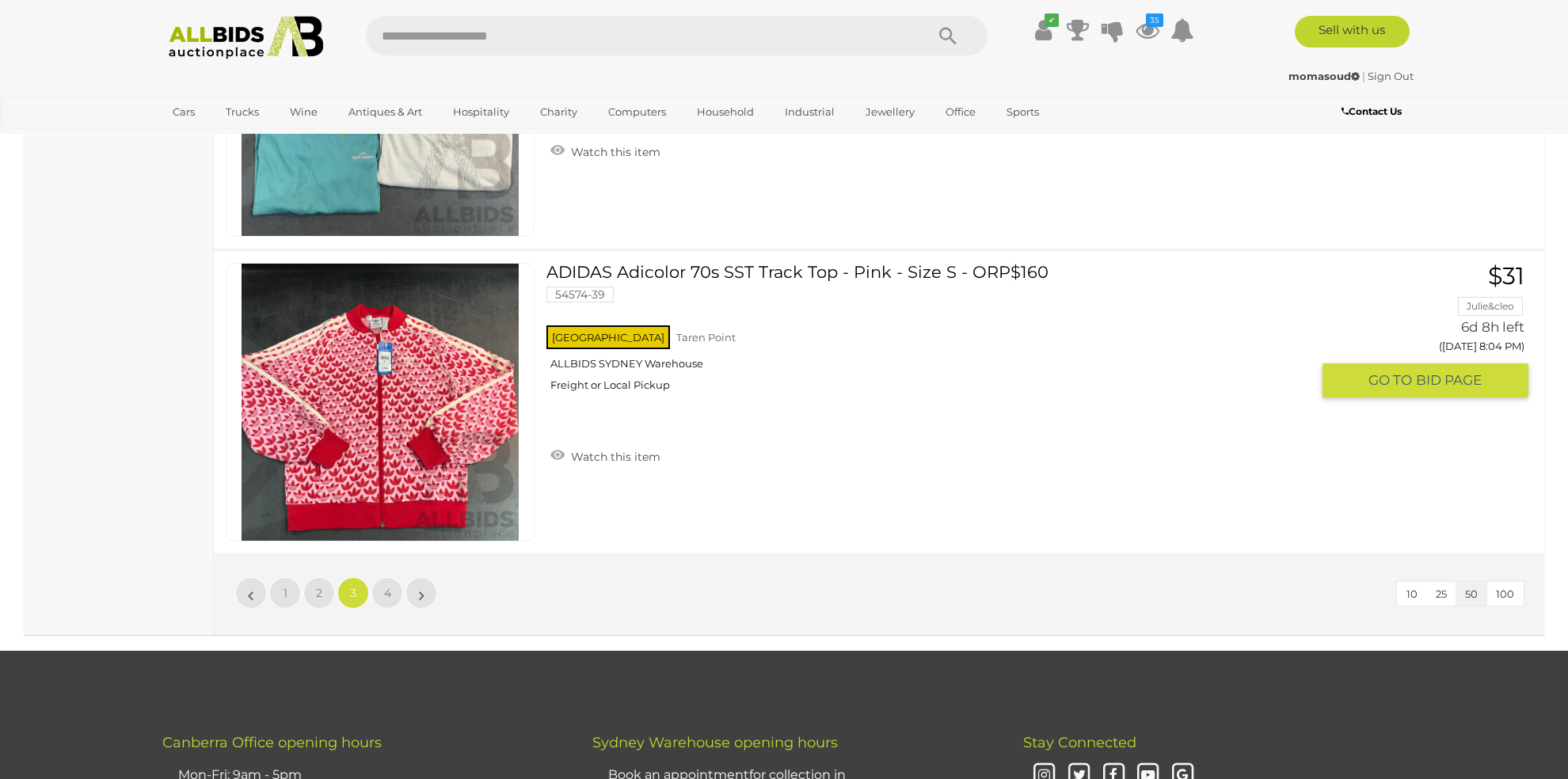
scroll to position [15090, 0]
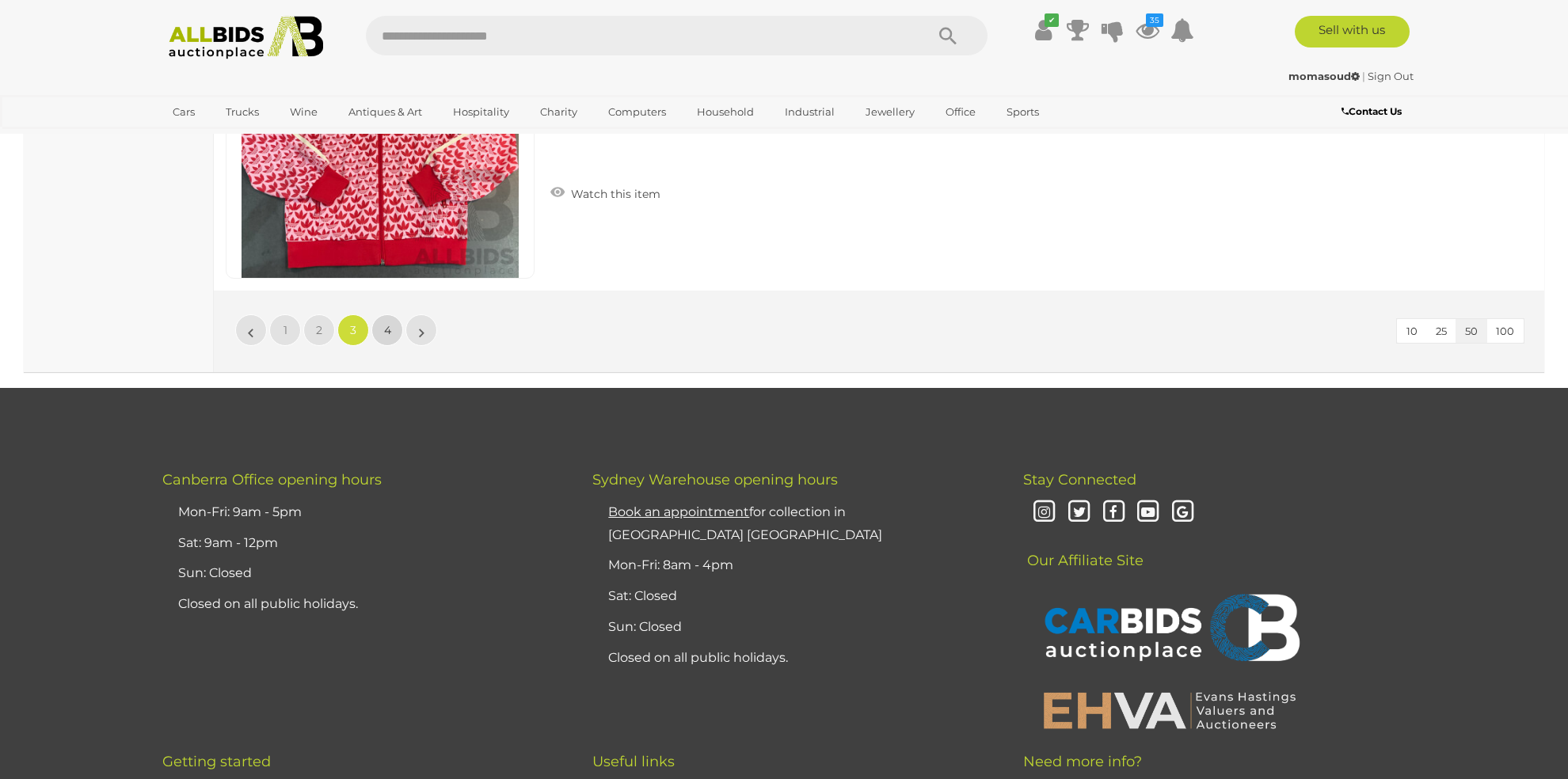
click at [386, 323] on span "4" at bounding box center [387, 330] width 7 height 14
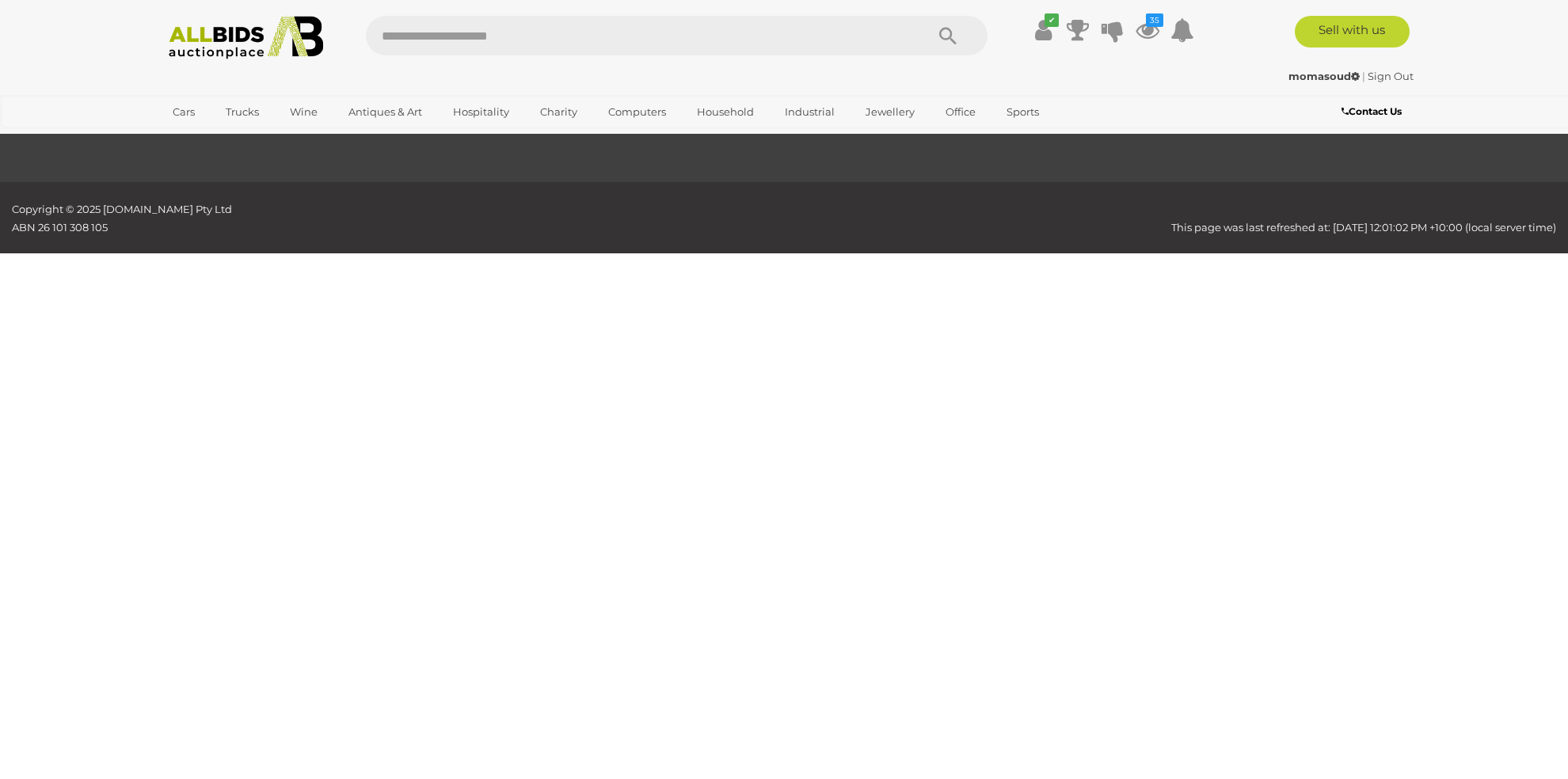
scroll to position [50, 0]
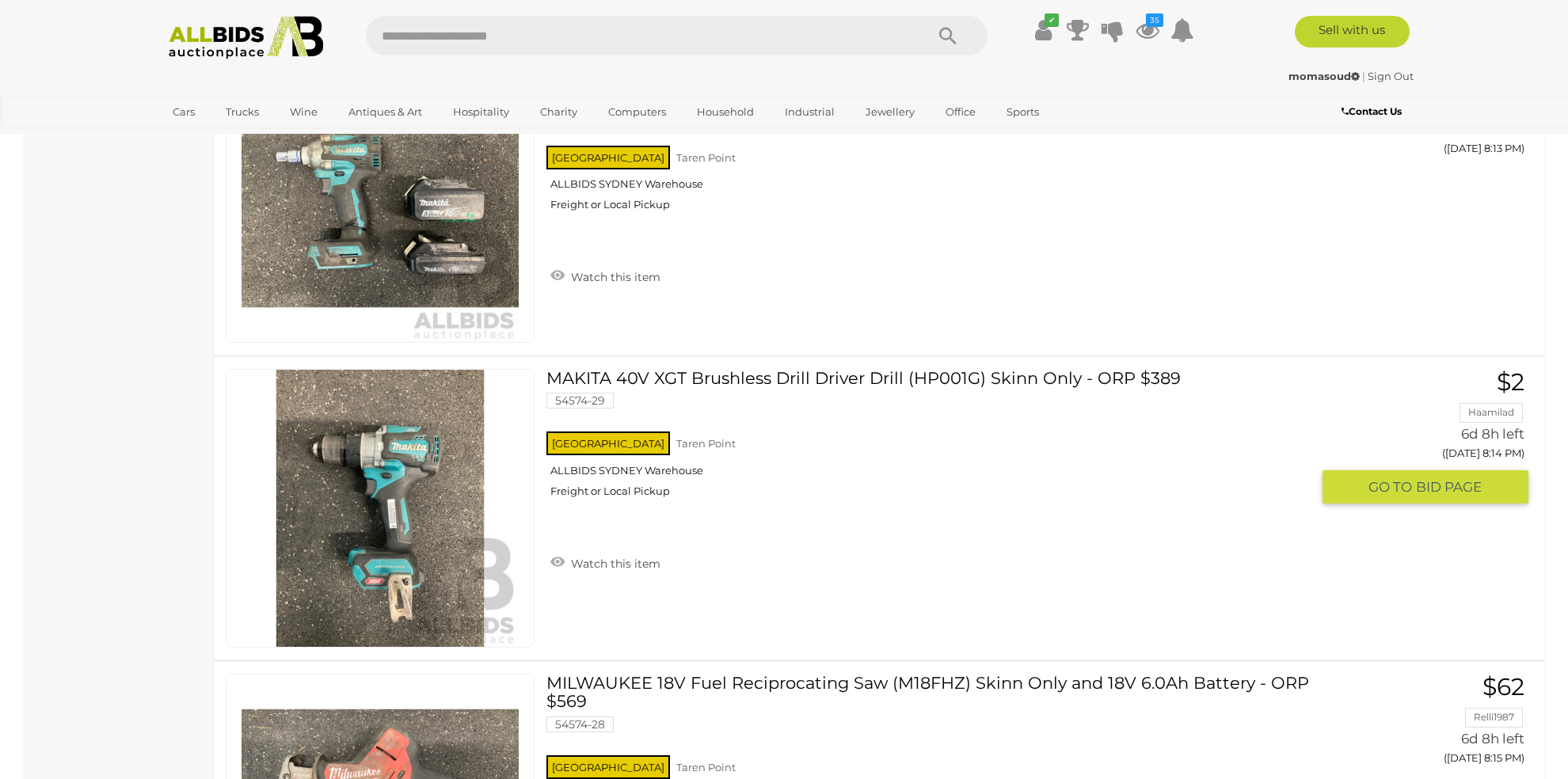
scroll to position [2639, 0]
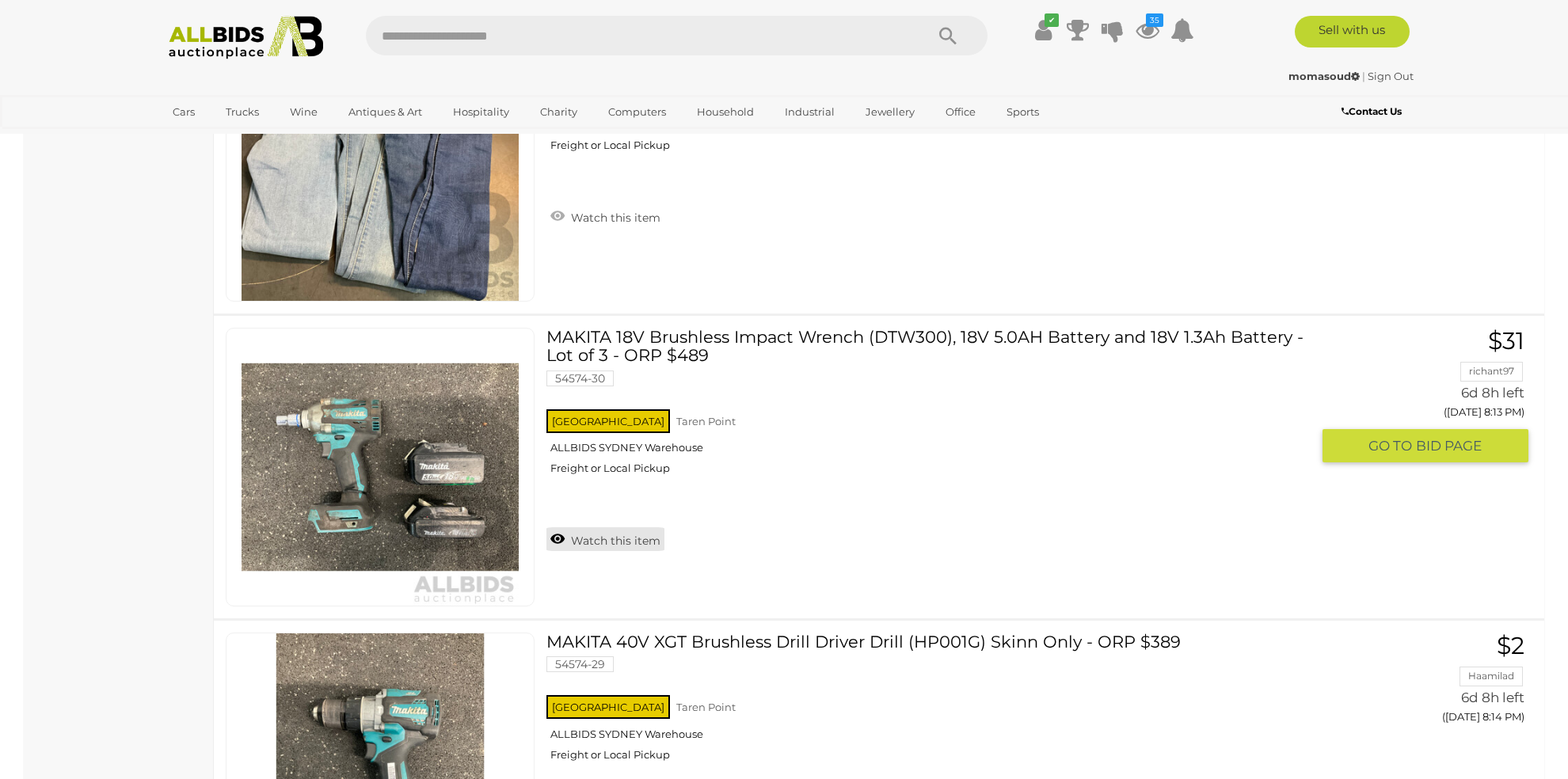
click at [629, 531] on link "Watch this item" at bounding box center [605, 539] width 118 height 24
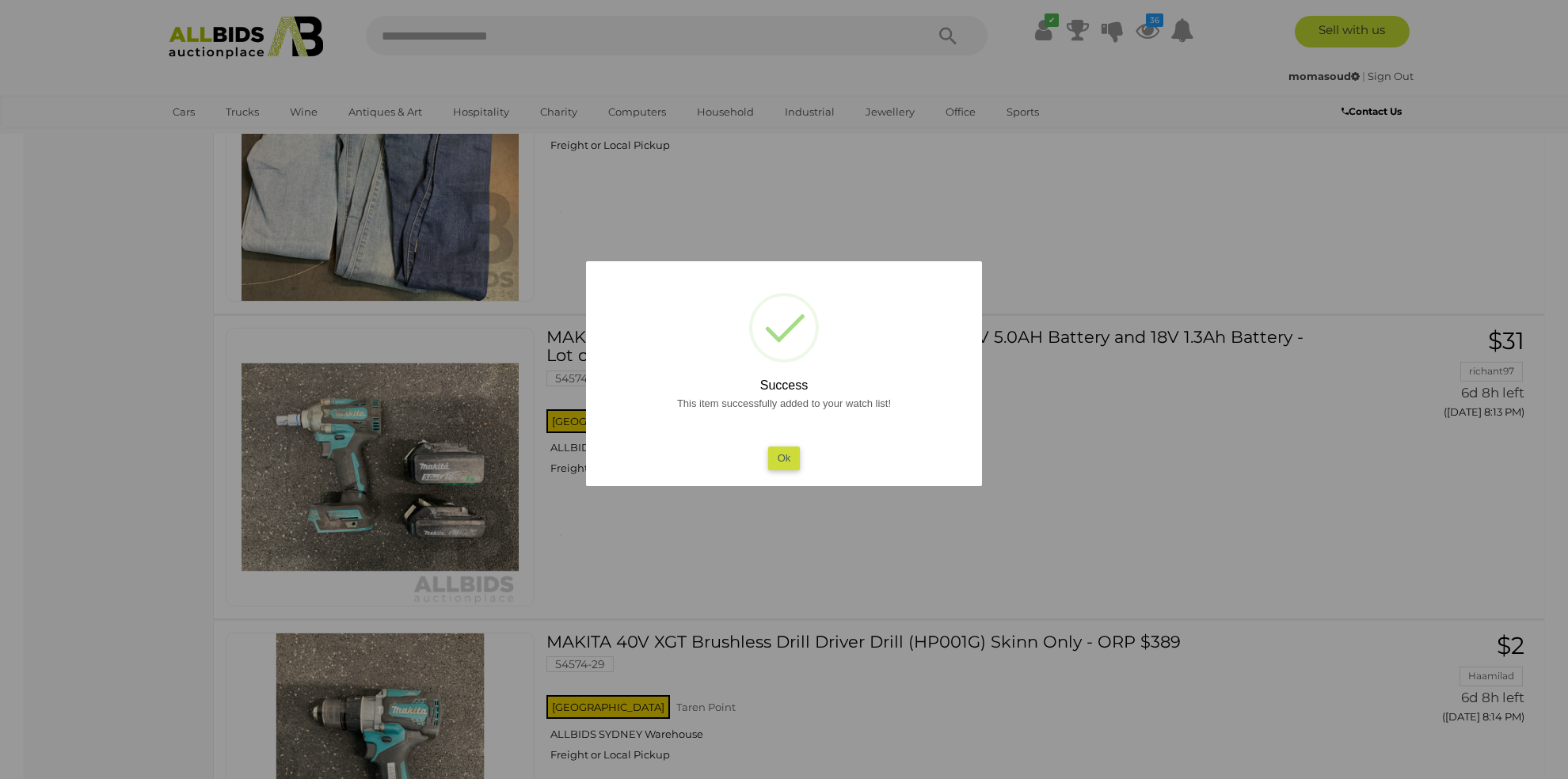
click at [793, 459] on button "Ok" at bounding box center [784, 457] width 33 height 23
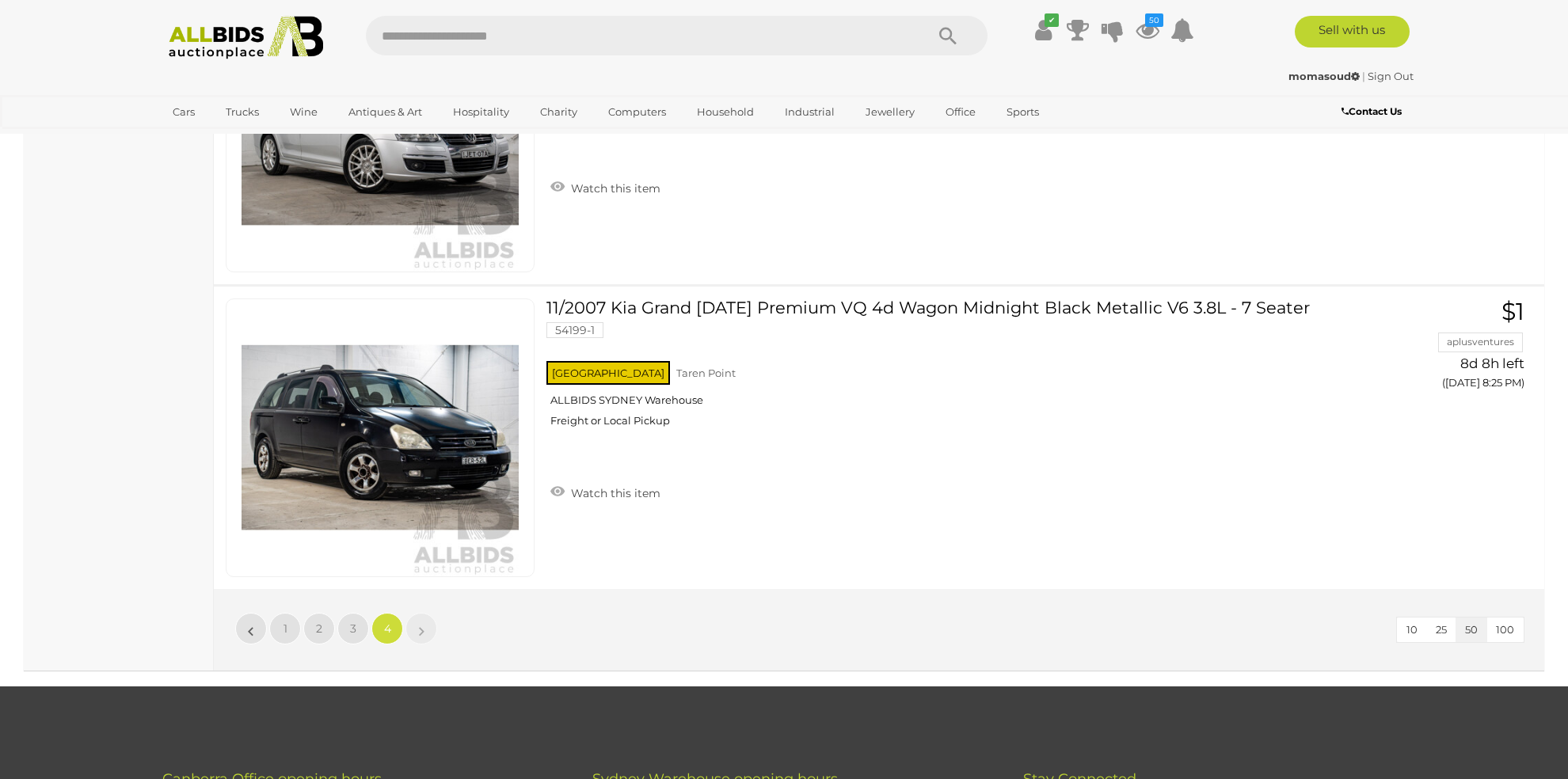
scroll to position [13192, 0]
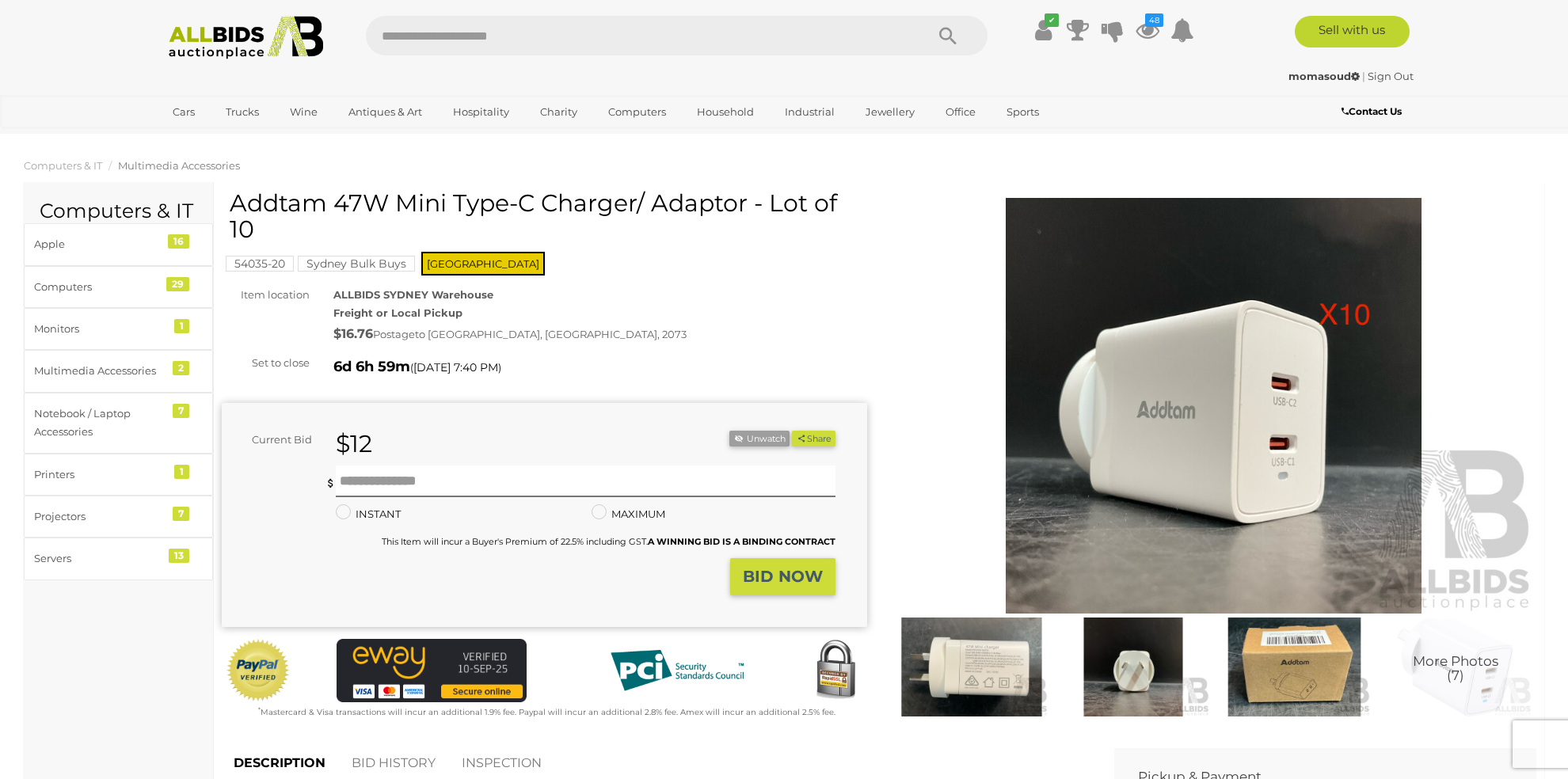
click at [1206, 507] on img at bounding box center [1213, 405] width 646 height 416
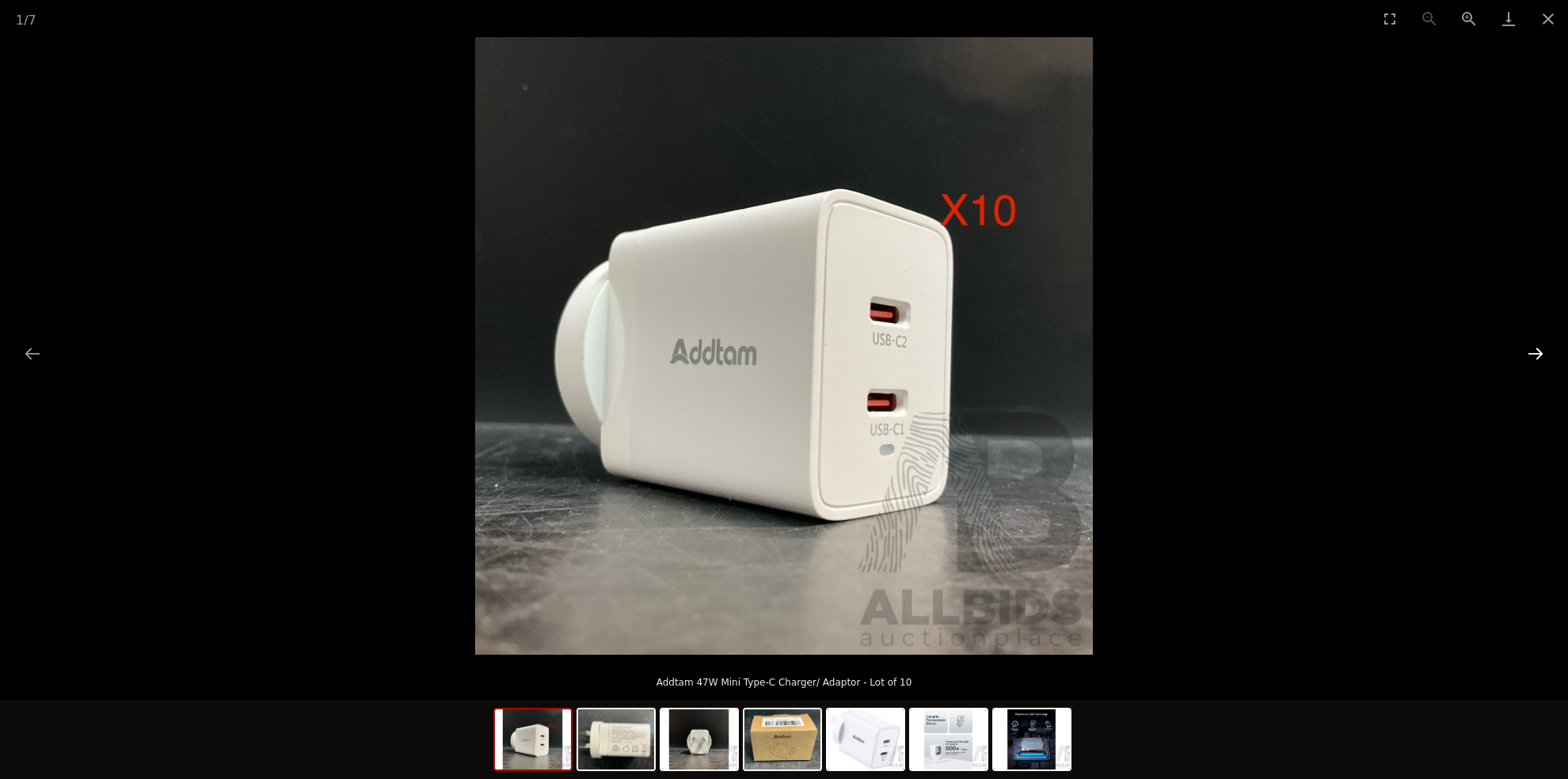
click at [1534, 350] on button "Next slide" at bounding box center [1535, 354] width 34 height 31
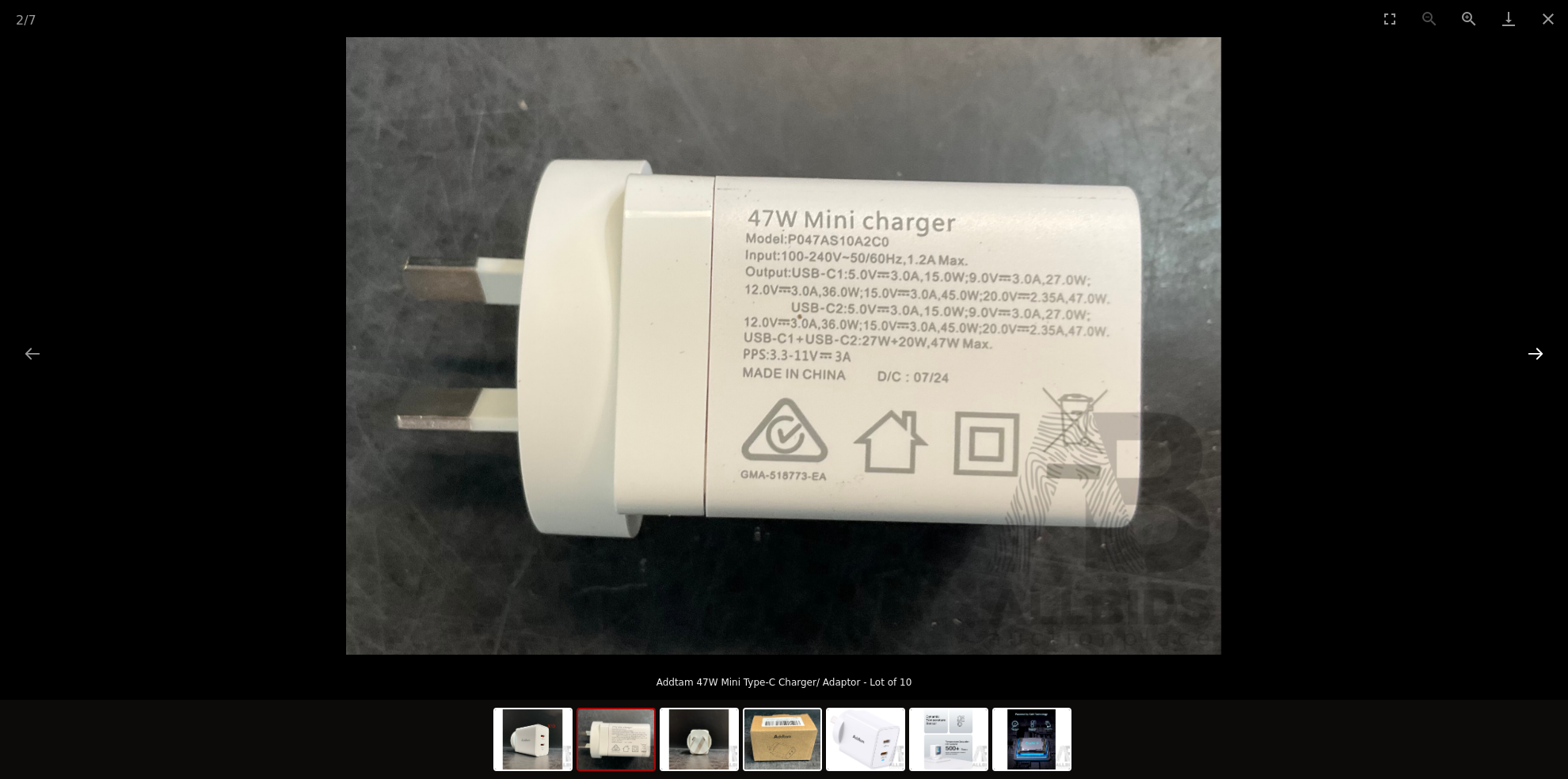
click at [1534, 350] on button "Next slide" at bounding box center [1535, 354] width 34 height 31
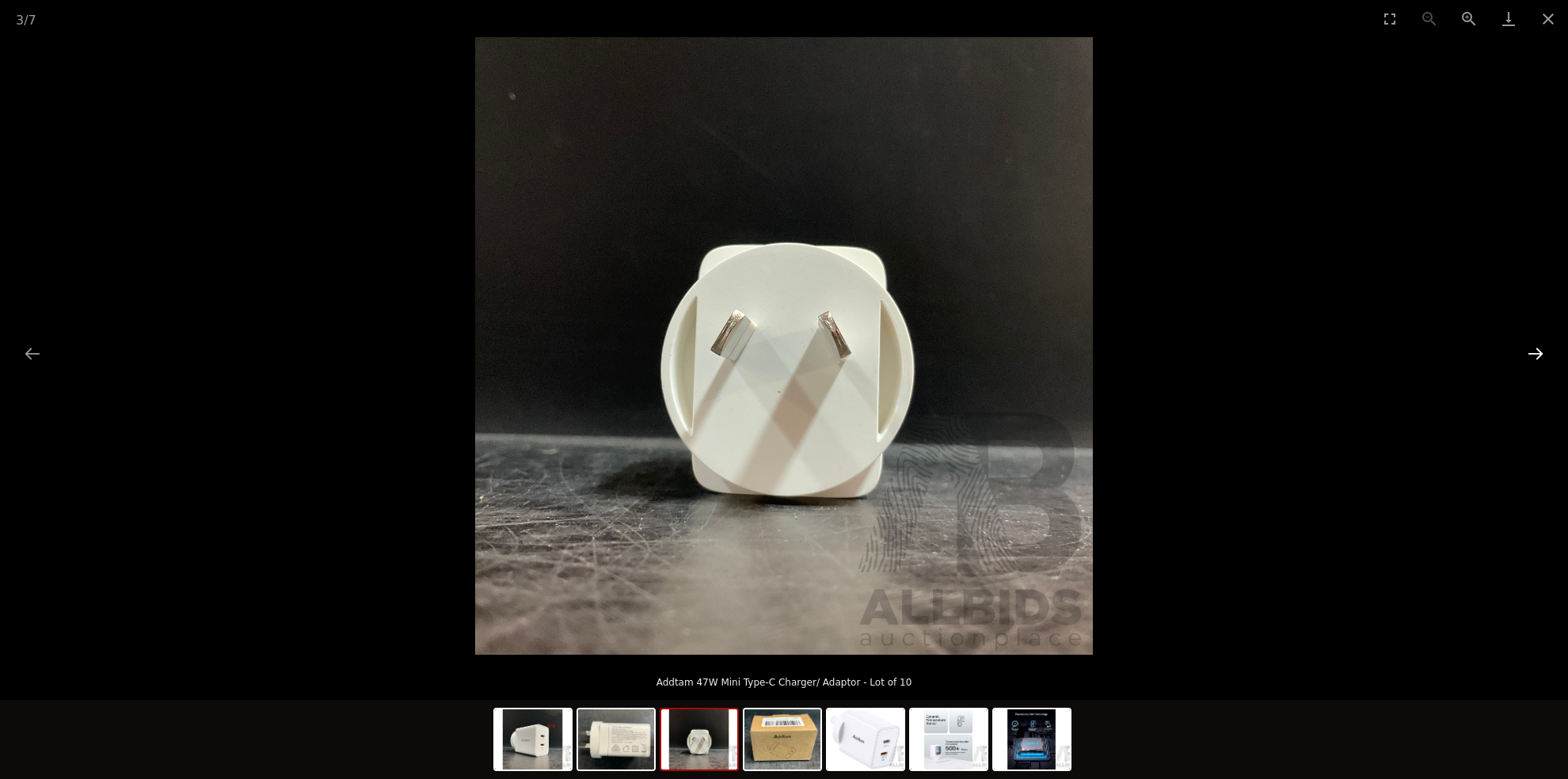
click at [1534, 350] on button "Next slide" at bounding box center [1535, 354] width 34 height 31
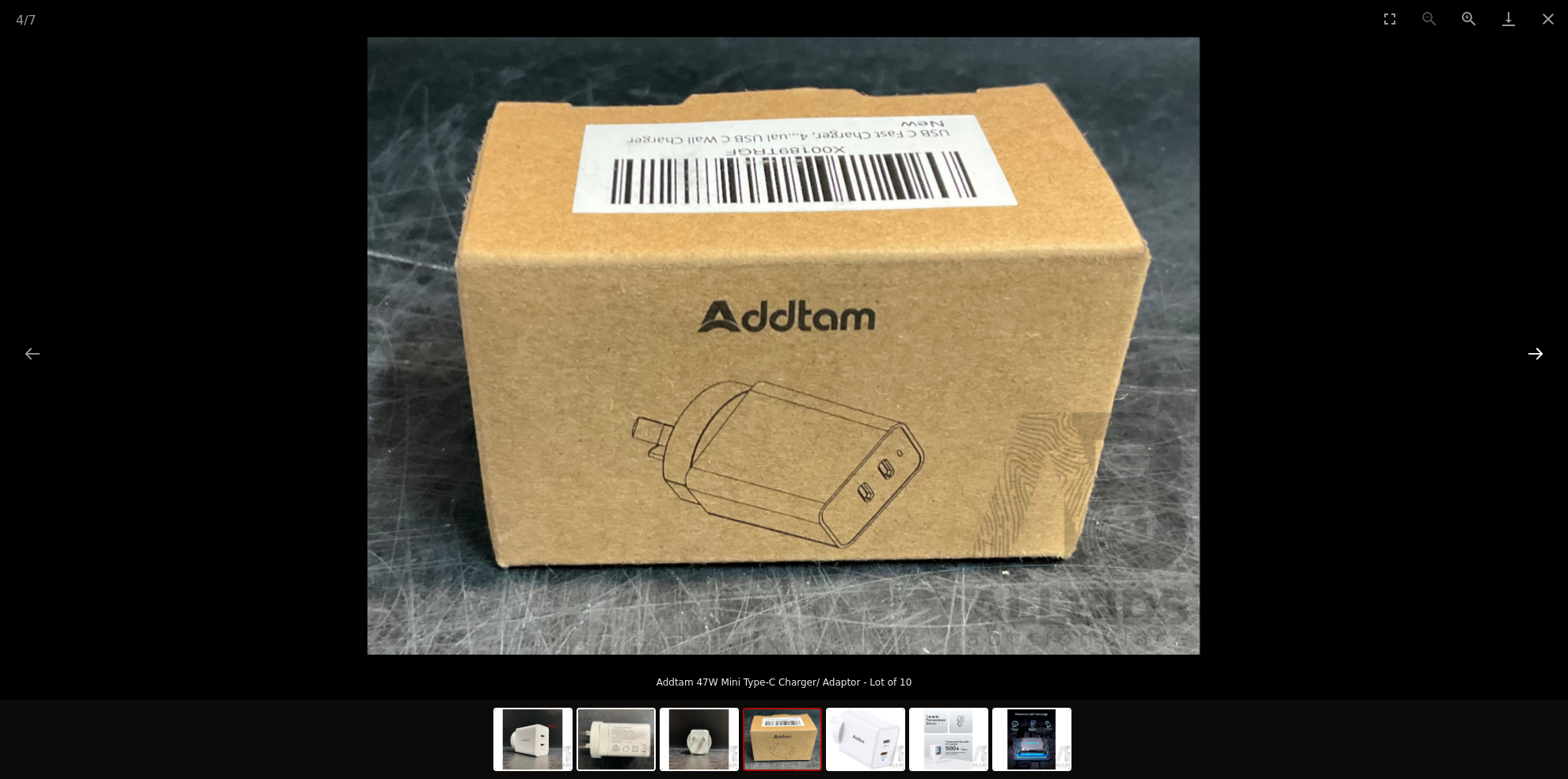
click at [1534, 350] on button "Next slide" at bounding box center [1535, 354] width 34 height 31
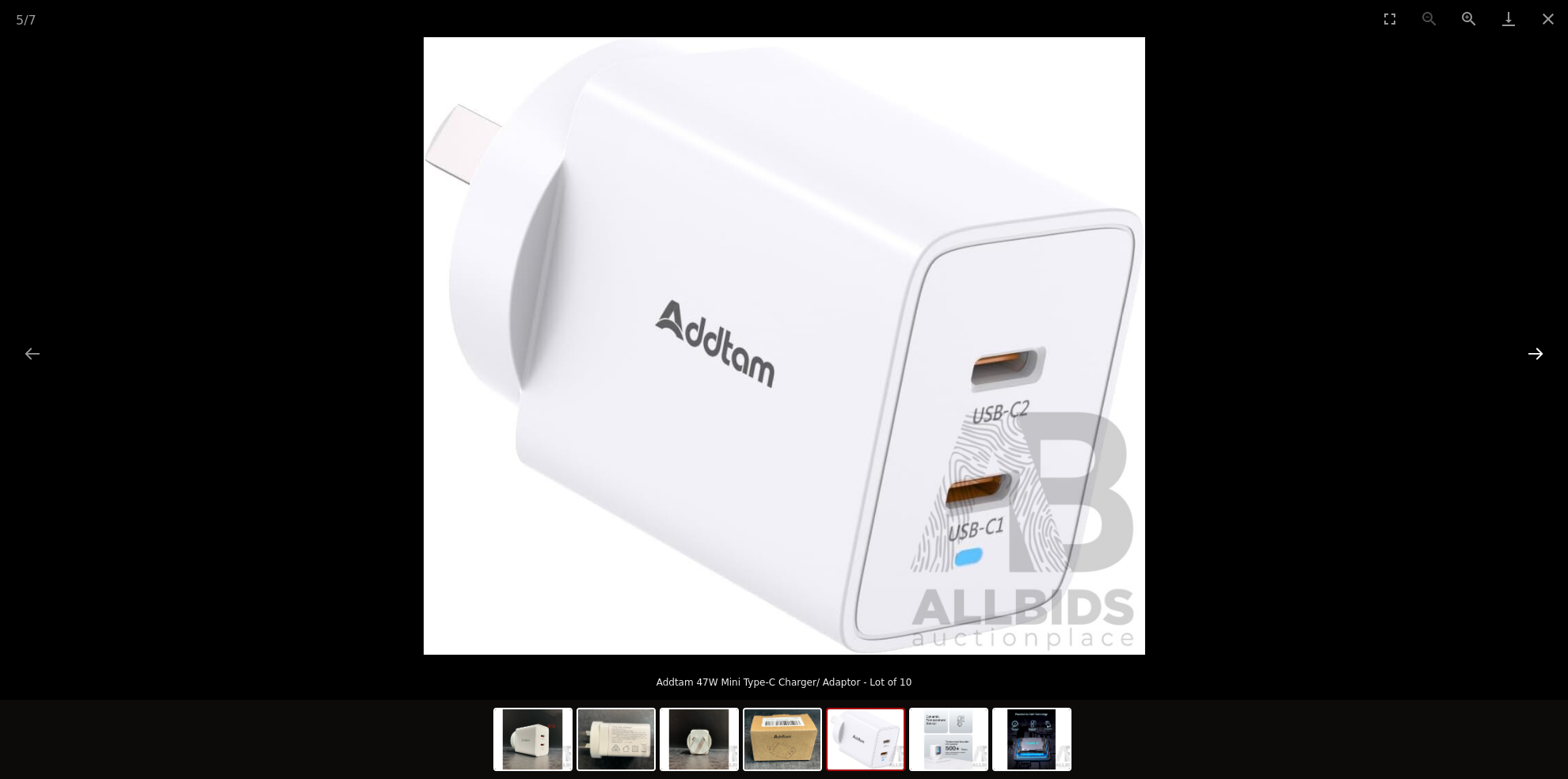
click at [1534, 350] on button "Next slide" at bounding box center [1535, 354] width 34 height 31
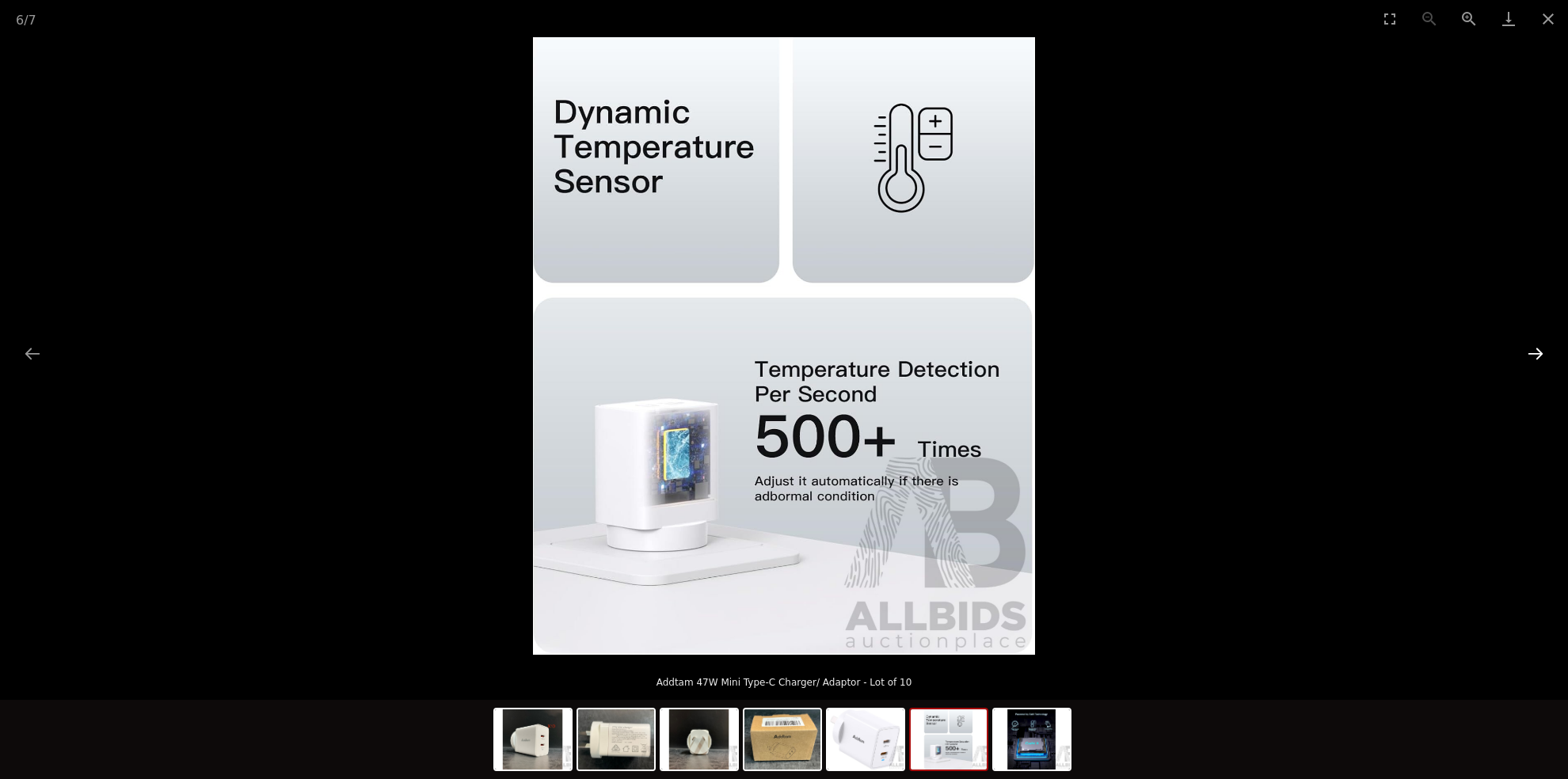
click at [1534, 350] on button "Next slide" at bounding box center [1535, 354] width 34 height 31
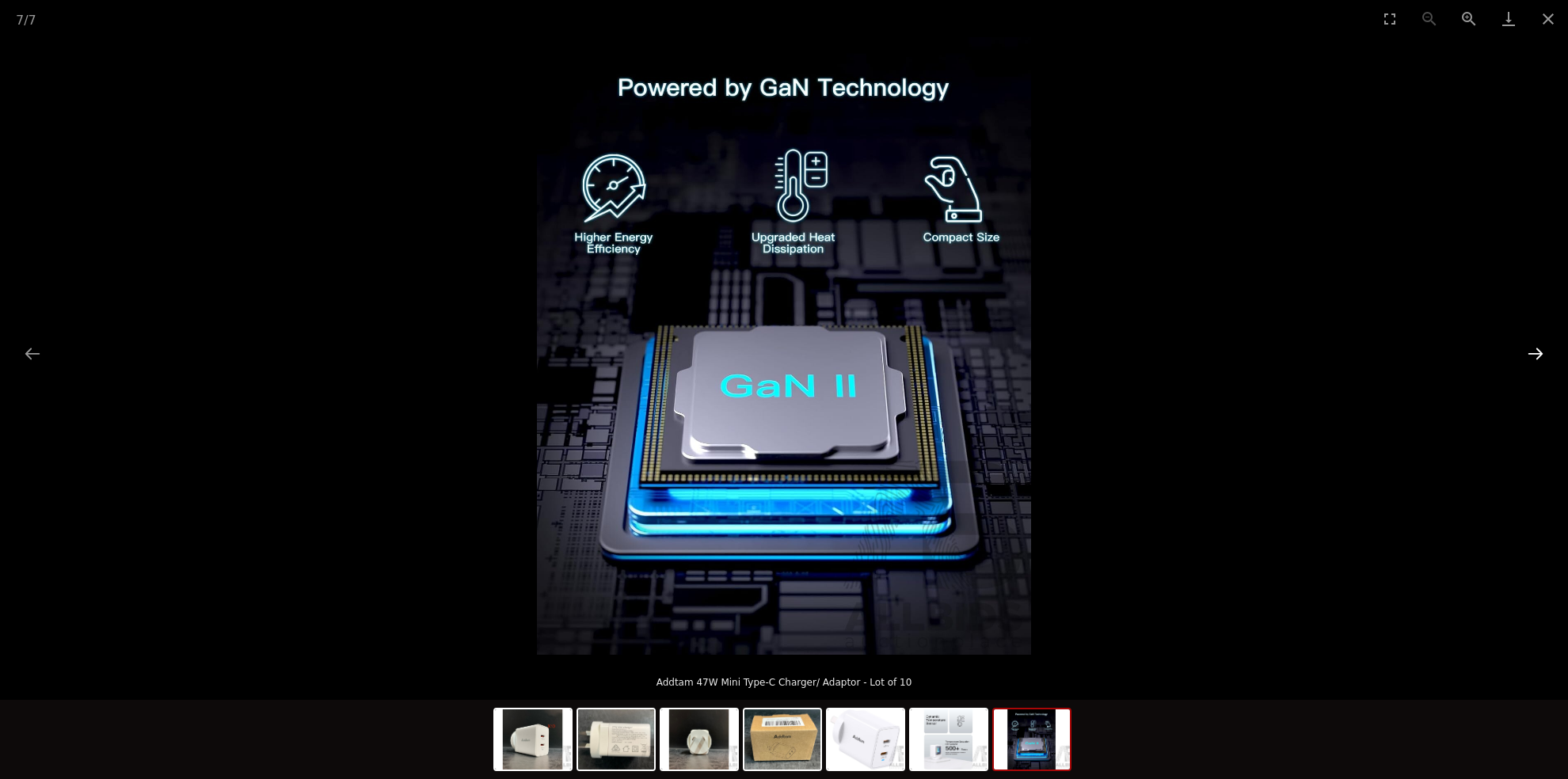
click at [1534, 350] on button "Next slide" at bounding box center [1535, 354] width 34 height 31
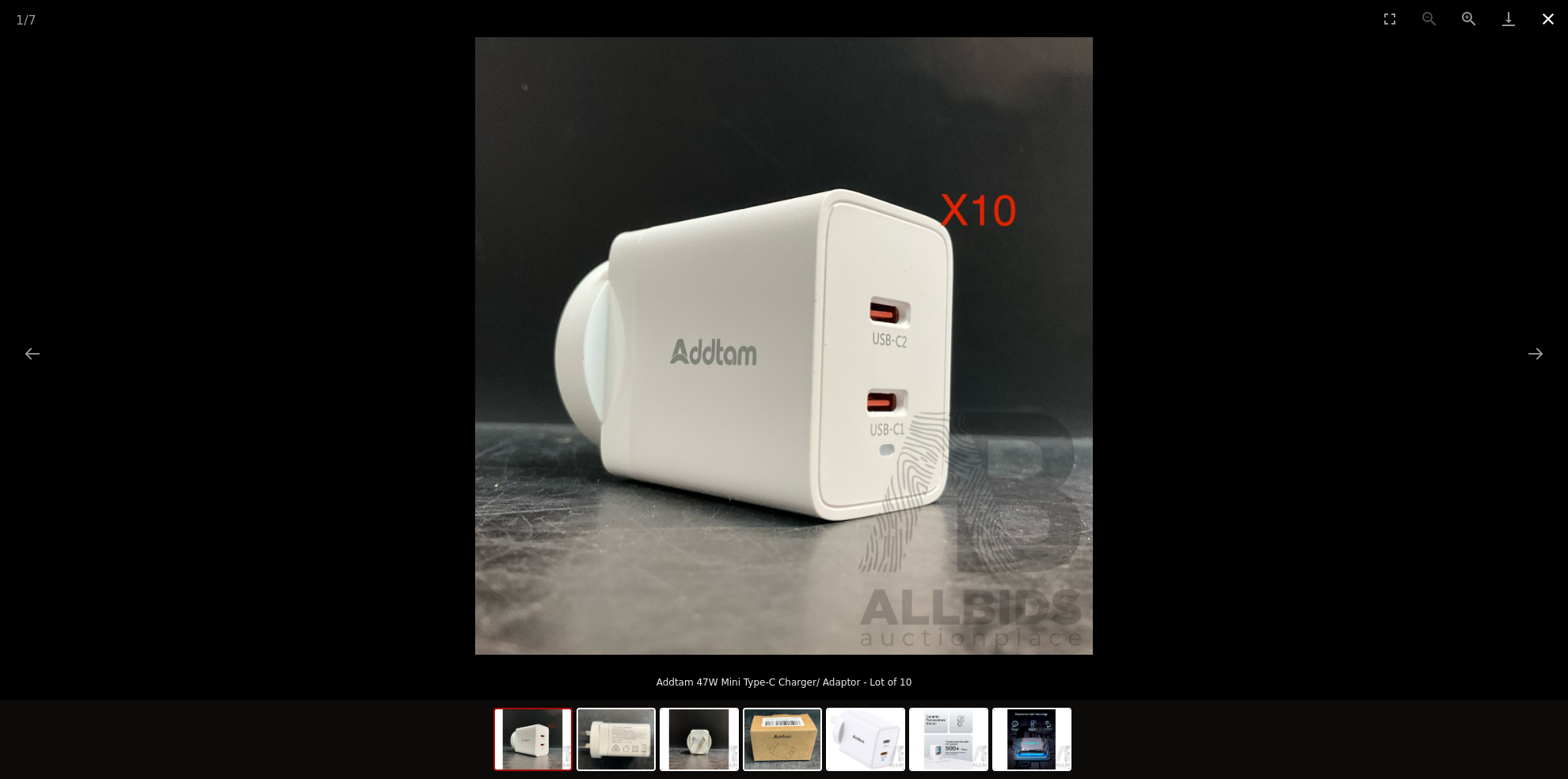
click at [1542, 20] on button "Close gallery" at bounding box center [1547, 18] width 39 height 38
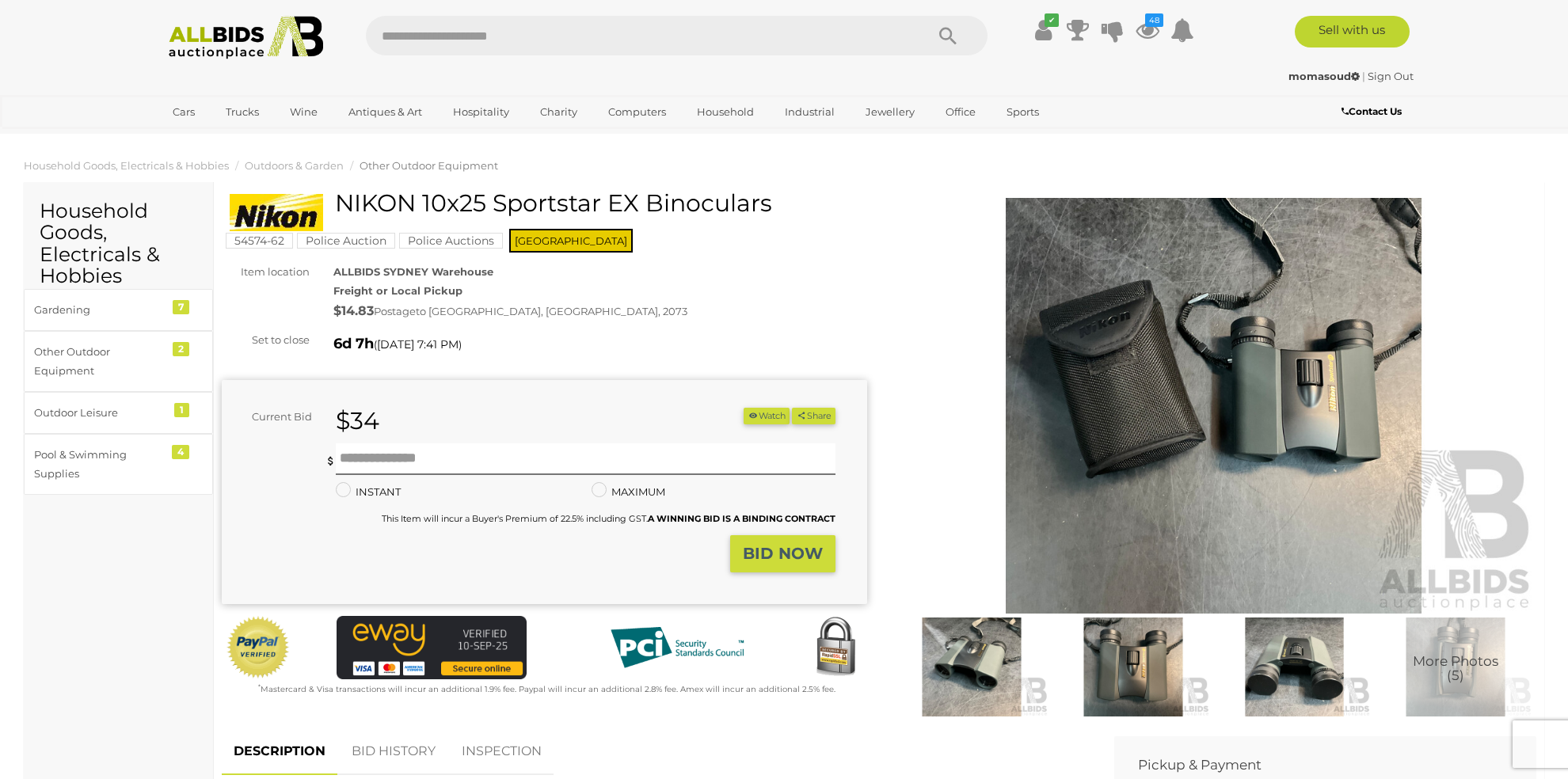
click at [1156, 334] on img at bounding box center [1213, 405] width 646 height 416
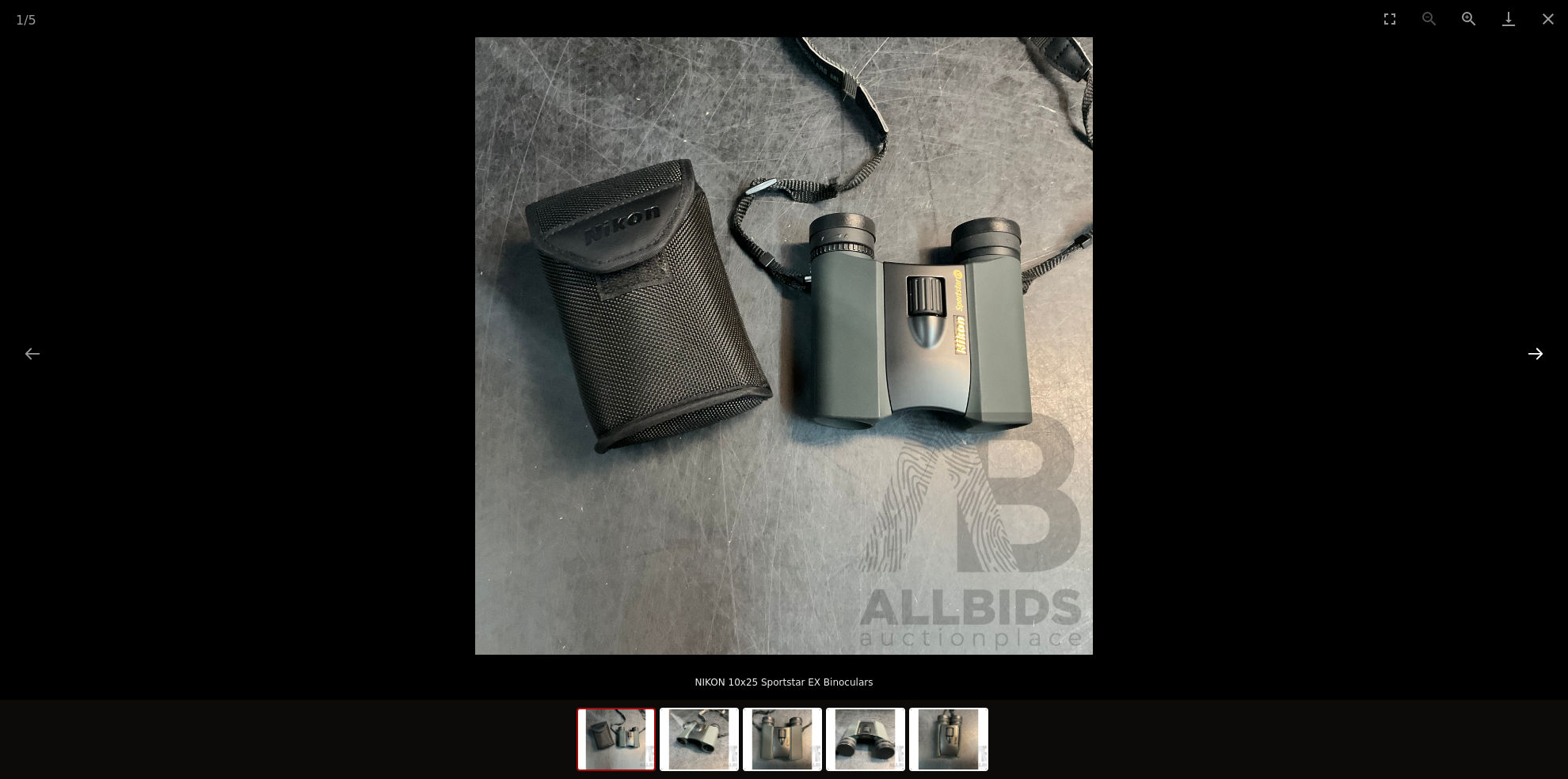
click at [1533, 351] on button "Next slide" at bounding box center [1535, 354] width 34 height 31
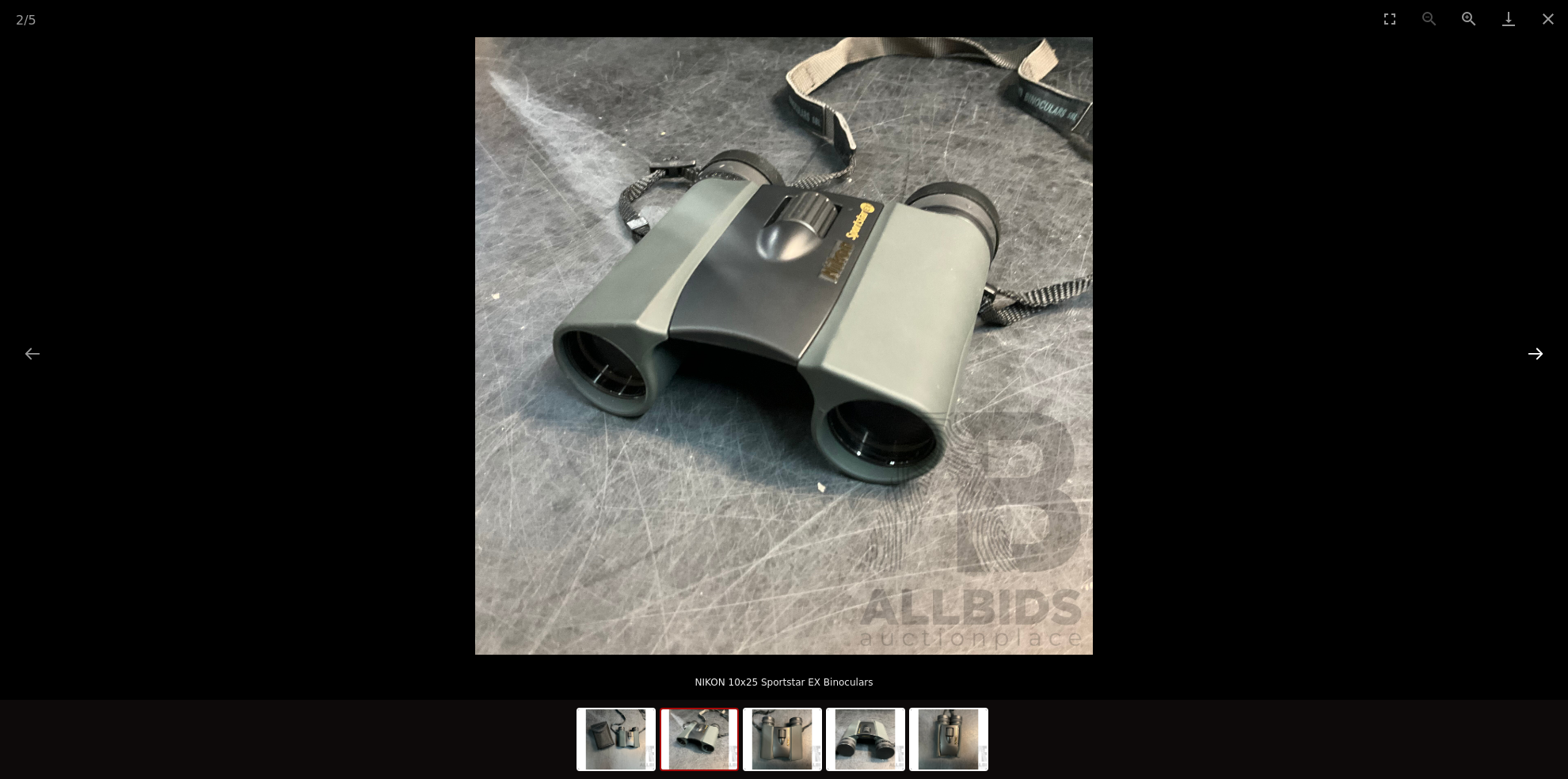
click at [1533, 351] on button "Next slide" at bounding box center [1535, 354] width 34 height 31
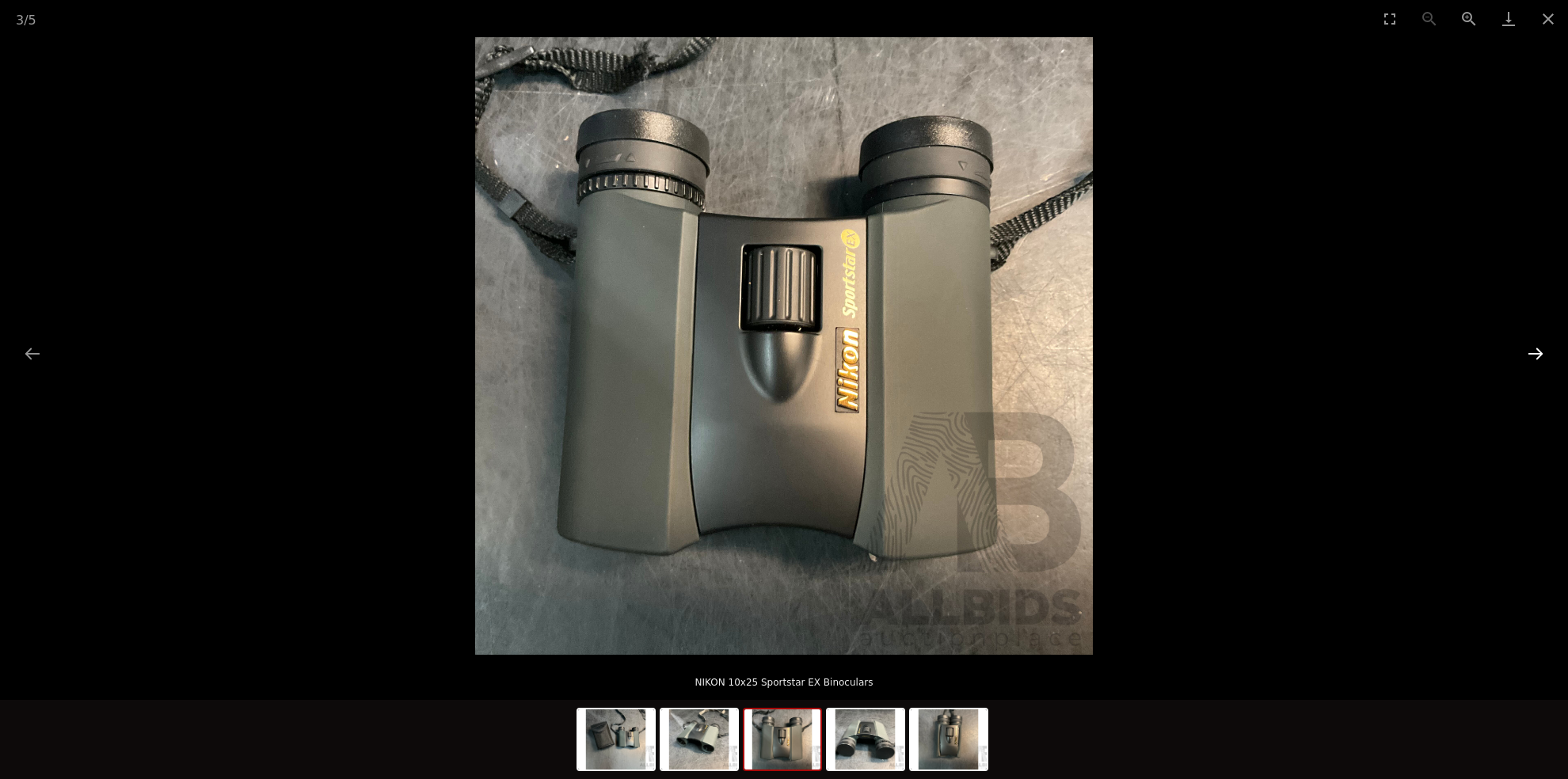
click at [1533, 351] on button "Next slide" at bounding box center [1535, 354] width 34 height 31
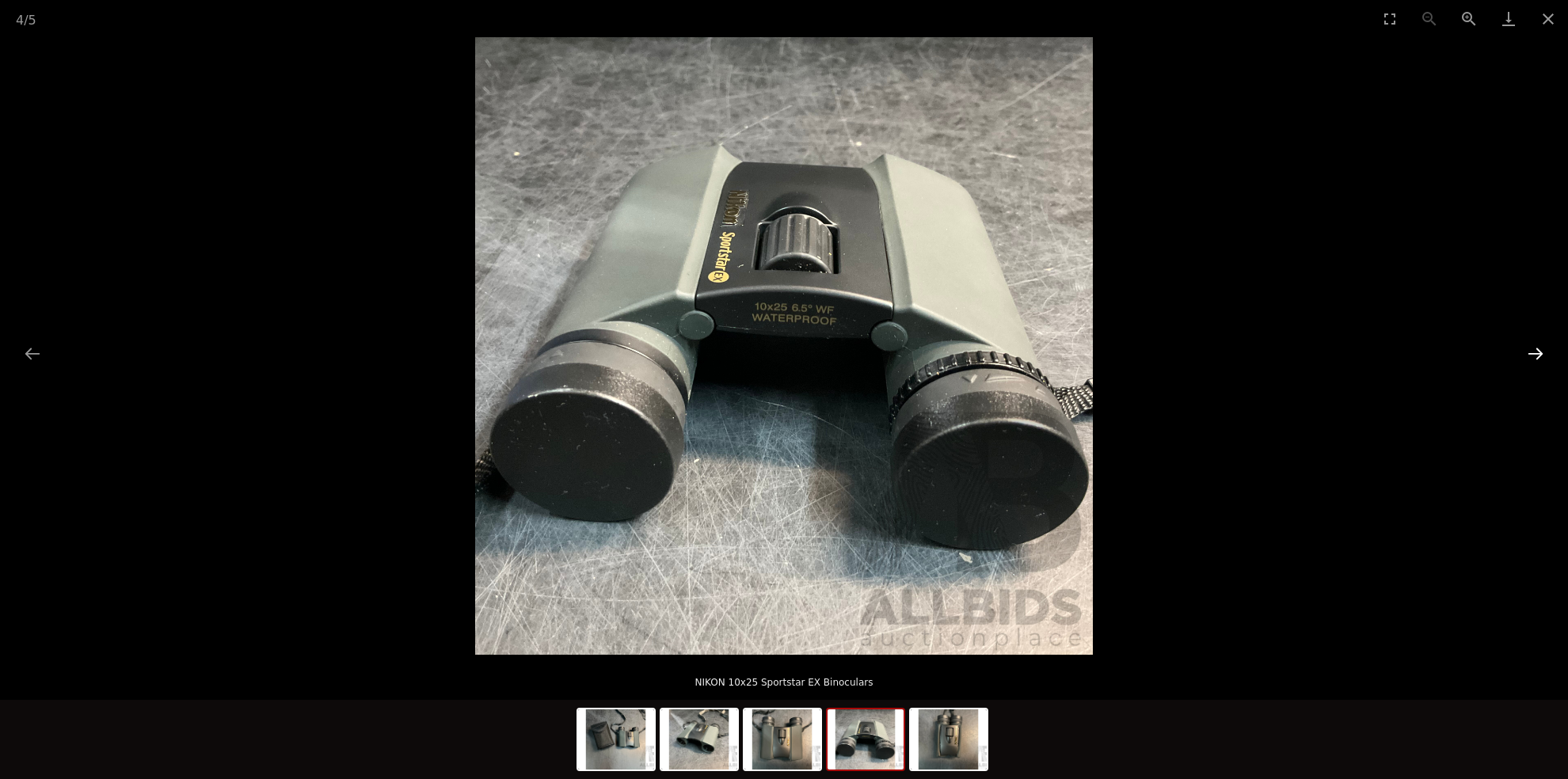
click at [1533, 351] on button "Next slide" at bounding box center [1535, 354] width 34 height 31
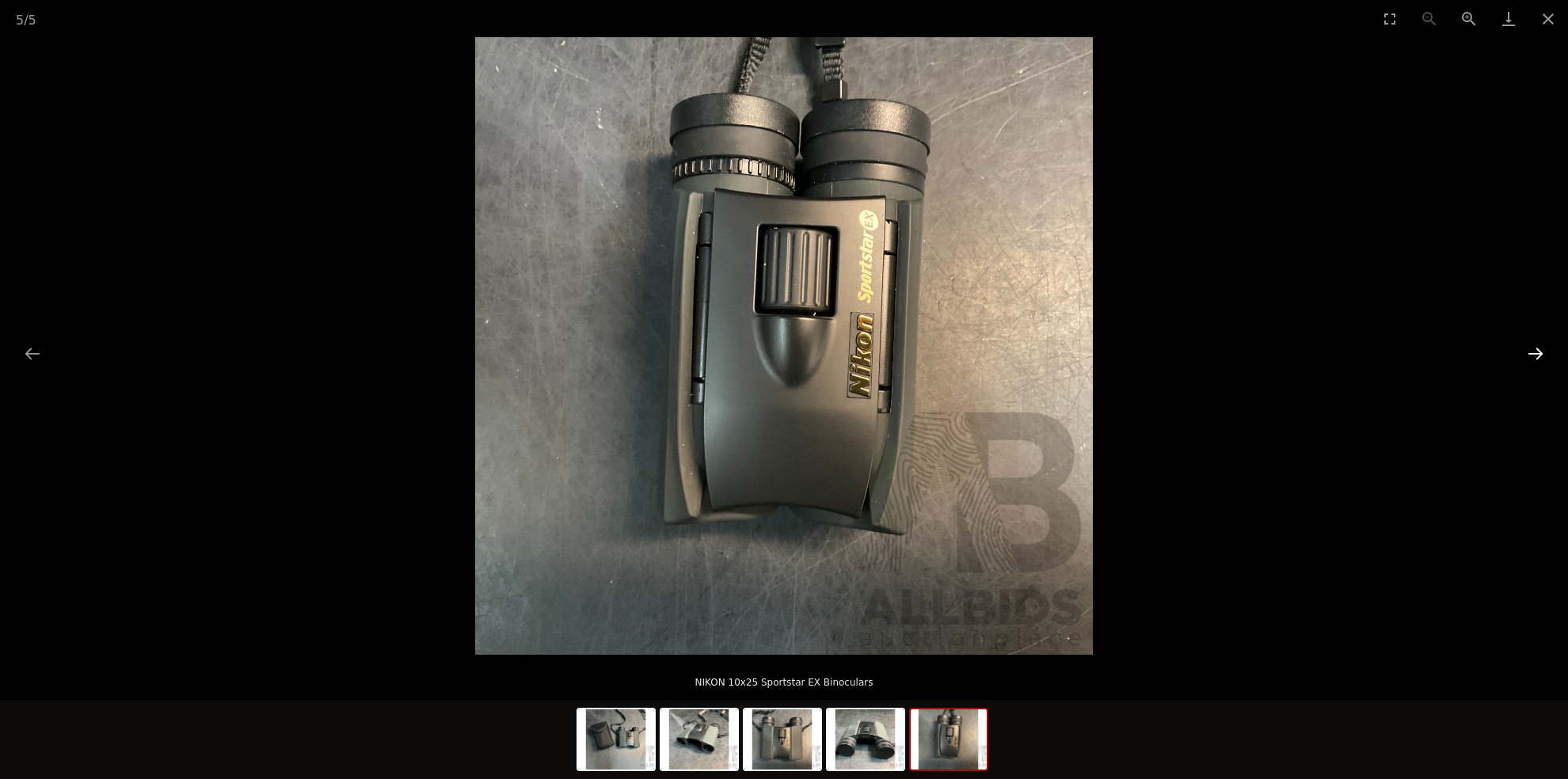
click at [1533, 351] on button "Next slide" at bounding box center [1535, 354] width 34 height 31
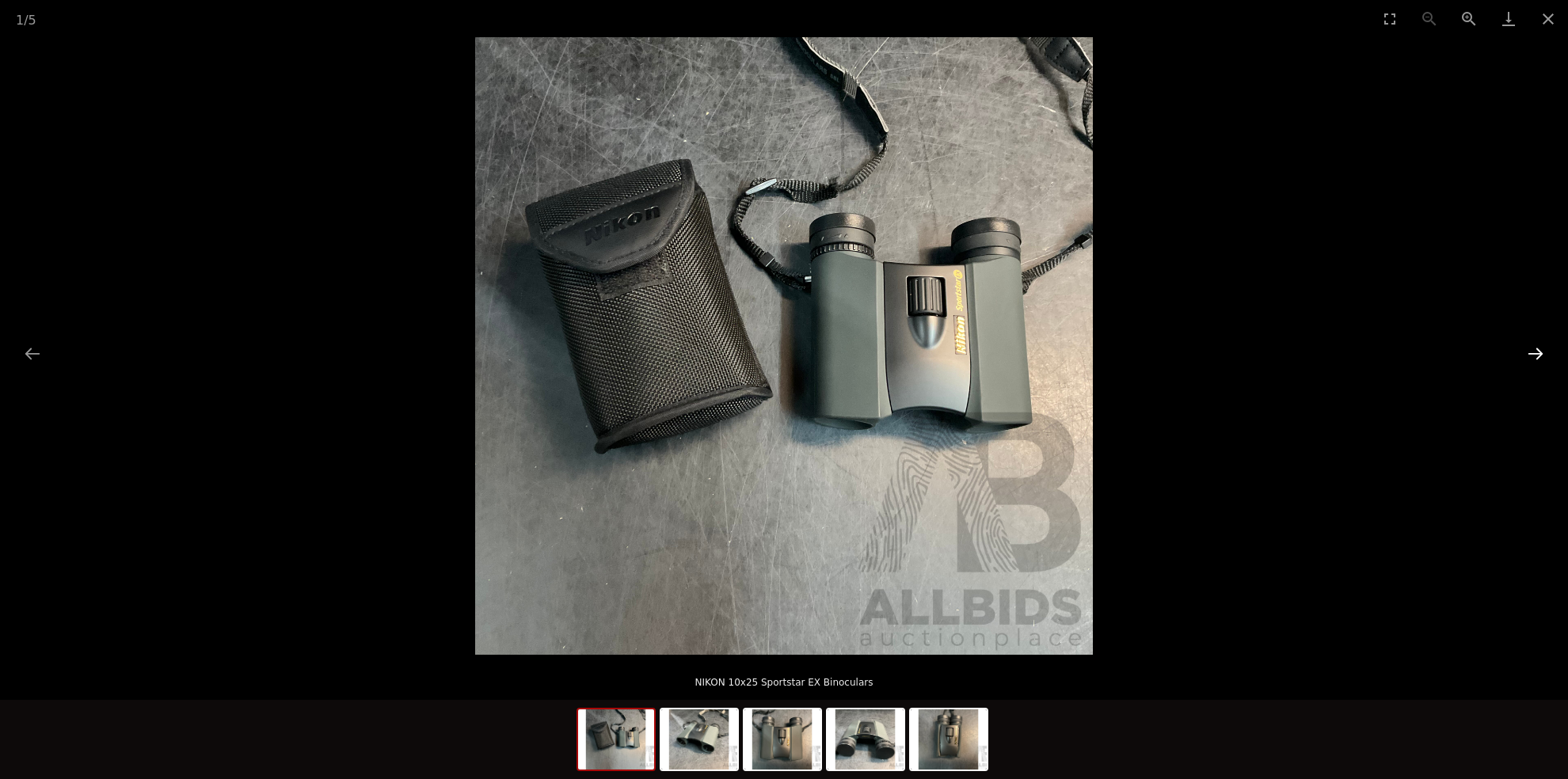
click at [1532, 351] on button "Next slide" at bounding box center [1535, 354] width 34 height 31
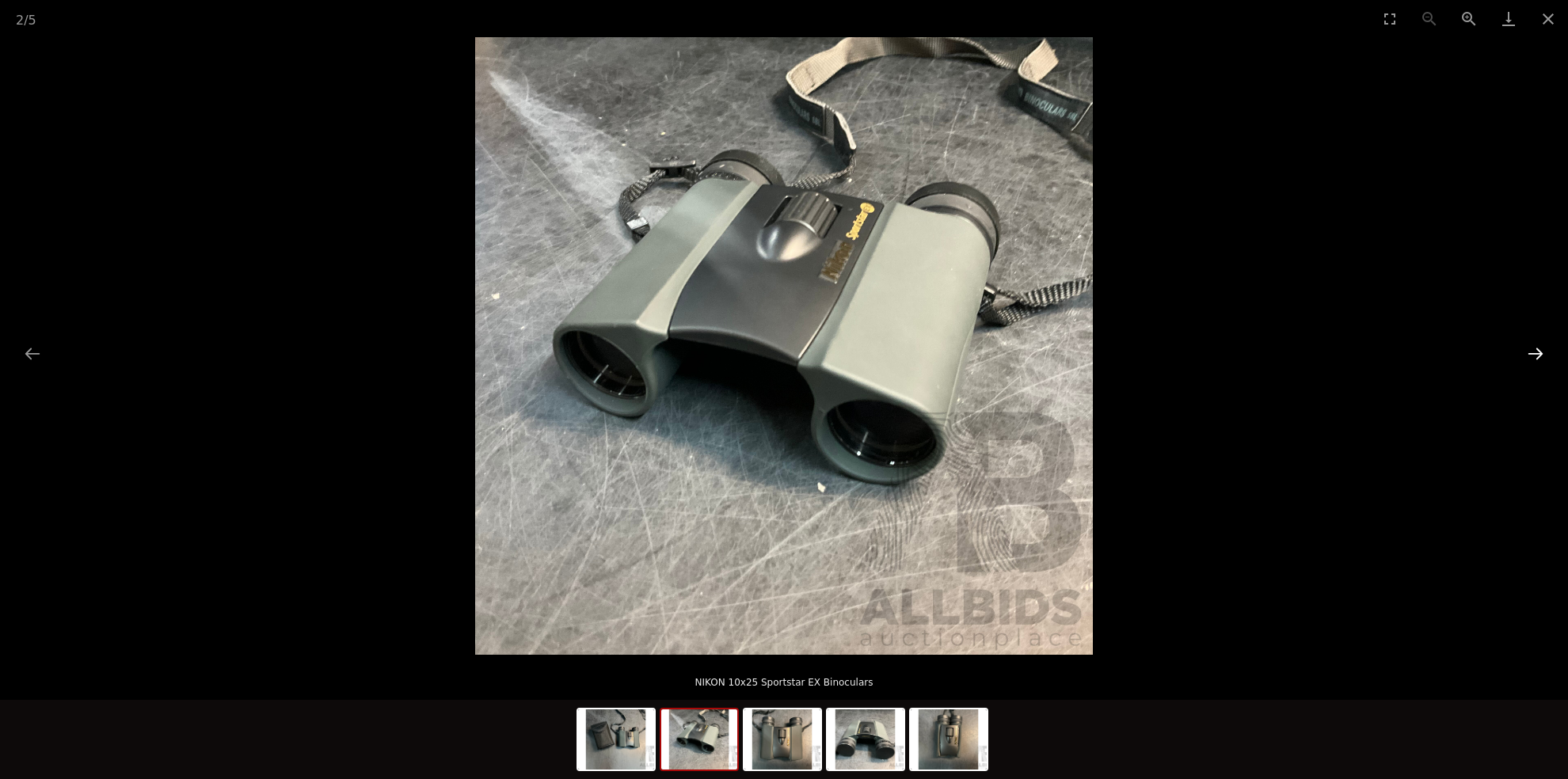
click at [1532, 351] on button "Next slide" at bounding box center [1535, 354] width 34 height 31
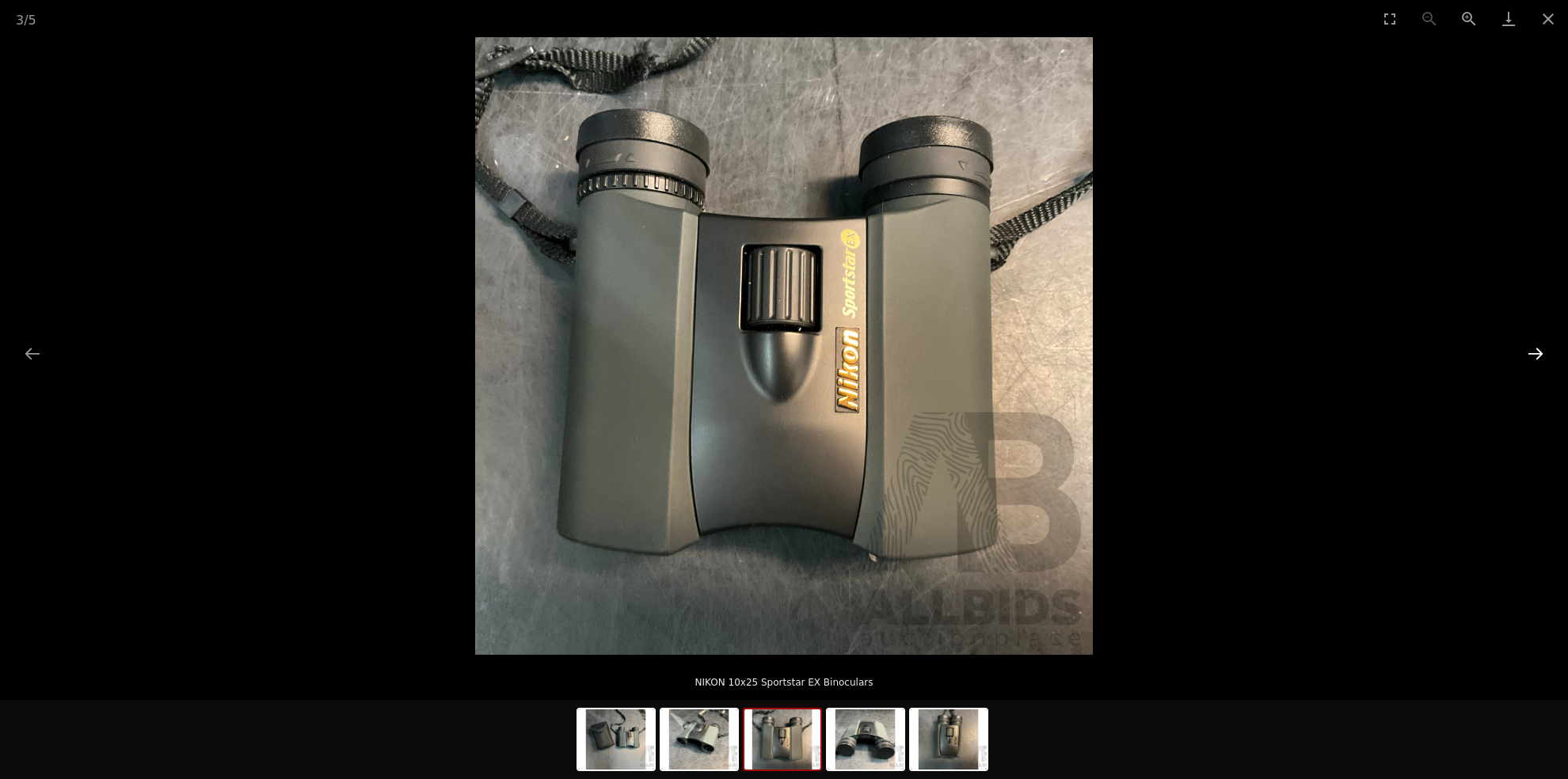
click at [1532, 351] on button "Next slide" at bounding box center [1535, 354] width 34 height 31
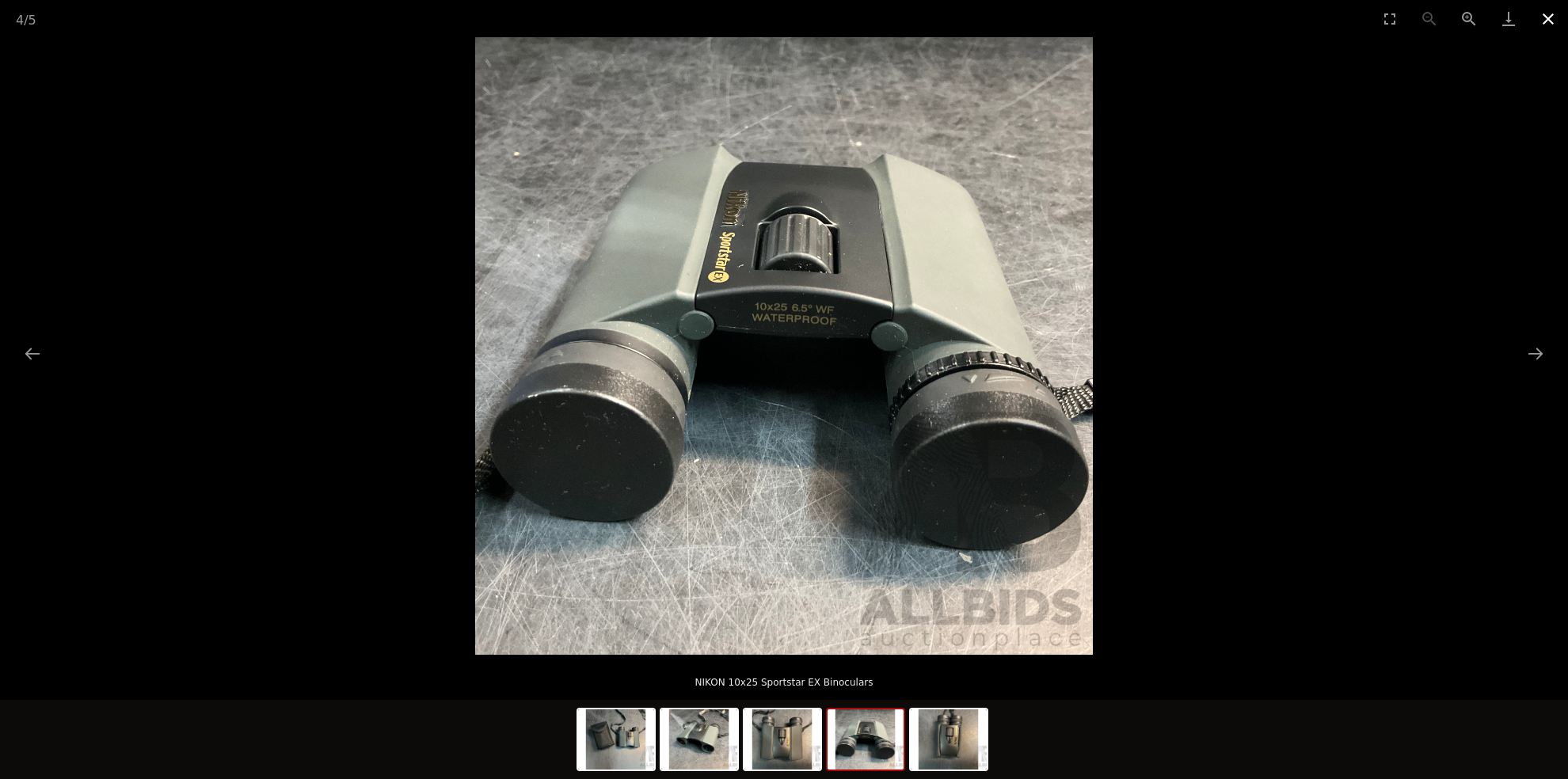
click at [1545, 15] on button "Close gallery" at bounding box center [1547, 18] width 39 height 38
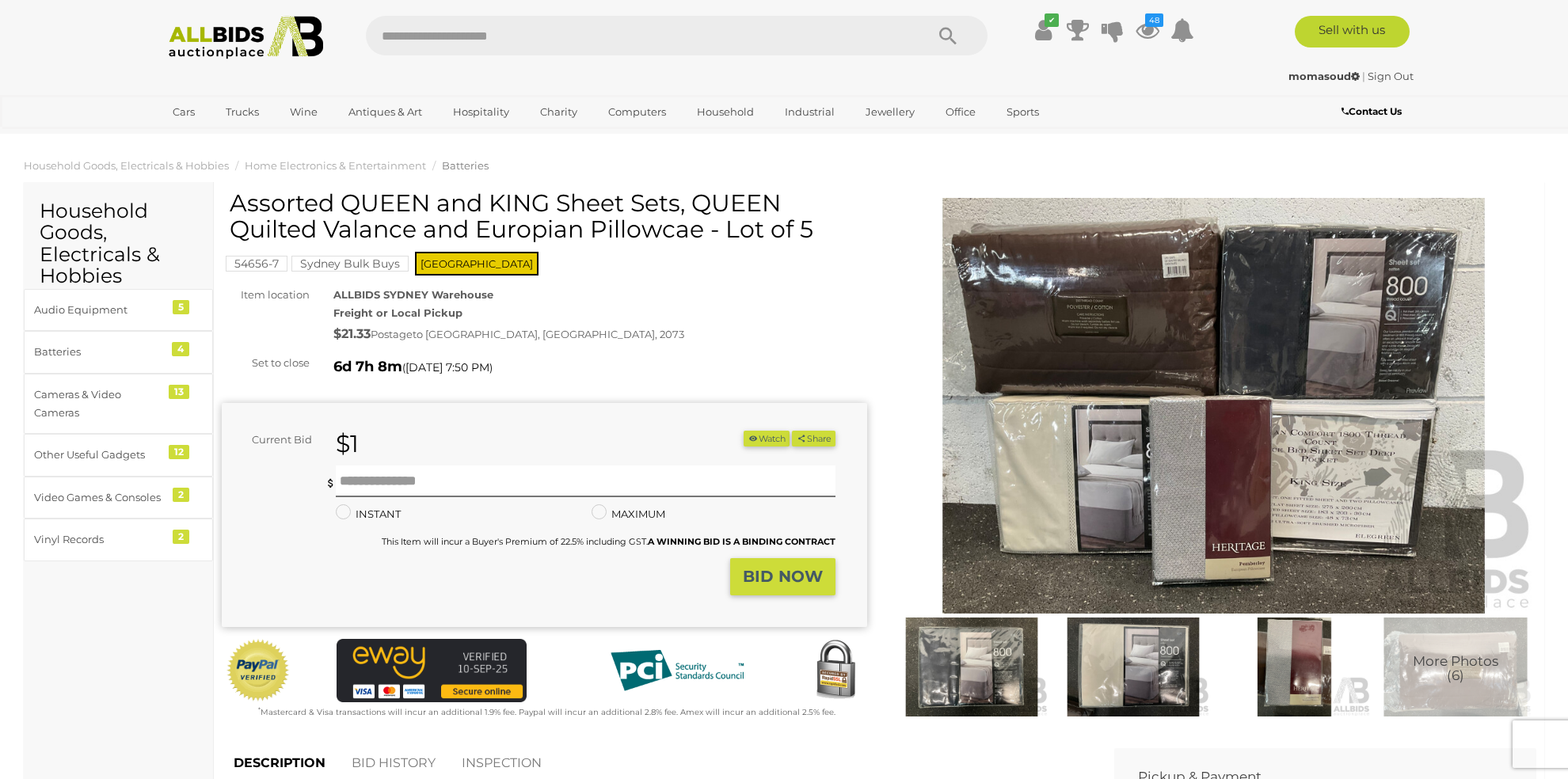
click at [1257, 407] on img at bounding box center [1213, 405] width 646 height 416
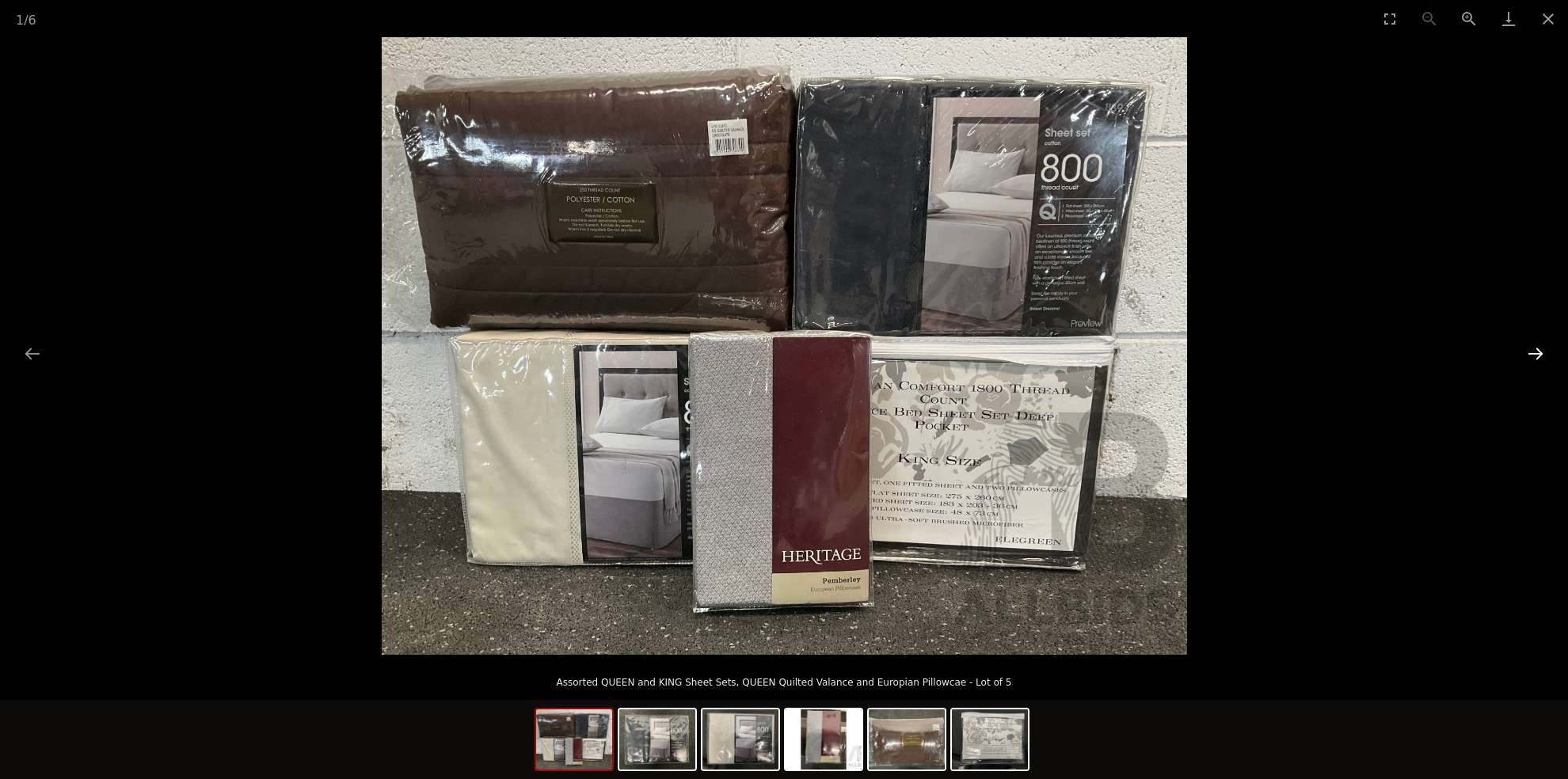
click at [1533, 354] on button "Next slide" at bounding box center [1535, 354] width 34 height 31
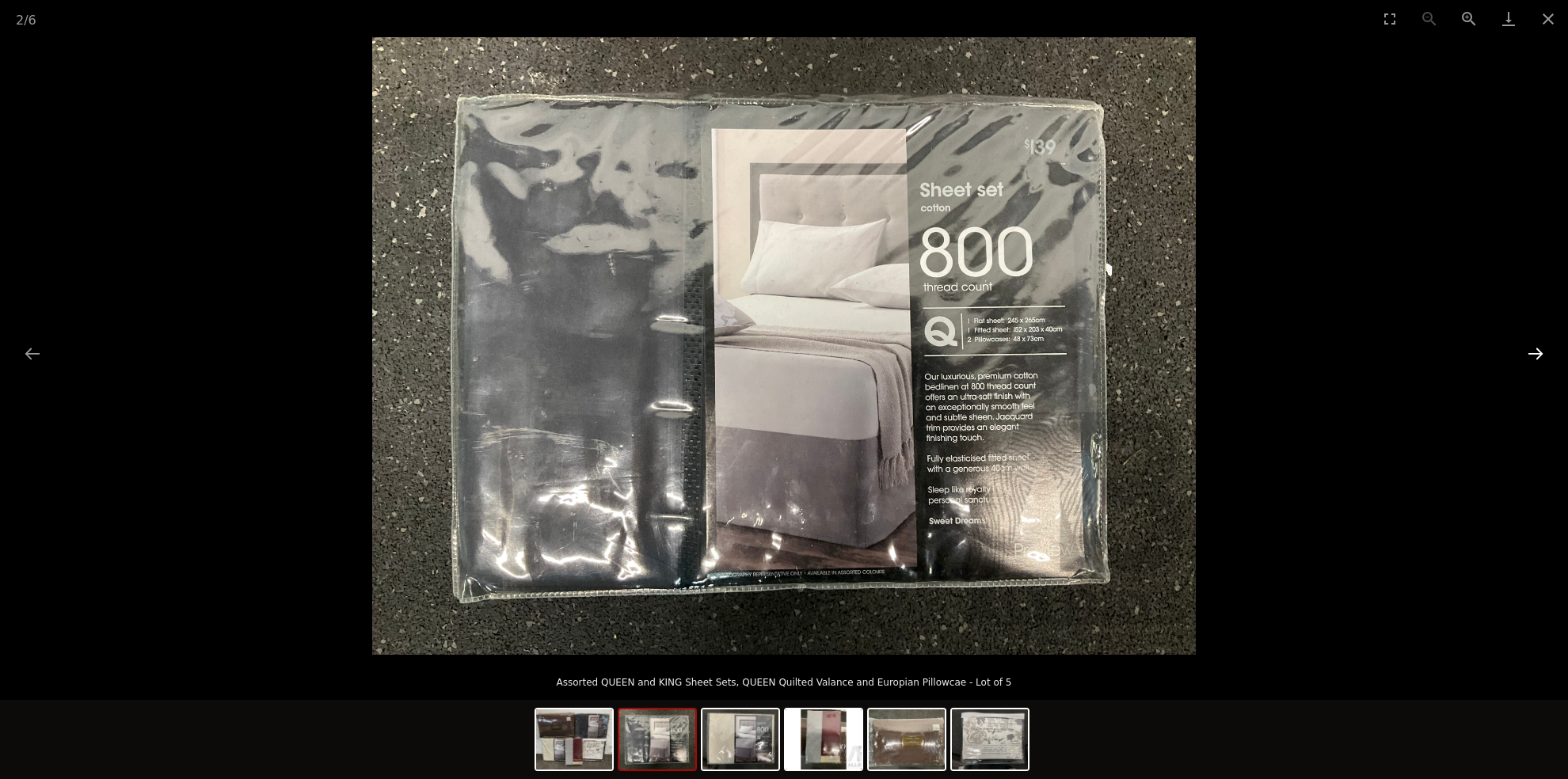
click at [1533, 354] on button "Next slide" at bounding box center [1535, 354] width 34 height 31
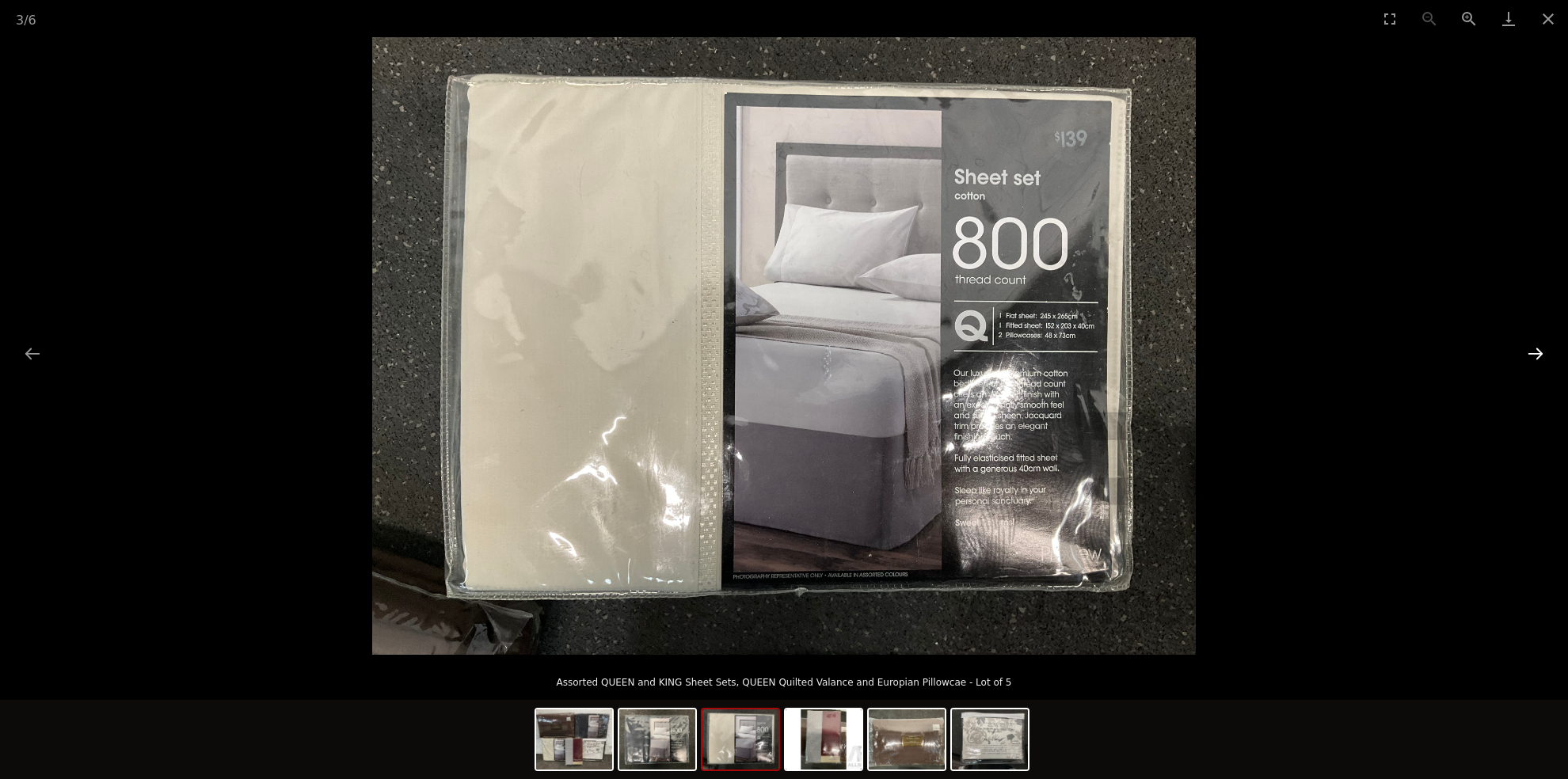
click at [1533, 353] on button "Next slide" at bounding box center [1535, 354] width 34 height 31
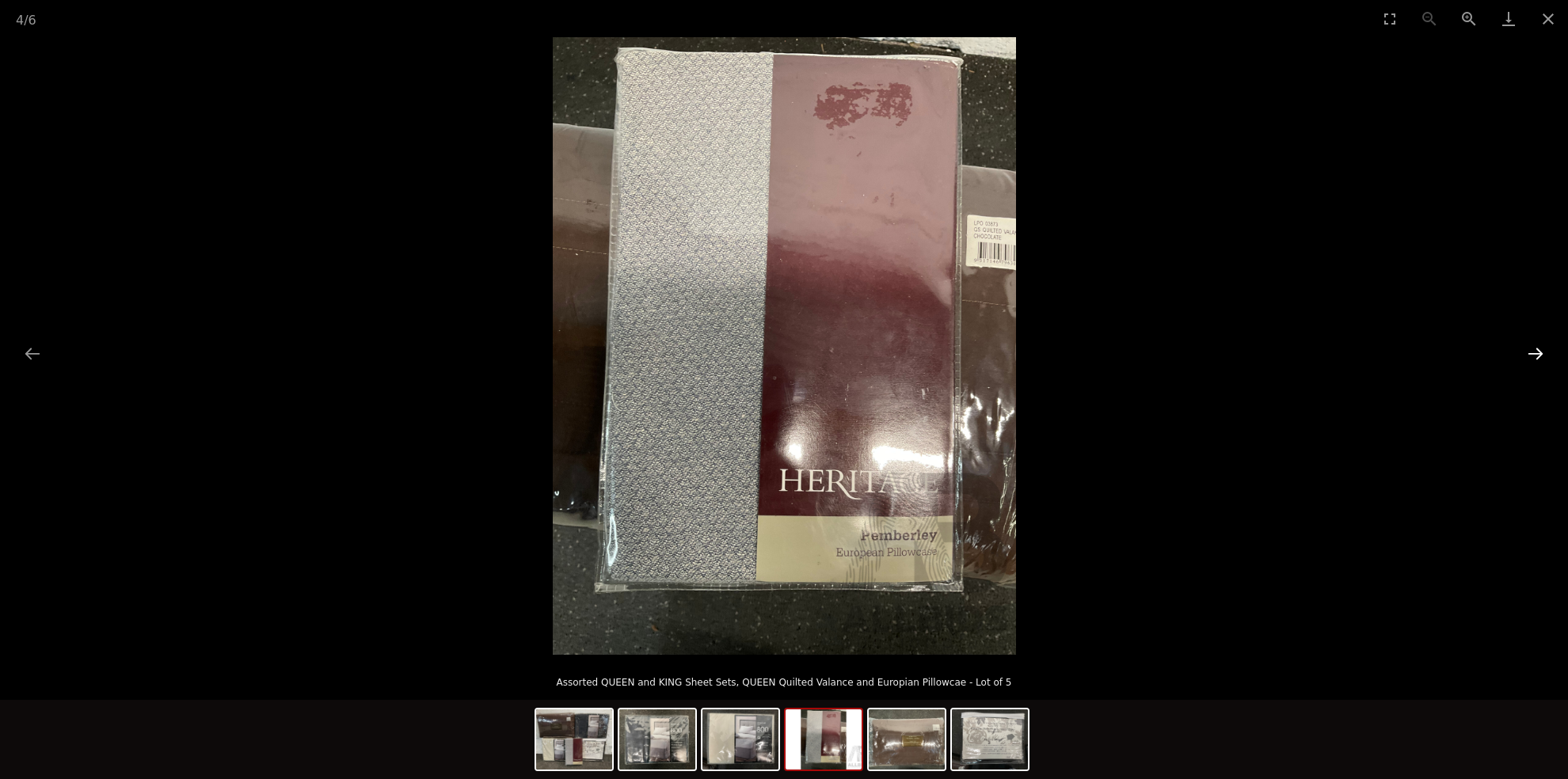
click at [1533, 353] on button "Next slide" at bounding box center [1535, 354] width 34 height 31
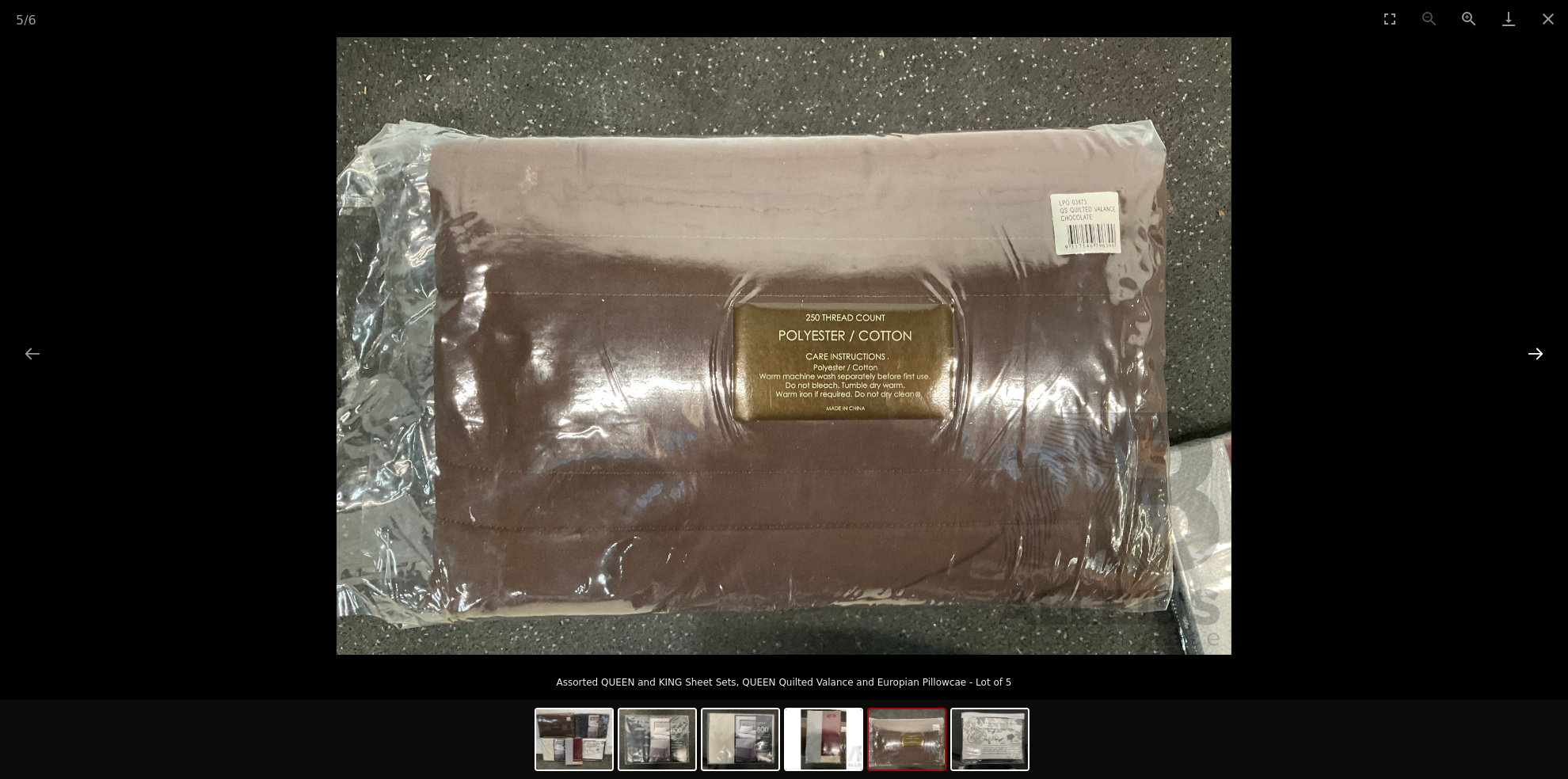
click at [1533, 353] on button "Next slide" at bounding box center [1535, 354] width 34 height 31
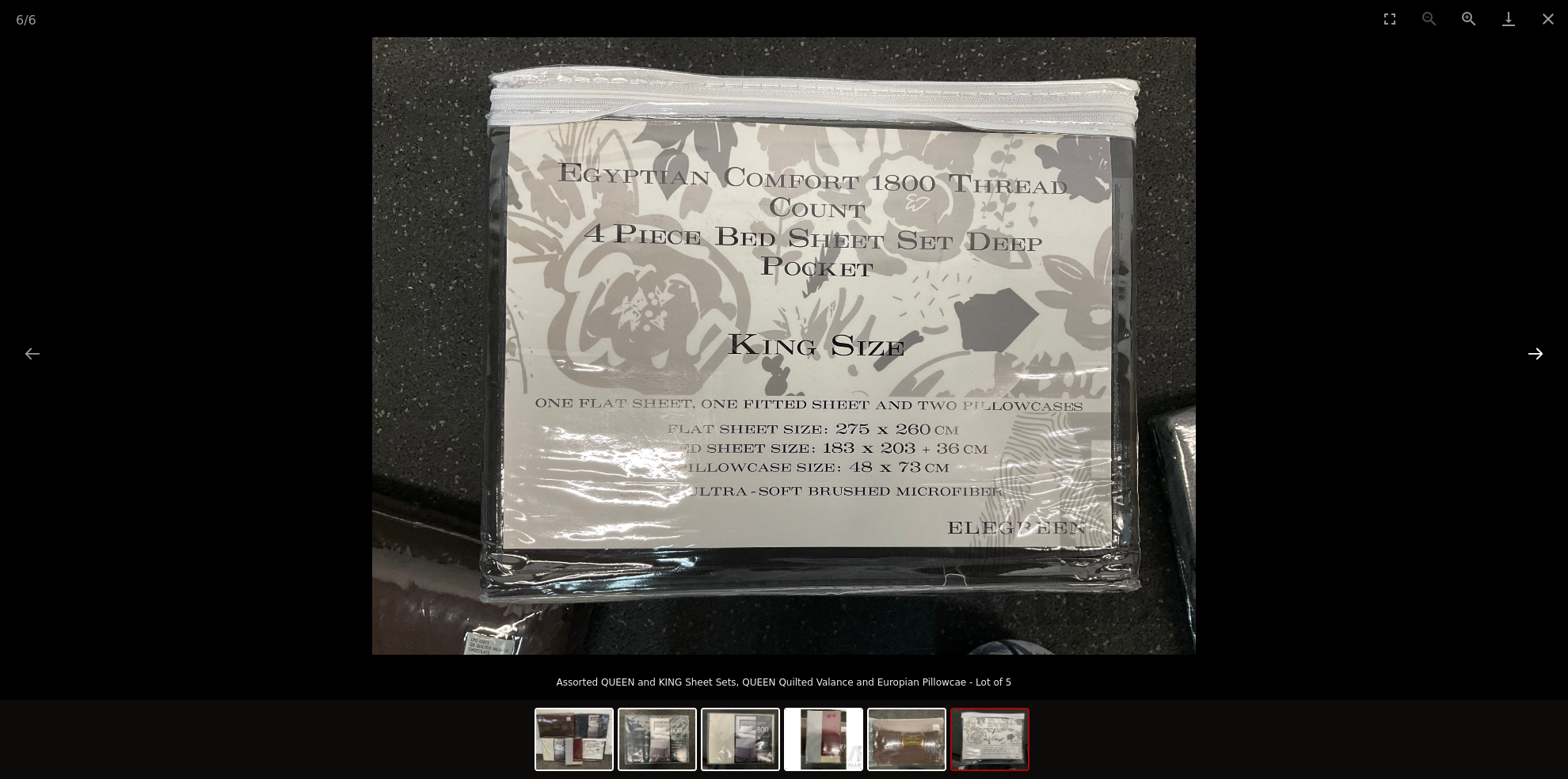
click at [1533, 353] on button "Next slide" at bounding box center [1535, 354] width 34 height 31
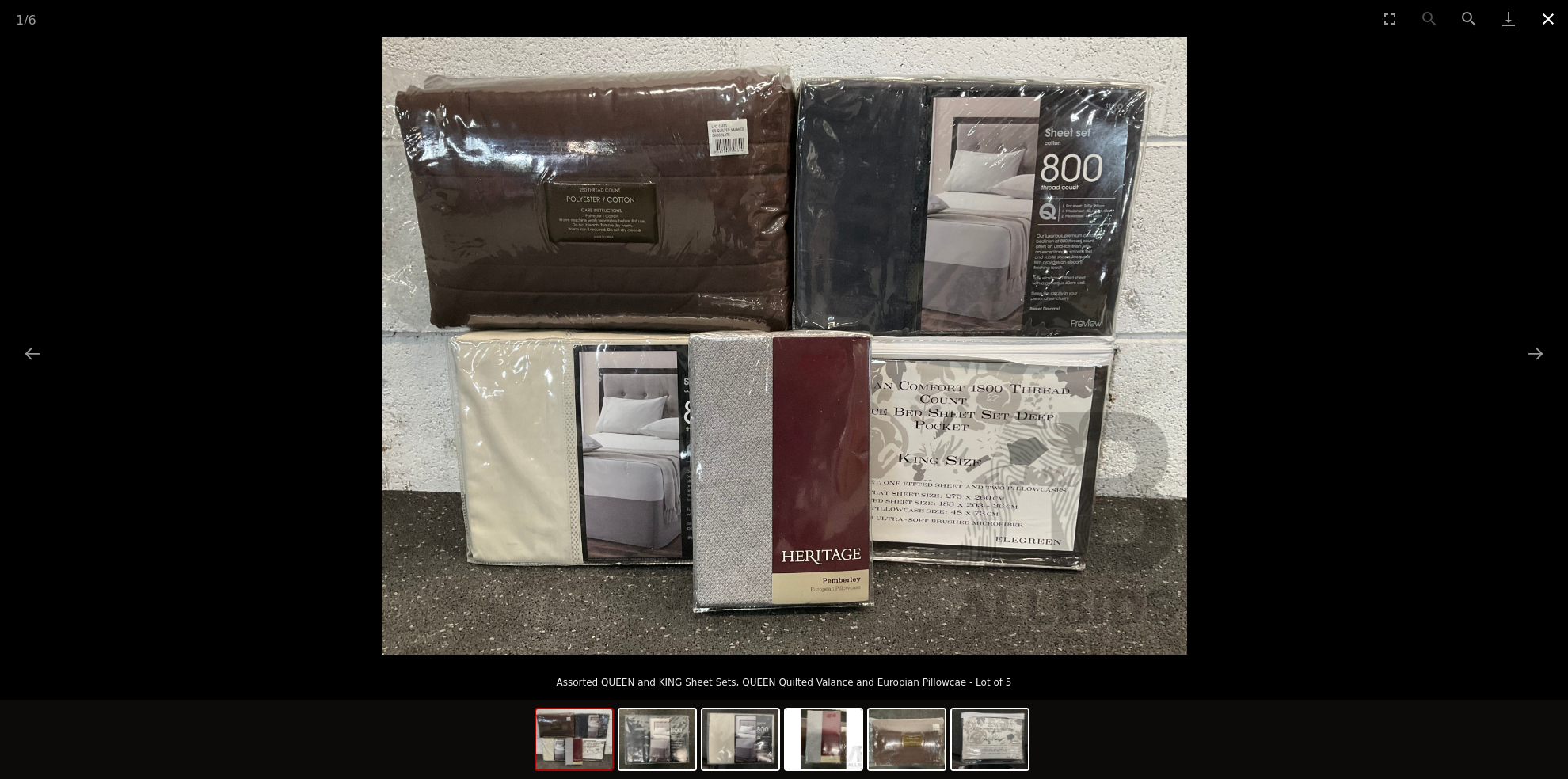
click at [1547, 17] on button "Close gallery" at bounding box center [1547, 18] width 39 height 38
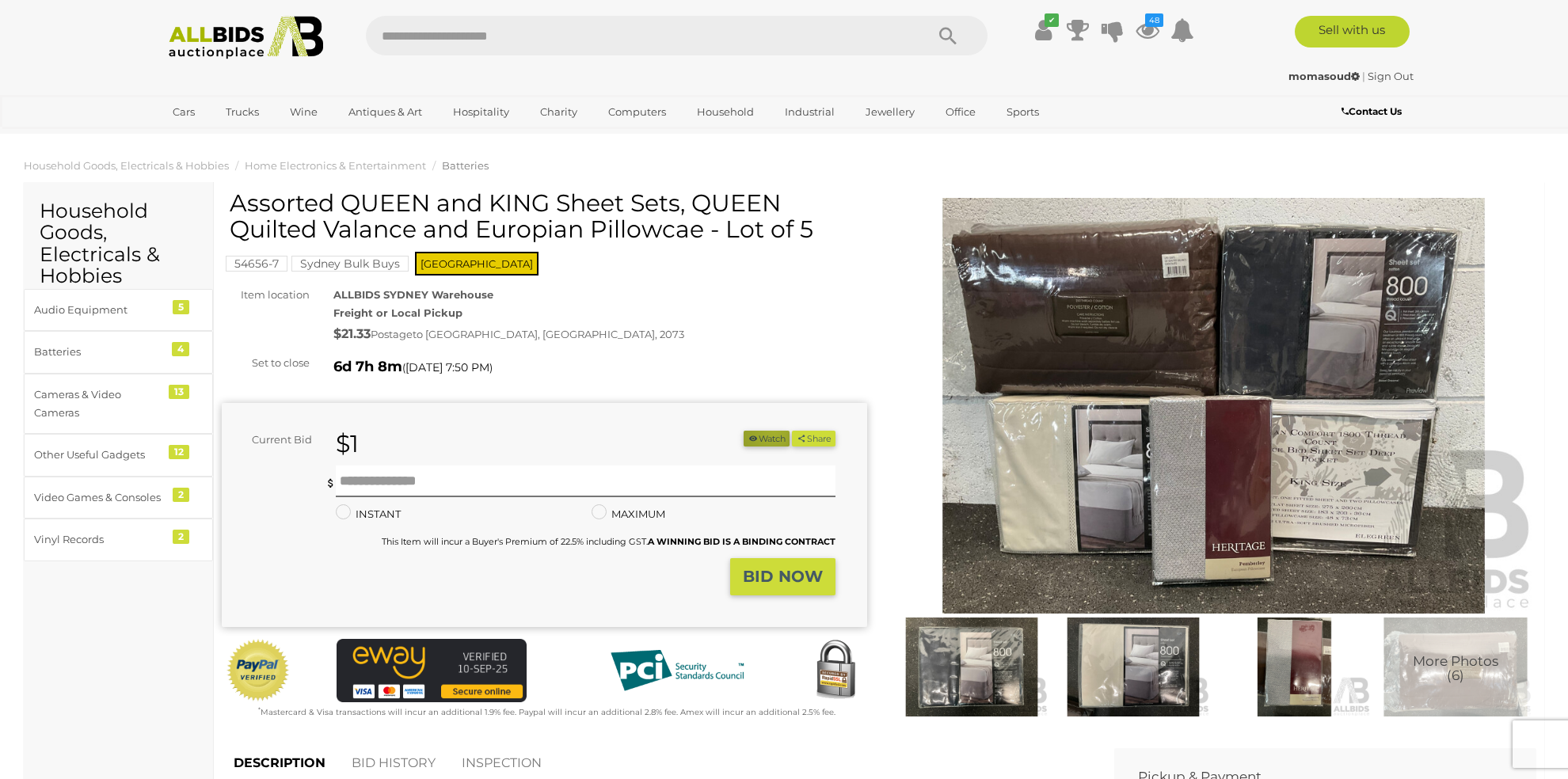
click at [766, 430] on button "Watch" at bounding box center [766, 438] width 46 height 17
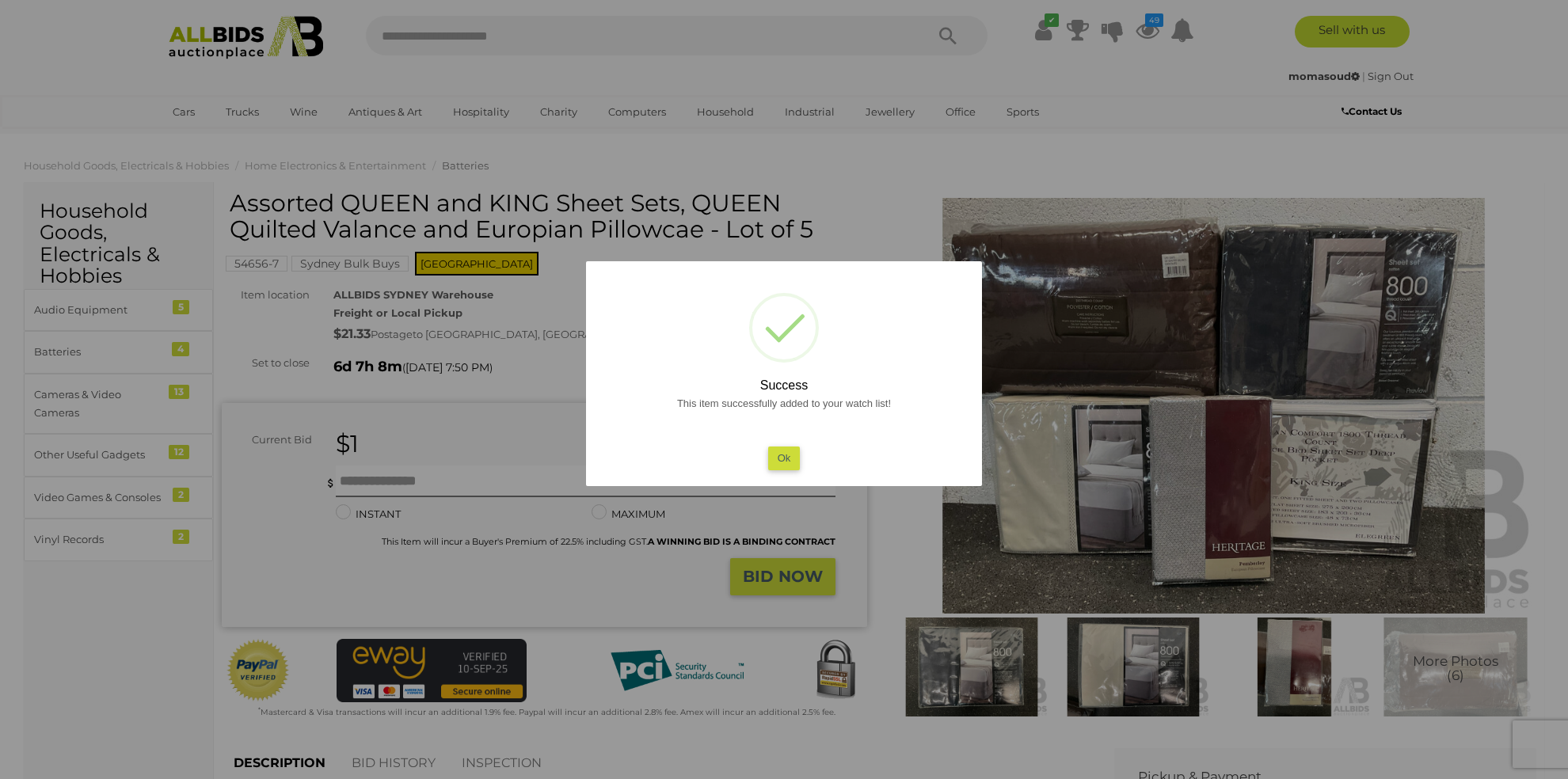
click at [789, 459] on button "Ok" at bounding box center [784, 457] width 33 height 23
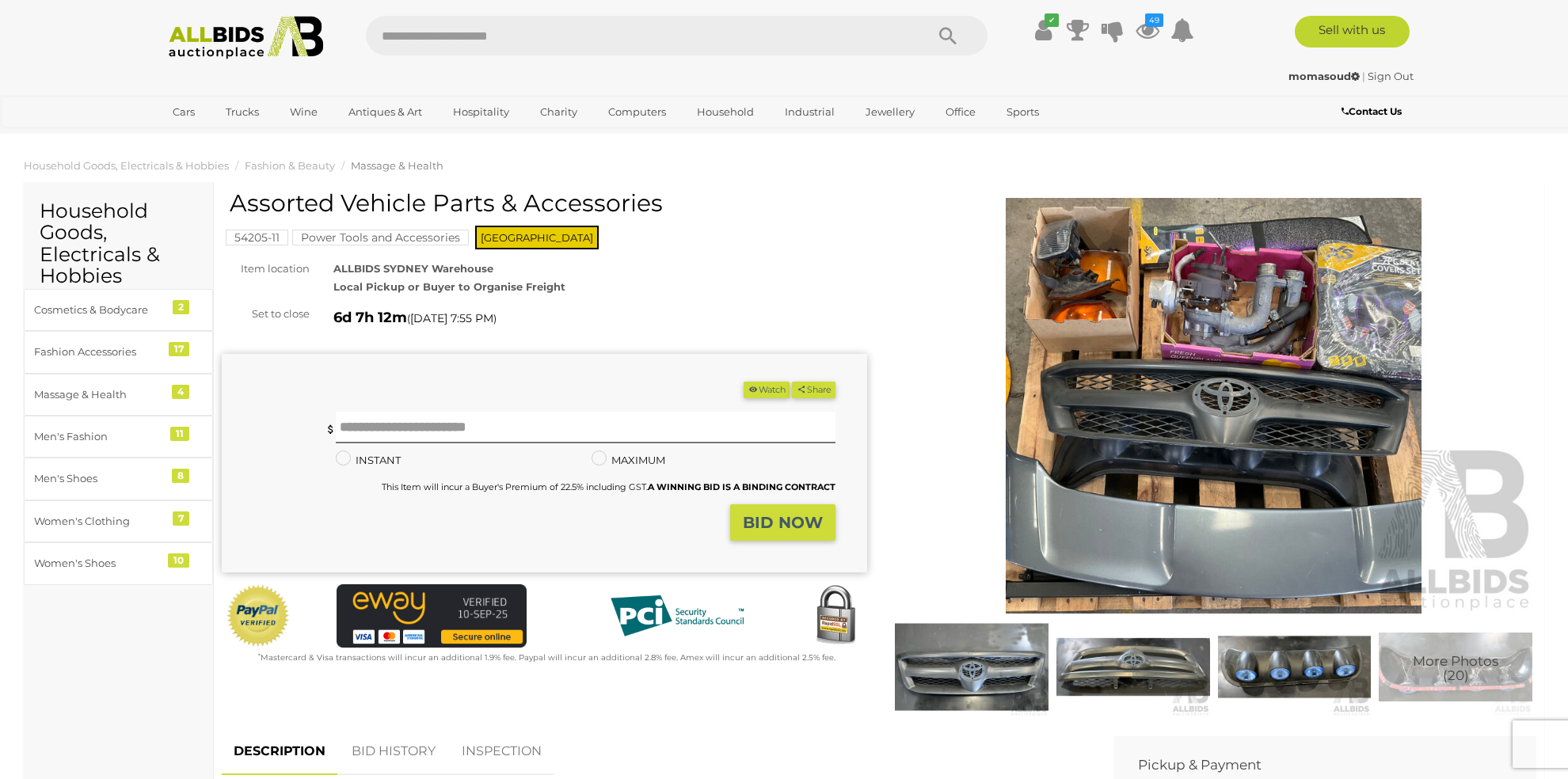
click at [1170, 236] on img at bounding box center [1213, 405] width 646 height 416
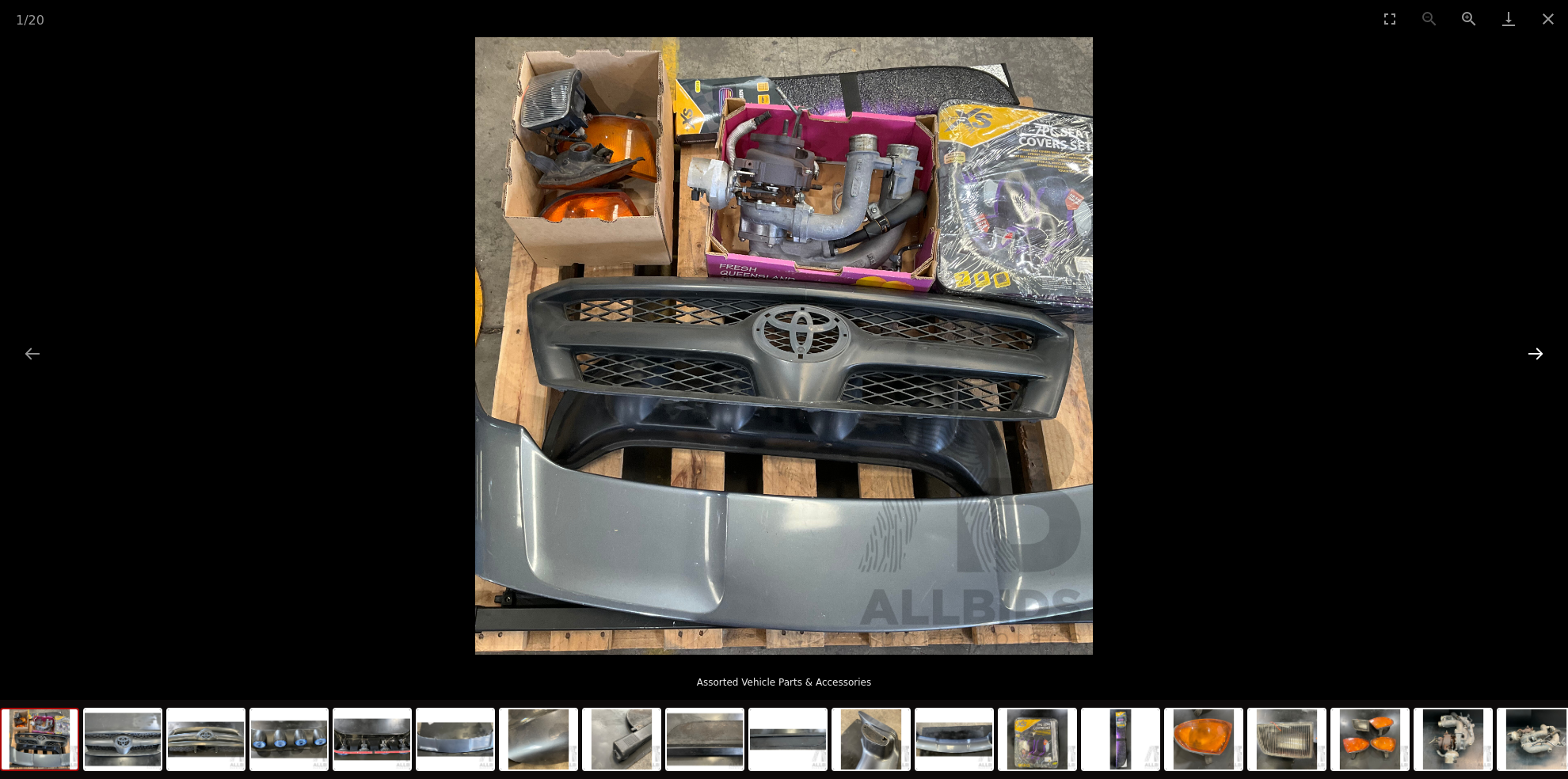
click at [1536, 350] on button "Next slide" at bounding box center [1535, 354] width 34 height 31
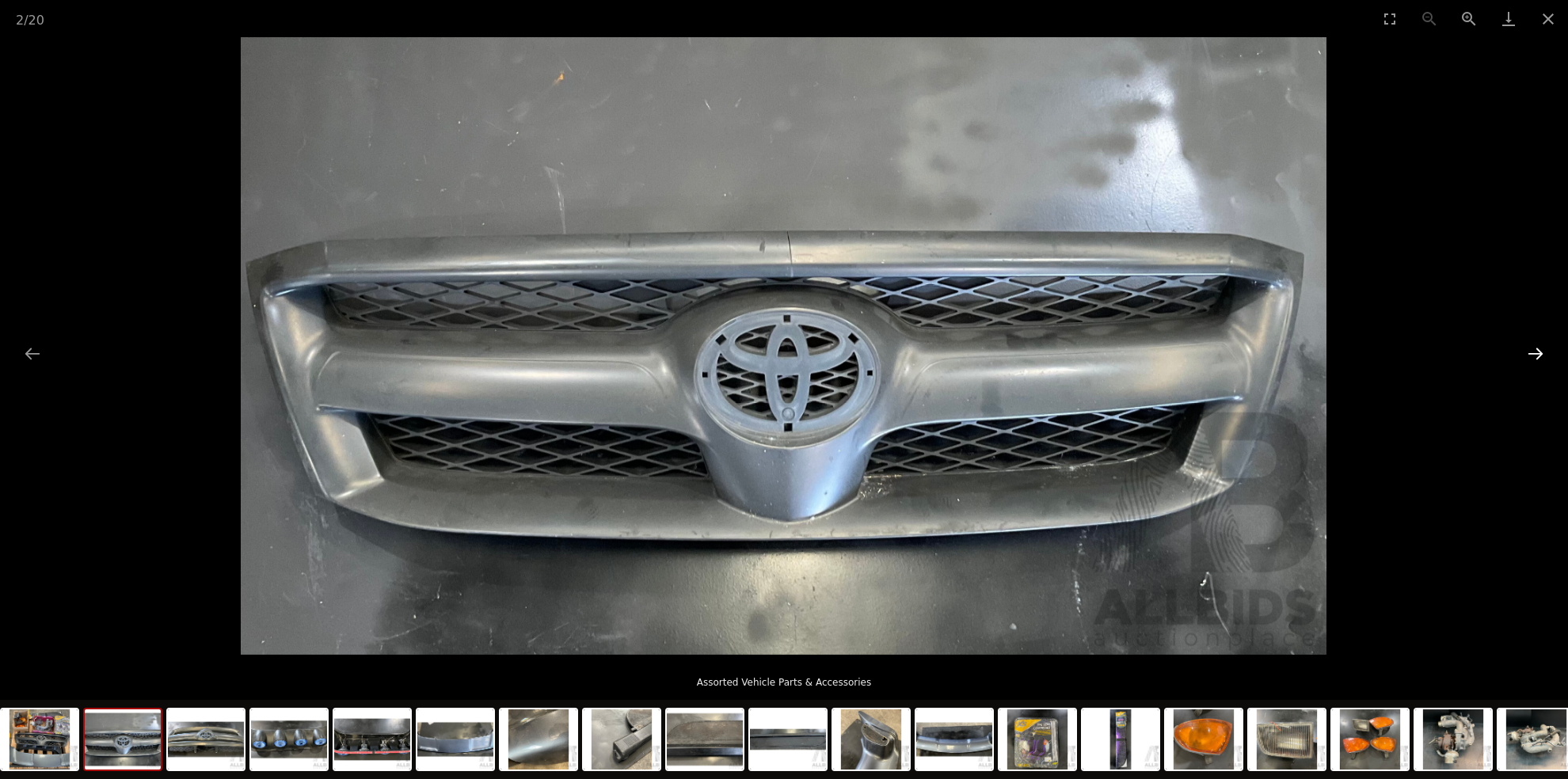
click at [1536, 350] on button "Next slide" at bounding box center [1535, 354] width 34 height 31
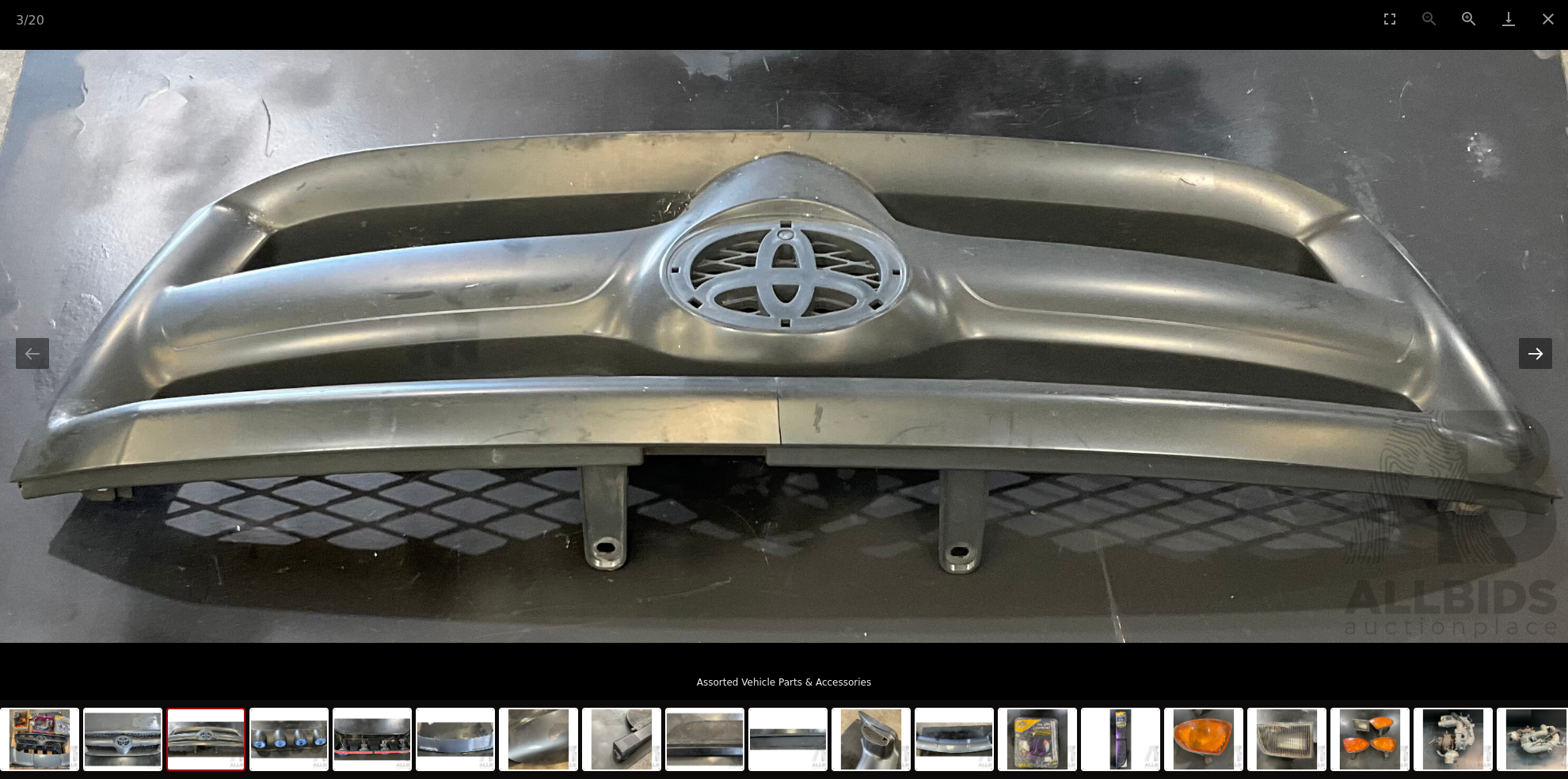
click at [1535, 349] on button "Next slide" at bounding box center [1535, 354] width 34 height 31
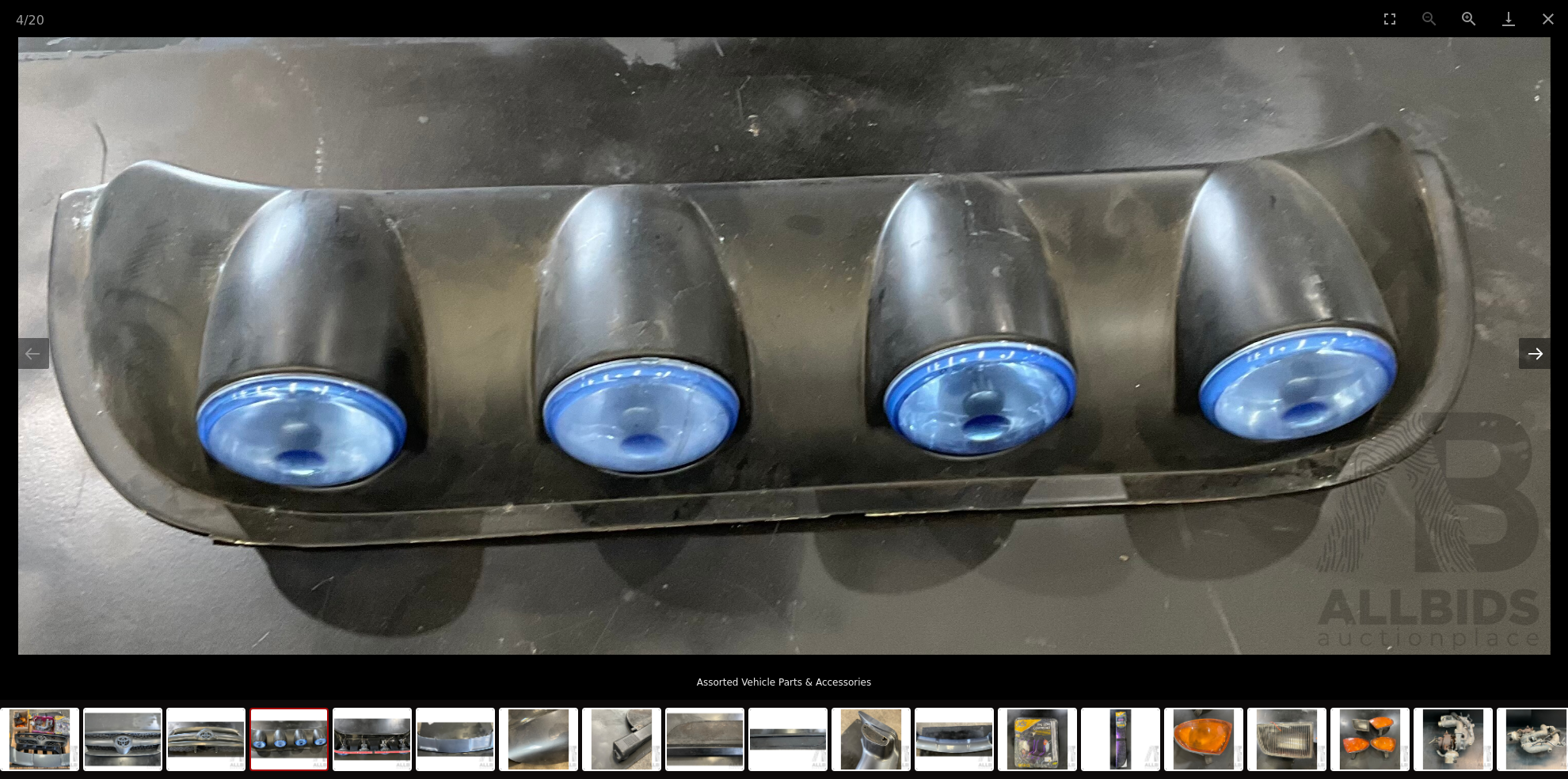
click at [1535, 349] on button "Next slide" at bounding box center [1535, 354] width 34 height 31
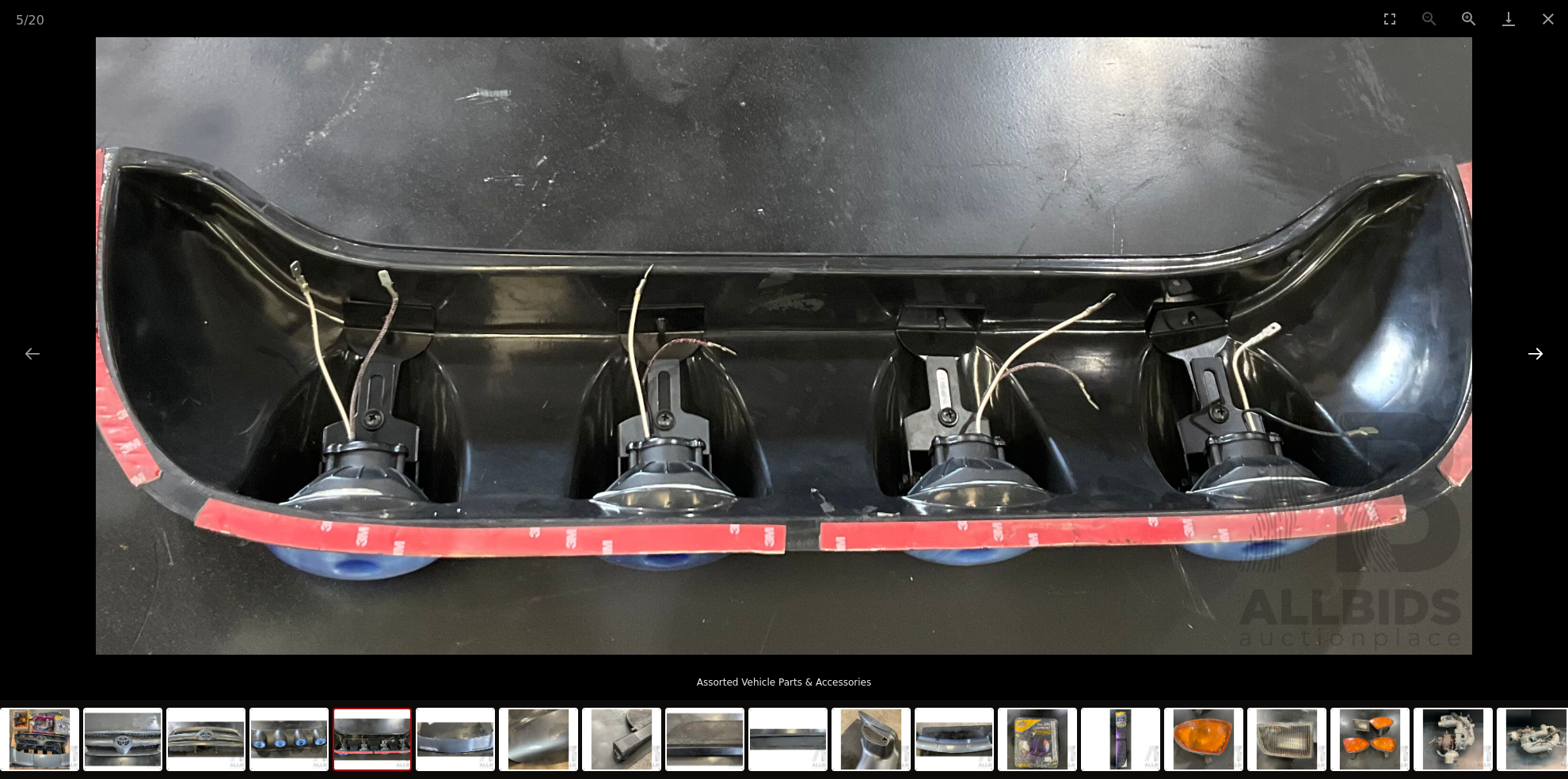
click at [1535, 349] on button "Next slide" at bounding box center [1535, 354] width 34 height 31
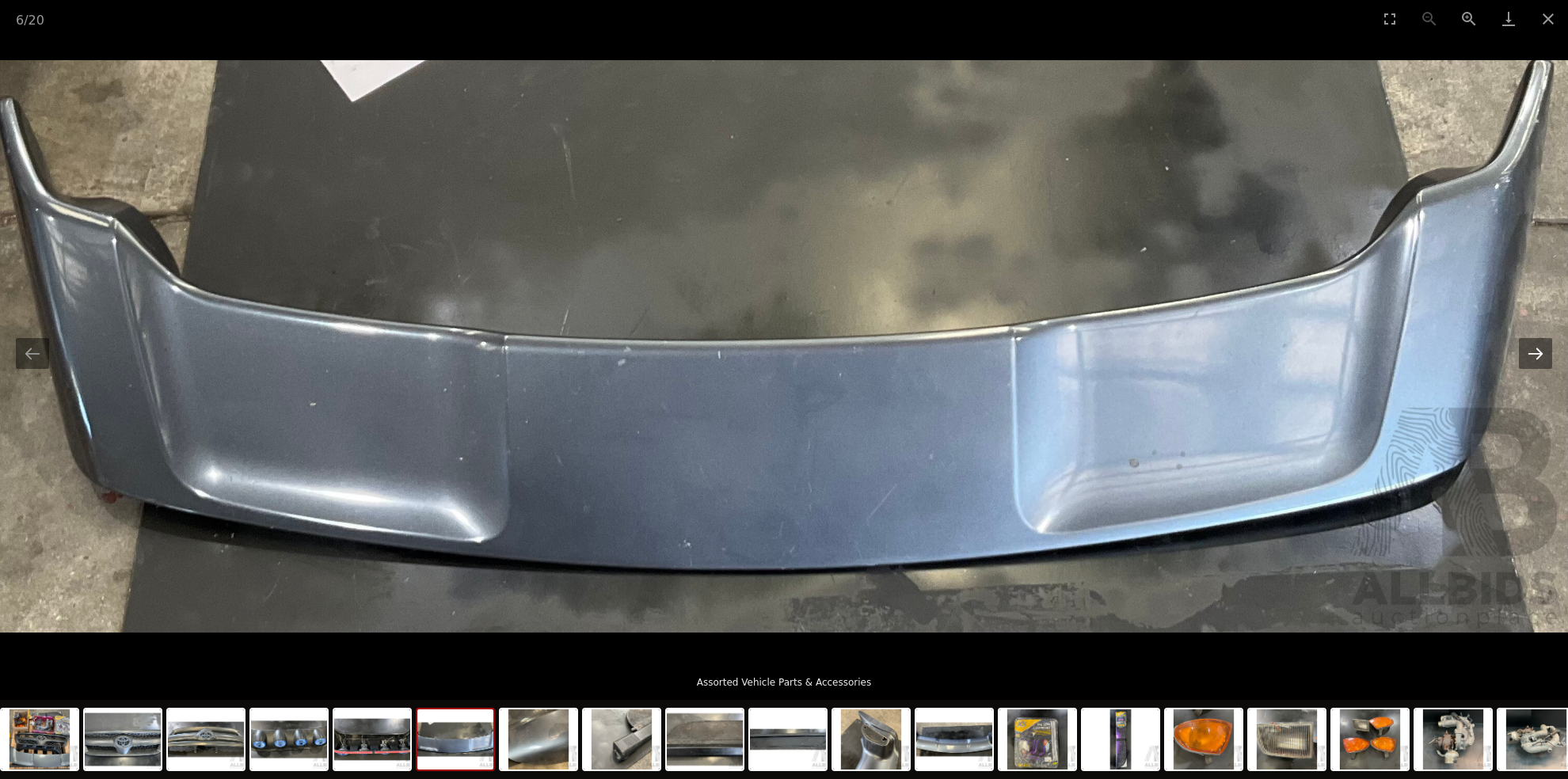
click at [1535, 349] on button "Next slide" at bounding box center [1535, 354] width 34 height 31
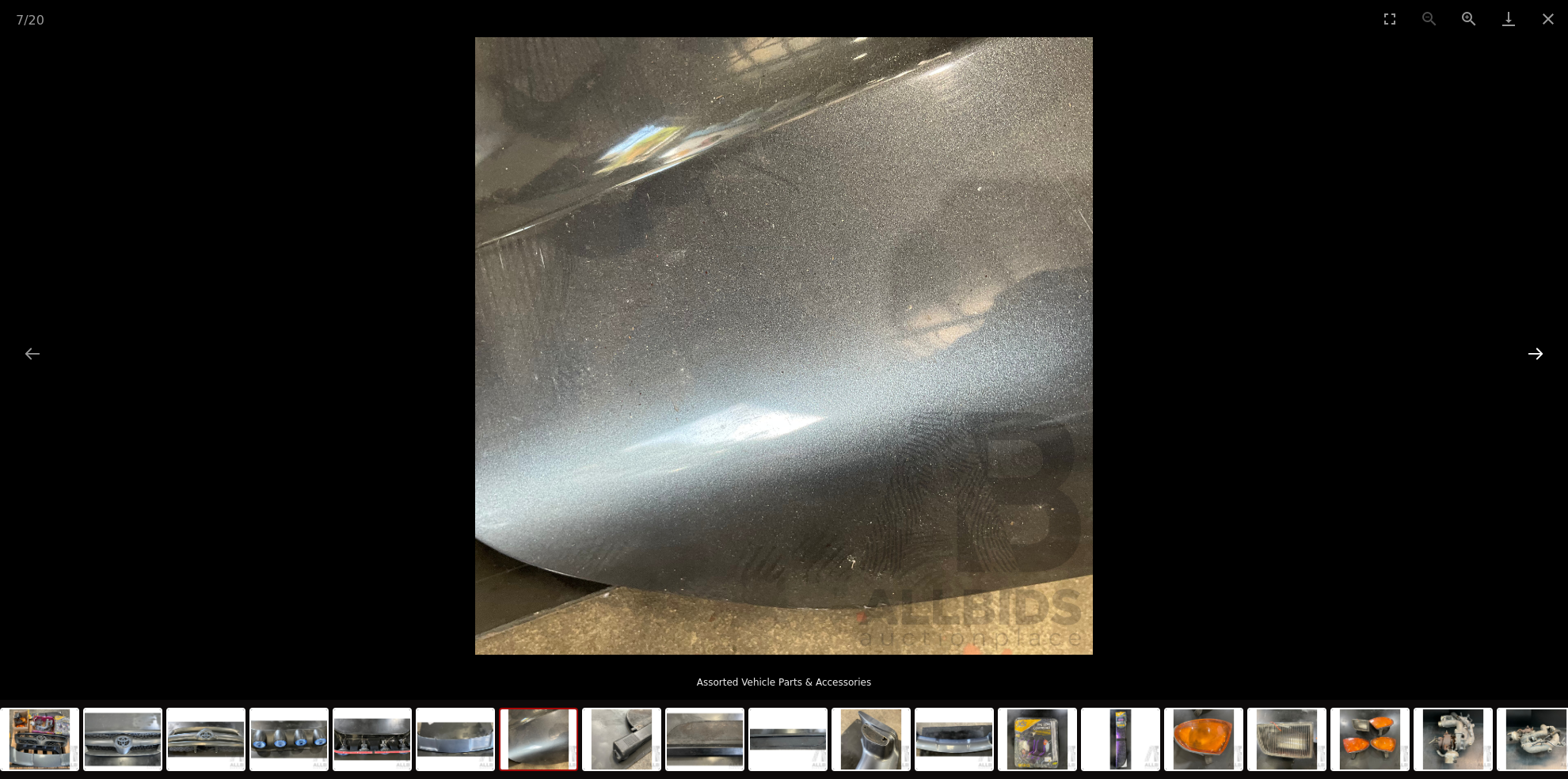
click at [1533, 349] on button "Next slide" at bounding box center [1535, 354] width 34 height 31
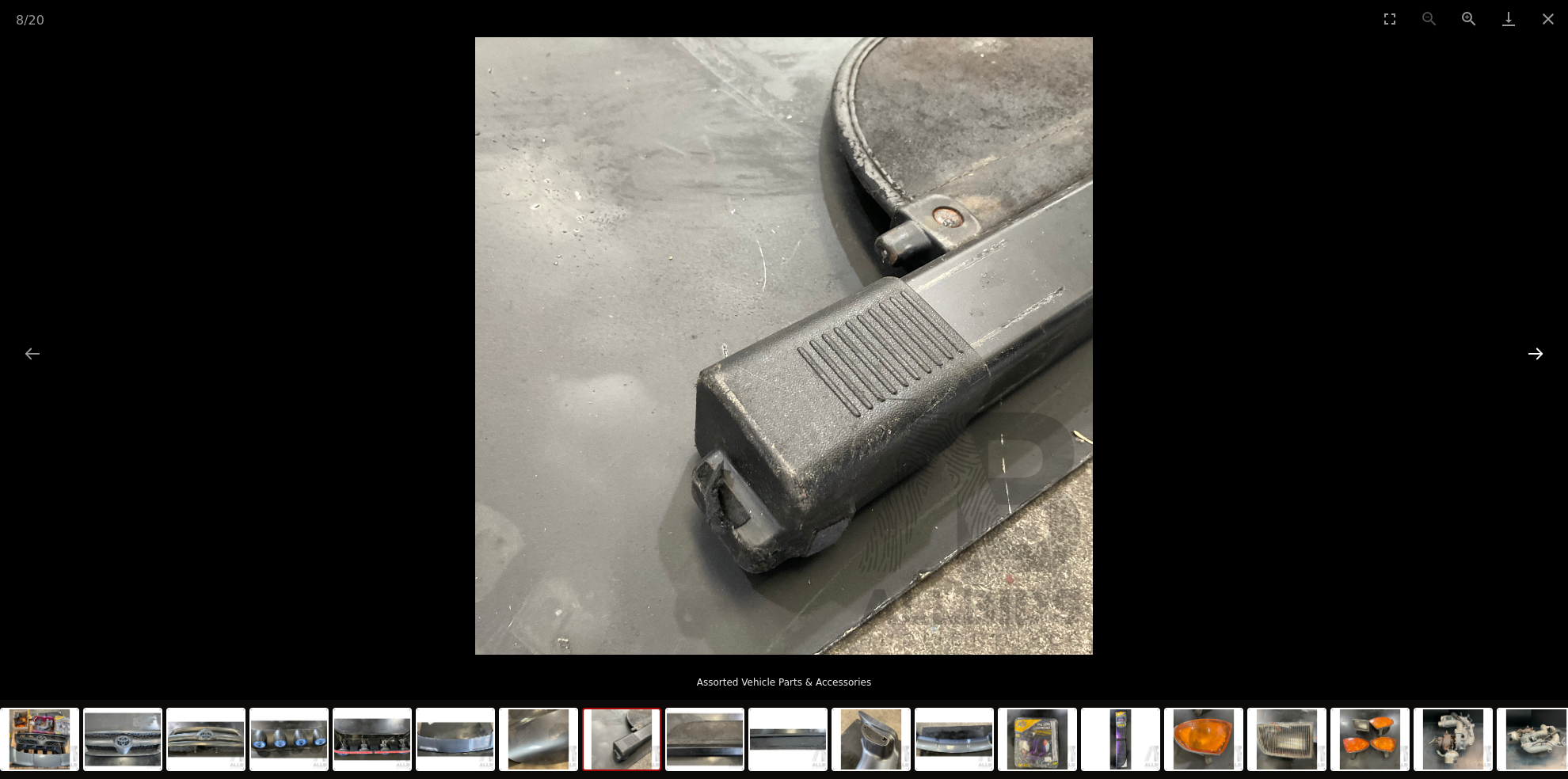
click at [1532, 349] on button "Next slide" at bounding box center [1535, 354] width 34 height 31
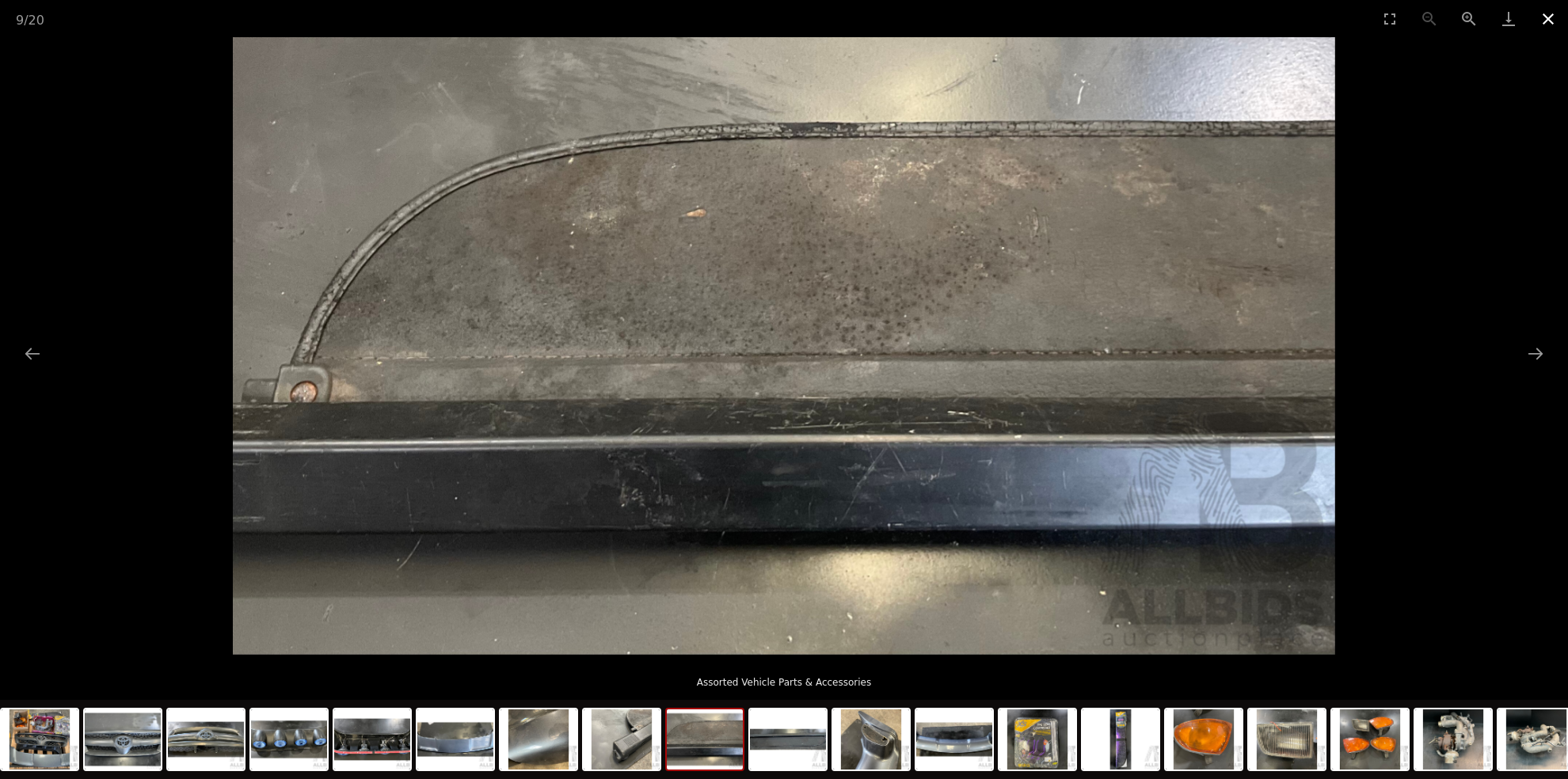
click at [1549, 12] on button "Close gallery" at bounding box center [1547, 18] width 39 height 38
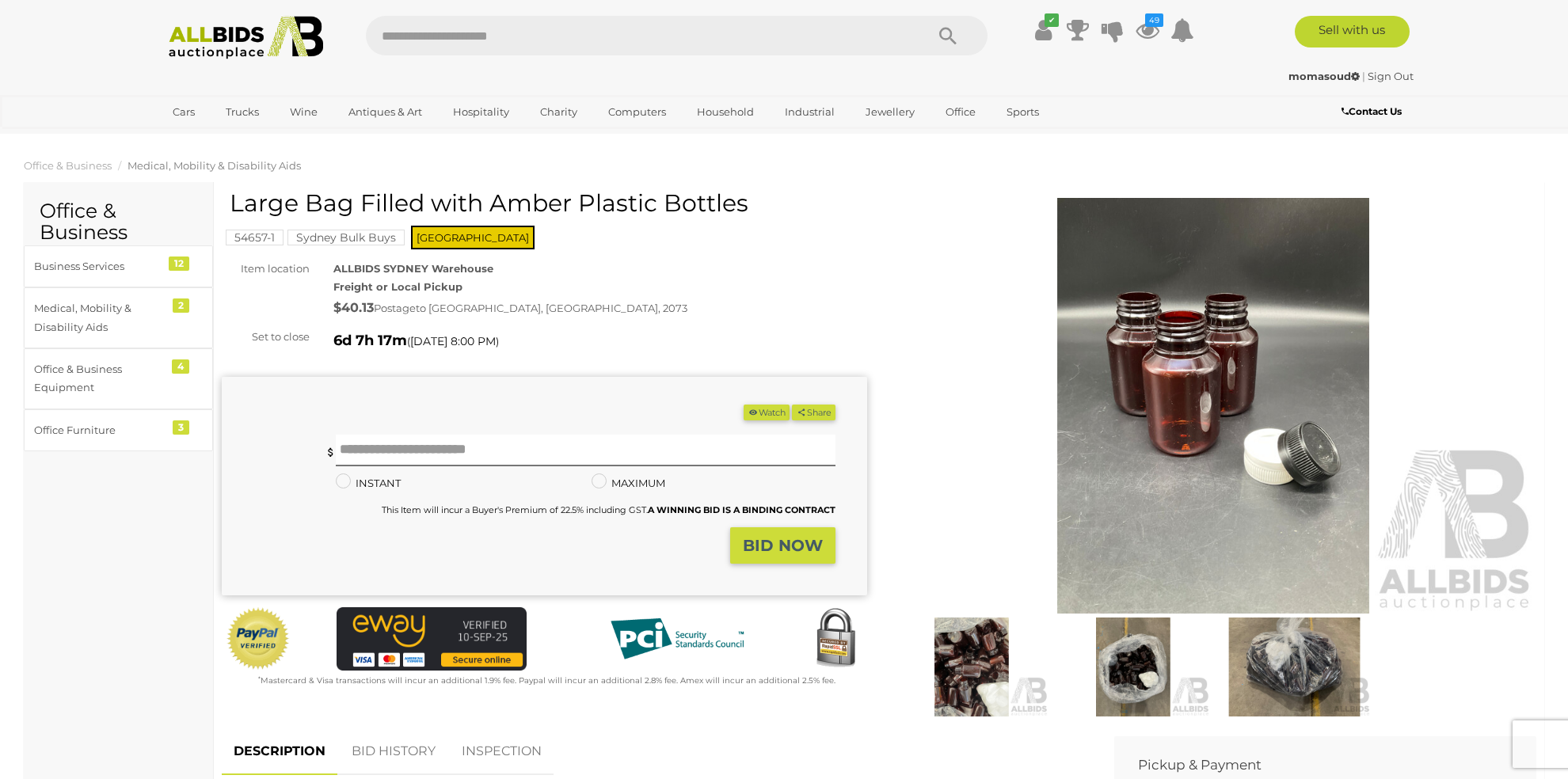
click at [1234, 345] on img at bounding box center [1213, 405] width 646 height 416
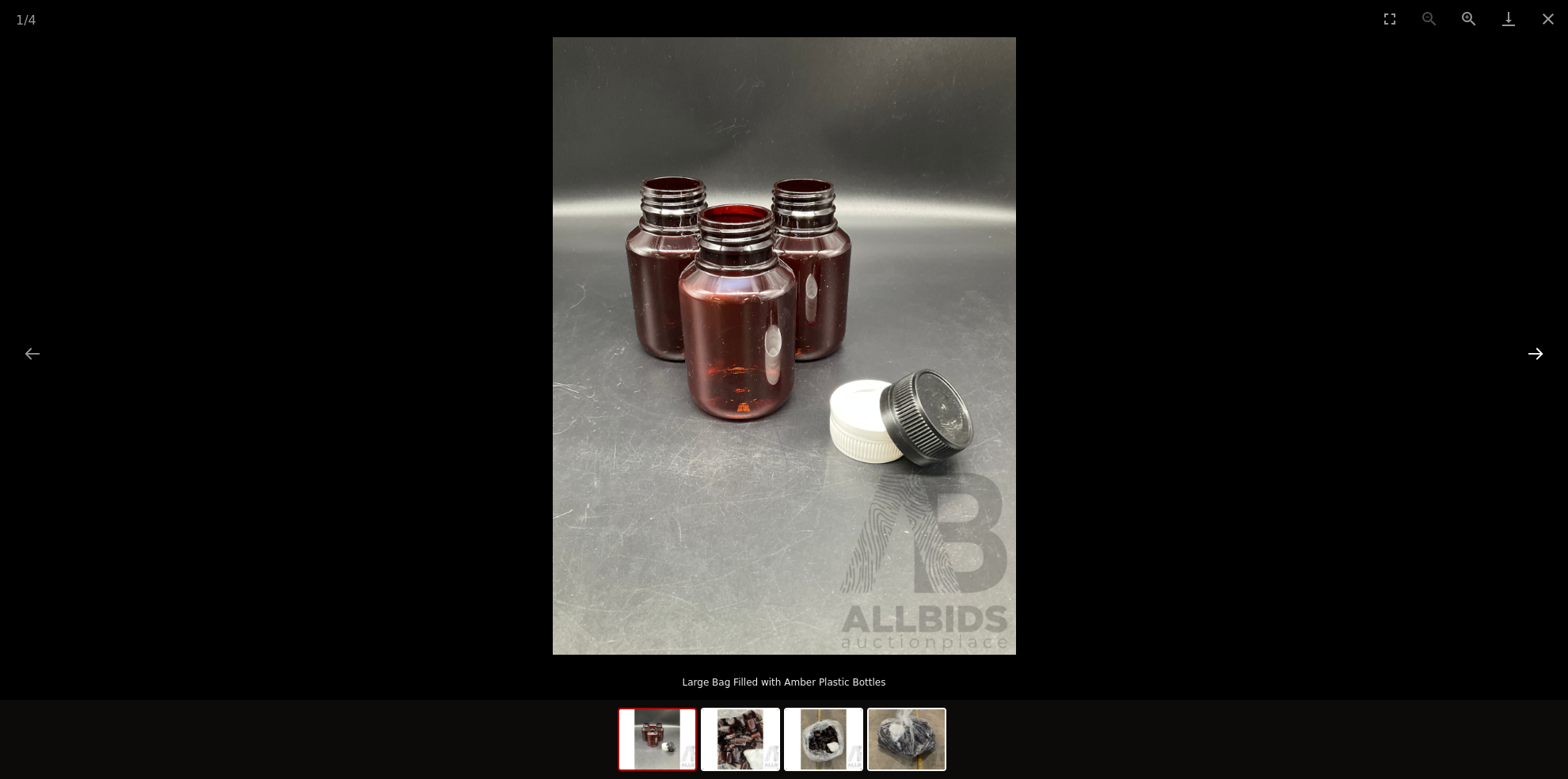
click at [1534, 349] on button "Next slide" at bounding box center [1535, 354] width 34 height 31
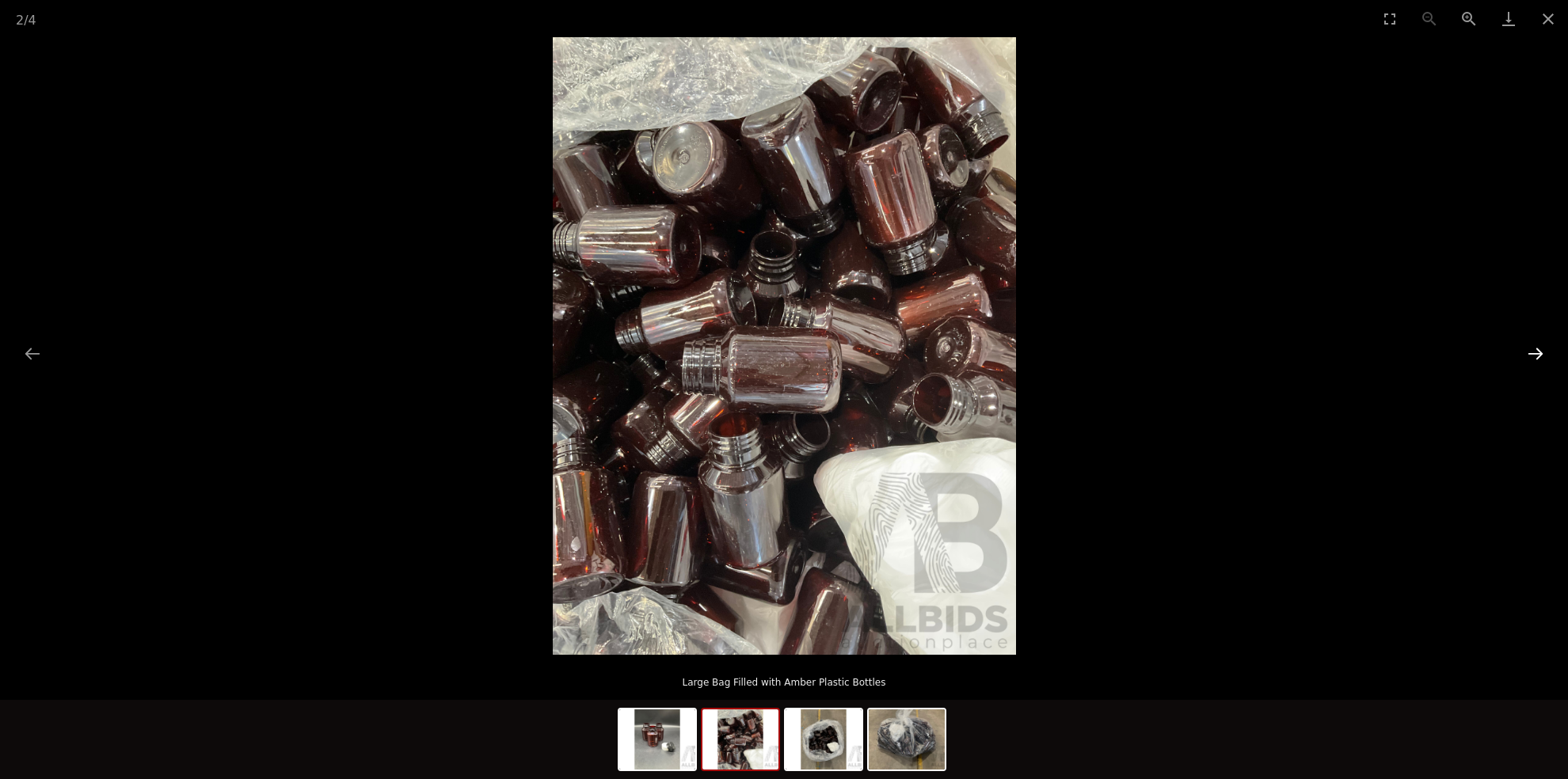
click at [1534, 349] on button "Next slide" at bounding box center [1535, 354] width 34 height 31
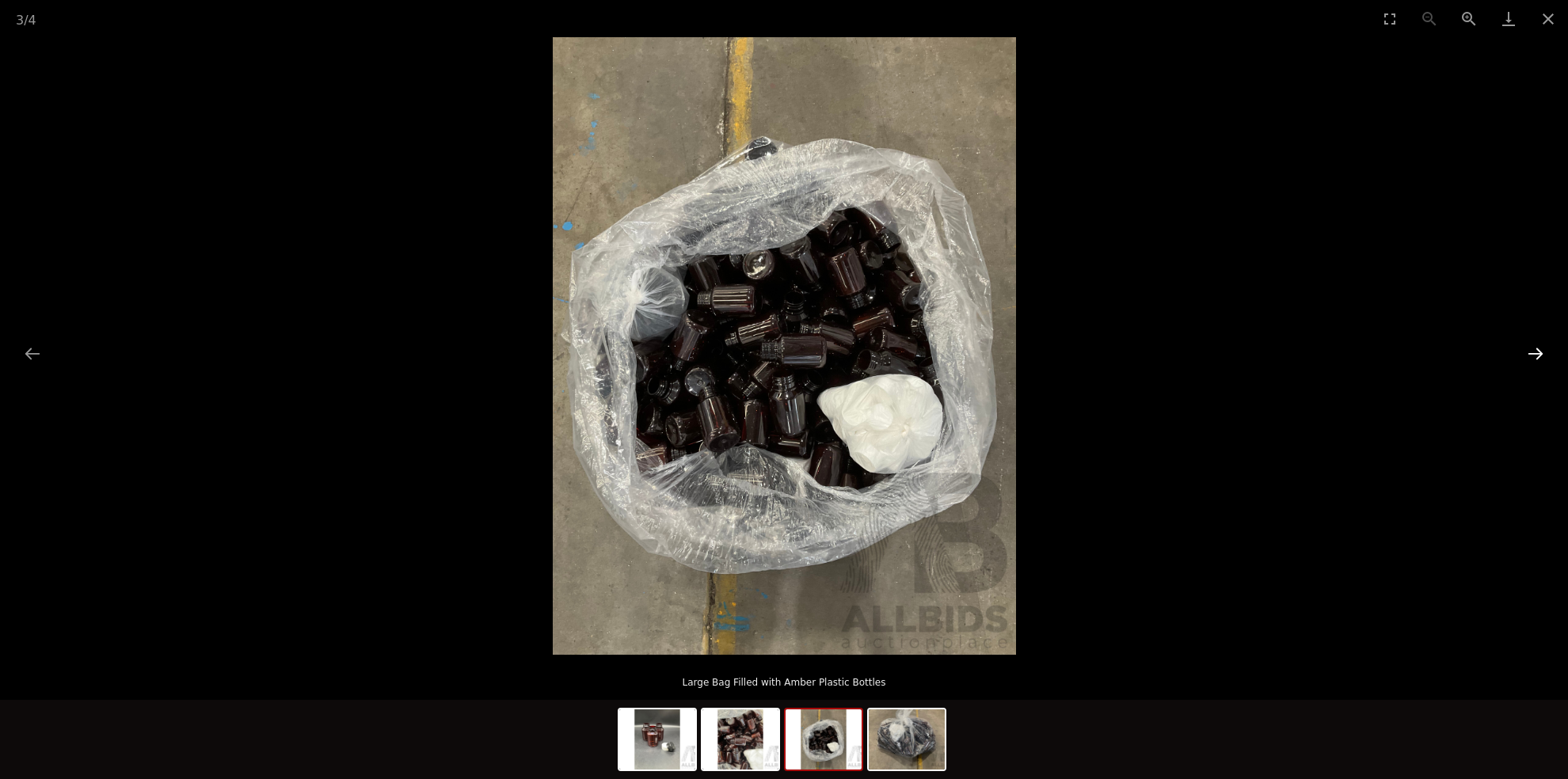
click at [1534, 349] on button "Next slide" at bounding box center [1535, 354] width 34 height 31
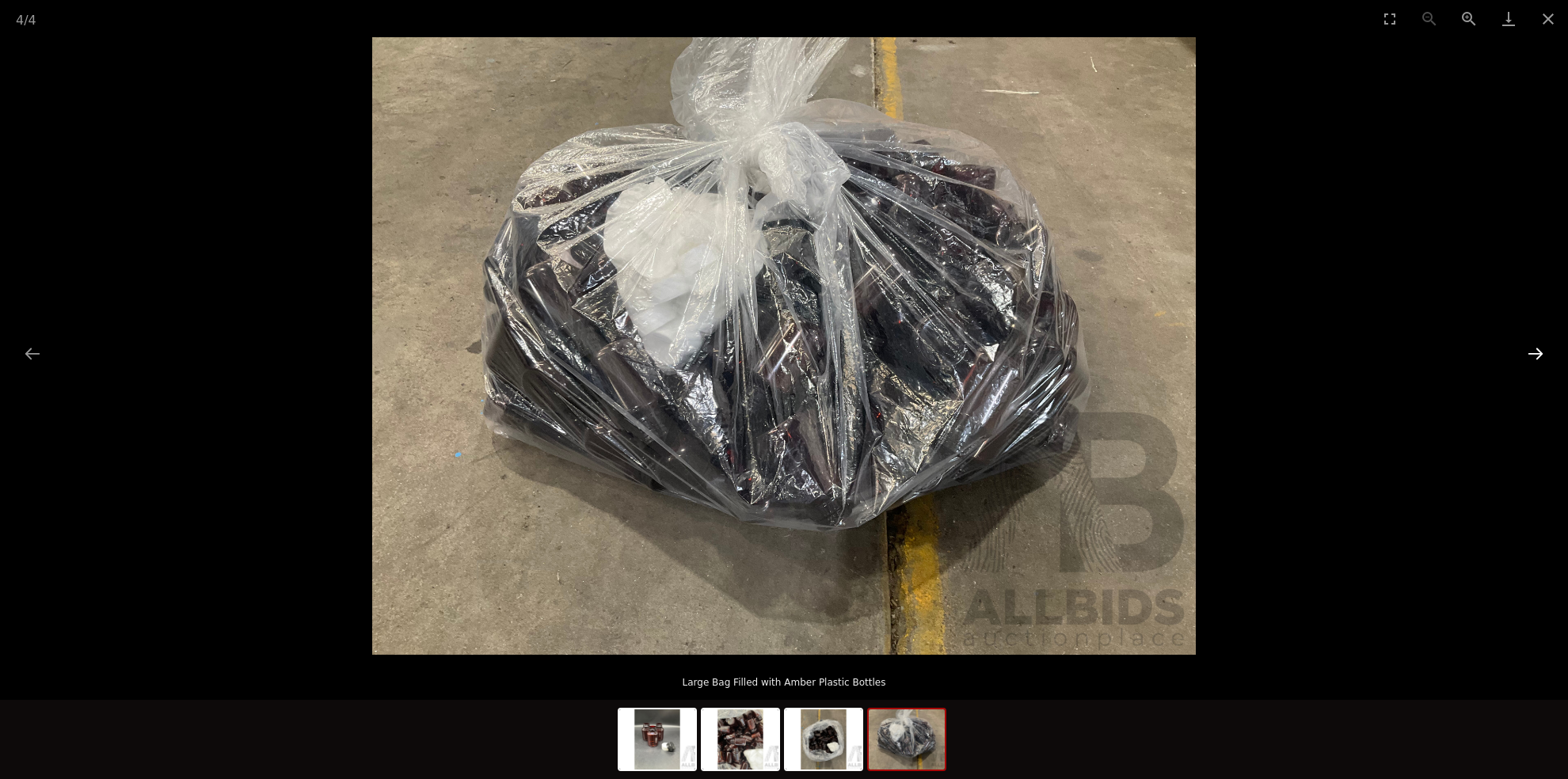
click at [1534, 349] on button "Next slide" at bounding box center [1535, 354] width 34 height 31
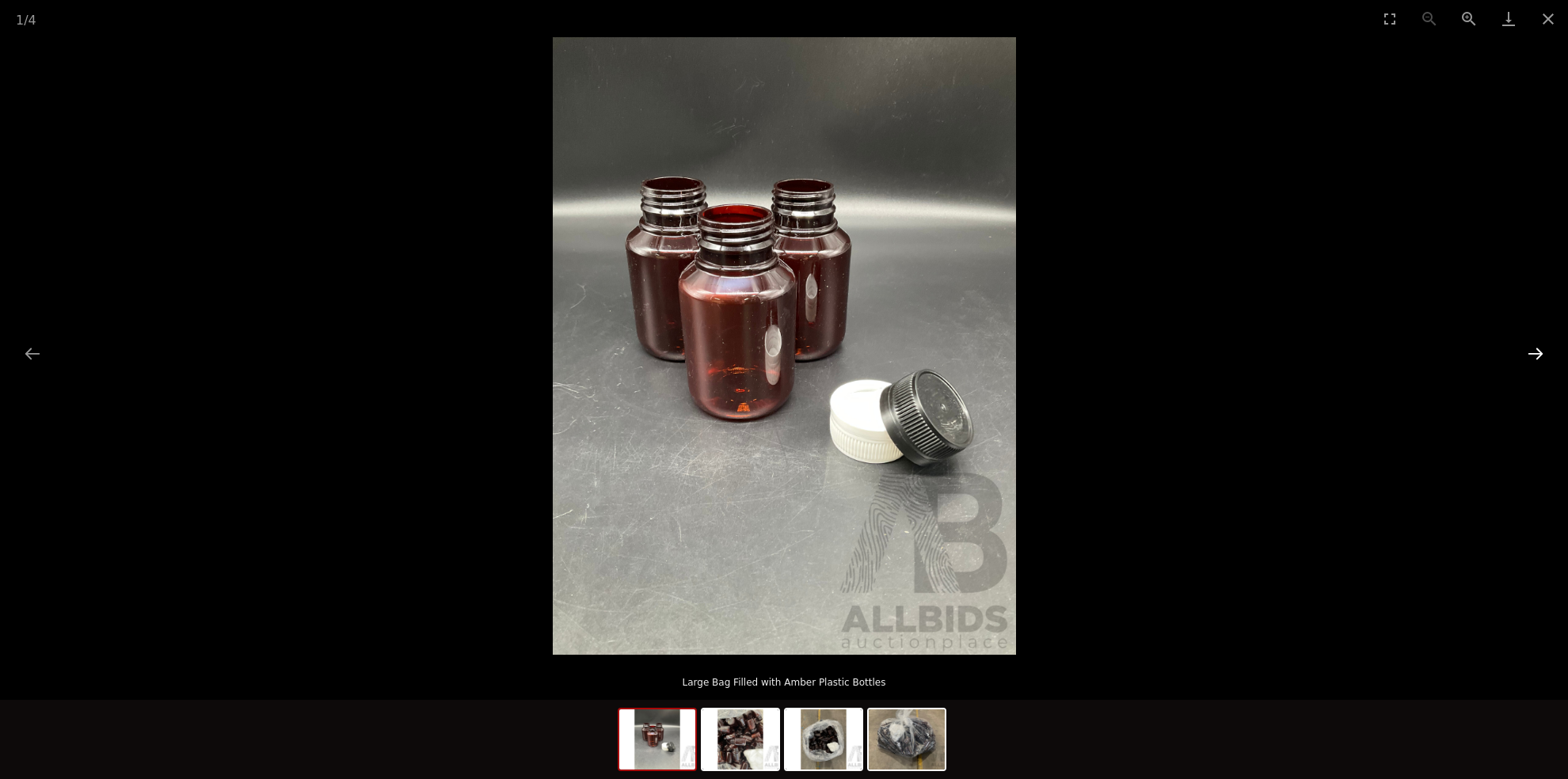
click at [1534, 349] on button "Next slide" at bounding box center [1535, 354] width 34 height 31
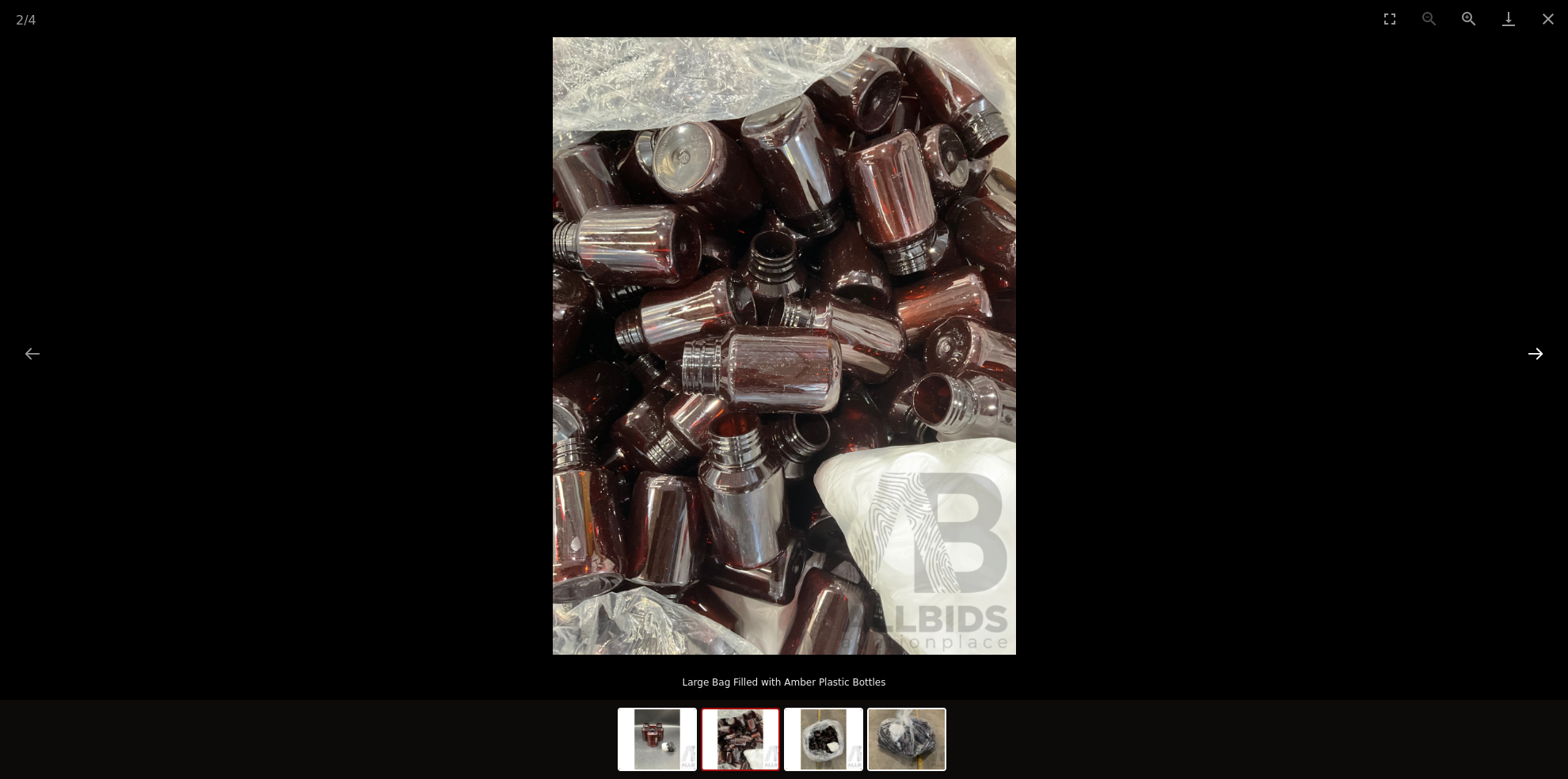
click at [1534, 349] on button "Next slide" at bounding box center [1535, 354] width 34 height 31
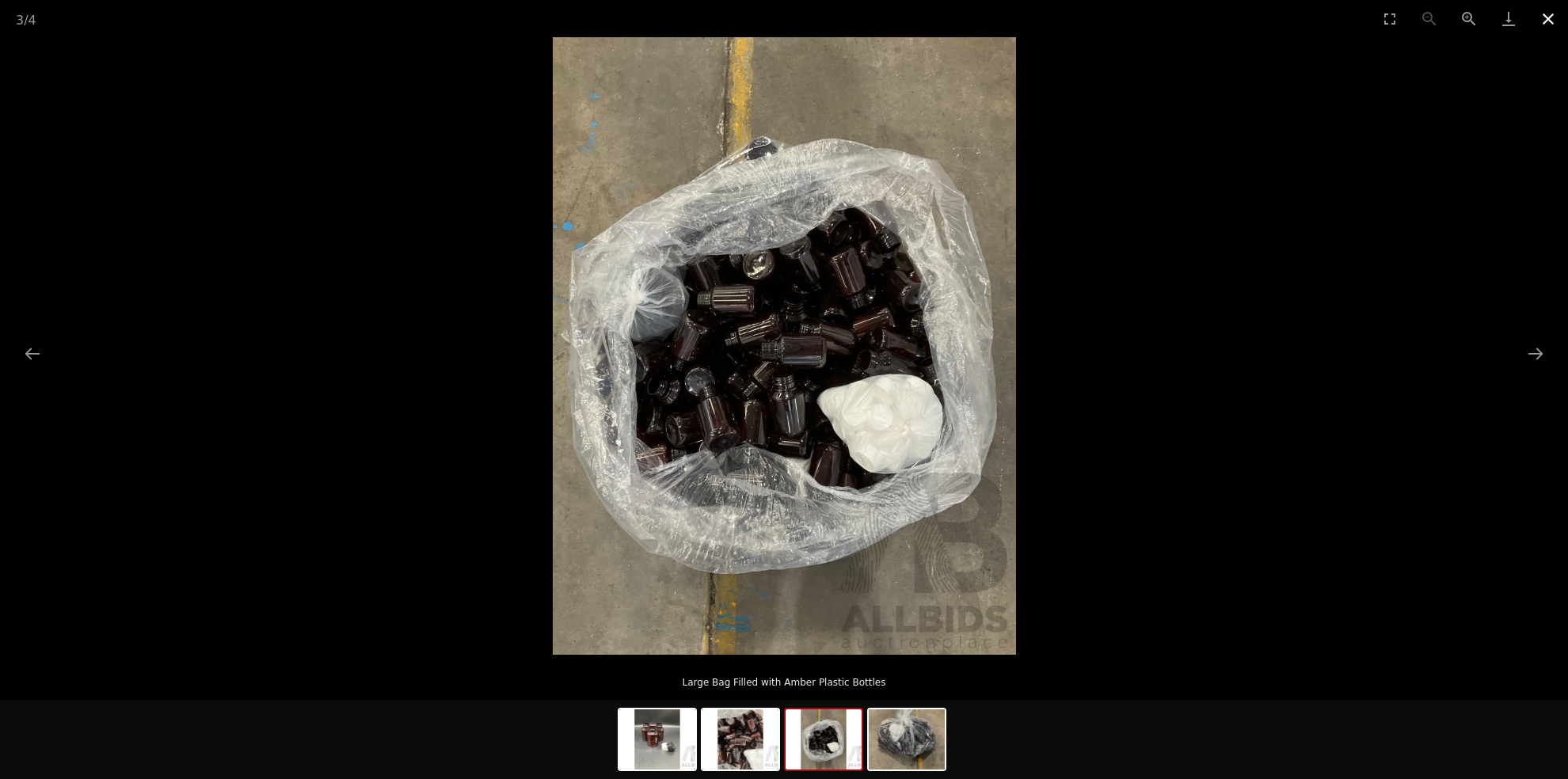
click at [1546, 18] on button "Close gallery" at bounding box center [1547, 18] width 39 height 38
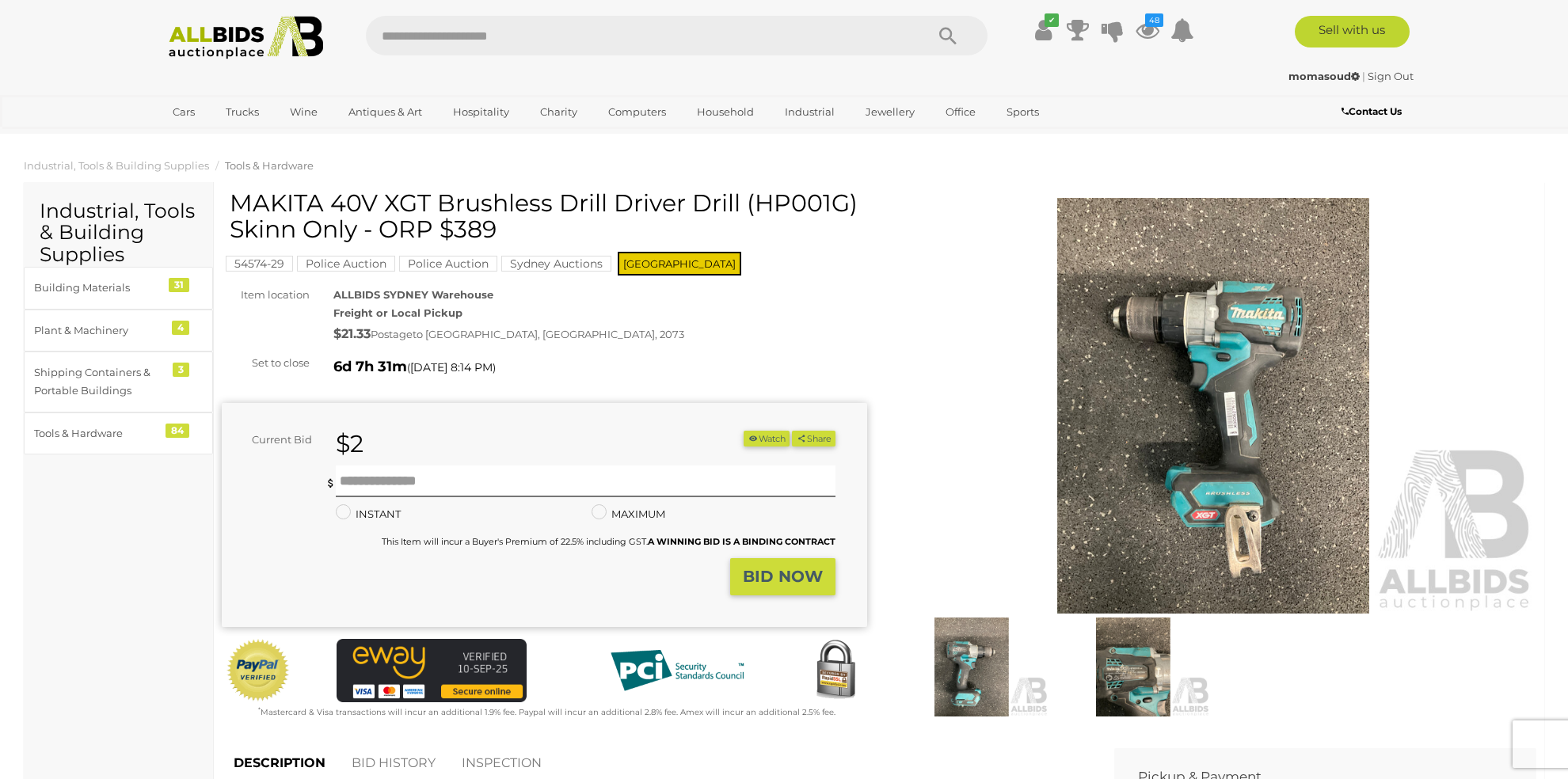
click at [1197, 329] on img at bounding box center [1213, 405] width 646 height 416
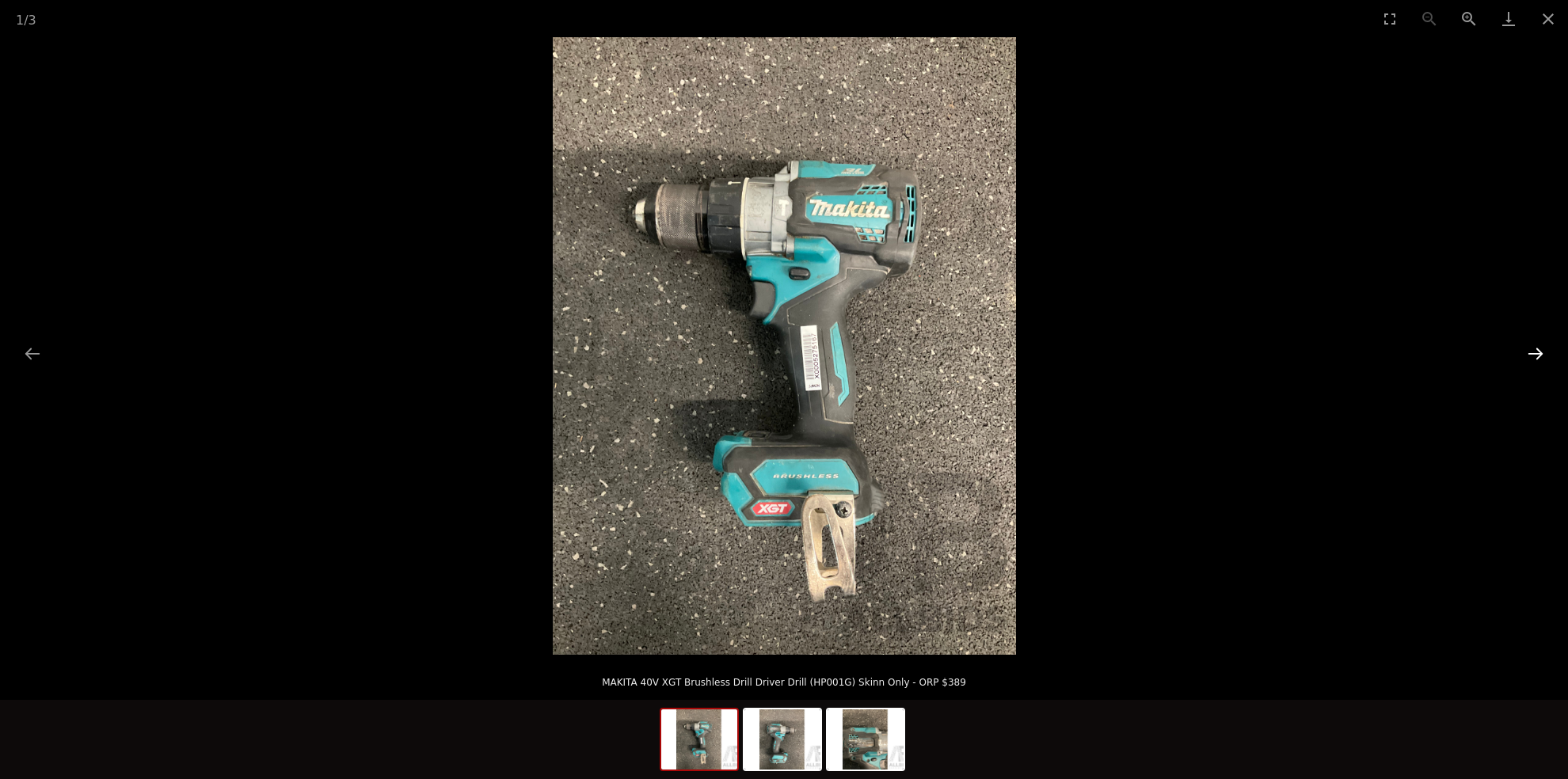
click at [1540, 347] on button "Next slide" at bounding box center [1535, 354] width 34 height 31
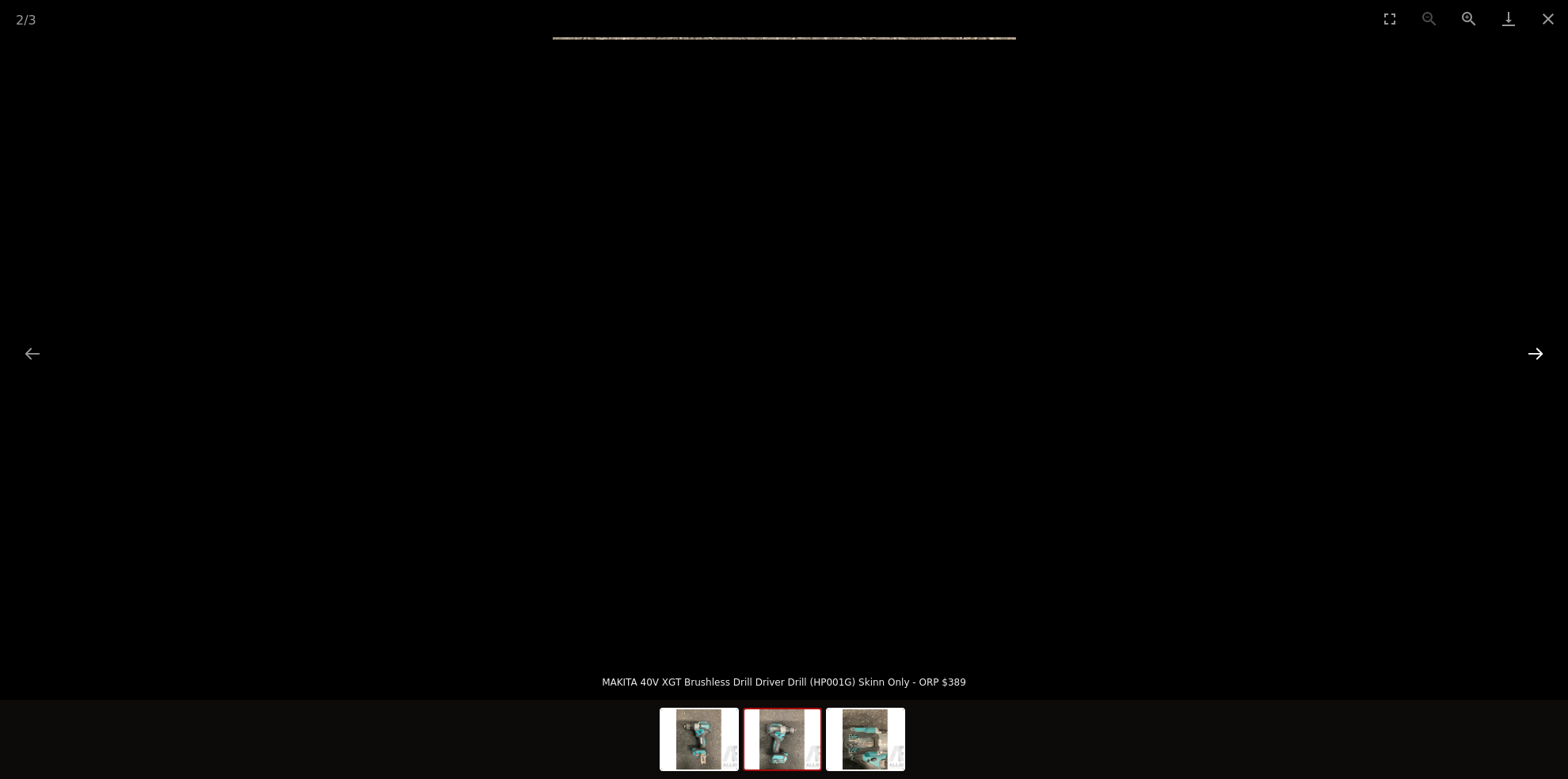
click at [1540, 348] on button "Next slide" at bounding box center [1535, 354] width 34 height 31
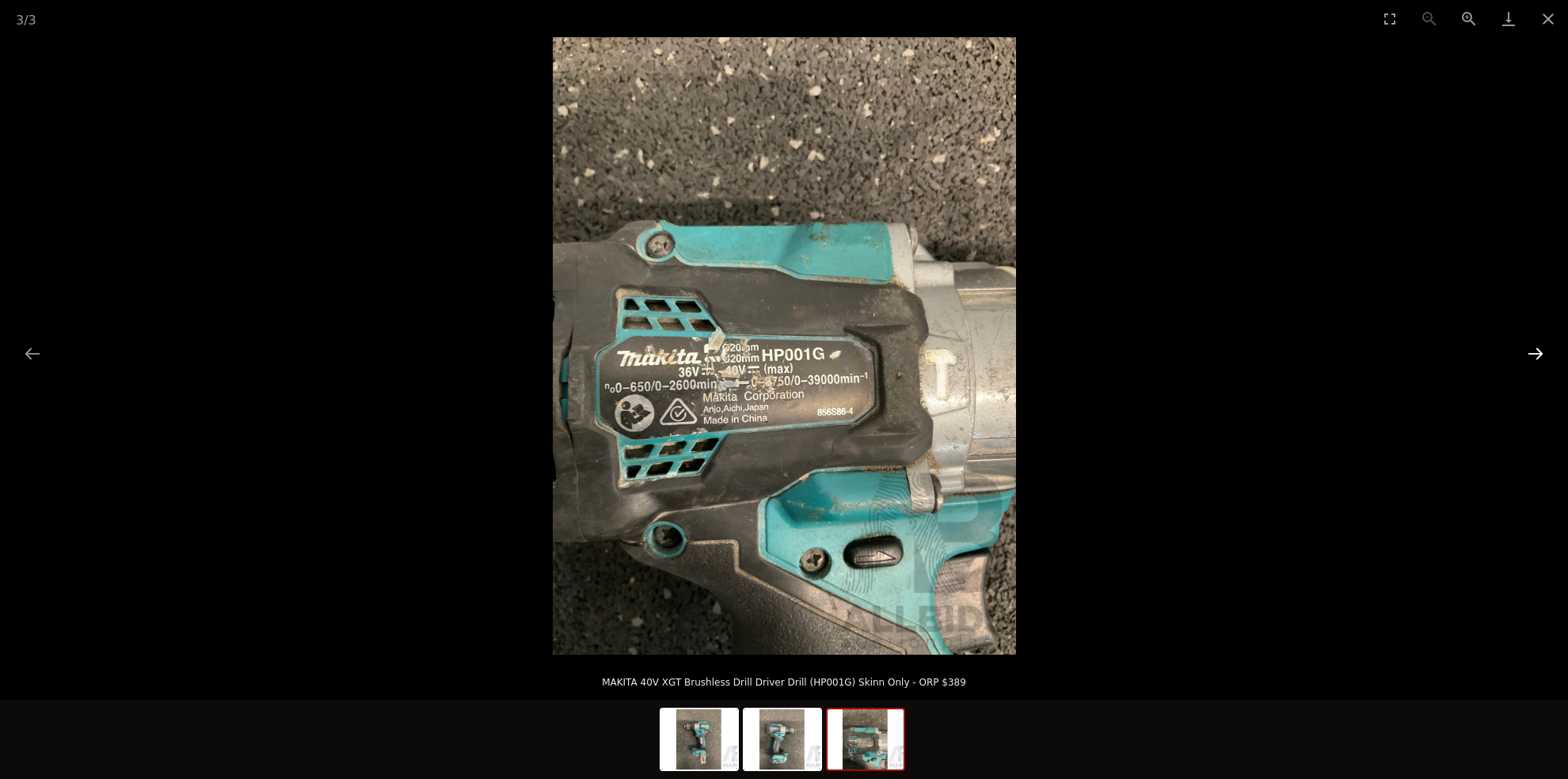
click at [1540, 348] on button "Next slide" at bounding box center [1535, 354] width 34 height 31
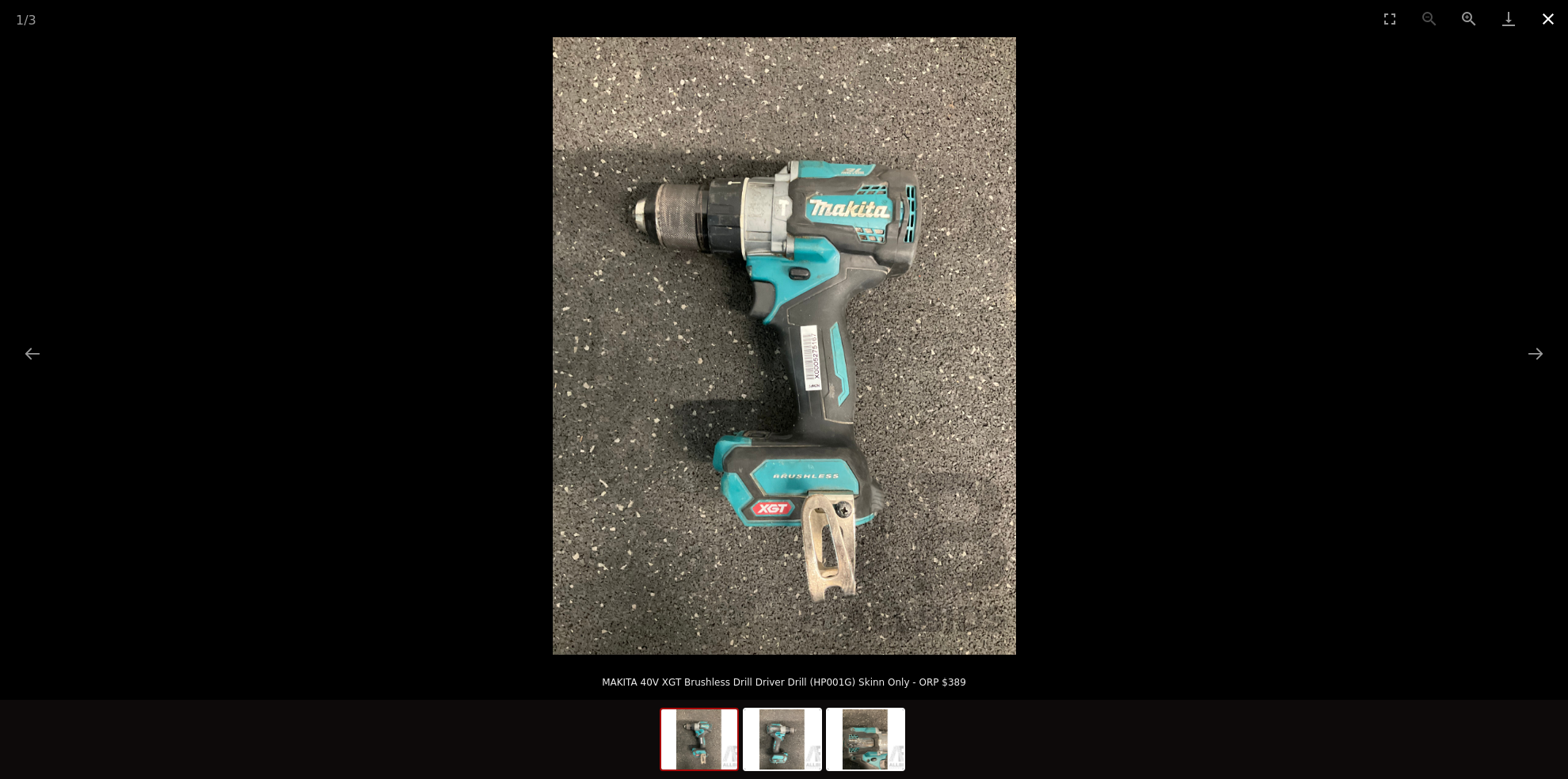
click at [1549, 10] on button "Close gallery" at bounding box center [1547, 18] width 39 height 38
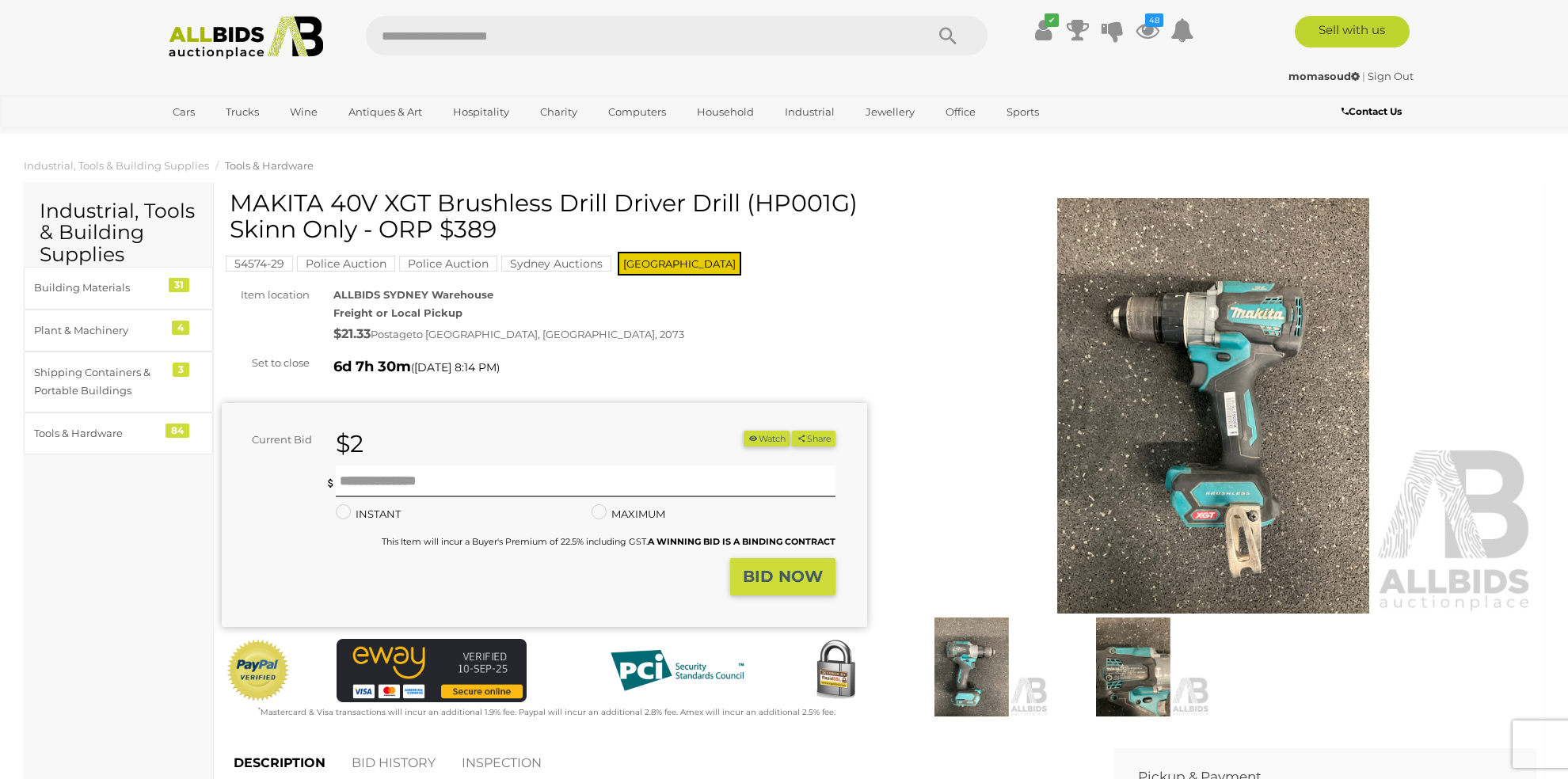
click at [769, 437] on button "Watch" at bounding box center [766, 438] width 46 height 17
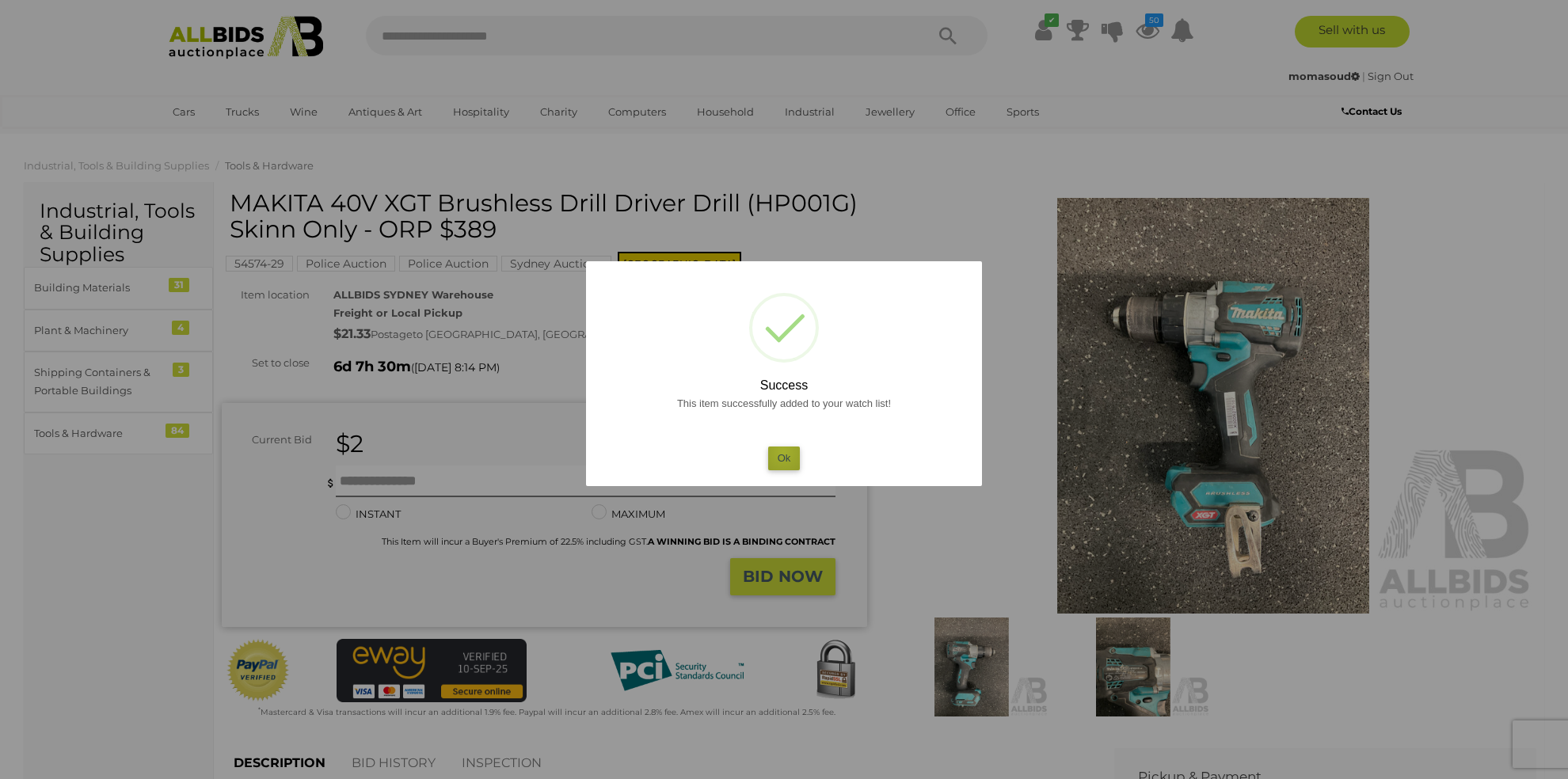
click at [783, 453] on button "Ok" at bounding box center [784, 457] width 33 height 23
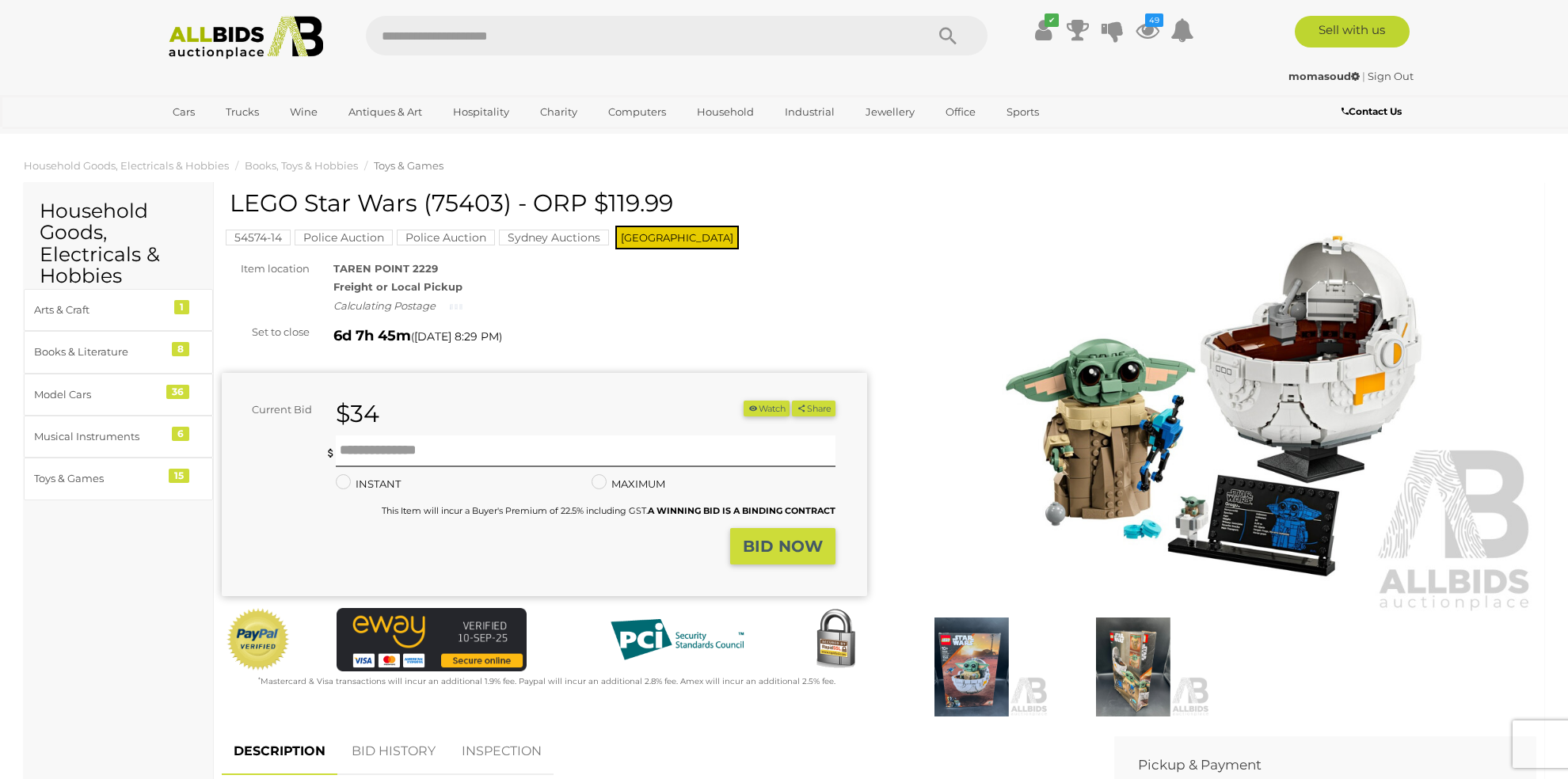
click at [755, 409] on button "Watch" at bounding box center [766, 409] width 46 height 17
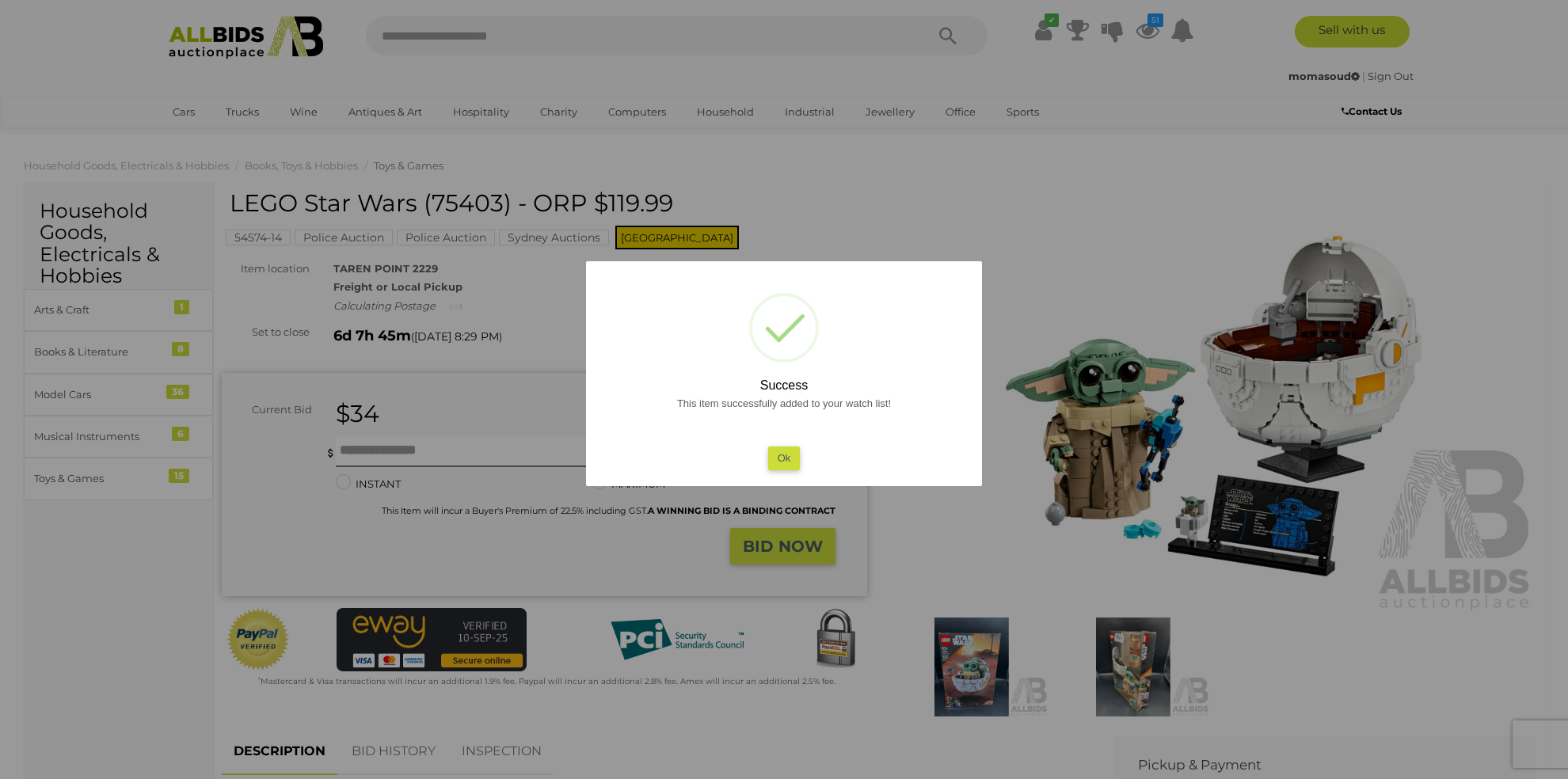
click at [794, 453] on button "Ok" at bounding box center [784, 457] width 33 height 23
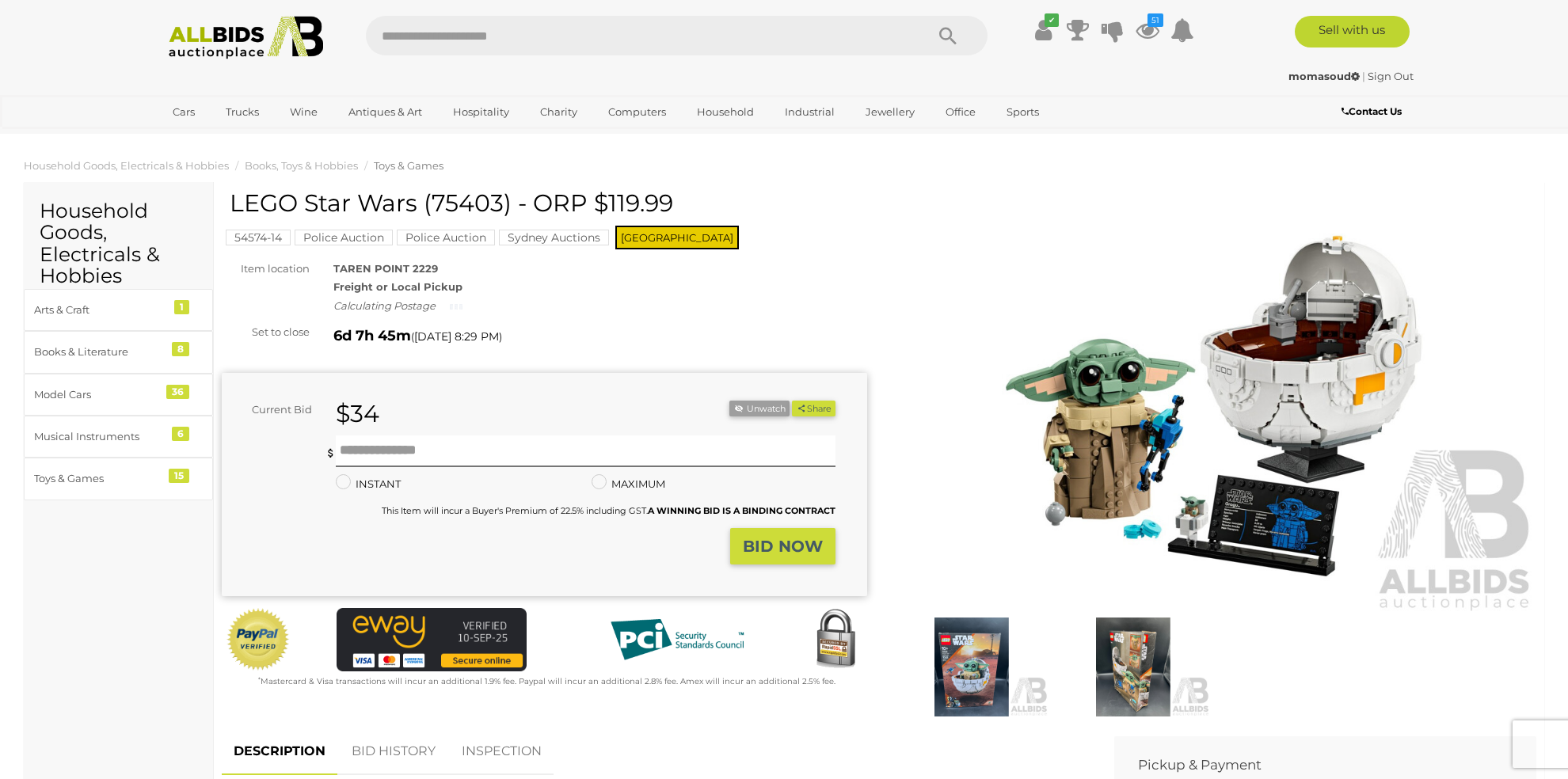
click at [1287, 460] on img at bounding box center [1213, 405] width 646 height 416
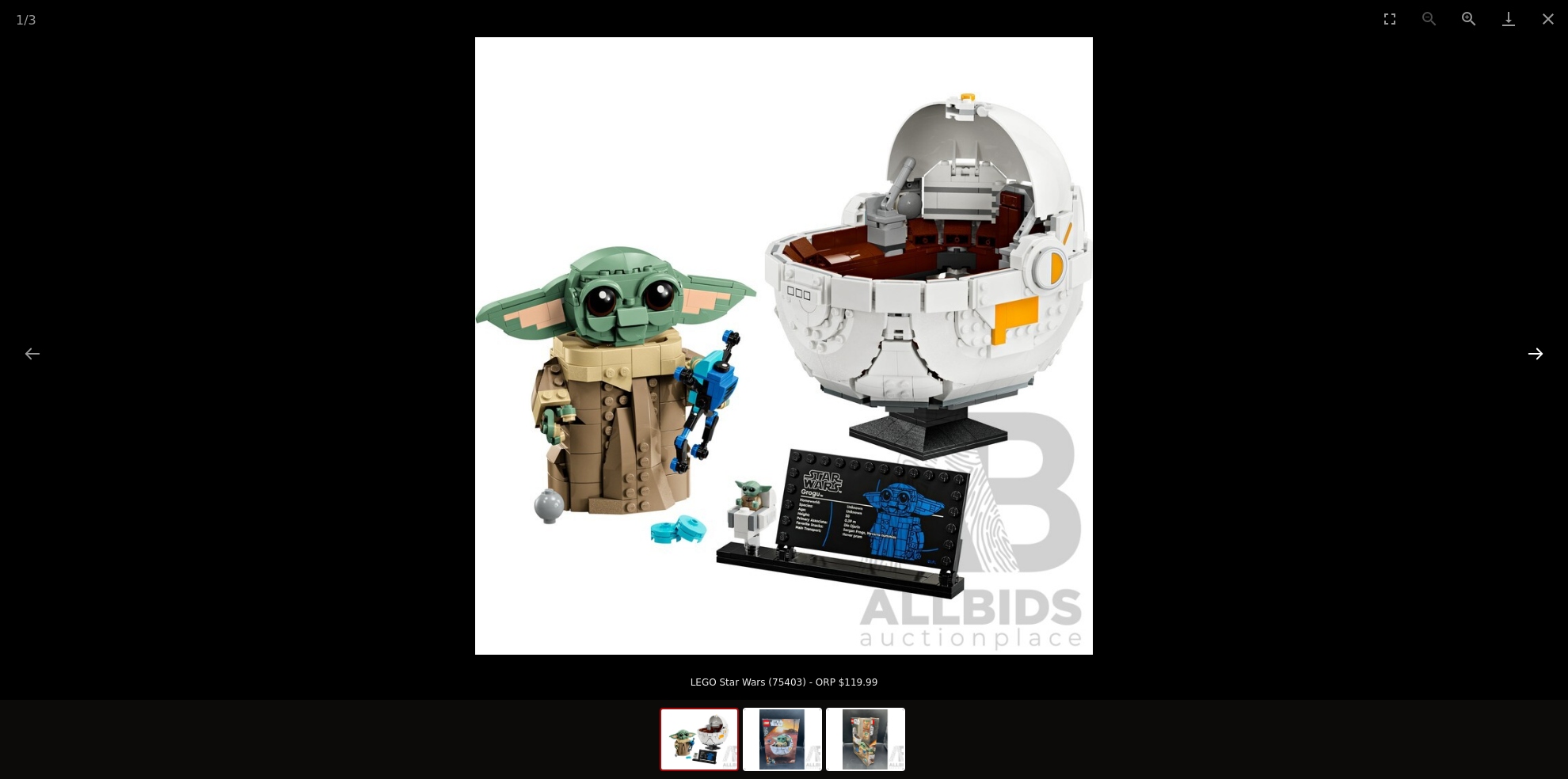
click at [1532, 350] on button "Next slide" at bounding box center [1535, 354] width 34 height 31
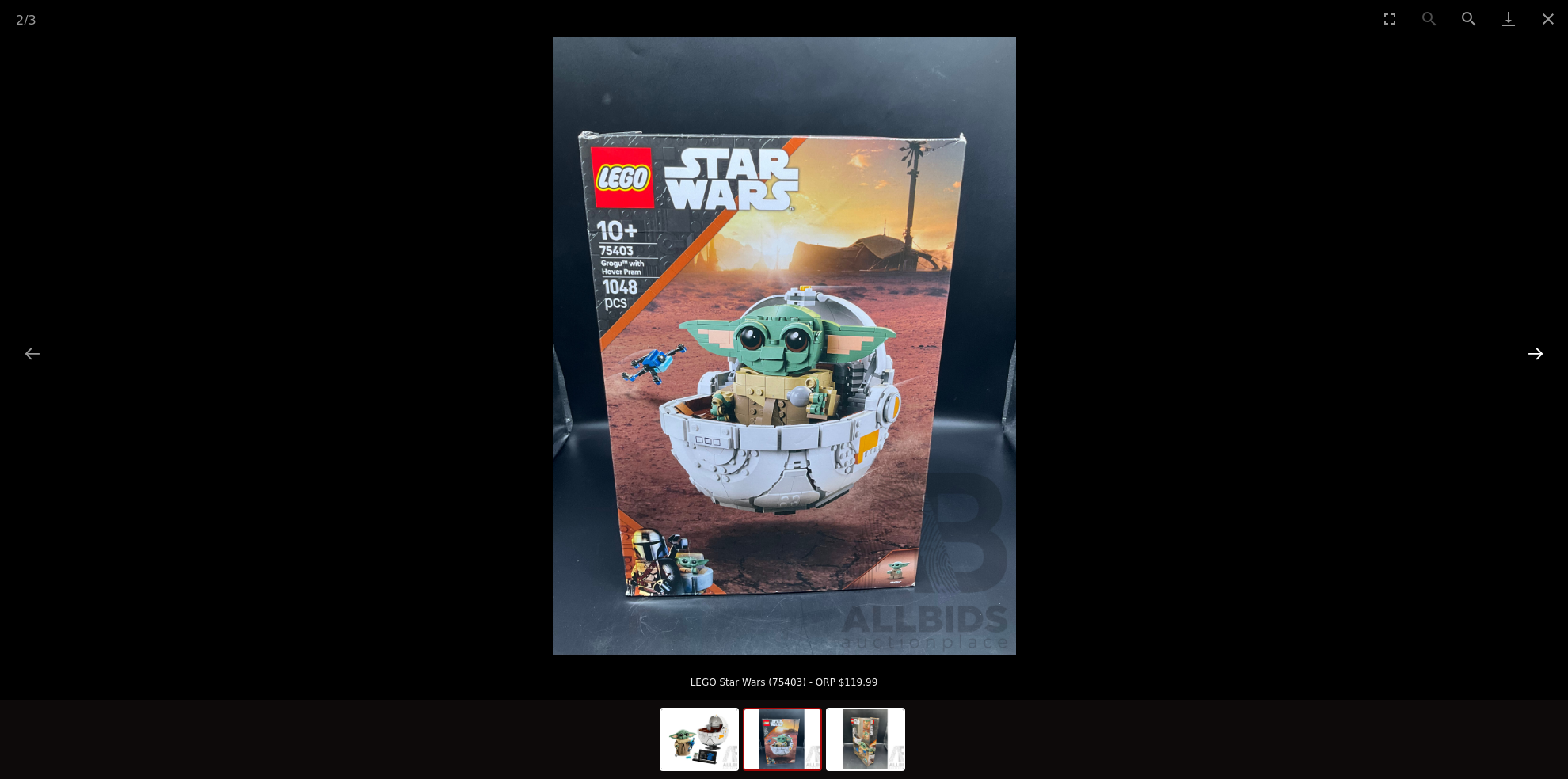
click at [1532, 350] on button "Next slide" at bounding box center [1535, 354] width 34 height 31
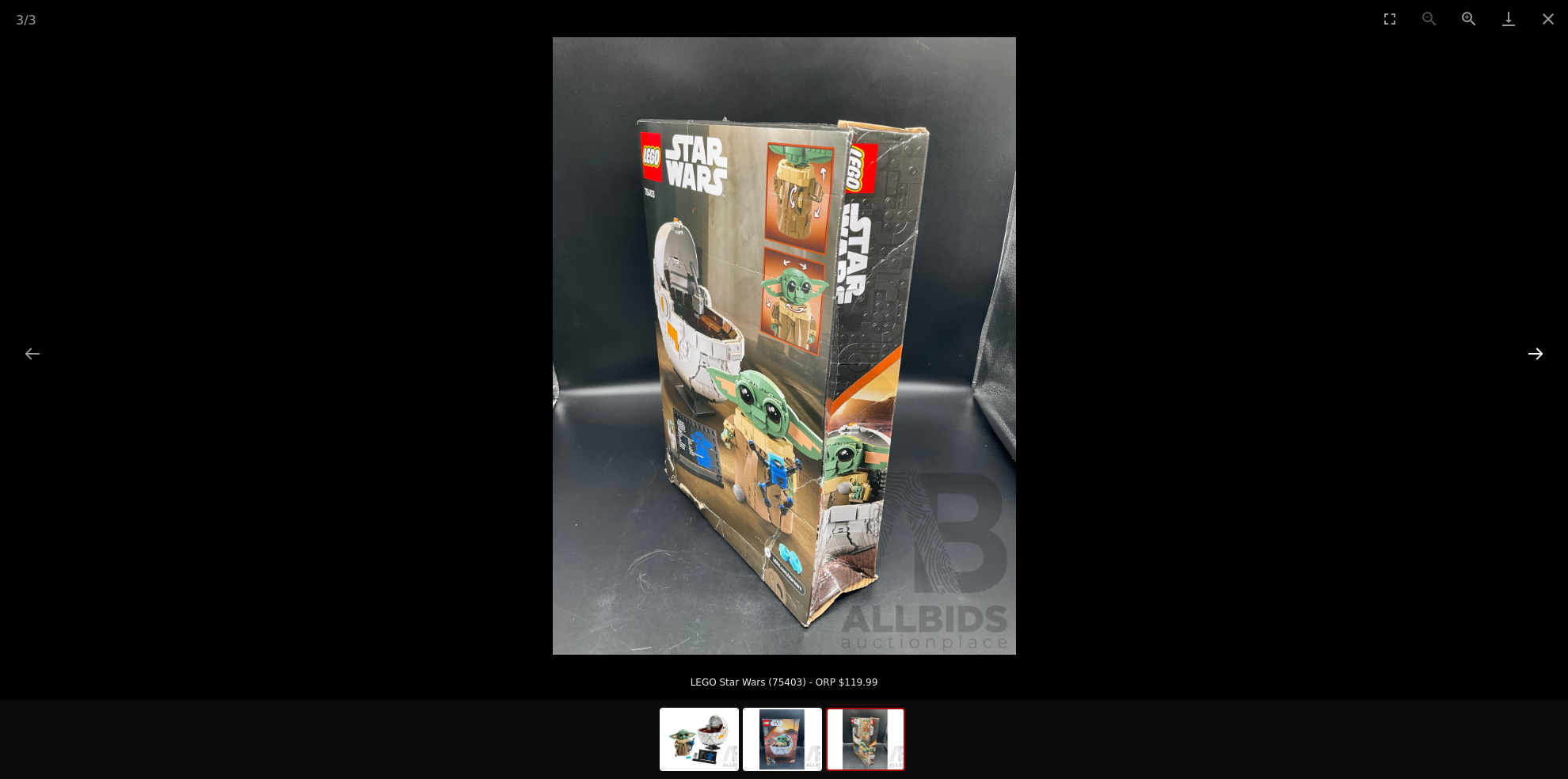
click at [1532, 350] on button "Next slide" at bounding box center [1535, 354] width 34 height 31
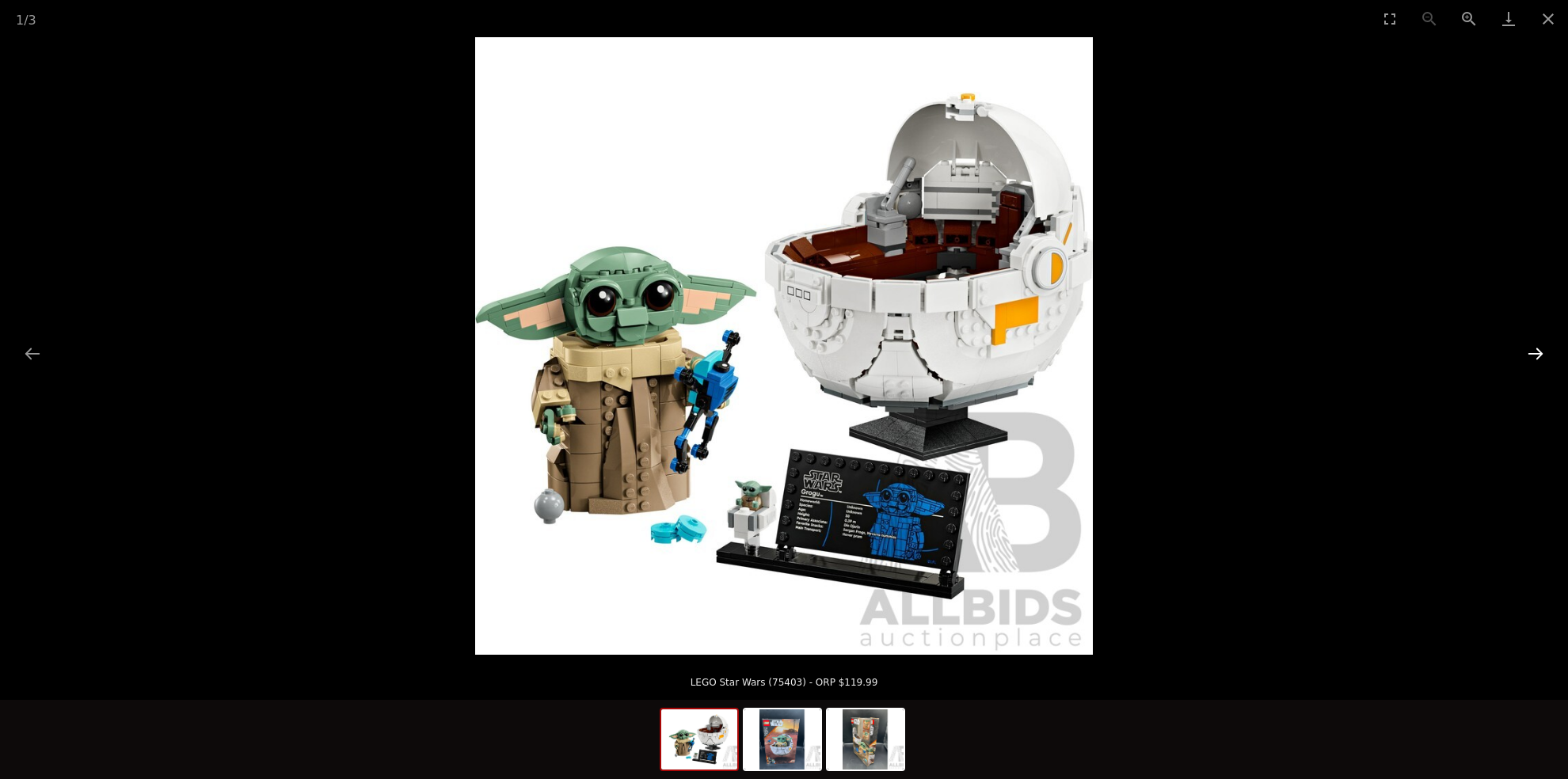
click at [1532, 350] on button "Next slide" at bounding box center [1535, 354] width 34 height 31
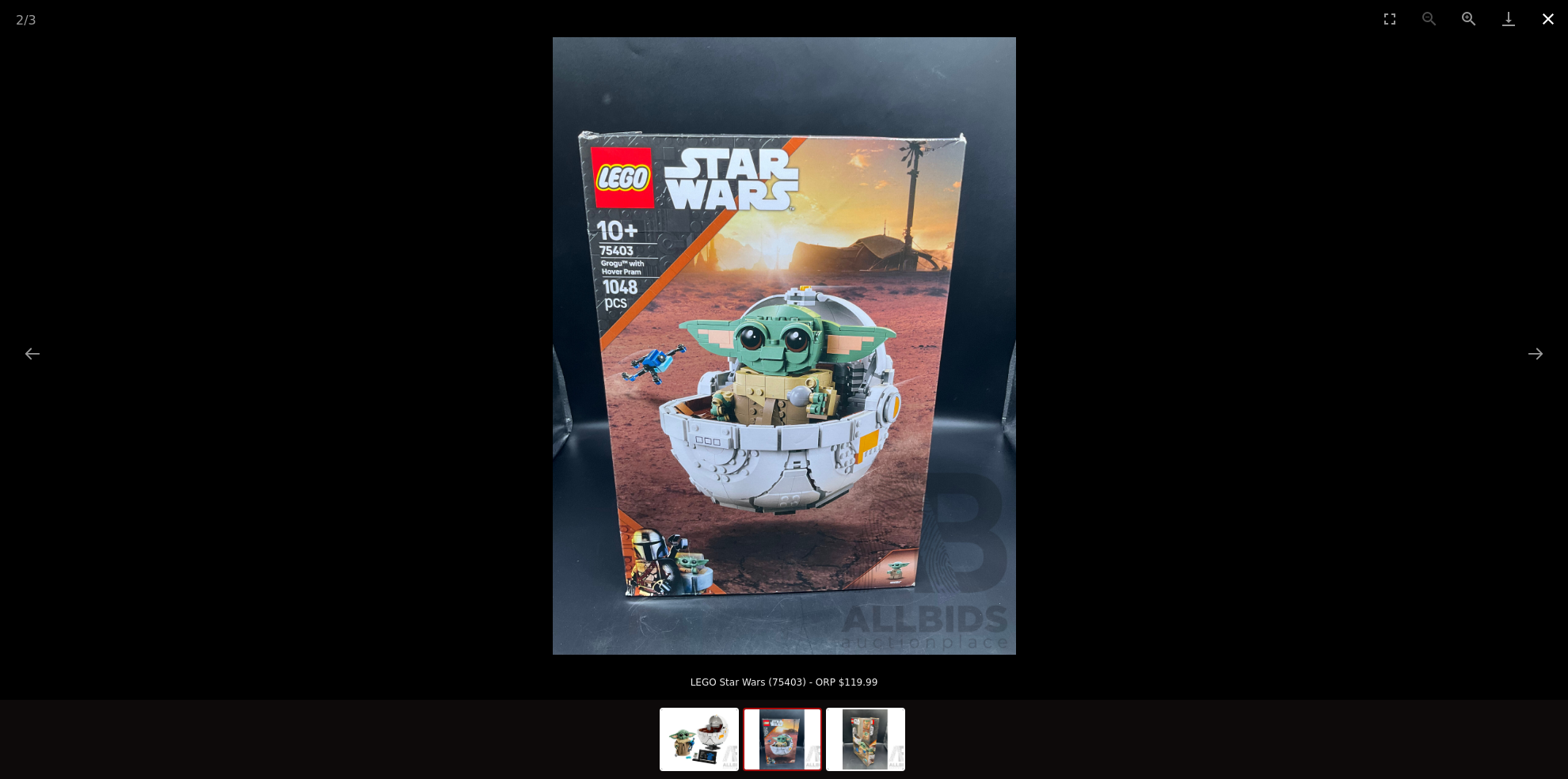
click at [1557, 17] on button "Close gallery" at bounding box center [1547, 18] width 39 height 38
